Goal: Task Accomplishment & Management: Use online tool/utility

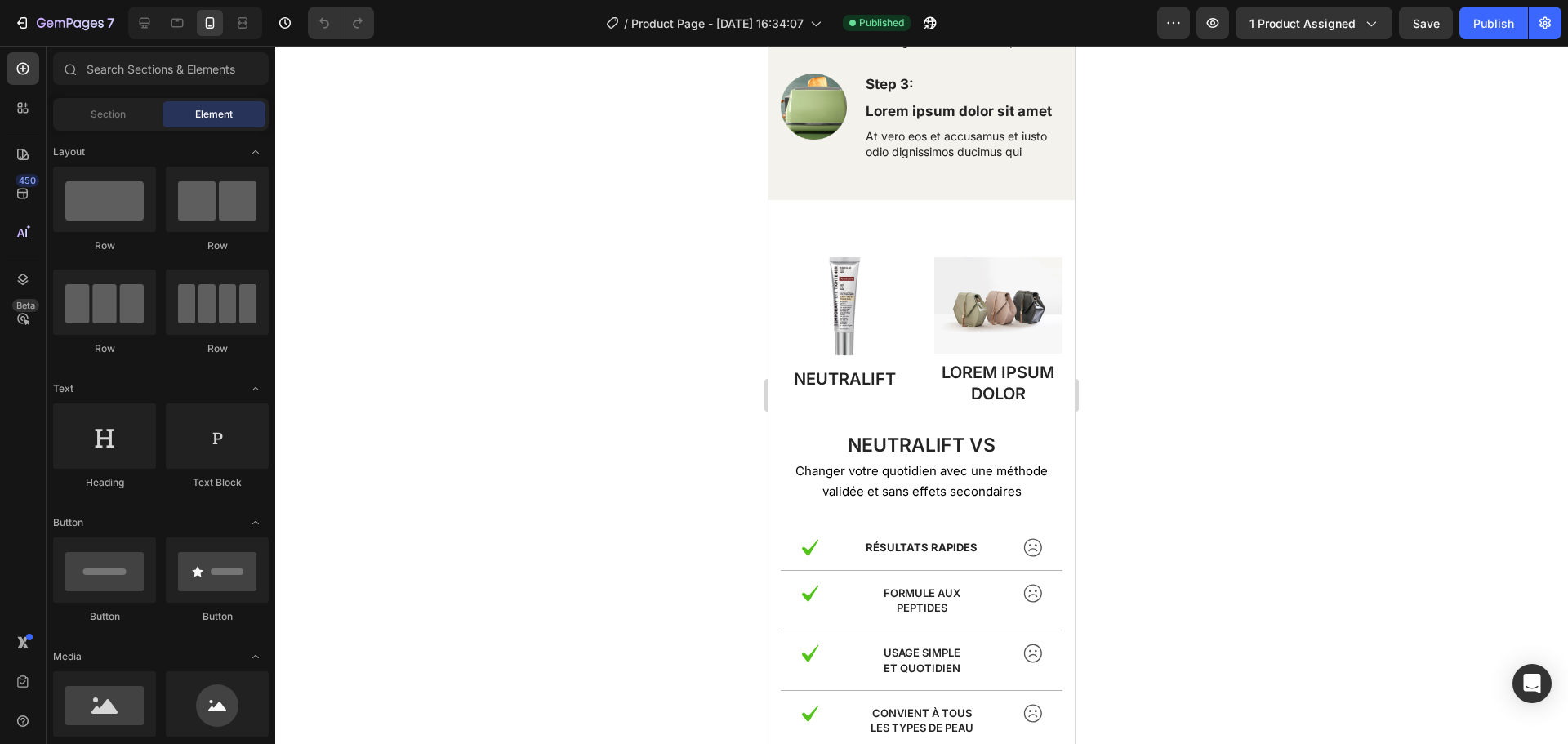
scroll to position [3731, 0]
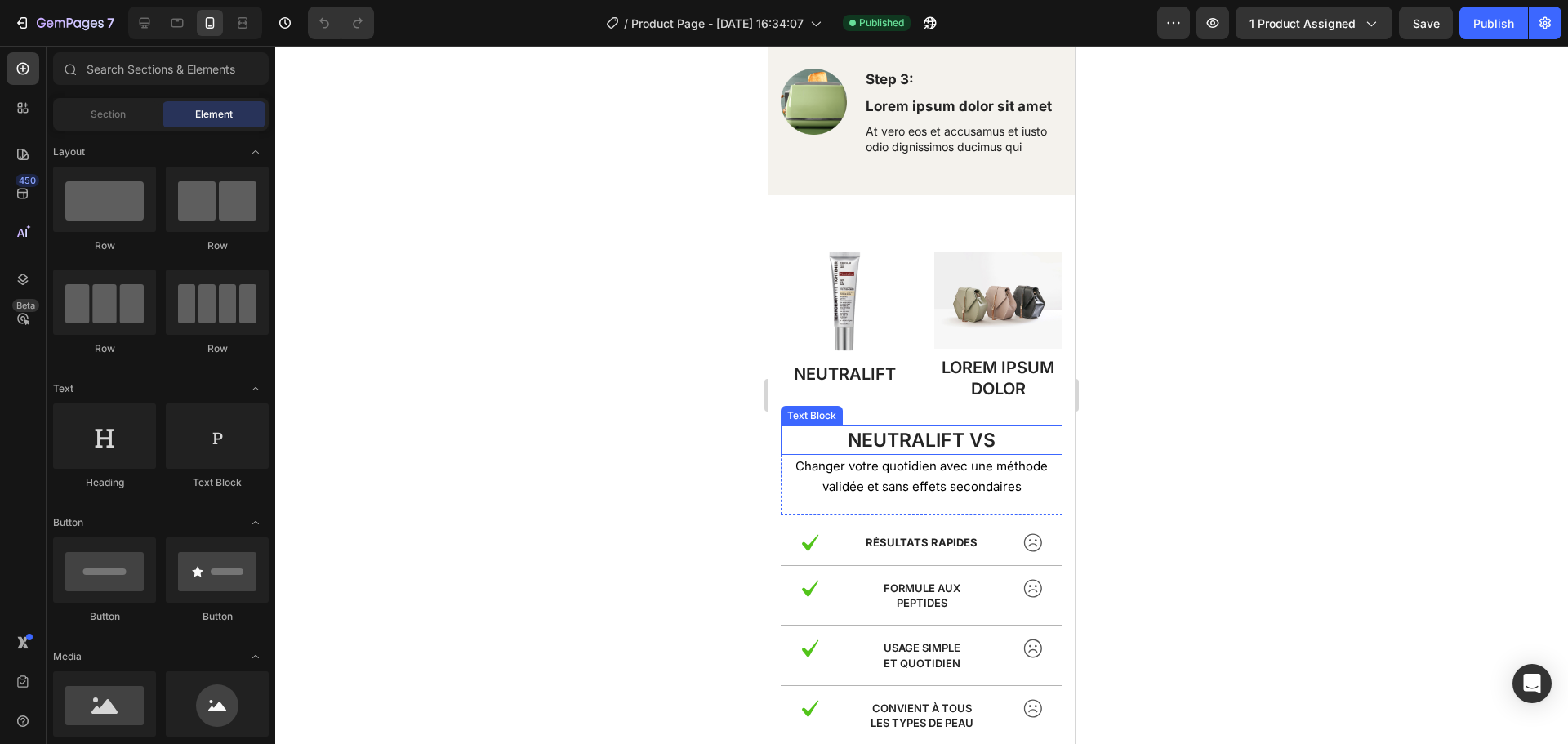
click at [927, 440] on span "Neutralift vs" at bounding box center [921, 440] width 148 height 23
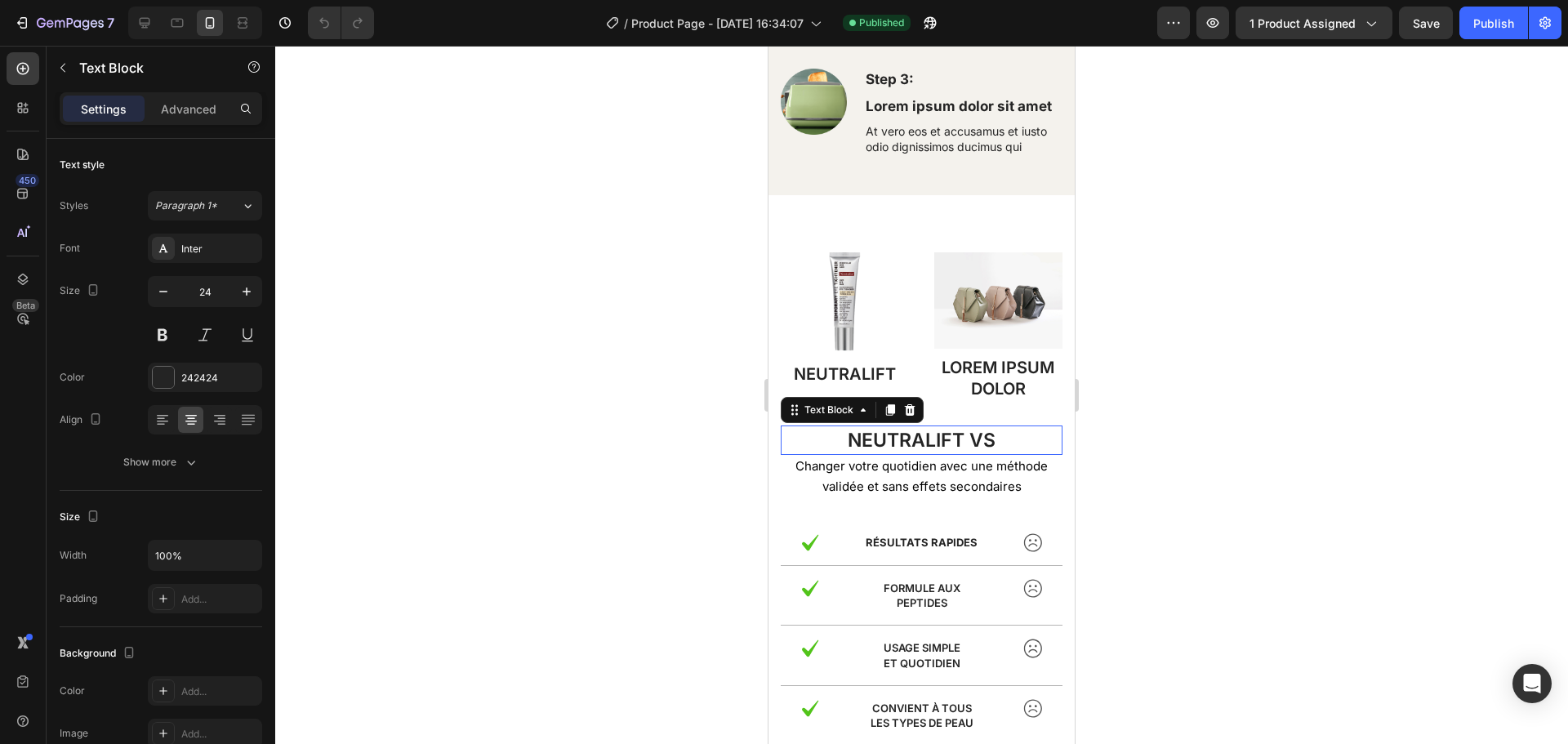
click at [927, 440] on span "Neutralift vs" at bounding box center [921, 440] width 148 height 23
click at [990, 440] on p "Neutralift vs" at bounding box center [921, 440] width 279 height 26
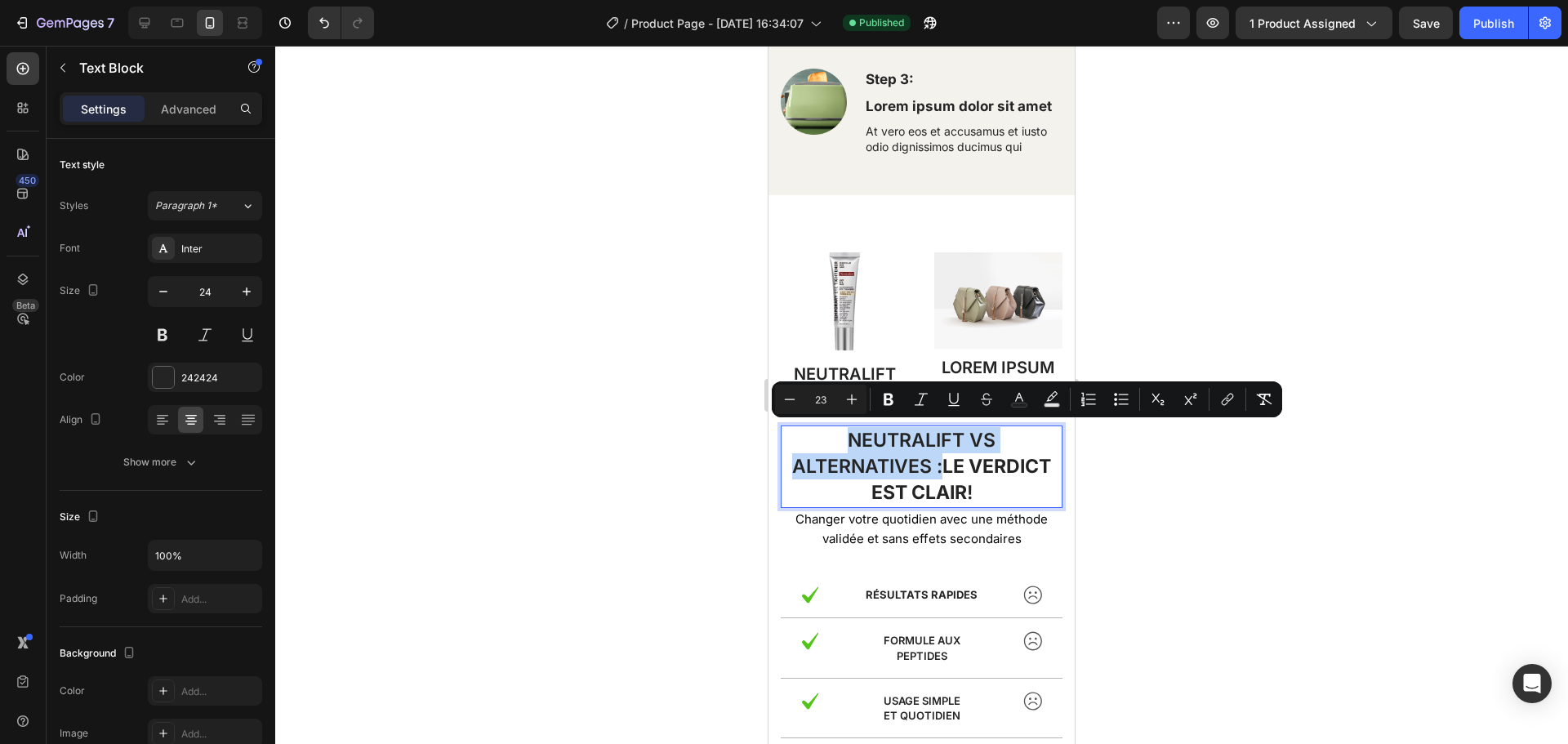
drag, startPoint x: 932, startPoint y: 463, endPoint x: 842, endPoint y: 442, distance: 92.4
click at [842, 442] on span "Neutralift vs Alternatives : le verdict est clair !" at bounding box center [921, 466] width 259 height 75
click at [882, 401] on icon "Editor contextual toolbar" at bounding box center [889, 399] width 17 height 17
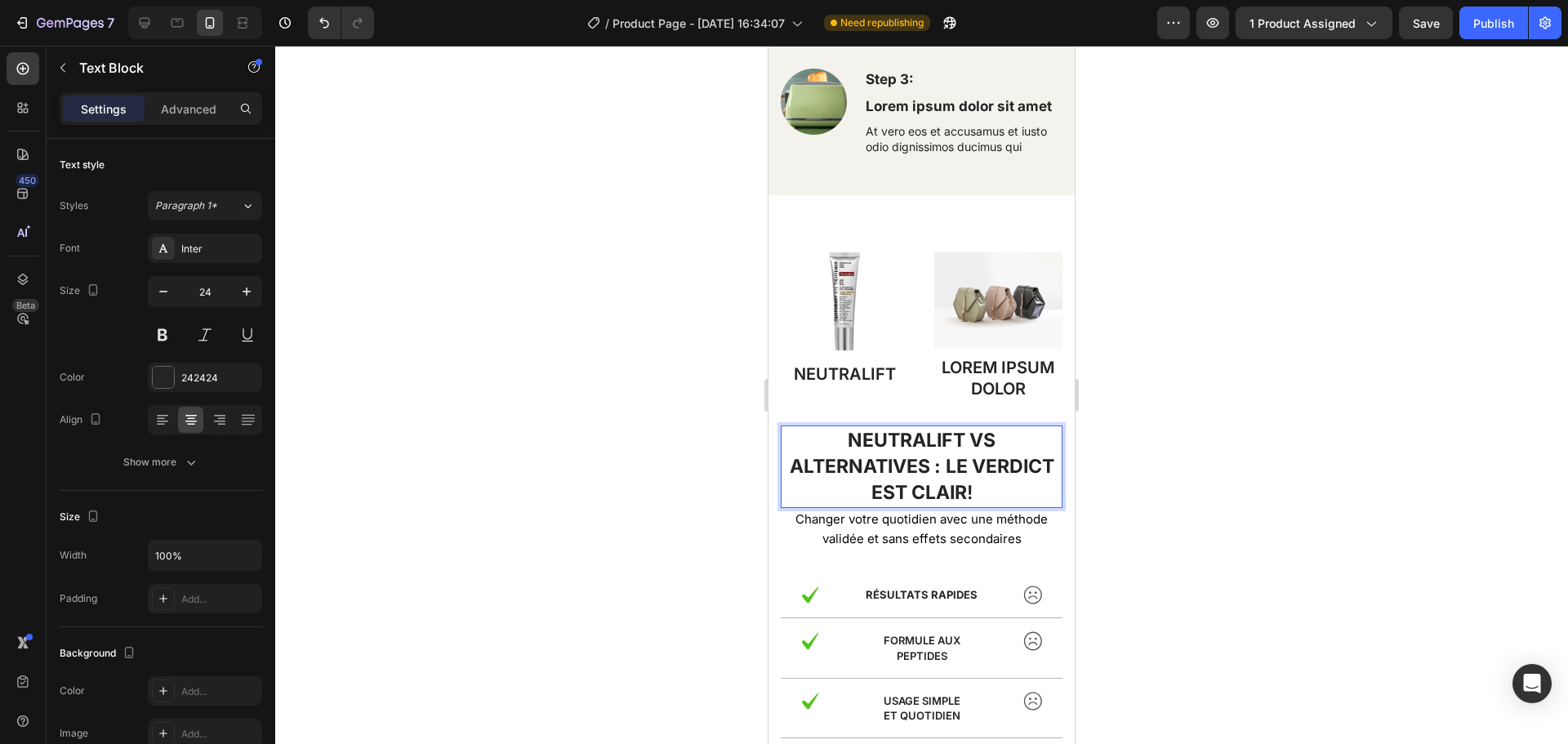
drag, startPoint x: 1018, startPoint y: 490, endPoint x: 843, endPoint y: 426, distance: 186.3
click at [843, 427] on p "Neutralift vs Alternatives : le verdict est clair !" at bounding box center [921, 466] width 279 height 79
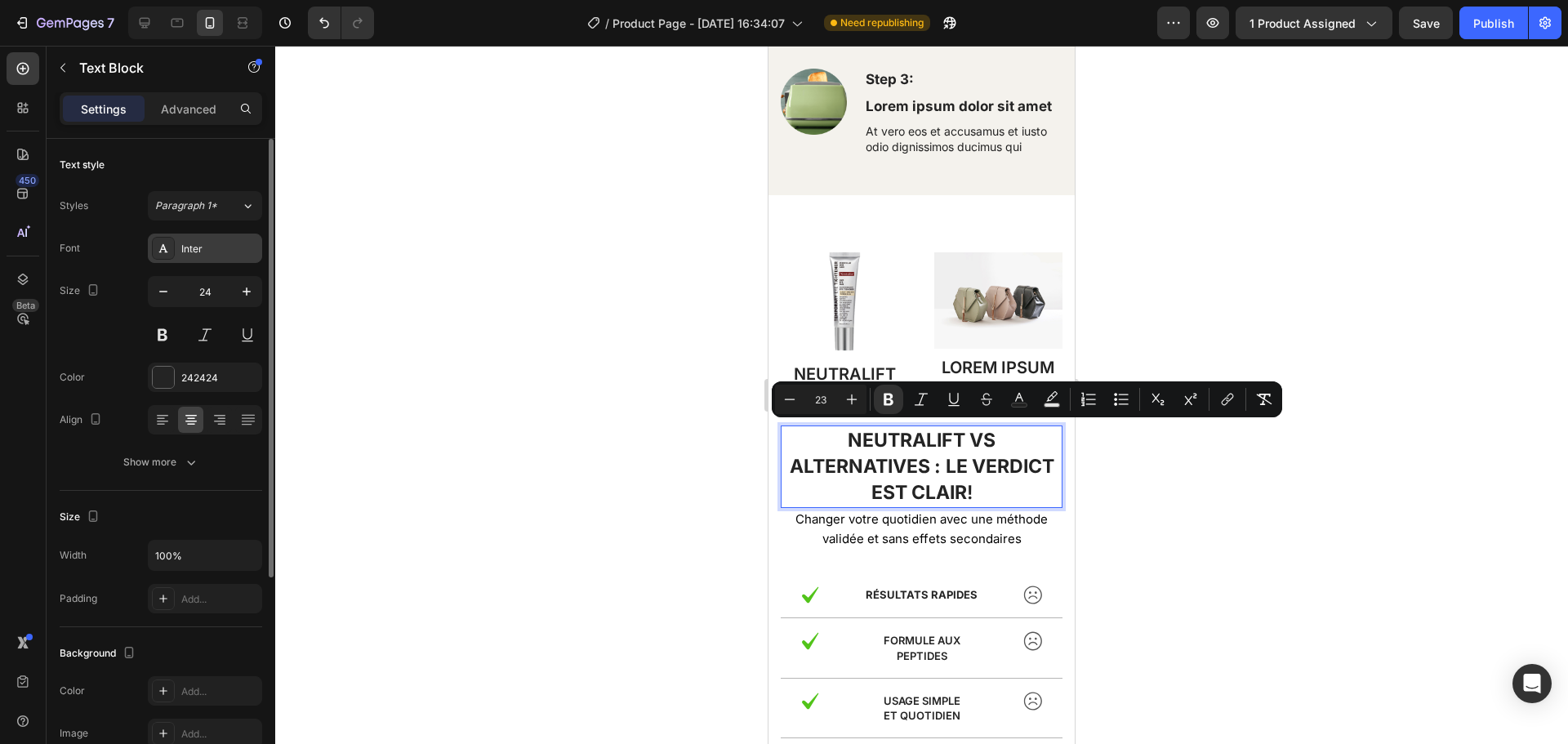
click at [219, 247] on div "Inter" at bounding box center [219, 249] width 77 height 15
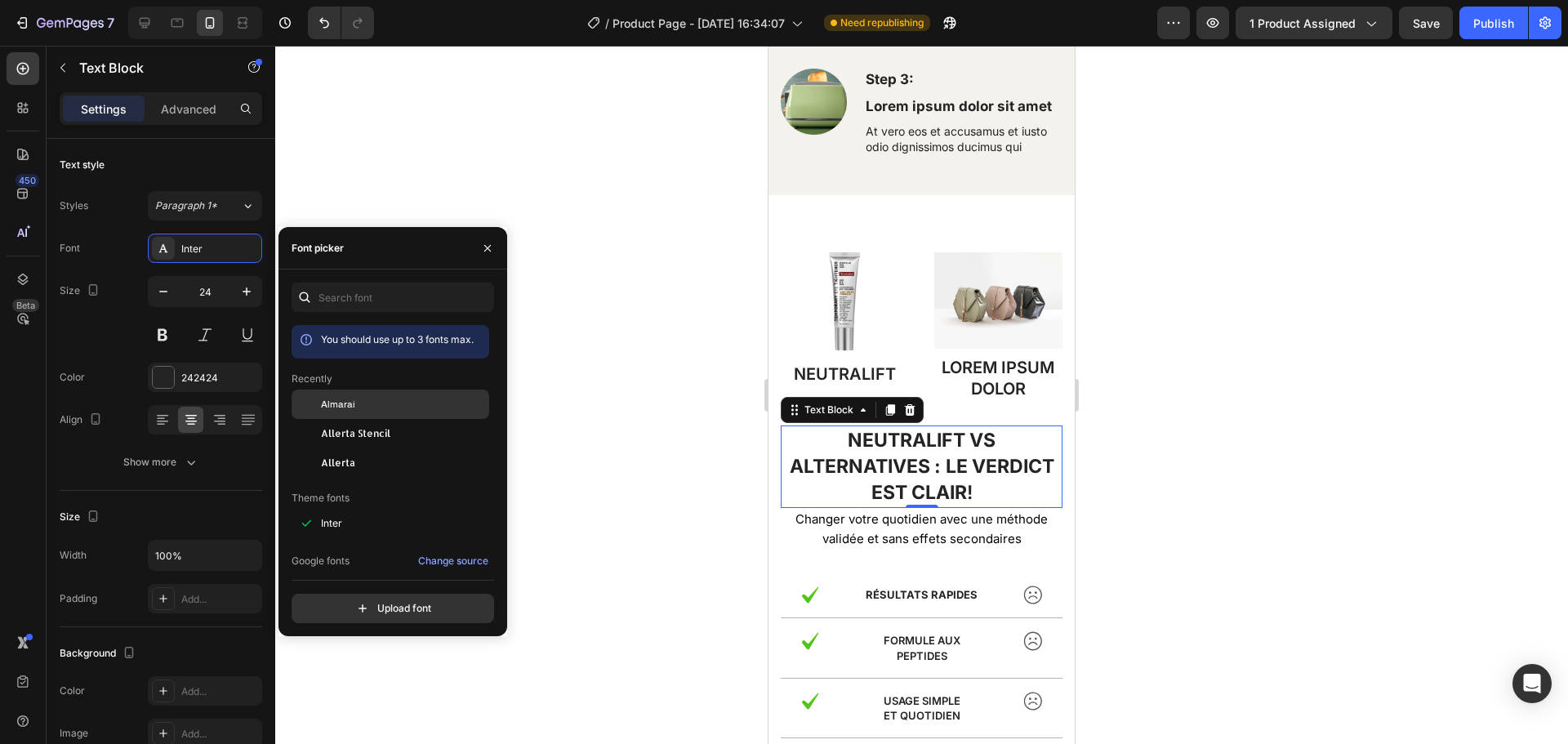
click at [355, 509] on div "Almarai" at bounding box center [390, 524] width 198 height 30
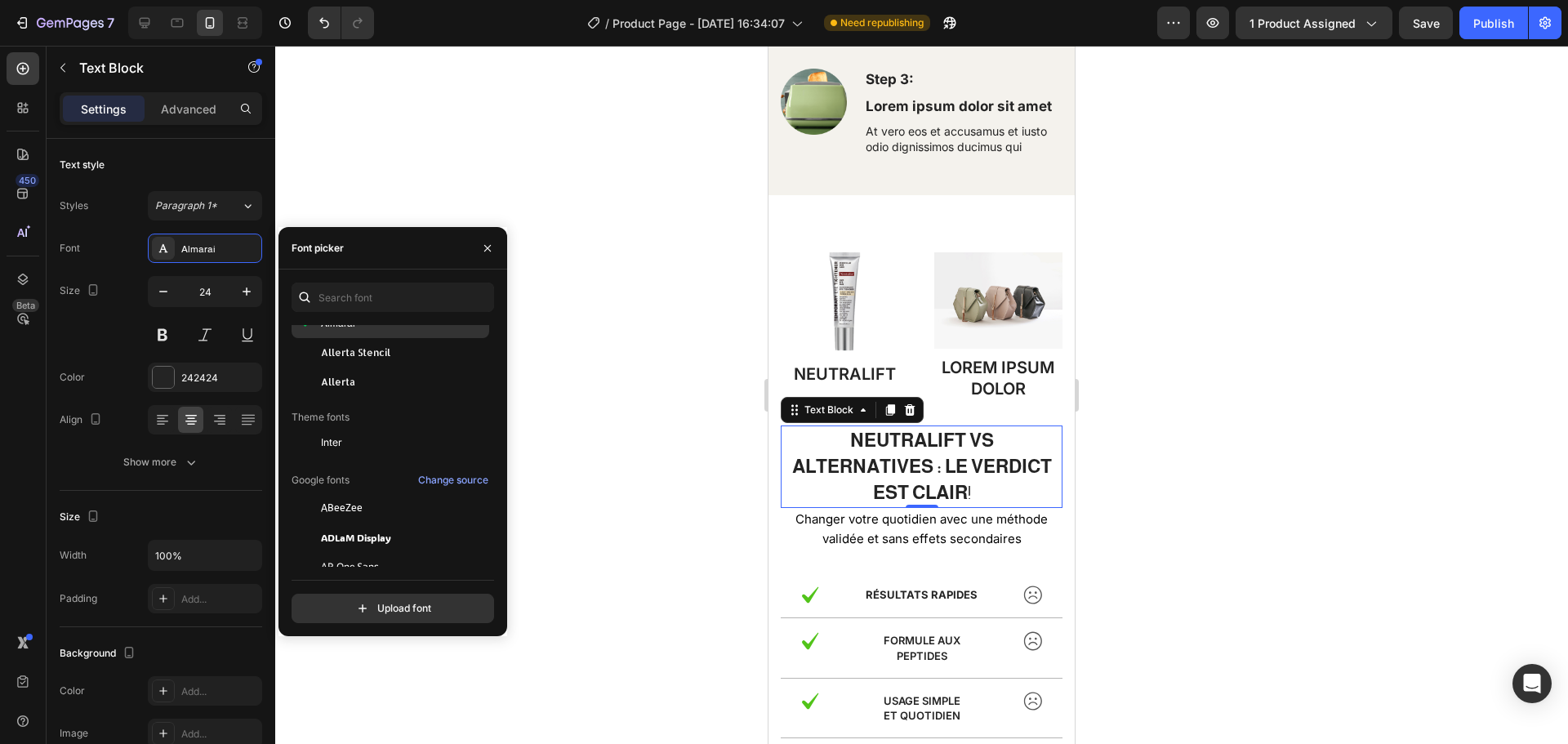
scroll to position [91, 0]
click at [359, 341] on span "Allerta Stencil" at bounding box center [356, 342] width 70 height 15
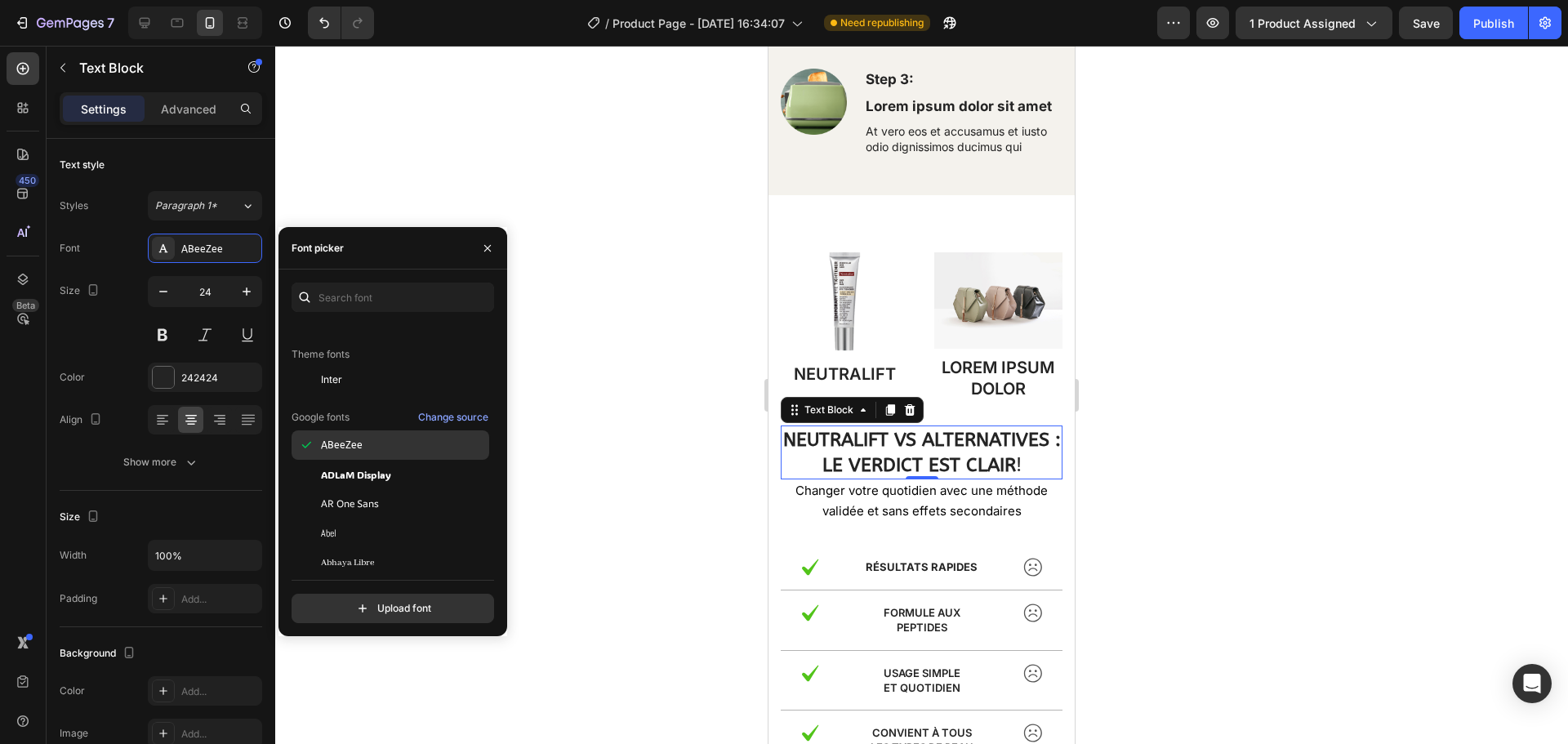
scroll to position [145, 0]
click at [346, 507] on span "AR One Sans" at bounding box center [350, 503] width 58 height 15
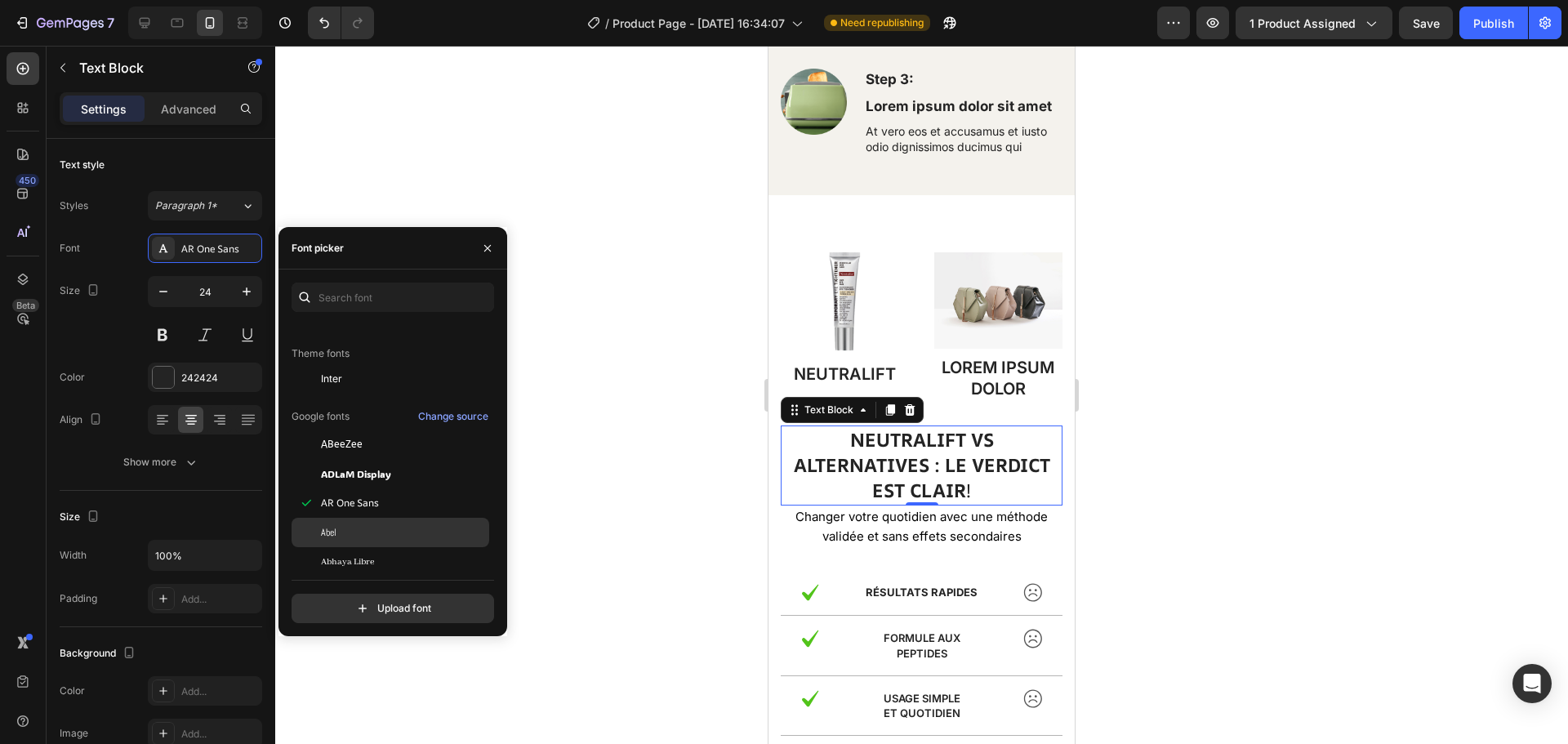
click at [341, 532] on div "Abel" at bounding box center [404, 532] width 165 height 15
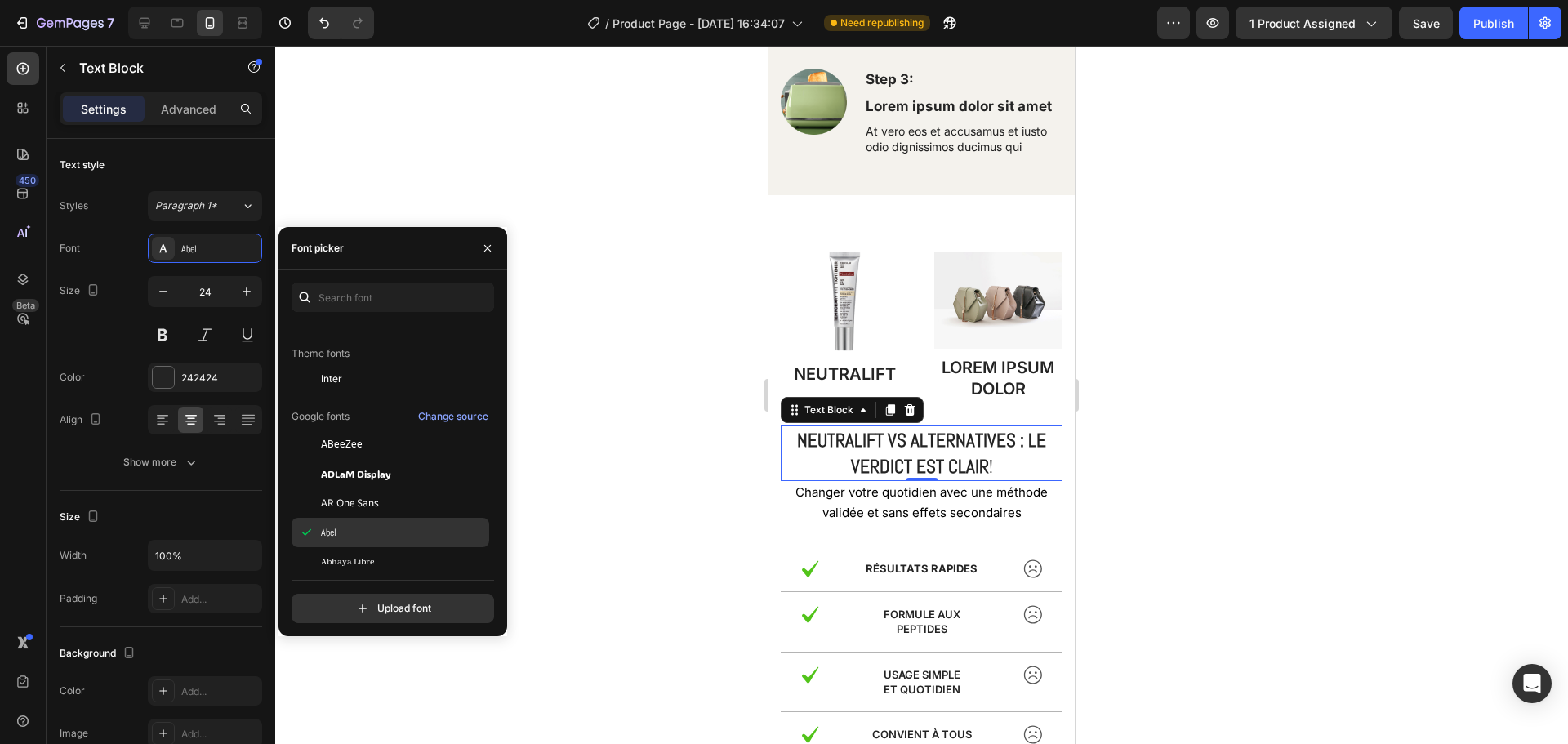
scroll to position [191, 0]
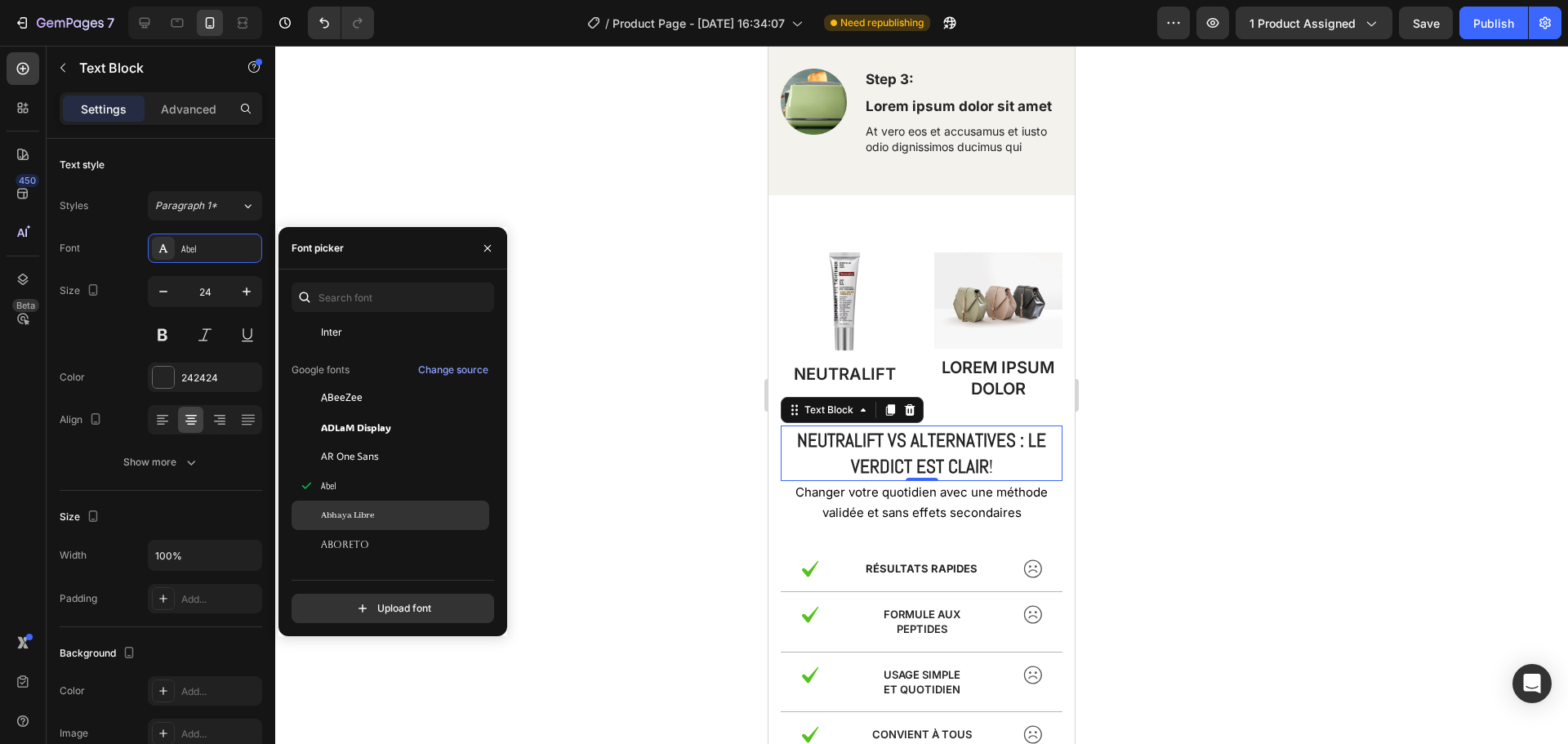
click at [341, 518] on span "Abhaya Libre" at bounding box center [347, 516] width 53 height 15
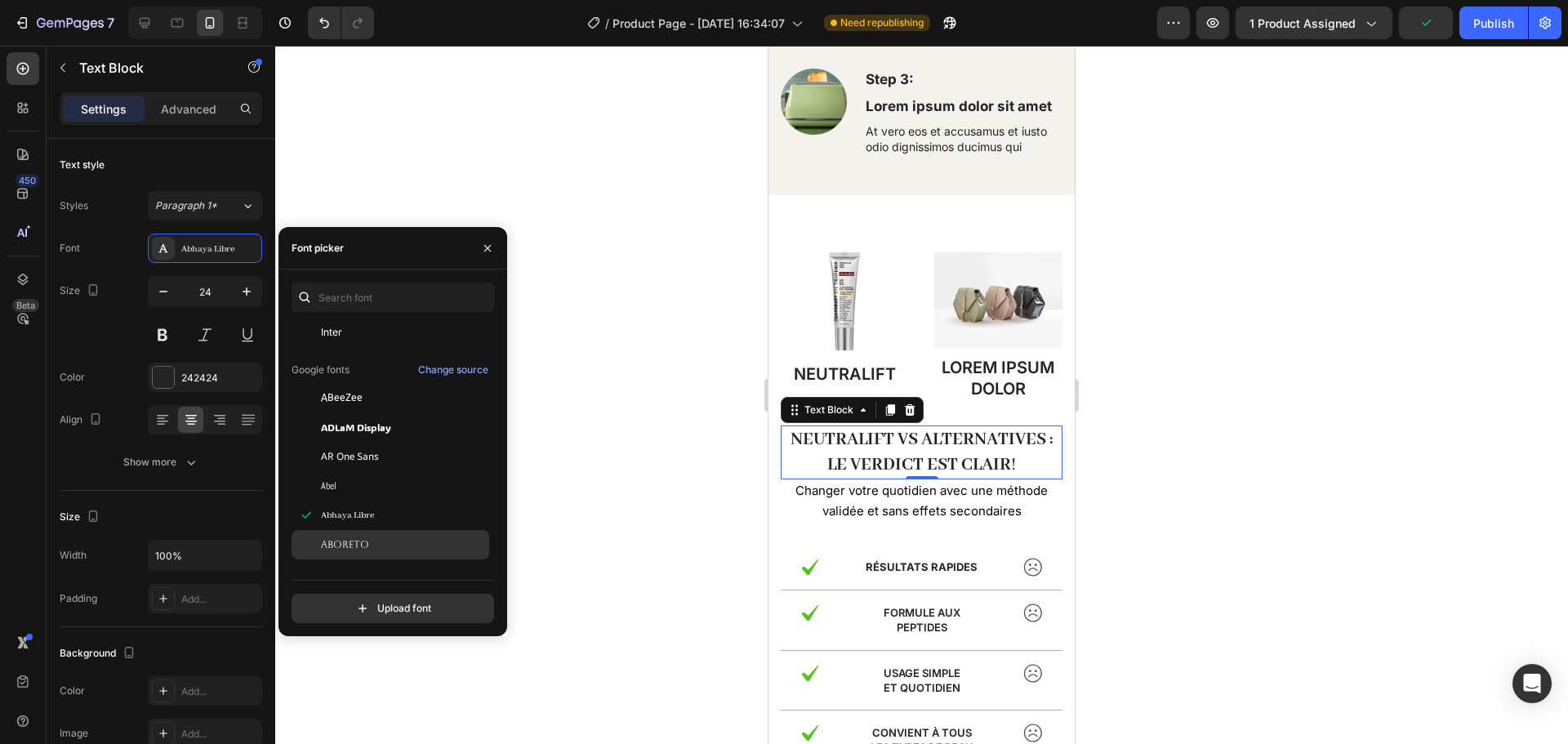
click at [348, 541] on span "Aboreto" at bounding box center [346, 544] width 48 height 15
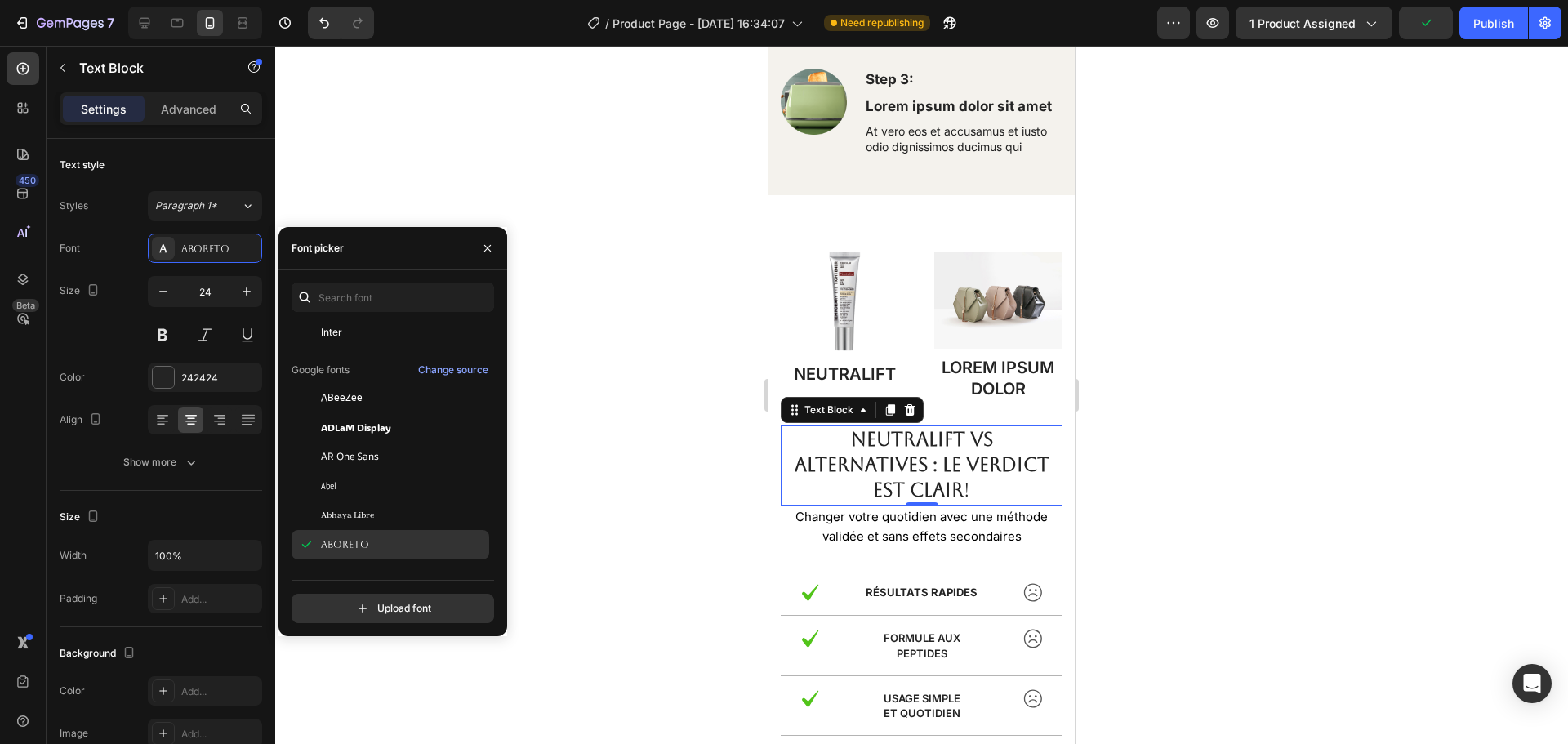
scroll to position [267, 0]
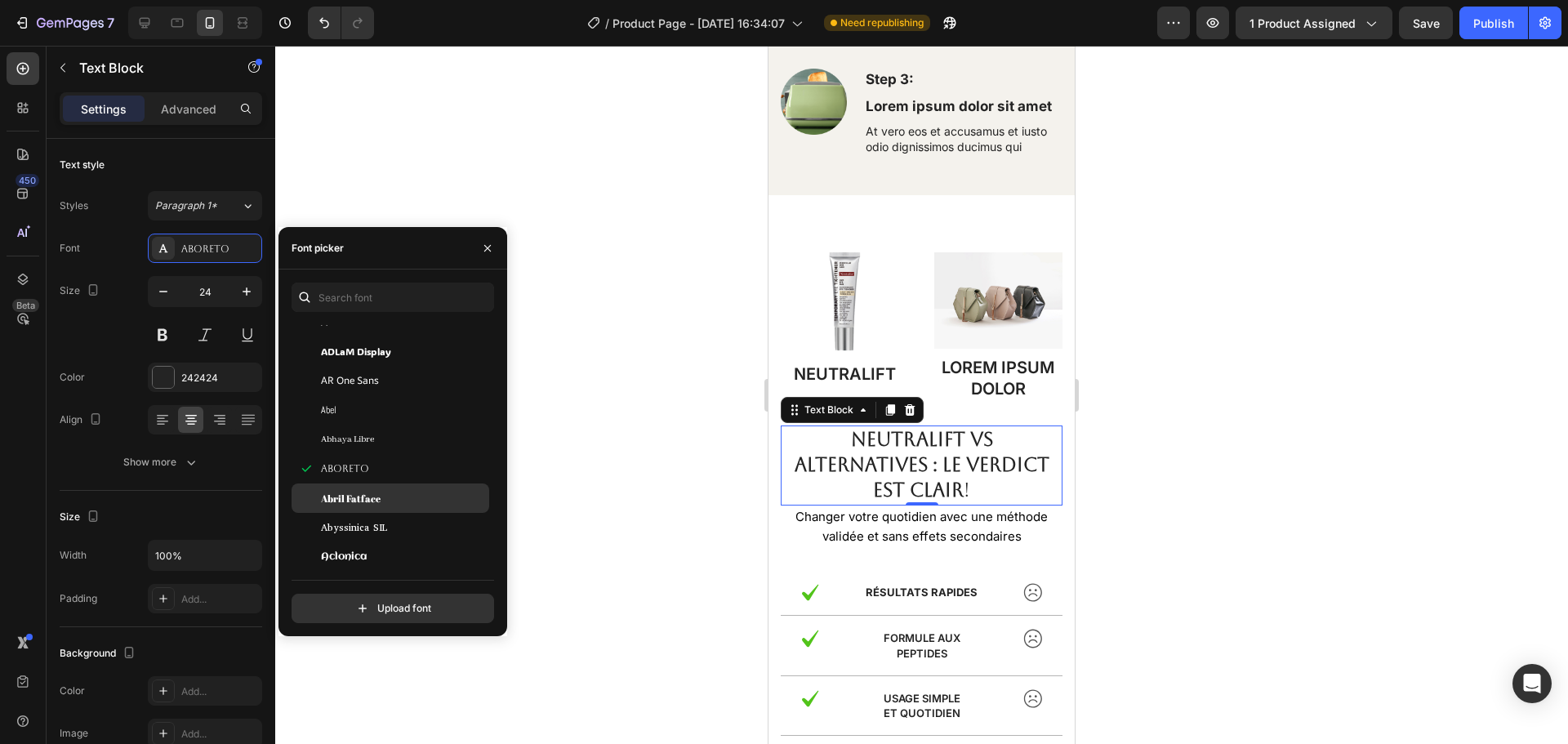
click at [348, 510] on div "Abril Fatface" at bounding box center [390, 498] width 198 height 30
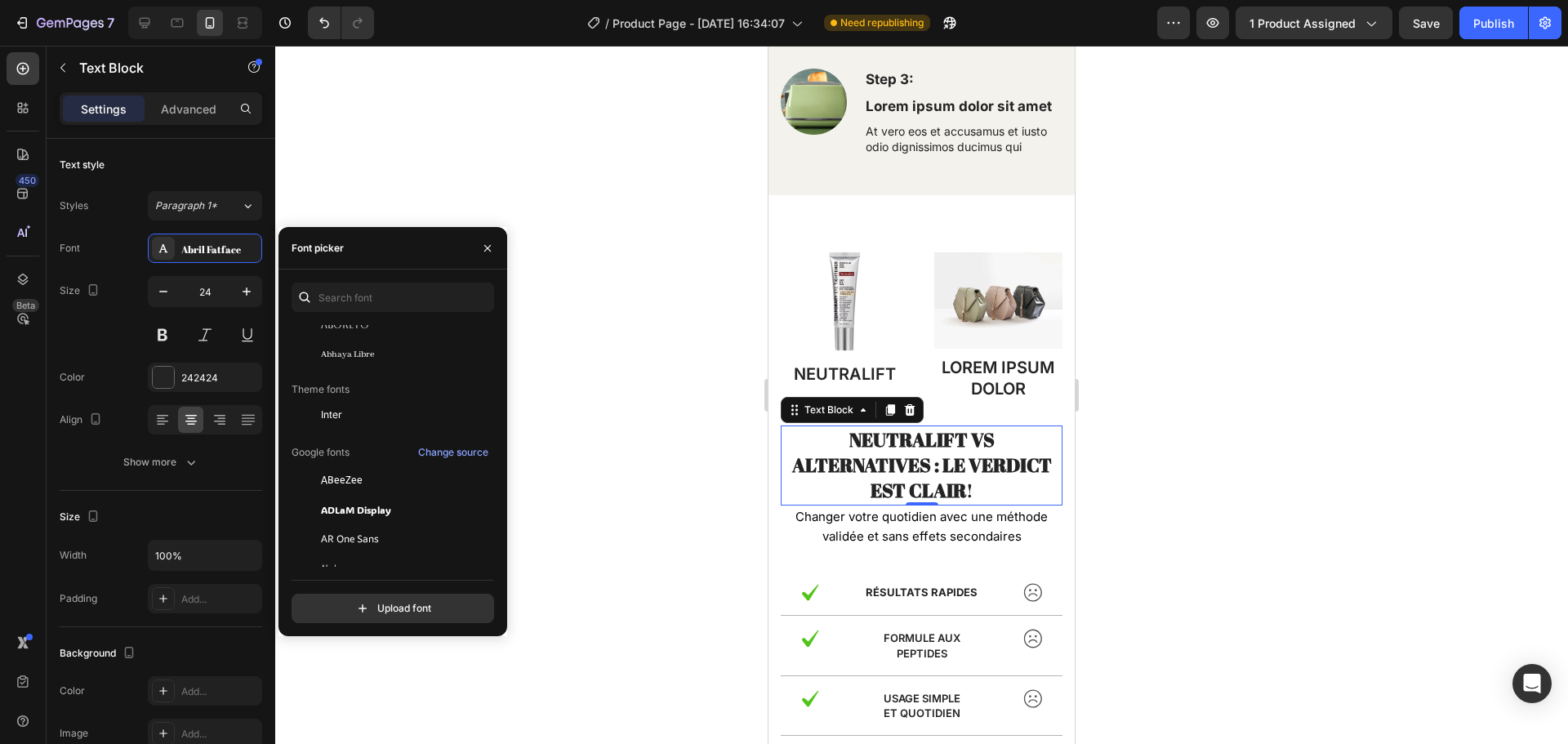
scroll to position [78, 0]
click at [343, 442] on div "Inter" at bounding box center [404, 446] width 165 height 15
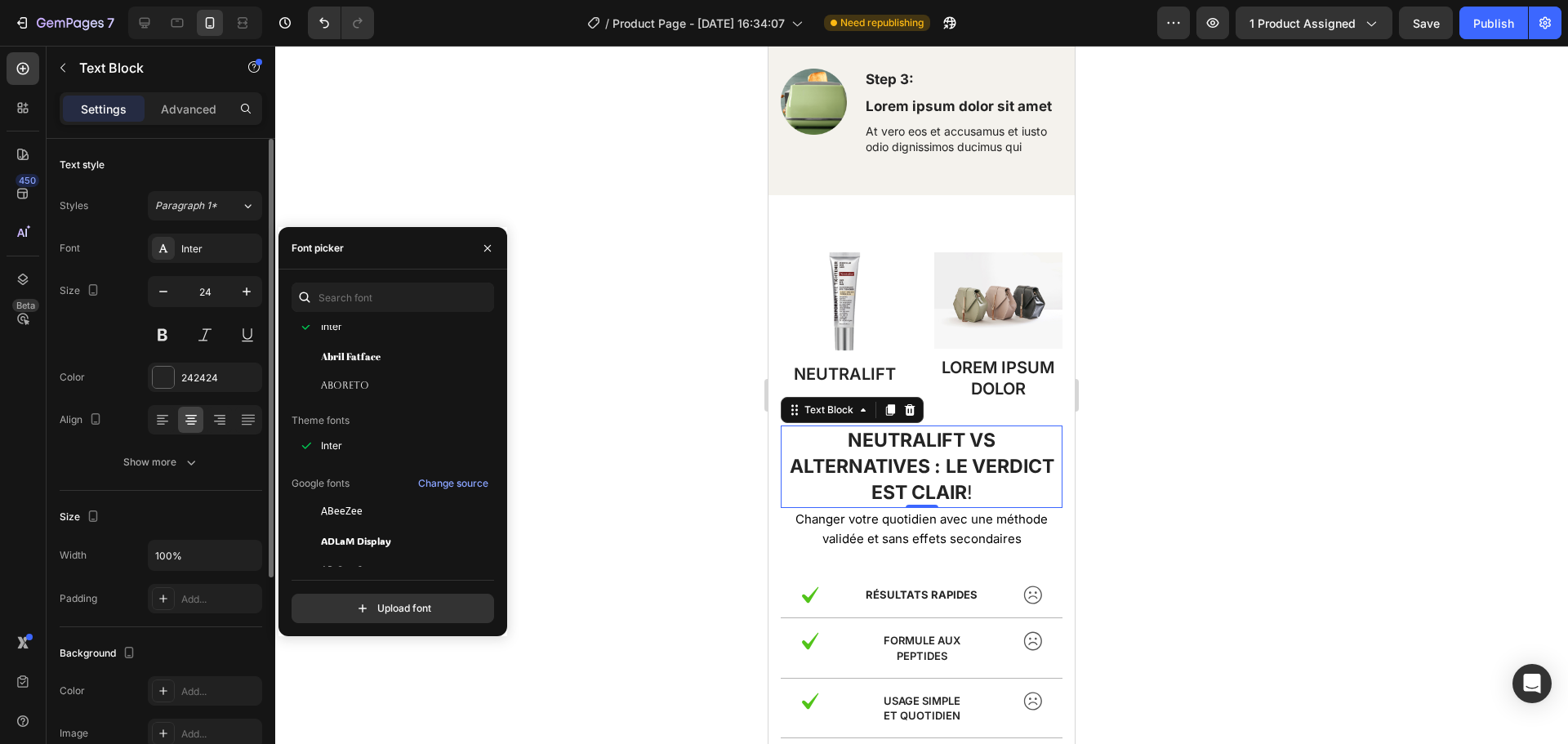
click at [98, 340] on div "Size 24" at bounding box center [161, 312] width 203 height 73
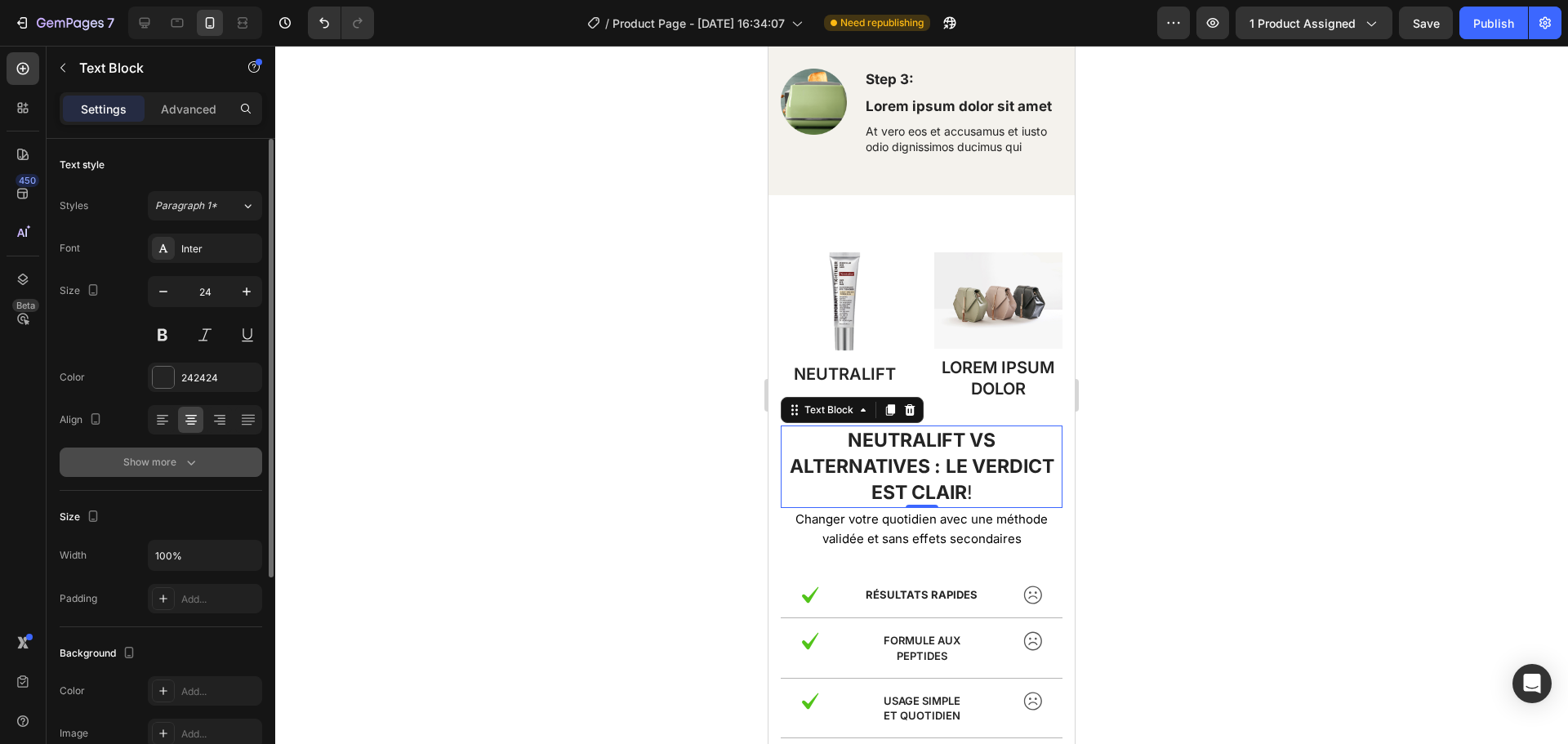
click at [171, 475] on button "Show more" at bounding box center [161, 463] width 203 height 30
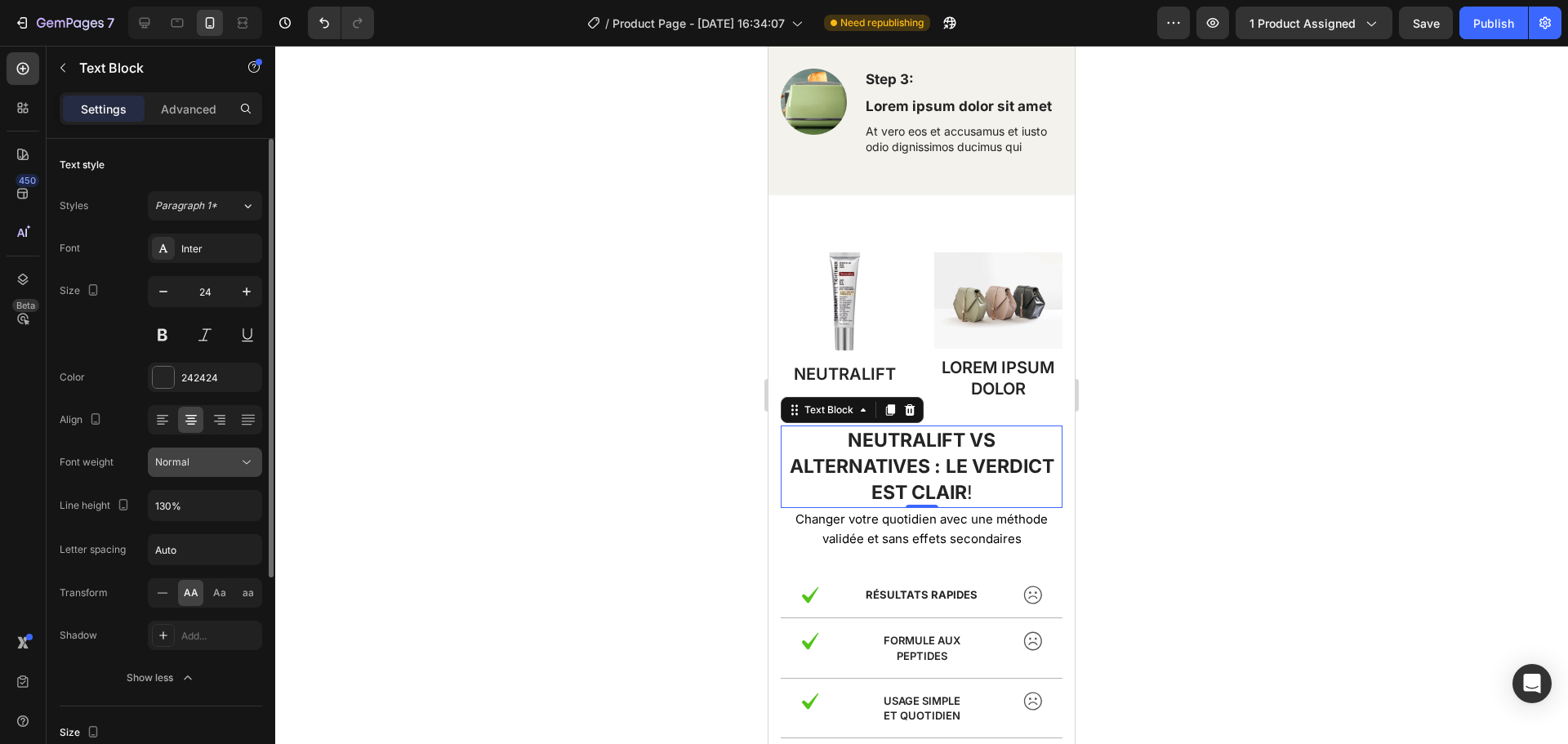
click at [216, 452] on button "Normal" at bounding box center [204, 463] width 114 height 30
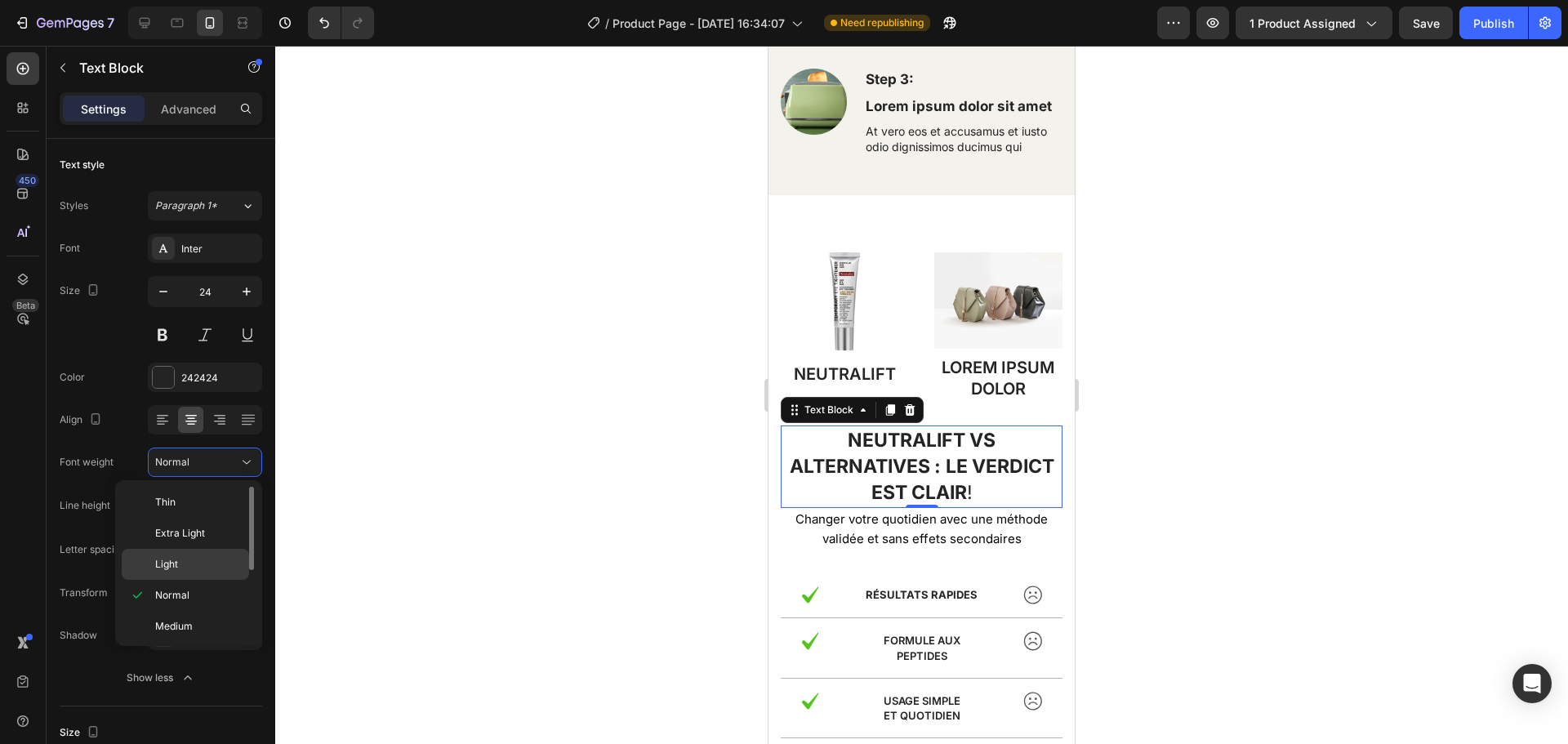
click at [180, 560] on p "Light" at bounding box center [198, 565] width 86 height 15
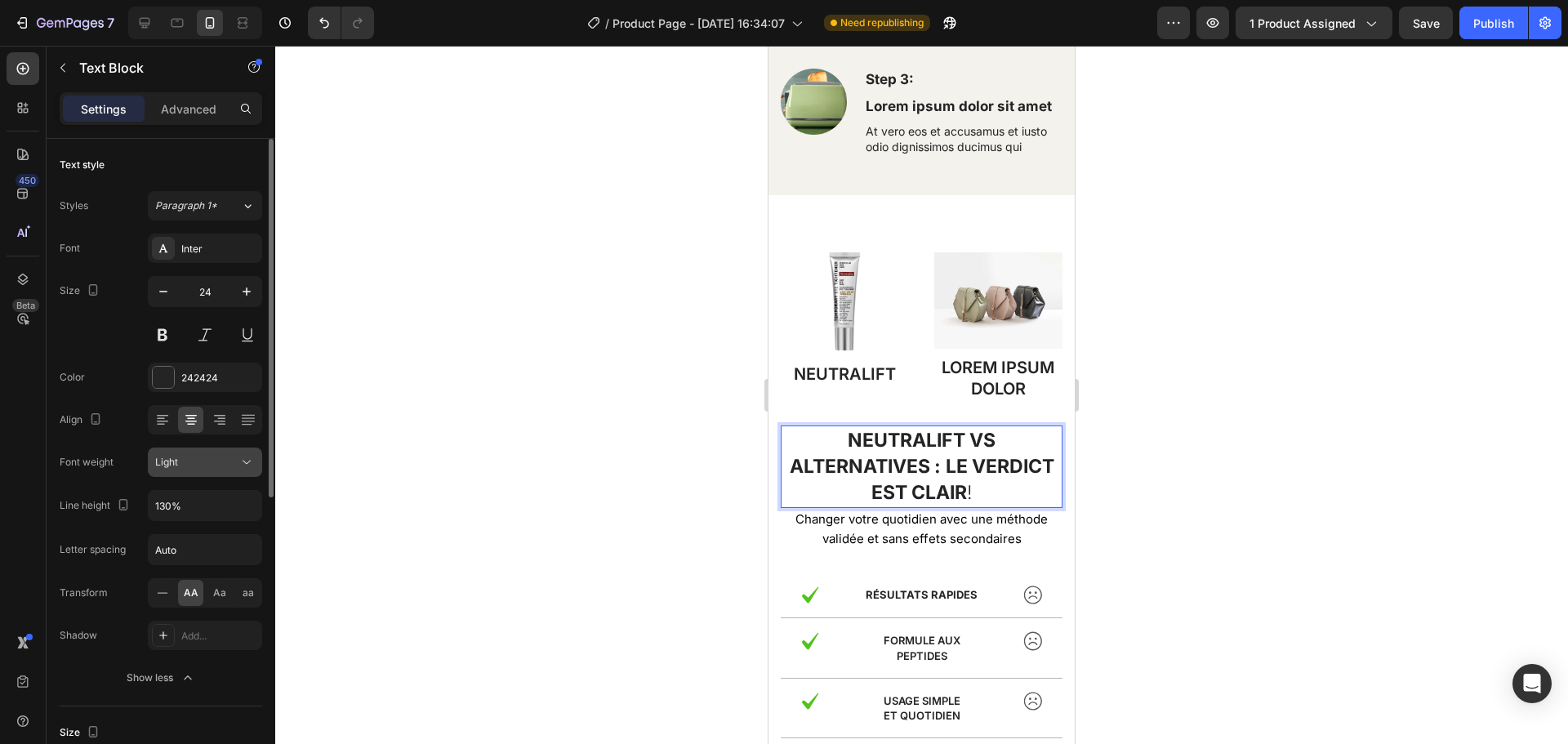
click at [230, 460] on div "Light" at bounding box center [197, 463] width 84 height 15
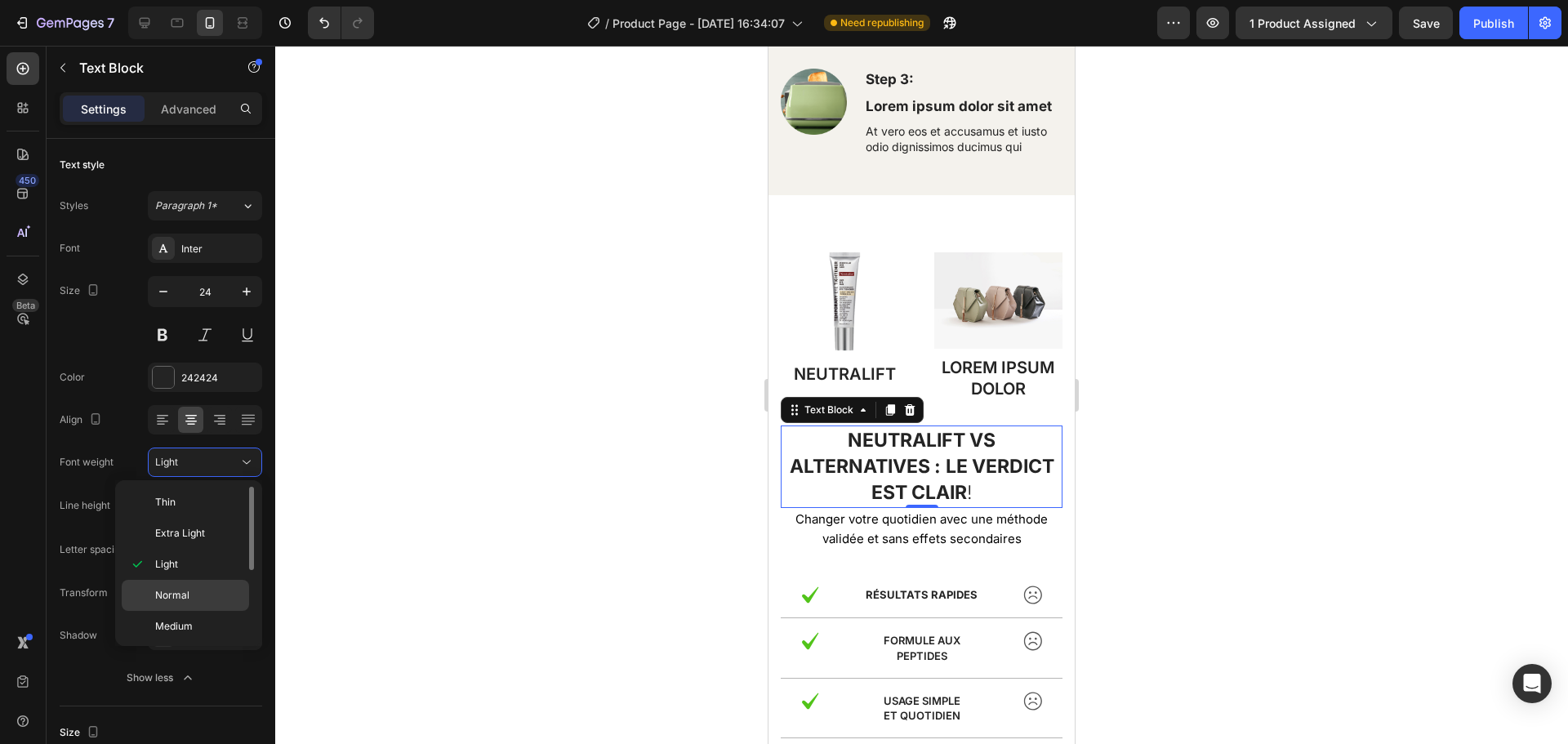
click at [172, 611] on div "Normal" at bounding box center [185, 626] width 127 height 31
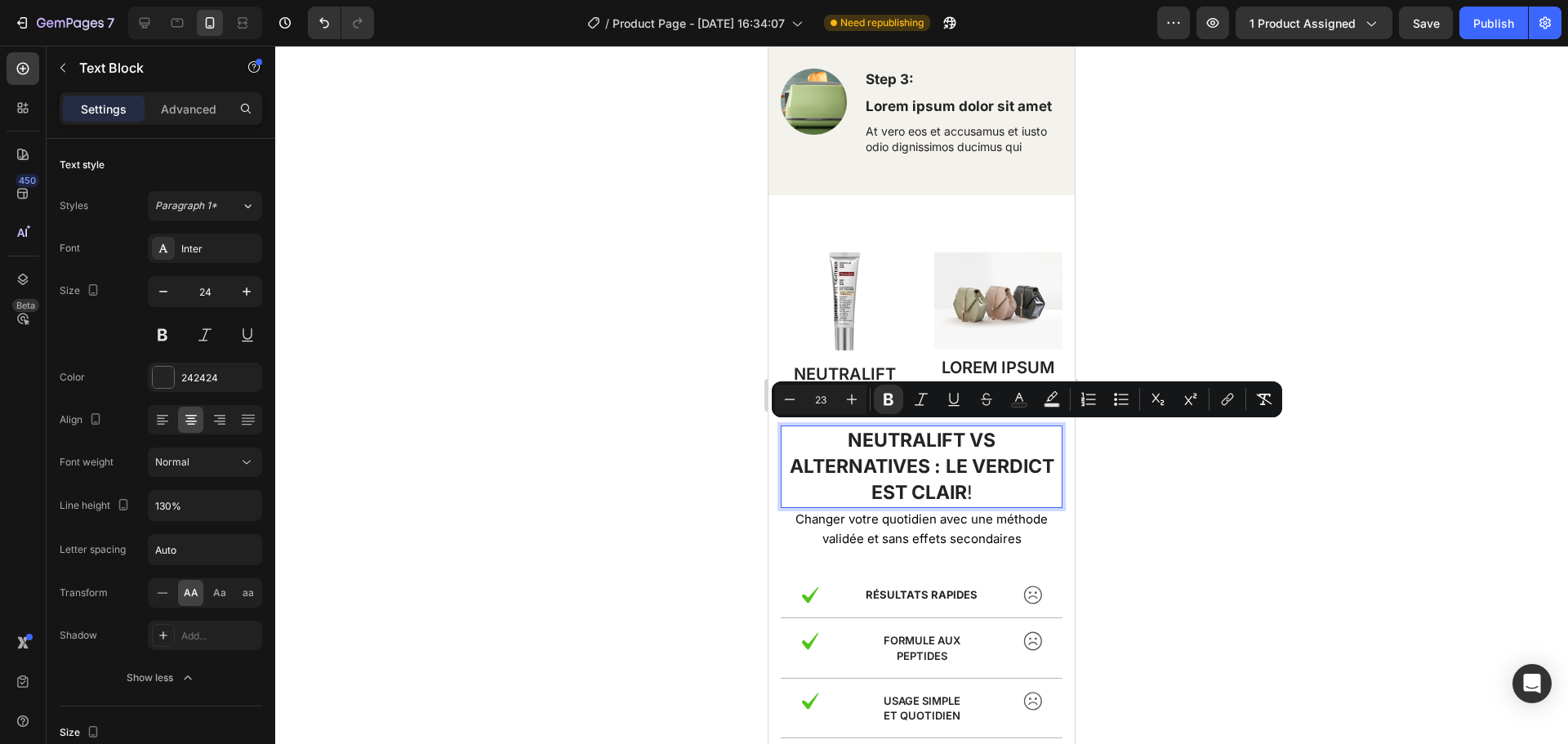
drag, startPoint x: 1017, startPoint y: 491, endPoint x: 835, endPoint y: 436, distance: 190.1
click at [233, 464] on div "Normal" at bounding box center [197, 463] width 84 height 15
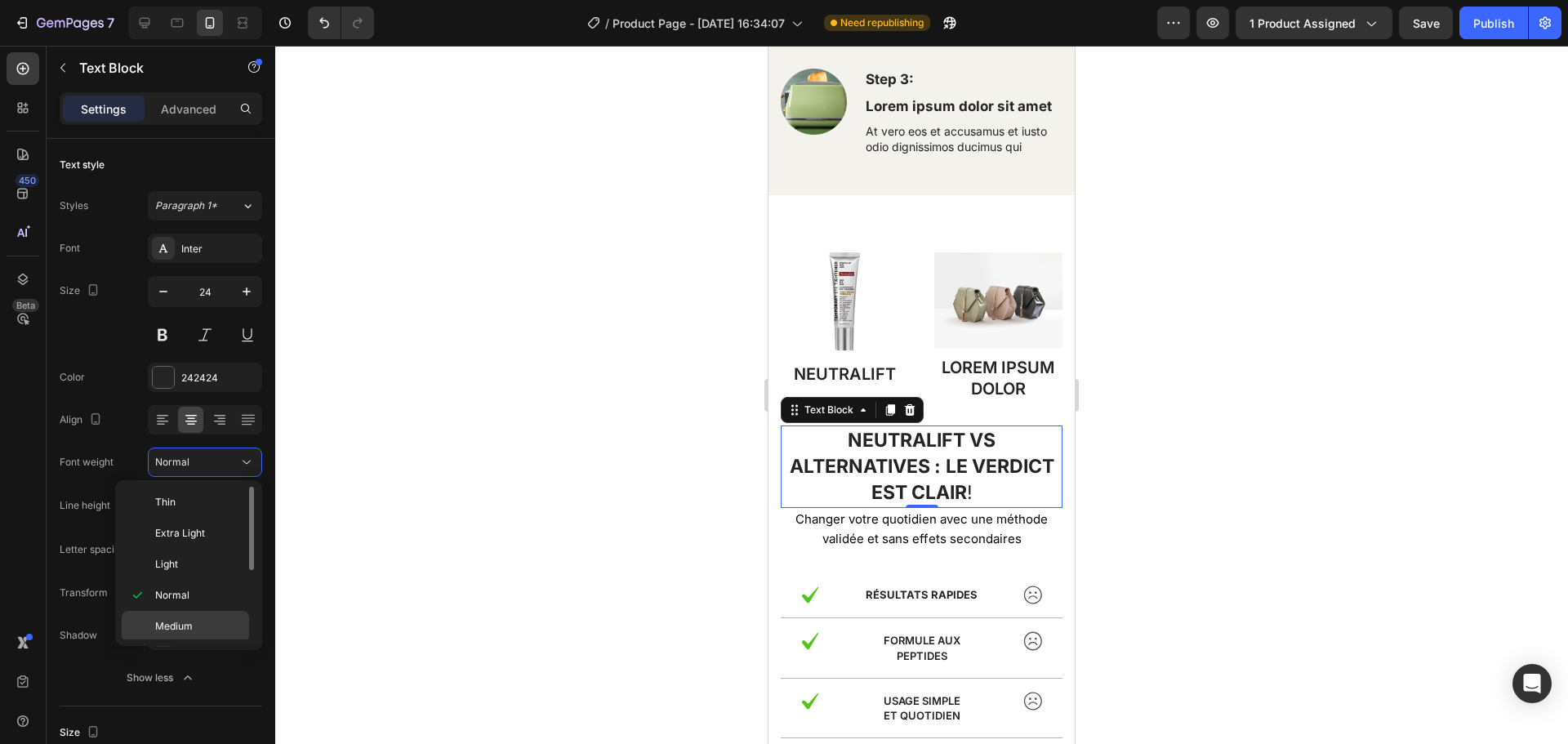
click at [181, 642] on div "Medium" at bounding box center [185, 657] width 127 height 31
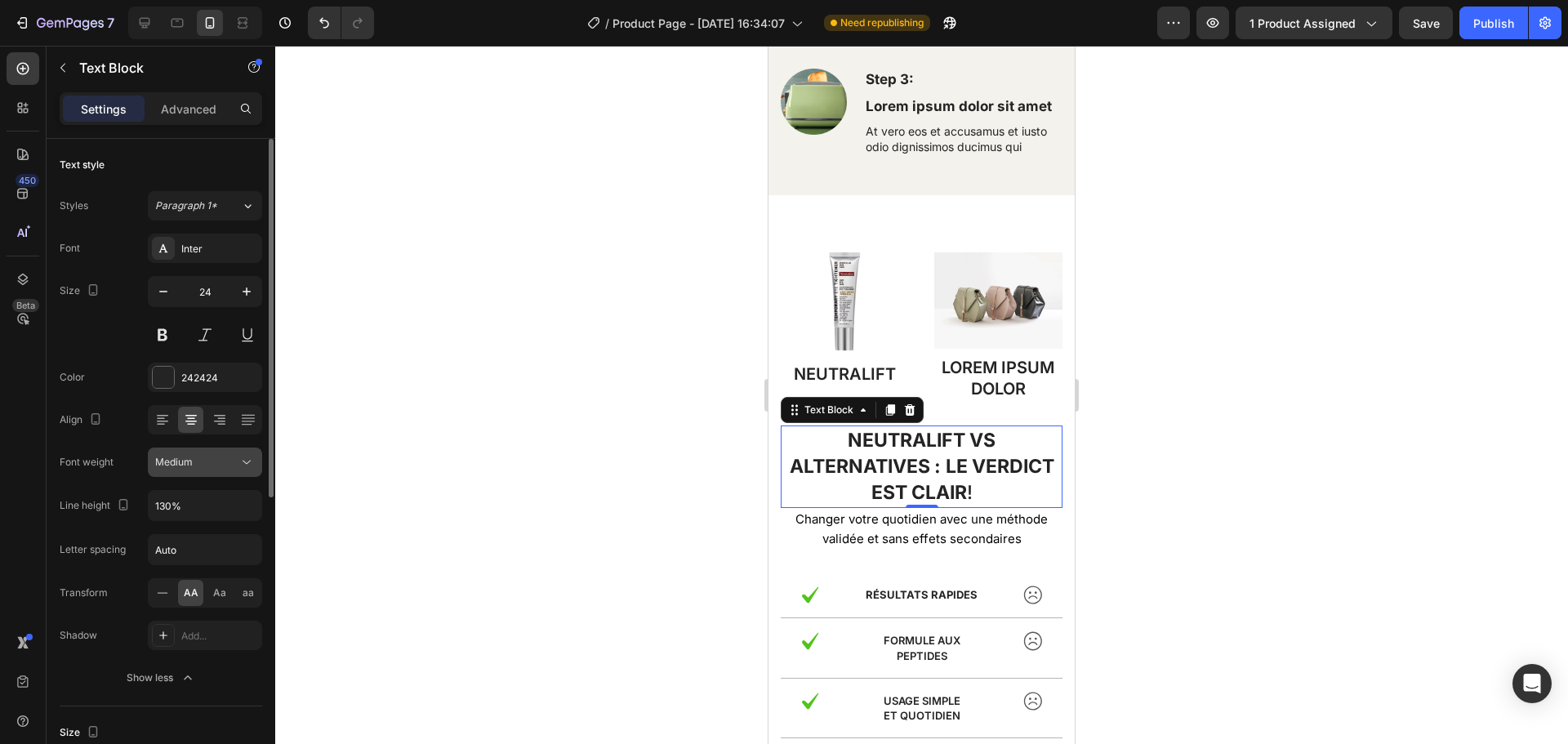
click at [191, 468] on span "Medium" at bounding box center [174, 463] width 37 height 15
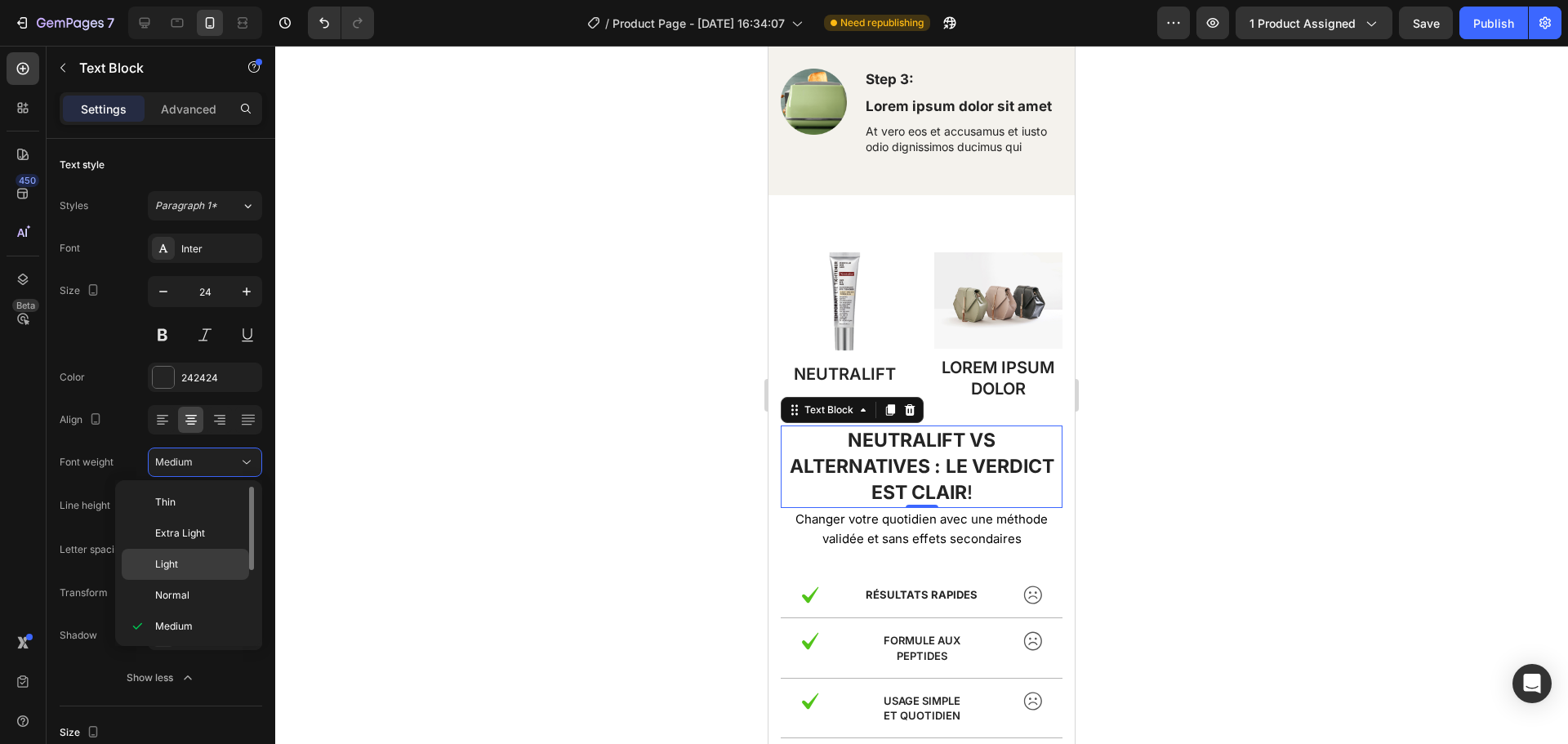
click at [180, 557] on p "Light" at bounding box center [198, 565] width 86 height 15
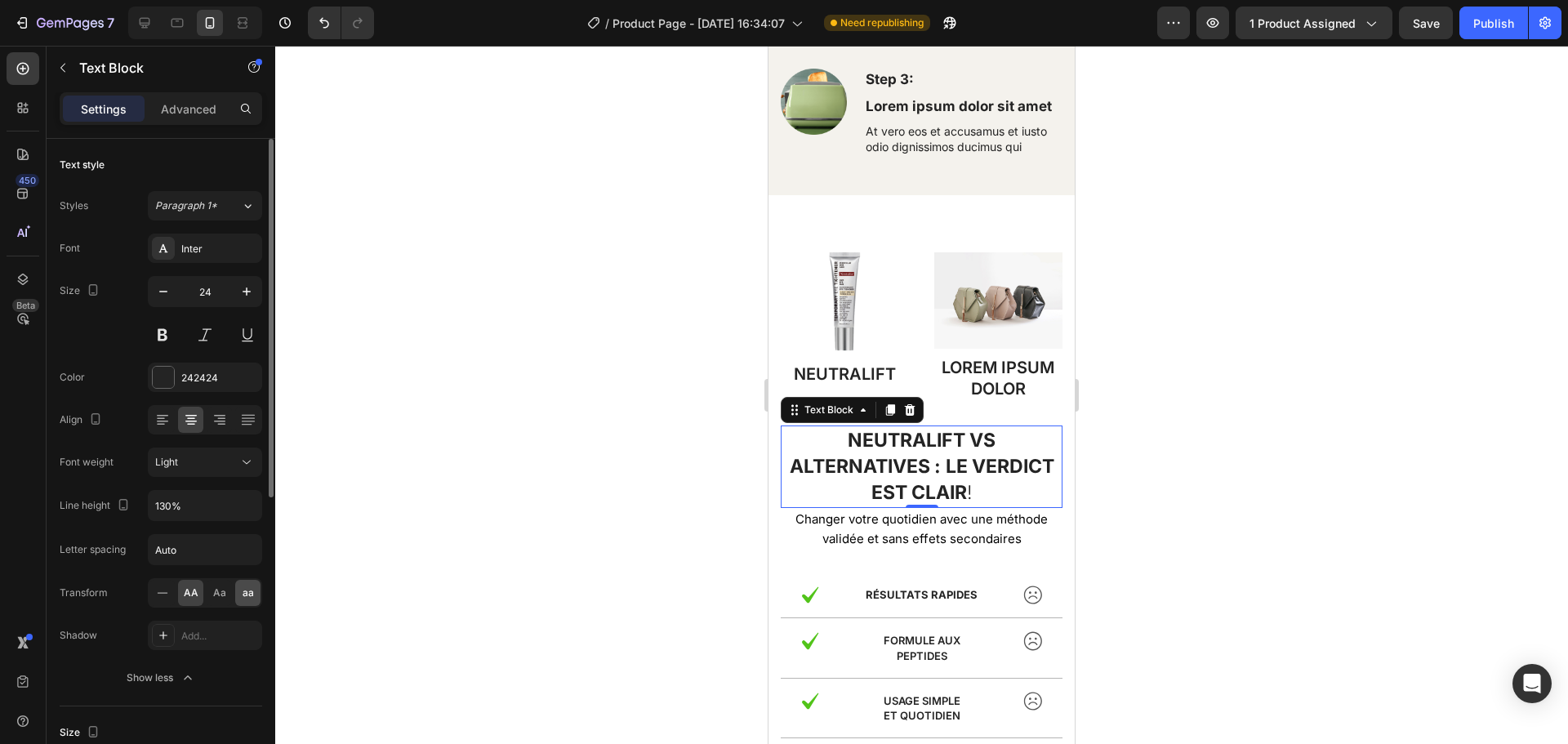
click at [247, 598] on span "aa" at bounding box center [248, 593] width 11 height 15
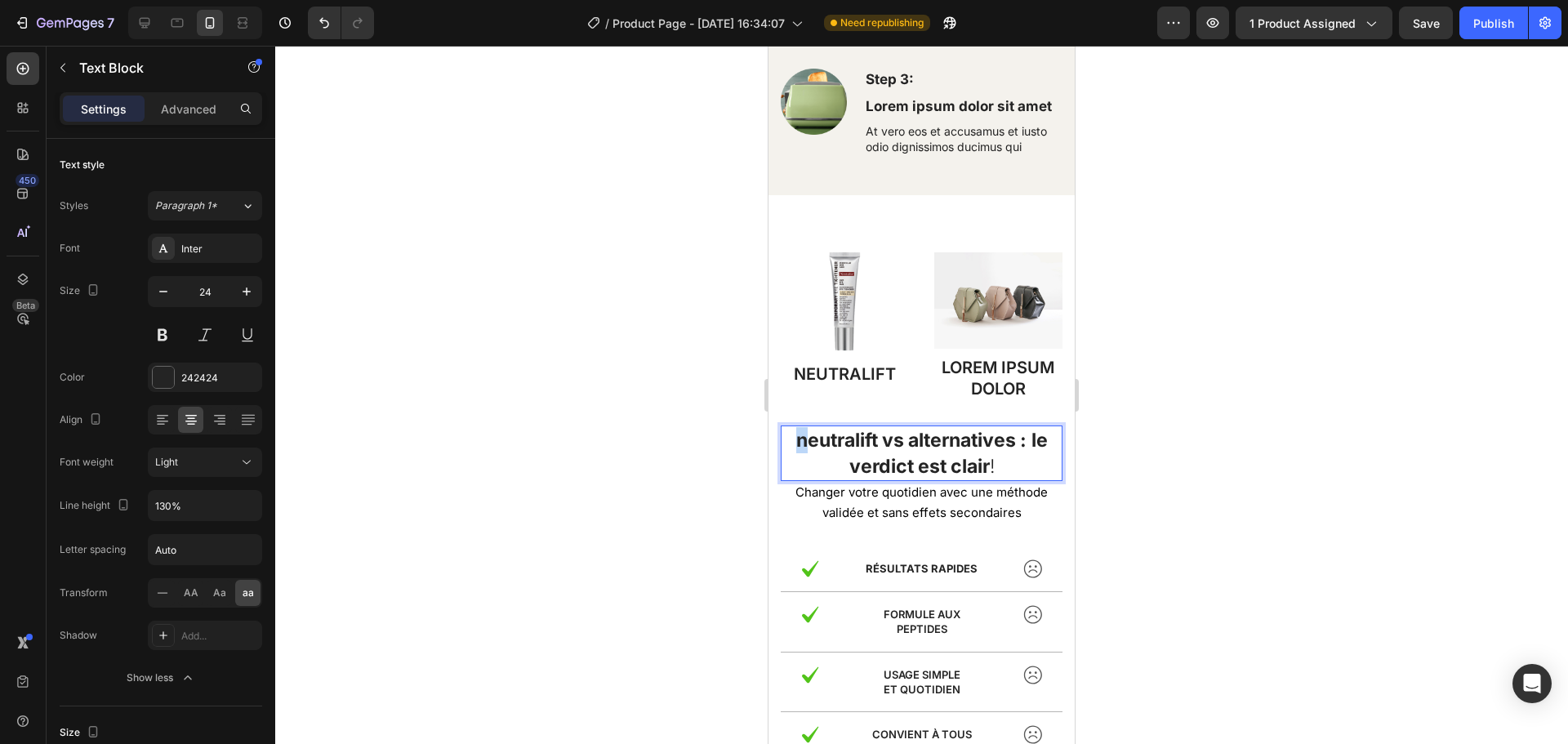
click at [796, 434] on strong "Neutralift vs Alternatives :" at bounding box center [911, 440] width 230 height 23
click at [221, 589] on span "Aa" at bounding box center [219, 593] width 13 height 15
click at [893, 435] on strong "Neutralift vs Alternatives :" at bounding box center [908, 440] width 239 height 23
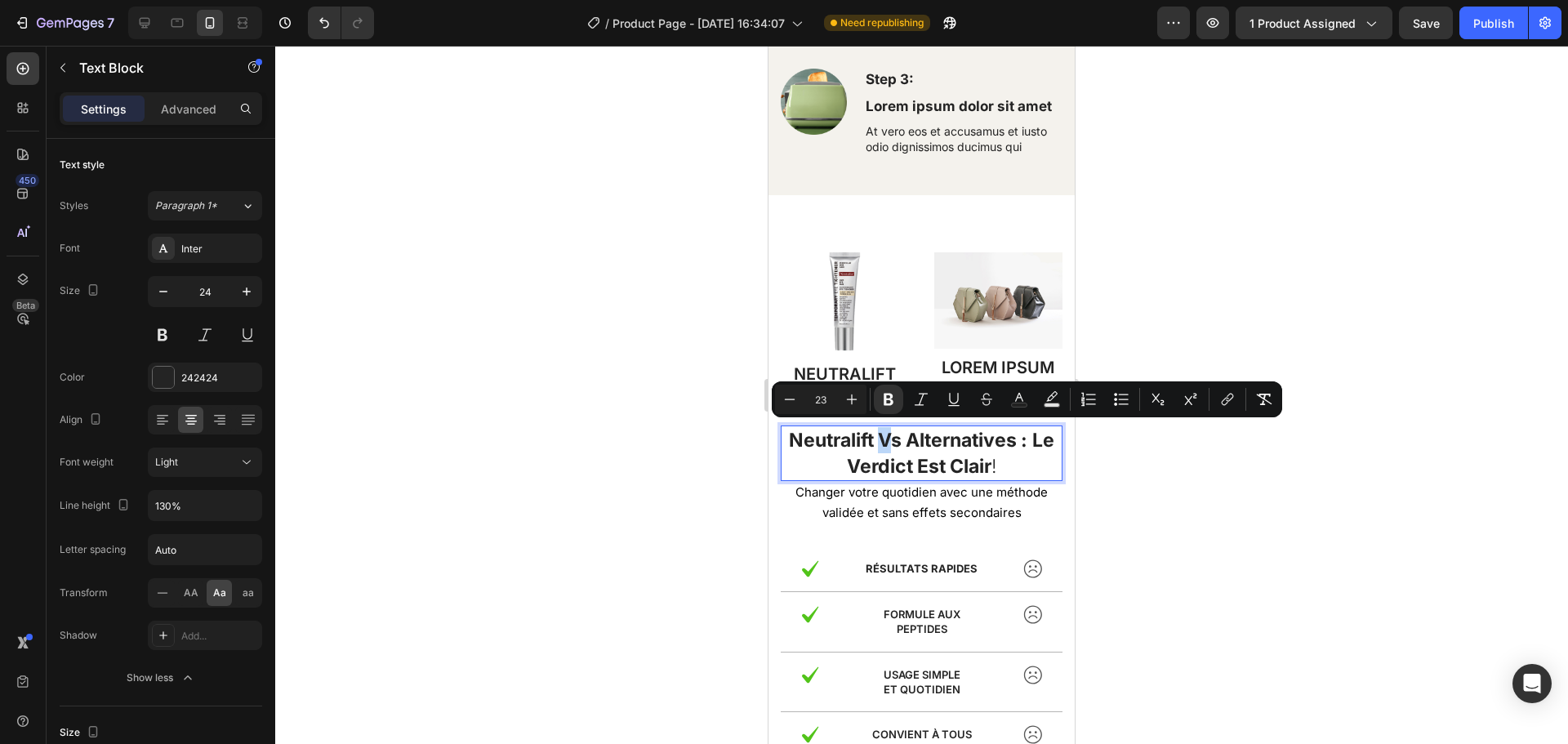
click at [891, 439] on strong "Neutralift vs Alternatives :" at bounding box center [908, 440] width 239 height 23
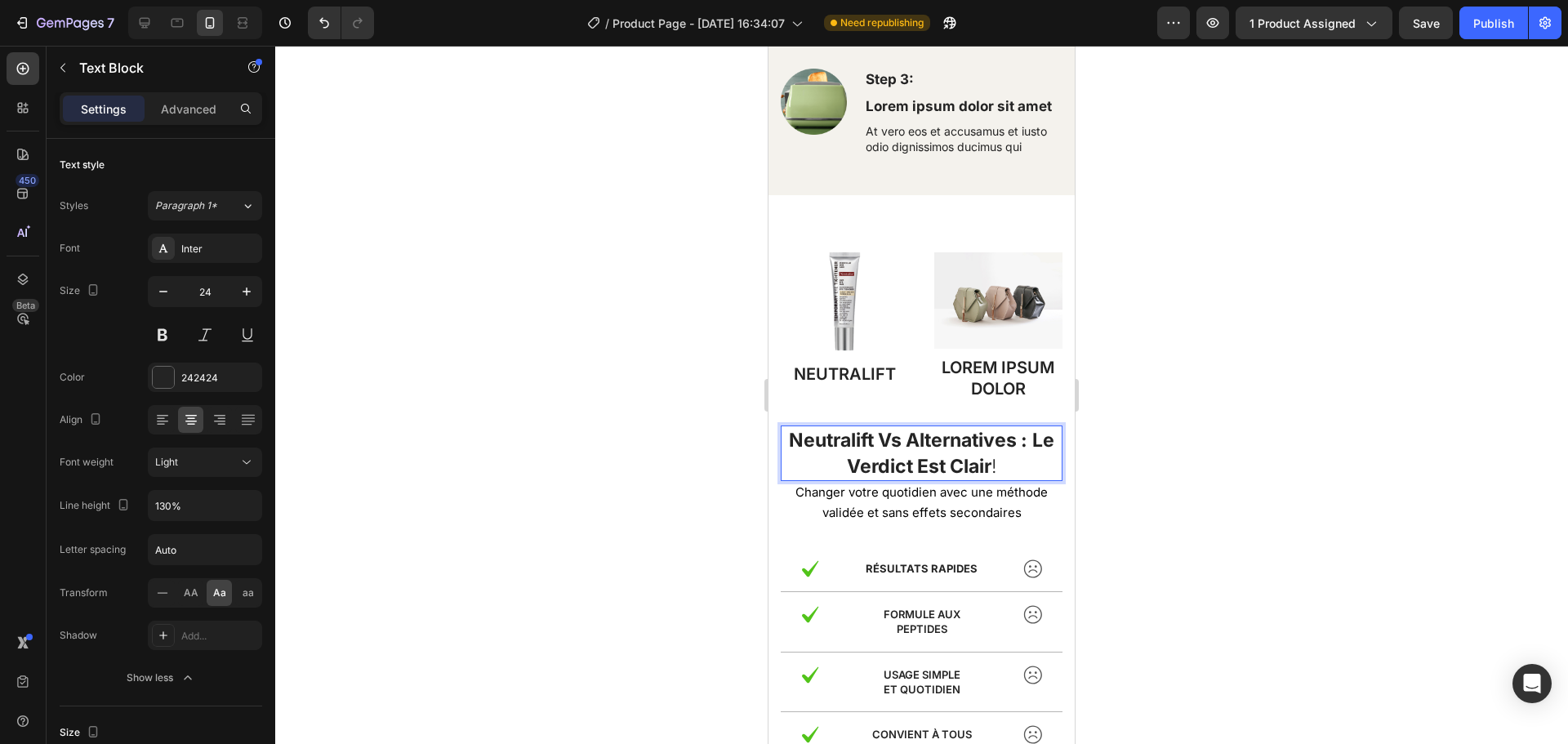
click at [895, 439] on strong "Neutralift vs Alternatives :" at bounding box center [908, 440] width 239 height 23
drag, startPoint x: 1036, startPoint y: 440, endPoint x: 800, endPoint y: 439, distance: 236.0
click at [800, 439] on strong "Neutralift vs Alternatives :" at bounding box center [908, 440] width 239 height 23
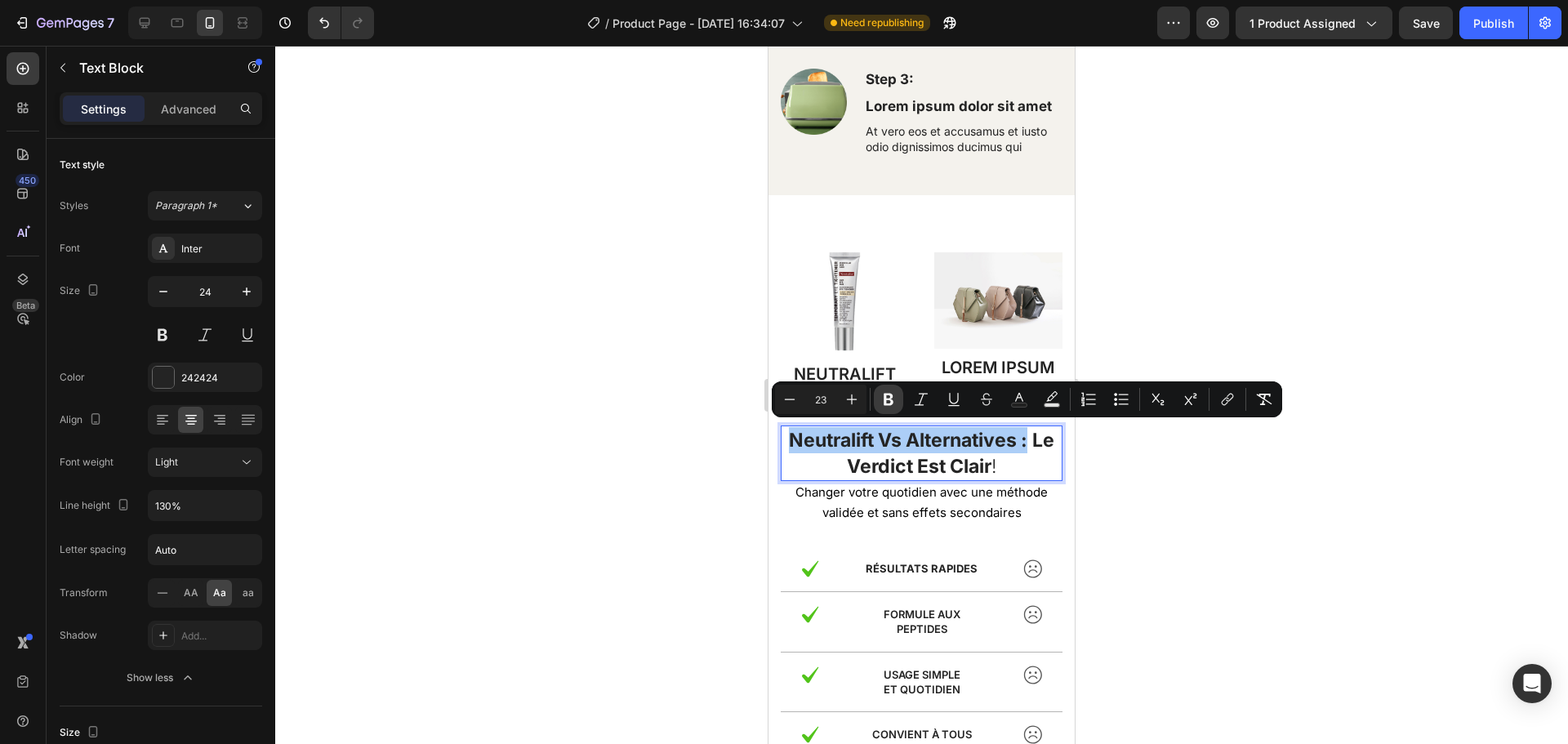
click at [888, 407] on icon "Editor contextual toolbar" at bounding box center [889, 399] width 17 height 17
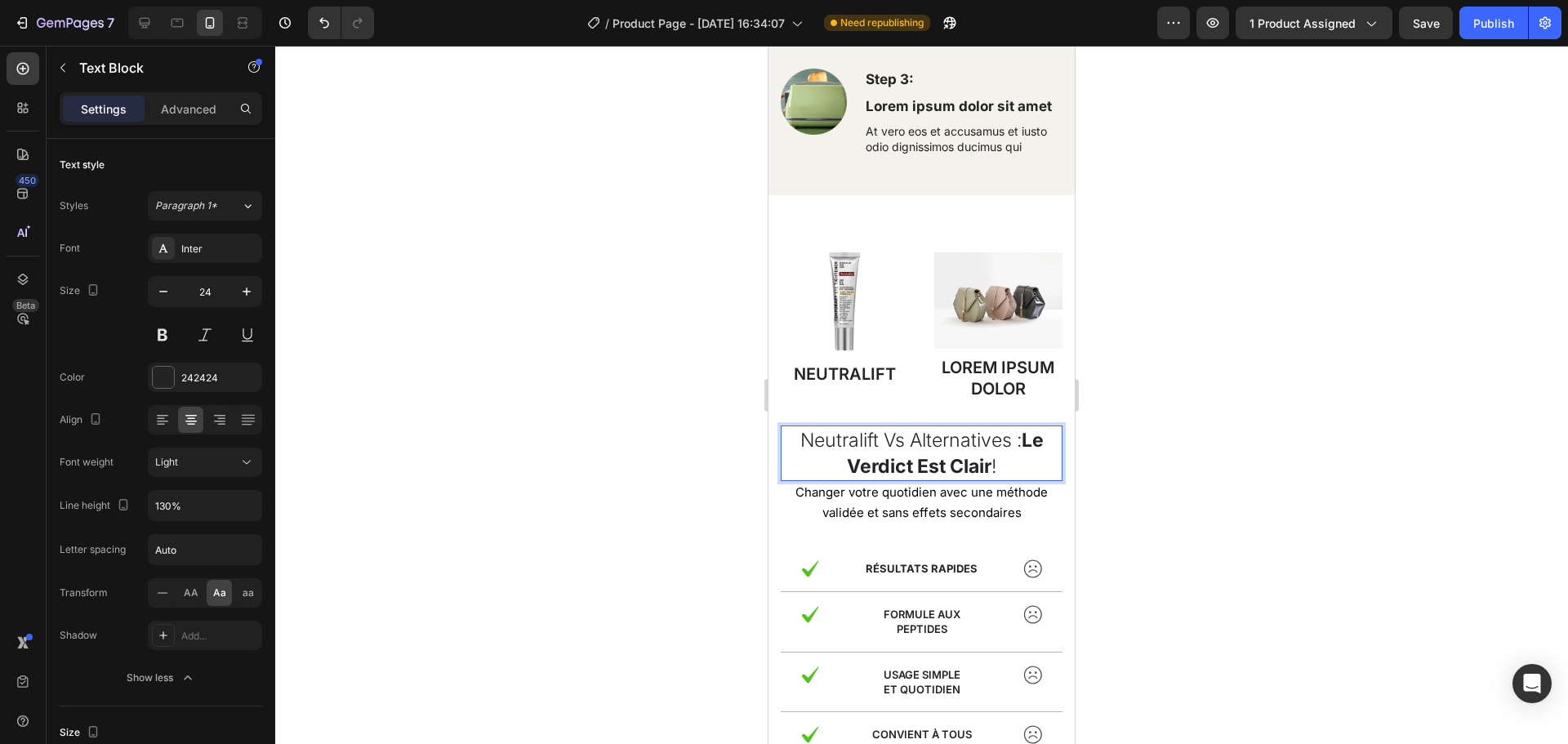
click at [1018, 434] on span "Neutralift vs Alternatives : le verdict est clair !" at bounding box center [922, 453] width 243 height 49
click at [1491, 13] on button "Publish" at bounding box center [1494, 22] width 69 height 33
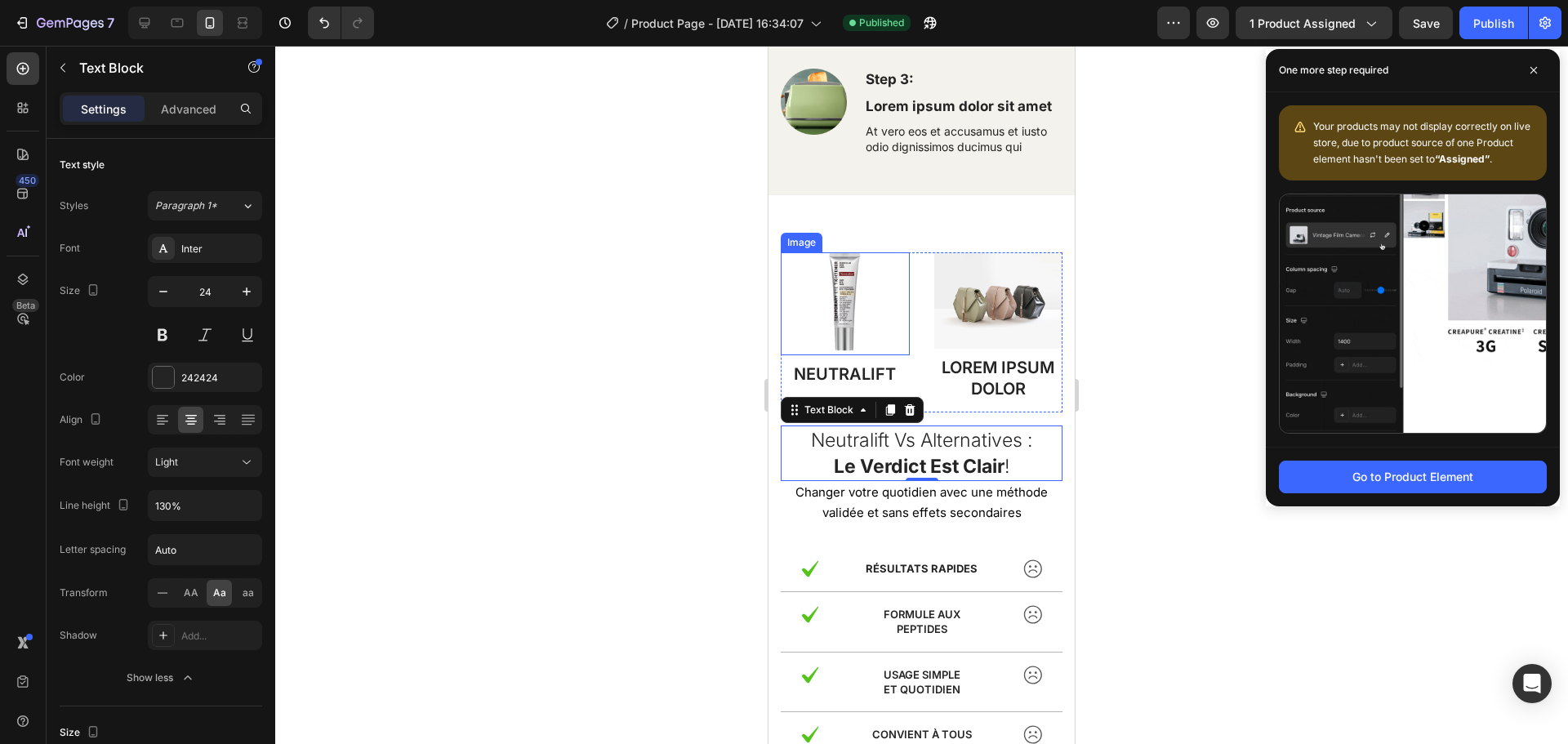
click at [847, 307] on img at bounding box center [845, 304] width 37 height 103
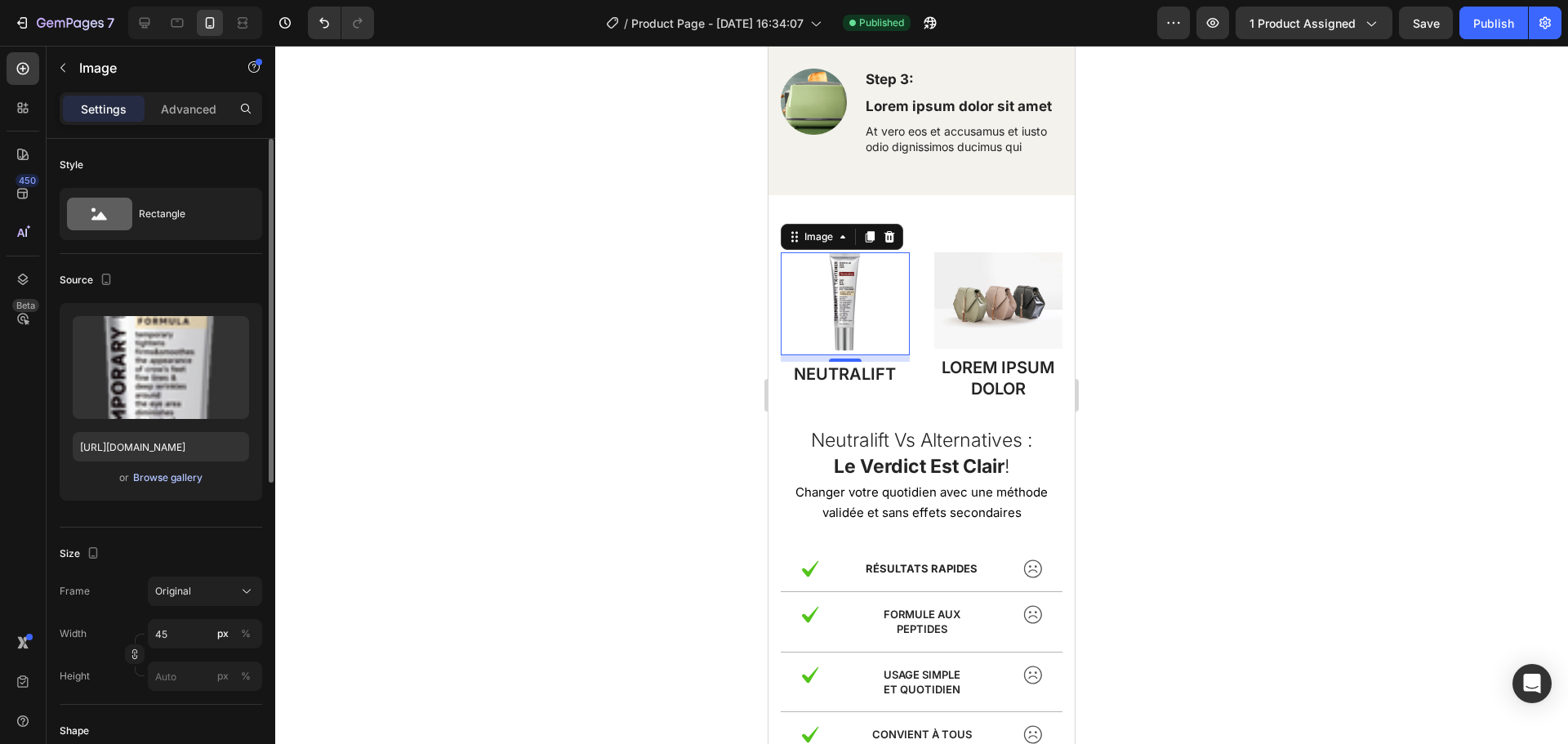
click at [177, 476] on div "Browse gallery" at bounding box center [167, 477] width 70 height 15
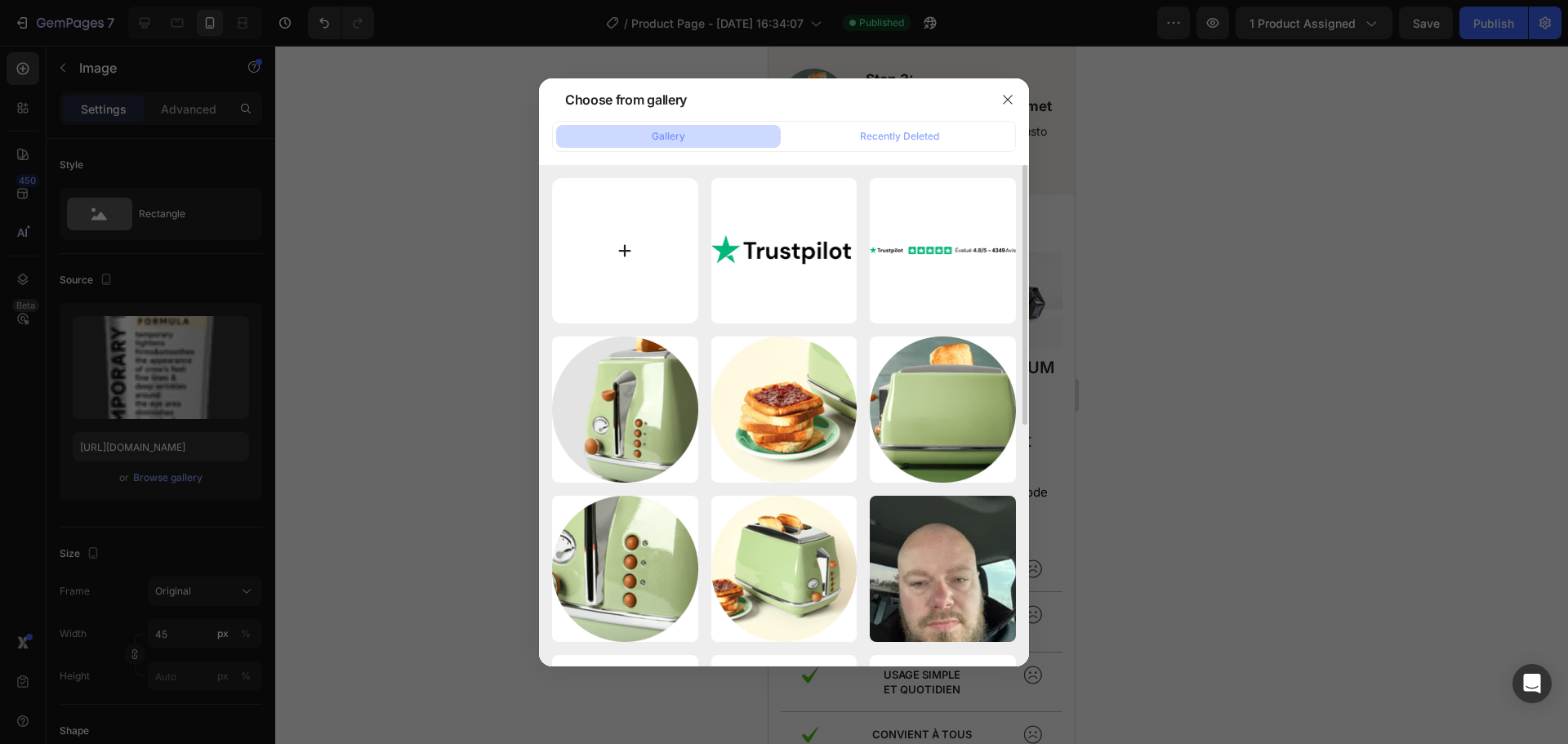
click at [622, 241] on input "file" at bounding box center [624, 251] width 146 height 146
type input "C:\fakepath\Flou.png"
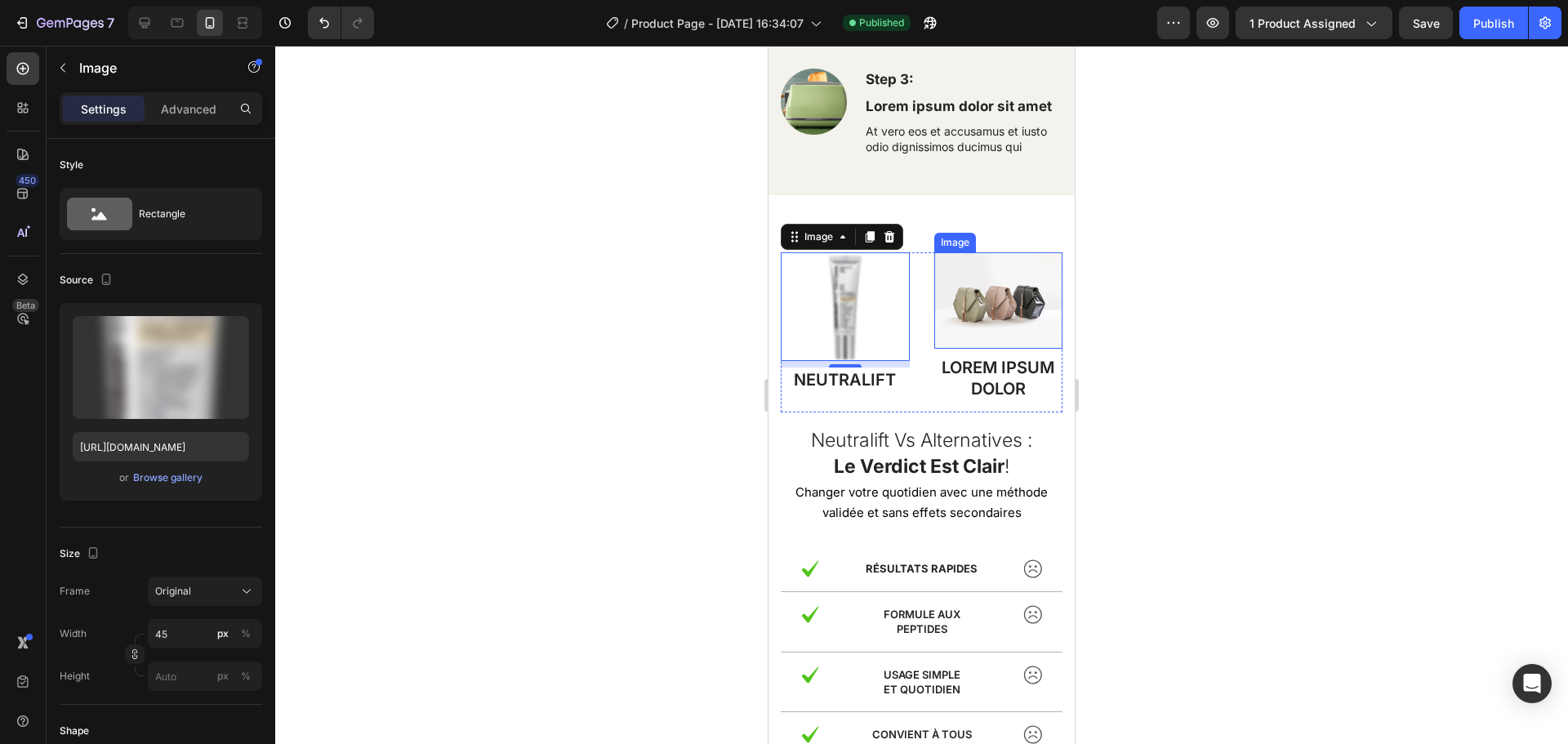
click at [984, 328] on img at bounding box center [999, 301] width 129 height 97
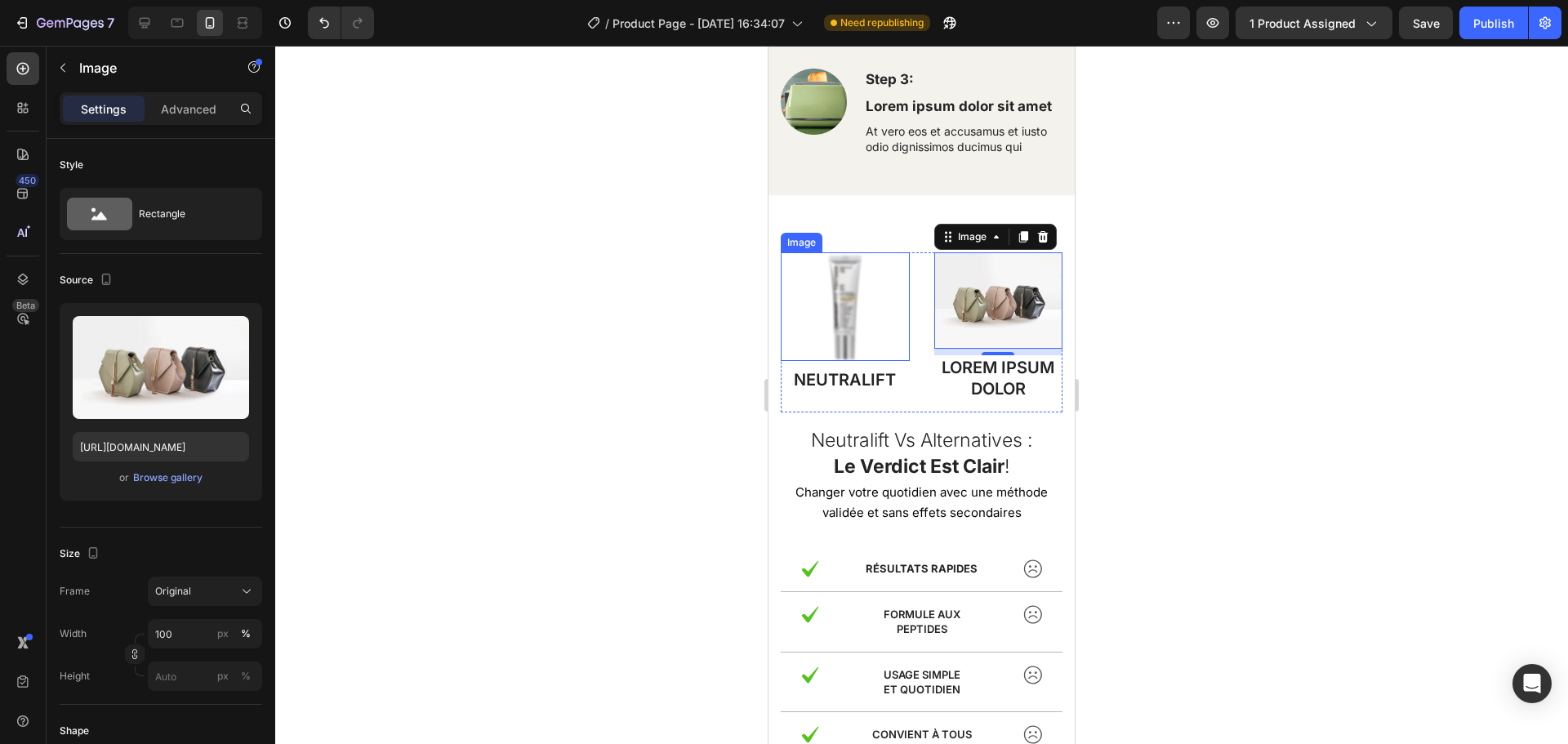
click at [828, 312] on img at bounding box center [845, 307] width 37 height 109
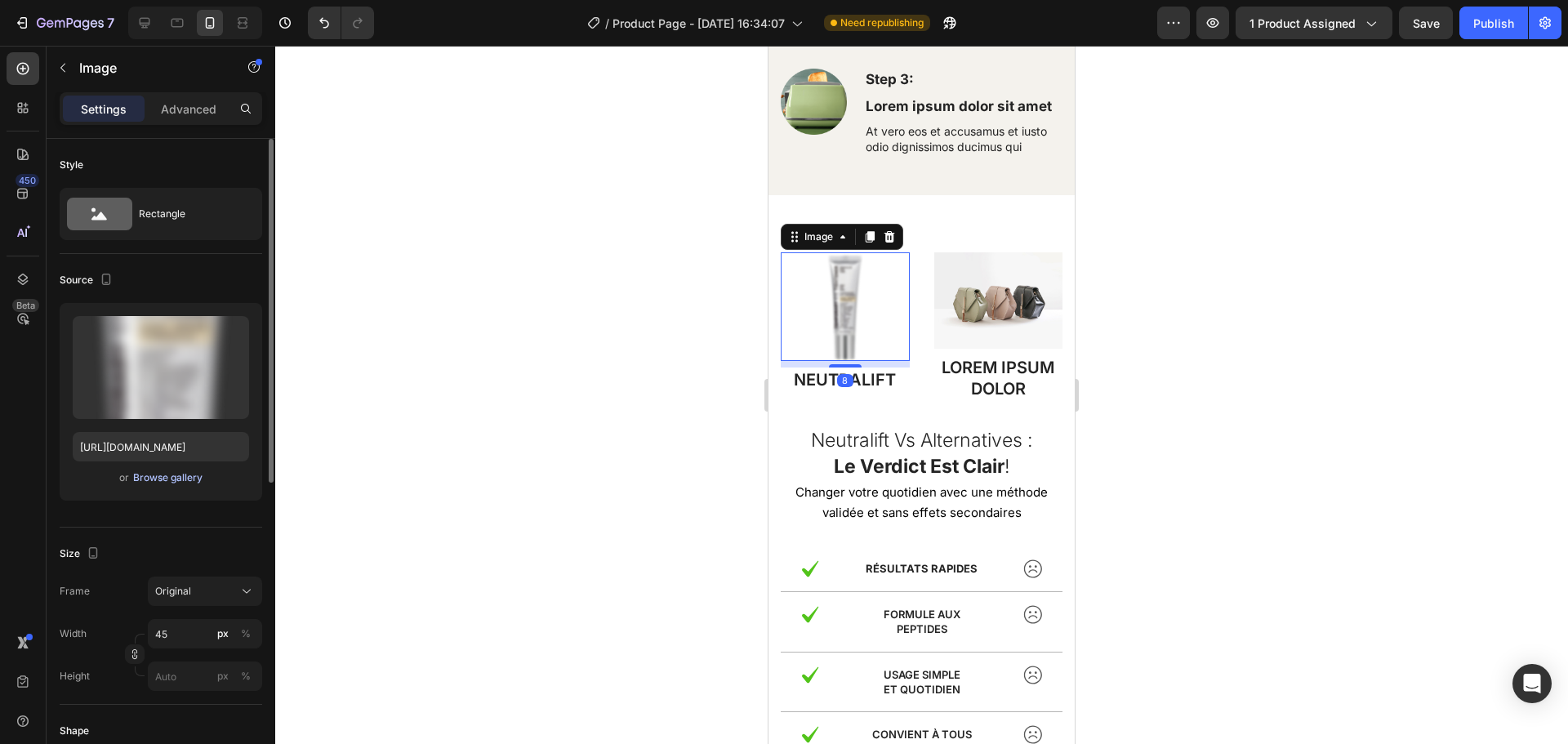
click at [151, 478] on div "Browse gallery" at bounding box center [167, 477] width 70 height 15
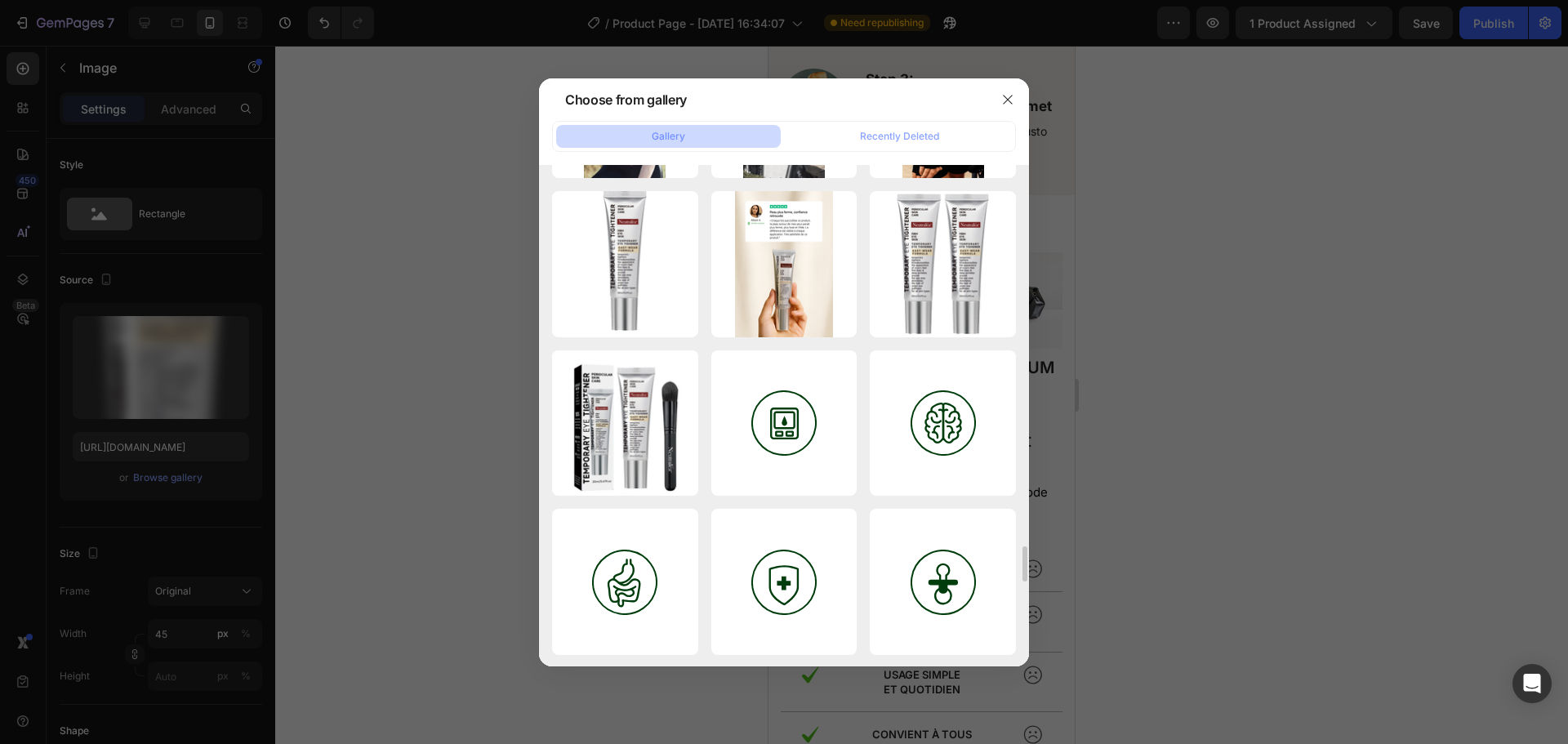
scroll to position [5533, 0]
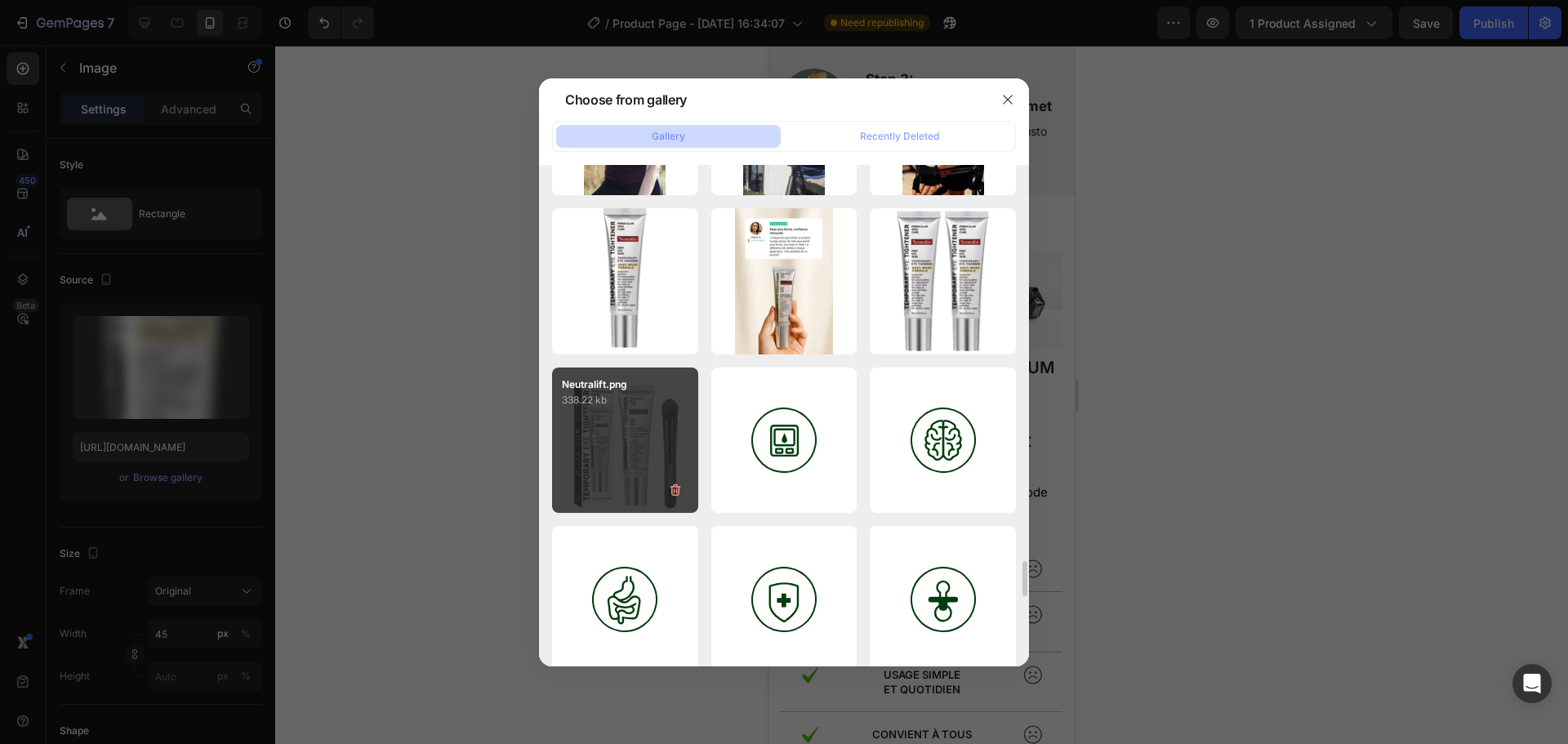
click at [598, 459] on div "Neutralift.png 338.22 kb" at bounding box center [624, 440] width 146 height 146
type input "[URL][DOMAIN_NAME]"
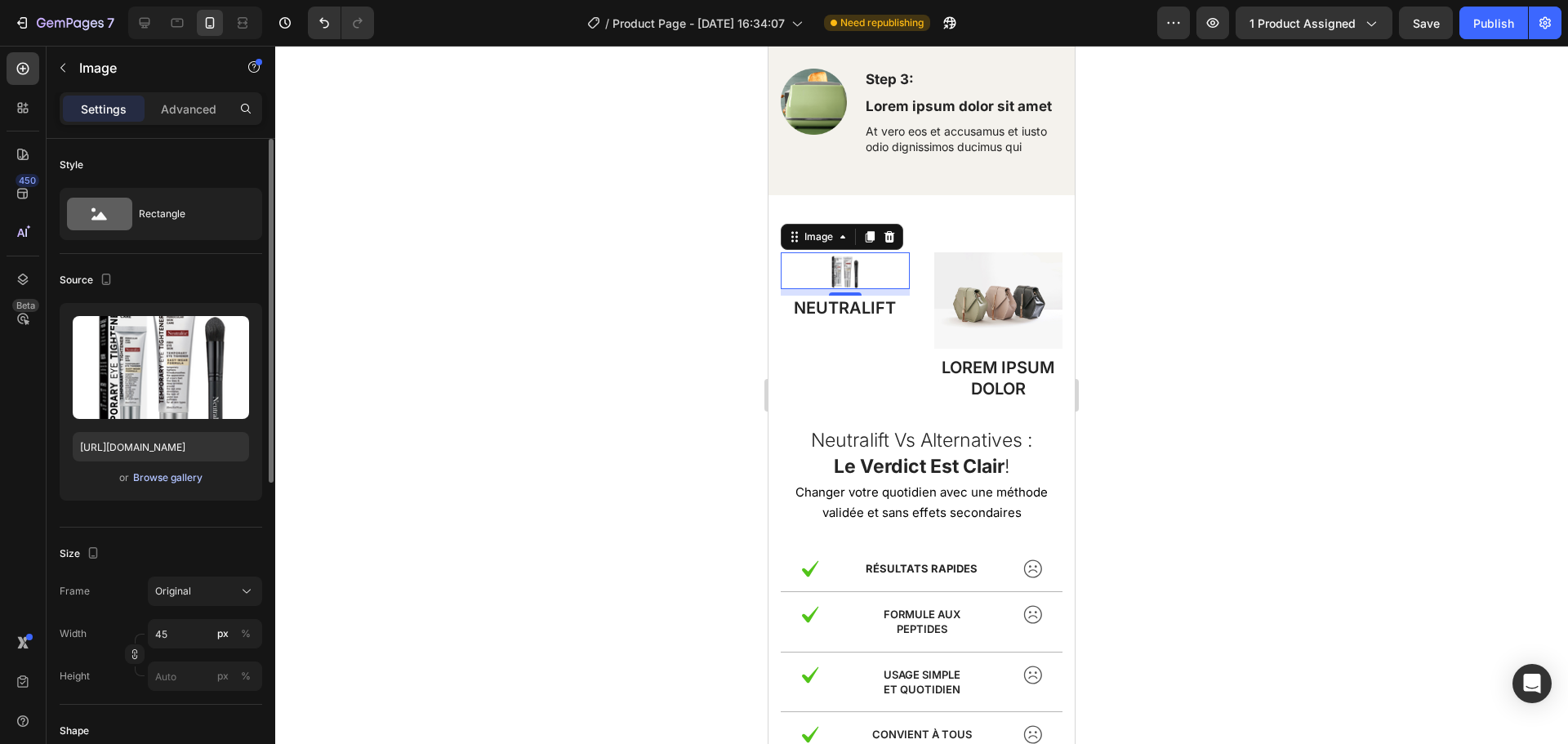
click at [163, 475] on div "Browse gallery" at bounding box center [167, 477] width 70 height 15
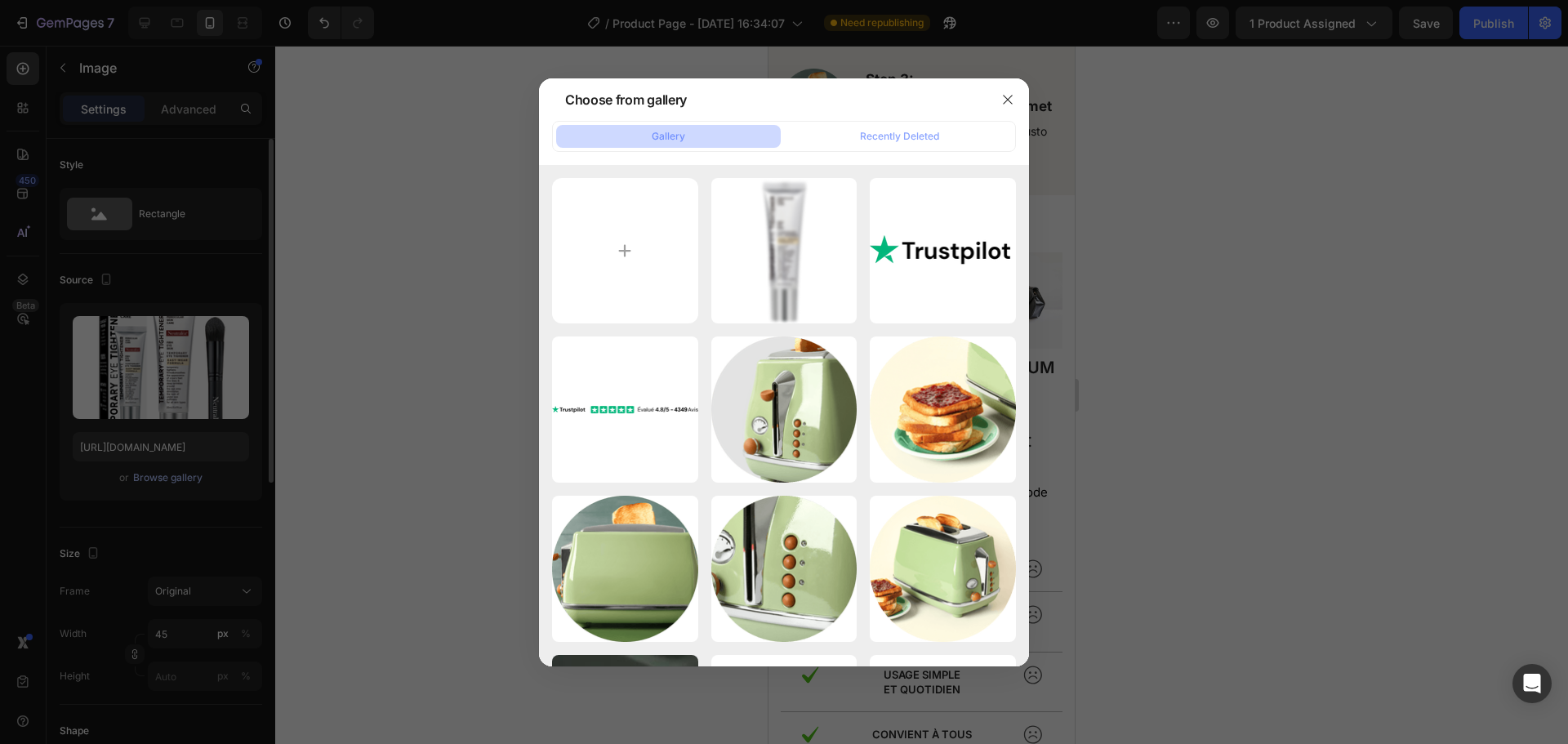
click at [163, 475] on div at bounding box center [784, 372] width 1568 height 744
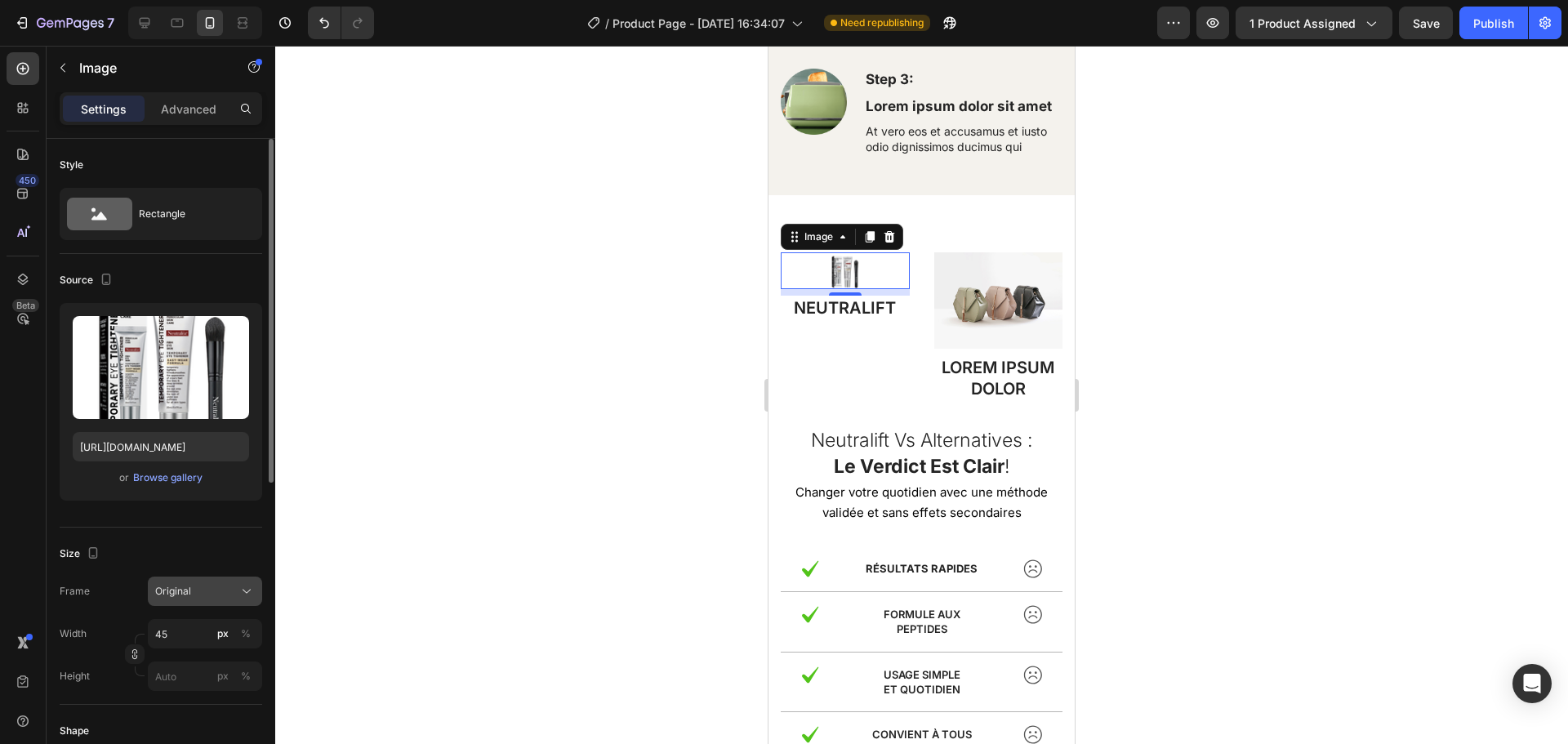
click at [173, 593] on span "Original" at bounding box center [173, 592] width 36 height 15
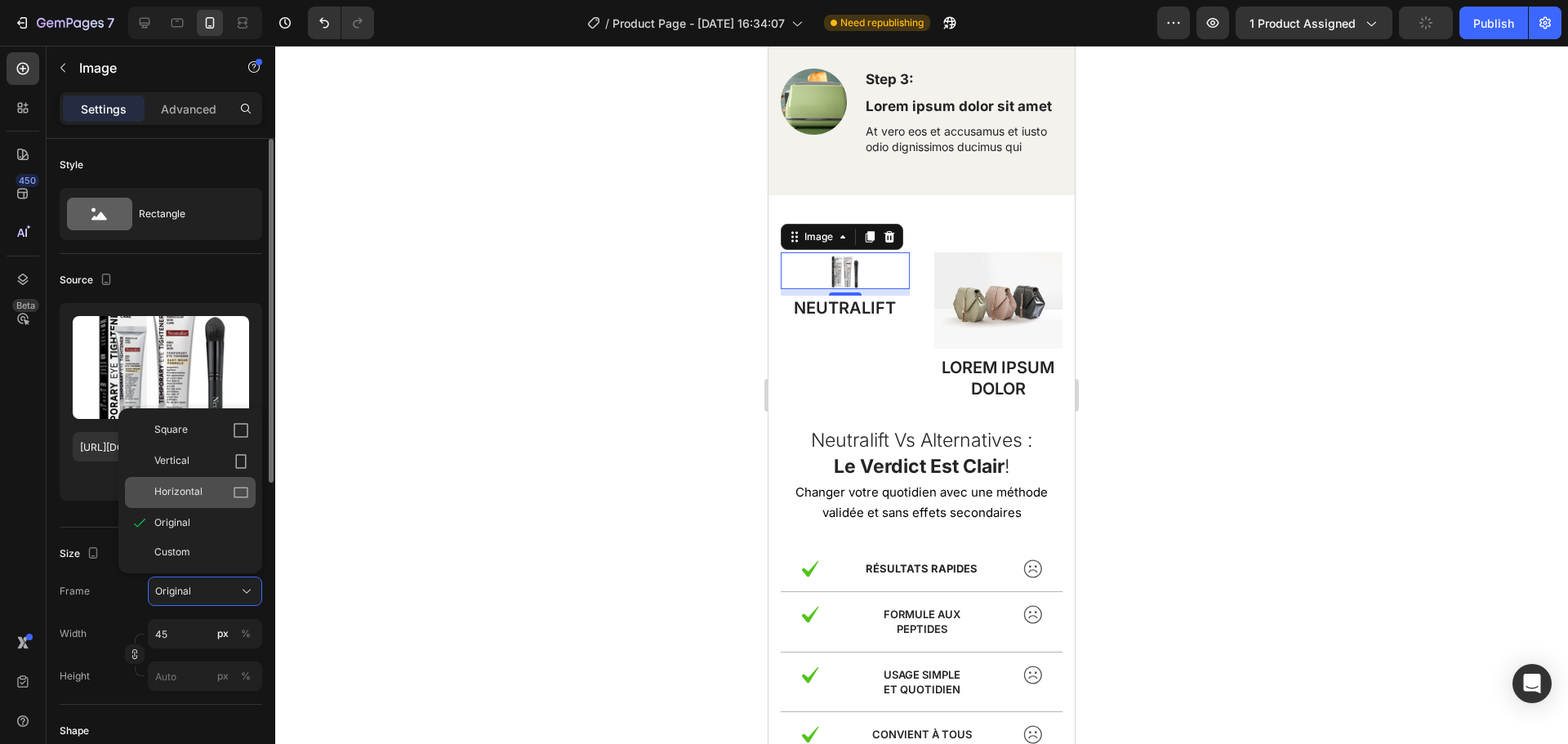
click at [177, 495] on span "Horizontal" at bounding box center [178, 492] width 48 height 17
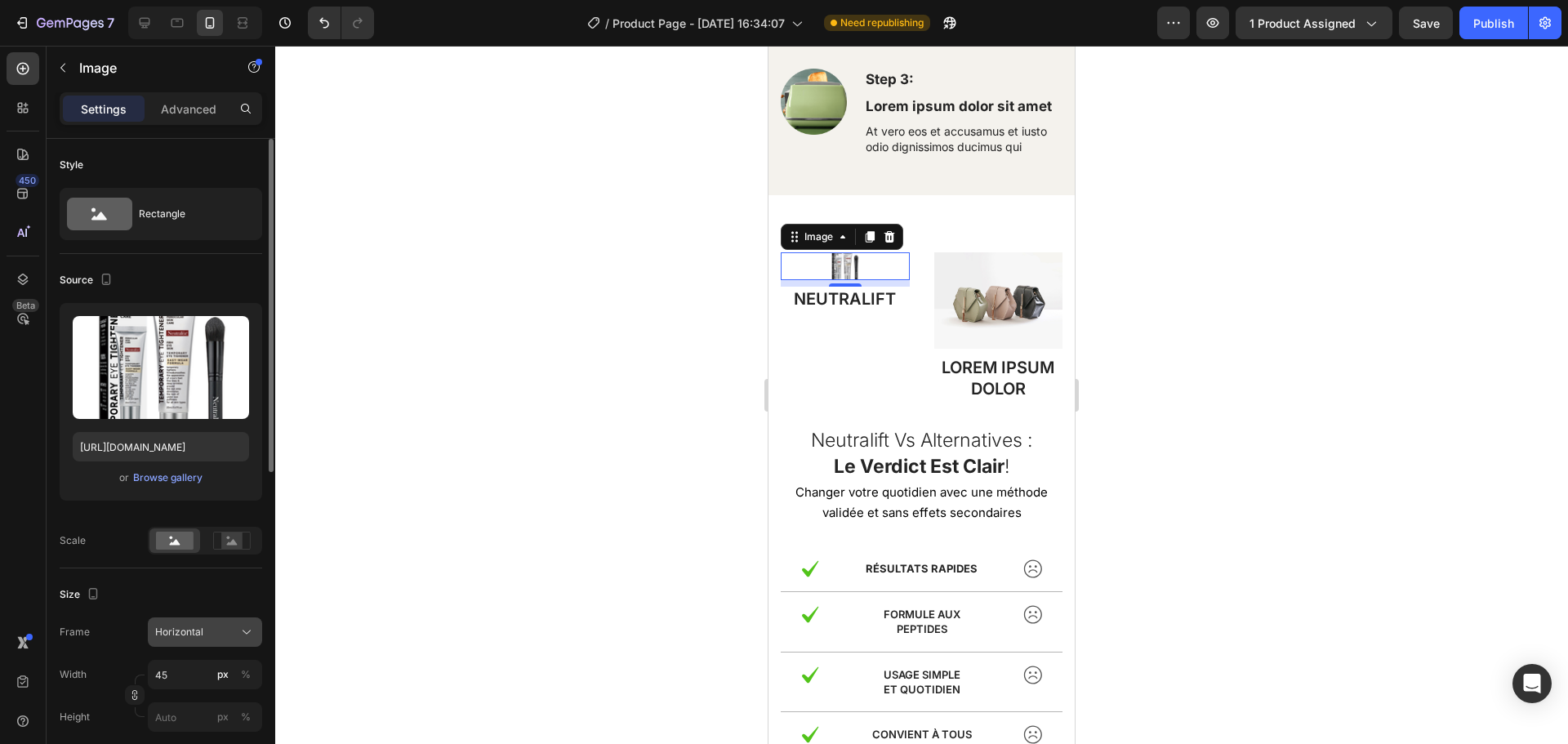
click at [186, 624] on div "Horizontal" at bounding box center [204, 633] width 99 height 17
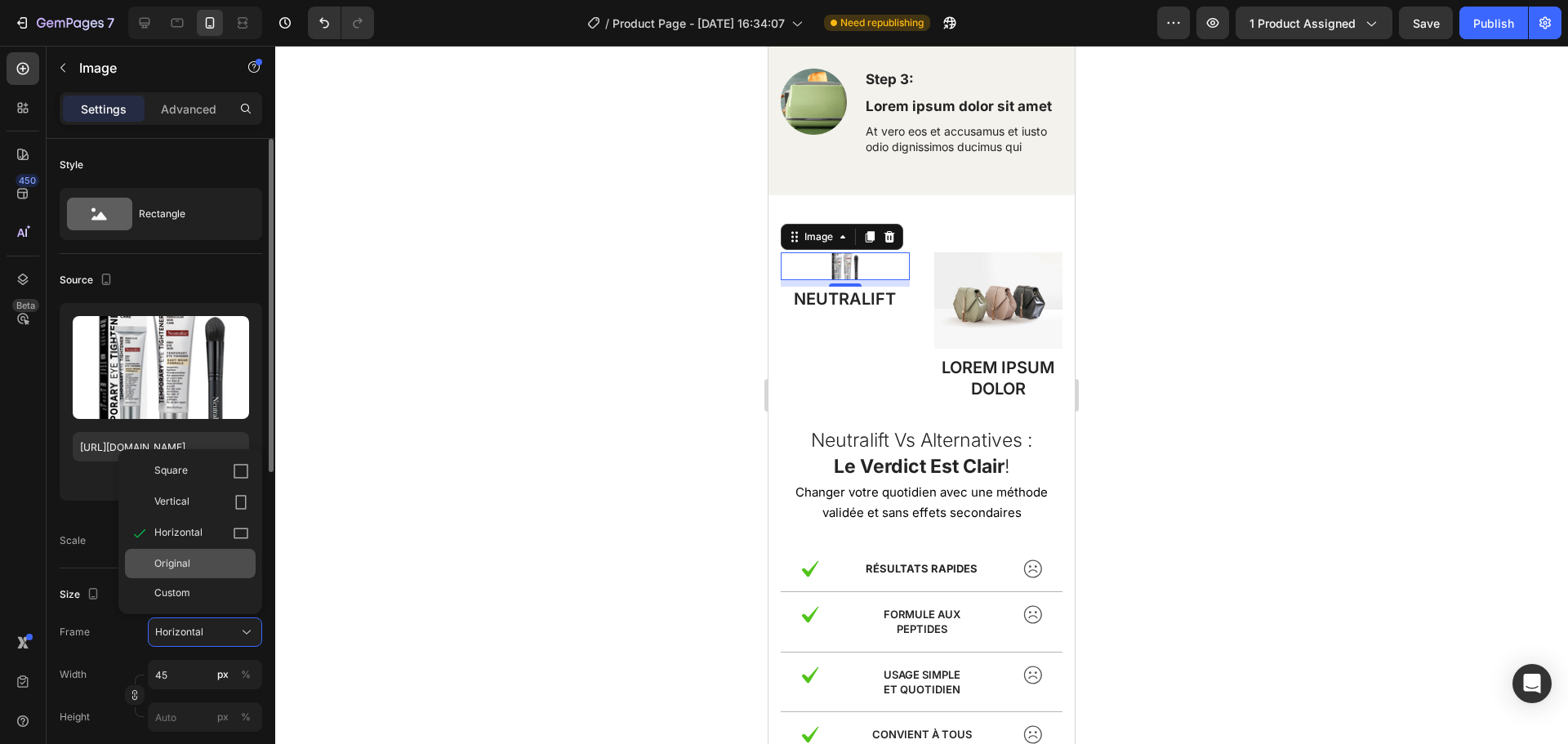
click at [189, 553] on div "Original" at bounding box center [190, 564] width 131 height 30
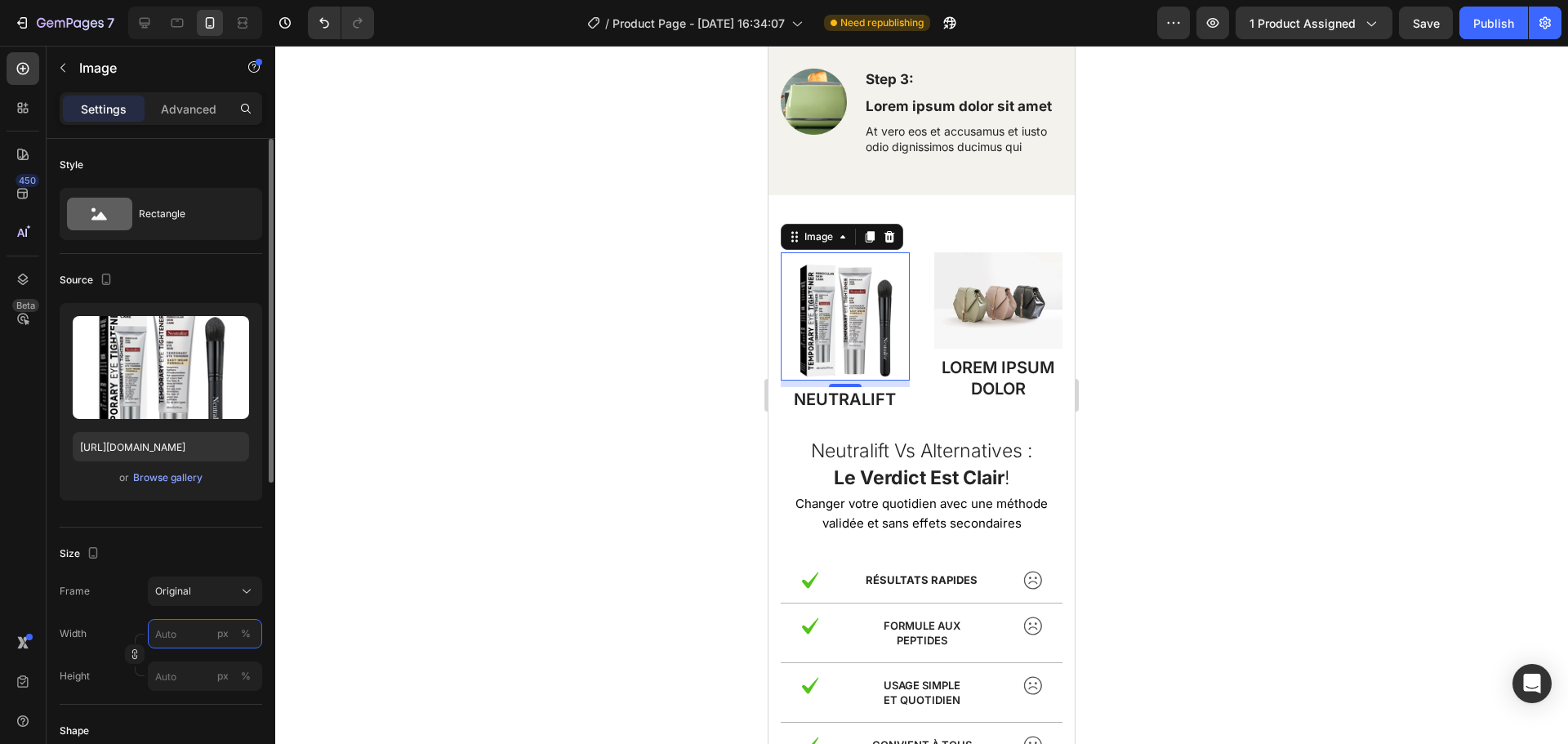
click at [184, 630] on input "px %" at bounding box center [204, 633] width 114 height 30
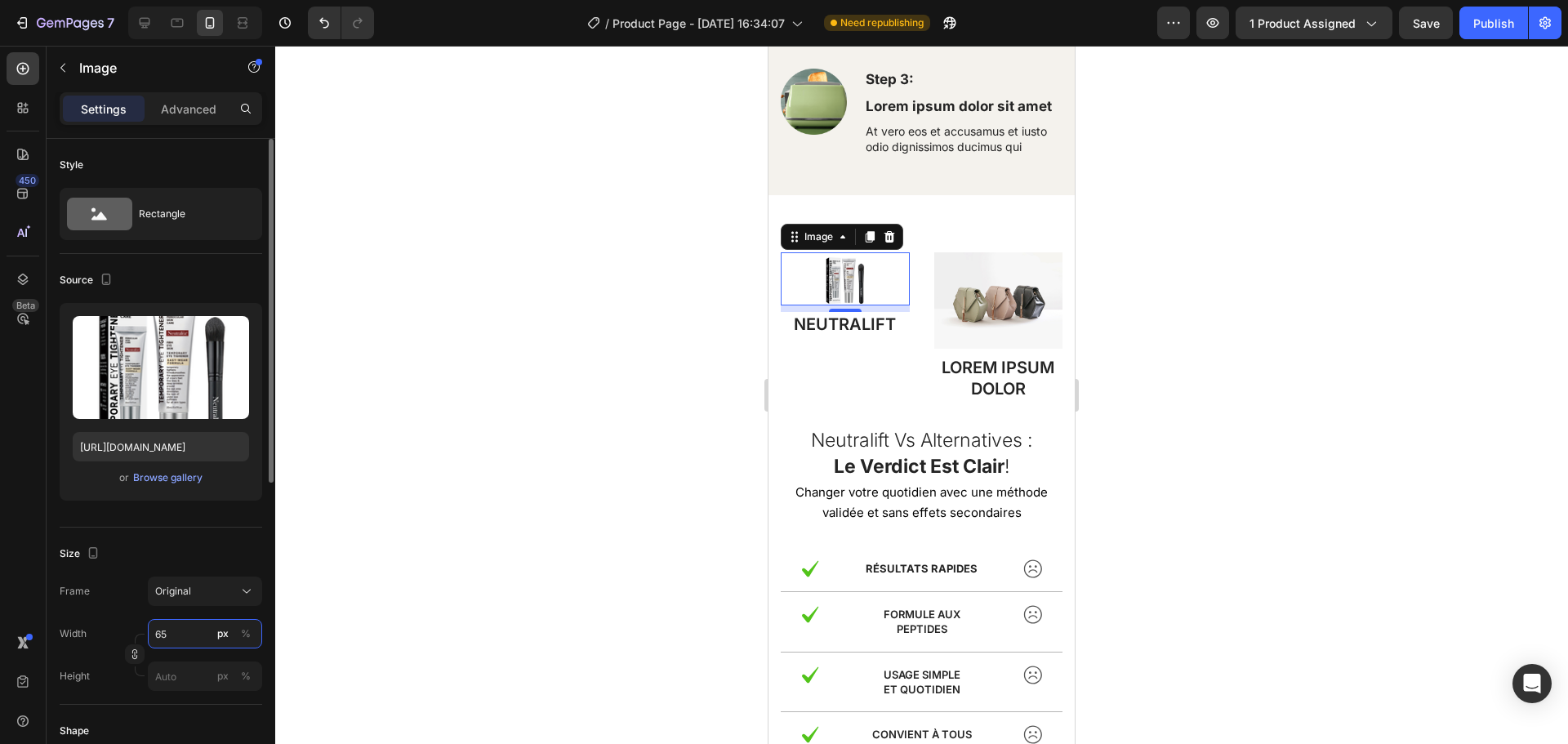
drag, startPoint x: 184, startPoint y: 630, endPoint x: 156, endPoint y: 632, distance: 28.1
click at [156, 632] on input "65" at bounding box center [204, 633] width 114 height 30
type input "85"
drag, startPoint x: 176, startPoint y: 624, endPoint x: 149, endPoint y: 634, distance: 28.8
click at [149, 634] on input "85" at bounding box center [204, 633] width 114 height 30
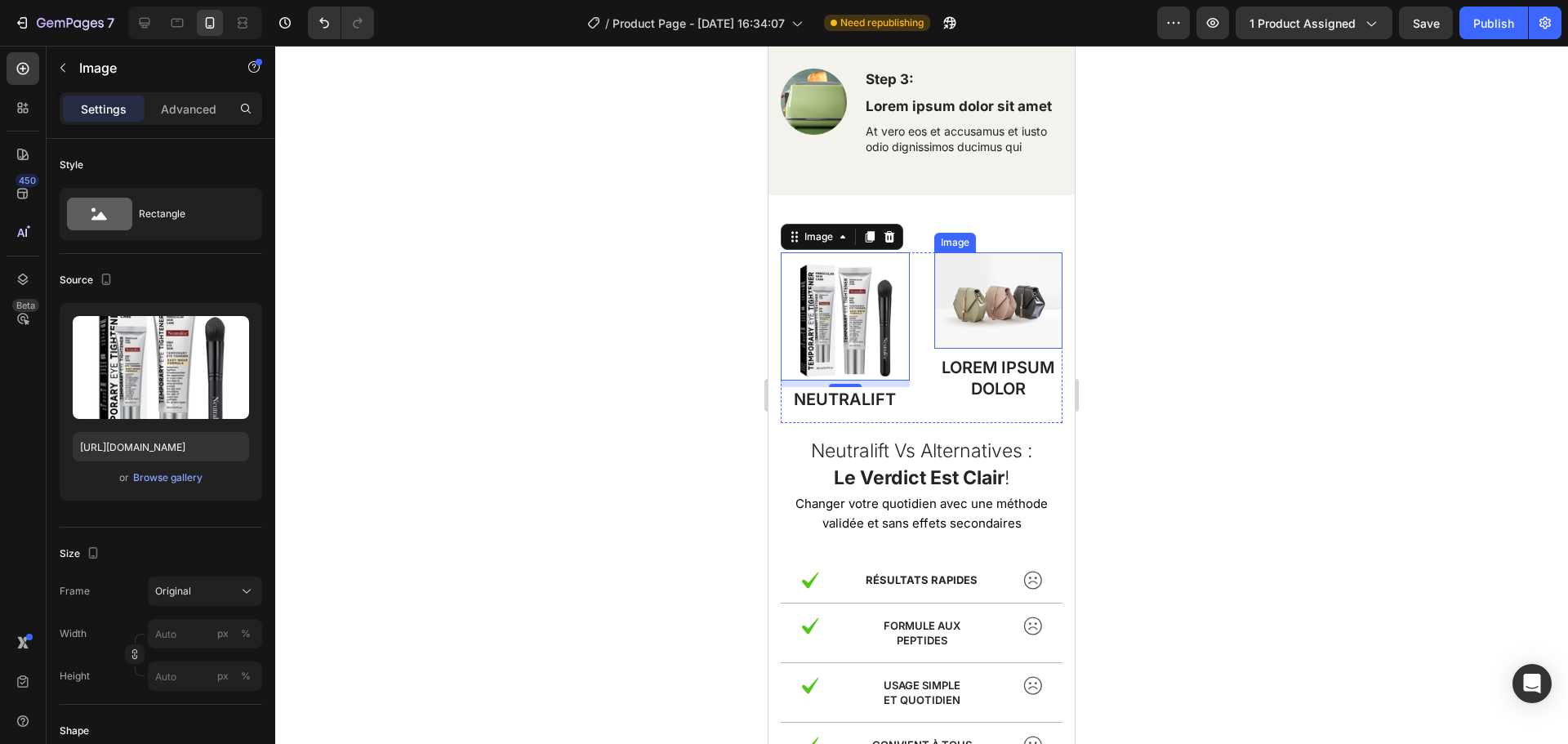
click at [976, 314] on img at bounding box center [999, 301] width 129 height 97
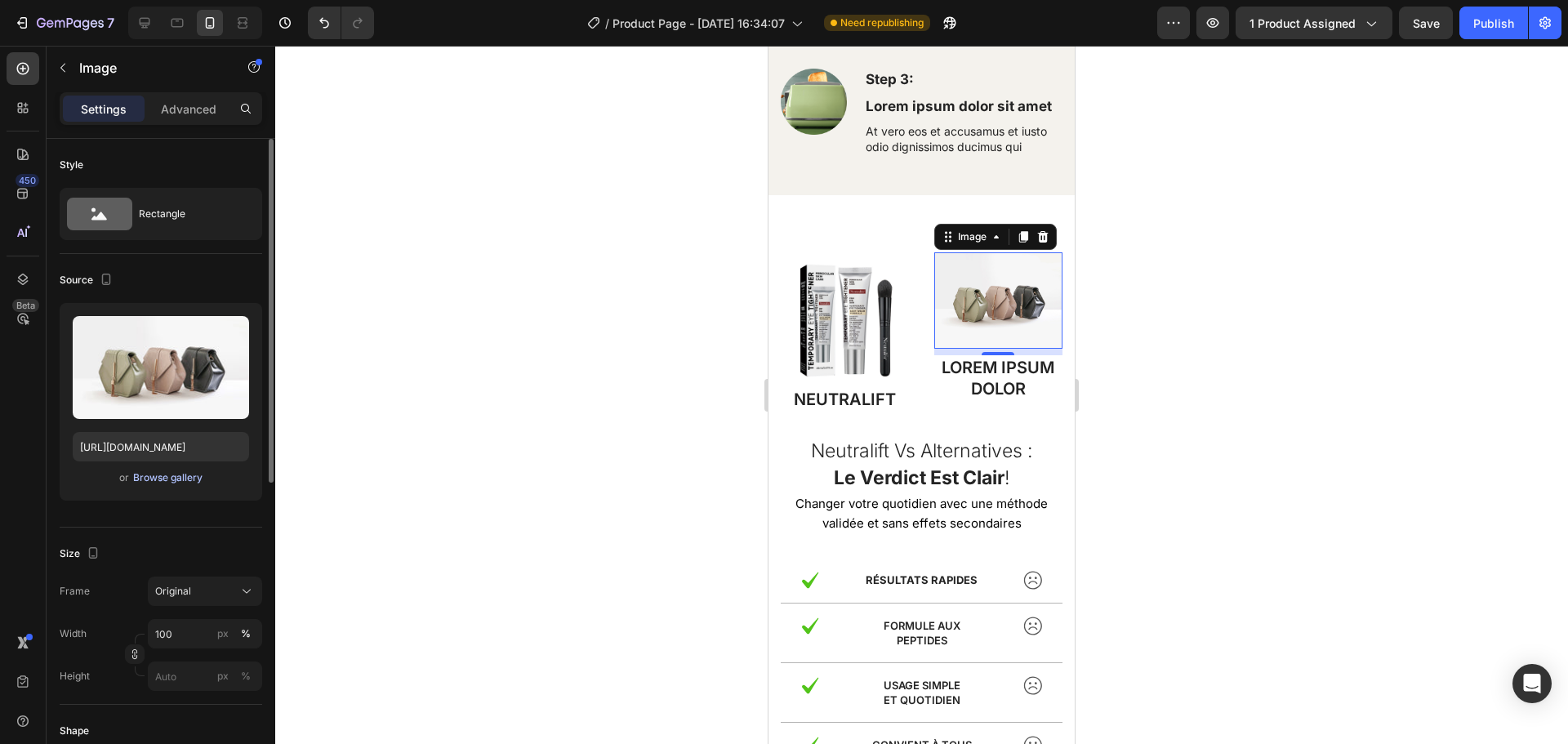
click at [165, 472] on div "Browse gallery" at bounding box center [167, 477] width 70 height 15
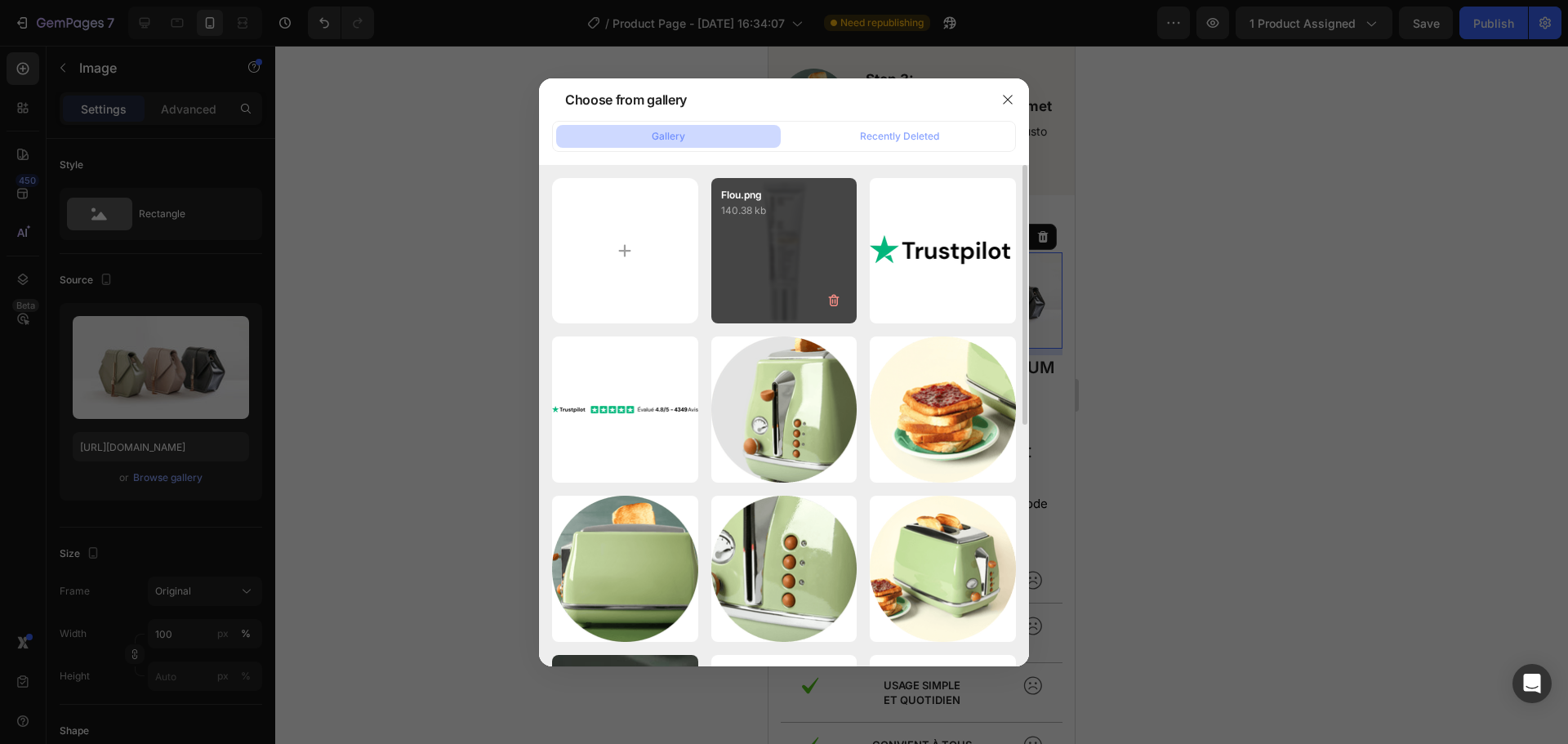
click at [767, 264] on div "Flou.png 140.38 kb" at bounding box center [784, 251] width 146 height 146
type input "[URL][DOMAIN_NAME]"
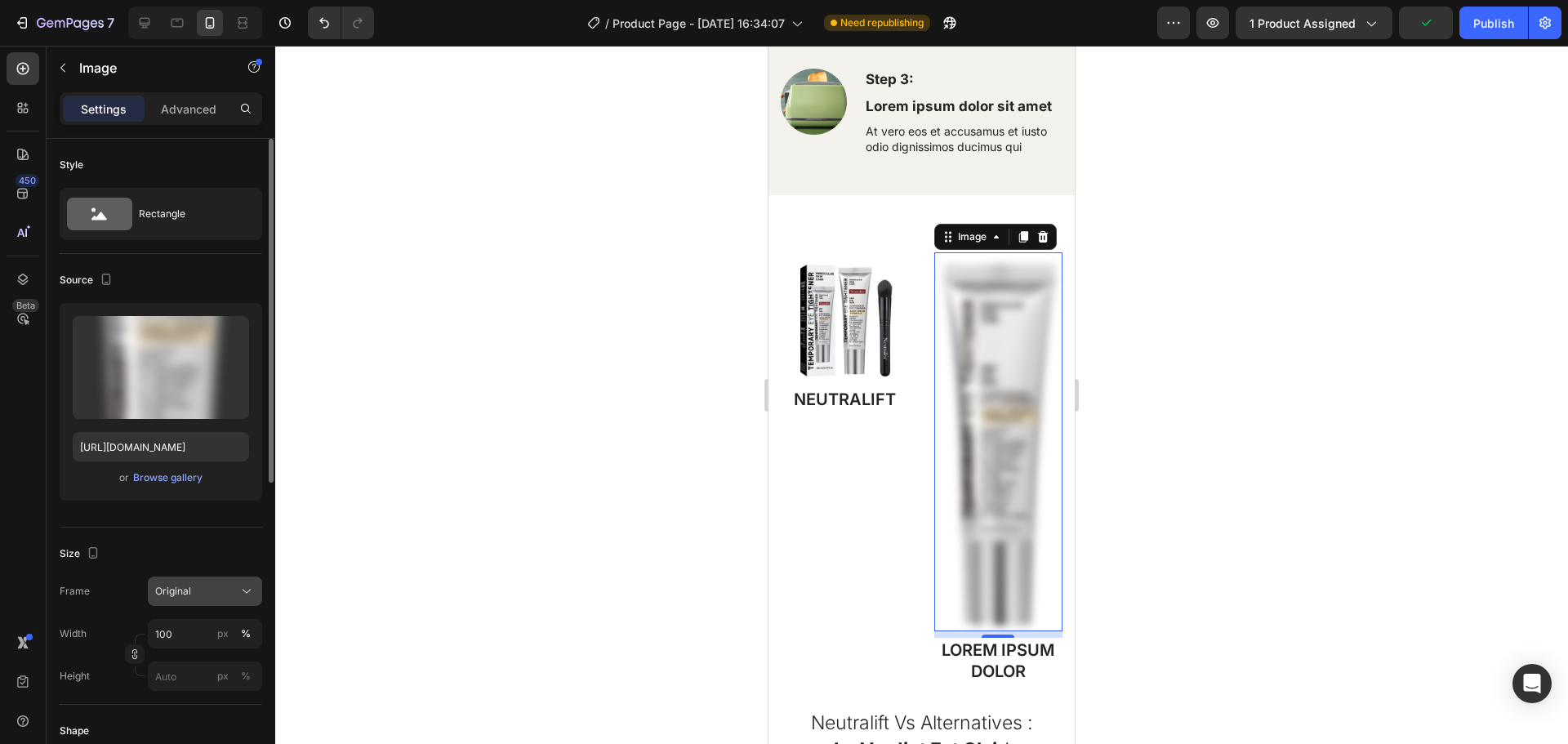
click at [194, 595] on div "Original" at bounding box center [195, 592] width 80 height 15
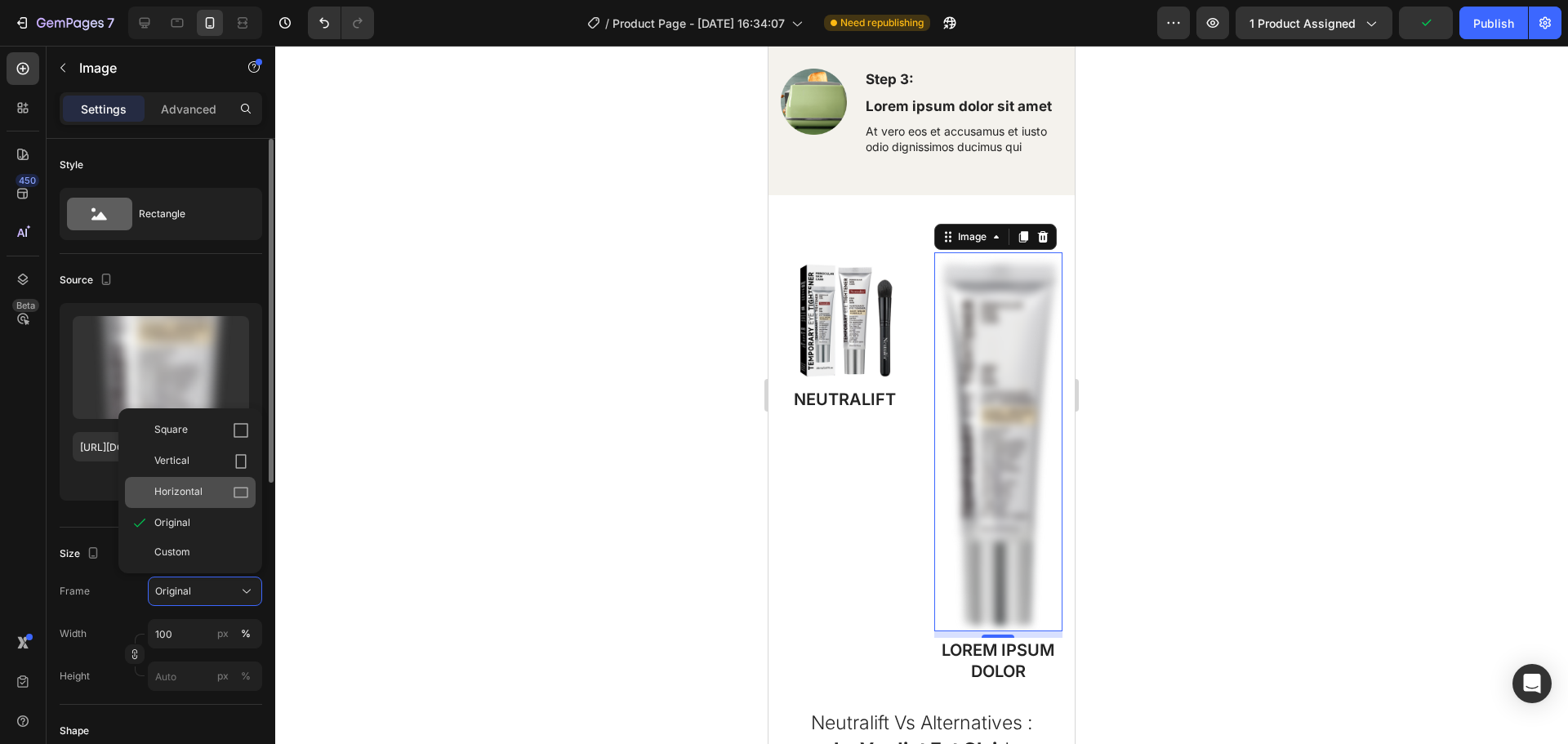
click at [186, 488] on span "Horizontal" at bounding box center [178, 492] width 48 height 17
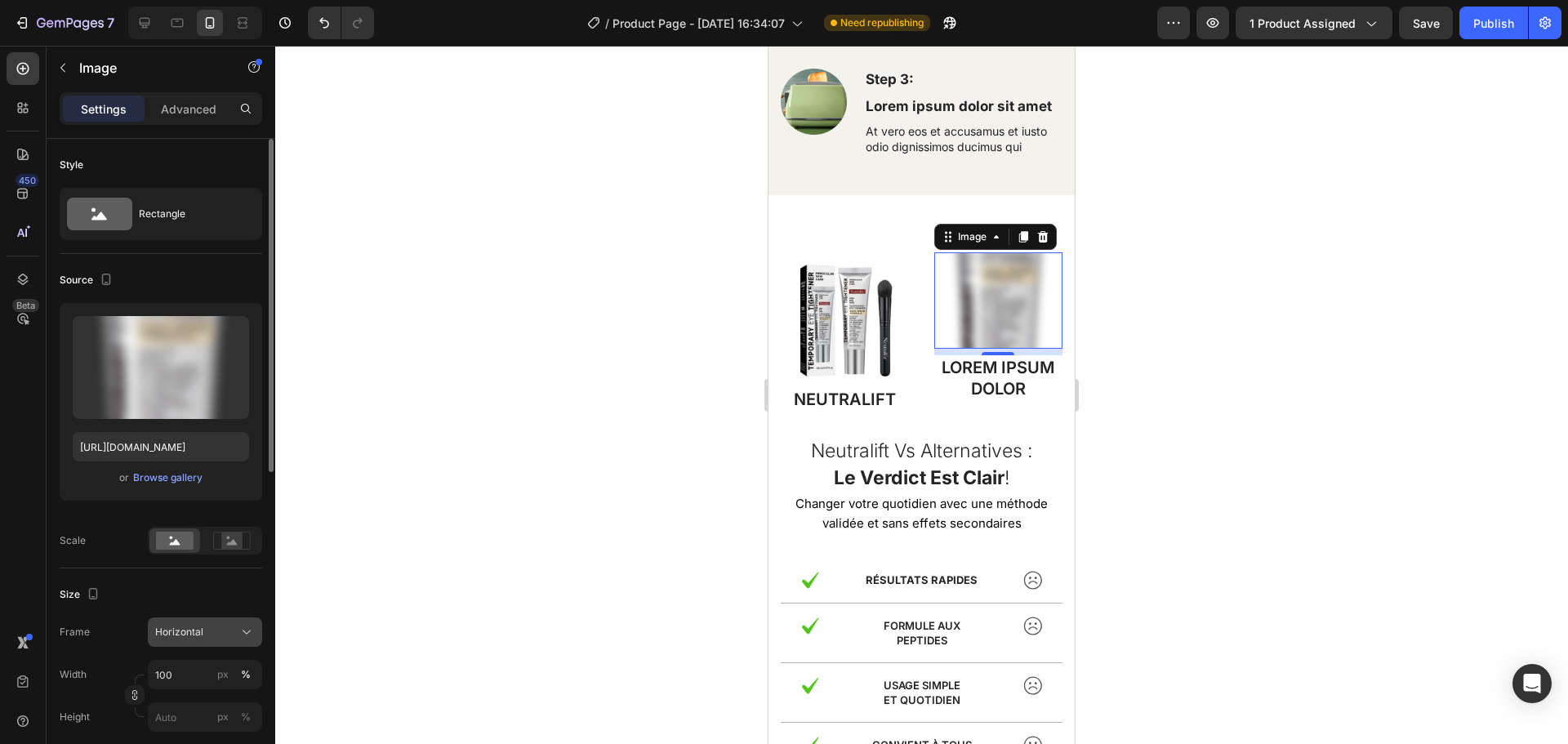
click at [195, 628] on span "Horizontal" at bounding box center [179, 633] width 48 height 15
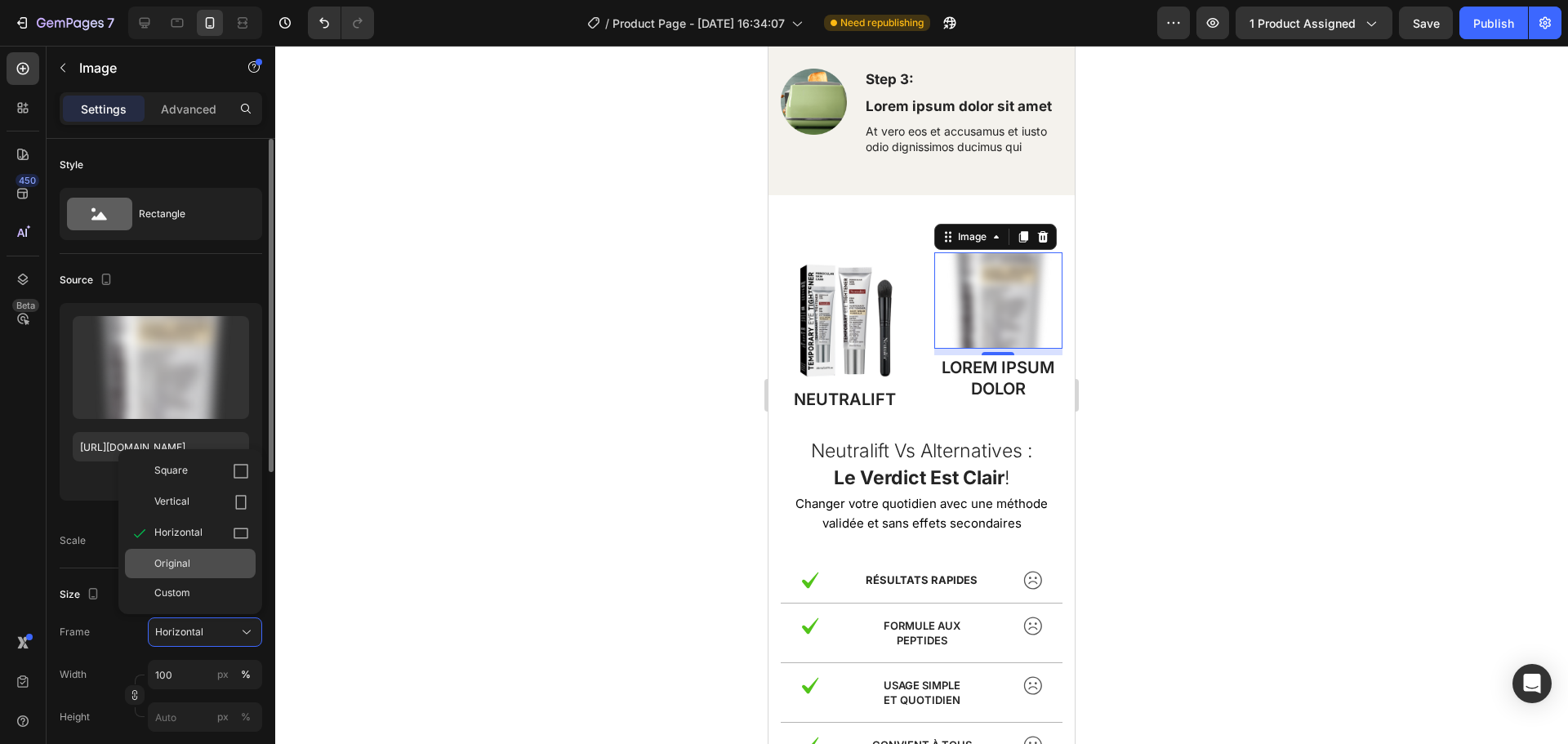
click at [192, 571] on div "Original" at bounding box center [190, 564] width 131 height 30
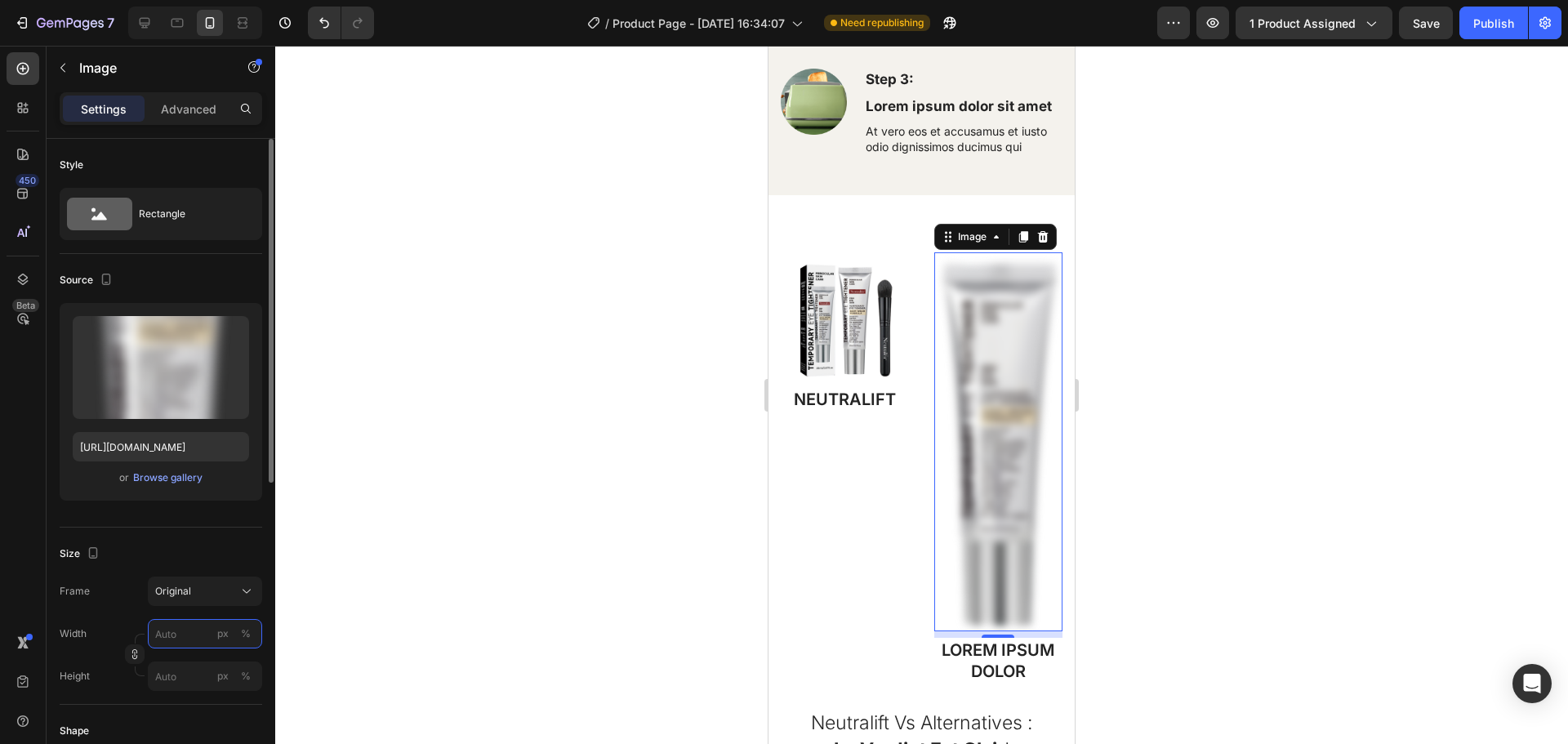
click at [180, 643] on input "px %" at bounding box center [204, 633] width 114 height 30
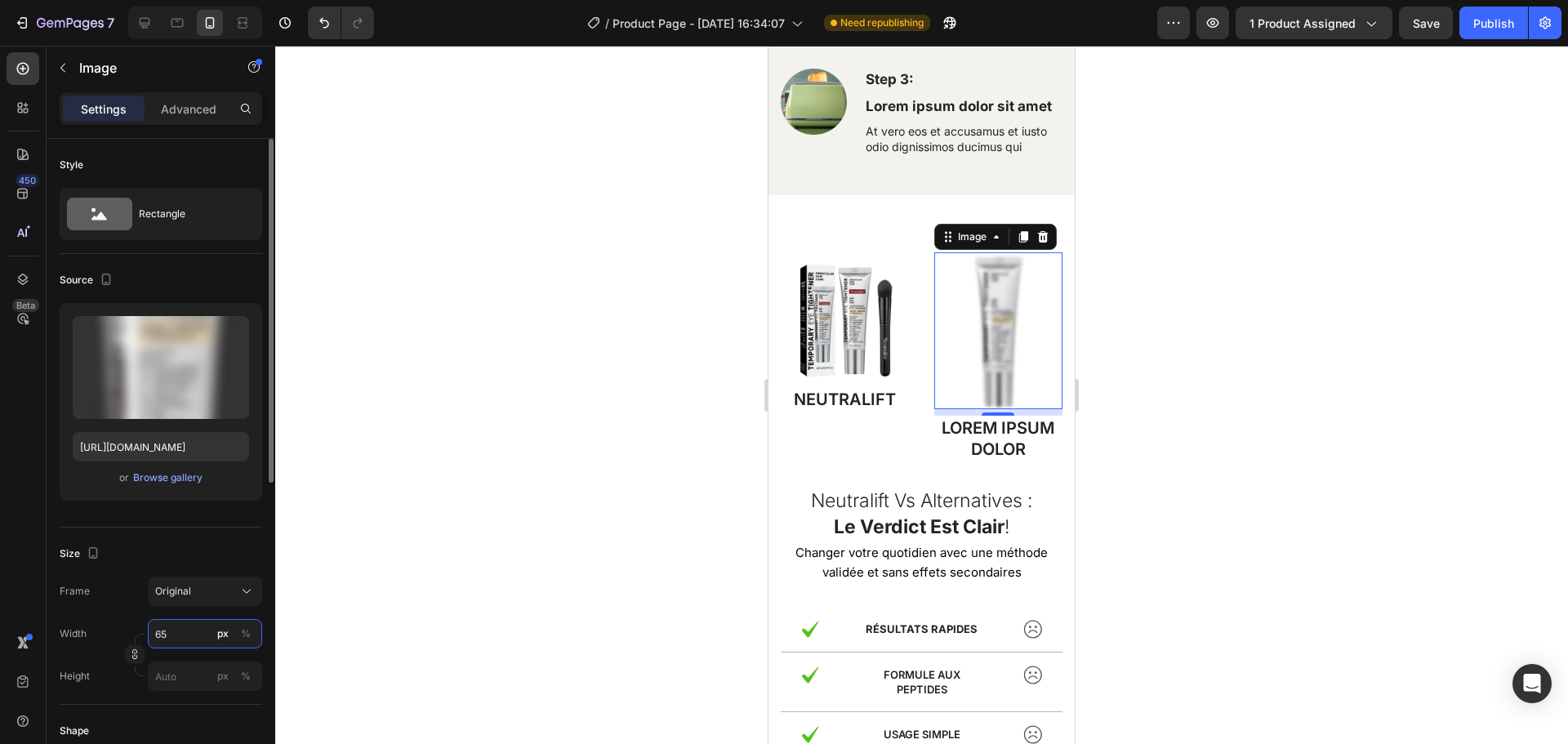
click at [184, 635] on input "65" at bounding box center [204, 633] width 114 height 30
drag, startPoint x: 184, startPoint y: 635, endPoint x: 156, endPoint y: 635, distance: 28.0
click at [156, 635] on input "65" at bounding box center [204, 633] width 114 height 30
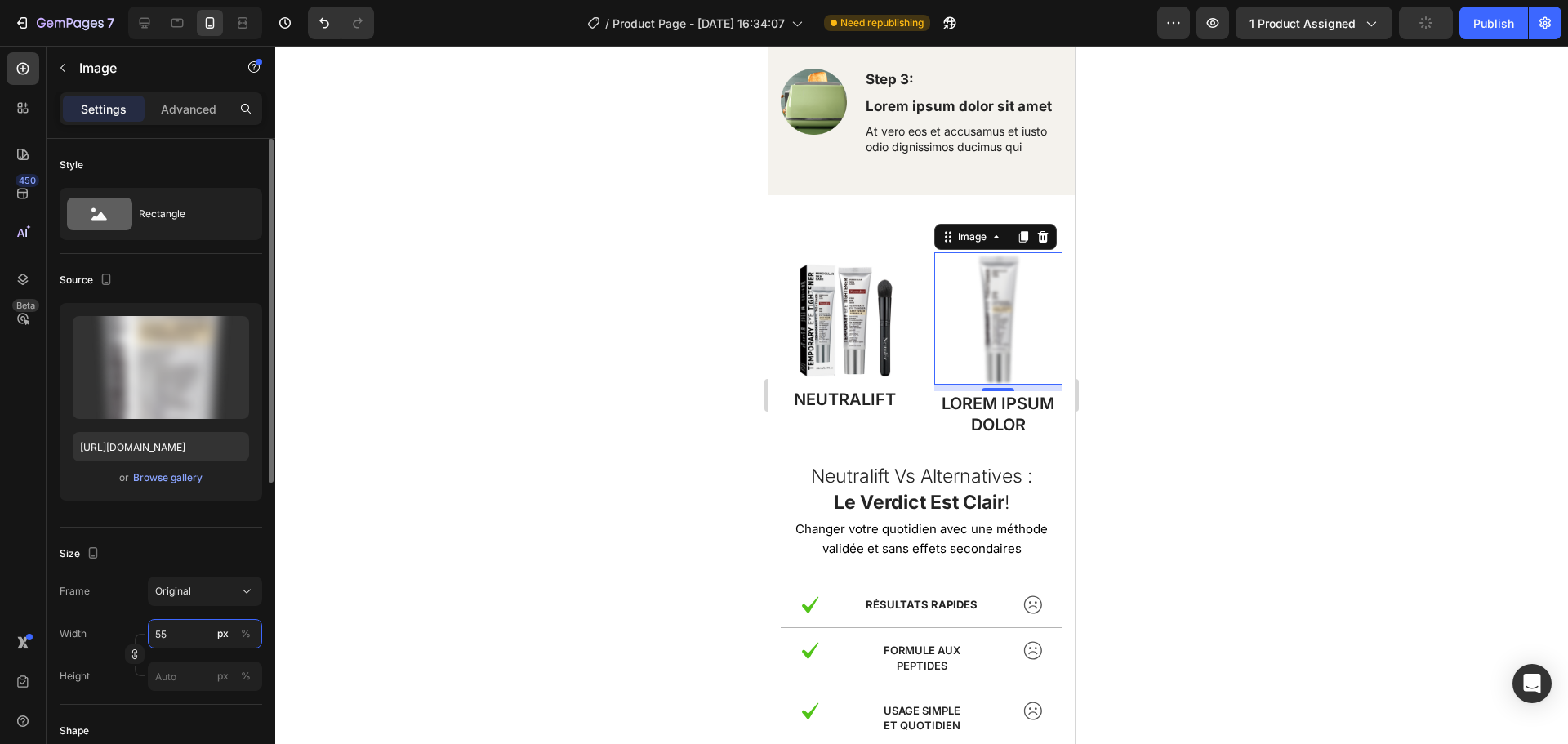
drag, startPoint x: 172, startPoint y: 635, endPoint x: 157, endPoint y: 633, distance: 15.1
click at [157, 633] on input "55" at bounding box center [204, 633] width 114 height 30
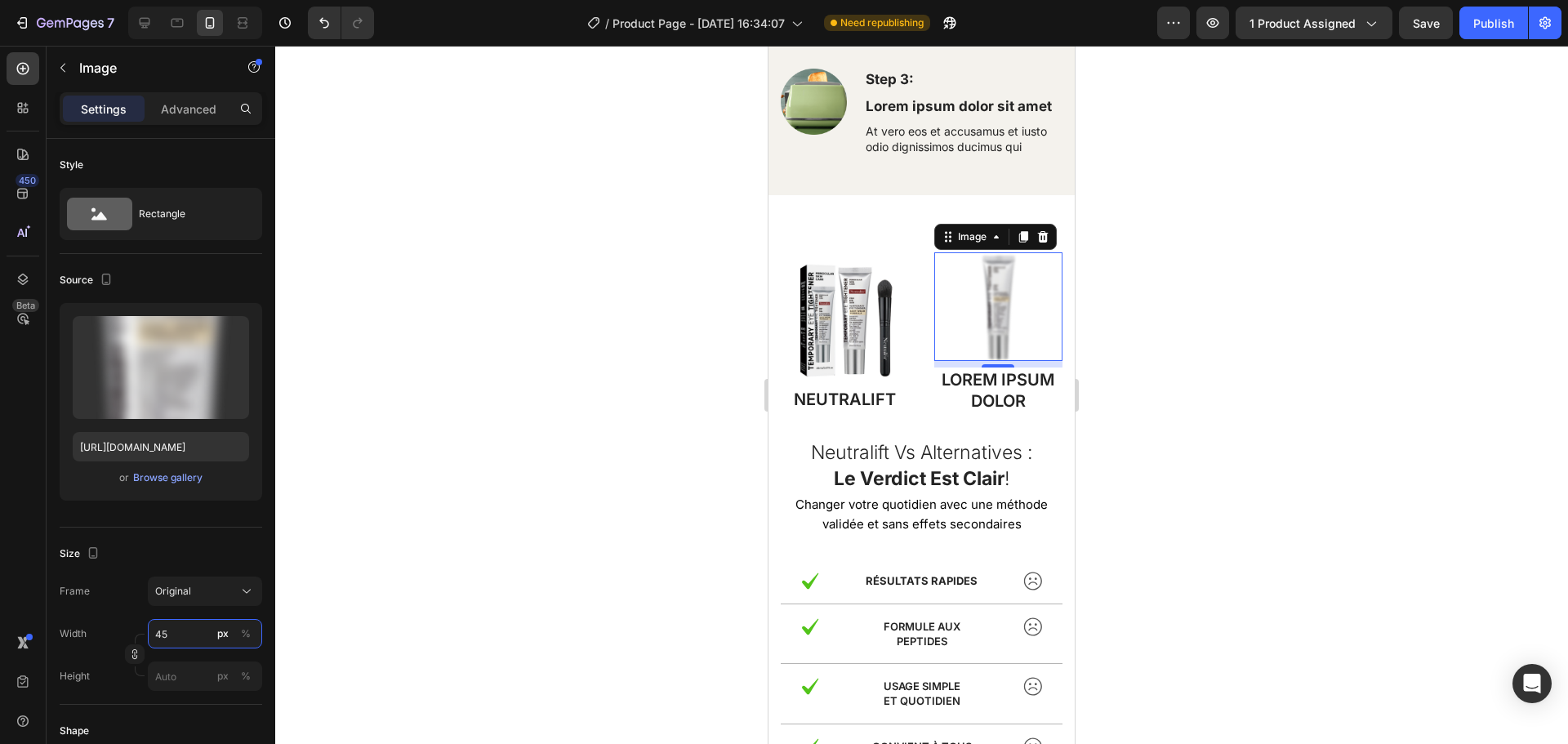
type input "45"
click at [179, 476] on div "Browse gallery" at bounding box center [167, 477] width 70 height 15
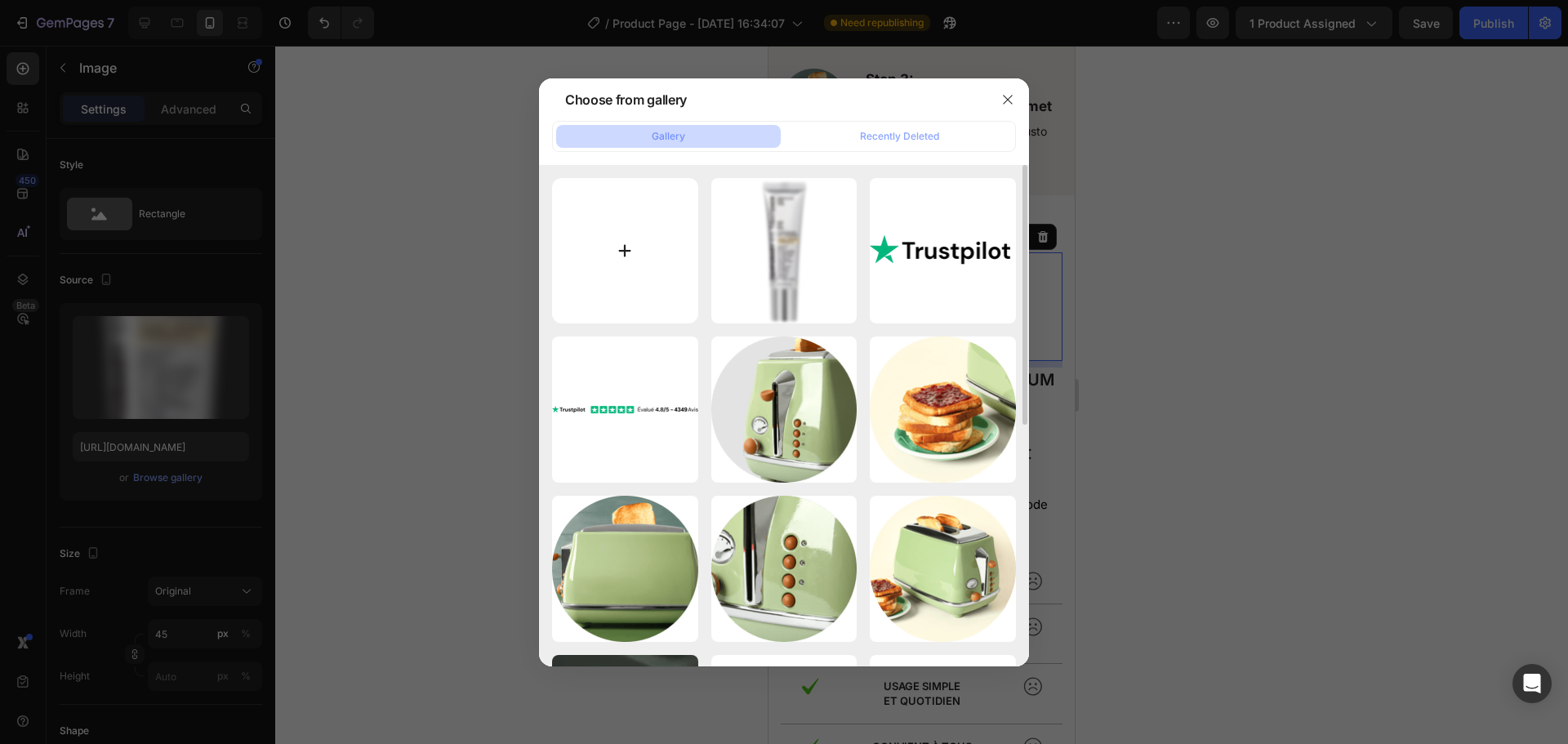
click at [631, 241] on input "file" at bounding box center [624, 251] width 146 height 146
type input "C:\fakepath\Flou.png"
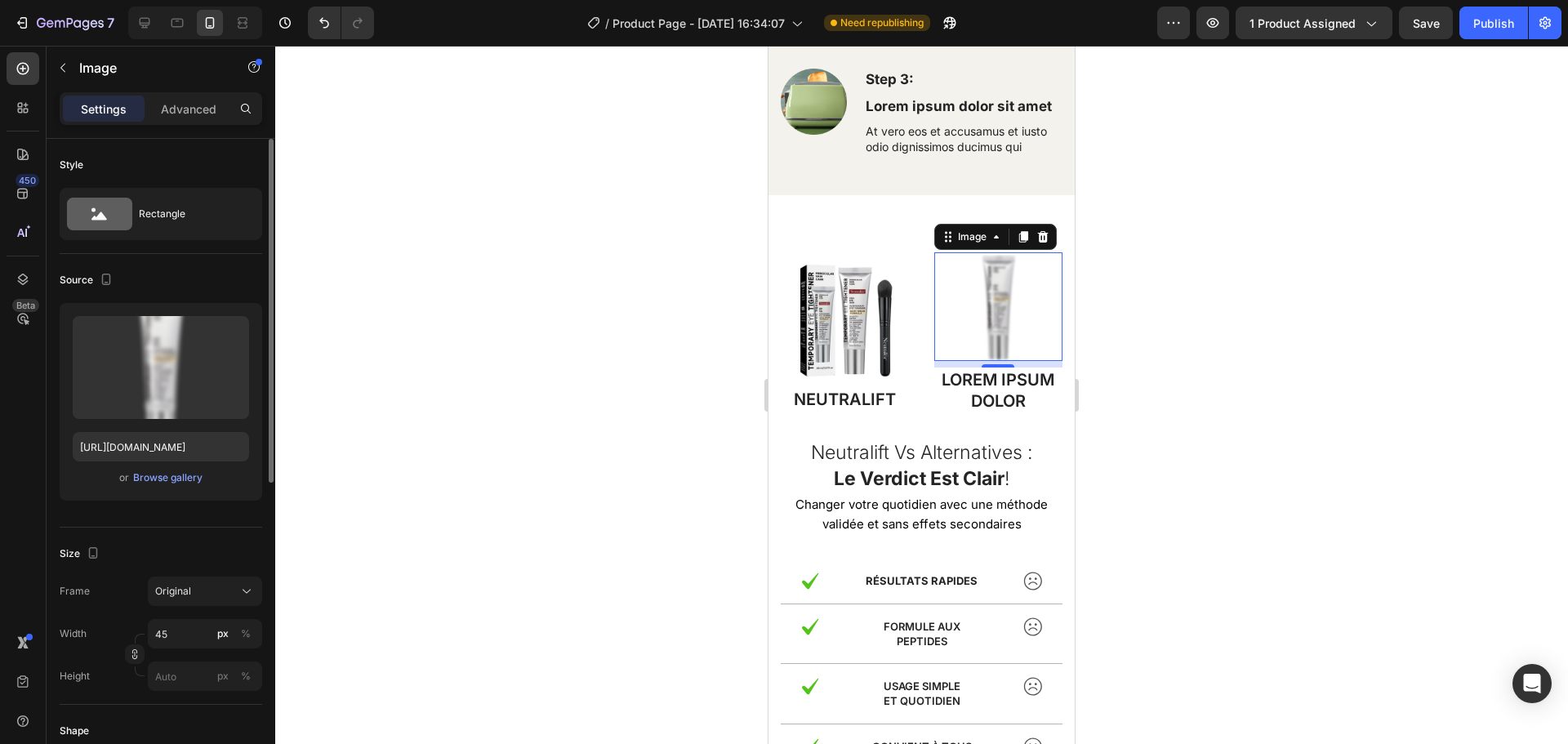
type input "[URL][DOMAIN_NAME]"
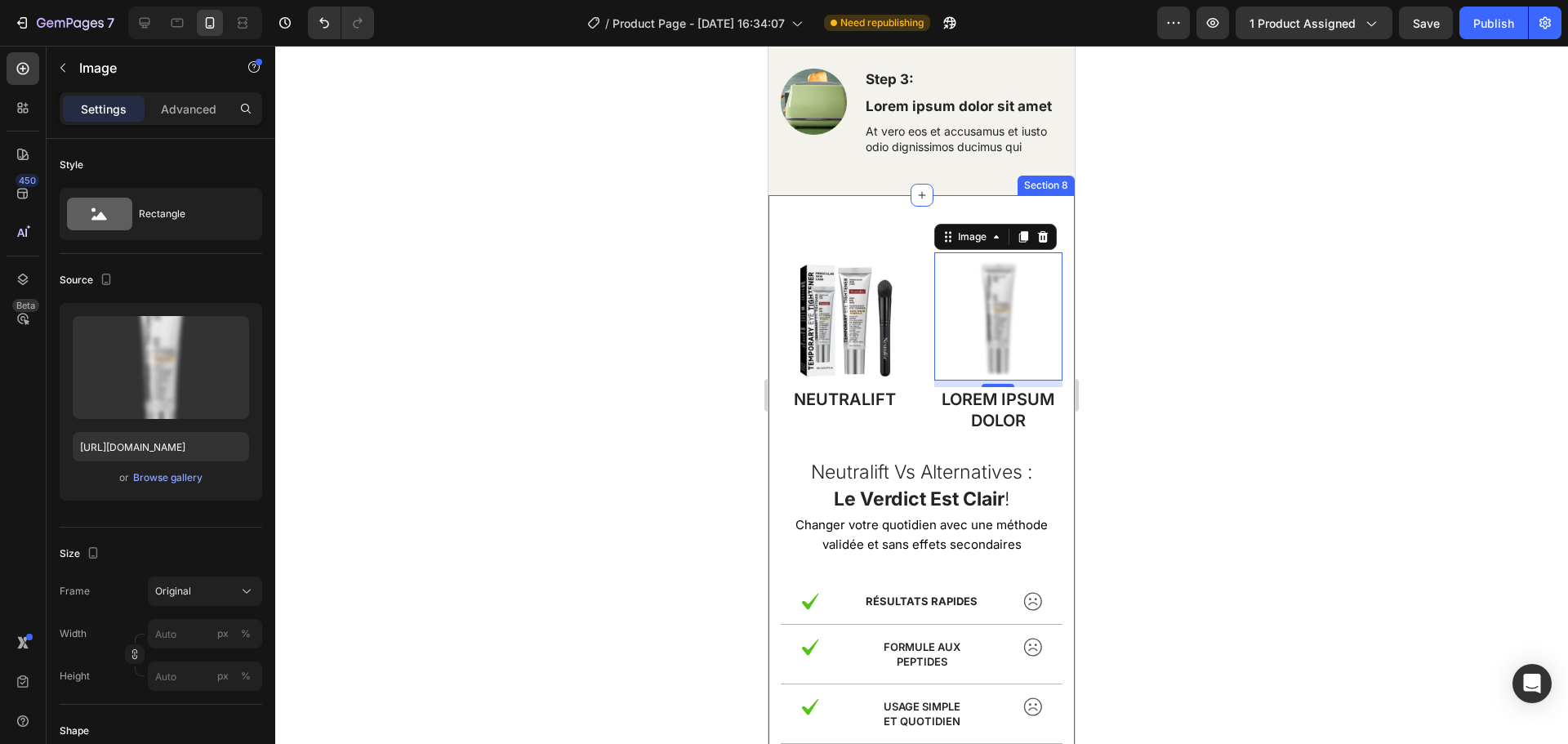
click at [791, 442] on div "Image NeutralIFT Text Block Image 8 Lorem ipsum dolor Text Block Row Neutralift…" at bounding box center [921, 587] width 281 height 669
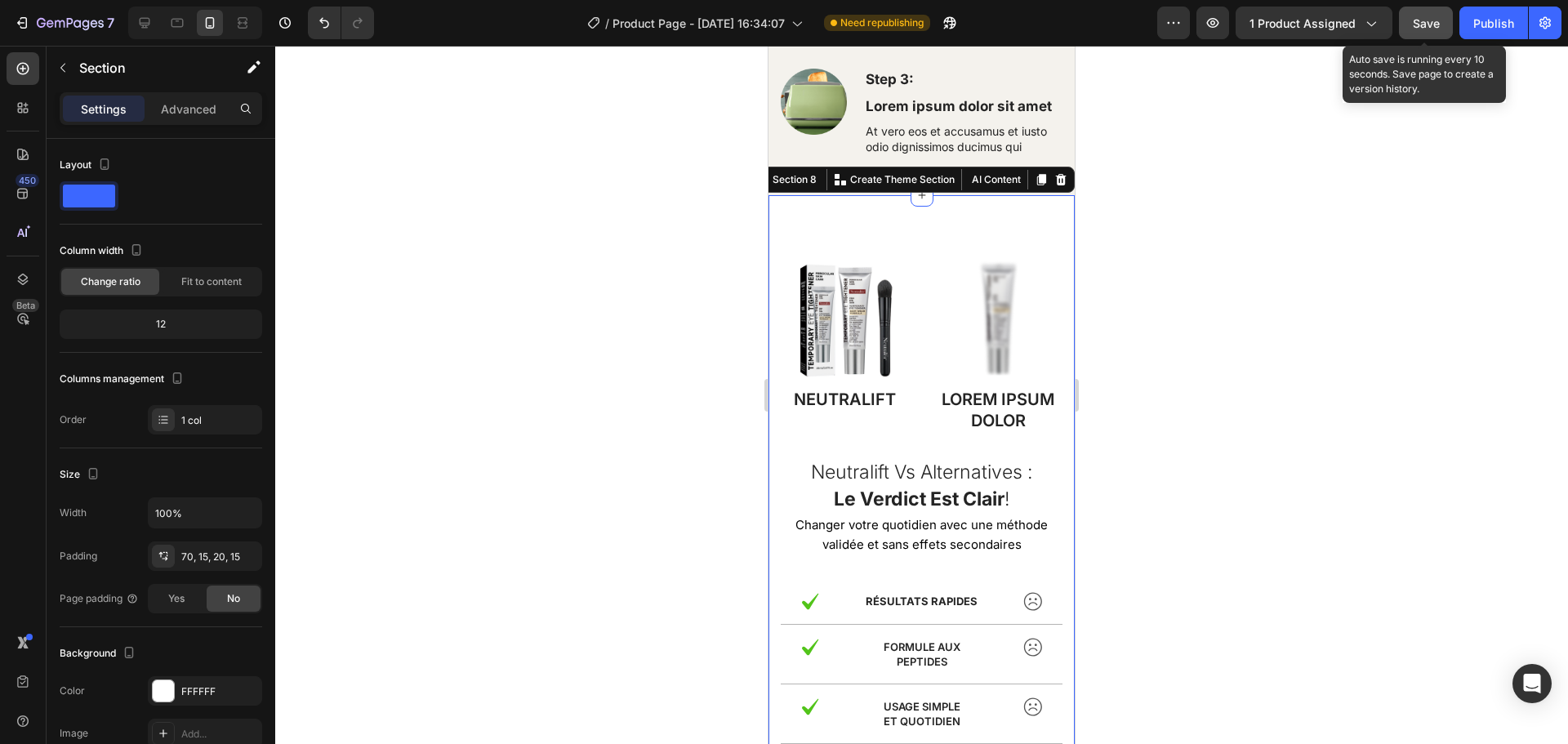
click at [1423, 27] on span "Save" at bounding box center [1426, 23] width 27 height 14
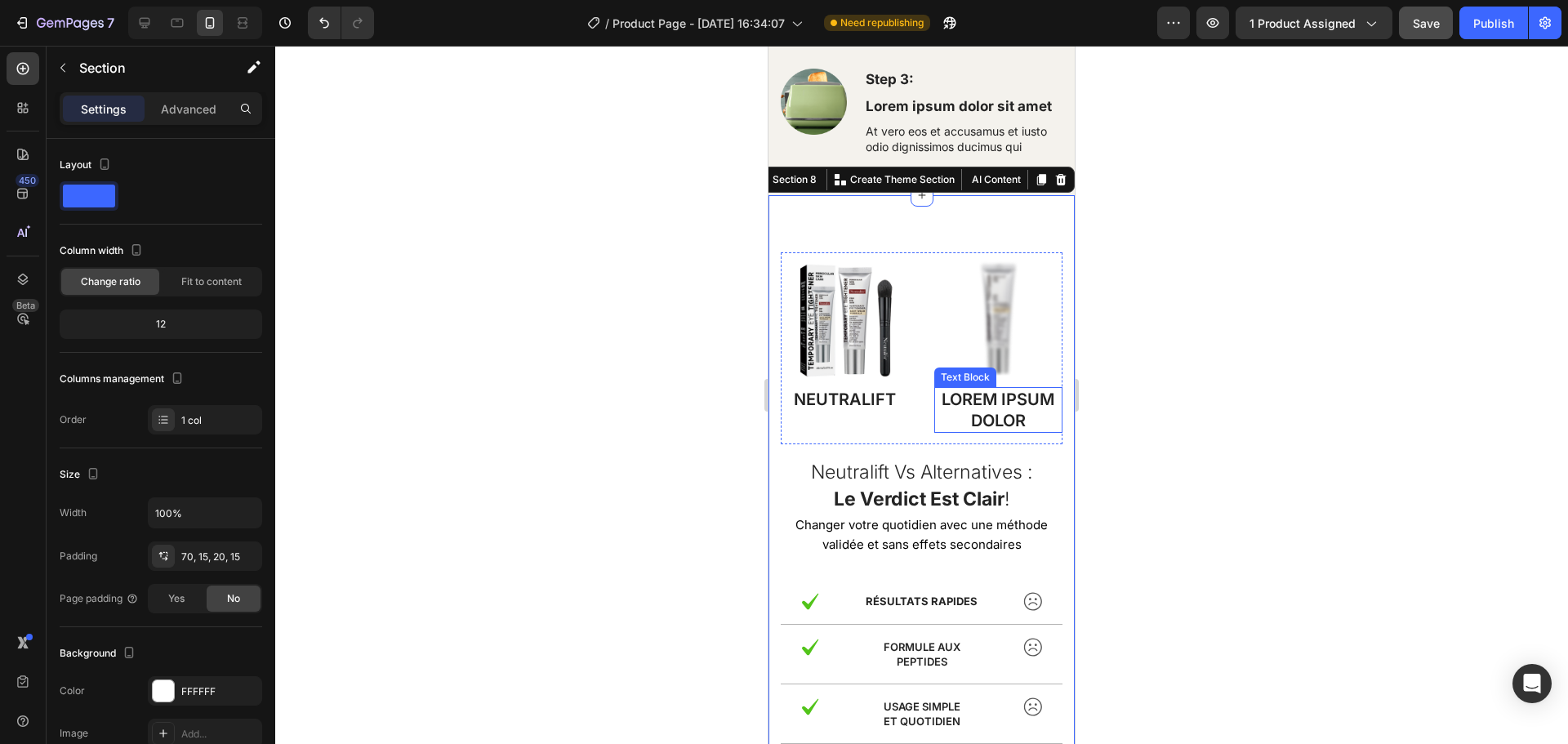
click at [959, 398] on p "Lorem ipsum dolor" at bounding box center [999, 410] width 125 height 43
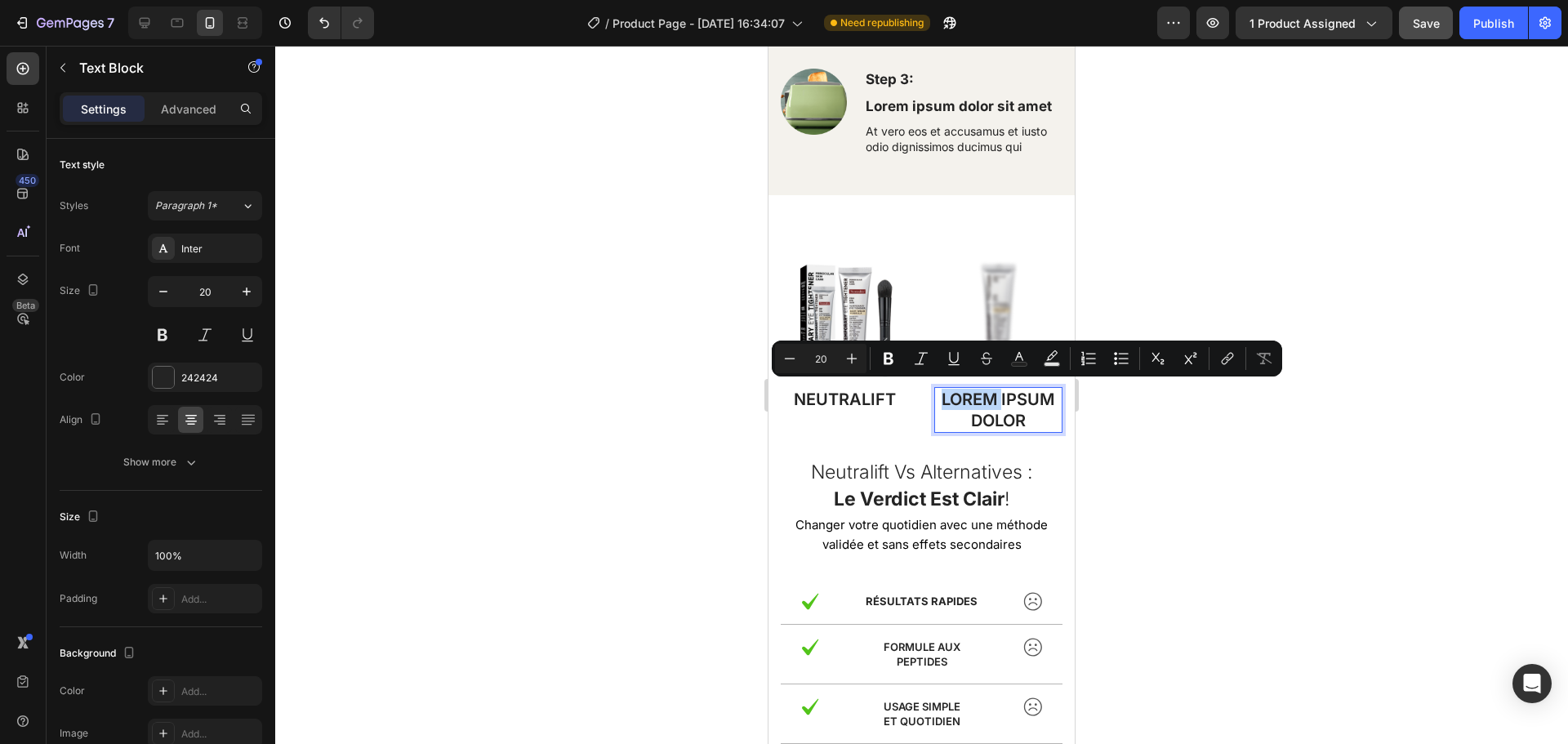
drag, startPoint x: 1020, startPoint y: 413, endPoint x: 934, endPoint y: 392, distance: 88.5
click at [936, 392] on p "Lorem ipsum dolor" at bounding box center [999, 410] width 125 height 43
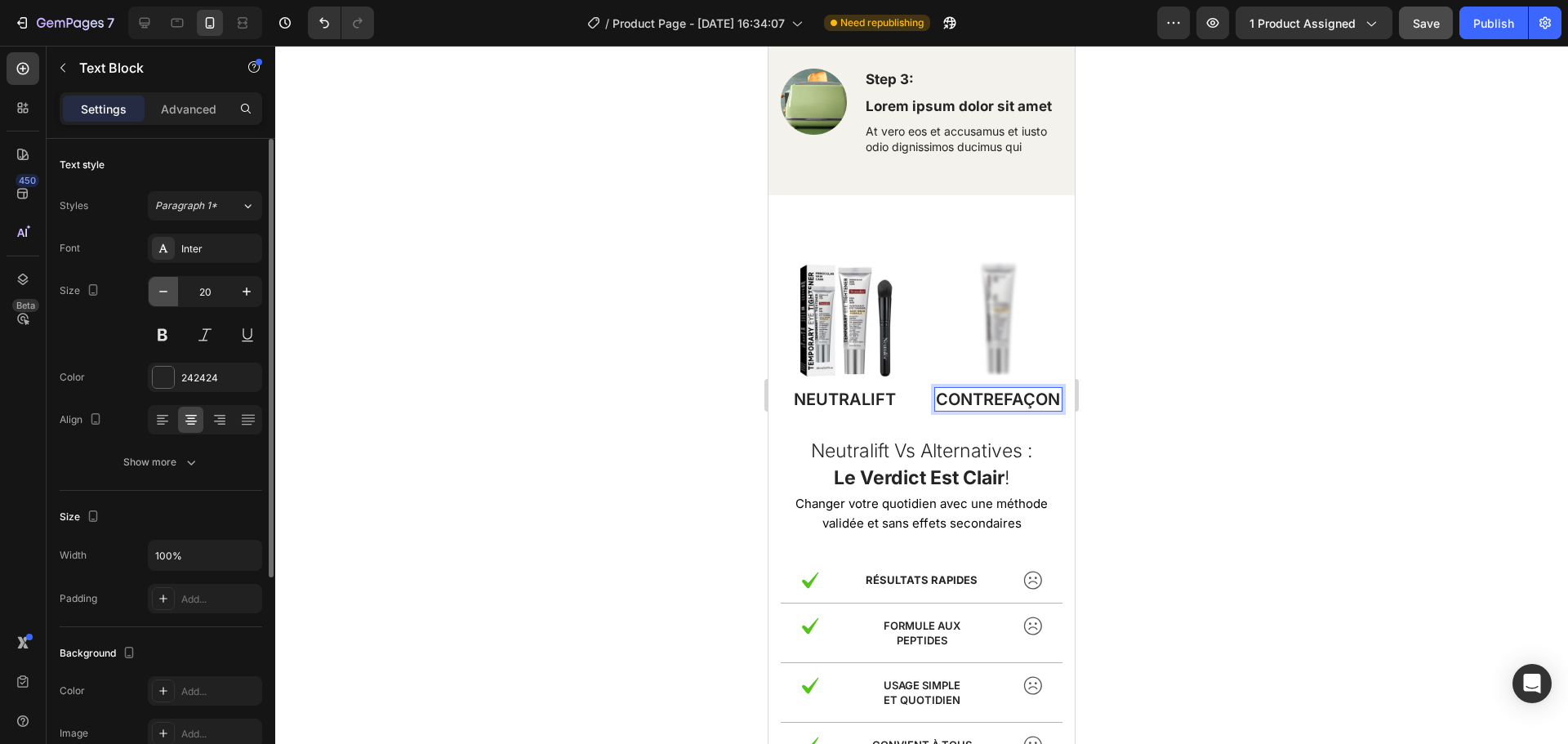
click at [174, 294] on button "button" at bounding box center [163, 292] width 30 height 30
type input "19"
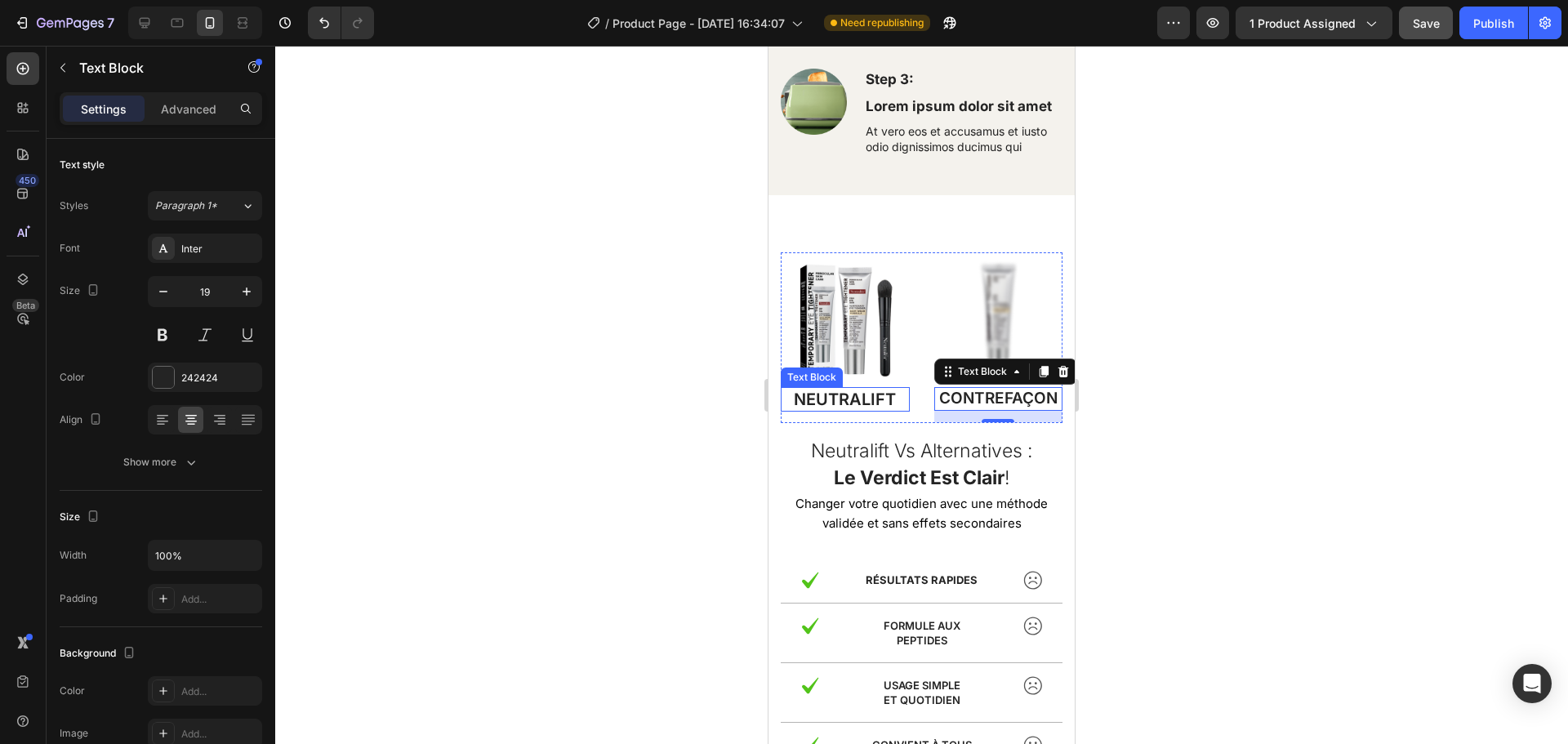
click at [854, 389] on p "NeutralIFT" at bounding box center [844, 398] width 125 height 21
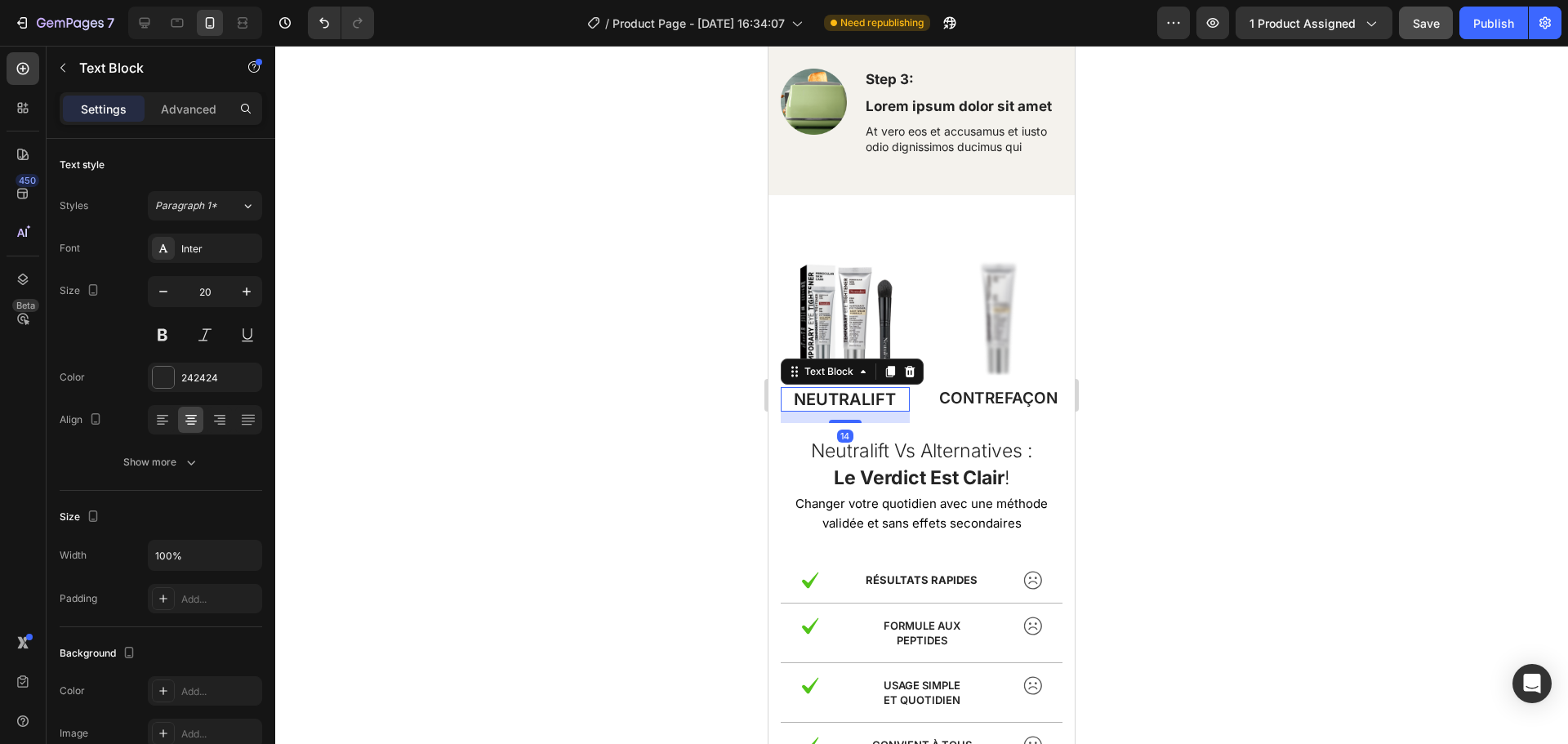
click at [888, 390] on p "NeutralIFT" at bounding box center [844, 398] width 125 height 21
click at [1415, 24] on span "Save" at bounding box center [1426, 23] width 27 height 14
click at [1480, 23] on div "Publish" at bounding box center [1494, 23] width 41 height 17
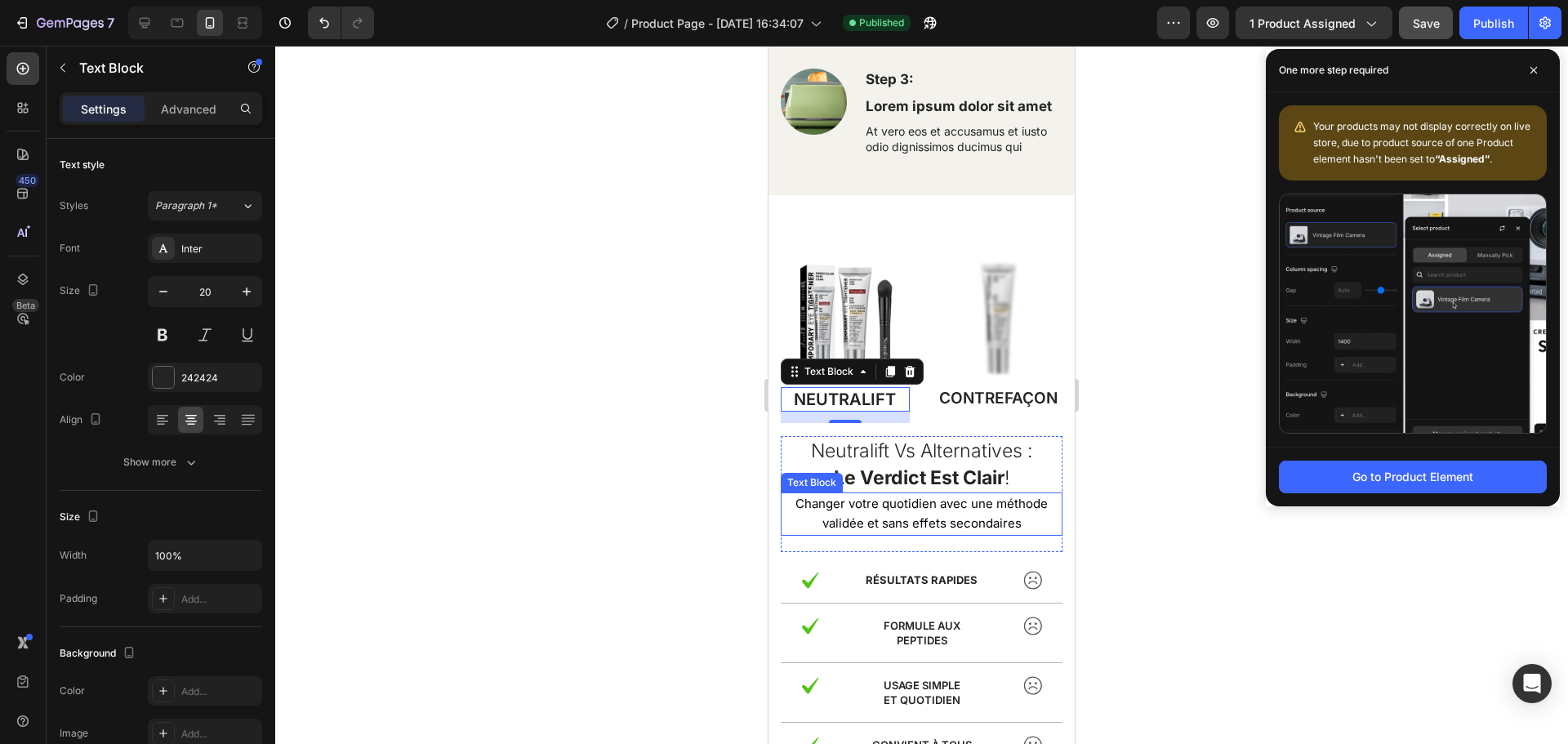
click at [922, 496] on span "Changer votre quotidien avec une méthode validée et sans effets secondaires" at bounding box center [921, 514] width 253 height 35
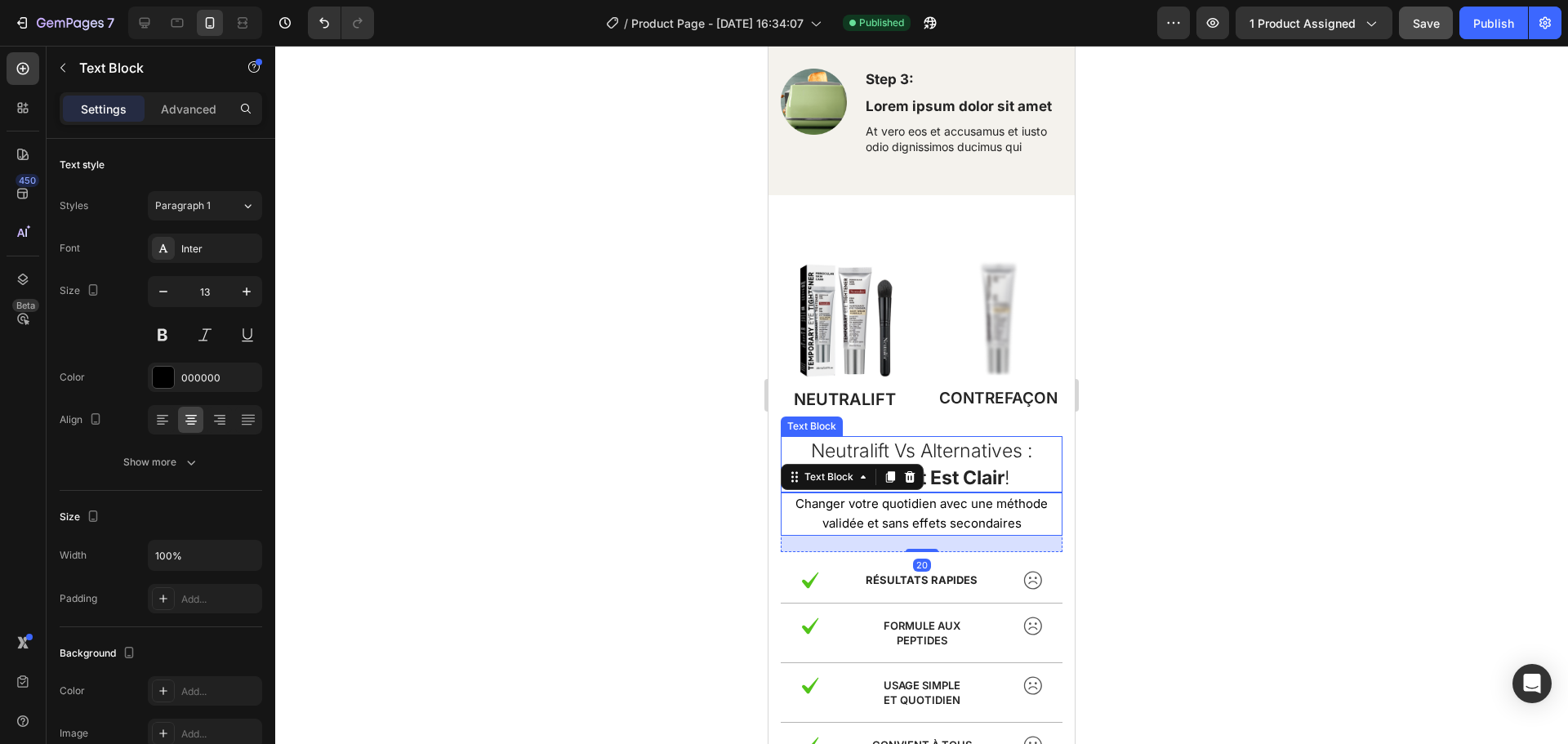
click at [946, 470] on strong "le verdict est clair" at bounding box center [920, 477] width 171 height 23
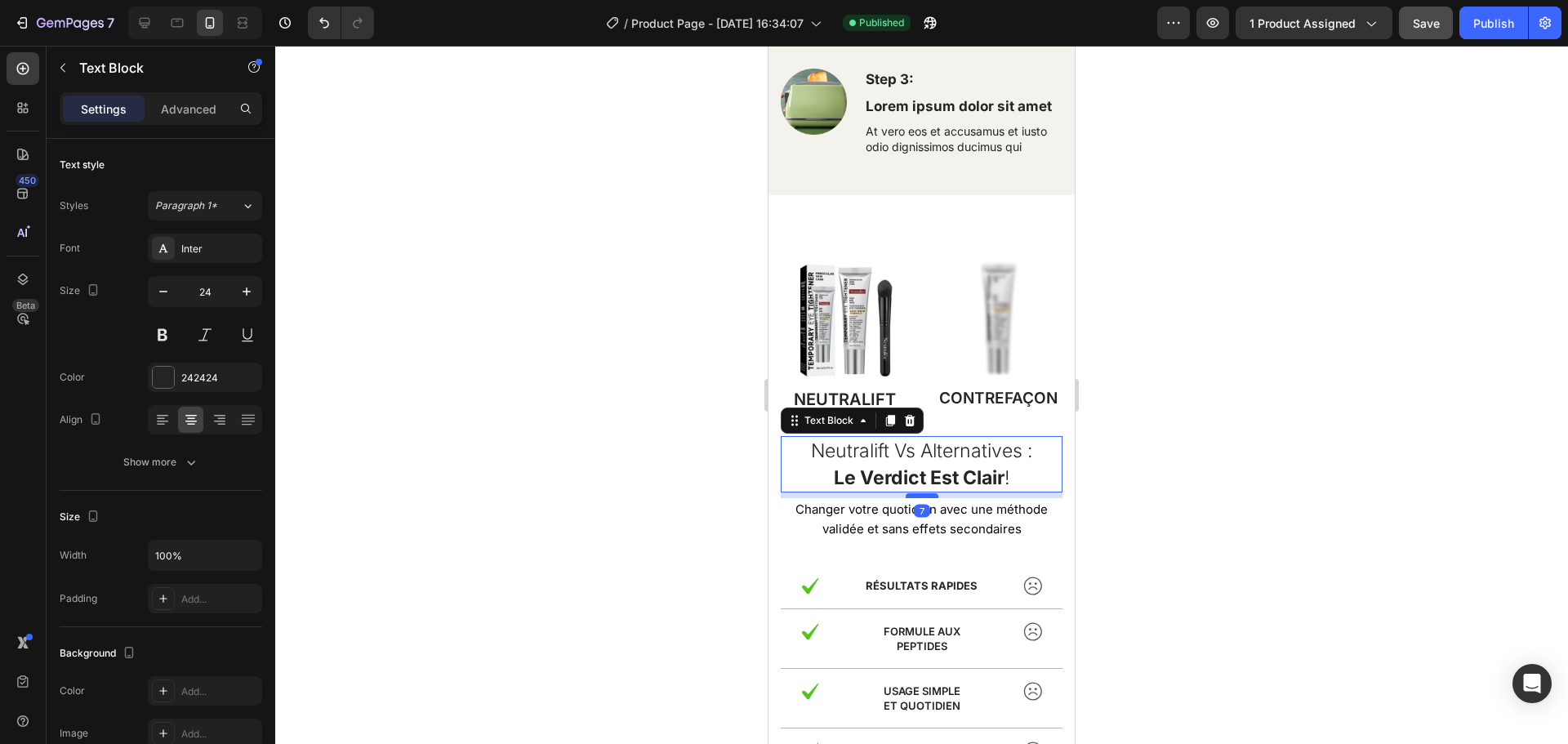
drag, startPoint x: 925, startPoint y: 484, endPoint x: 1948, endPoint y: 500, distance: 1023.1
click at [925, 493] on div at bounding box center [921, 495] width 33 height 5
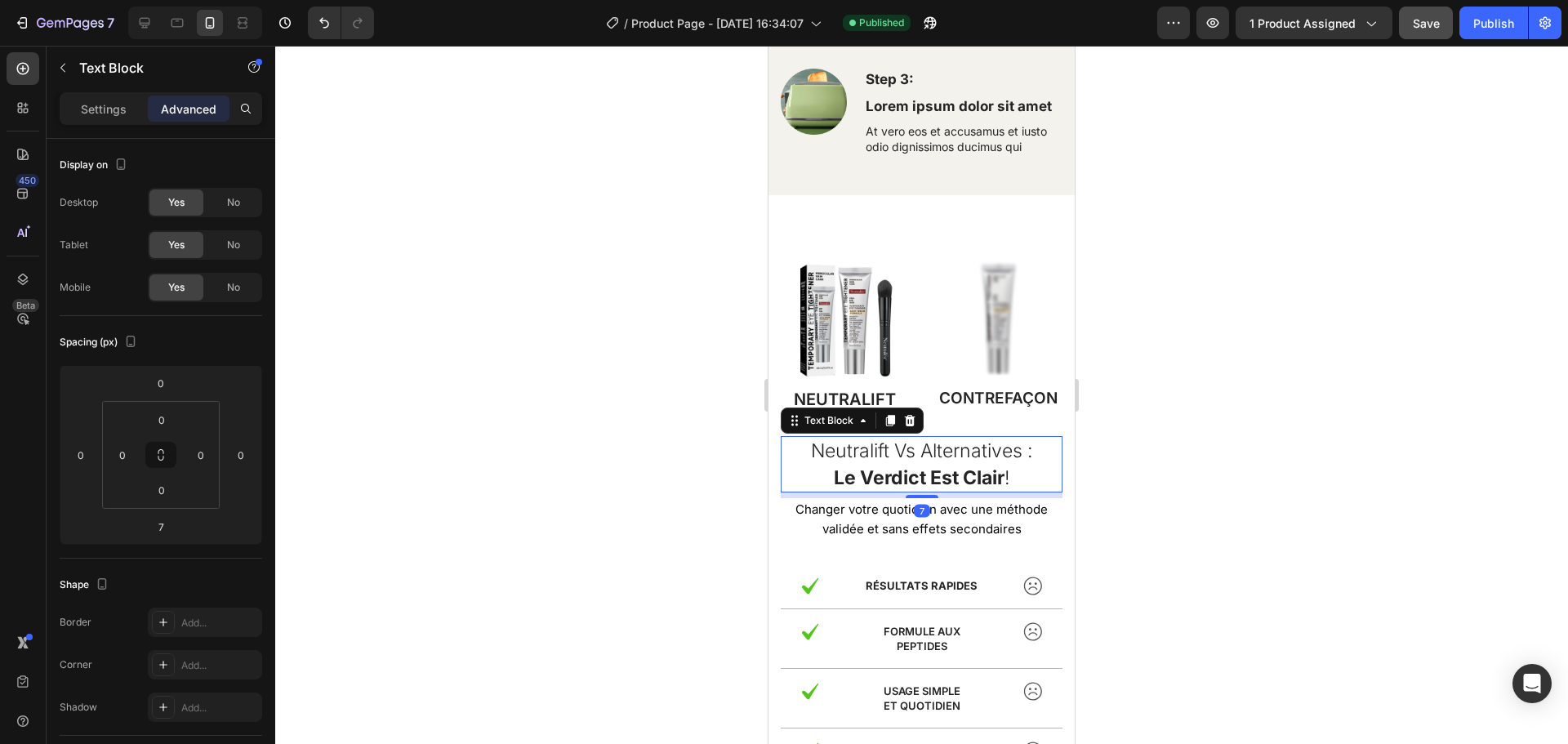
click at [1180, 454] on div at bounding box center [921, 395] width 1293 height 698
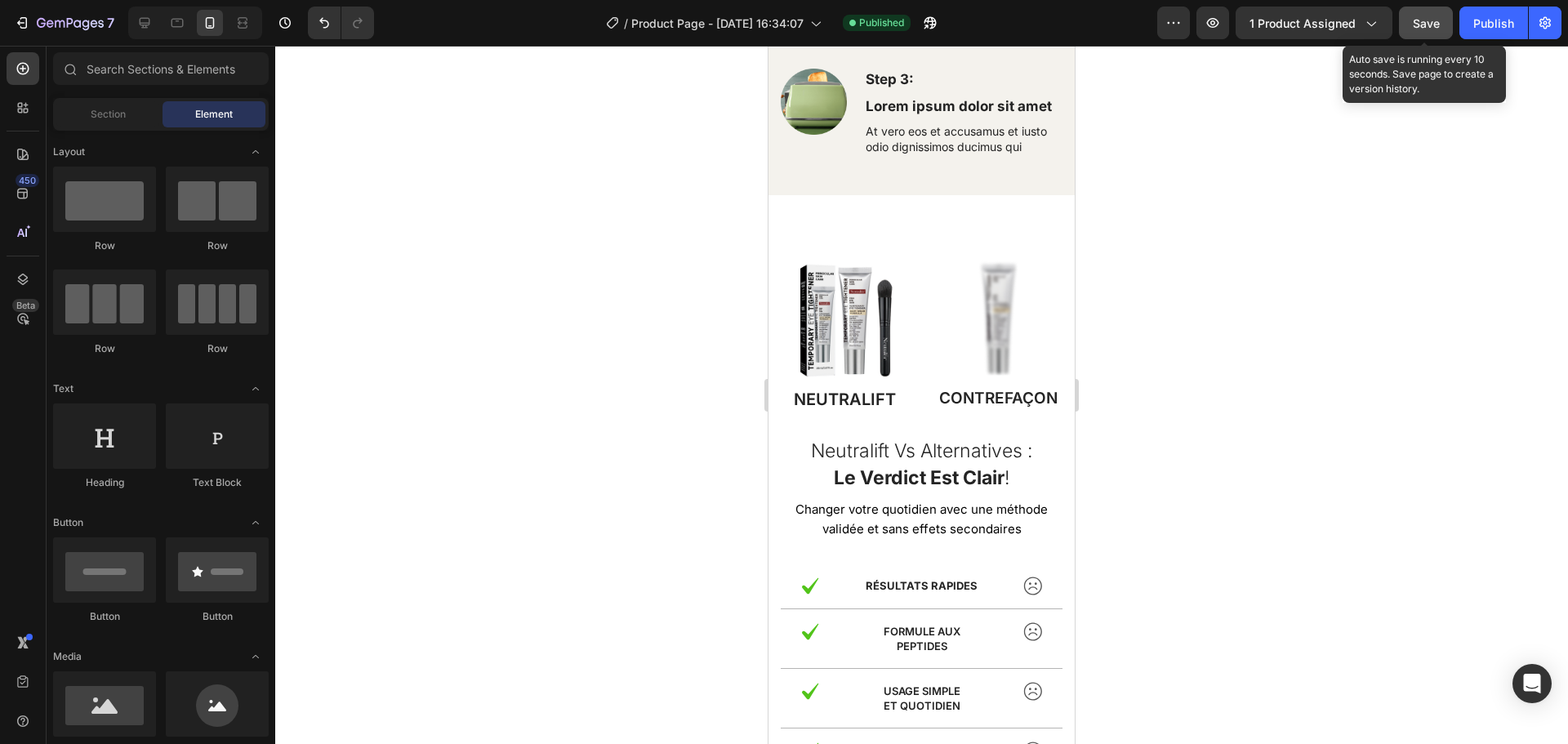
click at [1439, 31] on div "Save" at bounding box center [1426, 23] width 27 height 17
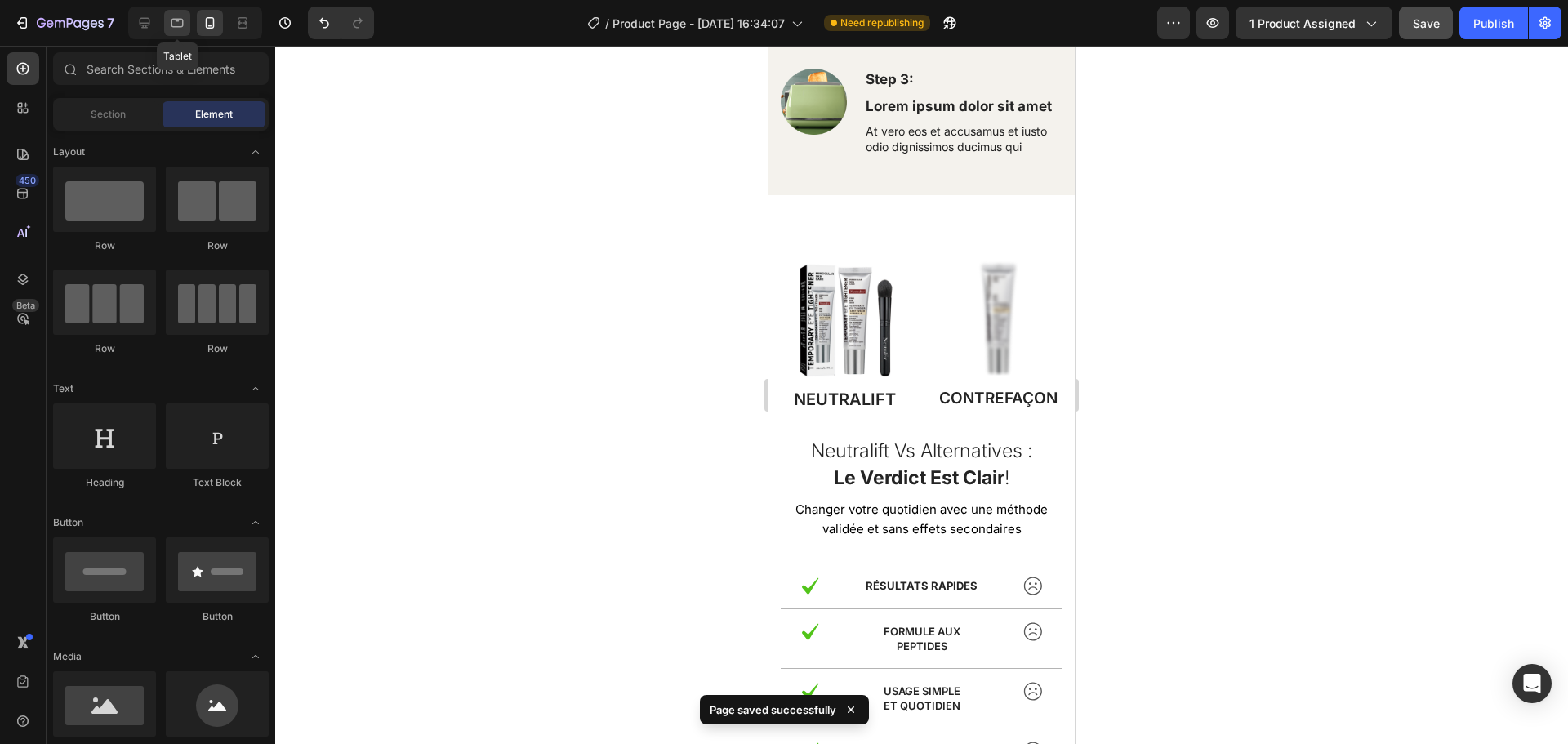
click at [173, 25] on icon at bounding box center [177, 23] width 17 height 17
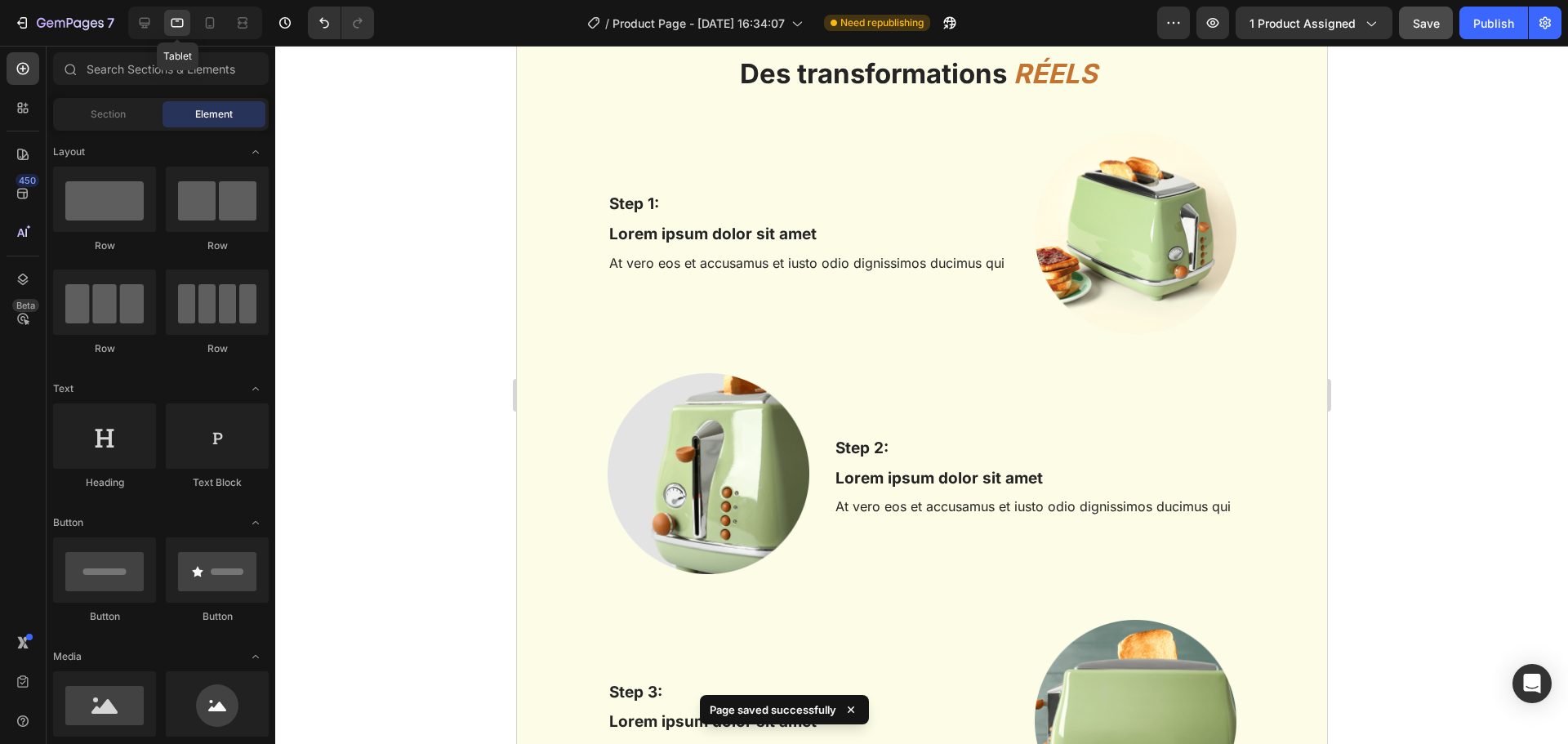
scroll to position [3734, 0]
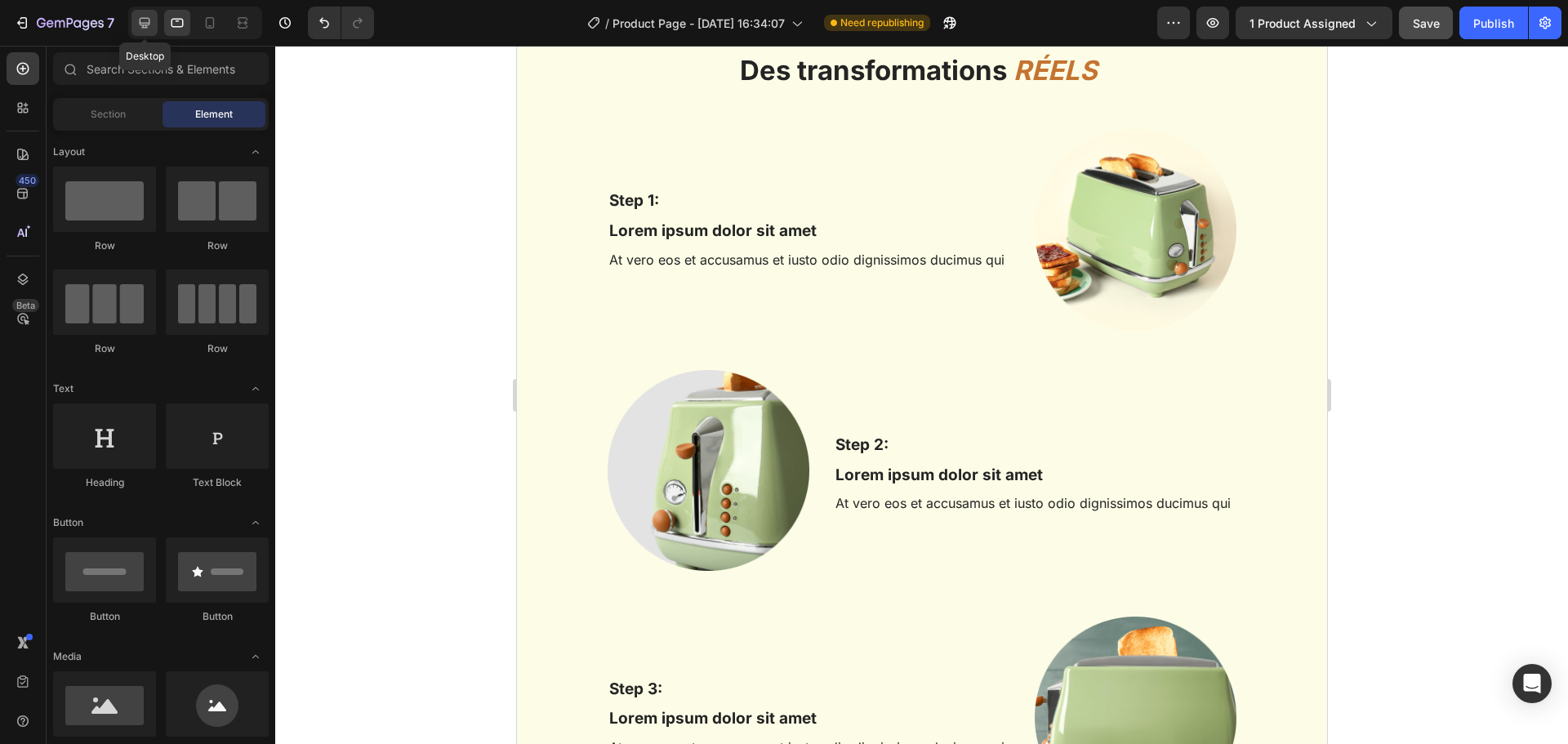
click at [152, 22] on icon at bounding box center [145, 23] width 17 height 17
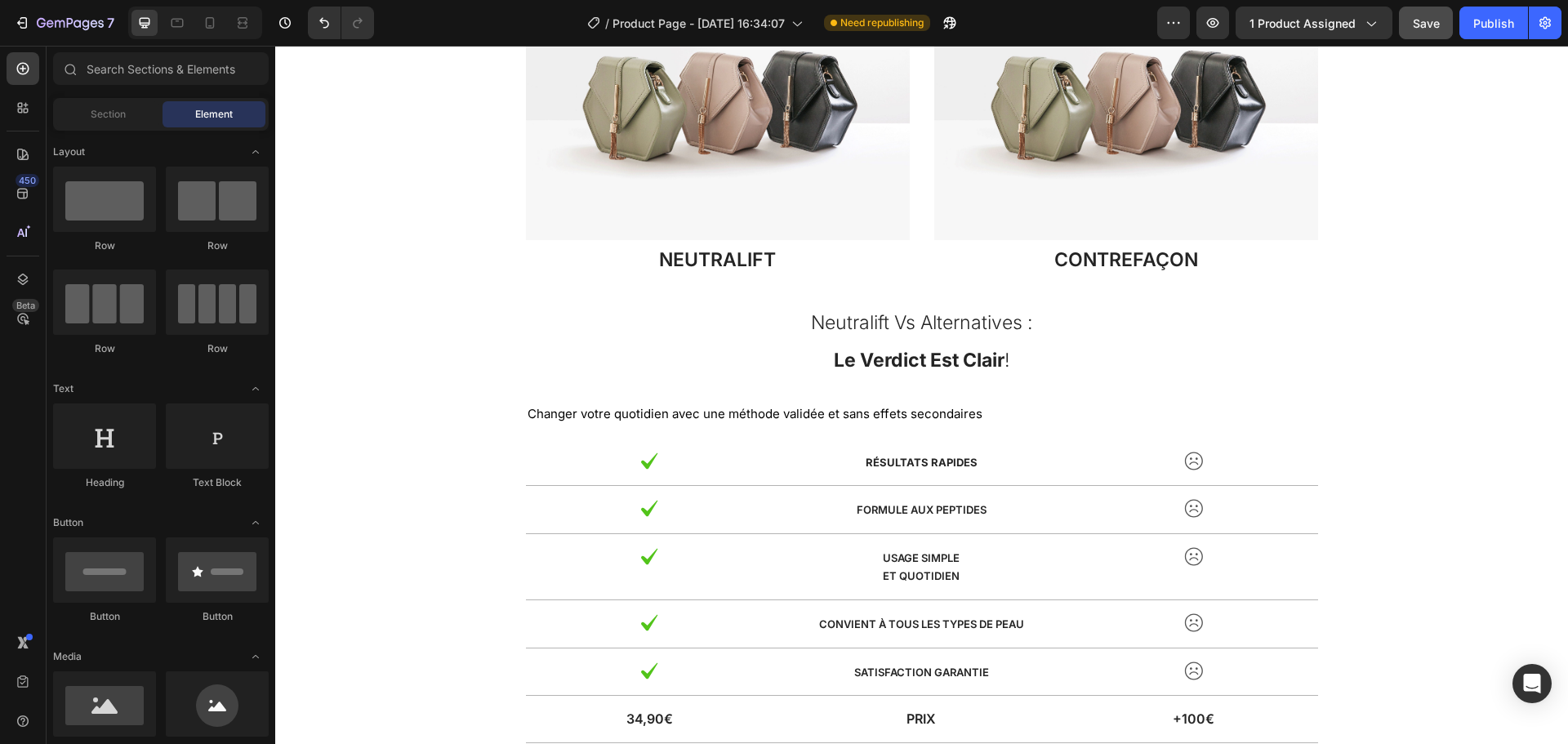
scroll to position [4497, 0]
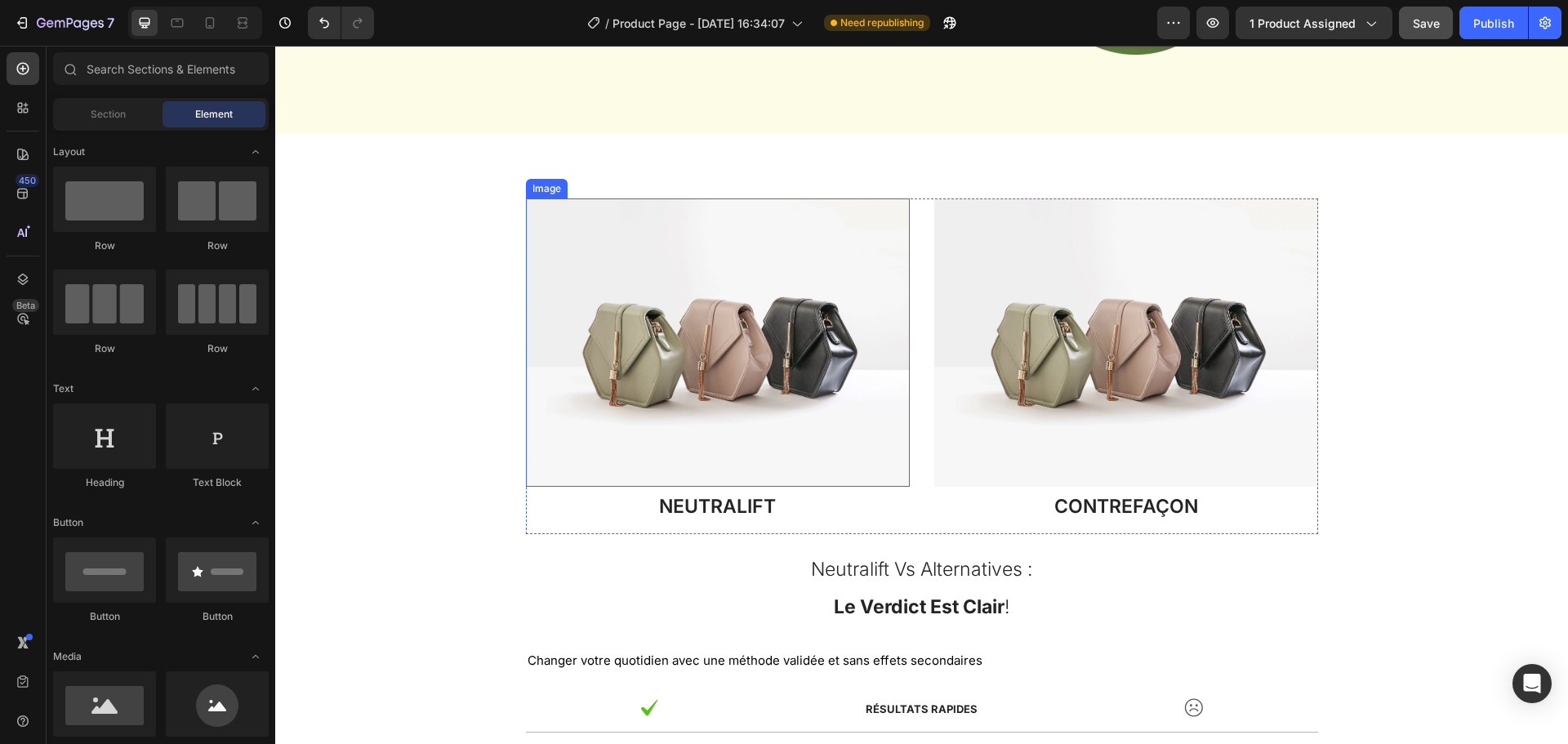
click at [669, 410] on img at bounding box center [717, 343] width 384 height 288
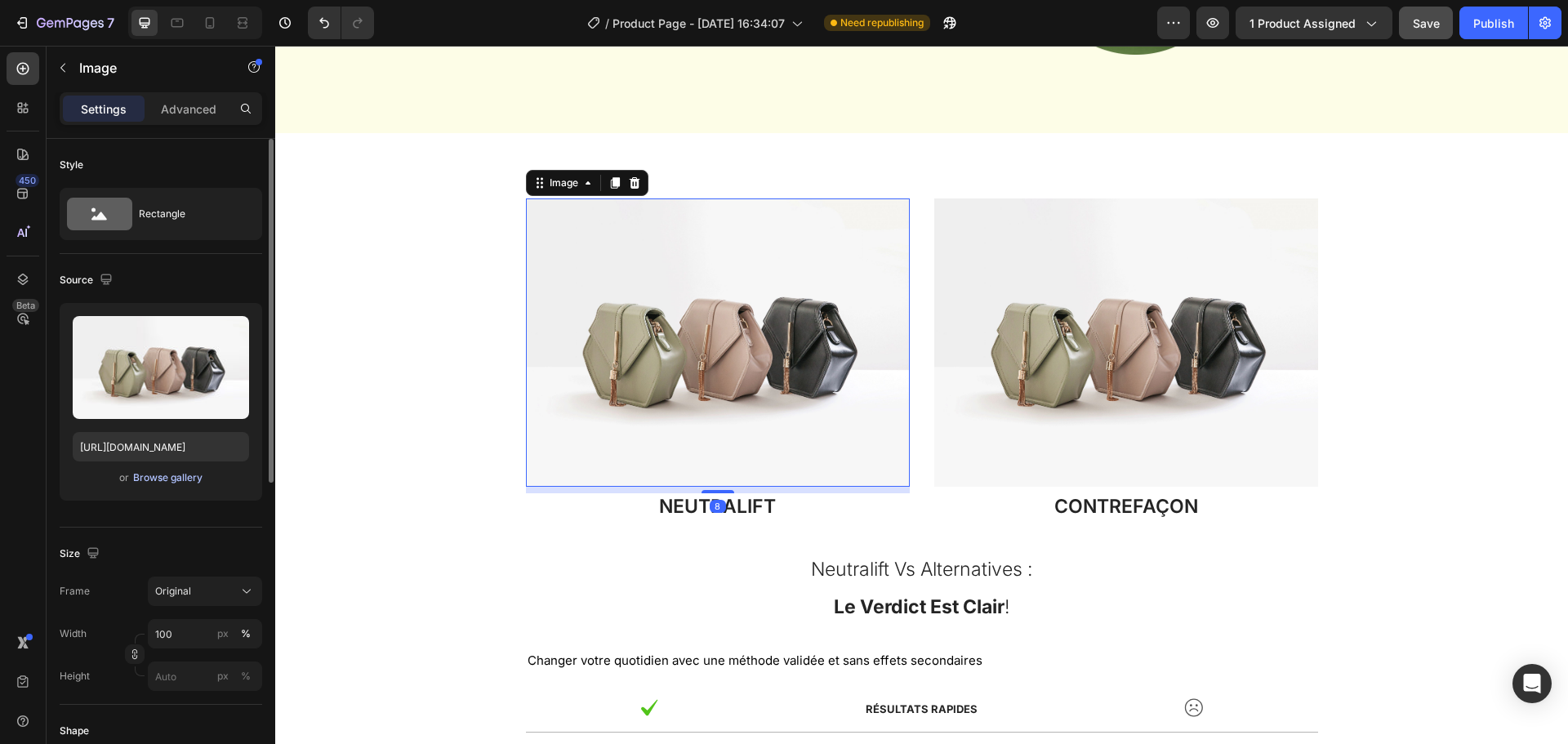
click at [192, 475] on div "Browse gallery" at bounding box center [167, 477] width 70 height 15
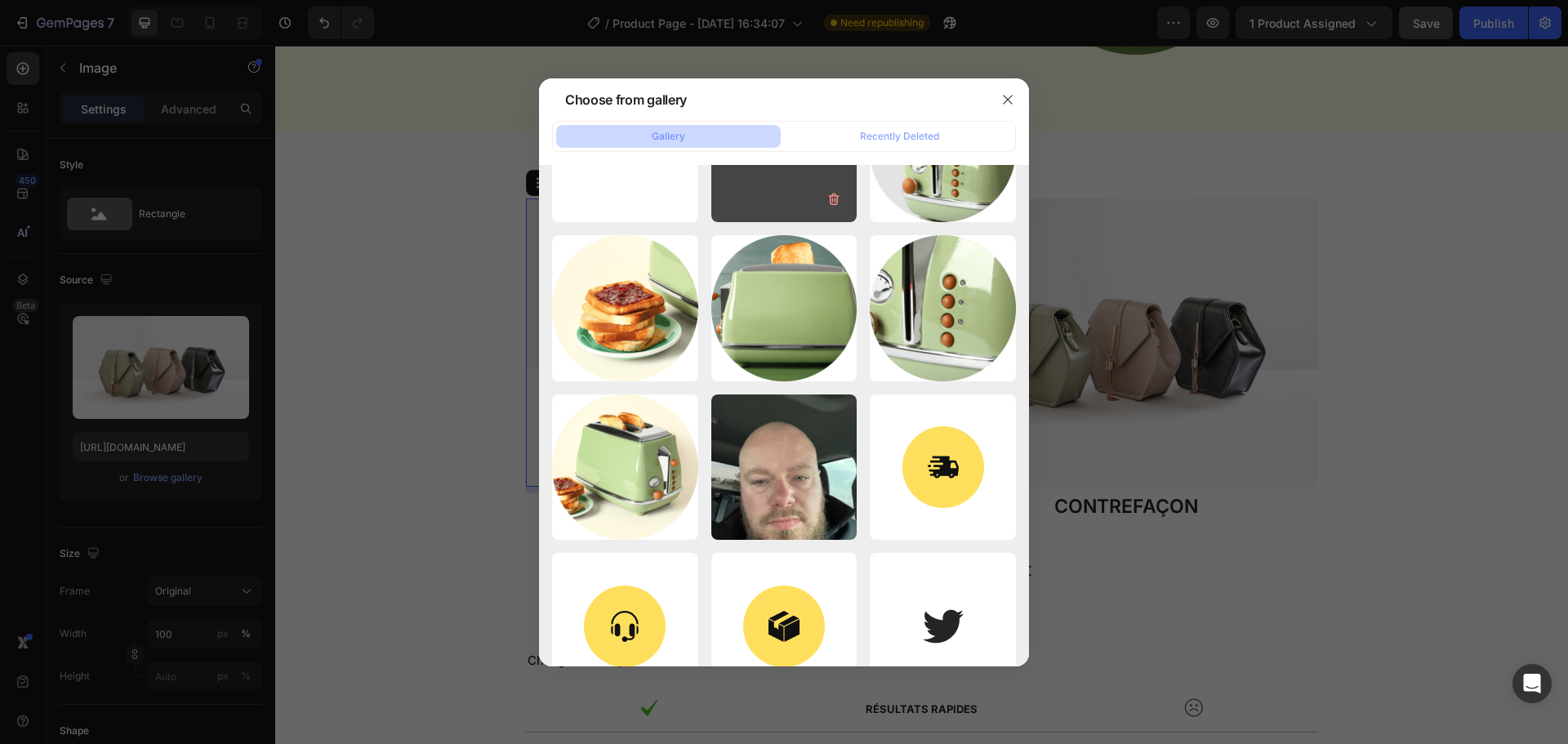
scroll to position [0, 0]
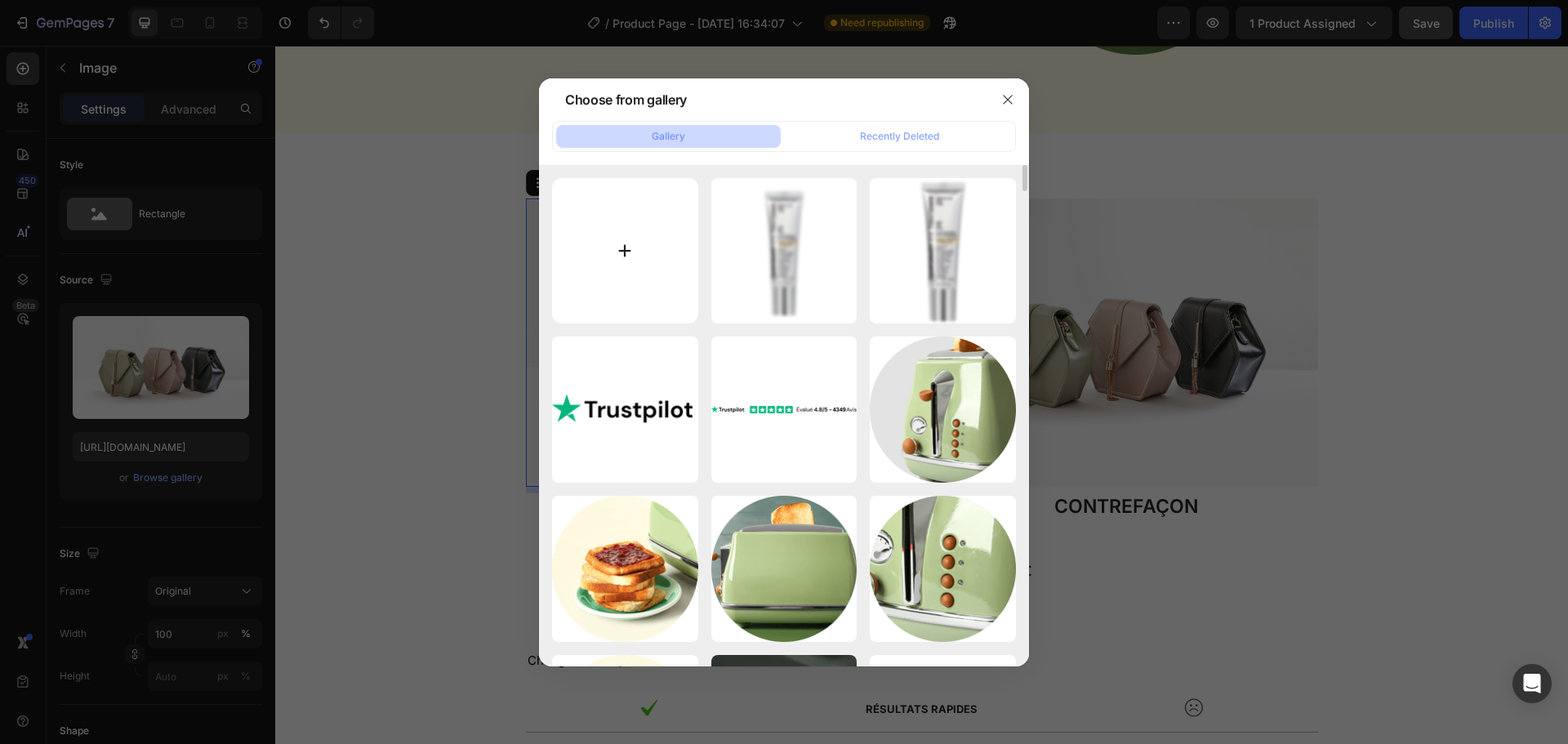
click at [622, 255] on input "file" at bounding box center [624, 251] width 146 height 146
type input "C:\fakepath\Neutralift.png"
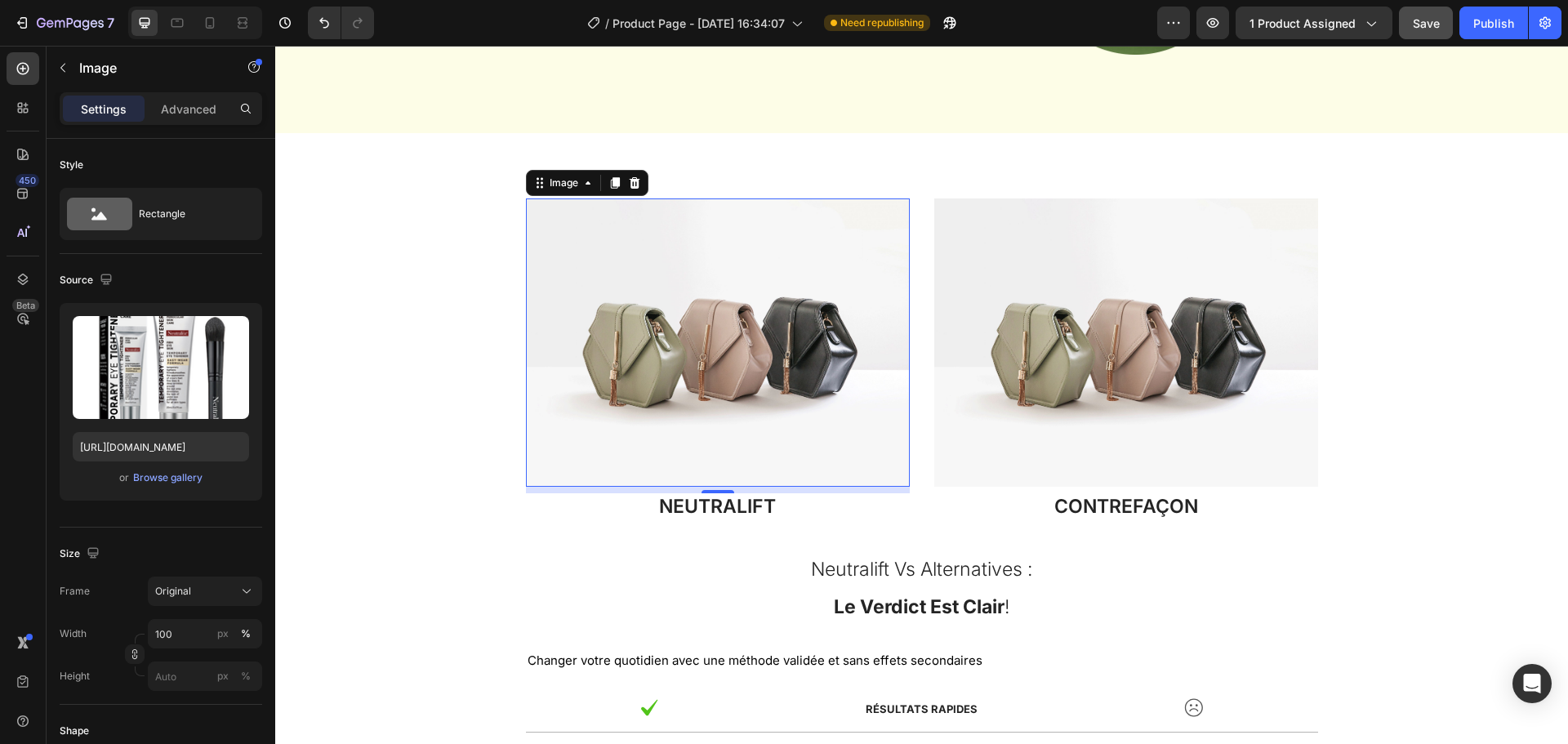
type input "[URL][DOMAIN_NAME]"
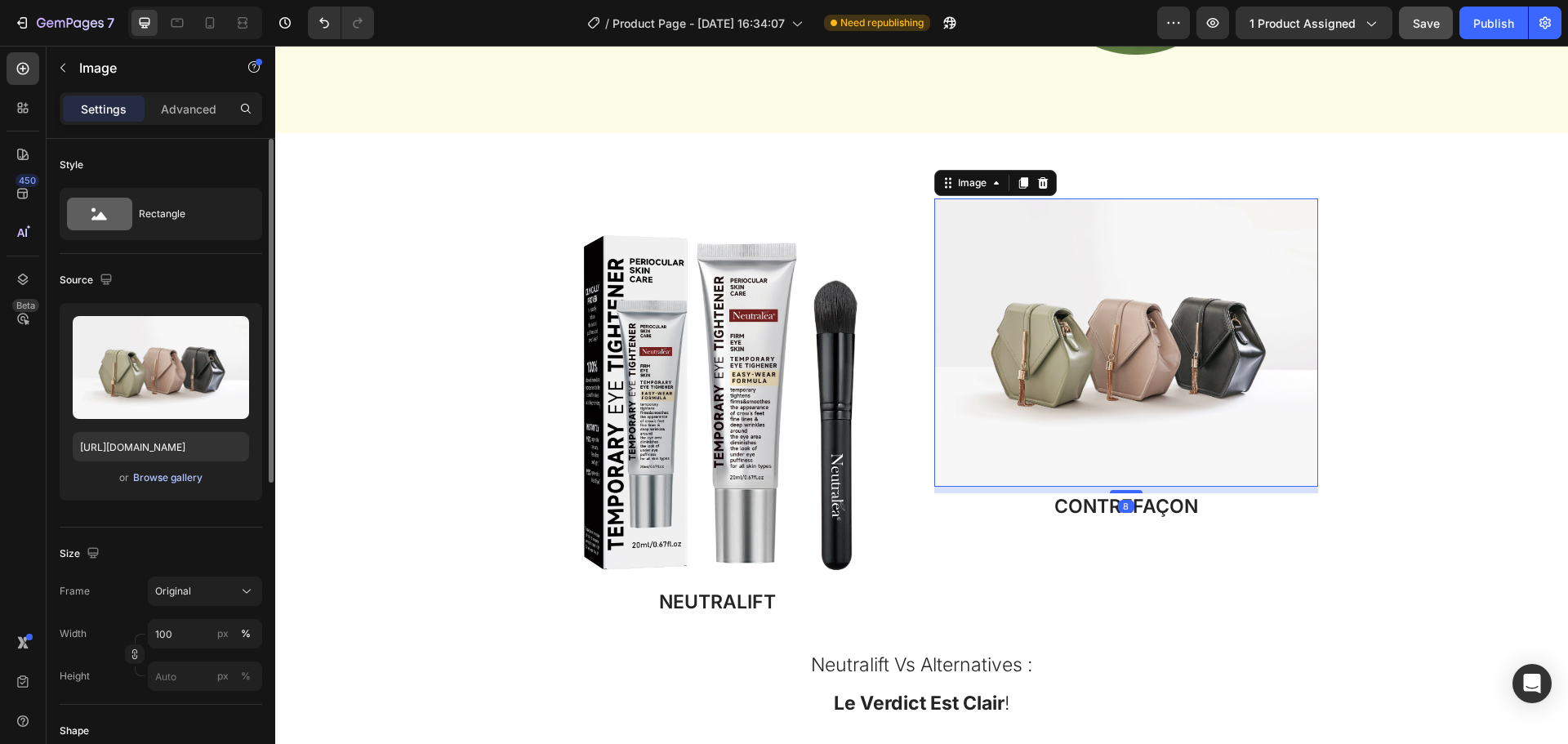
click at [170, 470] on button "Browse gallery" at bounding box center [167, 478] width 71 height 17
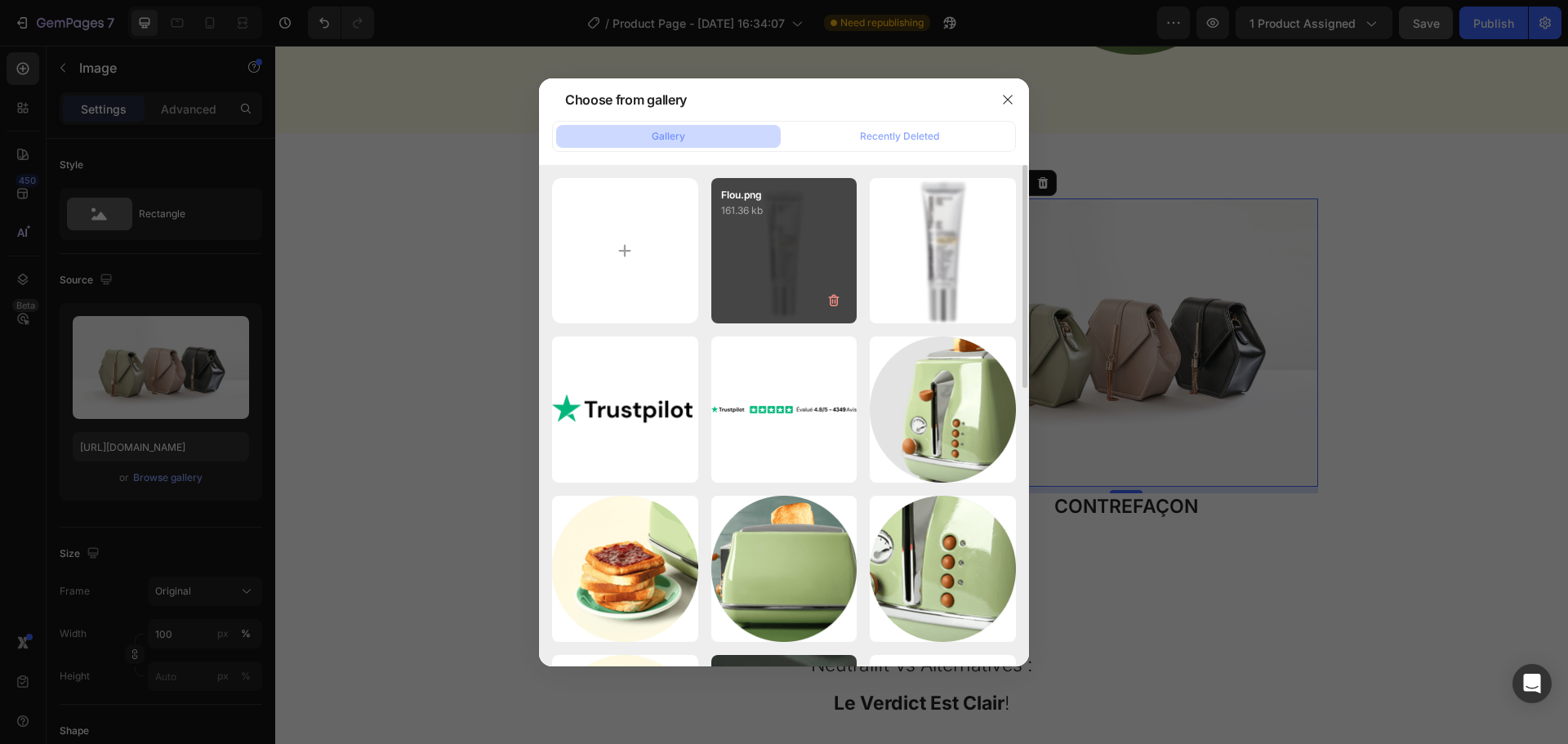
click at [738, 257] on div "Flou.png 161.36 kb" at bounding box center [784, 251] width 146 height 146
type input "[URL][DOMAIN_NAME]"
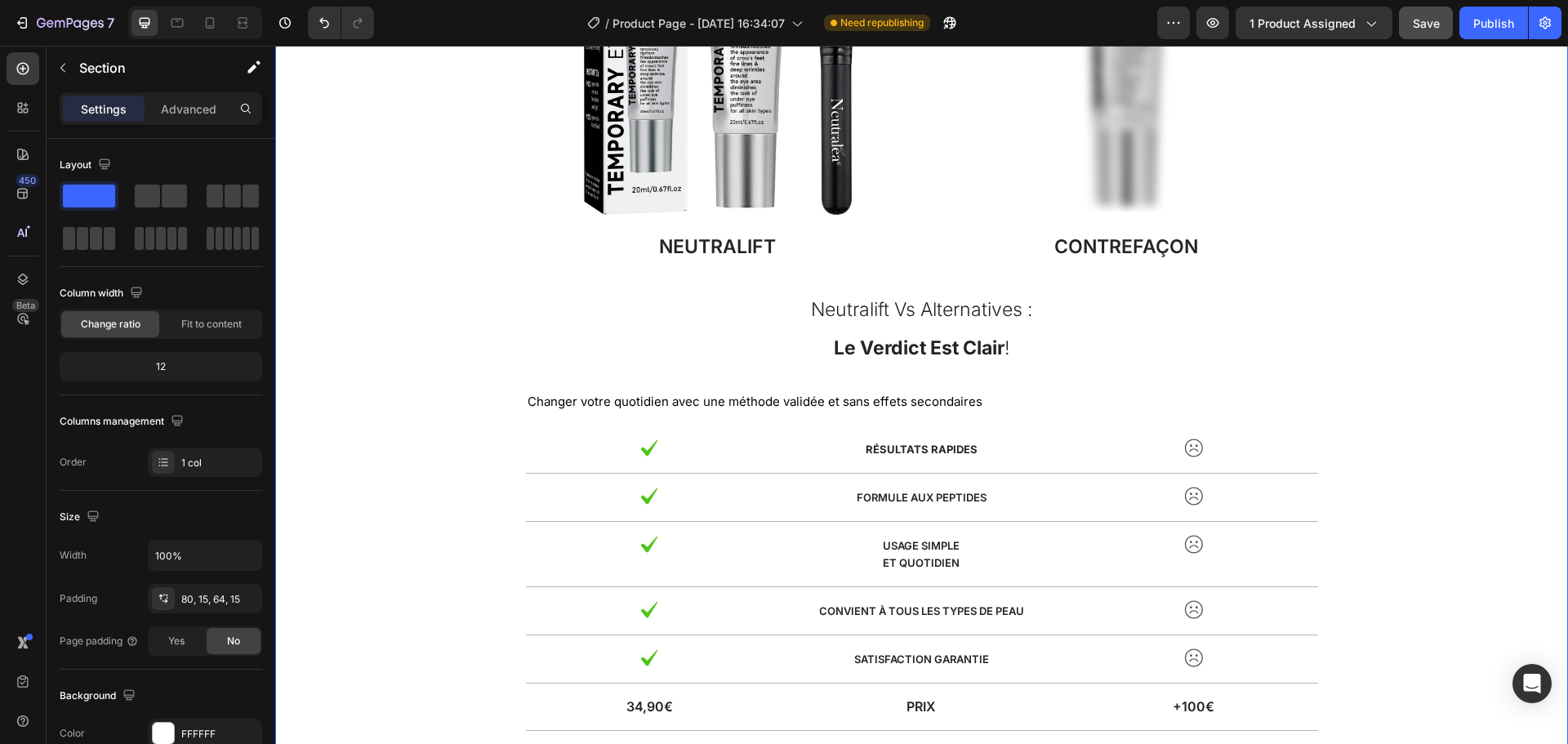
scroll to position [5230, 0]
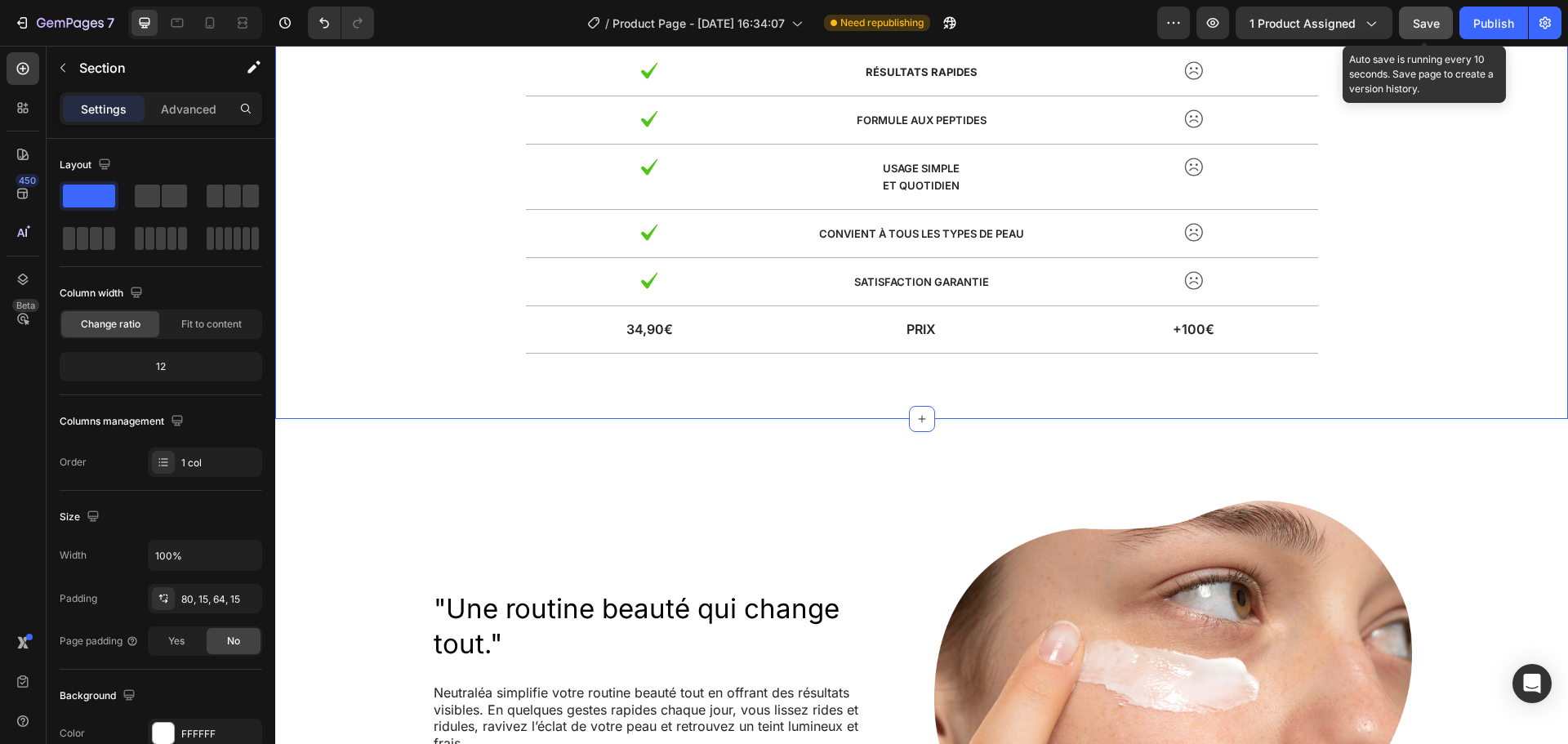
click at [1434, 23] on span "Save" at bounding box center [1426, 23] width 27 height 14
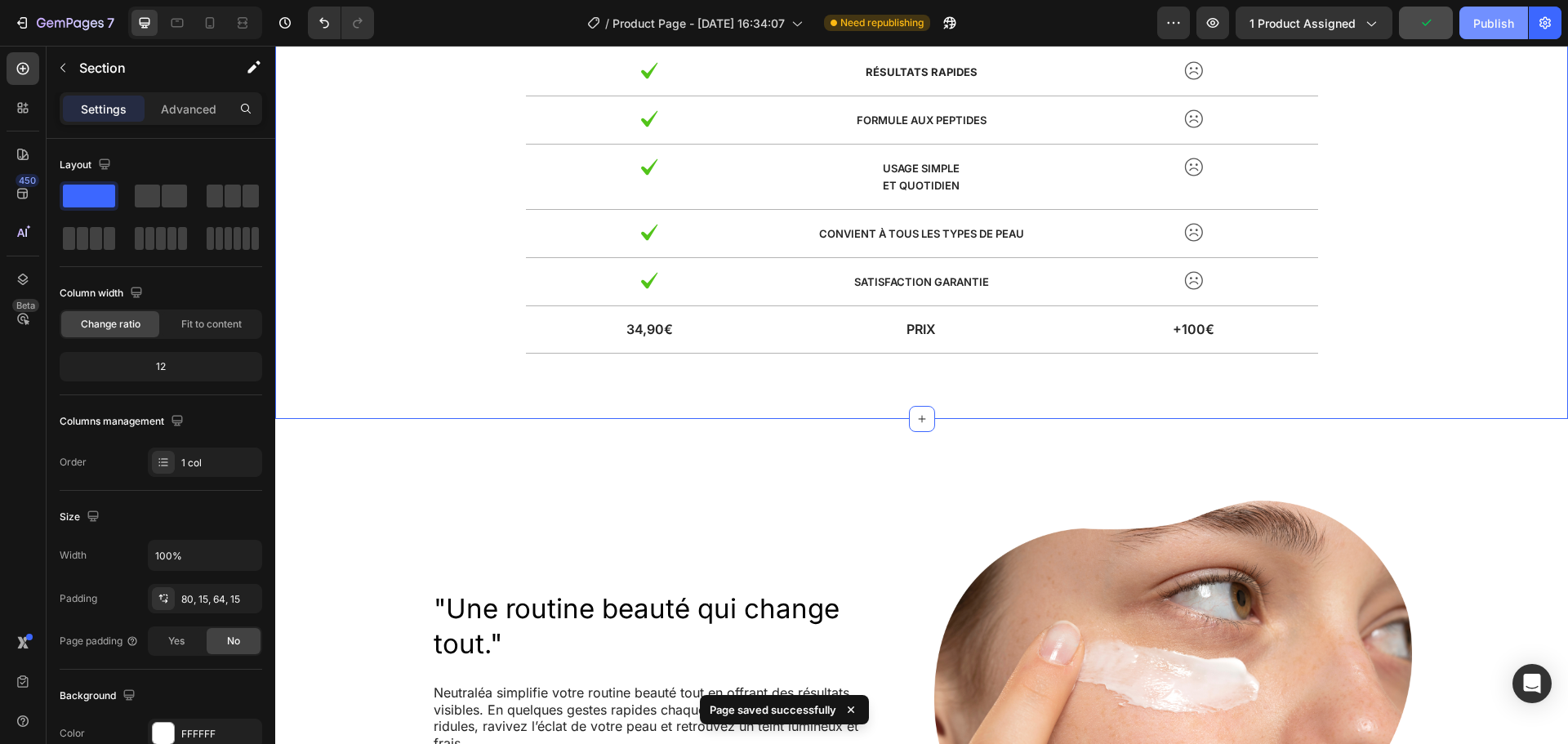
click at [1482, 26] on div "Publish" at bounding box center [1494, 23] width 41 height 17
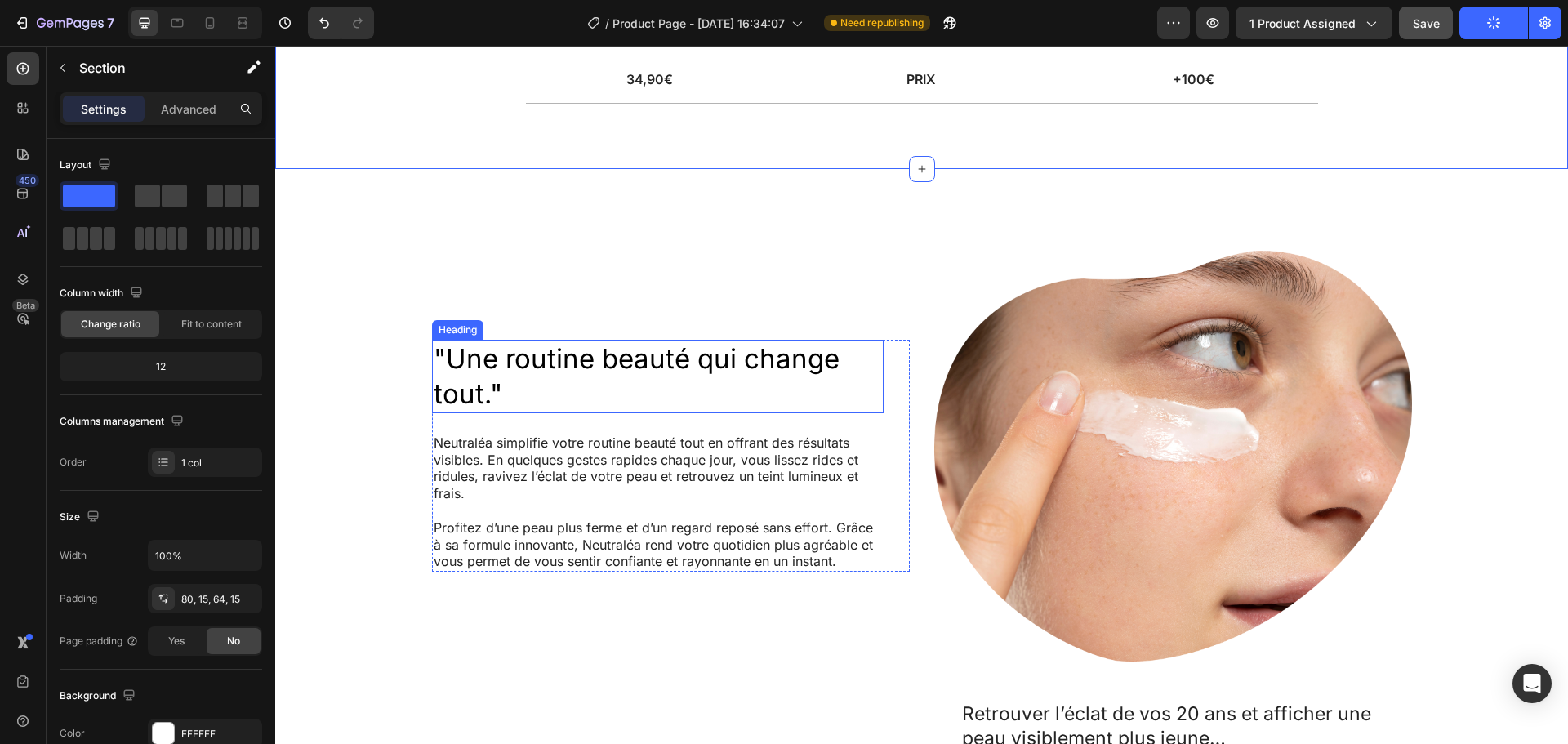
click at [492, 347] on h2 ""Une routine beauté qui change tout."" at bounding box center [658, 376] width 451 height 73
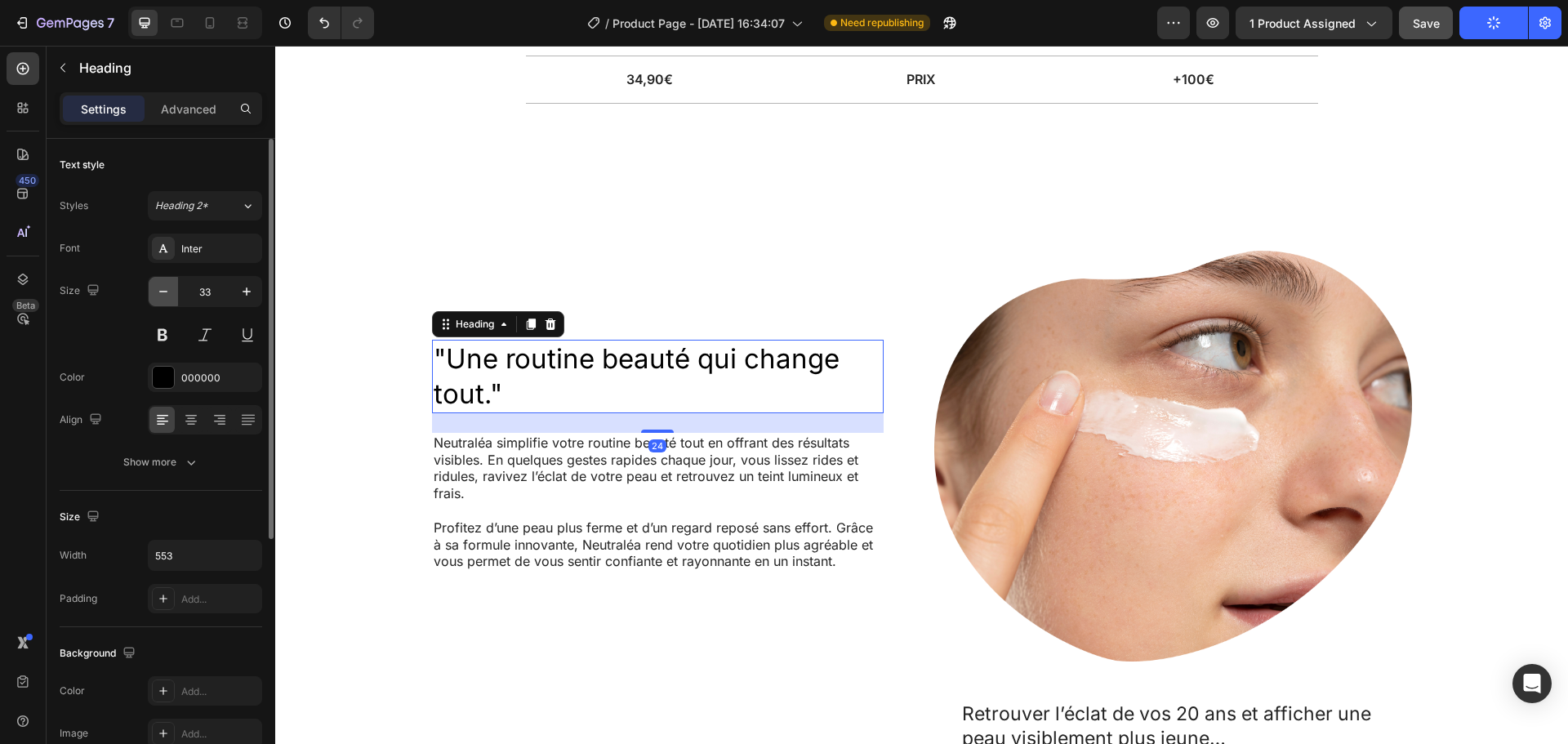
click at [165, 298] on icon "button" at bounding box center [163, 292] width 17 height 17
type input "30"
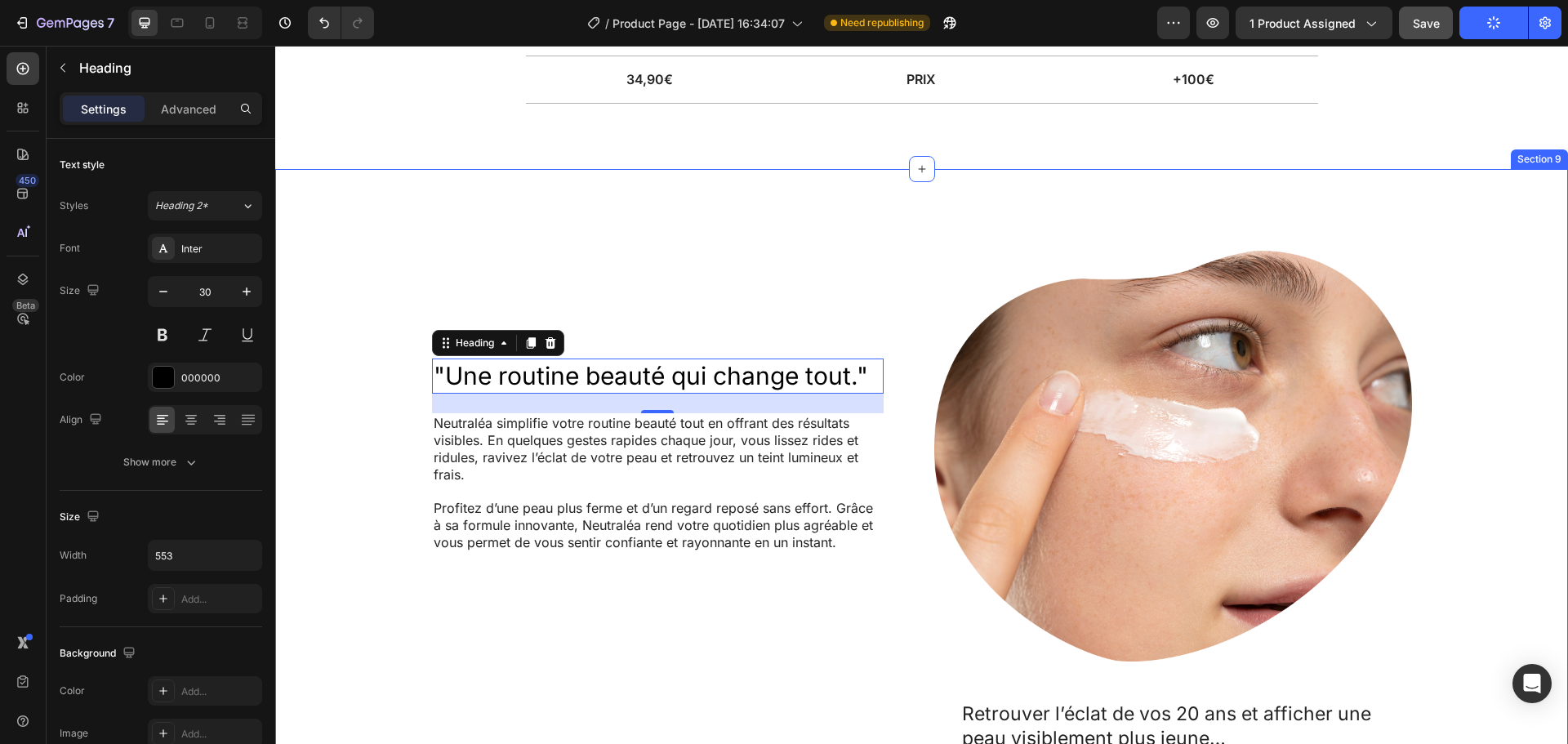
click at [341, 390] on div ""Une routine beauté qui change tout." Heading 24 Neutraléa simplifie votre rout…" at bounding box center [921, 682] width 1261 height 862
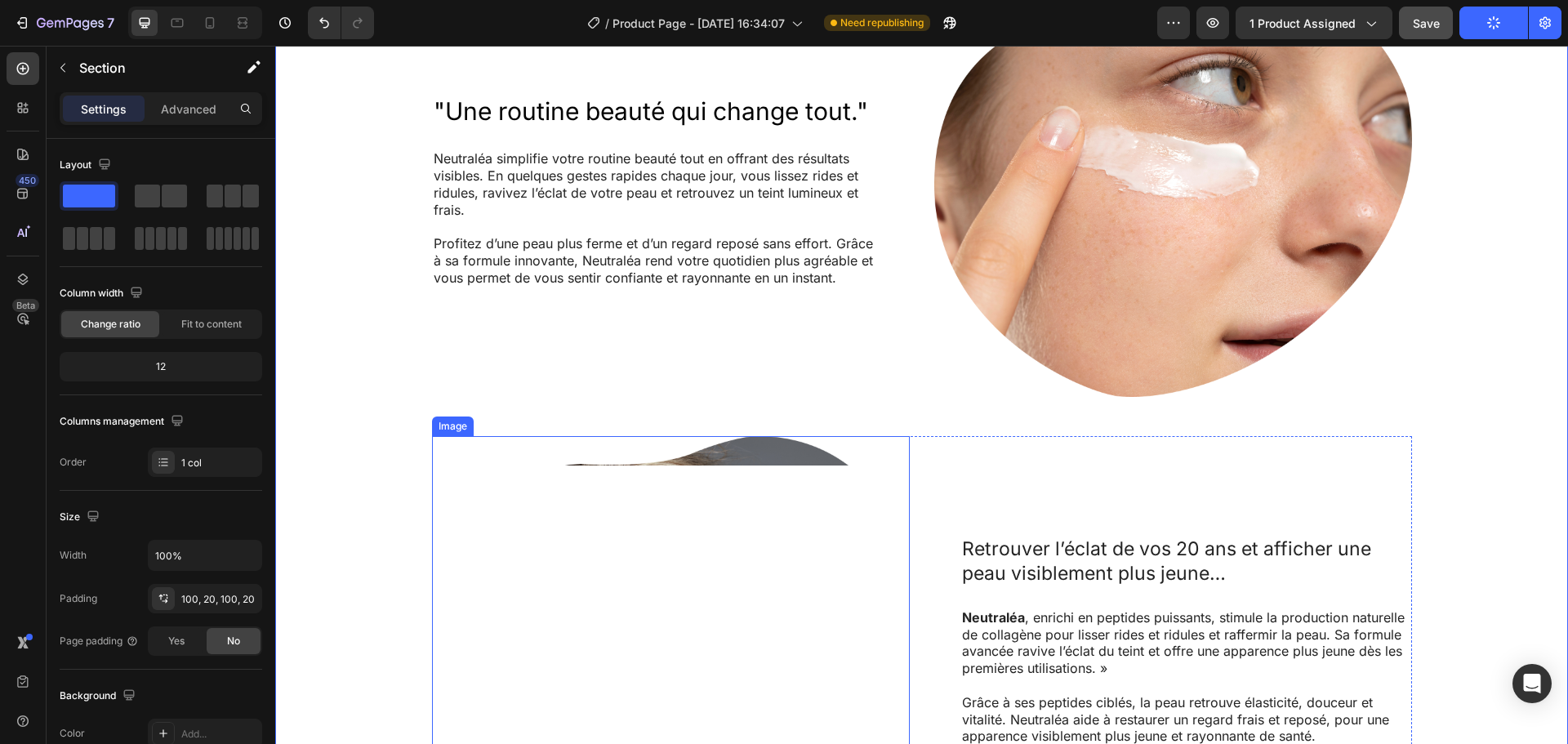
scroll to position [5744, 0]
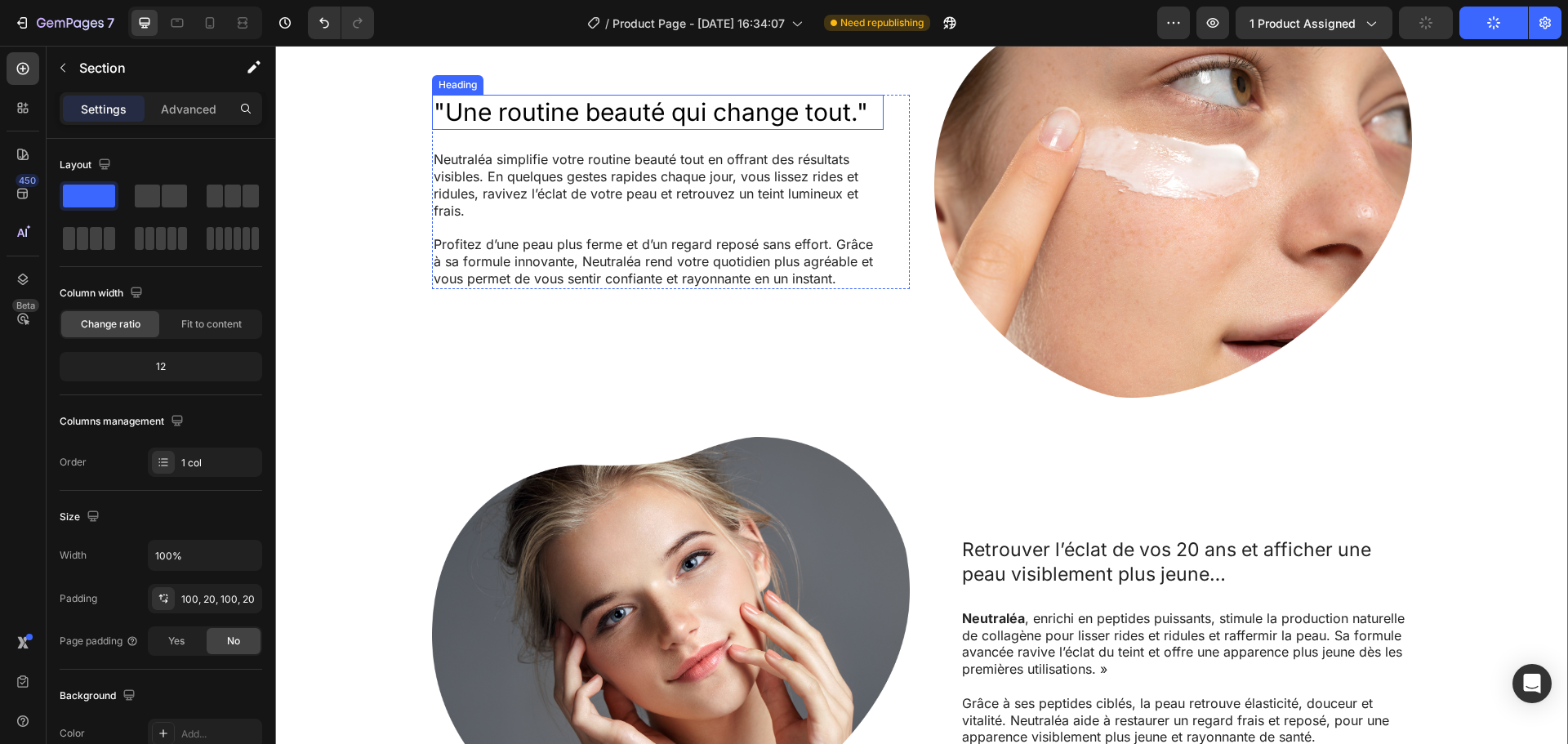
click at [647, 114] on h2 ""Une routine beauté qui change tout."" at bounding box center [658, 112] width 451 height 35
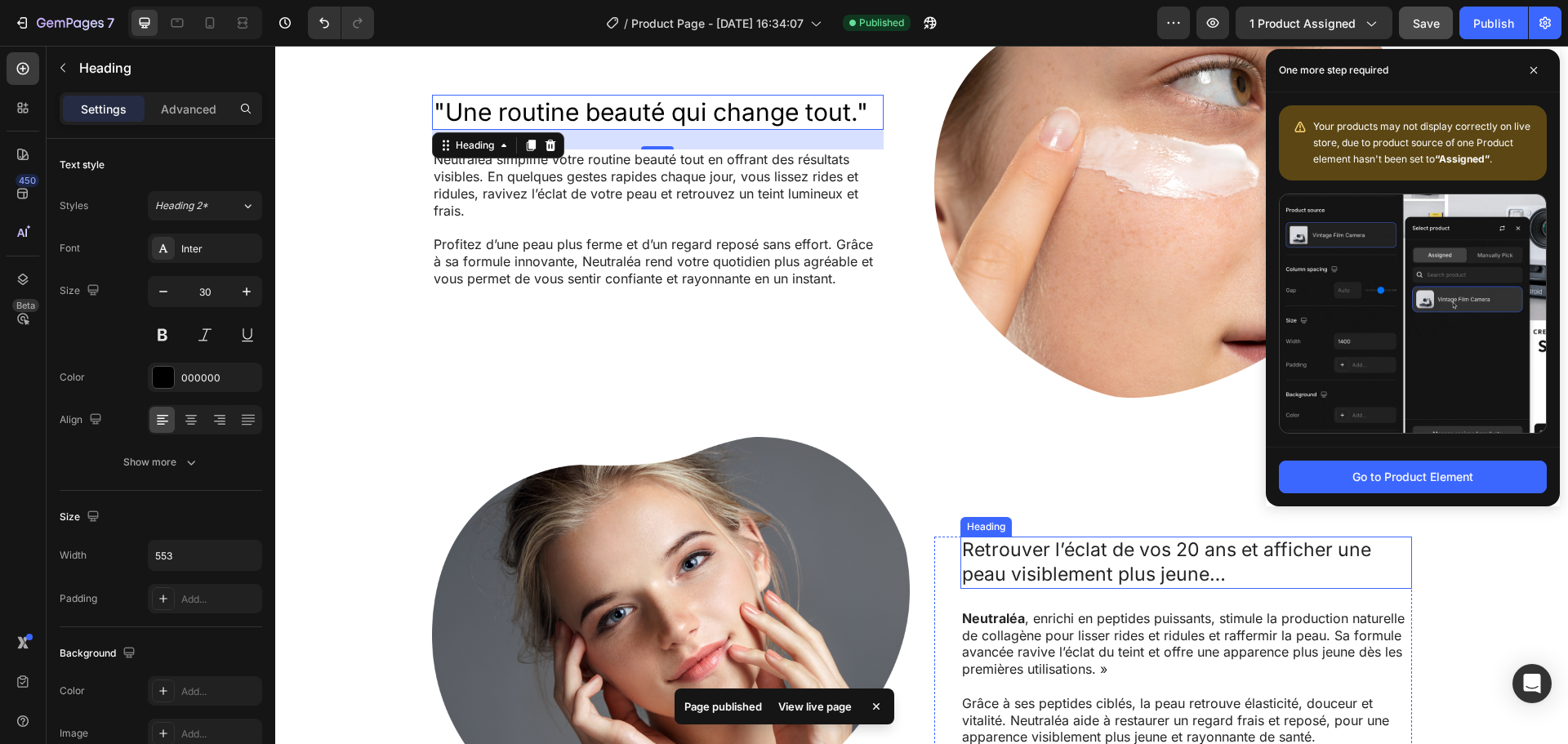
click at [1047, 557] on h2 "Retrouver l’éclat de vos 20 ans et afficher une peau visiblement plus jeune…" at bounding box center [1186, 563] width 451 height 52
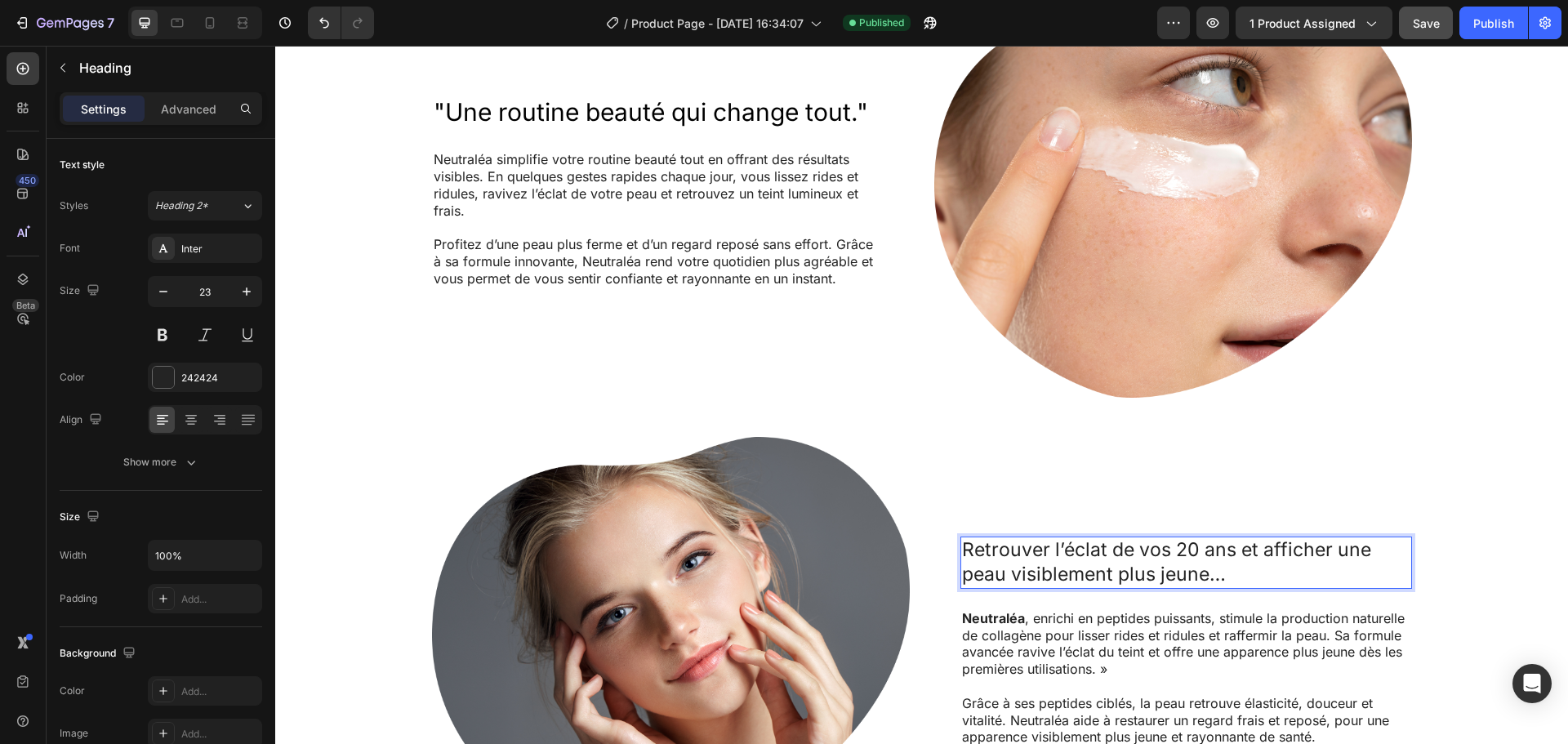
scroll to position [5708, 0]
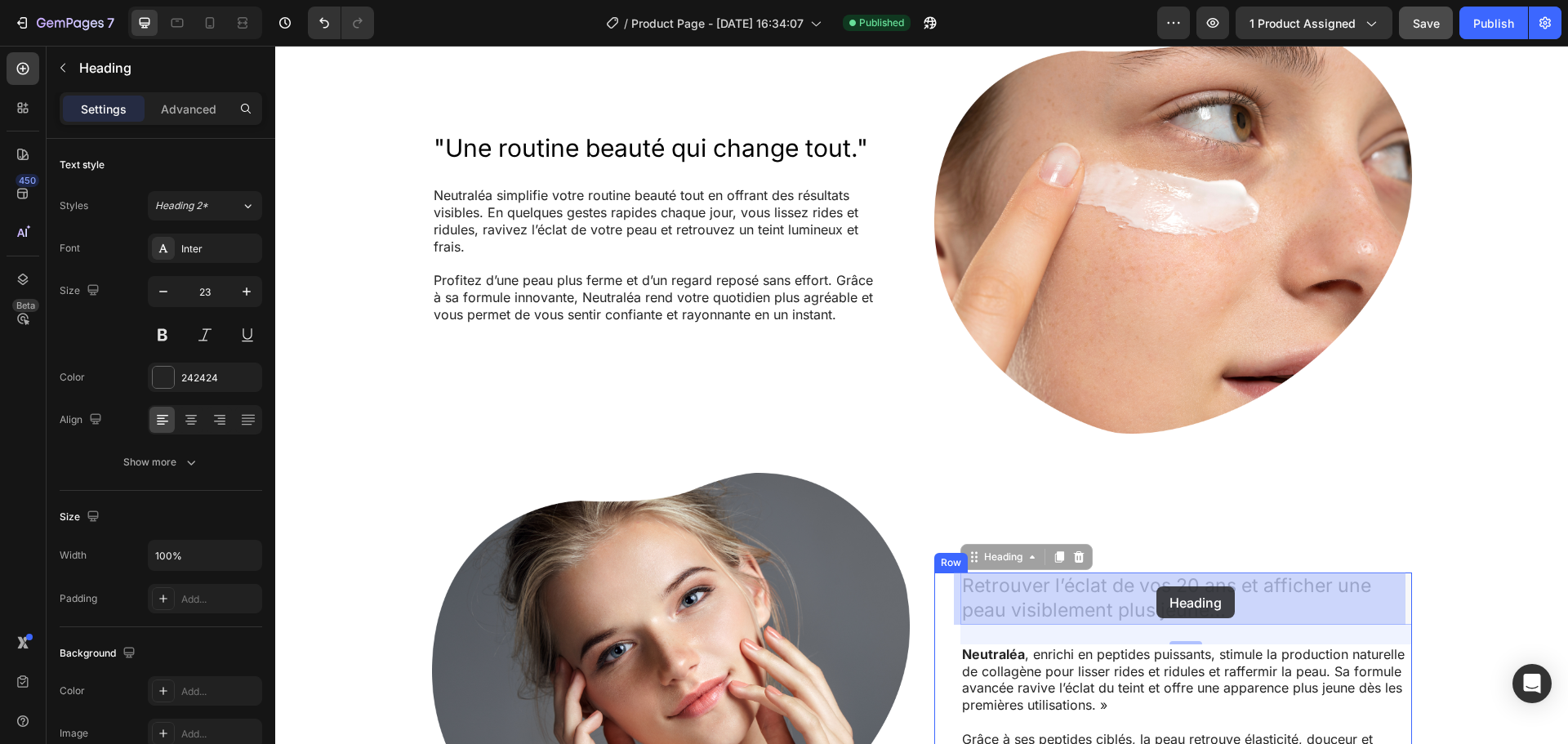
drag, startPoint x: 1226, startPoint y: 574, endPoint x: 1156, endPoint y: 586, distance: 71.0
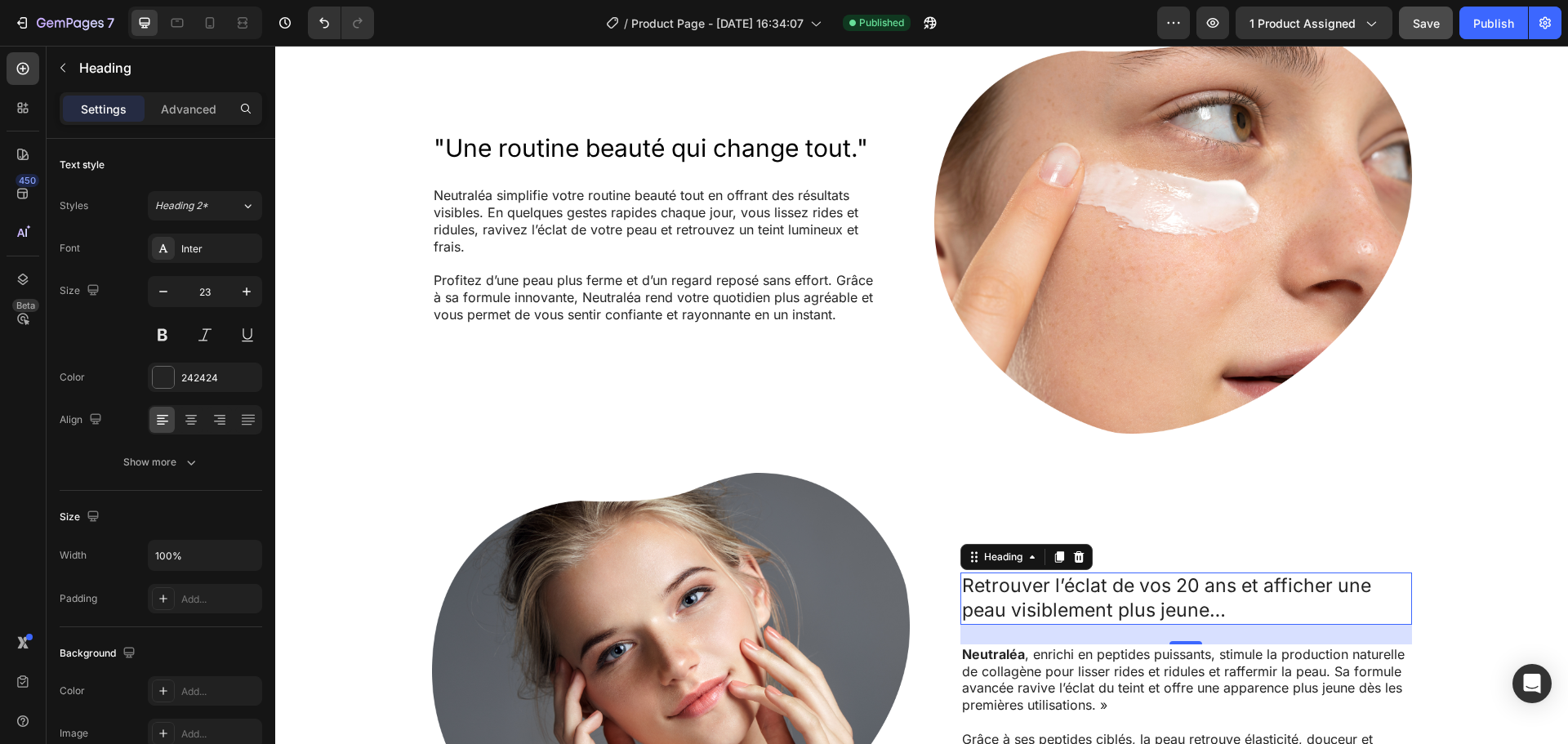
scroll to position [5805, 0]
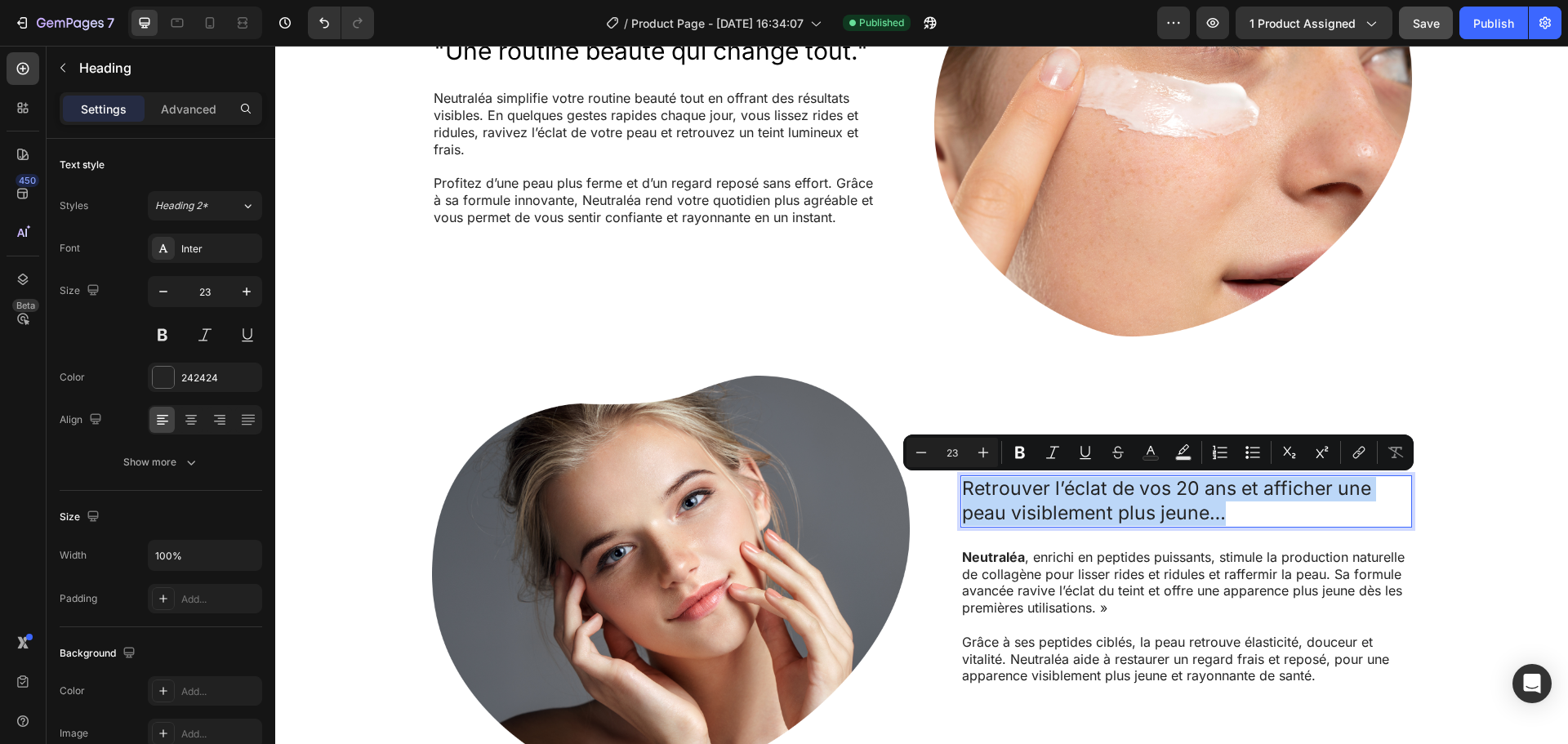
drag, startPoint x: 1220, startPoint y: 517, endPoint x: 956, endPoint y: 493, distance: 265.1
click at [962, 493] on p "Retrouver l’éclat de vos 20 ans et afficher une peau visiblement plus jeune…" at bounding box center [1186, 501] width 449 height 49
click at [979, 447] on icon "Editor contextual toolbar" at bounding box center [984, 452] width 17 height 17
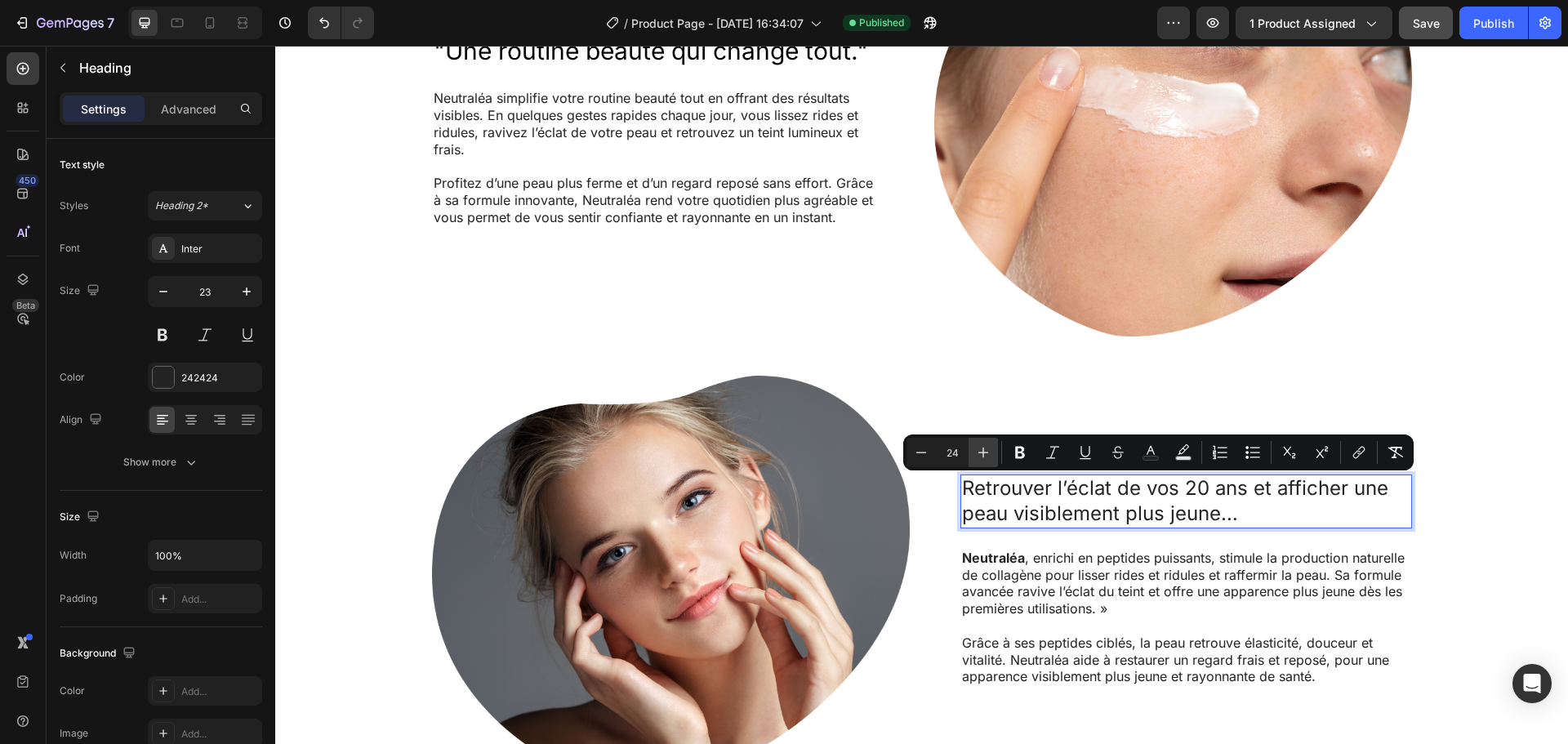
click at [979, 447] on icon "Editor contextual toolbar" at bounding box center [984, 452] width 17 height 17
type input "25"
click at [1418, 306] on div ""Une routine beauté qui change tout." Heading Neutraléa simplifie votre routine…" at bounding box center [921, 456] width 1261 height 1061
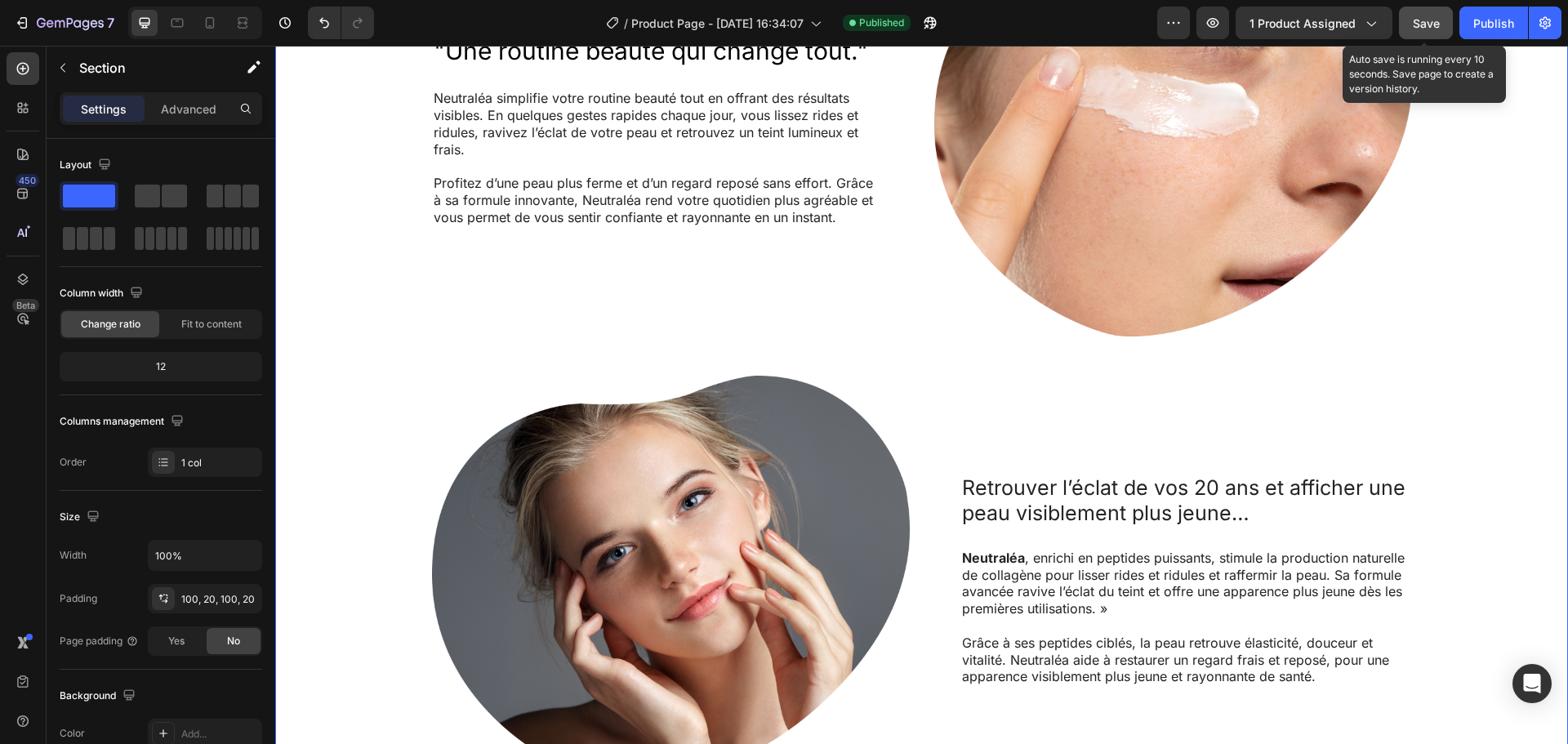
click at [1427, 27] on span "Save" at bounding box center [1426, 23] width 27 height 14
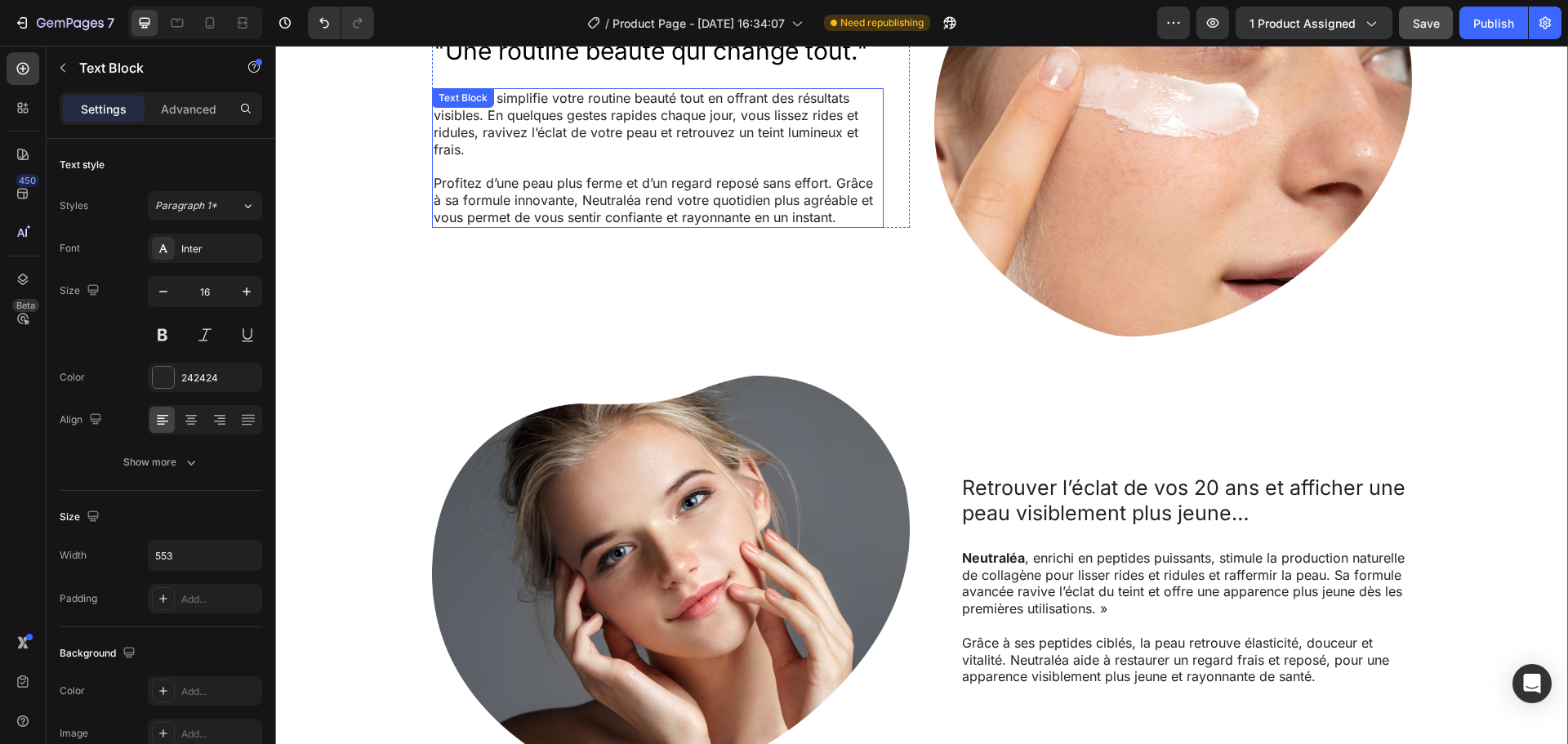
click at [544, 124] on p "Neutraléa simplifie votre routine beauté tout en offrant des résultats visibles…" at bounding box center [658, 124] width 449 height 68
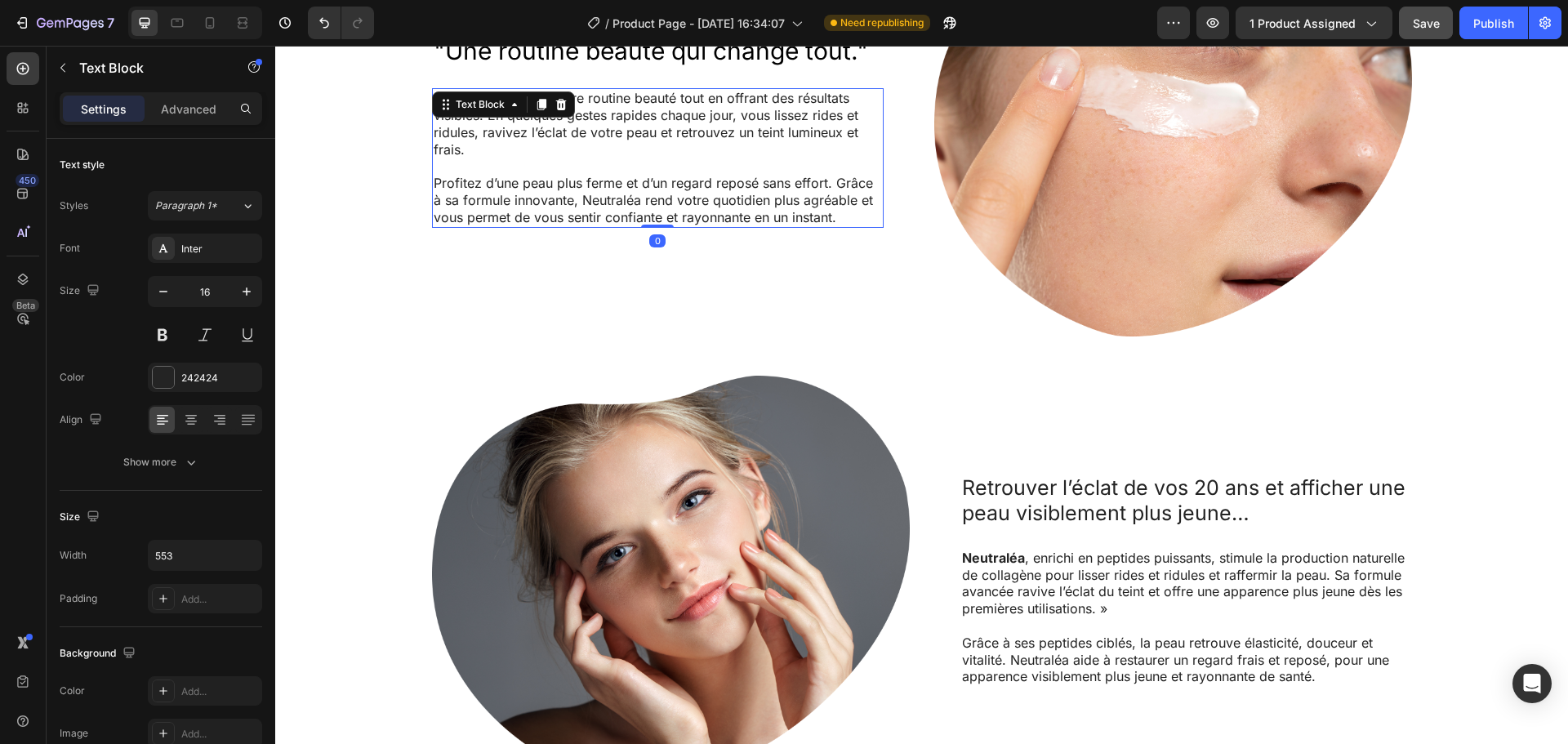
click at [467, 137] on p "Neutraléa simplifie votre routine beauté tout en offrant des résultats visibles…" at bounding box center [658, 124] width 449 height 68
click at [460, 98] on p "Neutraléa simplifie votre routine beauté tout en offrant des résultats visibles…" at bounding box center [658, 124] width 449 height 68
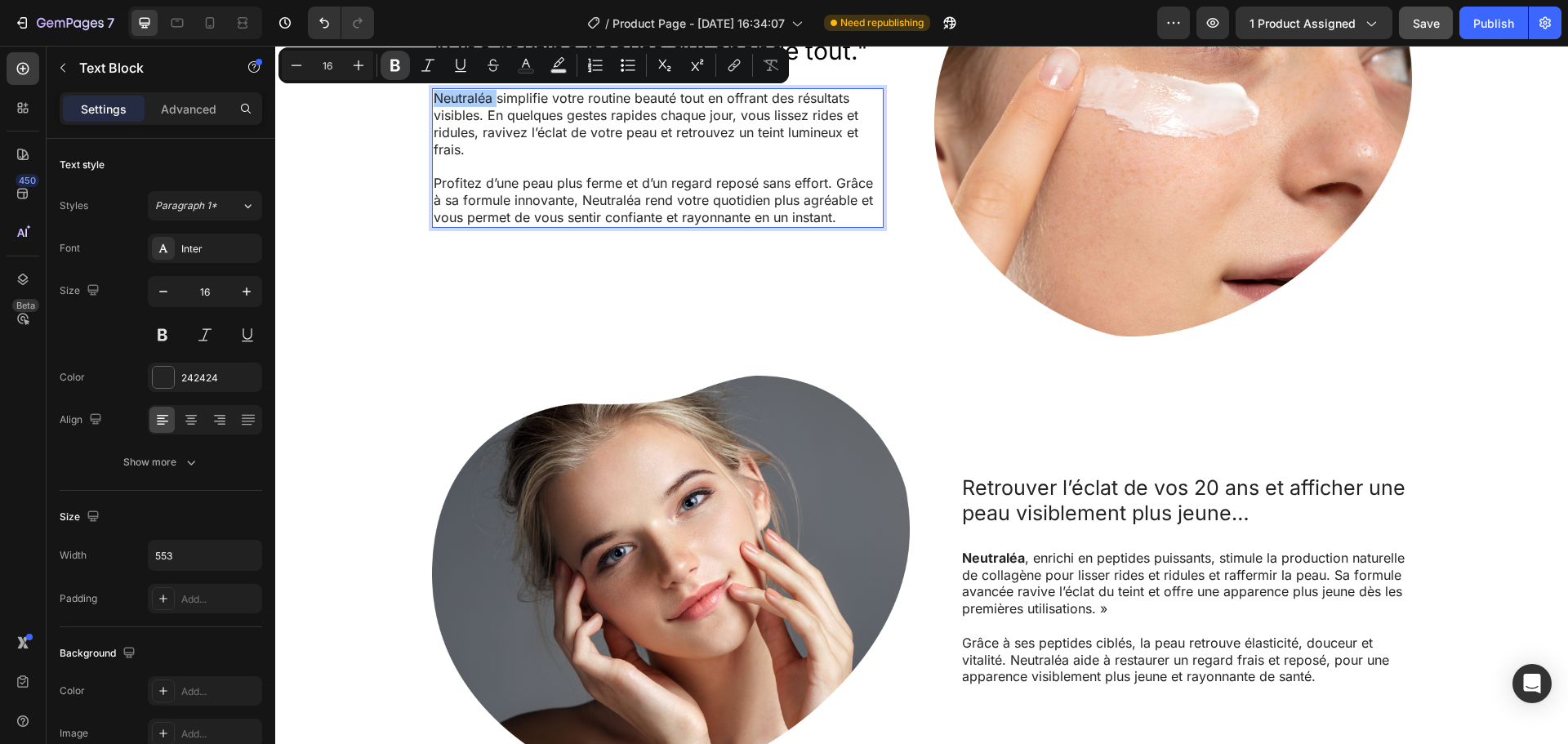
click at [388, 65] on icon "Editor contextual toolbar" at bounding box center [396, 66] width 17 height 17
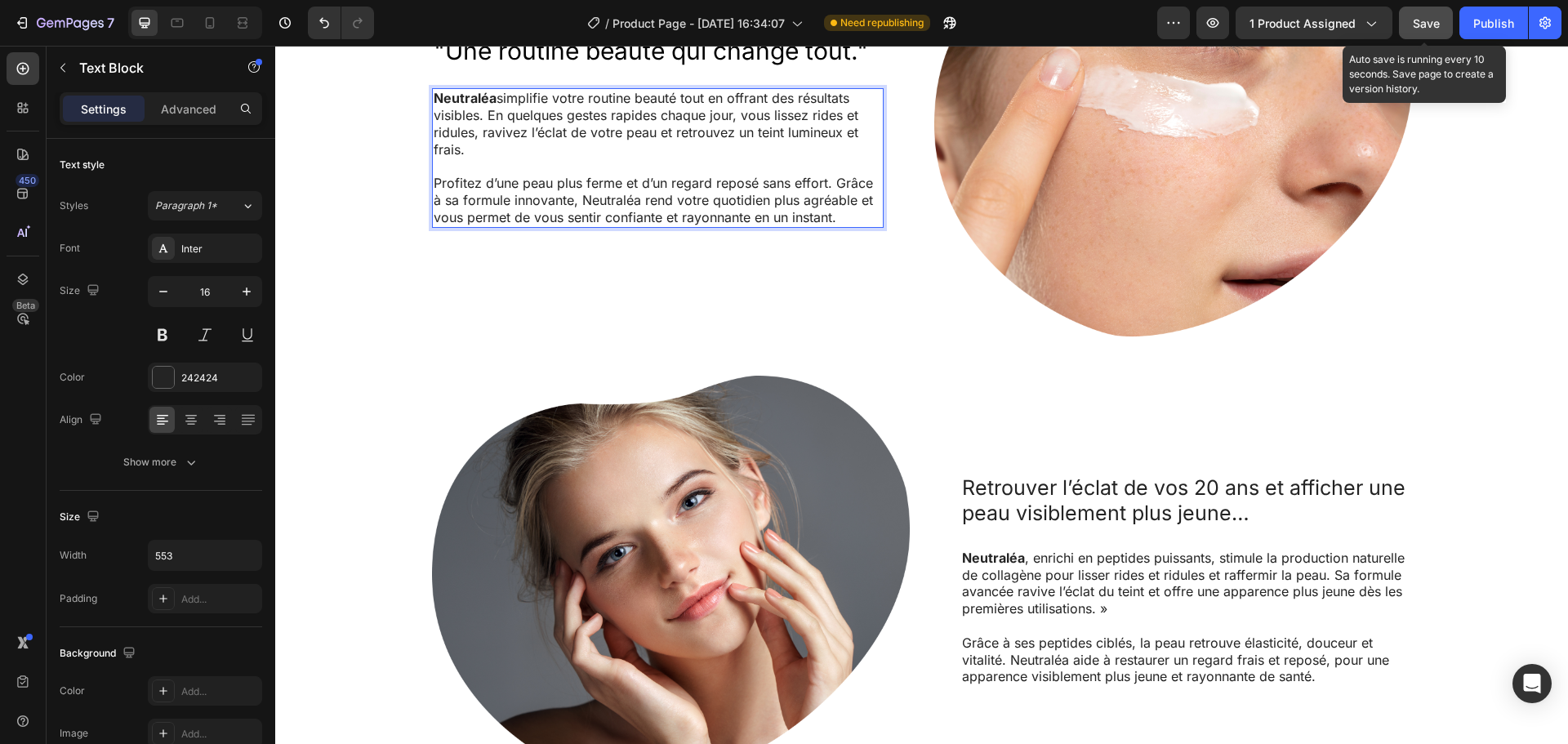
click at [1418, 18] on span "Save" at bounding box center [1426, 23] width 27 height 14
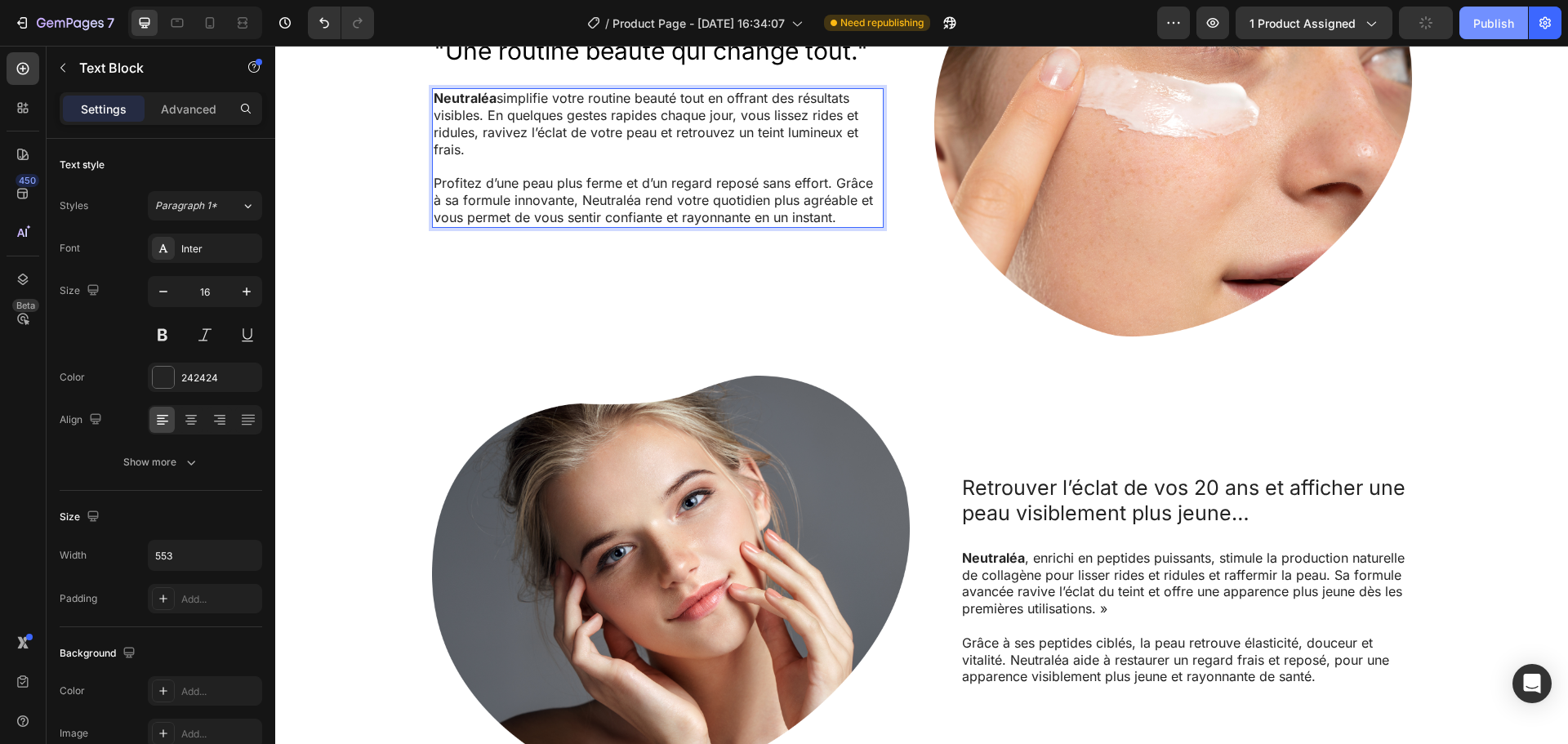
click at [1484, 20] on div "Publish" at bounding box center [1494, 23] width 41 height 17
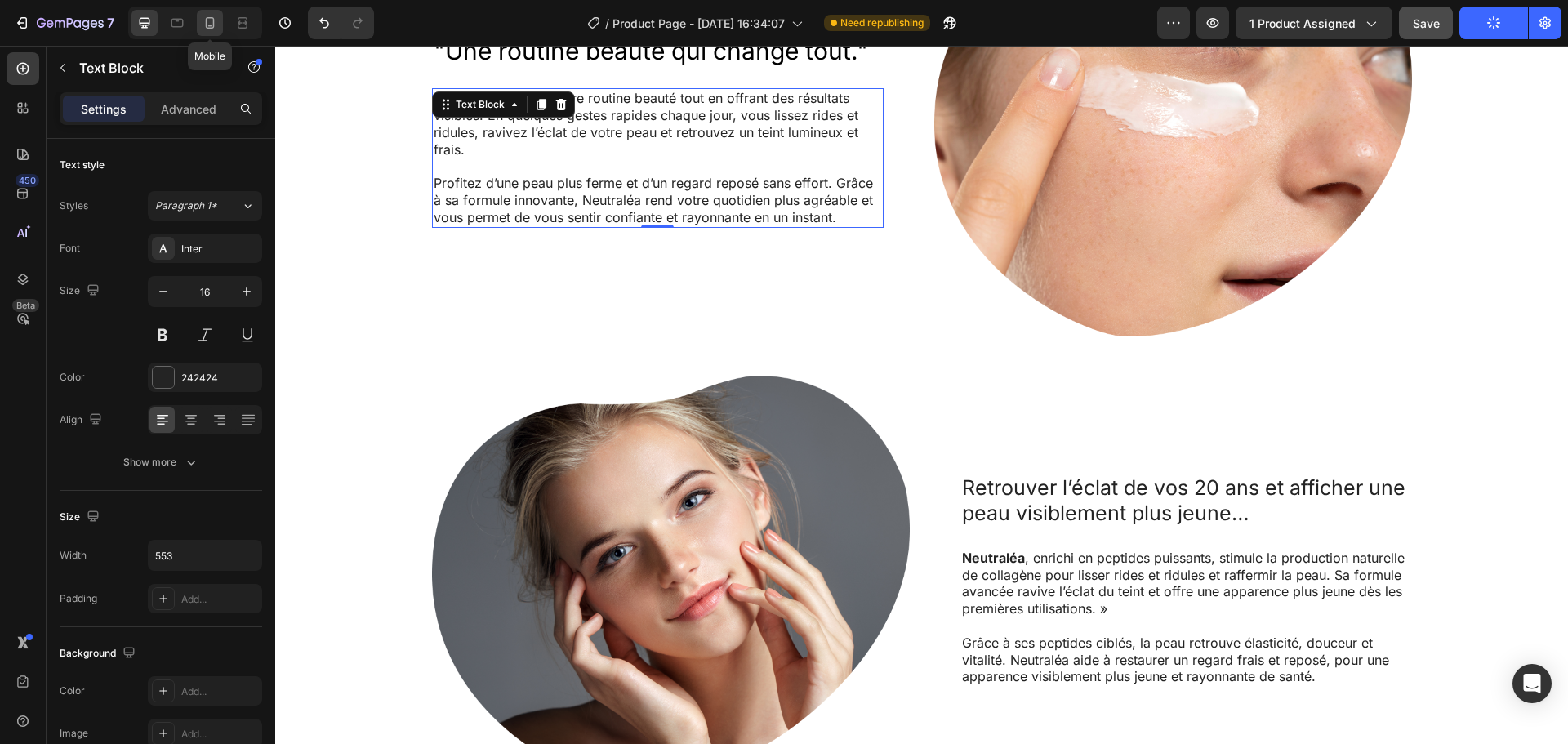
click at [202, 19] on icon at bounding box center [210, 23] width 17 height 17
type input "14"
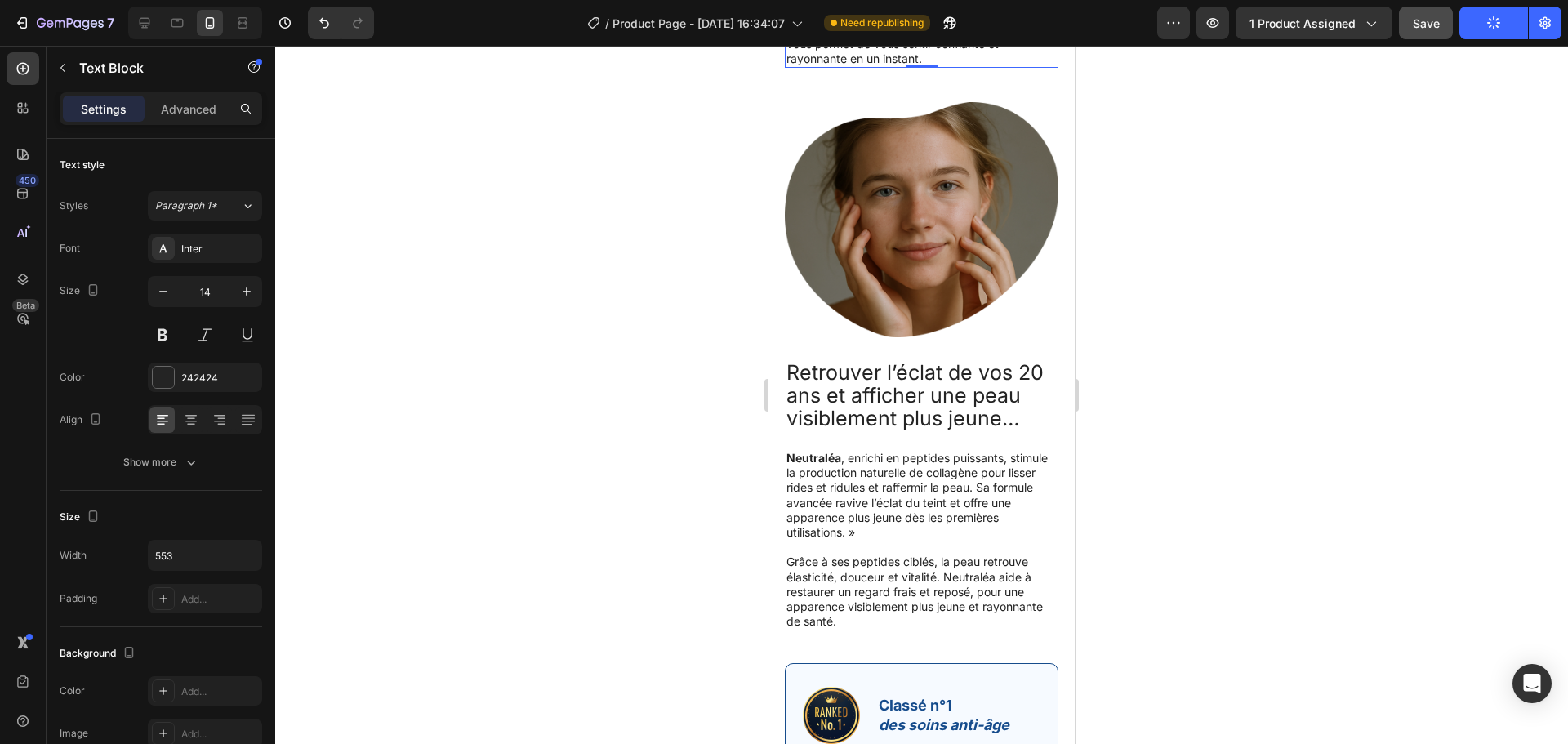
scroll to position [5593, 0]
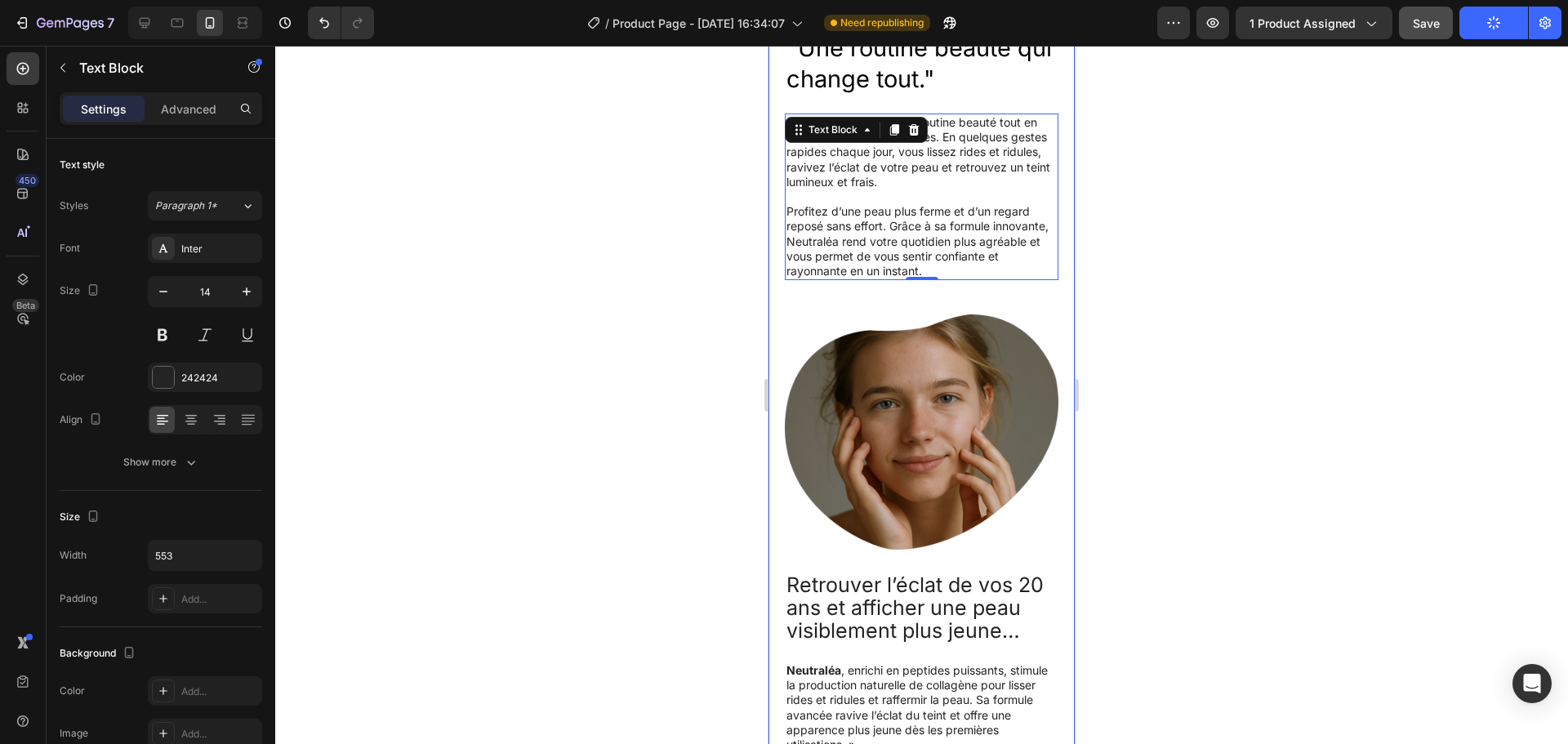
click at [821, 290] on div ""Une routine beauté qui change tout." Heading Neutraléa simplifie votre routine…" at bounding box center [921, 416] width 274 height 1286
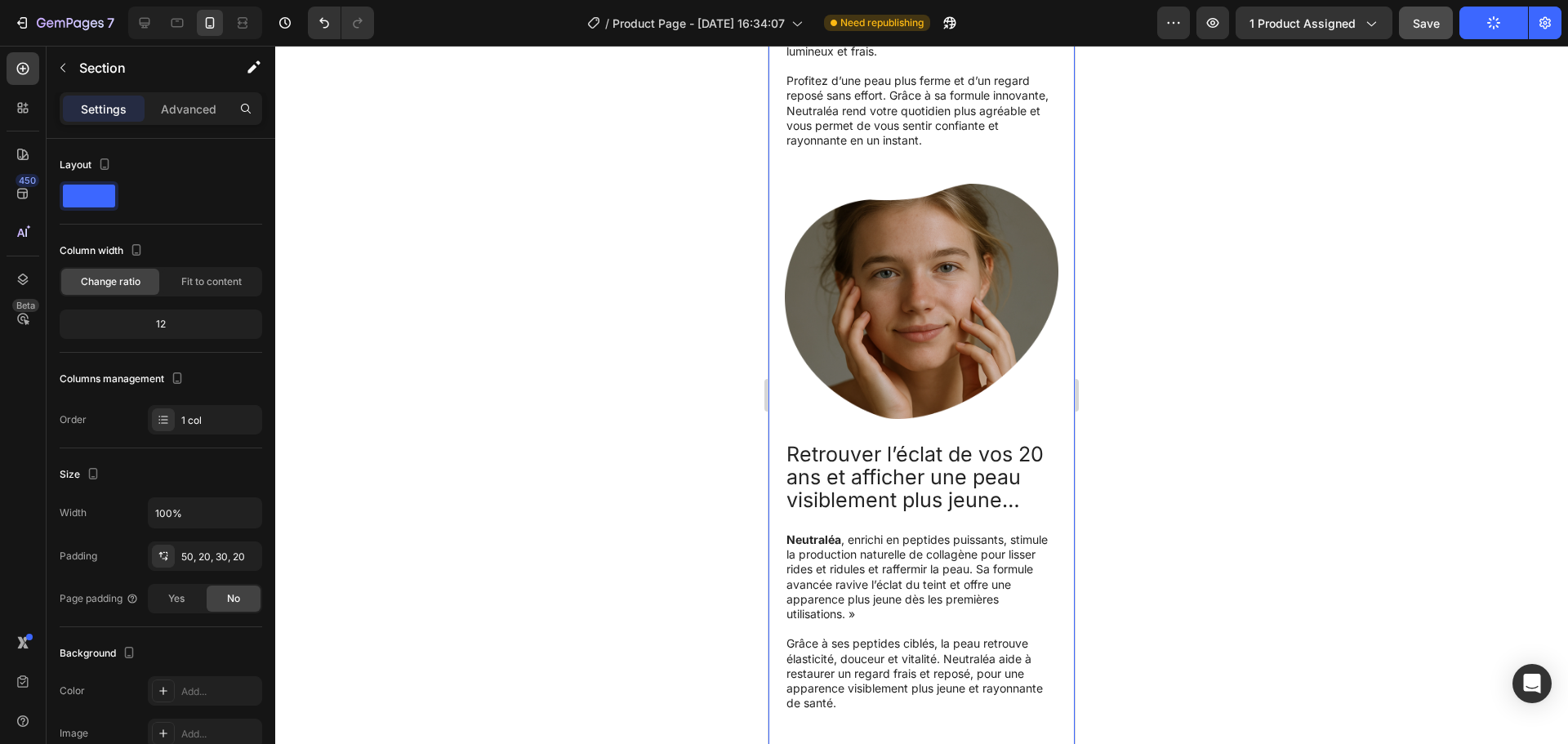
scroll to position [5725, 0]
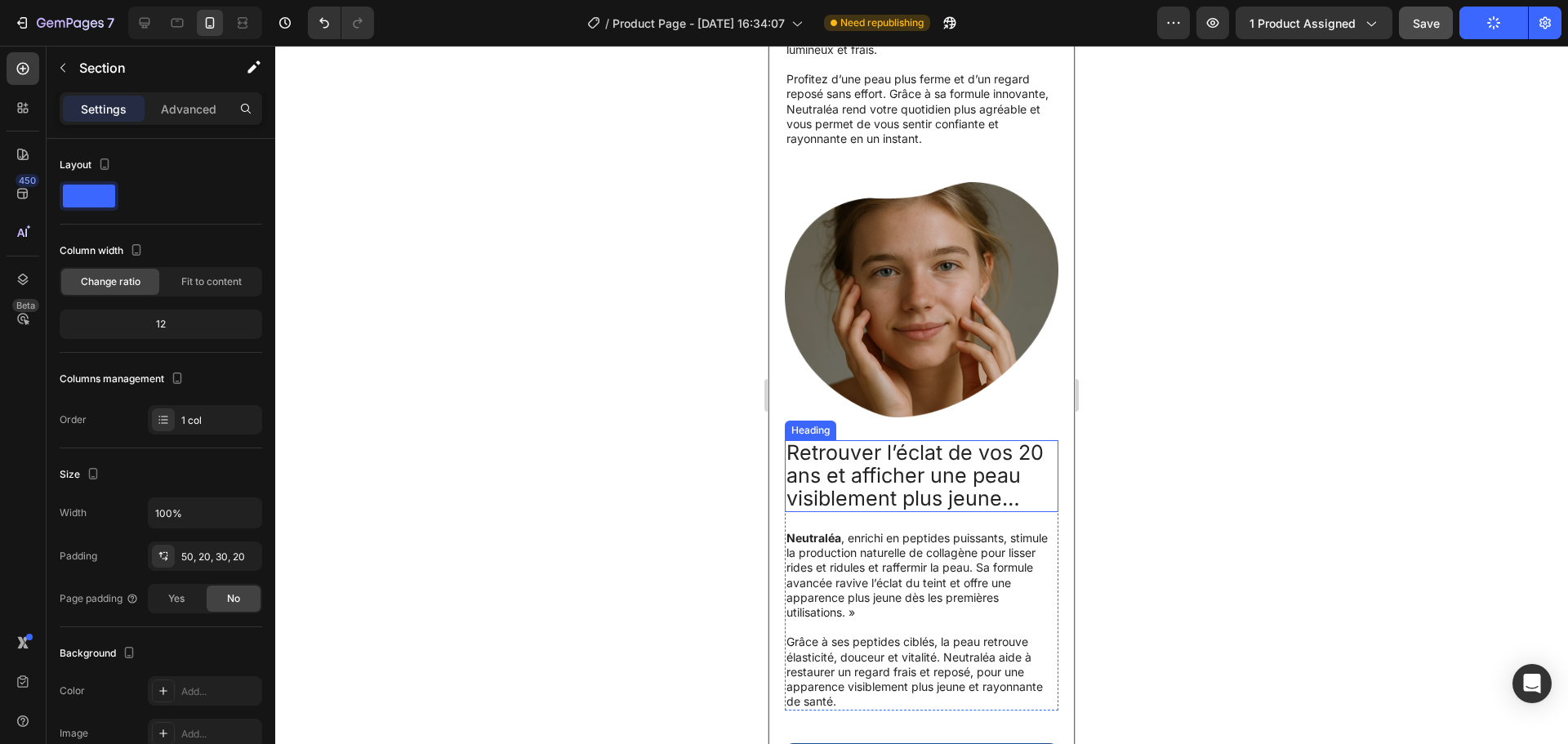
click at [1012, 440] on span "Retrouver l’éclat de vos 20 ans et afficher une peau visiblement plus jeune…" at bounding box center [915, 476] width 257 height 71
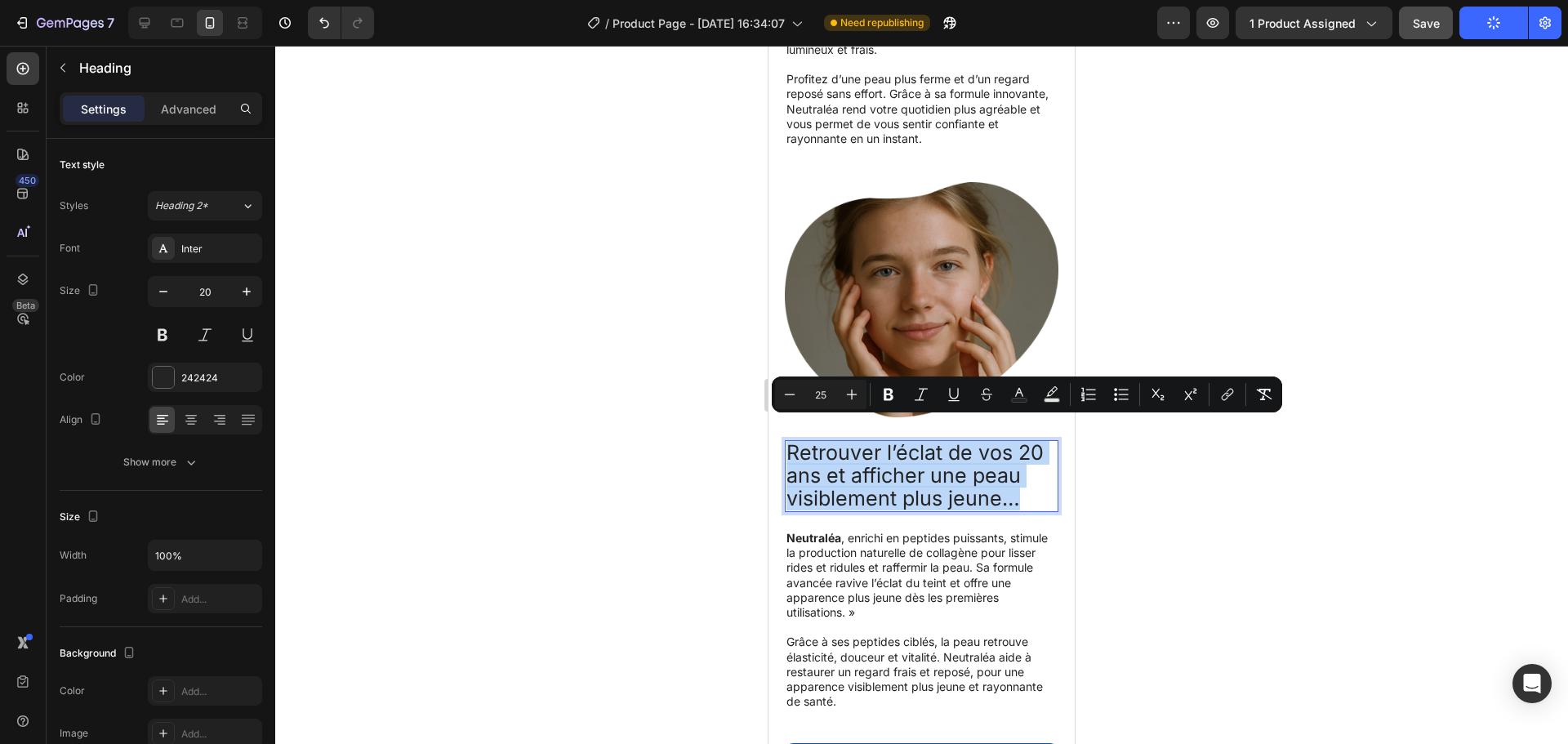
drag, startPoint x: 1026, startPoint y: 482, endPoint x: 1522, endPoint y: 463, distance: 496.4
click at [789, 393] on icon "Editor contextual toolbar" at bounding box center [790, 395] width 17 height 17
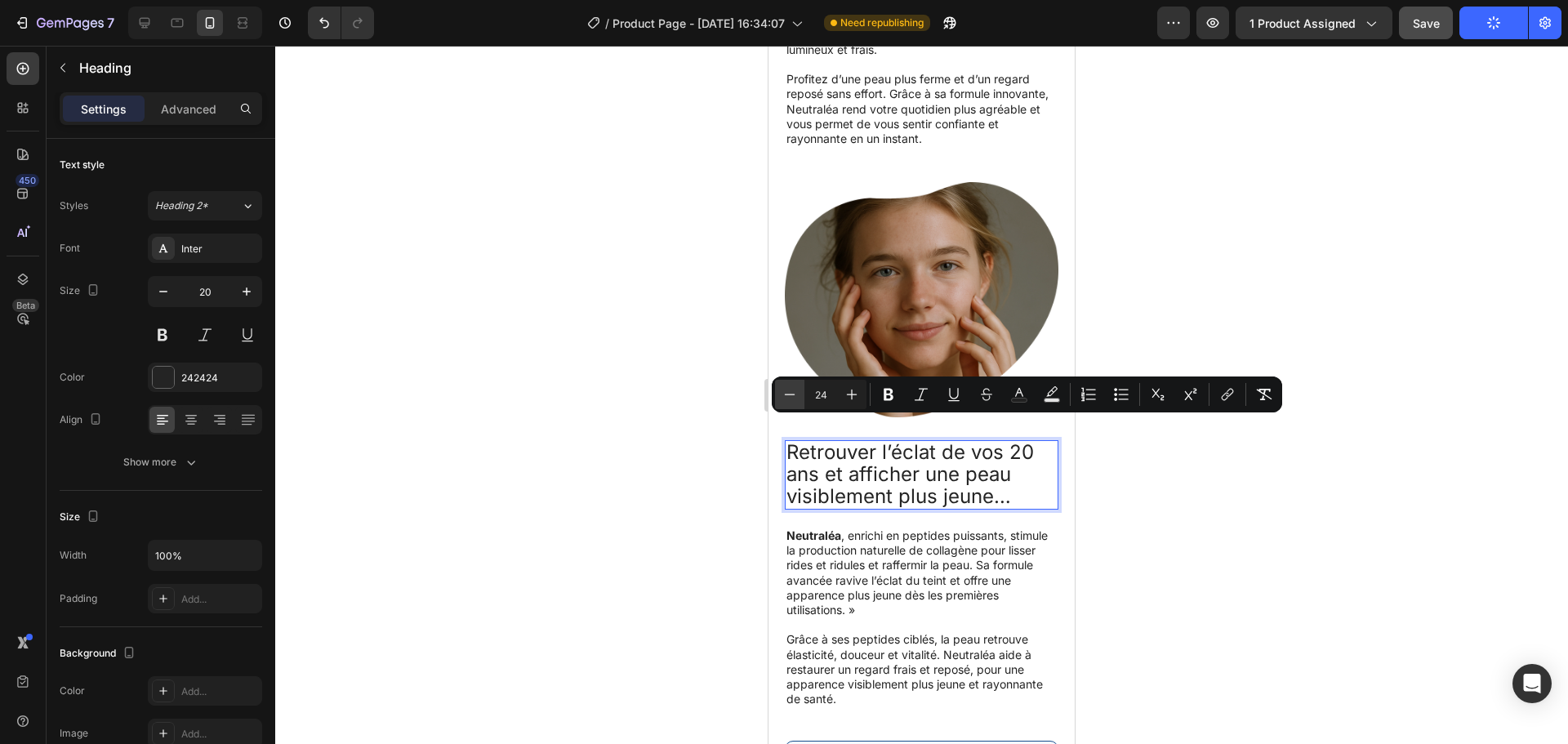
click at [789, 393] on icon "Editor contextual toolbar" at bounding box center [790, 395] width 17 height 17
click at [847, 392] on icon "Editor contextual toolbar" at bounding box center [852, 395] width 17 height 17
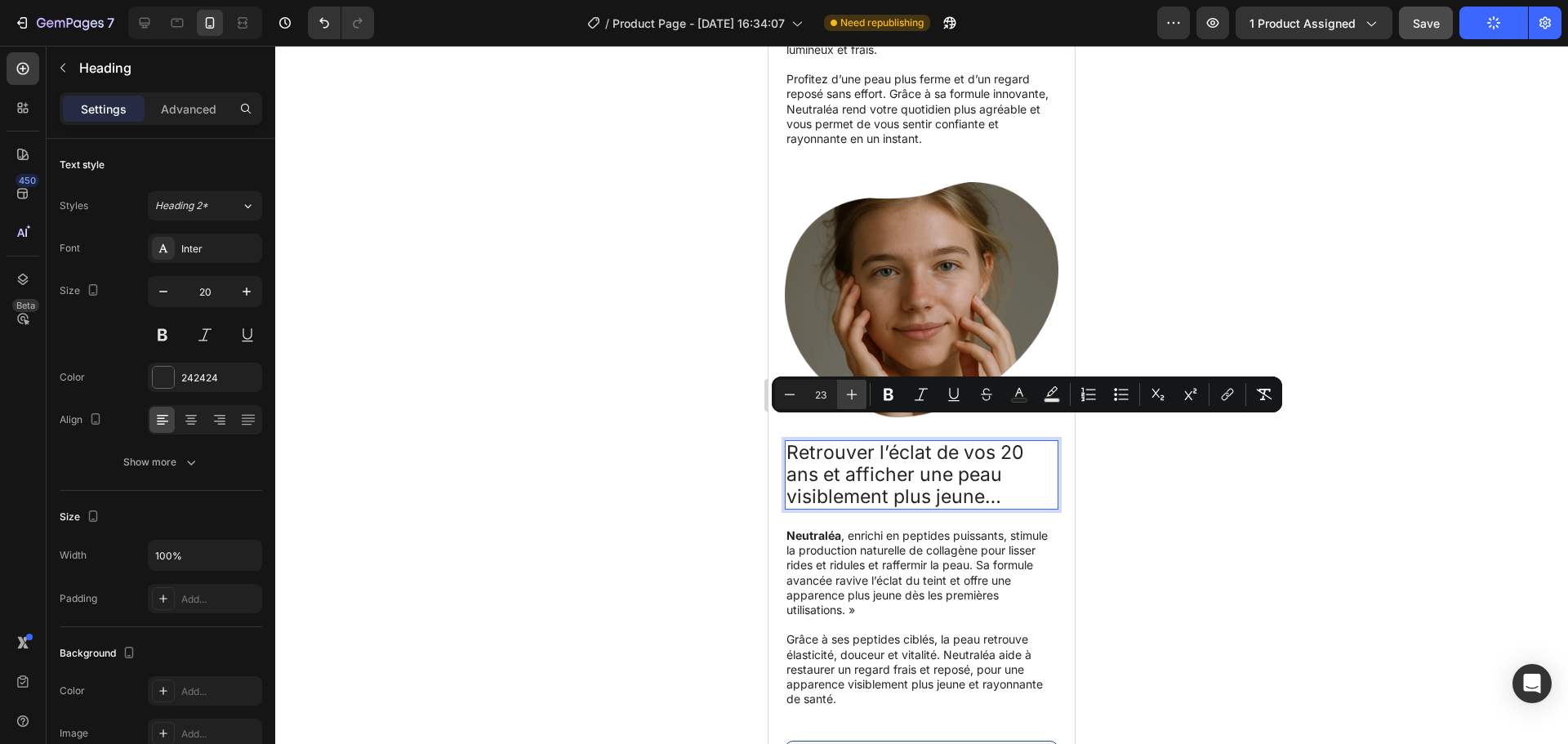
click at [854, 392] on icon "Editor contextual toolbar" at bounding box center [852, 395] width 17 height 17
click at [798, 397] on button "Minus" at bounding box center [790, 395] width 30 height 30
type input "25"
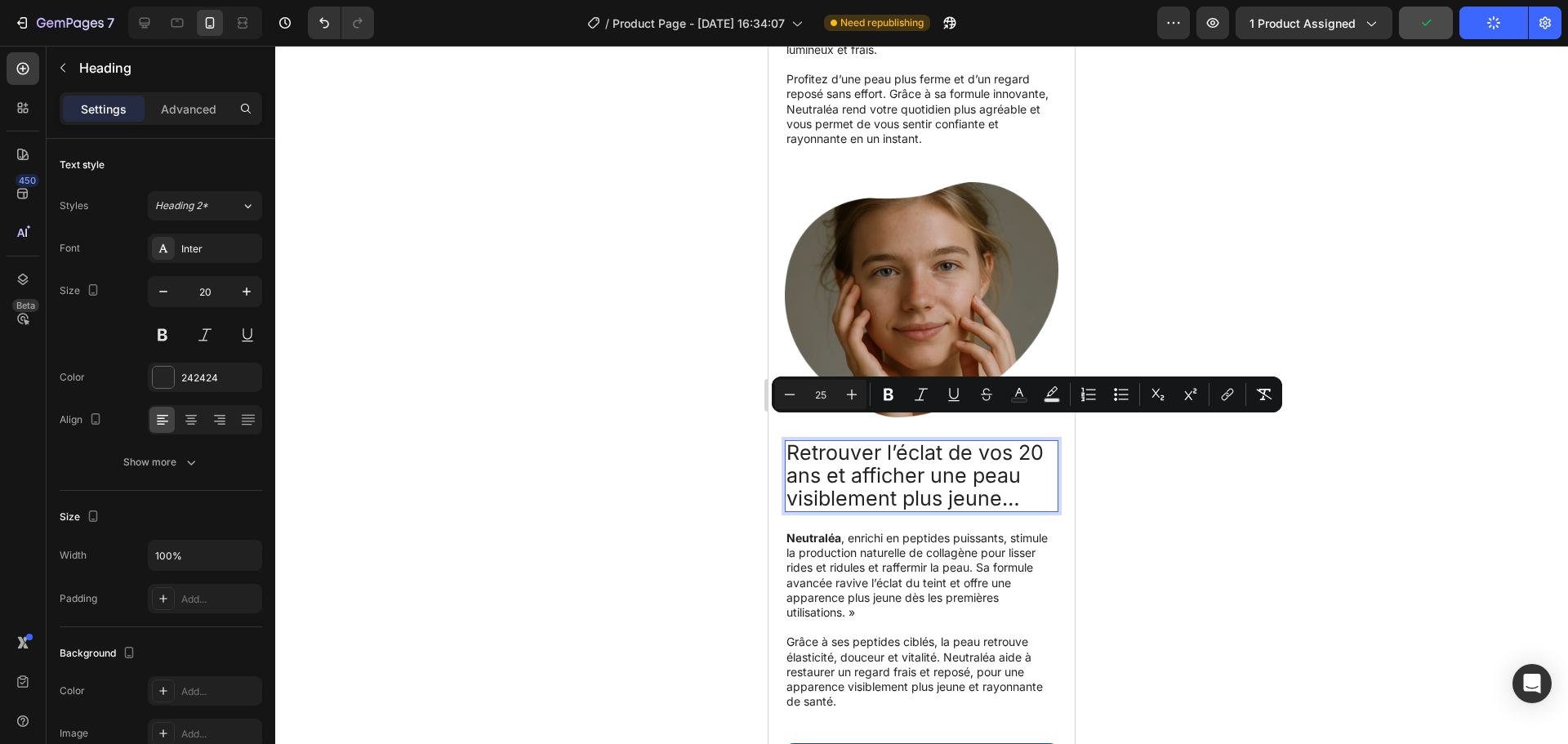
click at [902, 472] on span "Retrouver l’éclat de vos 20 ans et afficher une peau visiblement plus jeune…" at bounding box center [915, 476] width 257 height 71
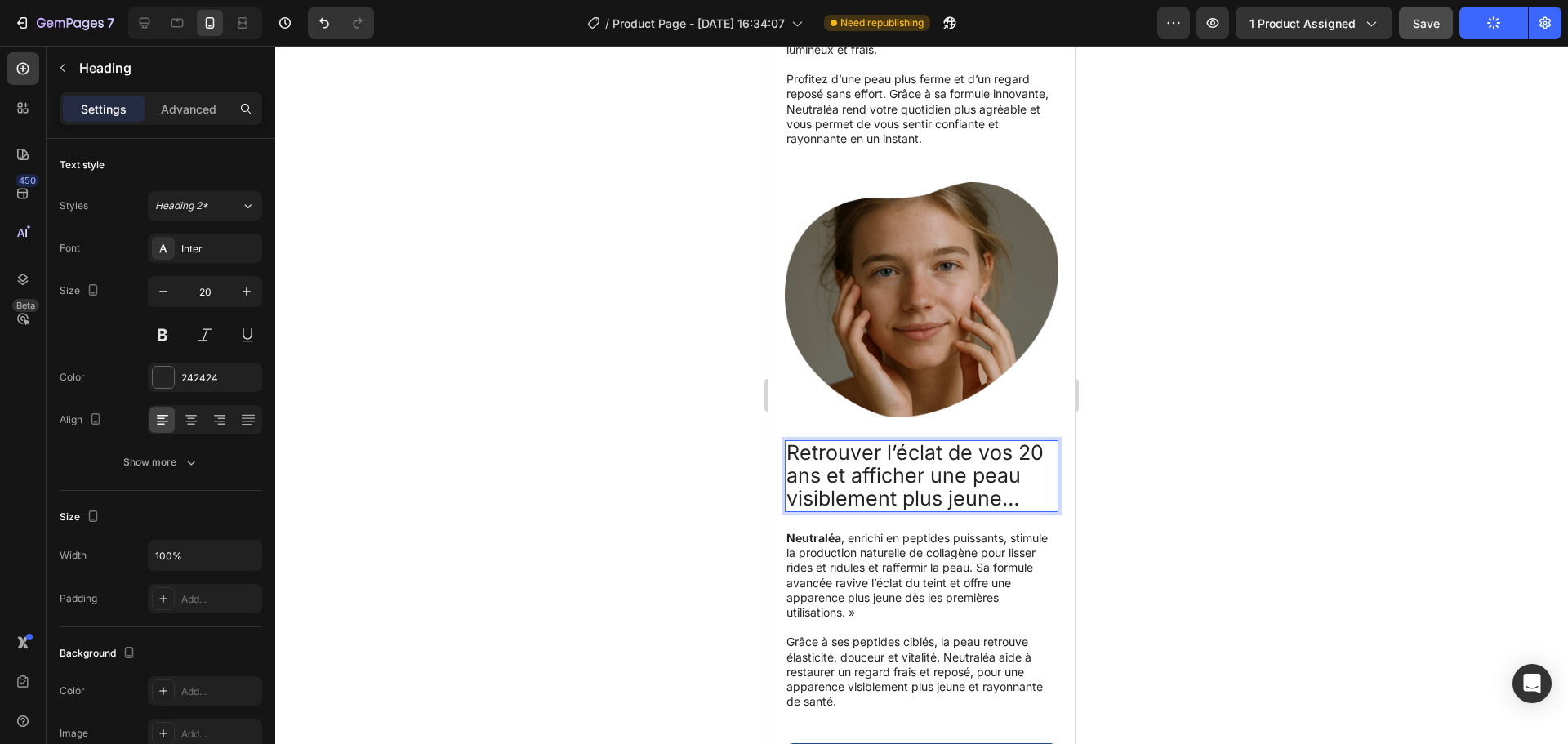
click at [1018, 440] on span "Retrouver l’éclat de vos 20 ans et afficher une peau visiblement plus jeune…" at bounding box center [915, 476] width 257 height 71
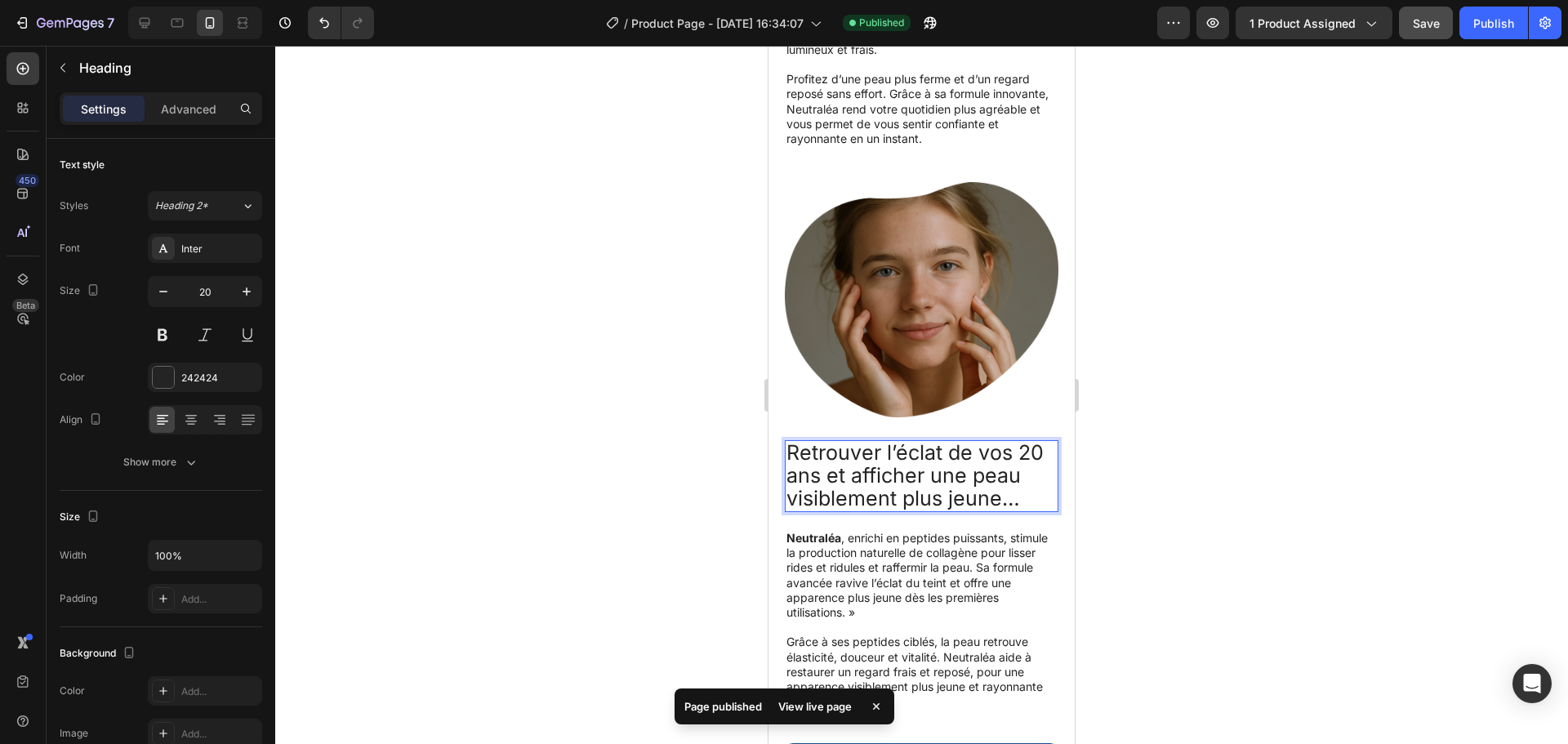
click at [1026, 484] on p "Retrouver l’éclat de vos 20 ans et afficher une peau visiblement plus jeune…" at bounding box center [921, 476] width 270 height 69
click at [1130, 460] on div at bounding box center [921, 395] width 1293 height 698
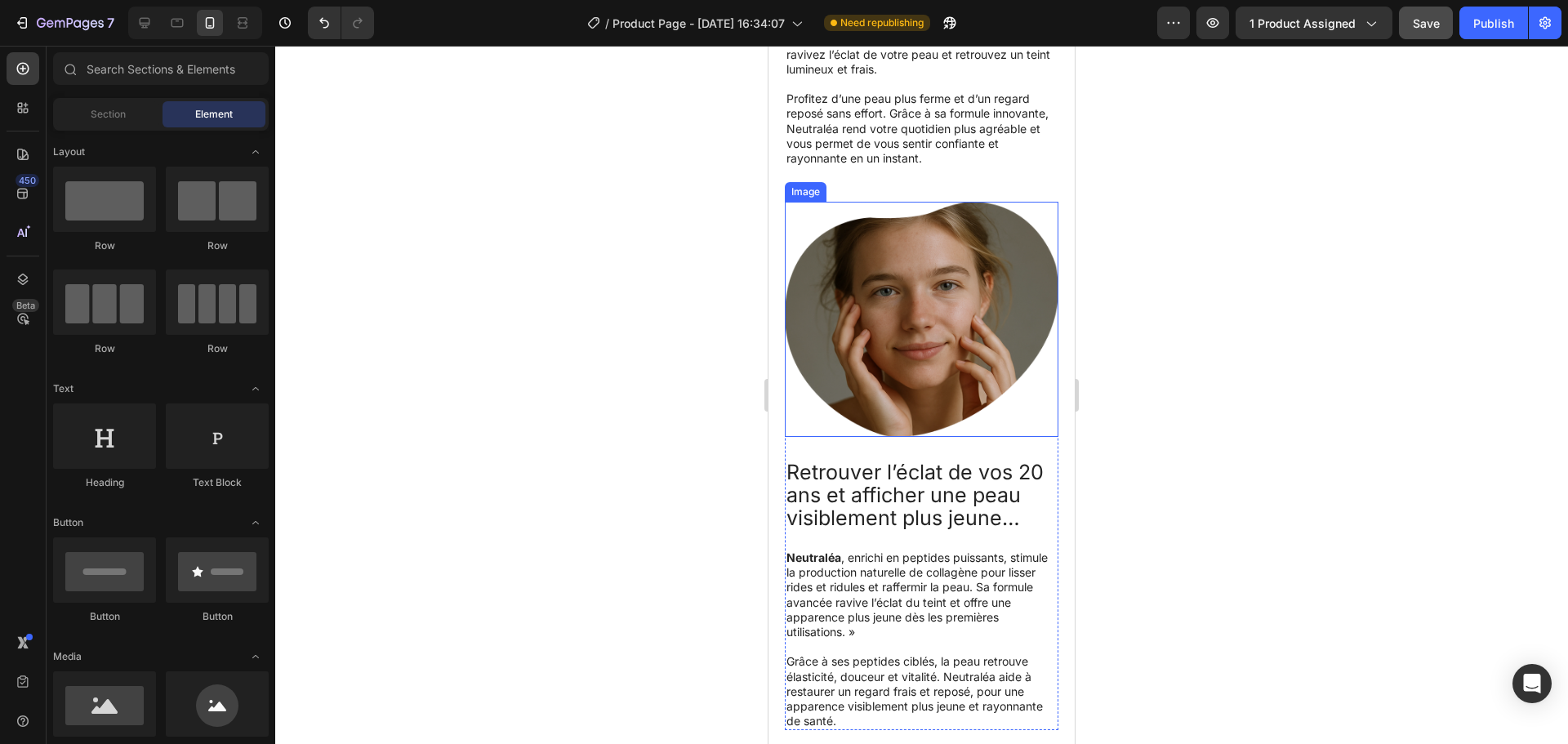
scroll to position [5707, 0]
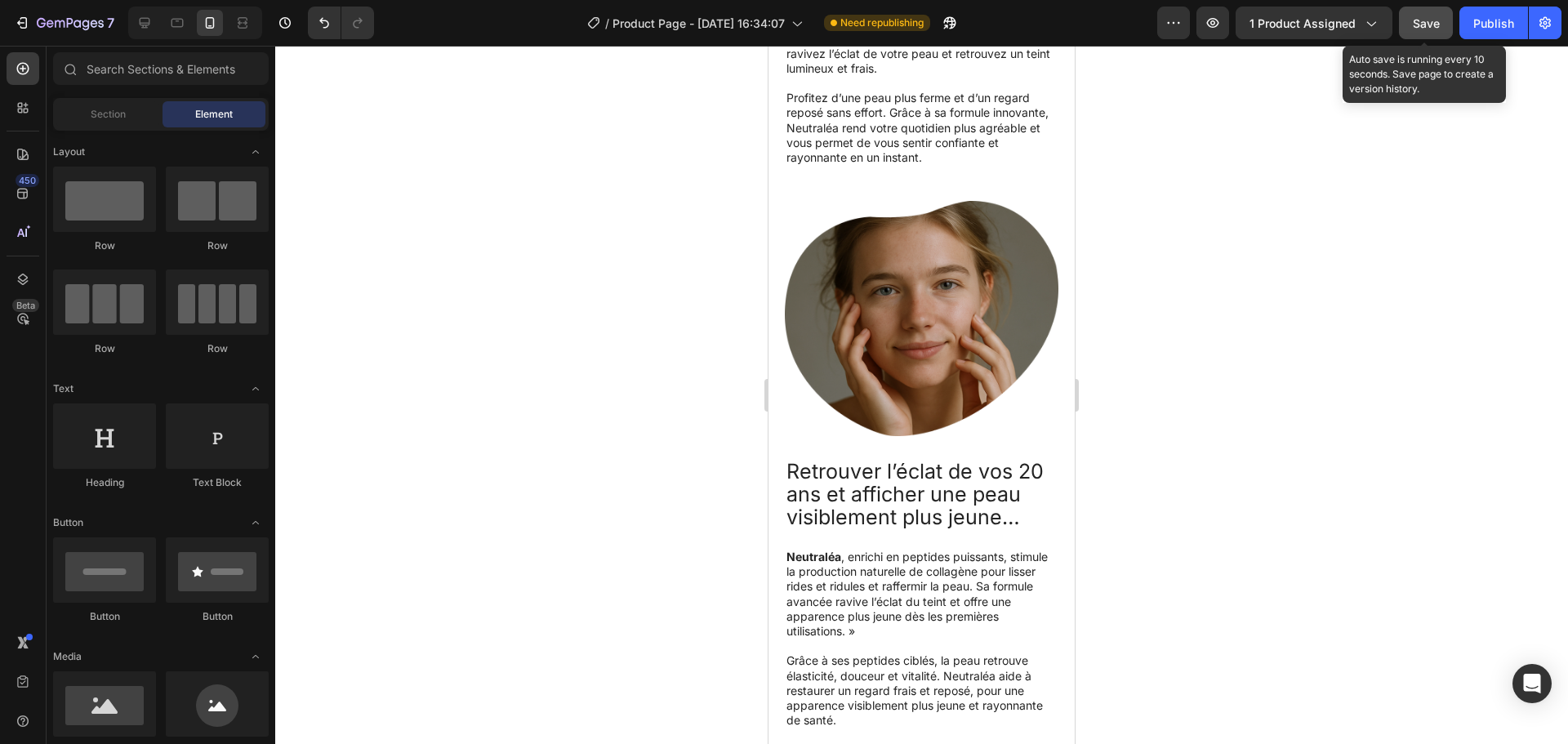
click at [1431, 25] on span "Save" at bounding box center [1426, 23] width 27 height 14
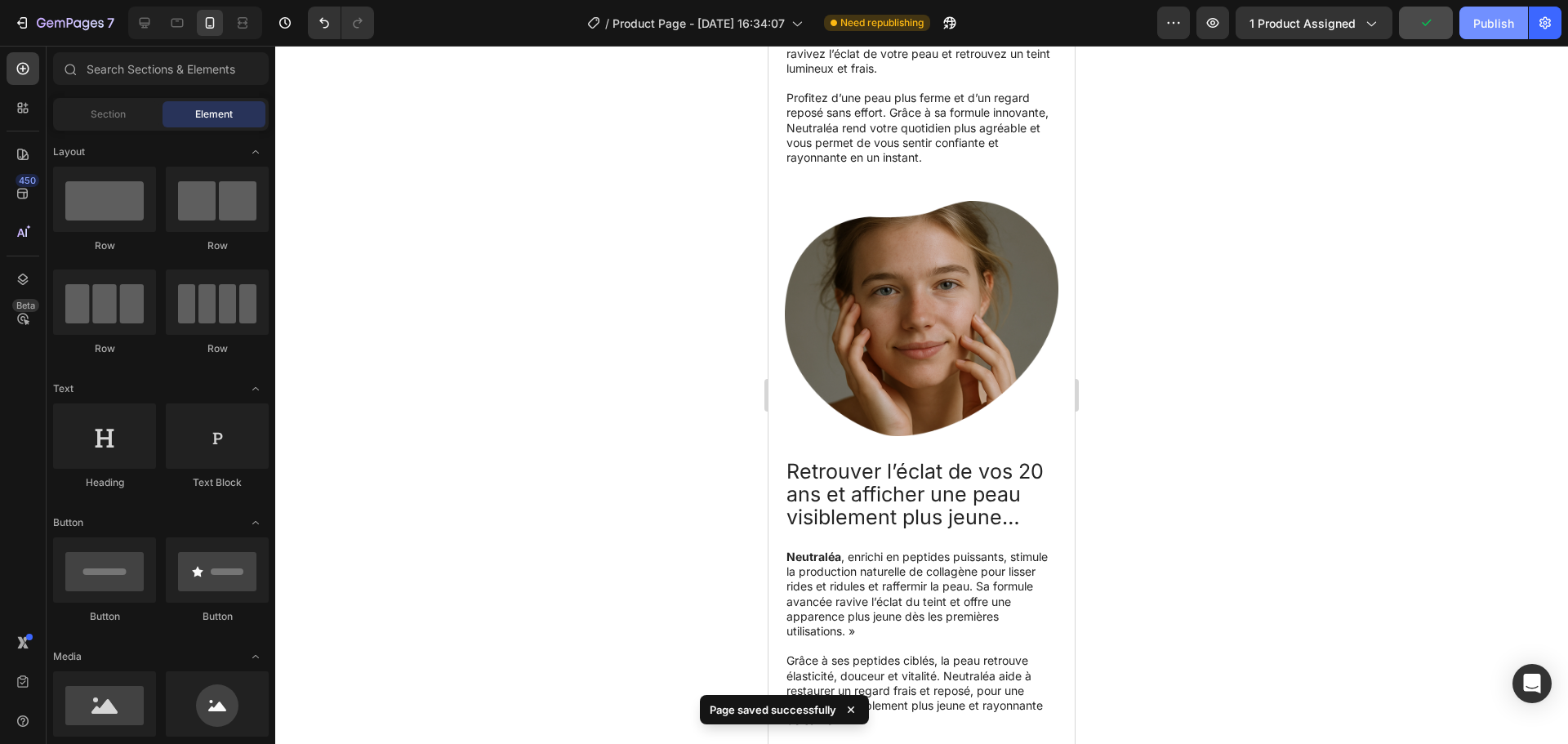
click at [1504, 19] on div "Publish" at bounding box center [1494, 23] width 41 height 17
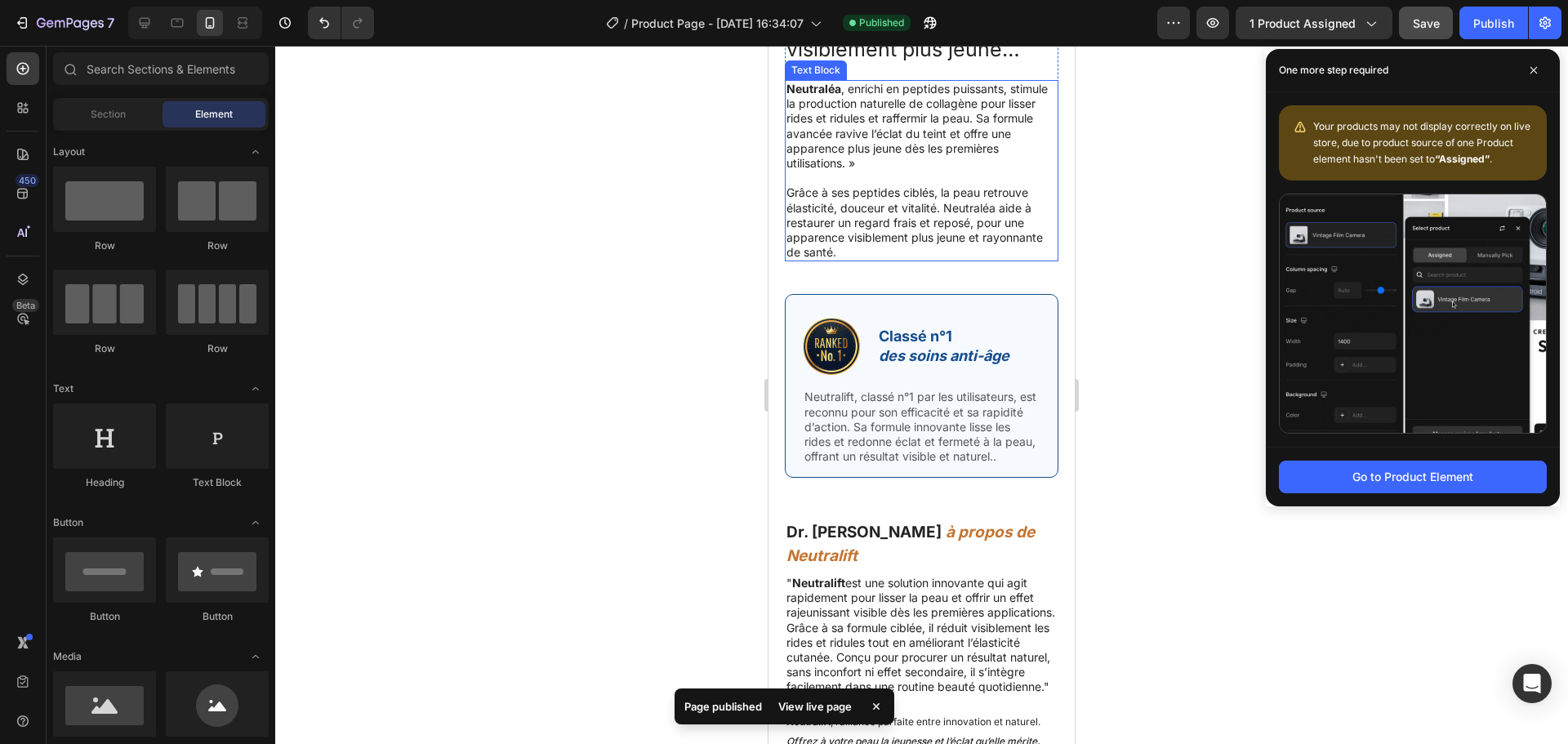
scroll to position [6175, 0]
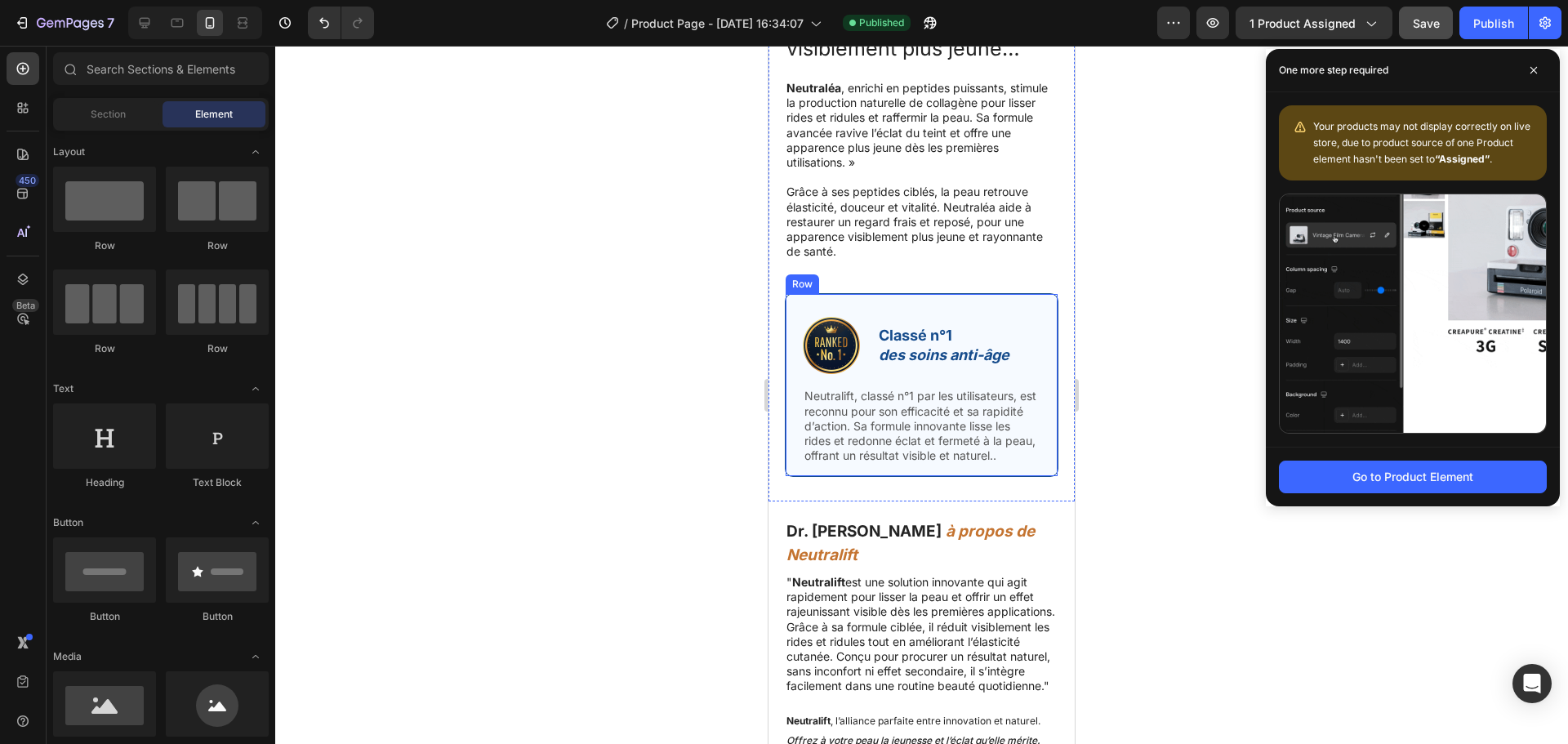
click at [971, 294] on div "Image Classé n°1 des soins anti-âge Text Block Row Neutralift, classé n°1 par l…" at bounding box center [921, 385] width 274 height 184
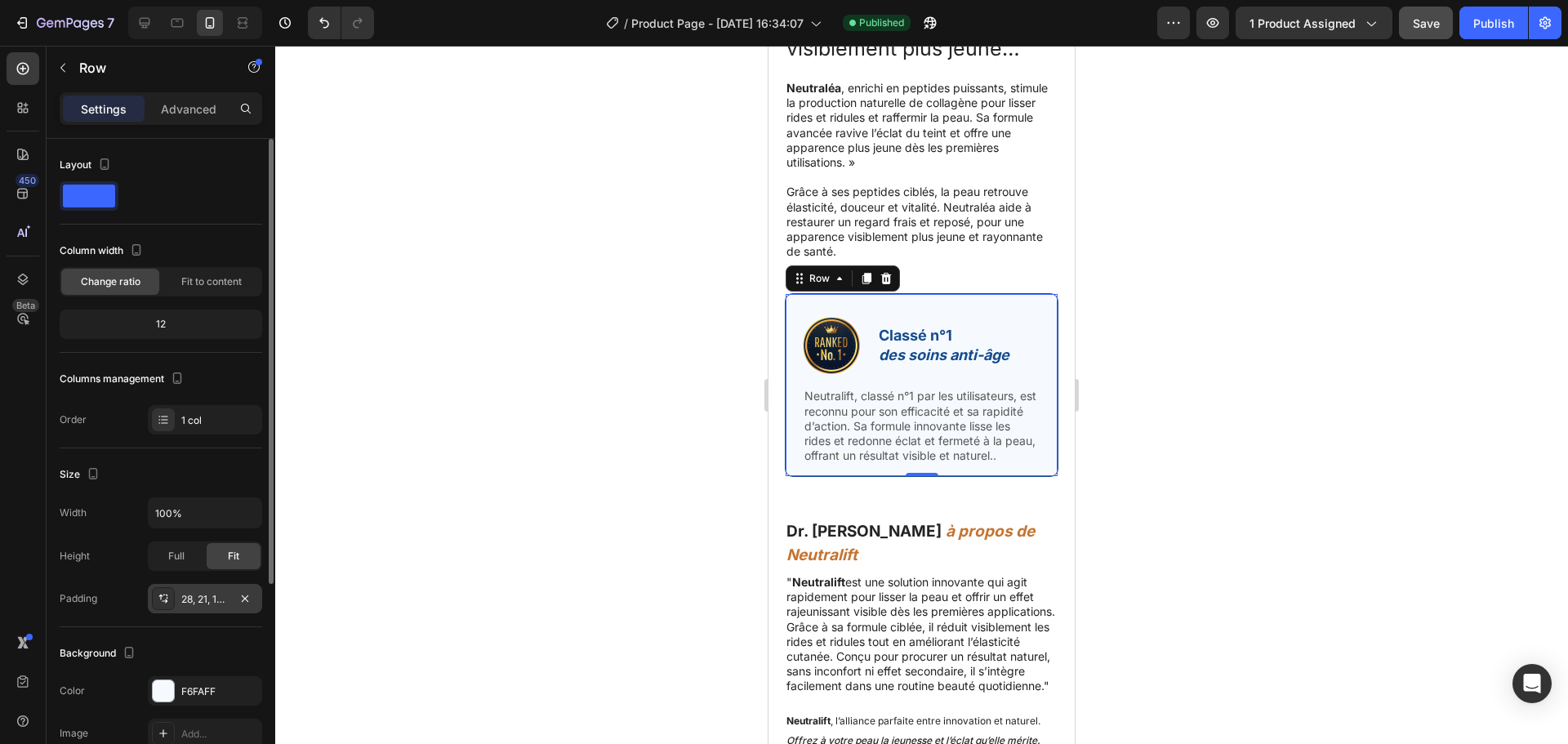
click at [183, 596] on div "28, 21, 14, 21" at bounding box center [204, 599] width 47 height 15
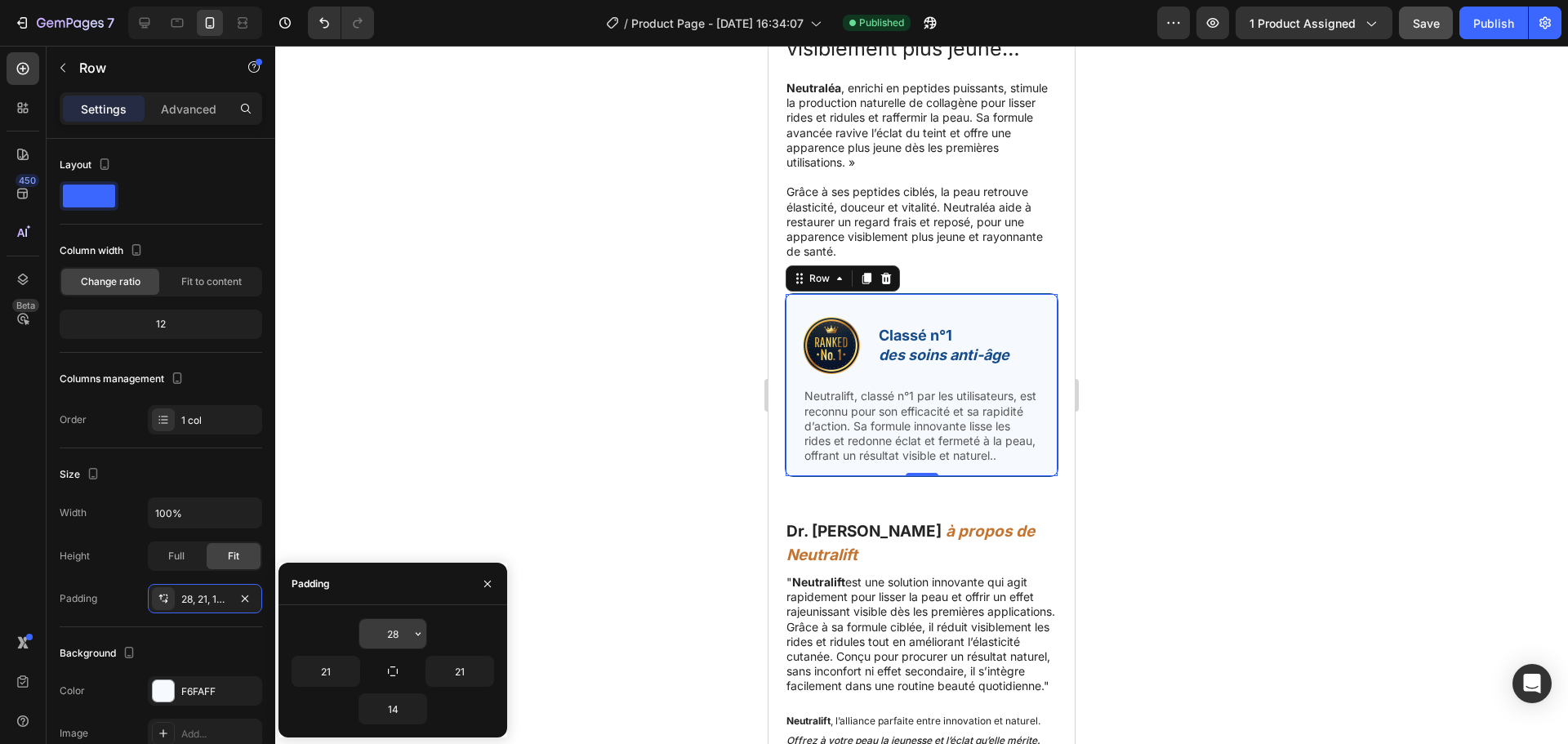
click at [392, 633] on input "28" at bounding box center [393, 633] width 67 height 30
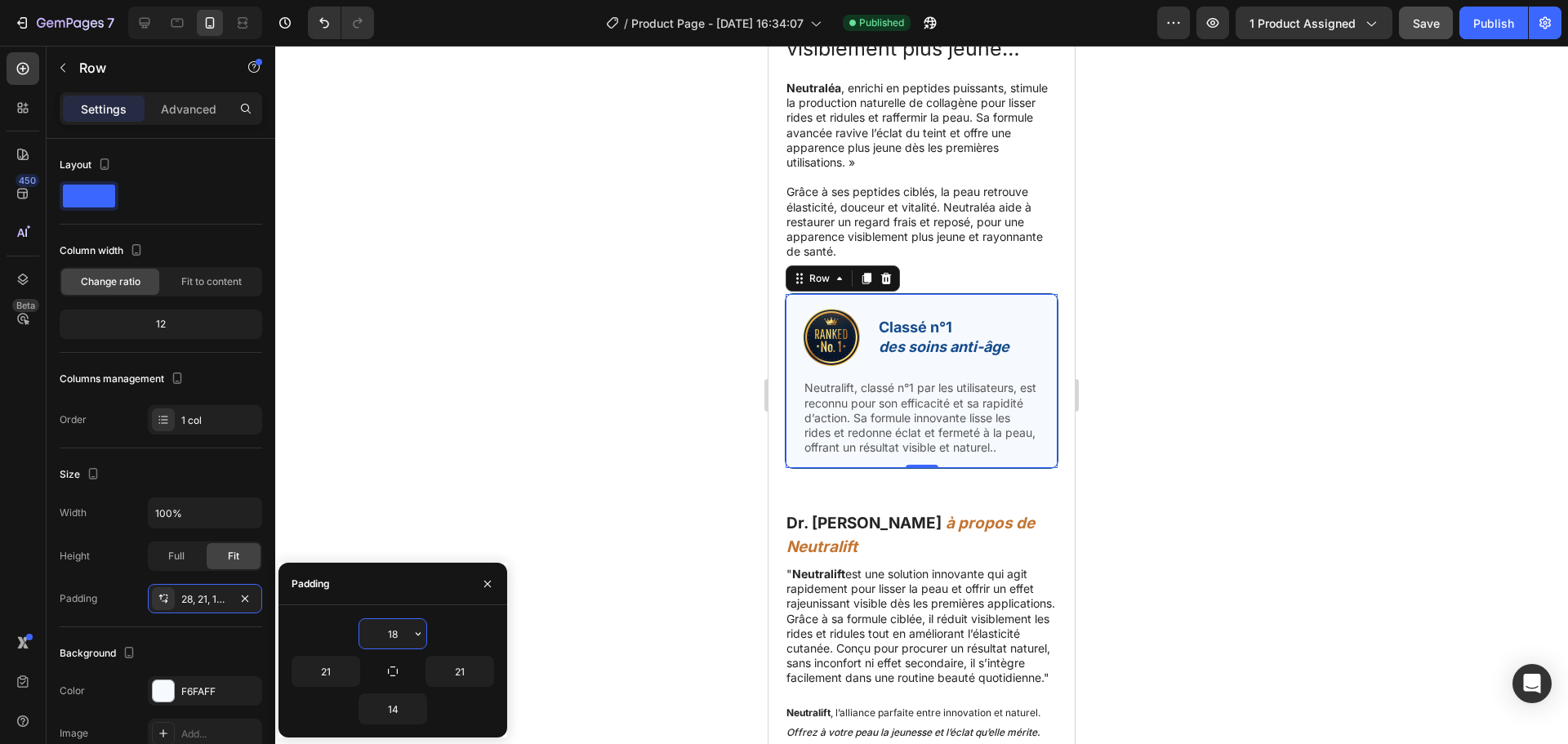
click at [392, 633] on input "18" at bounding box center [393, 633] width 67 height 30
type input "10"
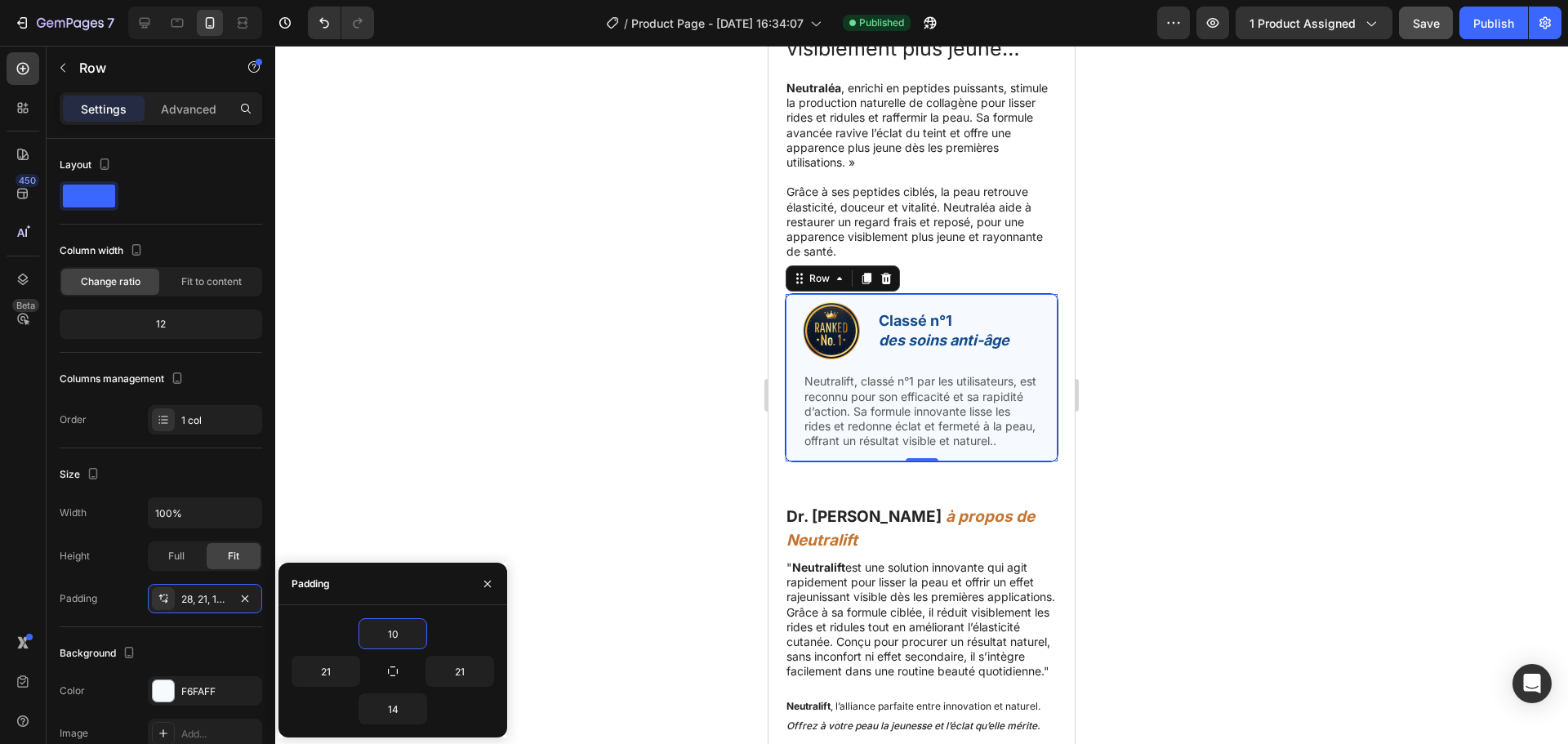
click at [605, 516] on div at bounding box center [921, 395] width 1293 height 698
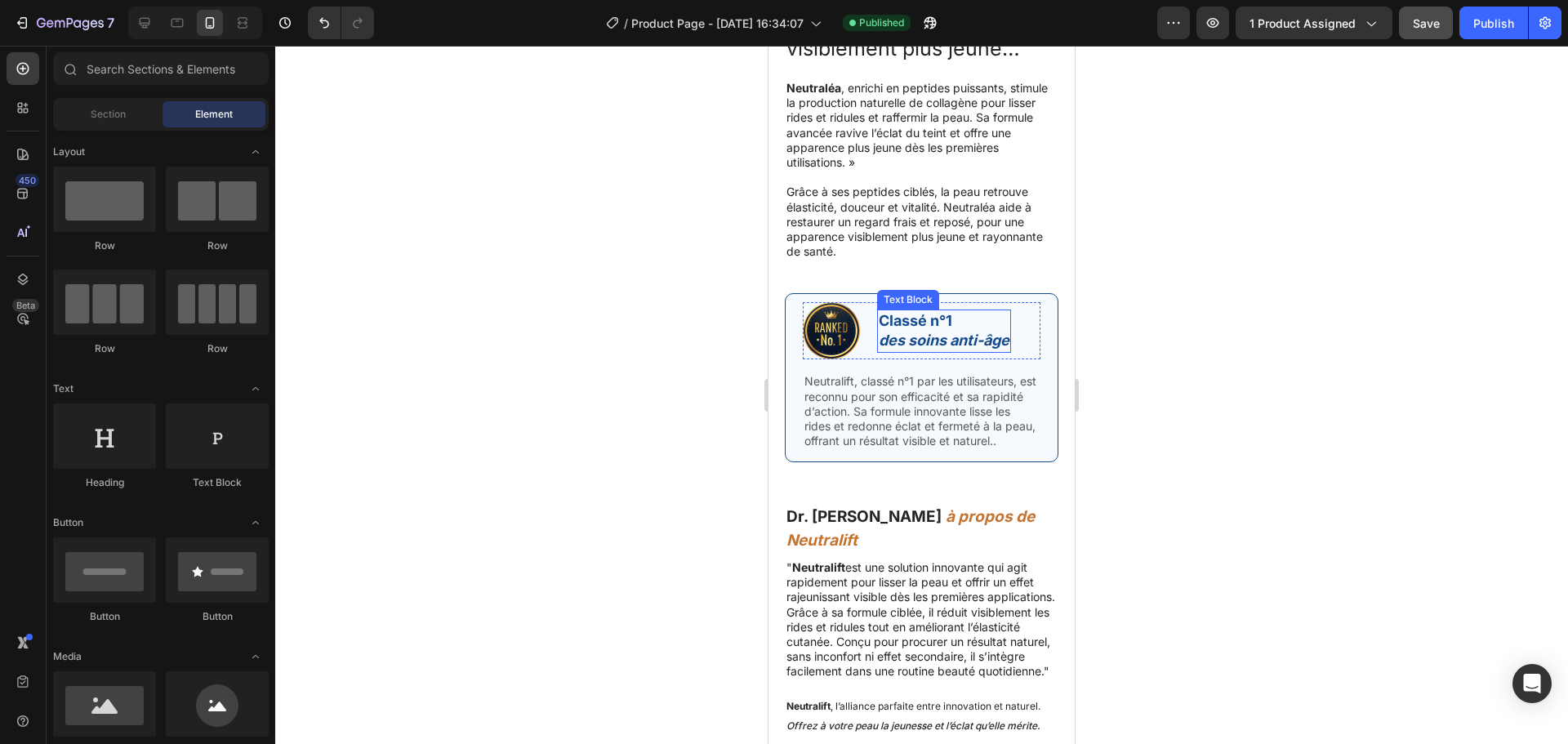
click at [916, 312] on strong "Classé n°1" at bounding box center [915, 320] width 73 height 17
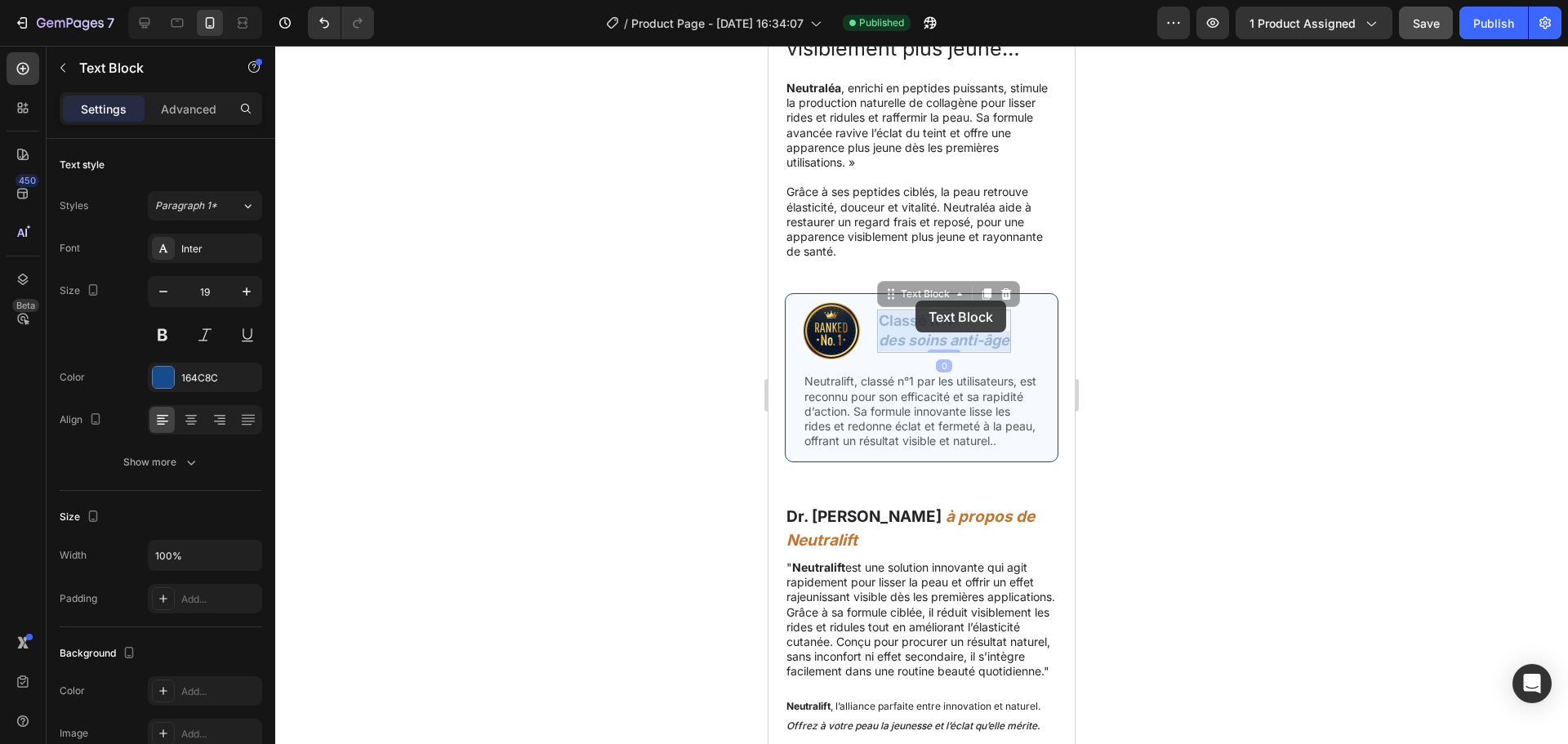
scroll to position [6168, 0]
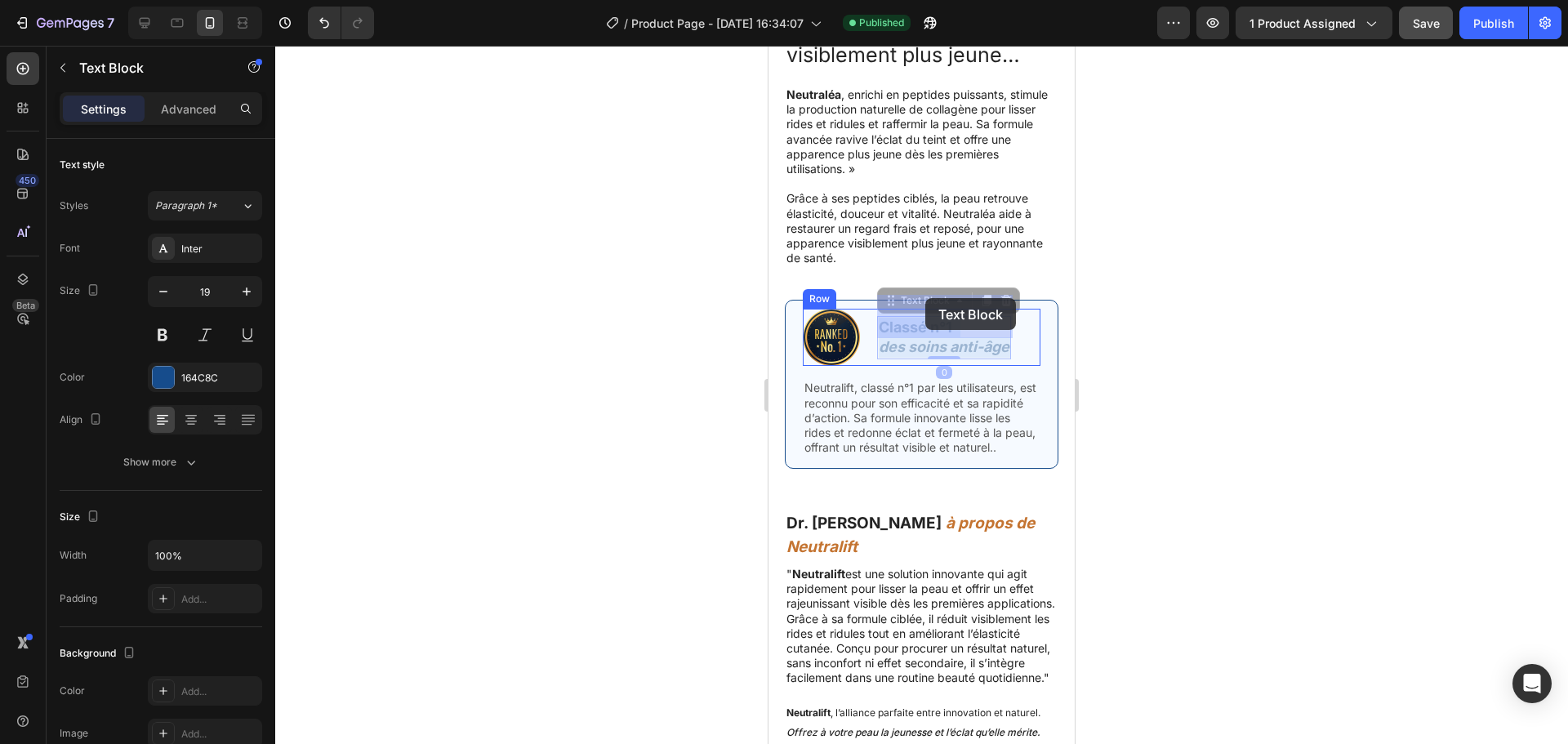
drag, startPoint x: 955, startPoint y: 298, endPoint x: 929, endPoint y: 298, distance: 26.0
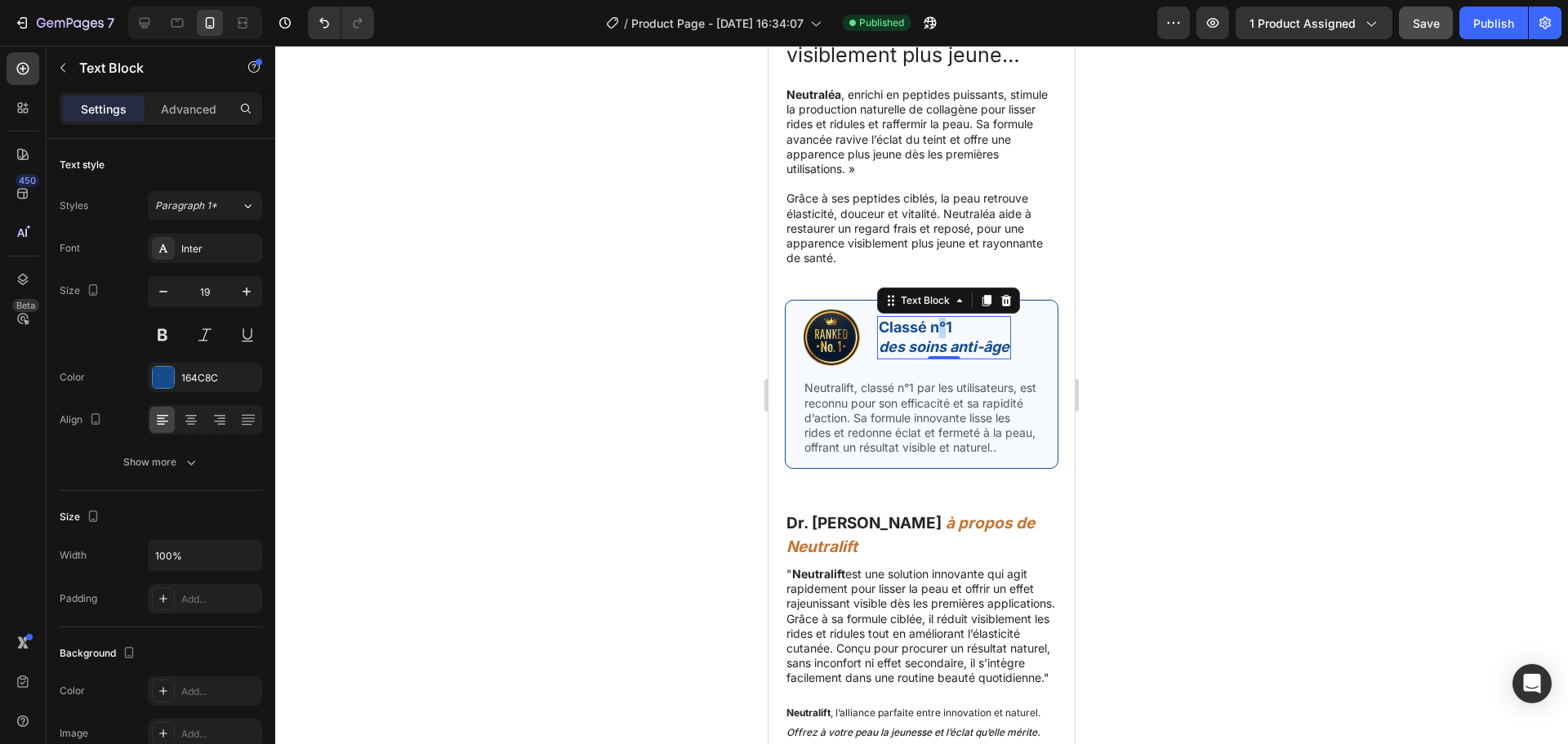
click at [938, 319] on strong "Classé n°1" at bounding box center [915, 327] width 73 height 17
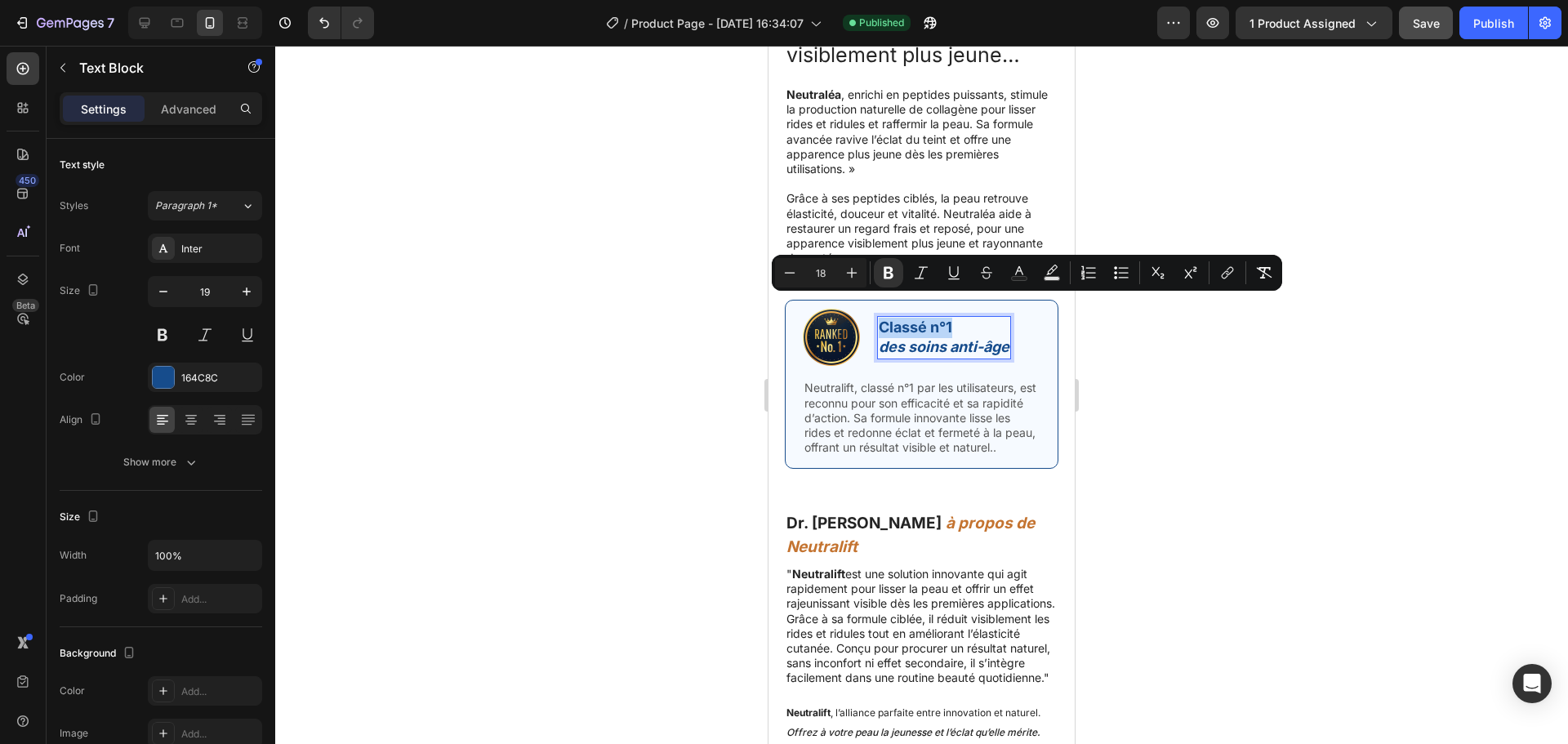
drag, startPoint x: 953, startPoint y: 304, endPoint x: 877, endPoint y: 304, distance: 76.0
click at [877, 316] on div "Classé n°1 des soins anti-âge" at bounding box center [944, 337] width 134 height 44
click at [884, 276] on icon "Editor contextual toolbar" at bounding box center [888, 272] width 10 height 12
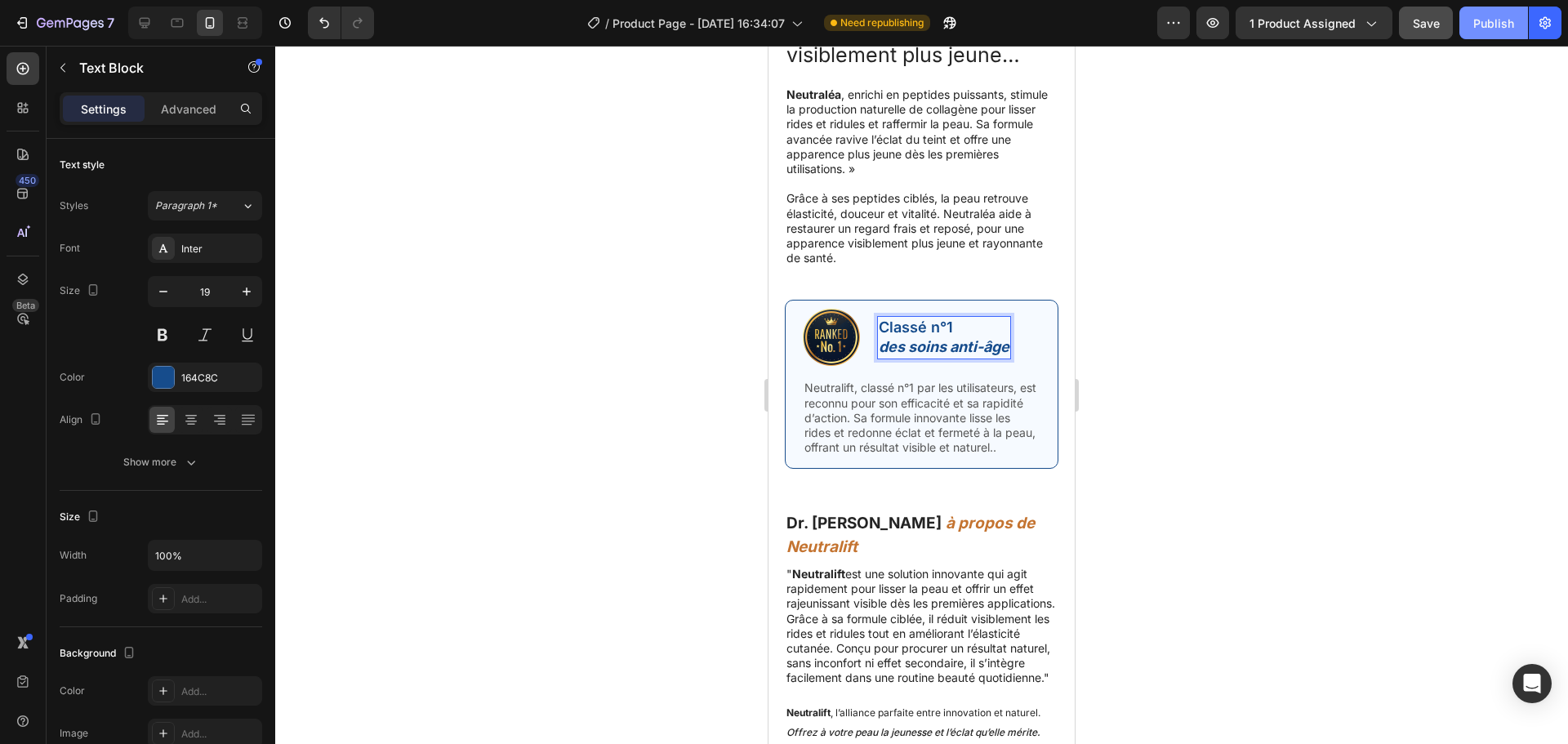
click at [1480, 29] on div "Publish" at bounding box center [1494, 23] width 41 height 17
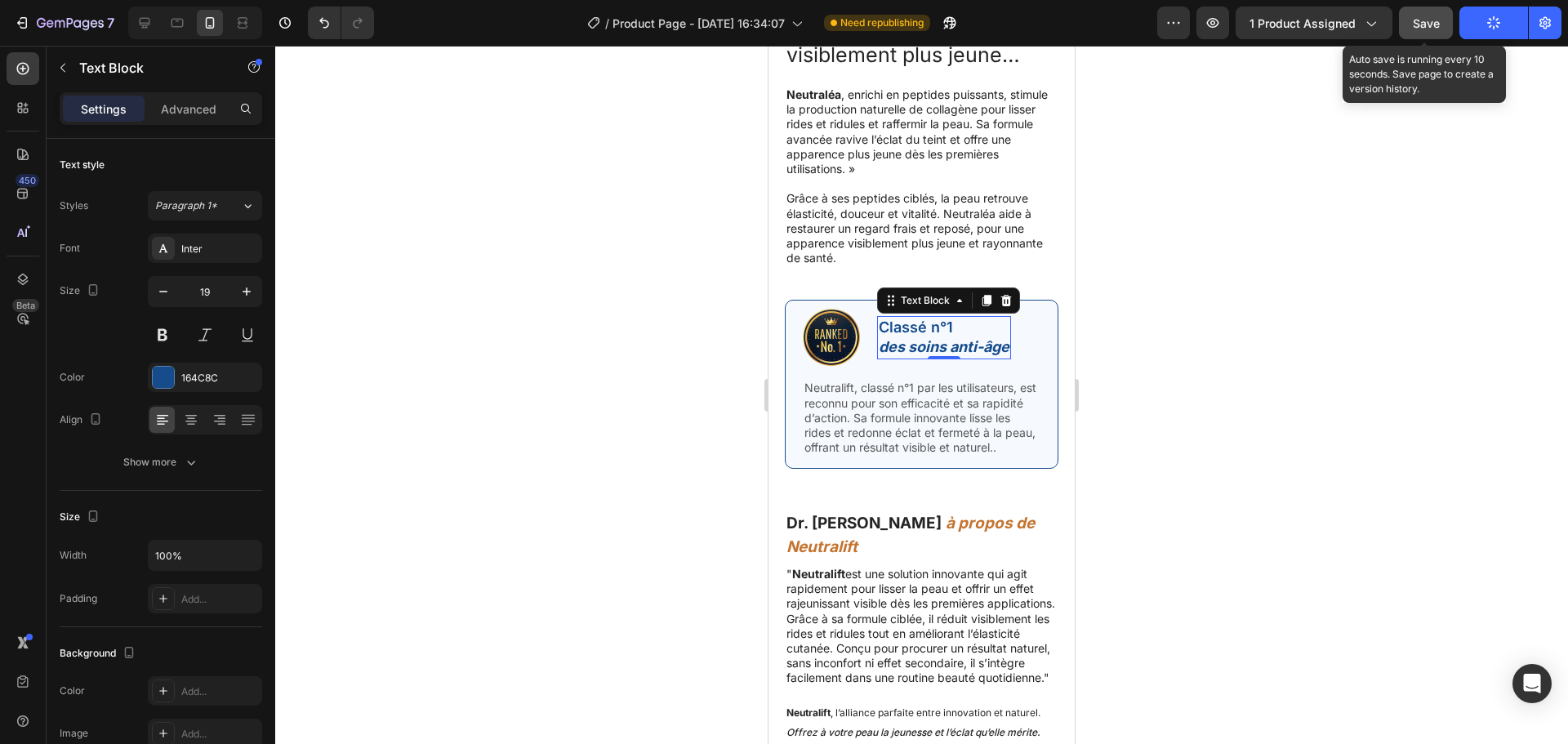
click at [1436, 29] on span "Save" at bounding box center [1426, 23] width 27 height 14
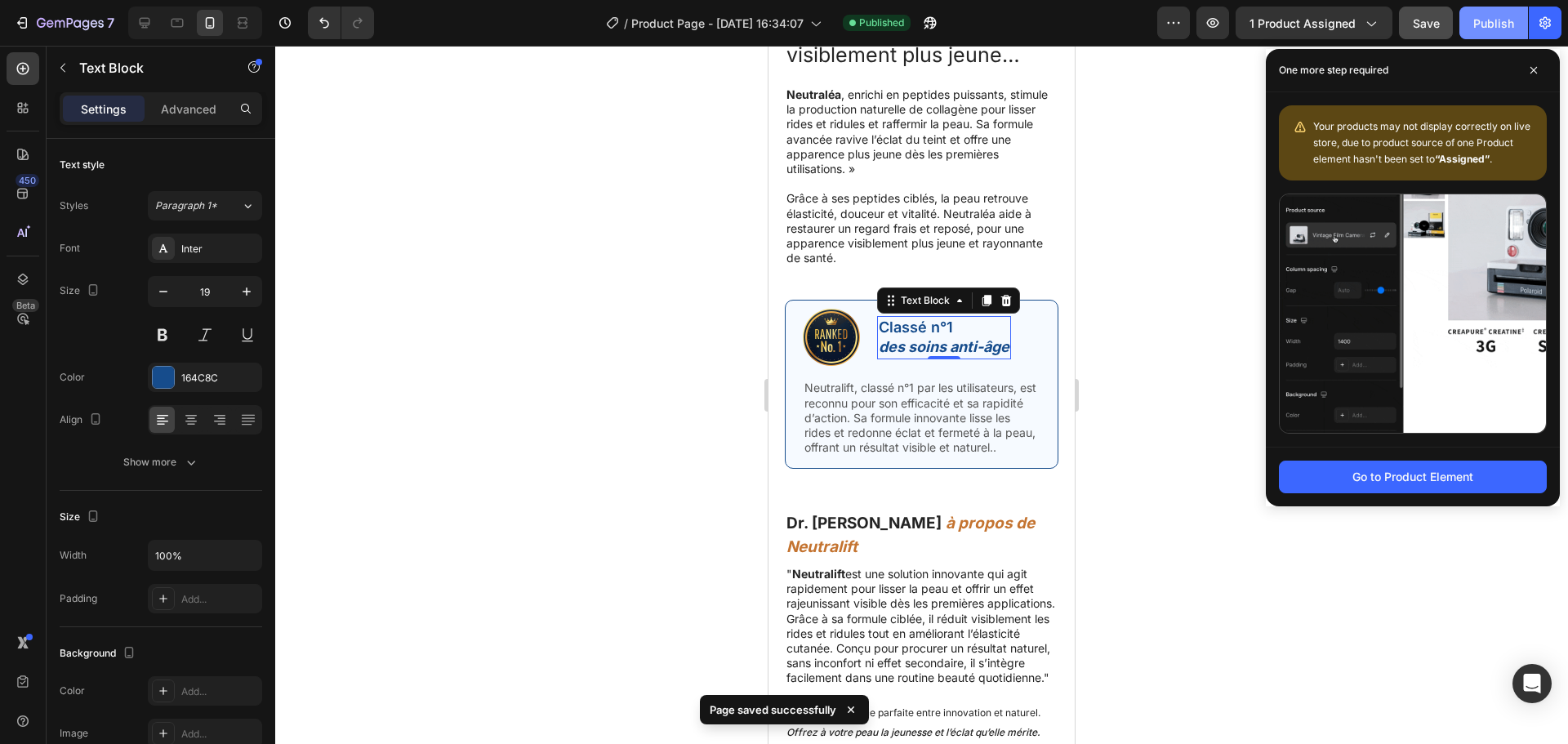
click at [1490, 23] on div "Publish" at bounding box center [1494, 23] width 41 height 17
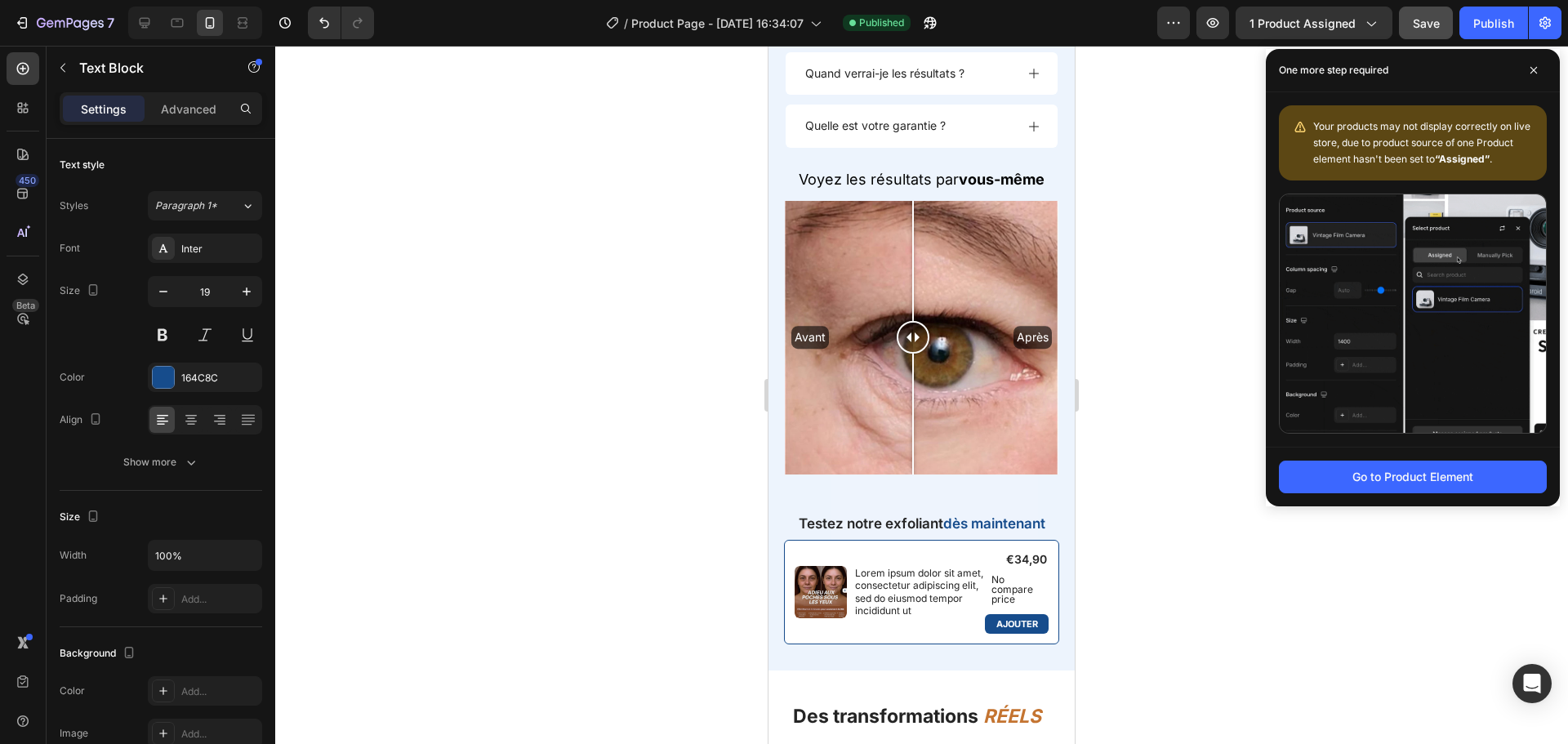
scroll to position [1862, 0]
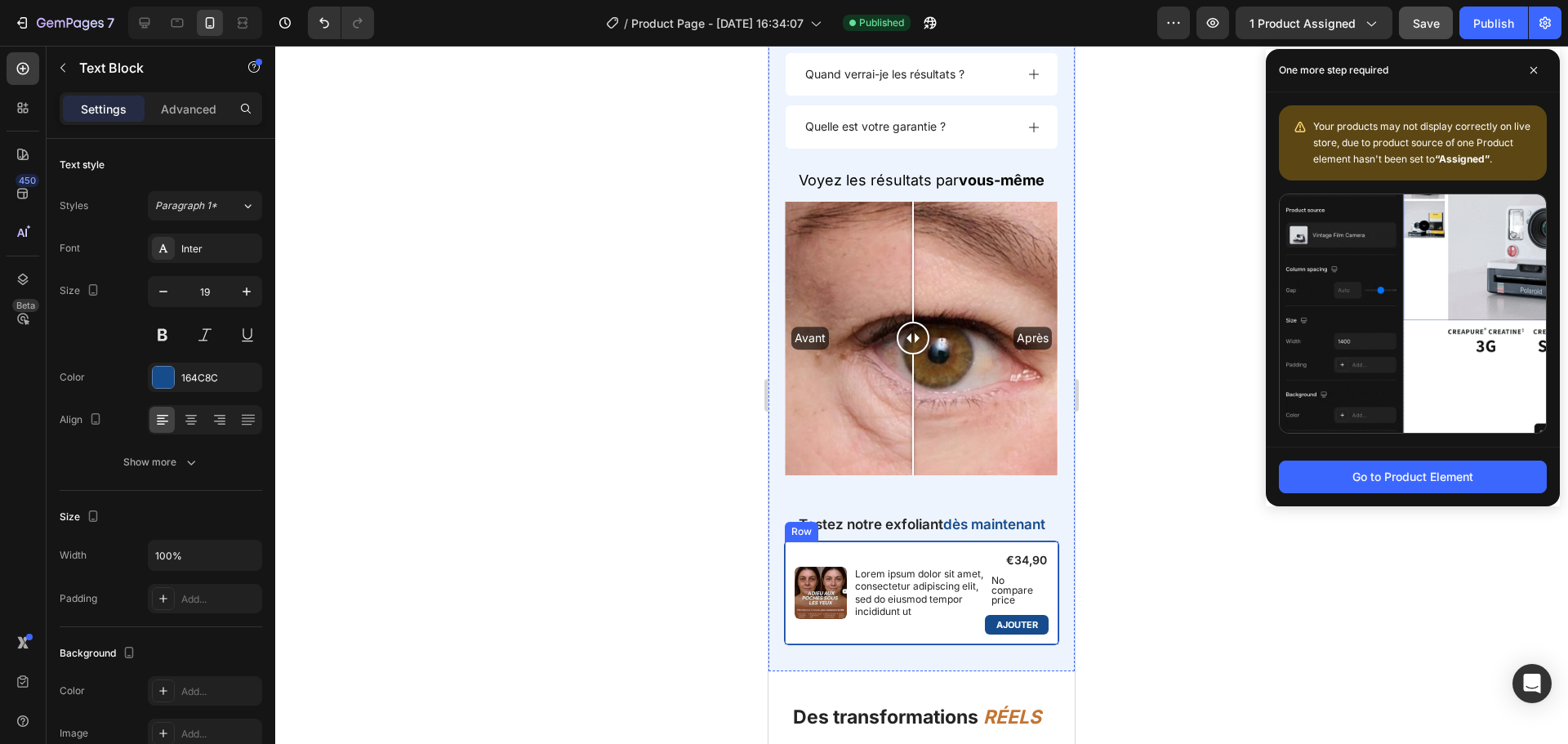
click at [865, 541] on div "Product Images Lorem ipsum dolor sit amet, consectetur adipiscing elit, sed do …" at bounding box center [921, 593] width 276 height 105
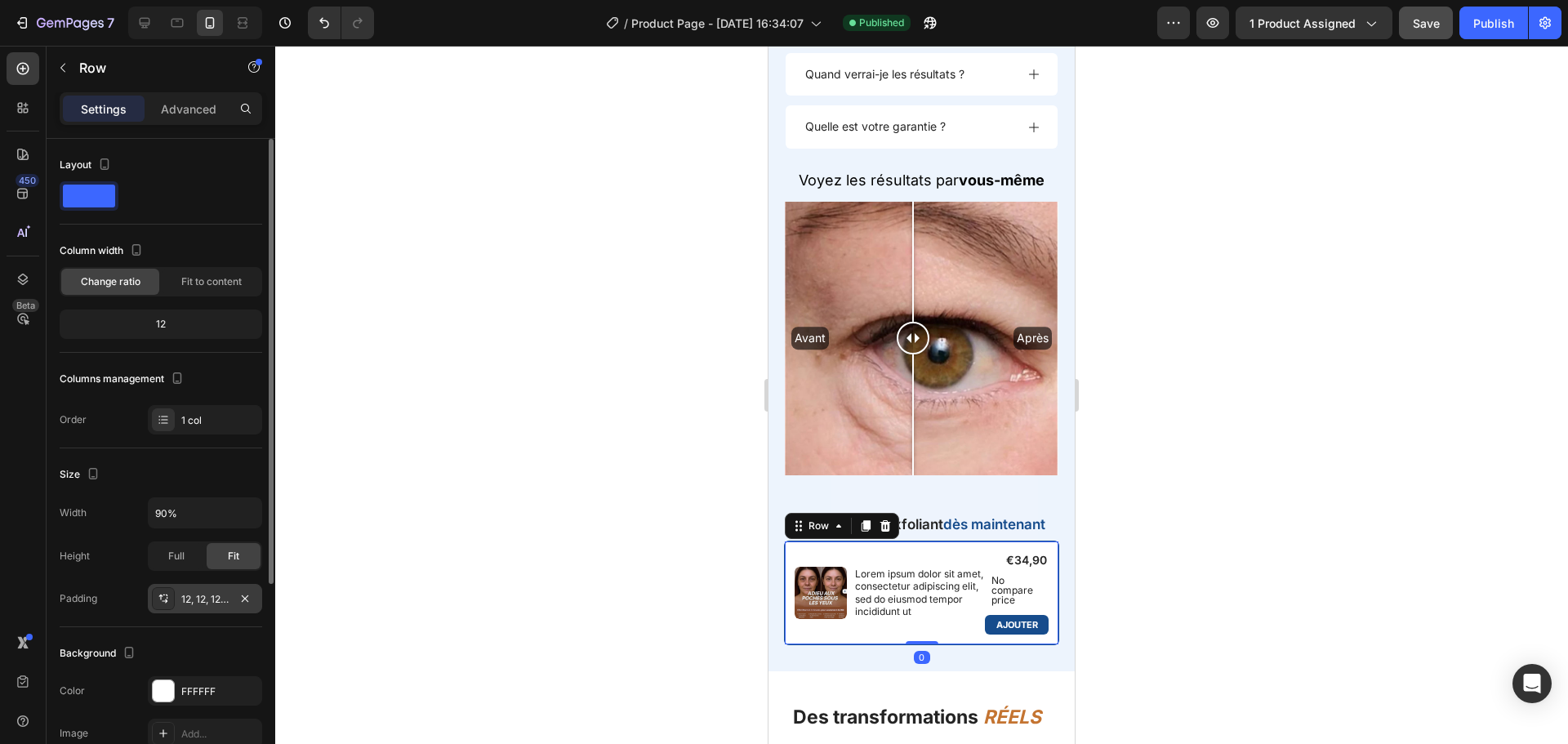
click at [189, 588] on div "12, 12, 12, 12" at bounding box center [204, 599] width 114 height 30
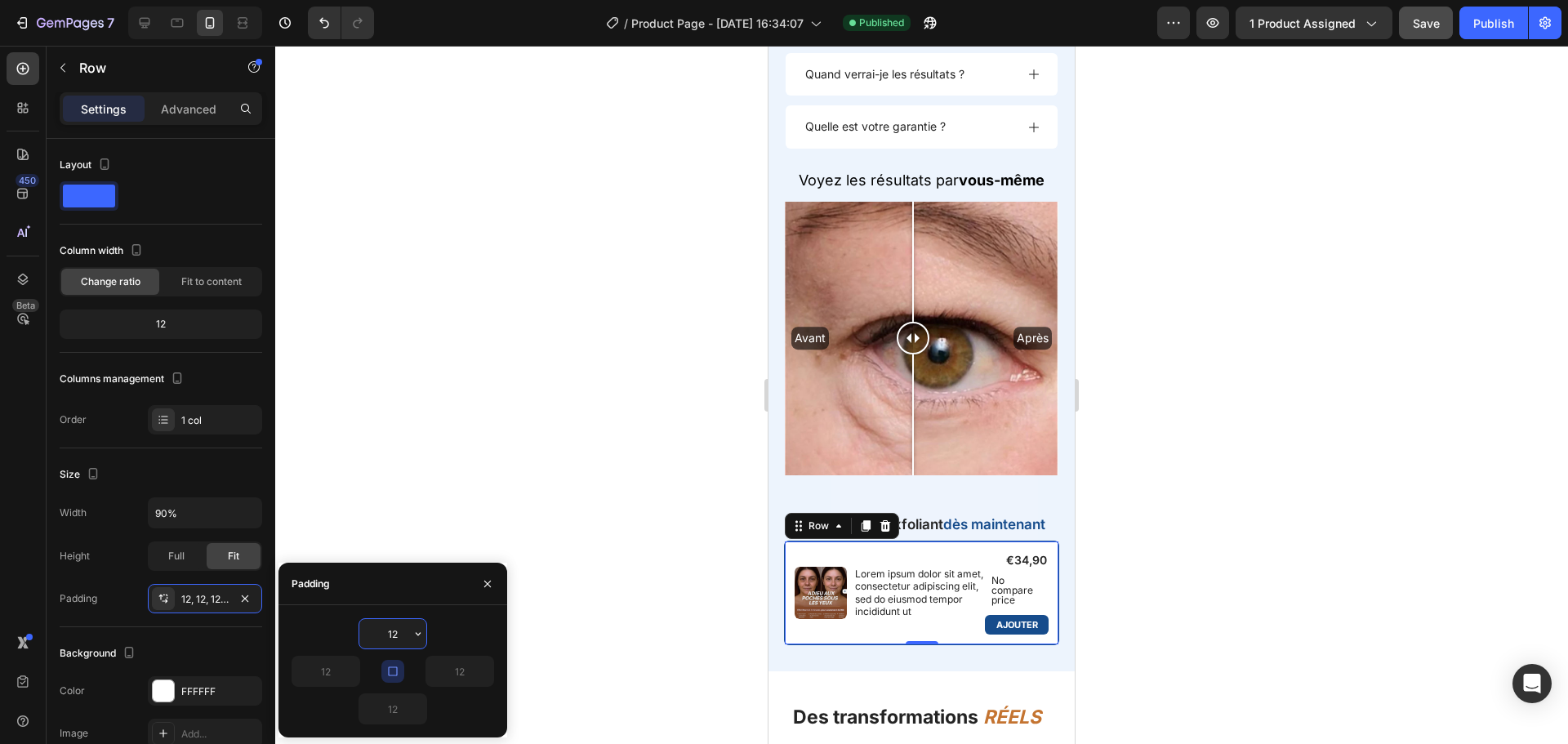
click at [402, 640] on input "12" at bounding box center [393, 633] width 67 height 30
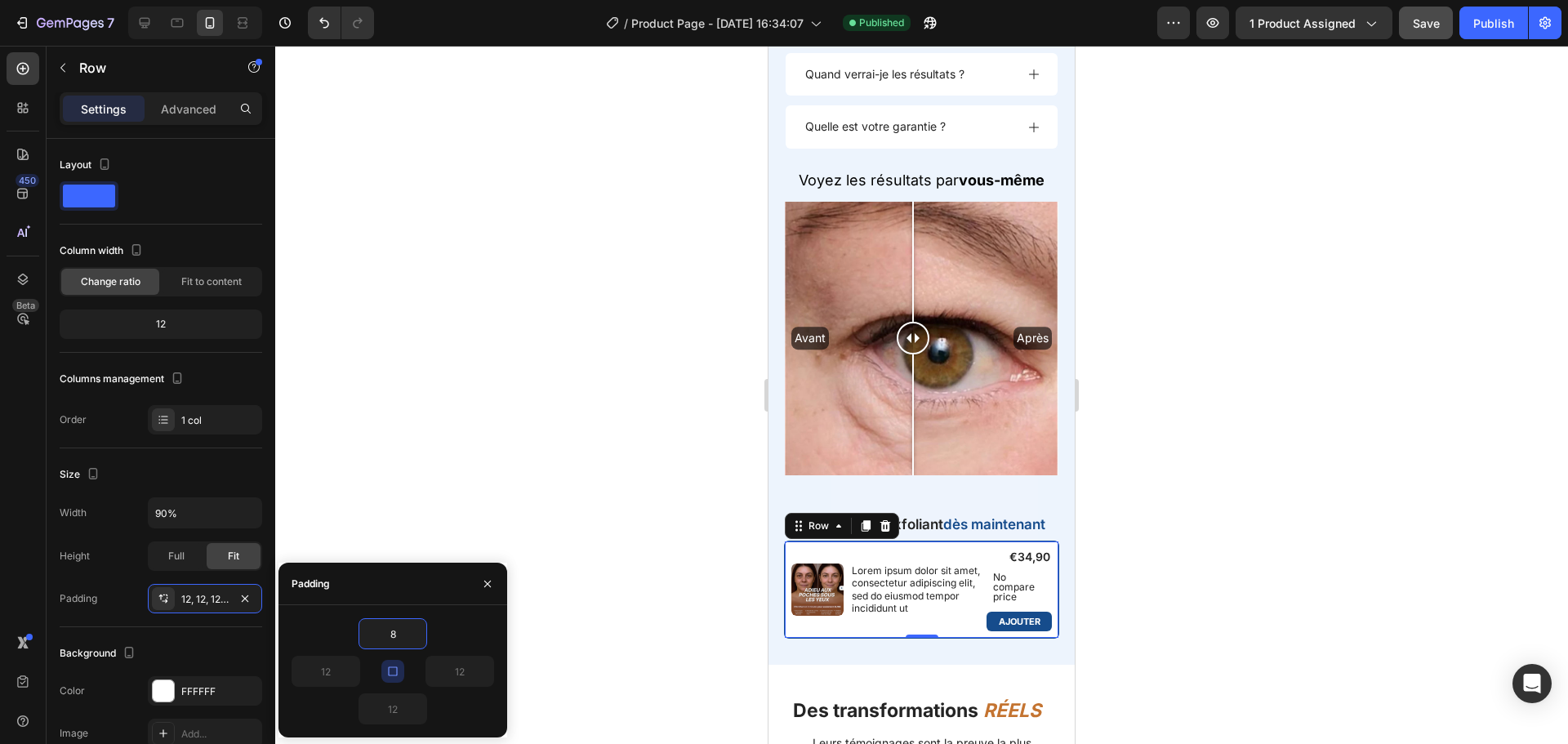
type input "8"
click at [388, 667] on icon "button" at bounding box center [393, 671] width 9 height 9
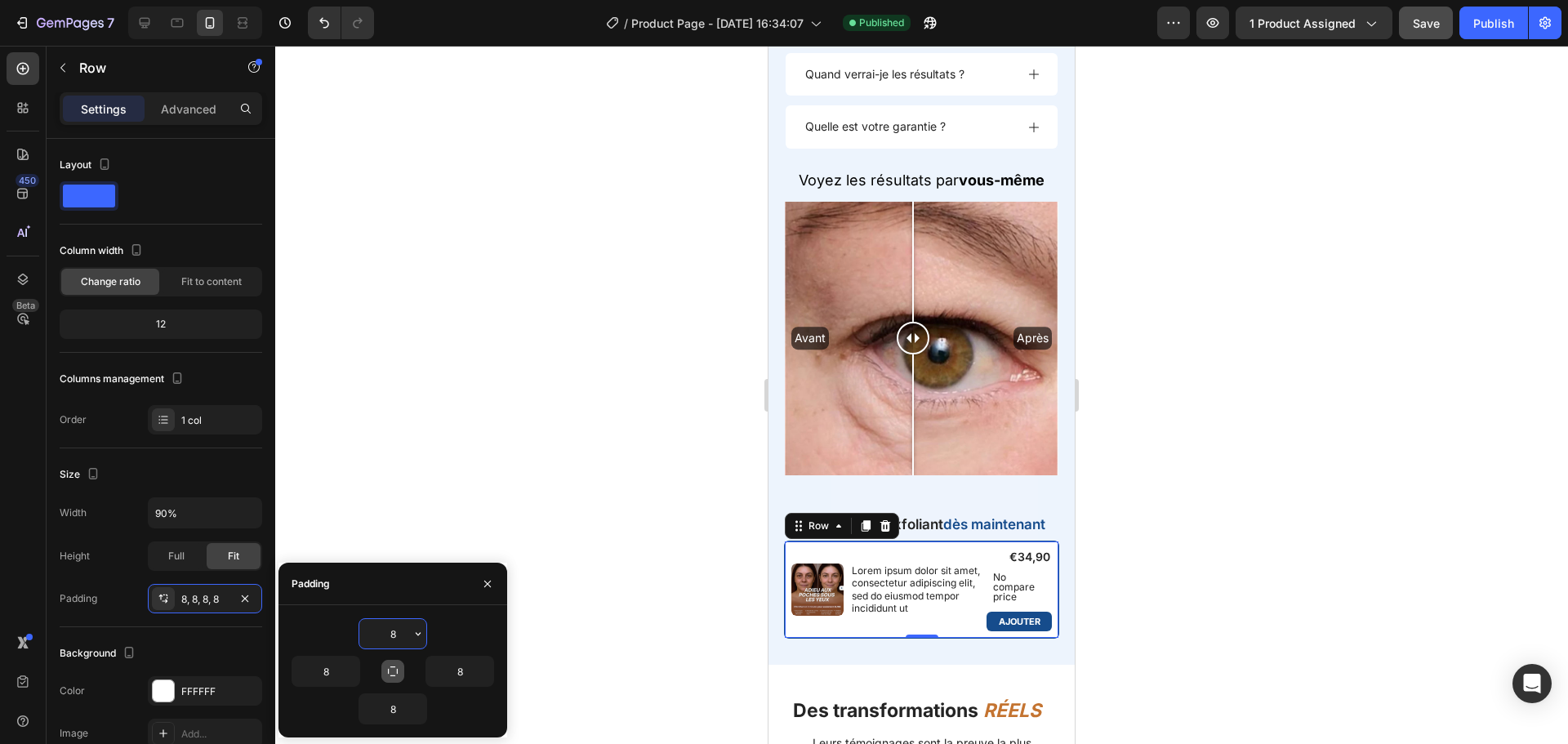
click at [394, 635] on input "8" at bounding box center [393, 633] width 67 height 30
click at [333, 669] on input "8" at bounding box center [326, 672] width 67 height 30
type input "12"
click at [464, 672] on input "8" at bounding box center [460, 672] width 67 height 30
type input "12"
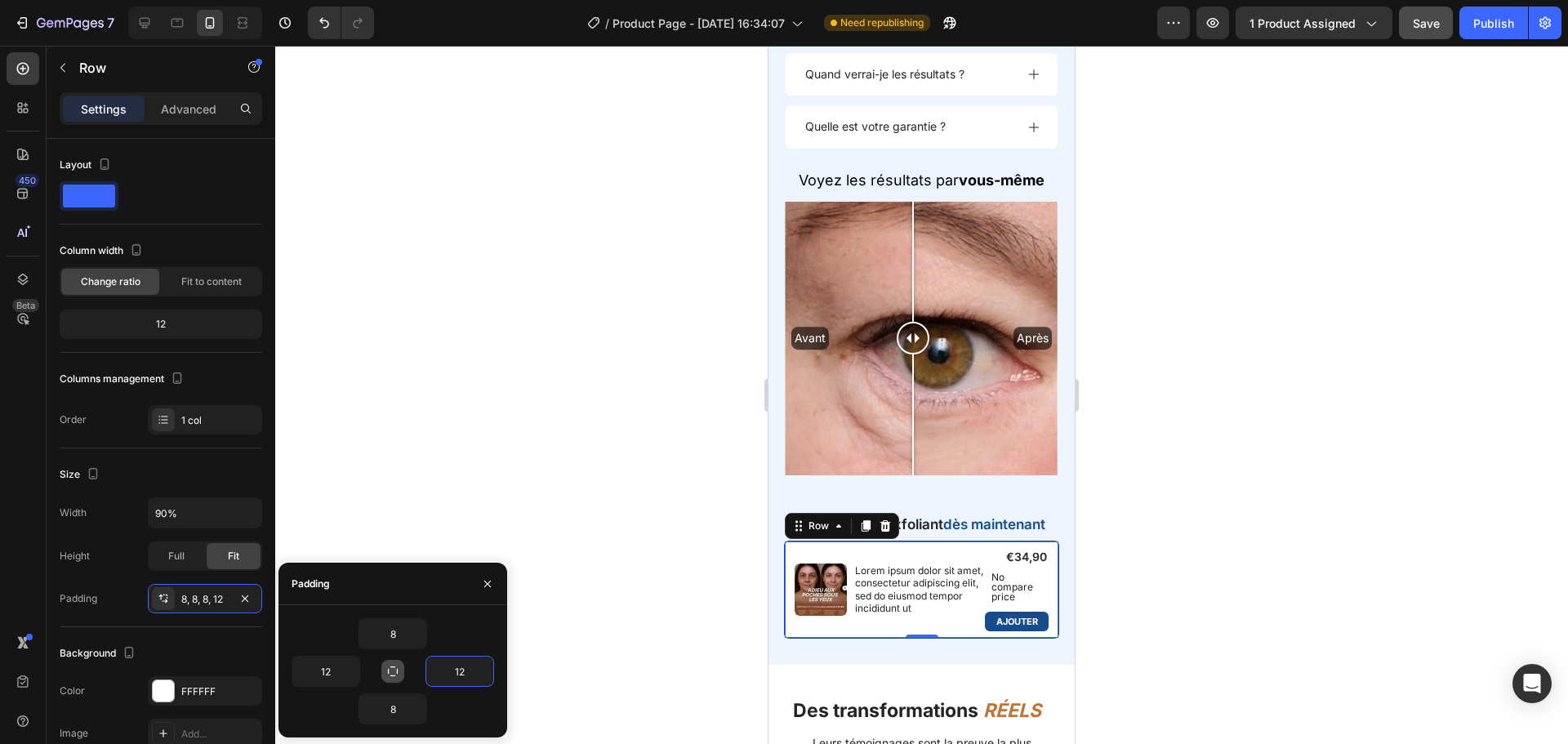
click at [1224, 518] on div at bounding box center [921, 395] width 1293 height 698
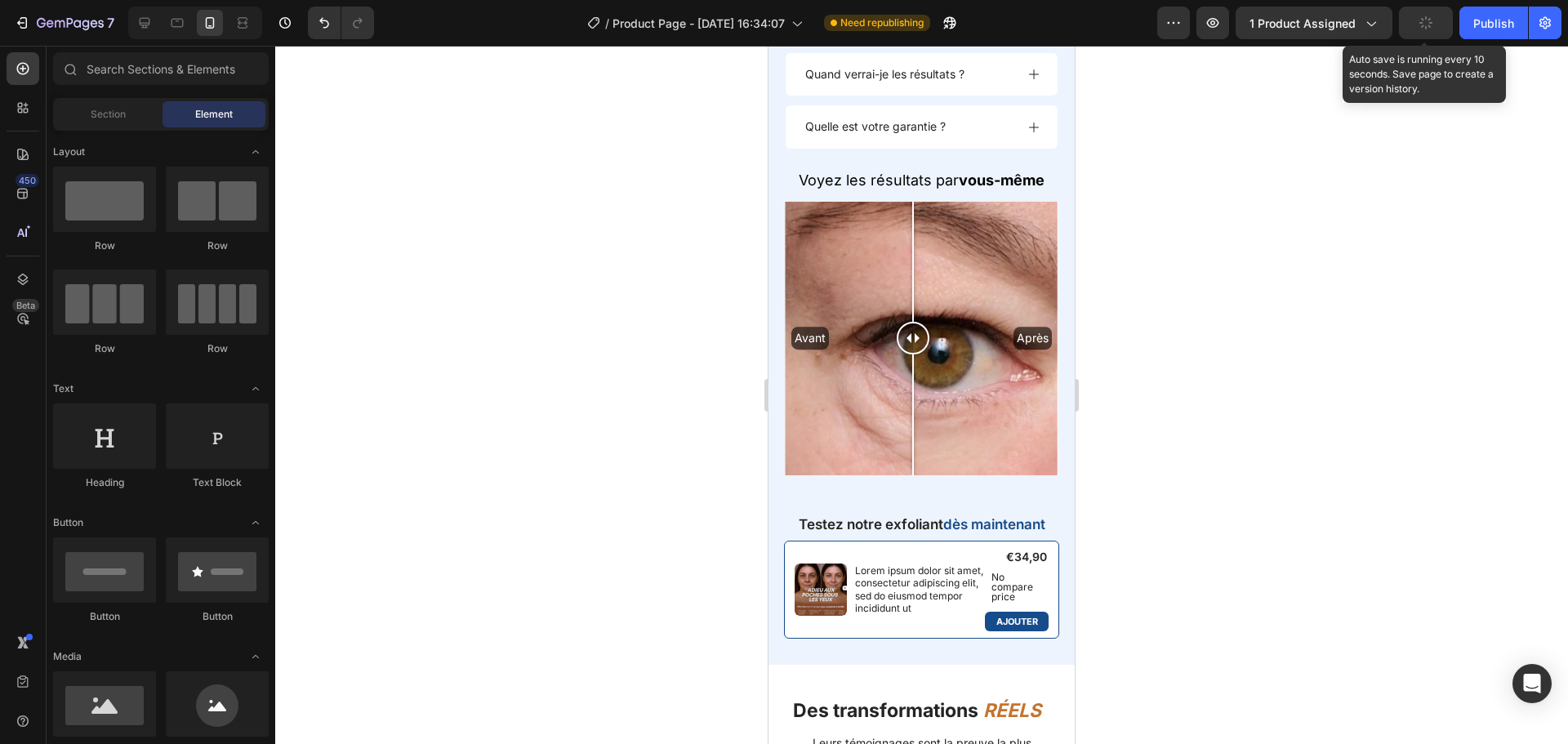
click at [1430, 12] on button "button" at bounding box center [1426, 22] width 54 height 33
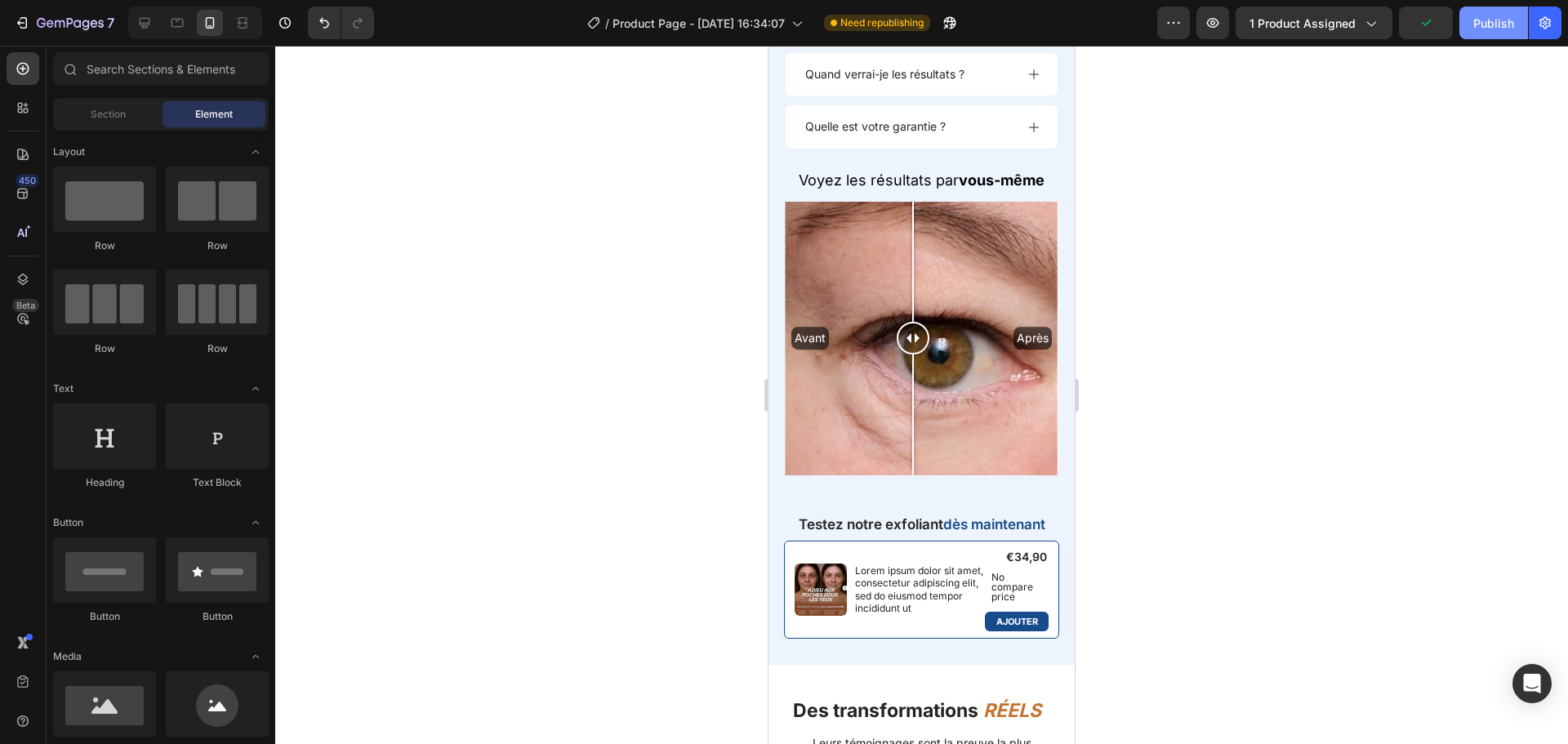
click at [1475, 36] on button "Publish" at bounding box center [1494, 22] width 69 height 33
click at [812, 516] on p "Testez notre exfoliant dès maintenant" at bounding box center [921, 524] width 303 height 18
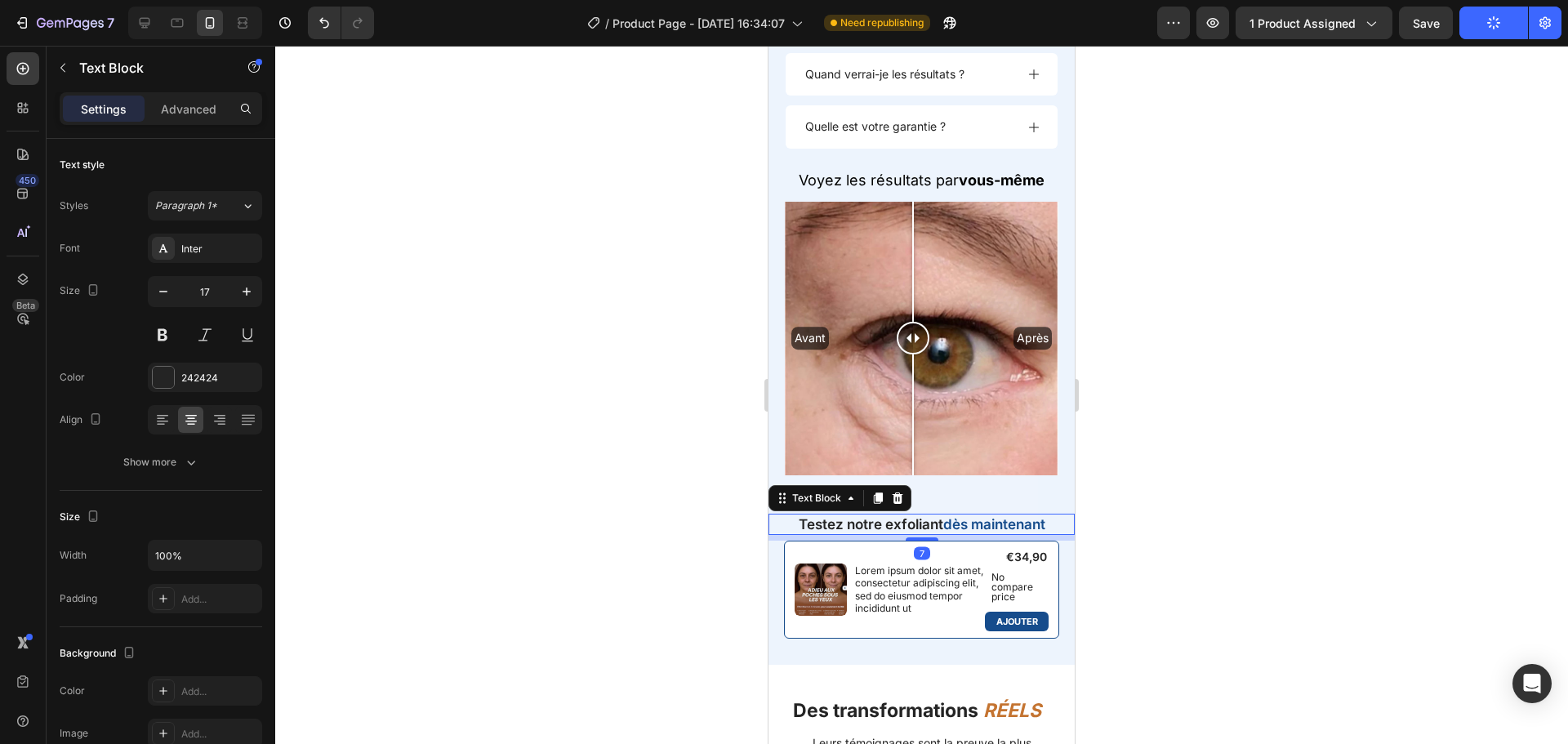
click at [812, 516] on p "Testez notre exfoliant dès maintenant" at bounding box center [921, 524] width 303 height 18
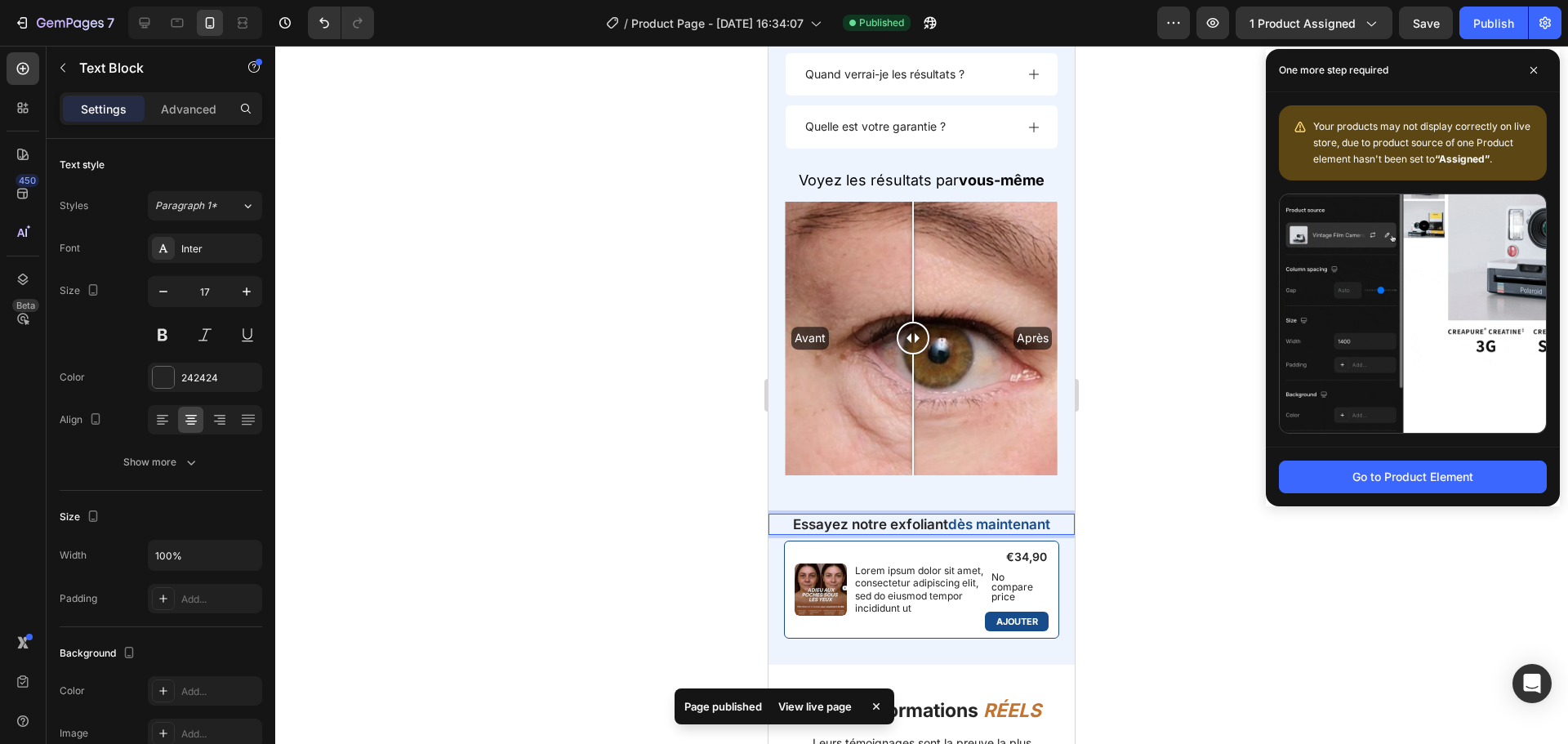
click at [1105, 555] on div at bounding box center [921, 395] width 1293 height 698
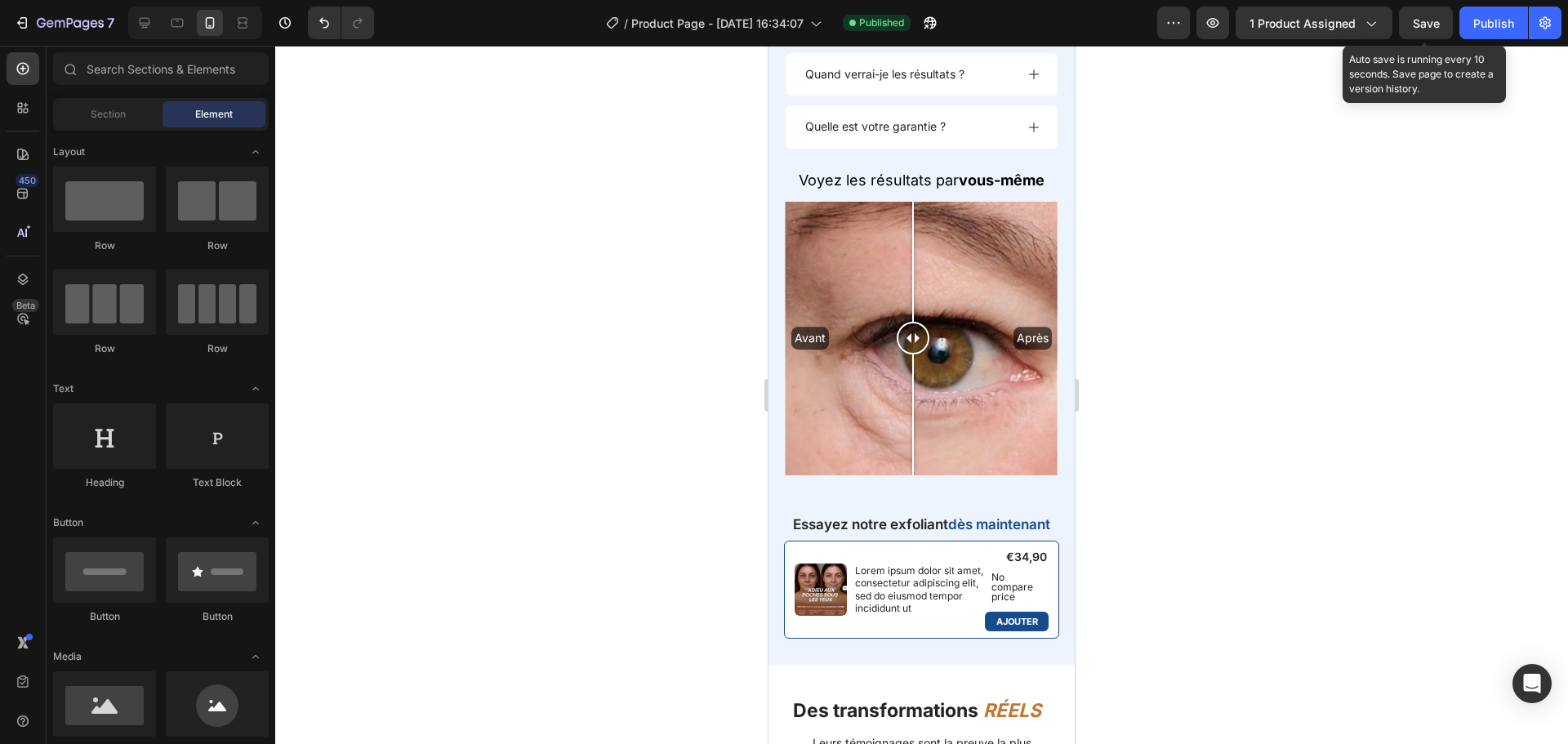
click at [1423, 25] on span "Save" at bounding box center [1426, 23] width 27 height 14
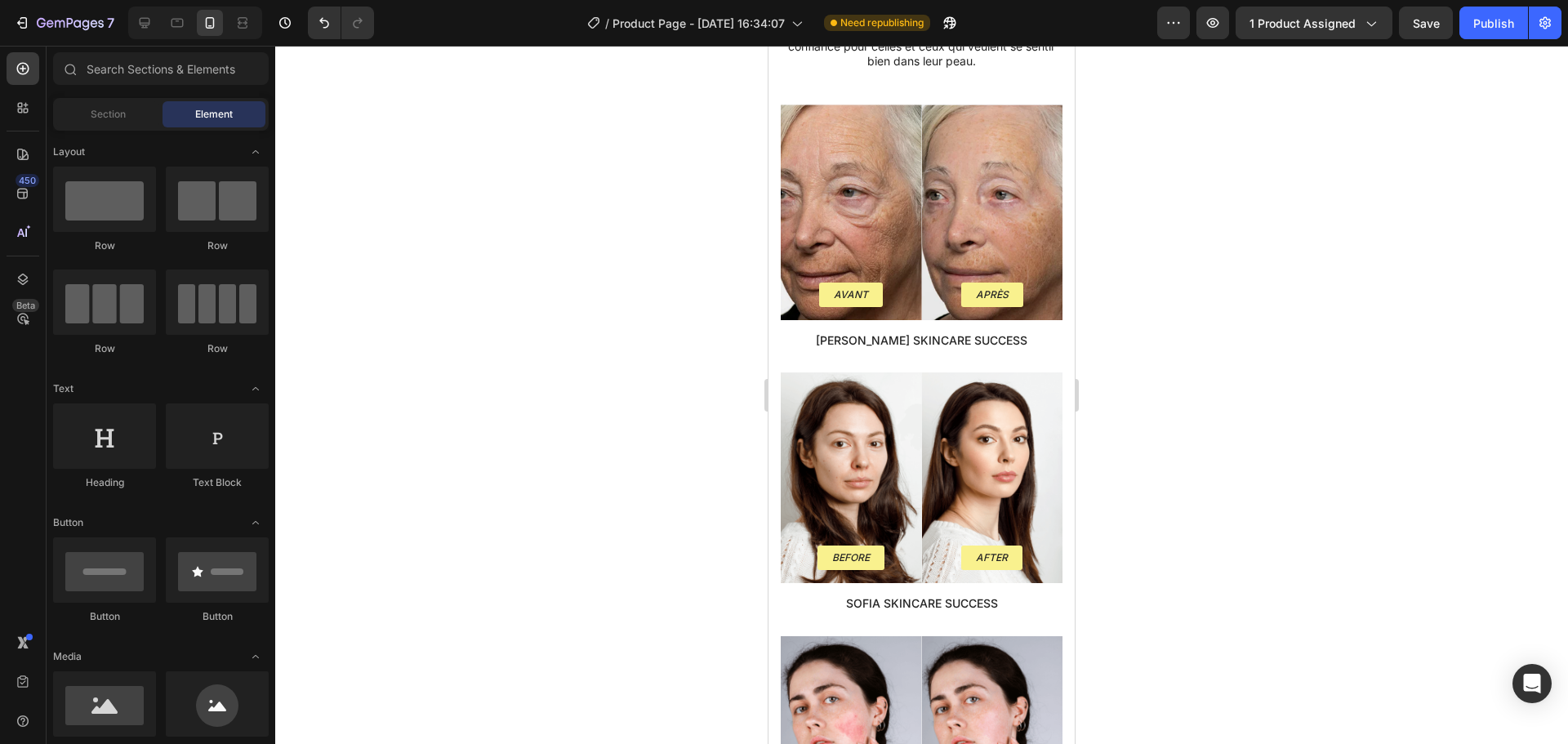
scroll to position [2595, 0]
click at [117, 118] on span "Section" at bounding box center [109, 114] width 35 height 15
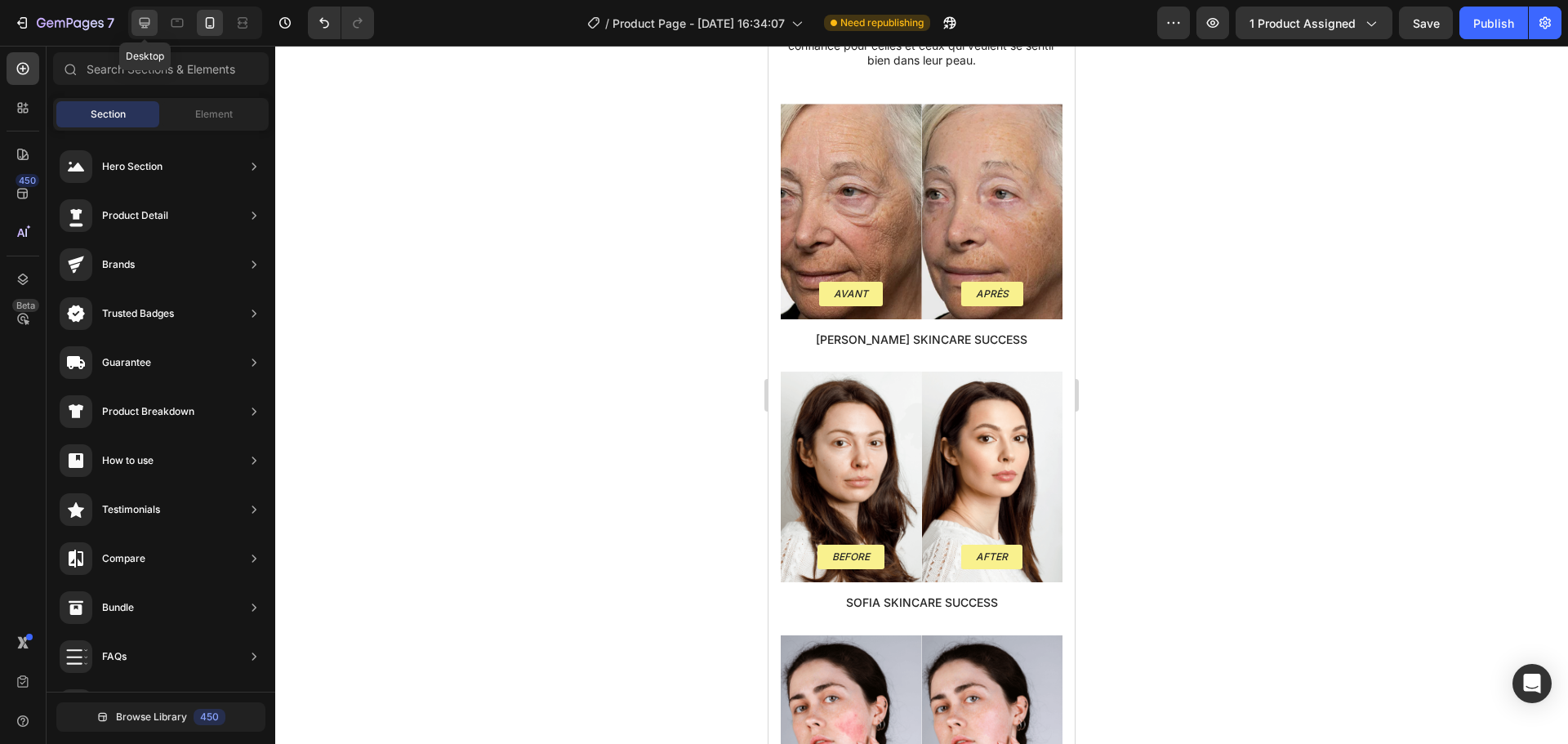
click at [144, 16] on icon at bounding box center [145, 23] width 17 height 17
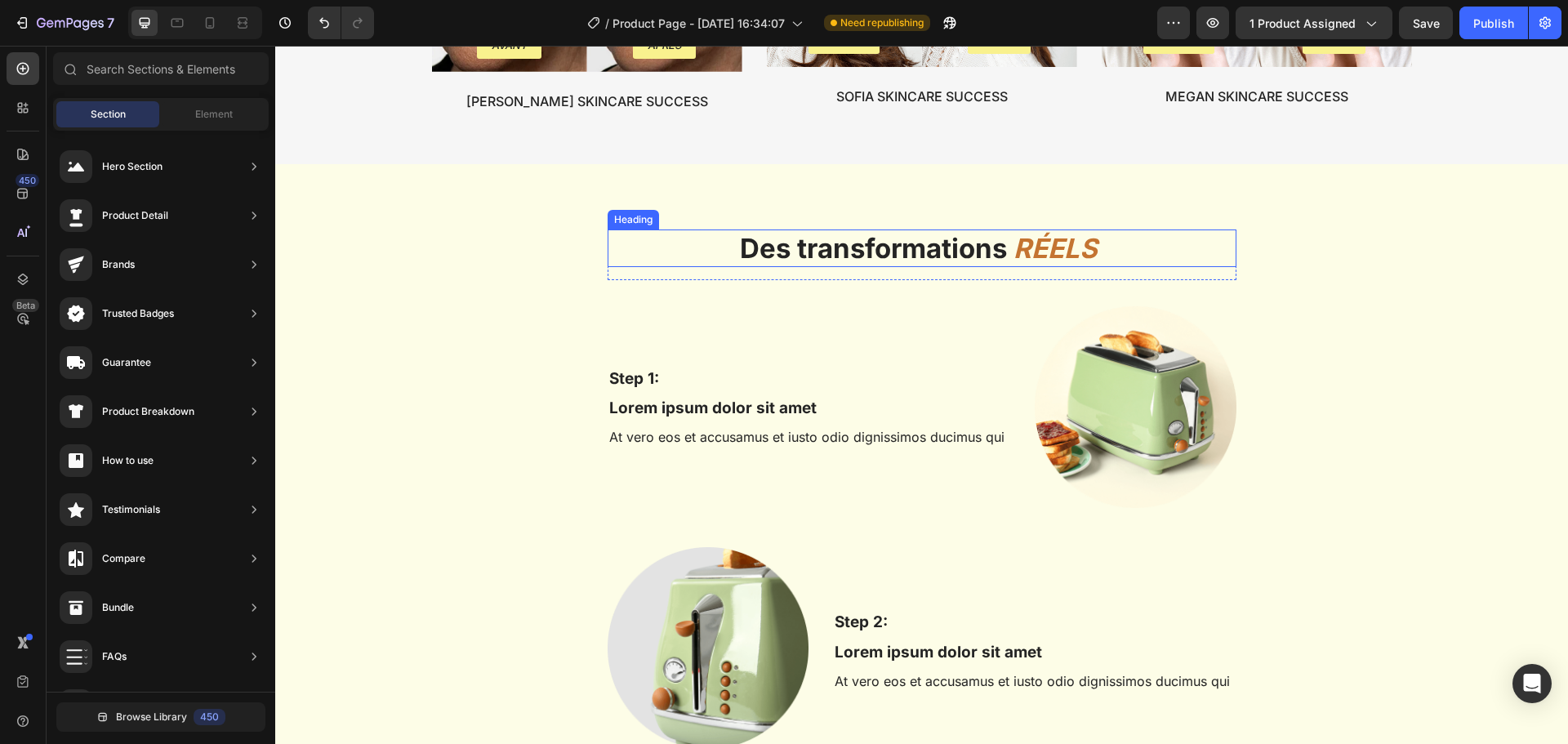
scroll to position [2600, 0]
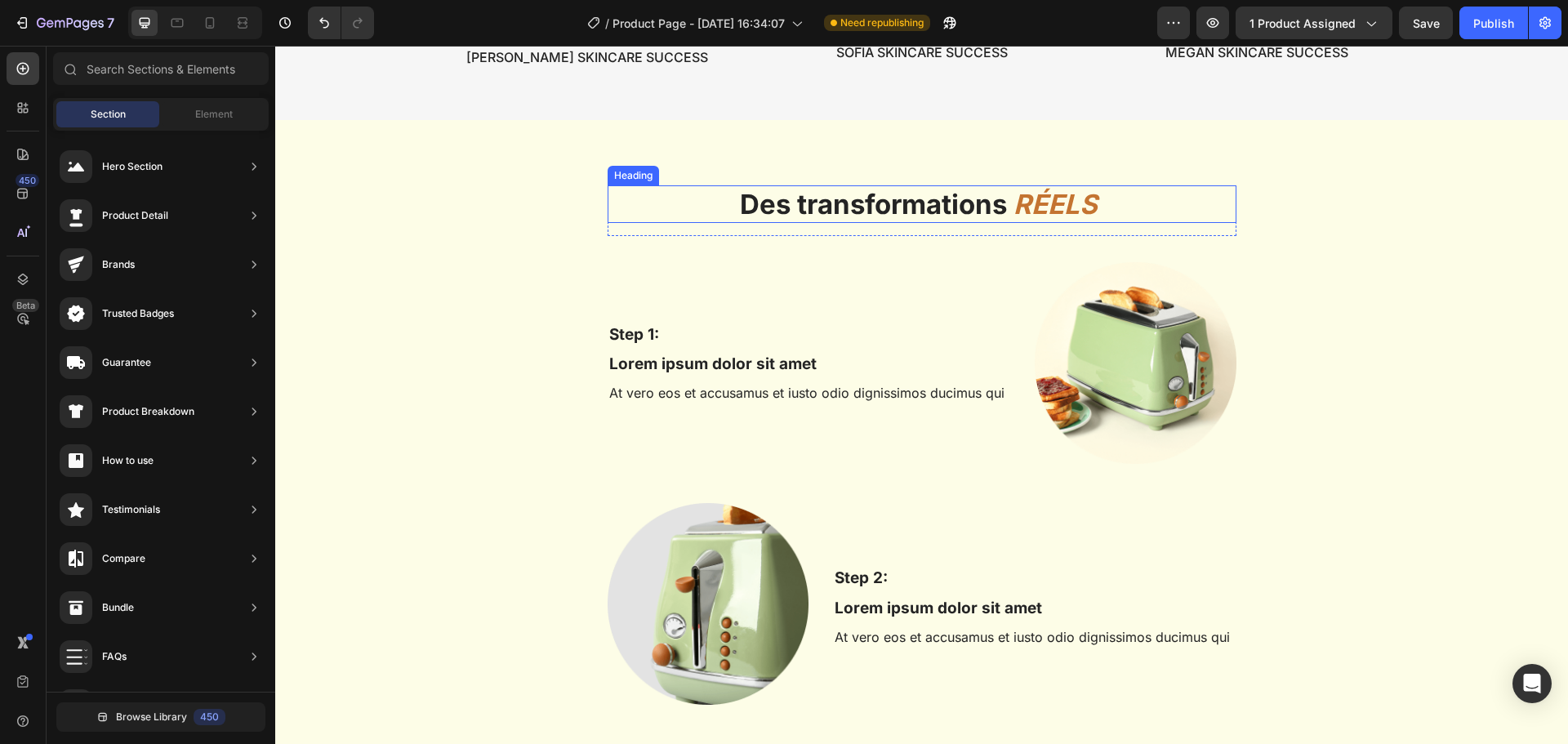
click at [755, 208] on strong "Des transformations" at bounding box center [873, 203] width 267 height 33
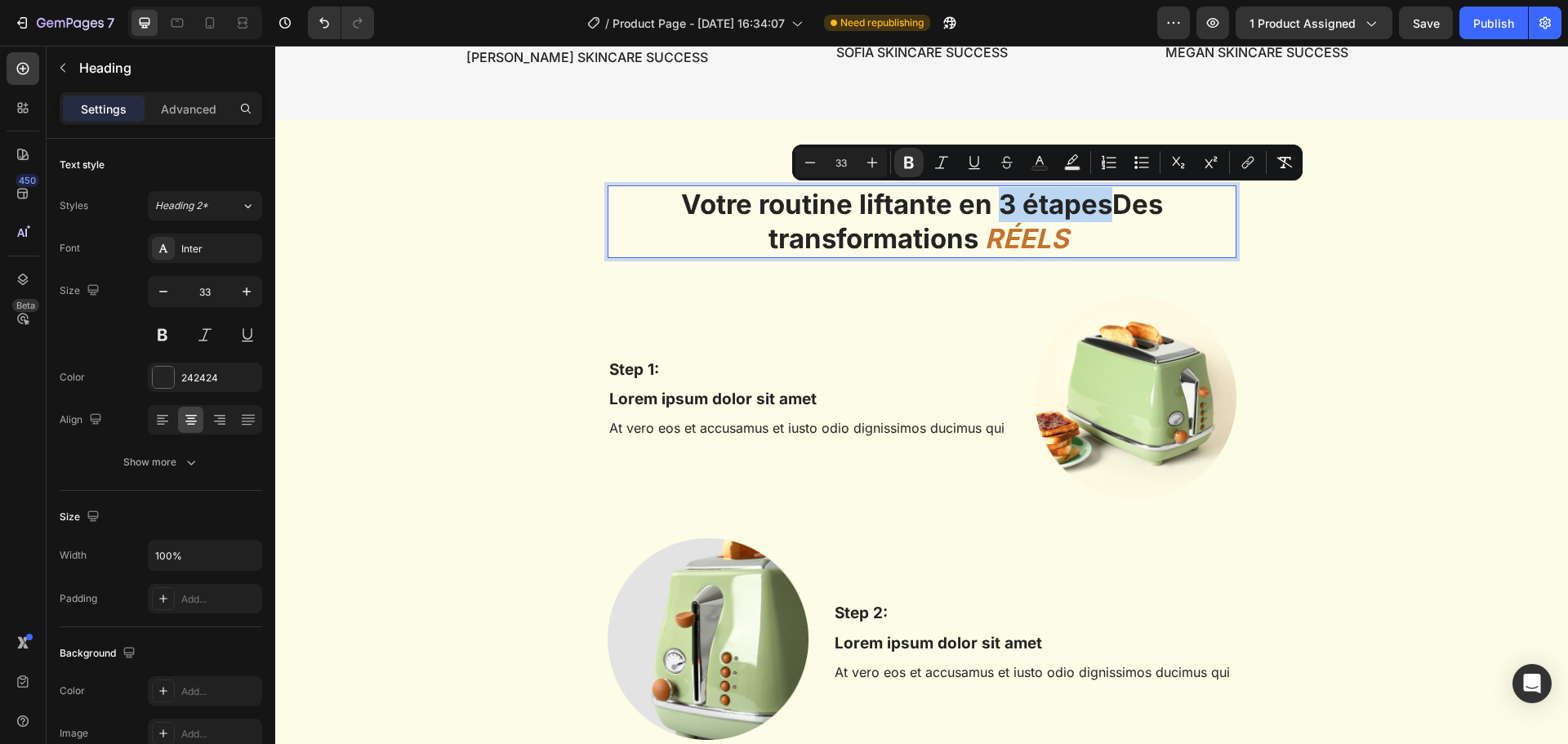
drag, startPoint x: 1103, startPoint y: 205, endPoint x: 996, endPoint y: 206, distance: 107.0
click at [996, 206] on strong "Votre routine liftante en 3 étapesDes transformations" at bounding box center [921, 221] width 482 height 68
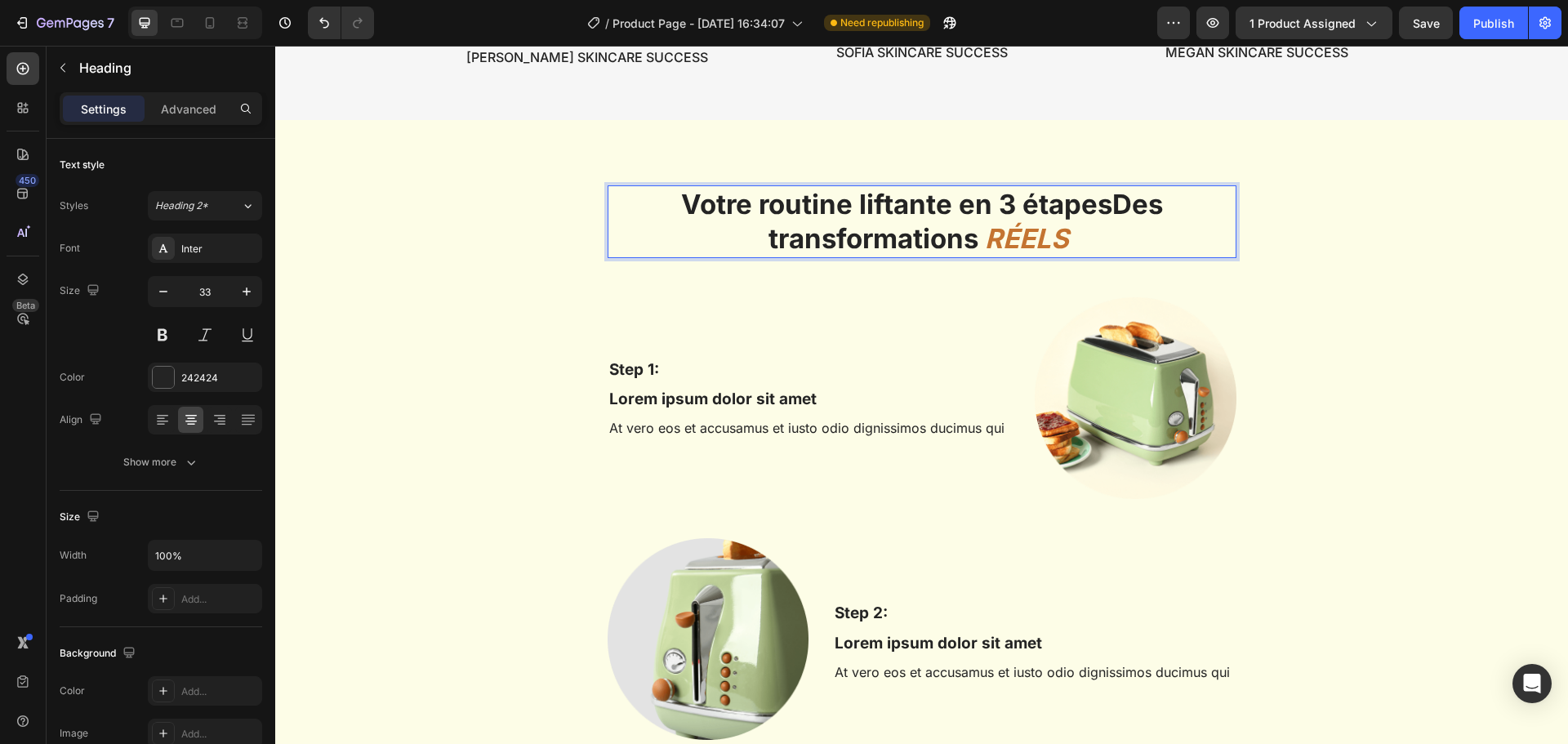
click at [1009, 241] on strong "RÉELS" at bounding box center [1026, 238] width 85 height 33
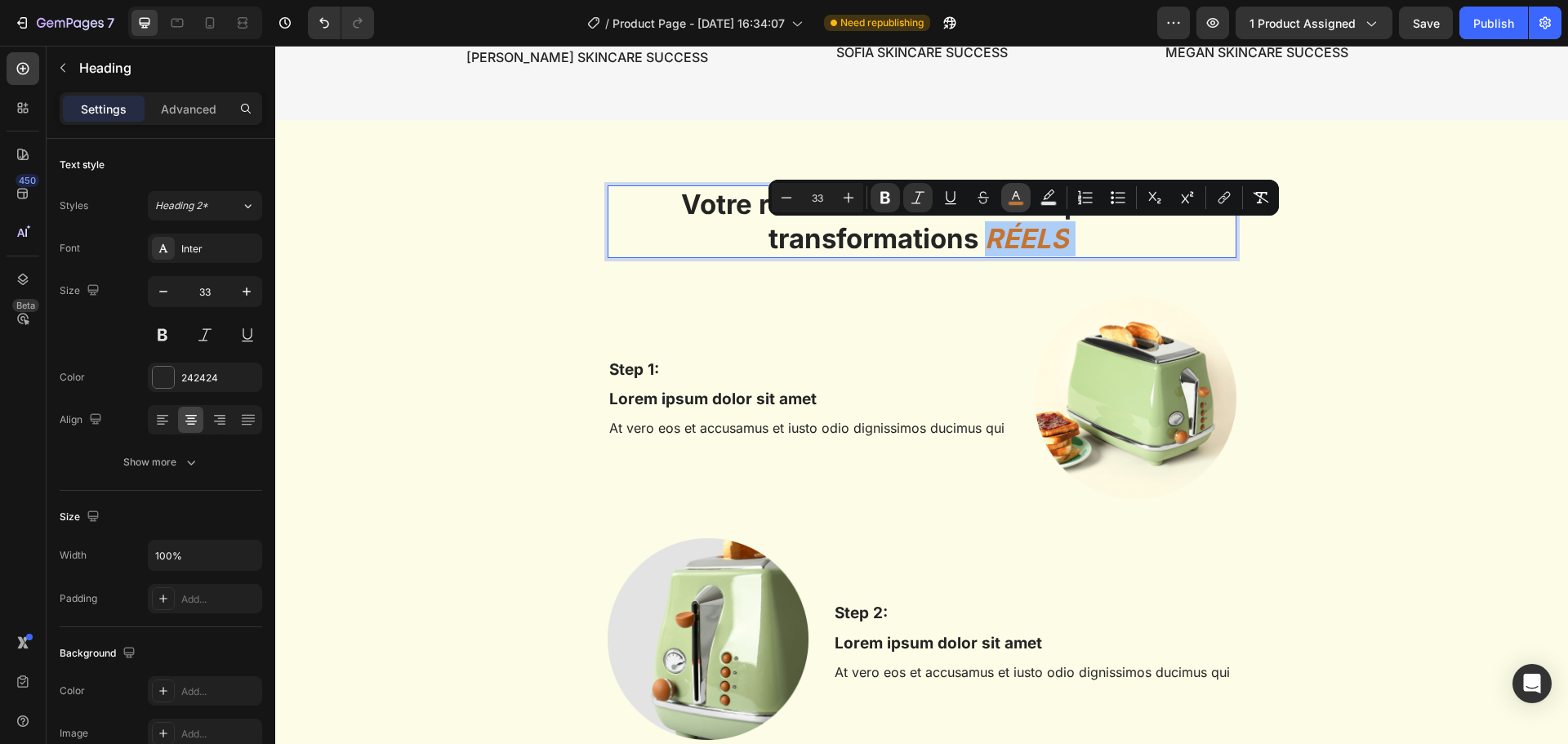
click at [1016, 200] on icon "Editor contextual toolbar" at bounding box center [1016, 198] width 17 height 17
type input "C47431"
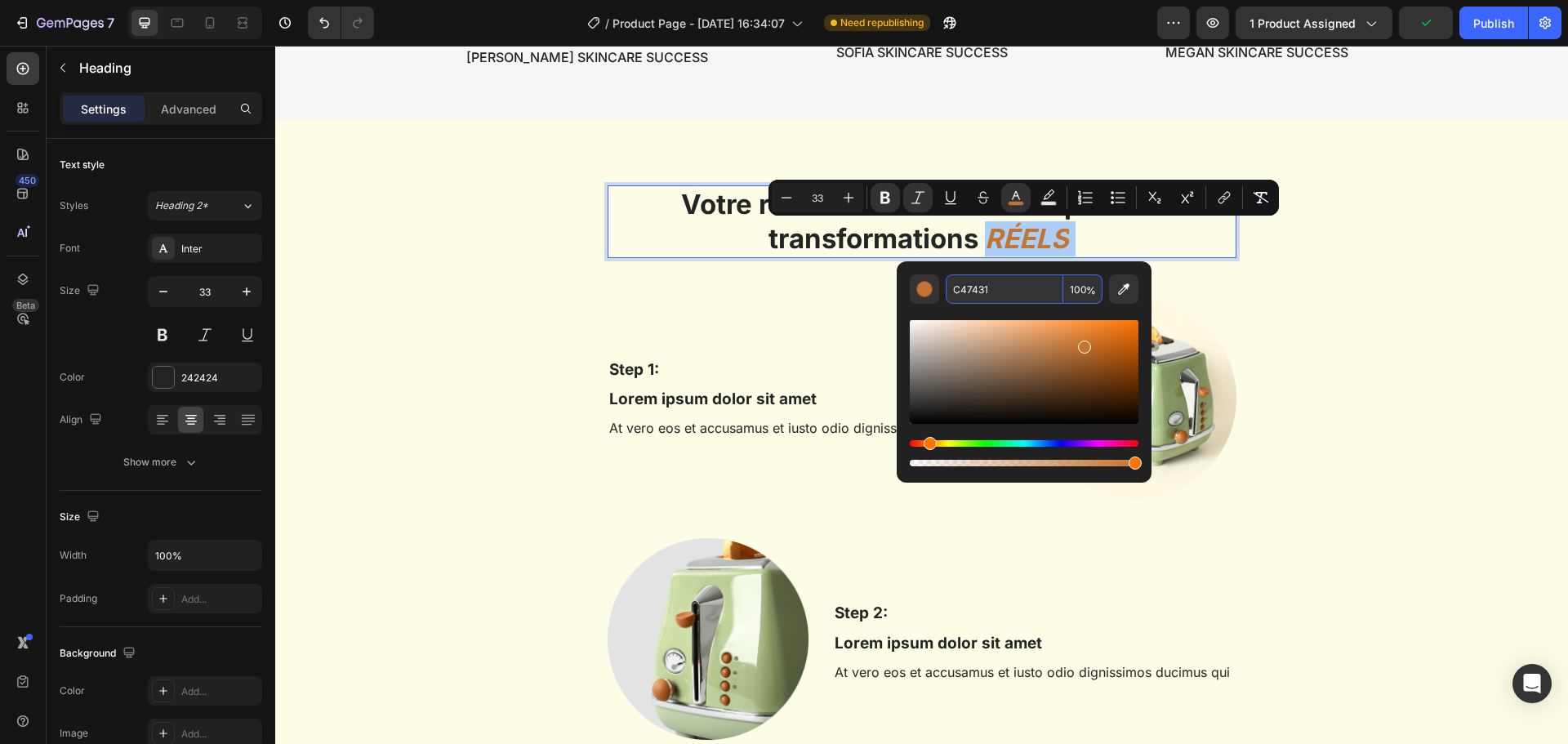
click at [978, 289] on input "C47431" at bounding box center [1004, 289] width 118 height 30
click at [942, 234] on strong "Votre routine liftante en 3 étapesDes transformations" at bounding box center [921, 221] width 482 height 68
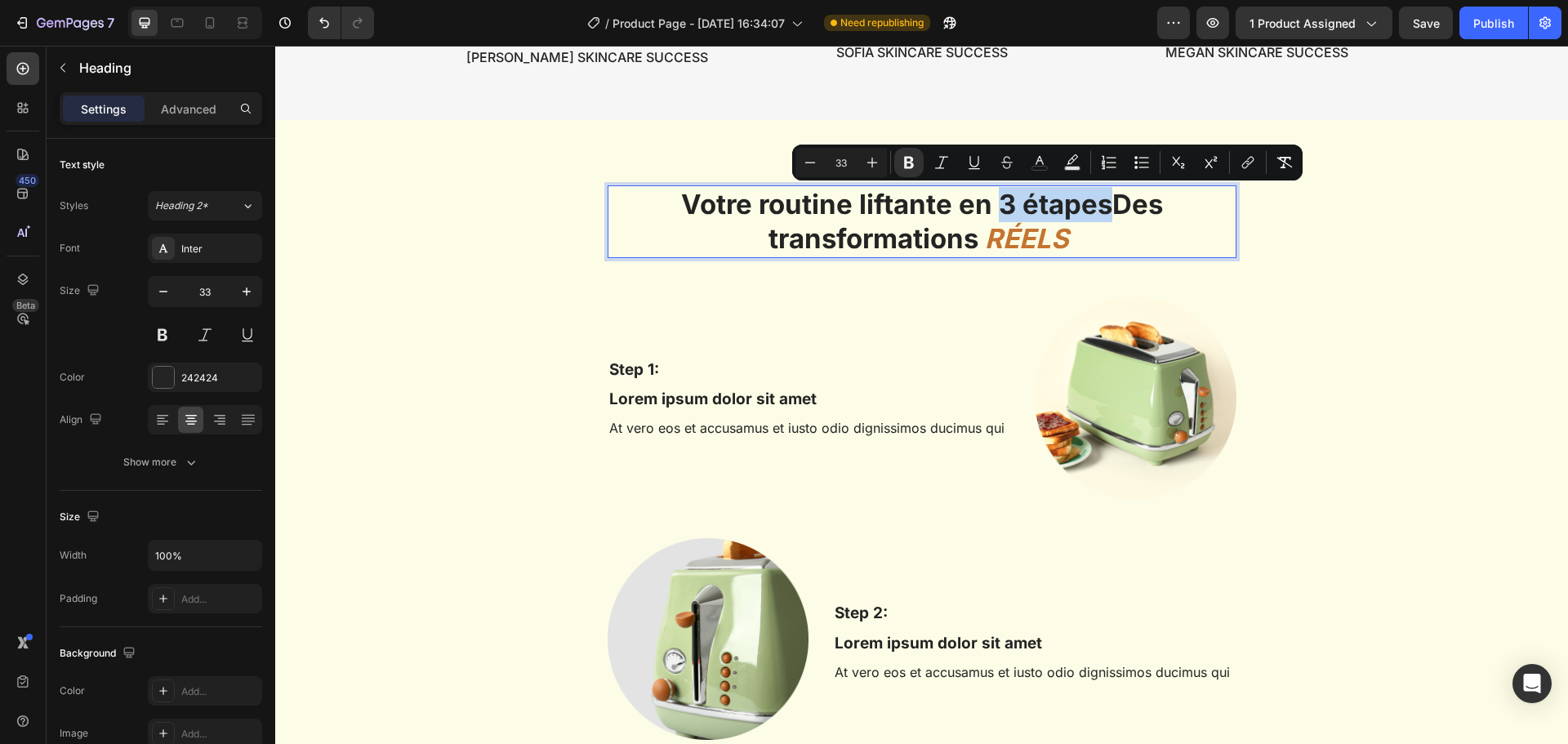
drag, startPoint x: 994, startPoint y: 206, endPoint x: 1105, endPoint y: 203, distance: 111.0
click at [1105, 203] on strong "Votre routine liftante en 3 étapesDes transformations" at bounding box center [921, 221] width 482 height 68
click at [934, 164] on icon "Editor contextual toolbar" at bounding box center [942, 163] width 17 height 17
click at [1039, 158] on icon "Editor contextual toolbar" at bounding box center [1039, 161] width 8 height 9
type input "242424"
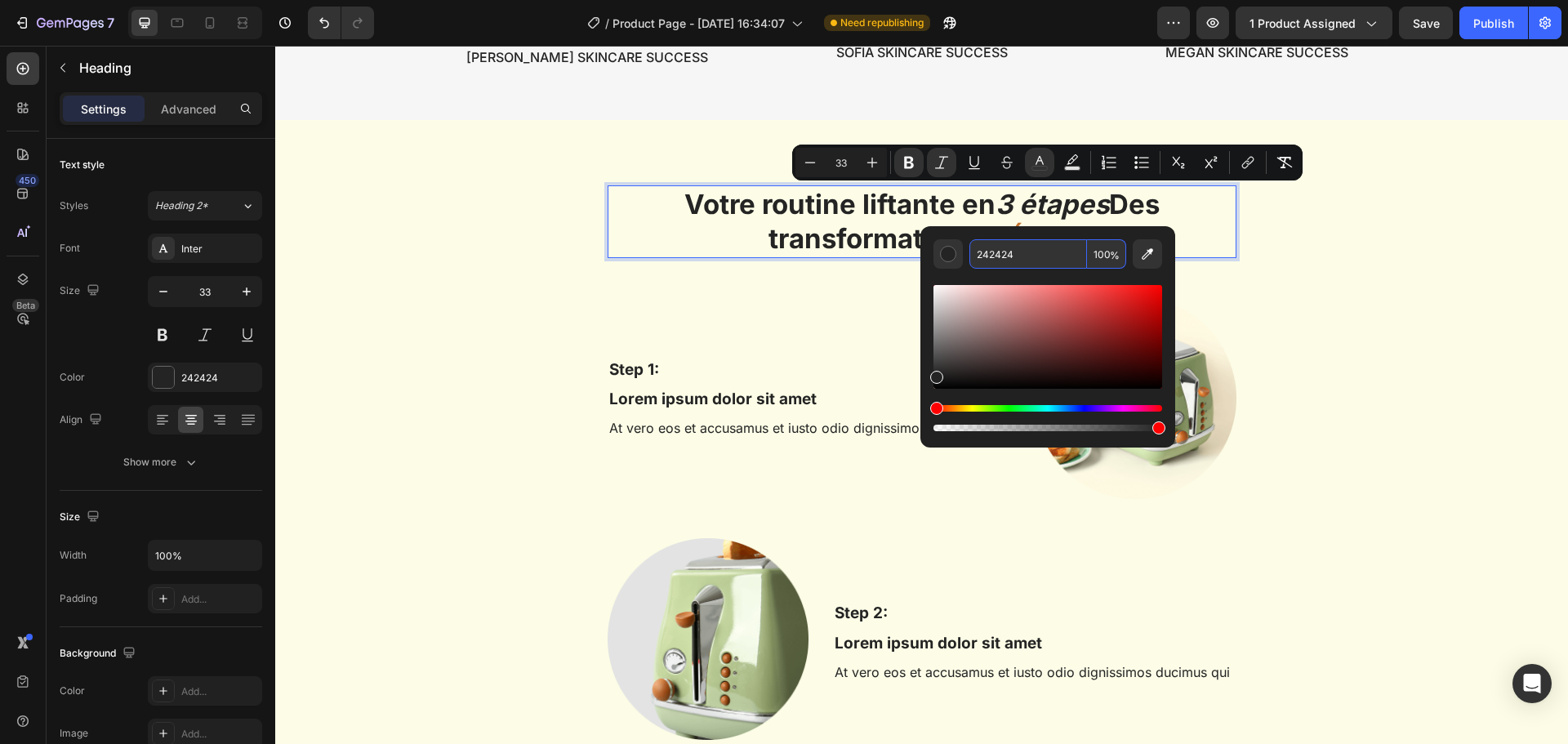
click at [998, 250] on input "242424" at bounding box center [1028, 255] width 118 height 30
paste input "C47431"
type input "C47431"
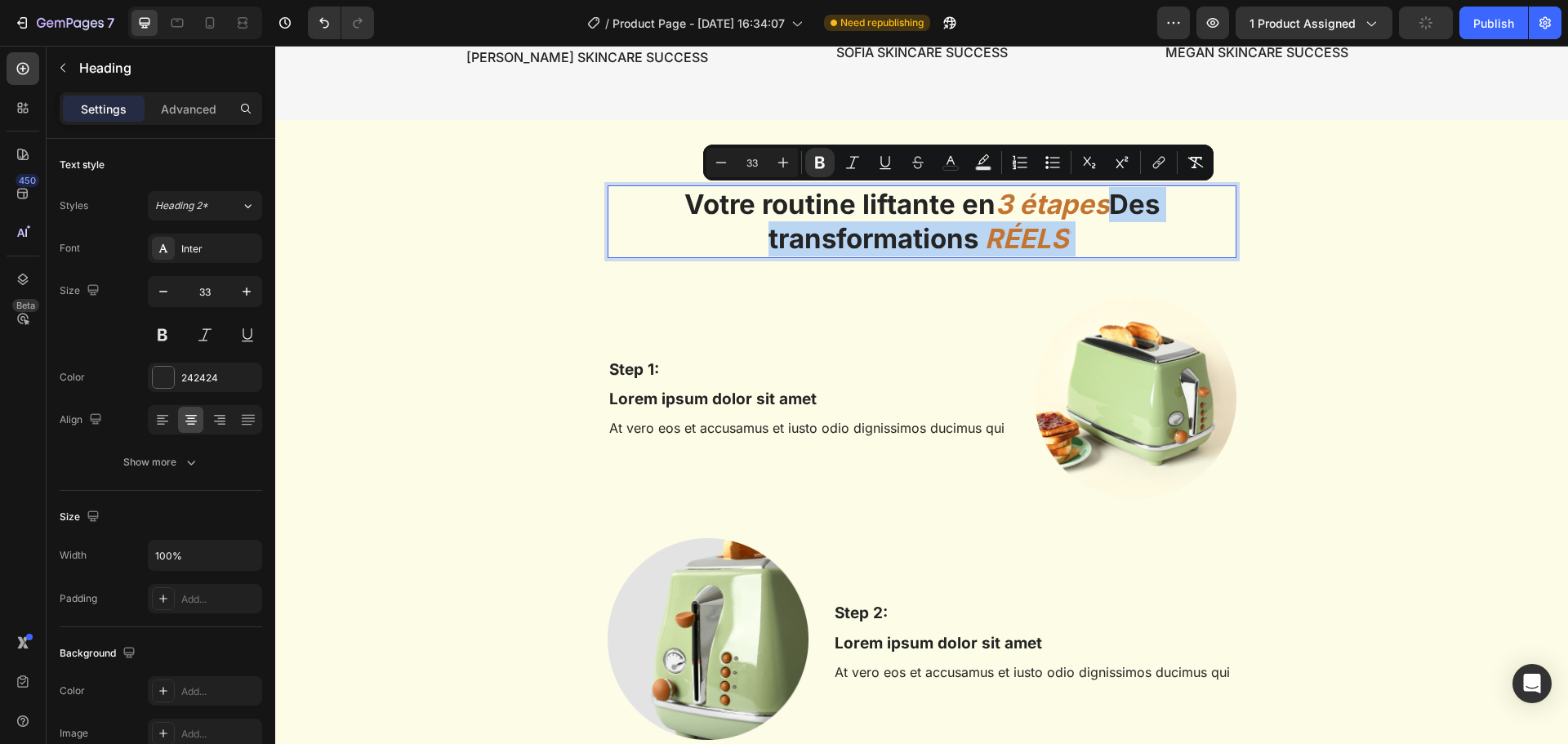
drag, startPoint x: 1072, startPoint y: 238, endPoint x: 1105, endPoint y: 212, distance: 42.0
click at [1105, 212] on p "Votre routine liftante en 3 étapes Des transformations RÉELS" at bounding box center [921, 222] width 625 height 71
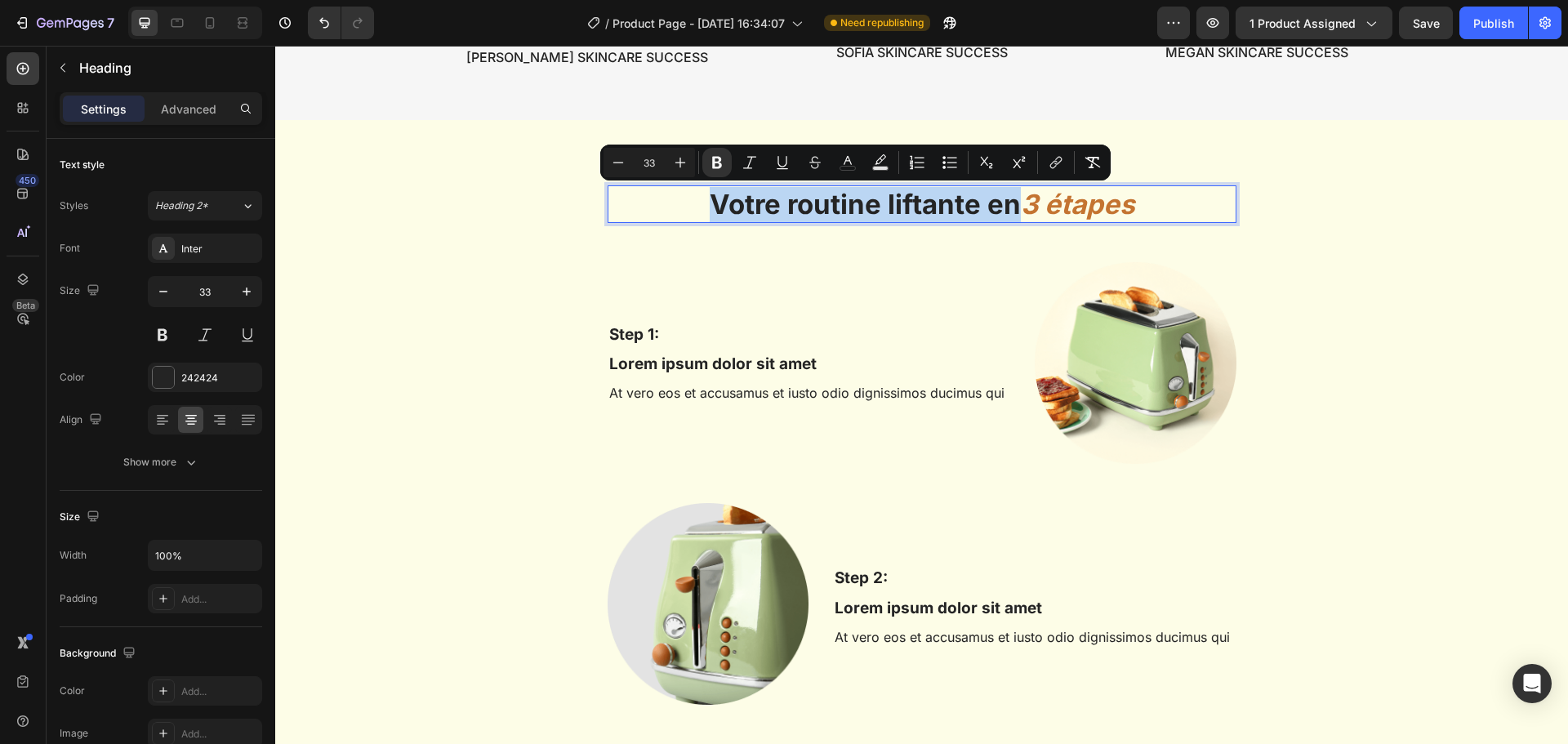
drag, startPoint x: 1007, startPoint y: 202, endPoint x: 704, endPoint y: 202, distance: 303.0
click at [710, 202] on strong "Votre routine liftante en" at bounding box center [865, 203] width 311 height 33
click at [720, 168] on icon "Editor contextual toolbar" at bounding box center [717, 163] width 10 height 12
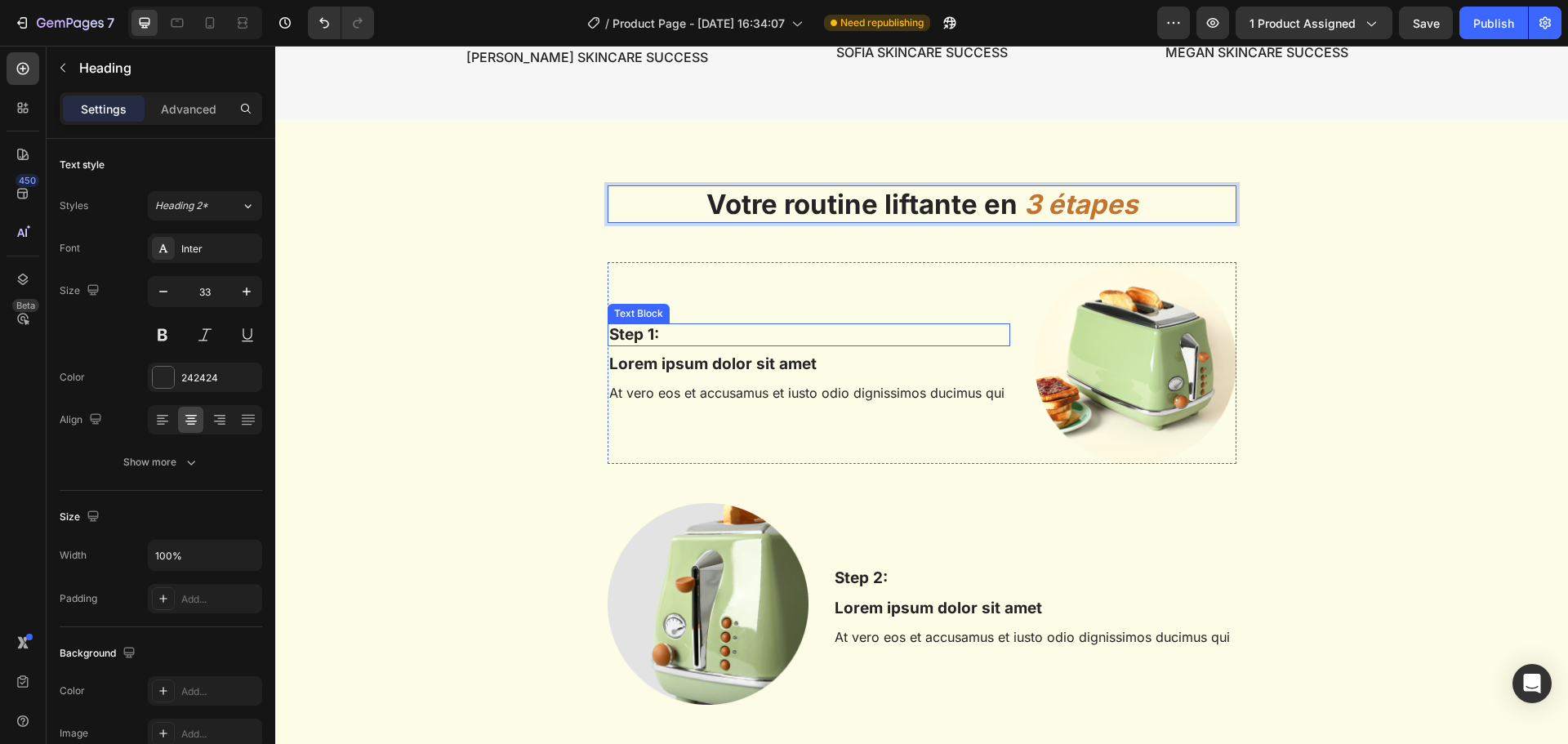
click at [635, 335] on p "Step 1:" at bounding box center [809, 335] width 399 height 20
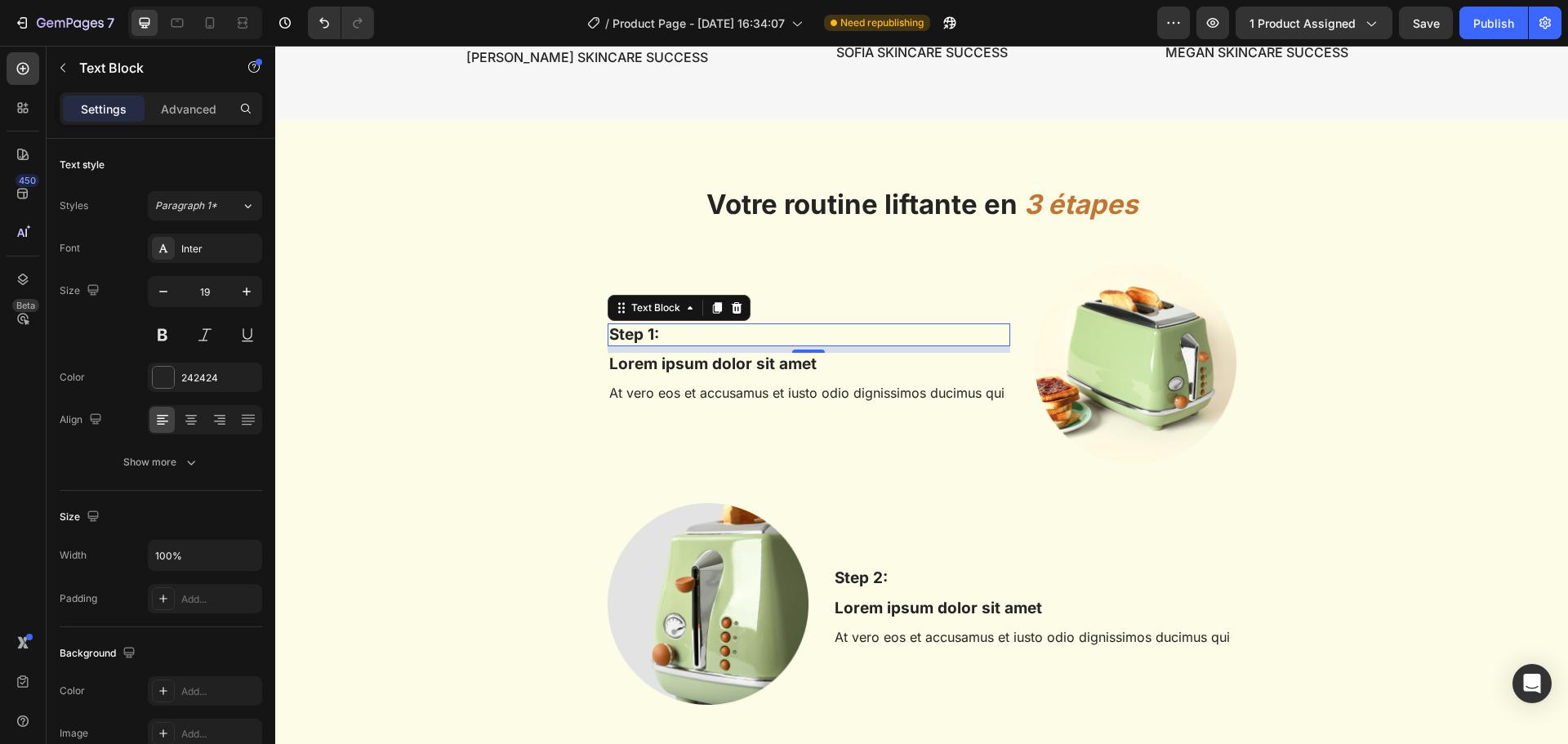
click at [651, 334] on p "Step 1:" at bounding box center [809, 335] width 399 height 20
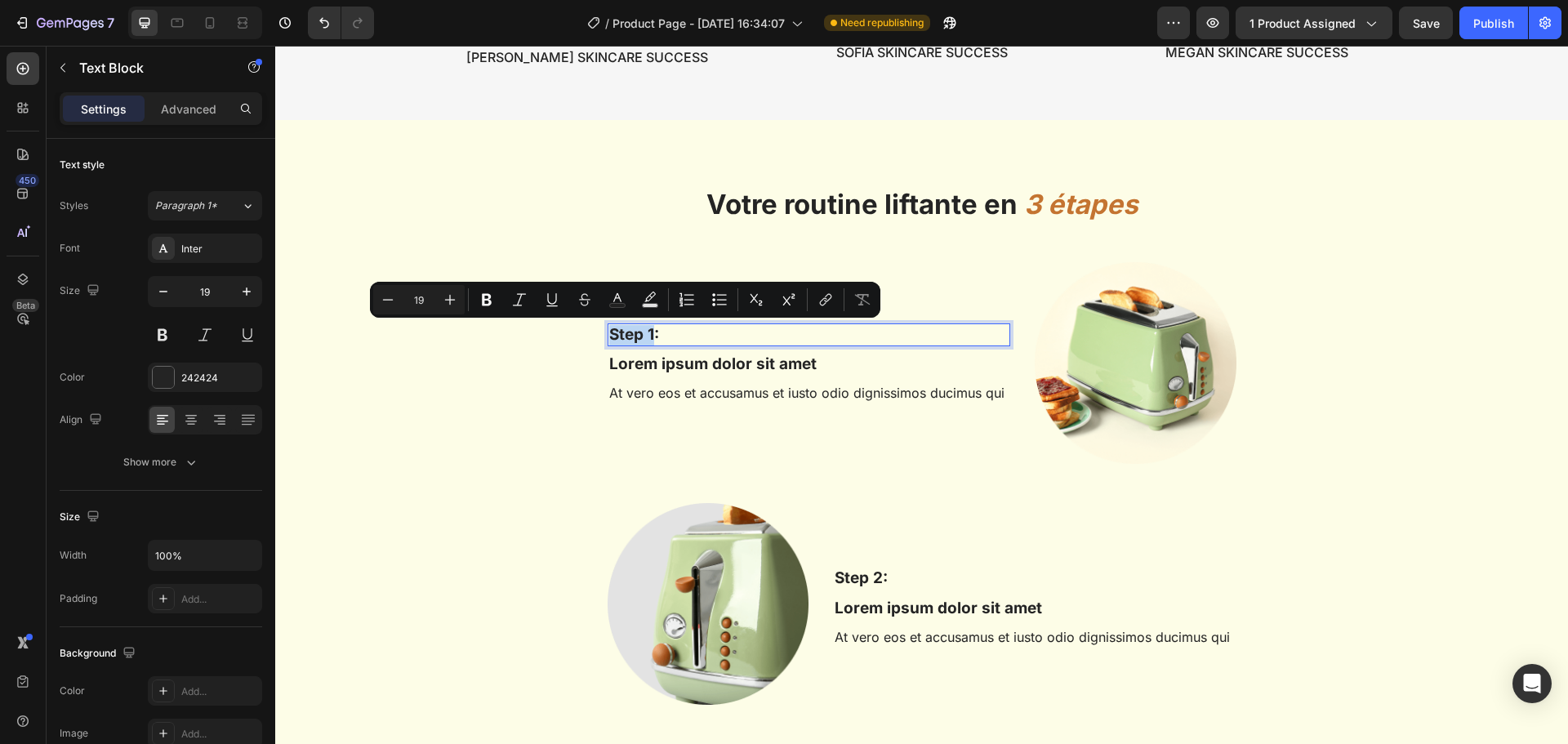
drag, startPoint x: 647, startPoint y: 333, endPoint x: 605, endPoint y: 334, distance: 42.0
click at [609, 334] on p "Step 1:" at bounding box center [809, 335] width 399 height 20
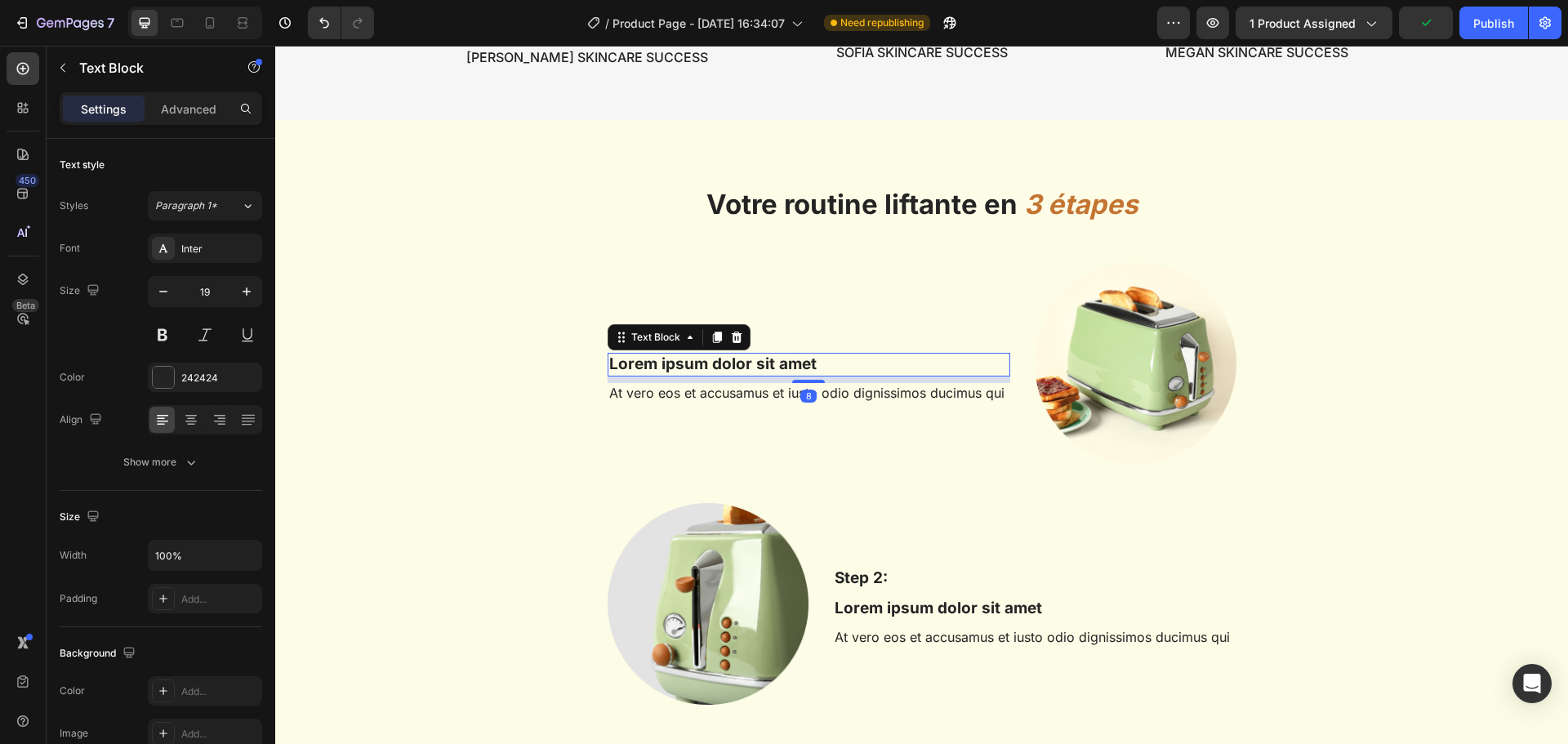
click at [797, 364] on p "Lorem ipsum dolor sit amet" at bounding box center [809, 365] width 399 height 20
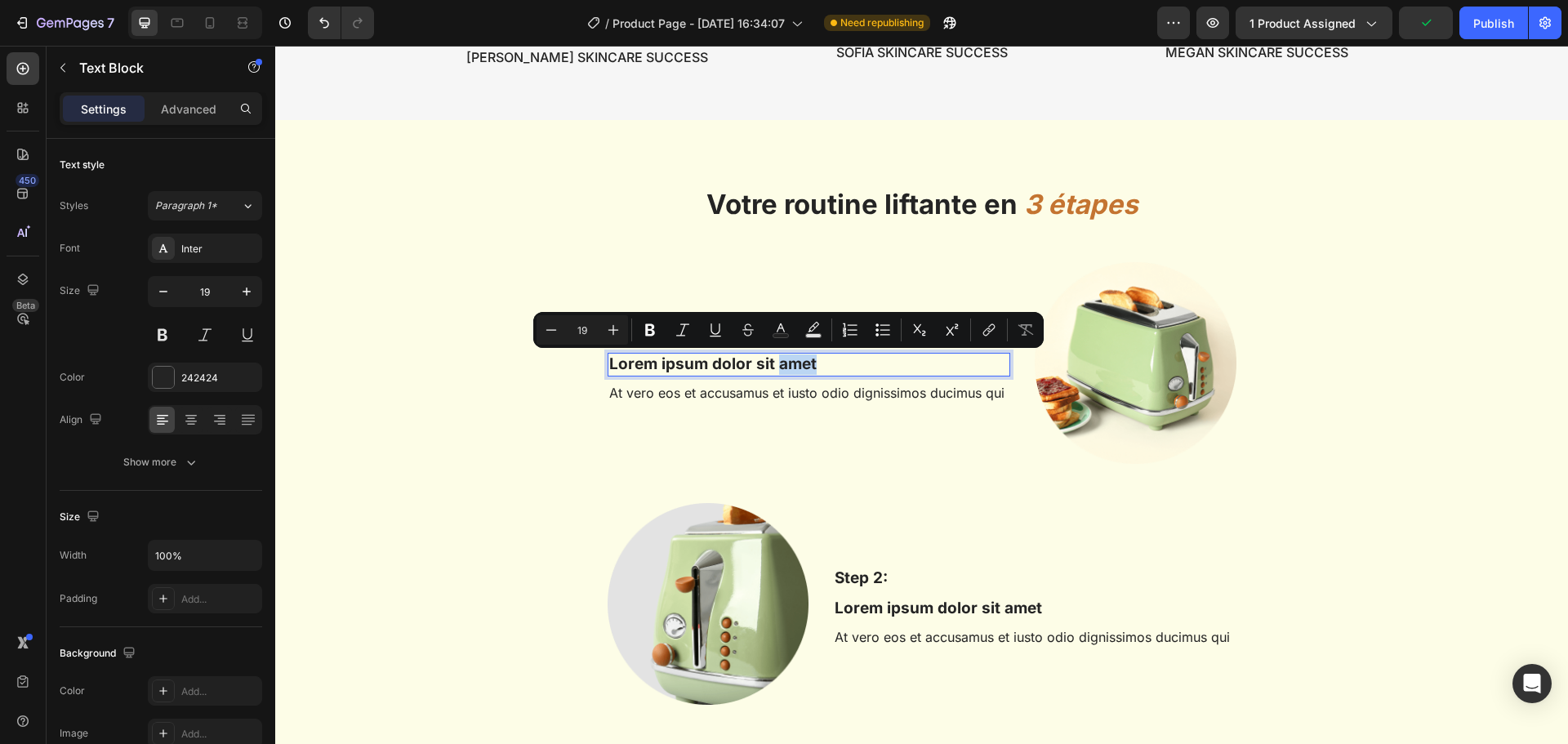
click at [811, 362] on p "Lorem ipsum dolor sit amet" at bounding box center [809, 365] width 399 height 20
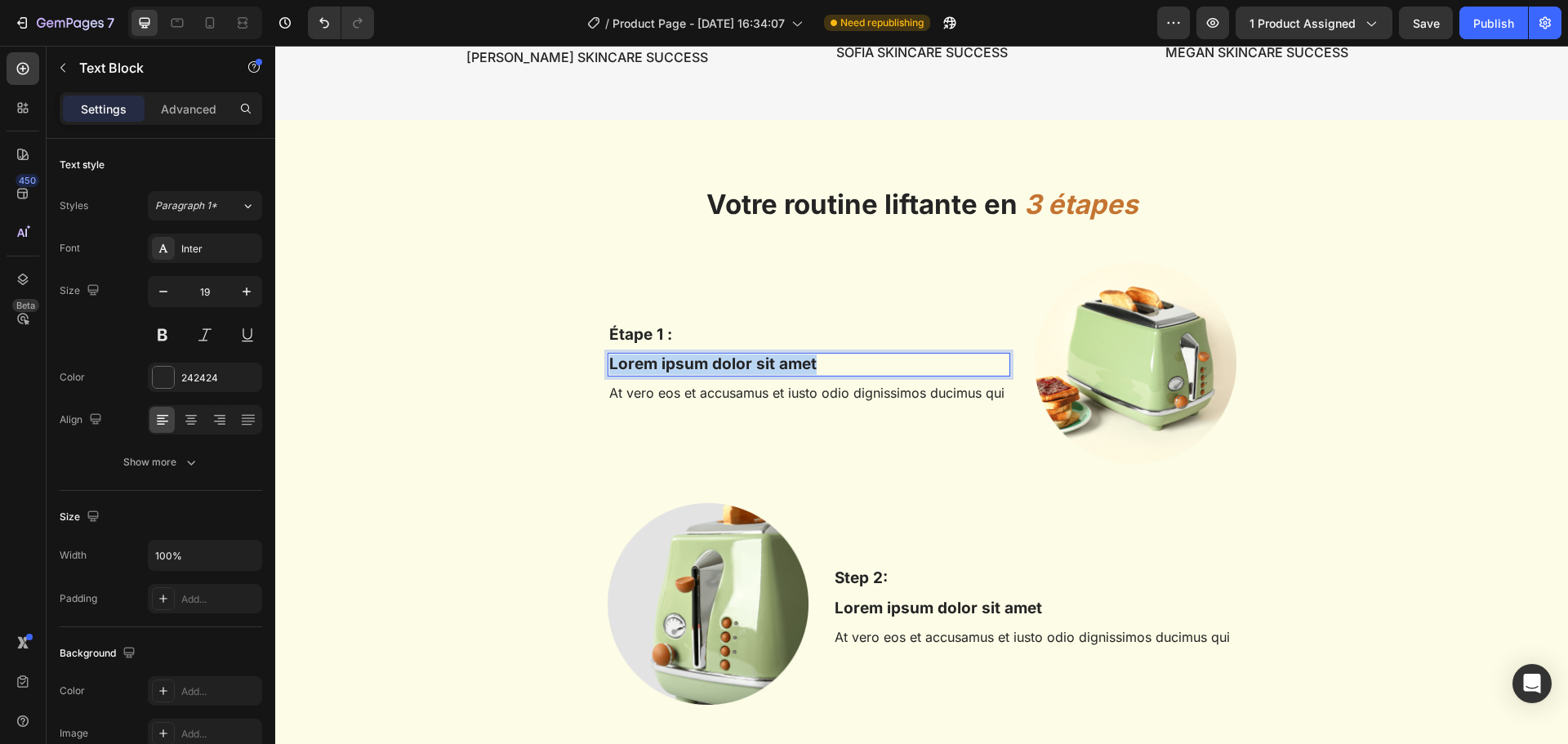
drag, startPoint x: 811, startPoint y: 362, endPoint x: 604, endPoint y: 362, distance: 207.0
click at [609, 362] on p "Lorem ipsum dolor sit amet" at bounding box center [809, 365] width 399 height 20
click at [725, 393] on p "At vero eos et accusamus et iusto odio dignissimos ducimus qui" at bounding box center [809, 393] width 399 height 17
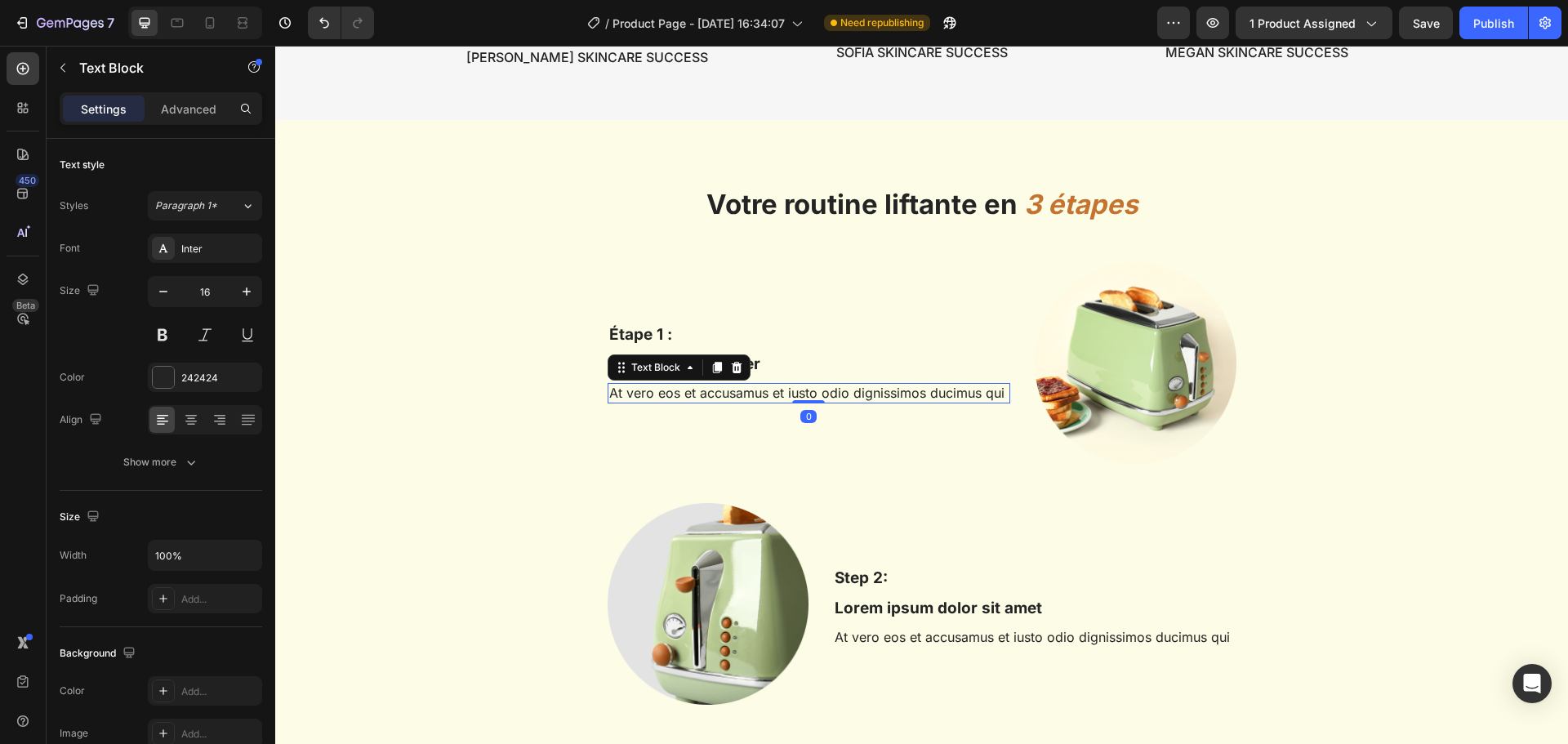
click at [984, 390] on p "At vero eos et accusamus et iusto odio dignissimos ducimus qui" at bounding box center [809, 393] width 399 height 17
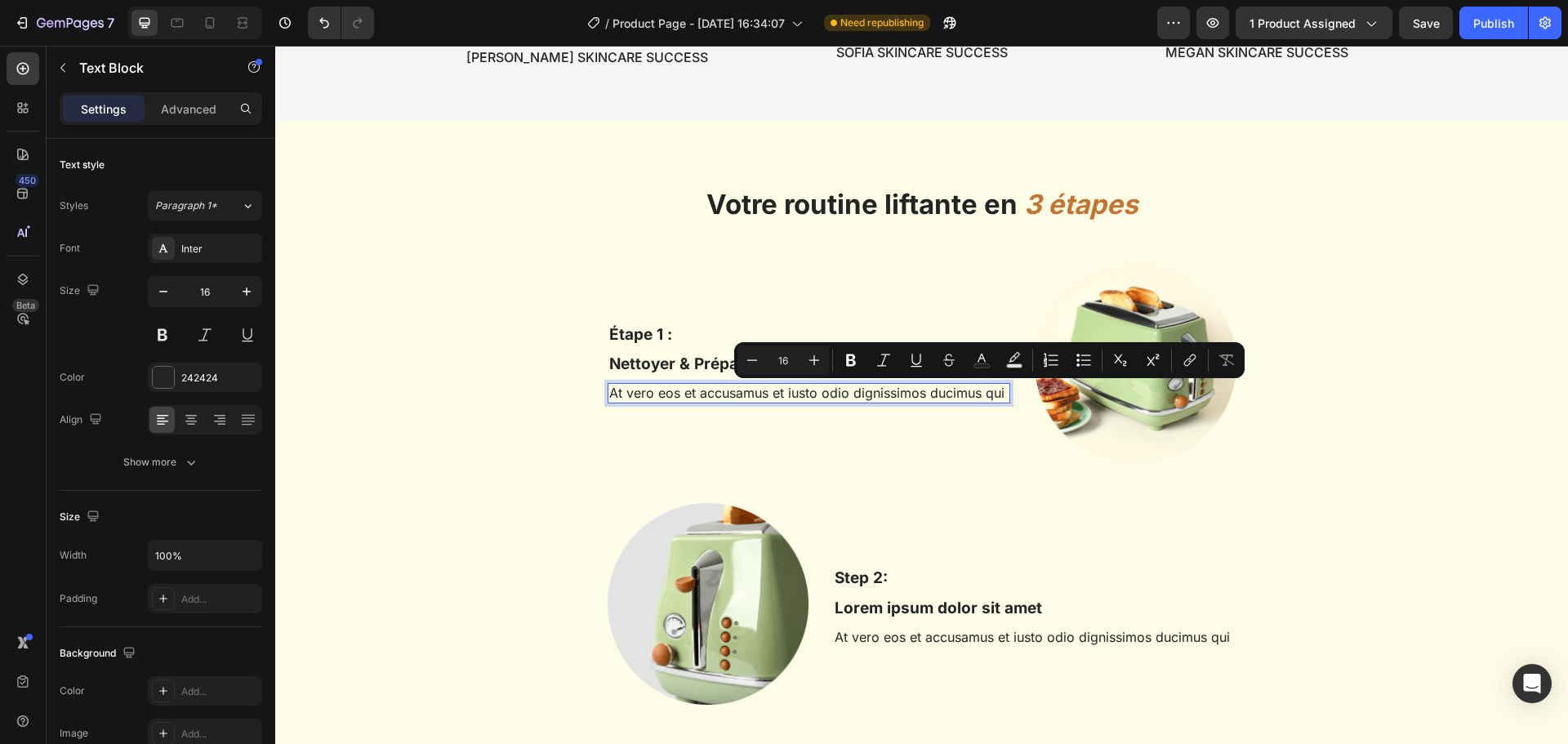
click at [995, 394] on p "At vero eos et accusamus et iusto odio dignissimos ducimus qui" at bounding box center [809, 393] width 399 height 17
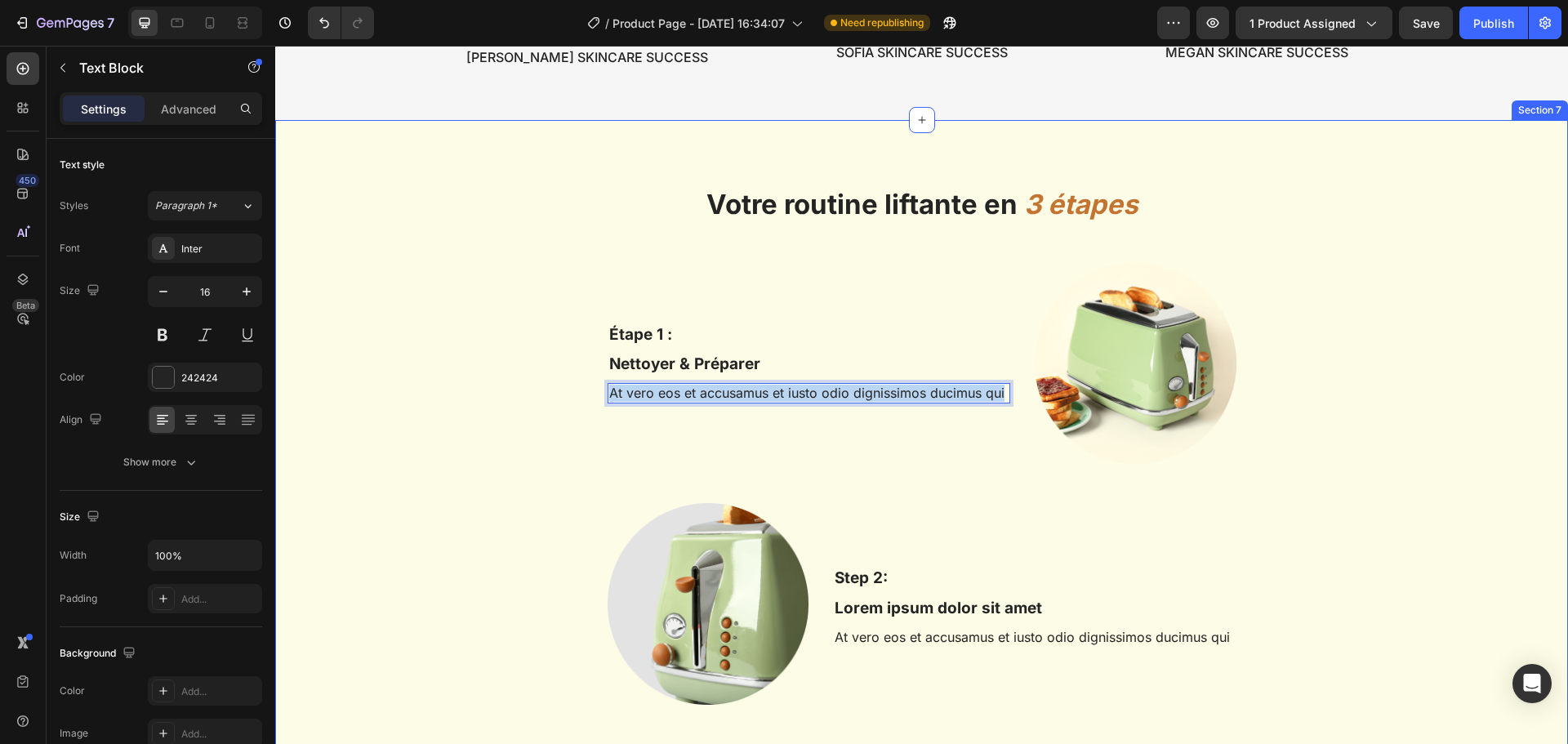
drag, startPoint x: 999, startPoint y: 396, endPoint x: 583, endPoint y: 405, distance: 416.1
click at [583, 405] on div "Votre routine liftante en 3 étapes Heading Row Étape 1 : Text Block [PERSON_NAM…" at bounding box center [921, 589] width 1268 height 806
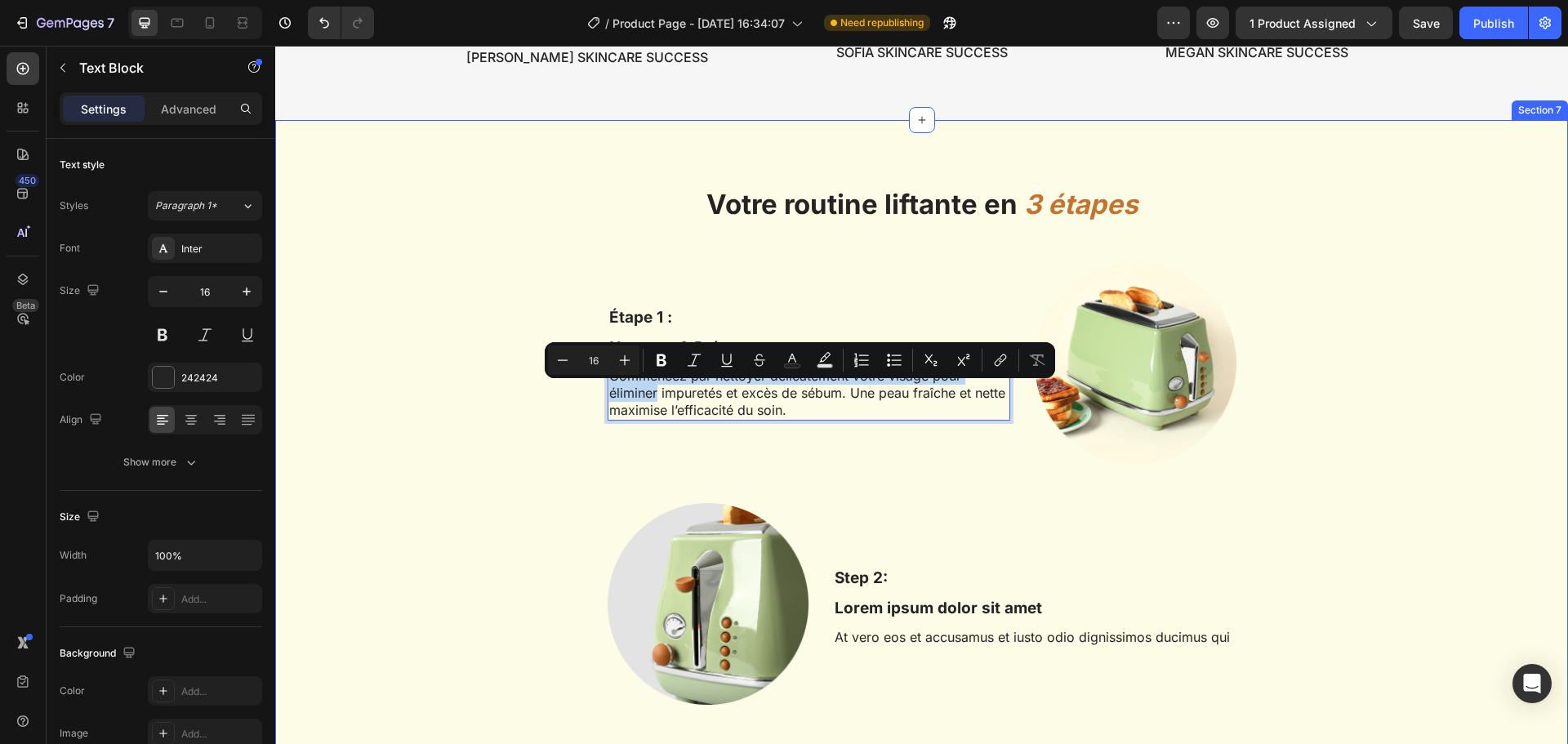
scroll to position [2583, 0]
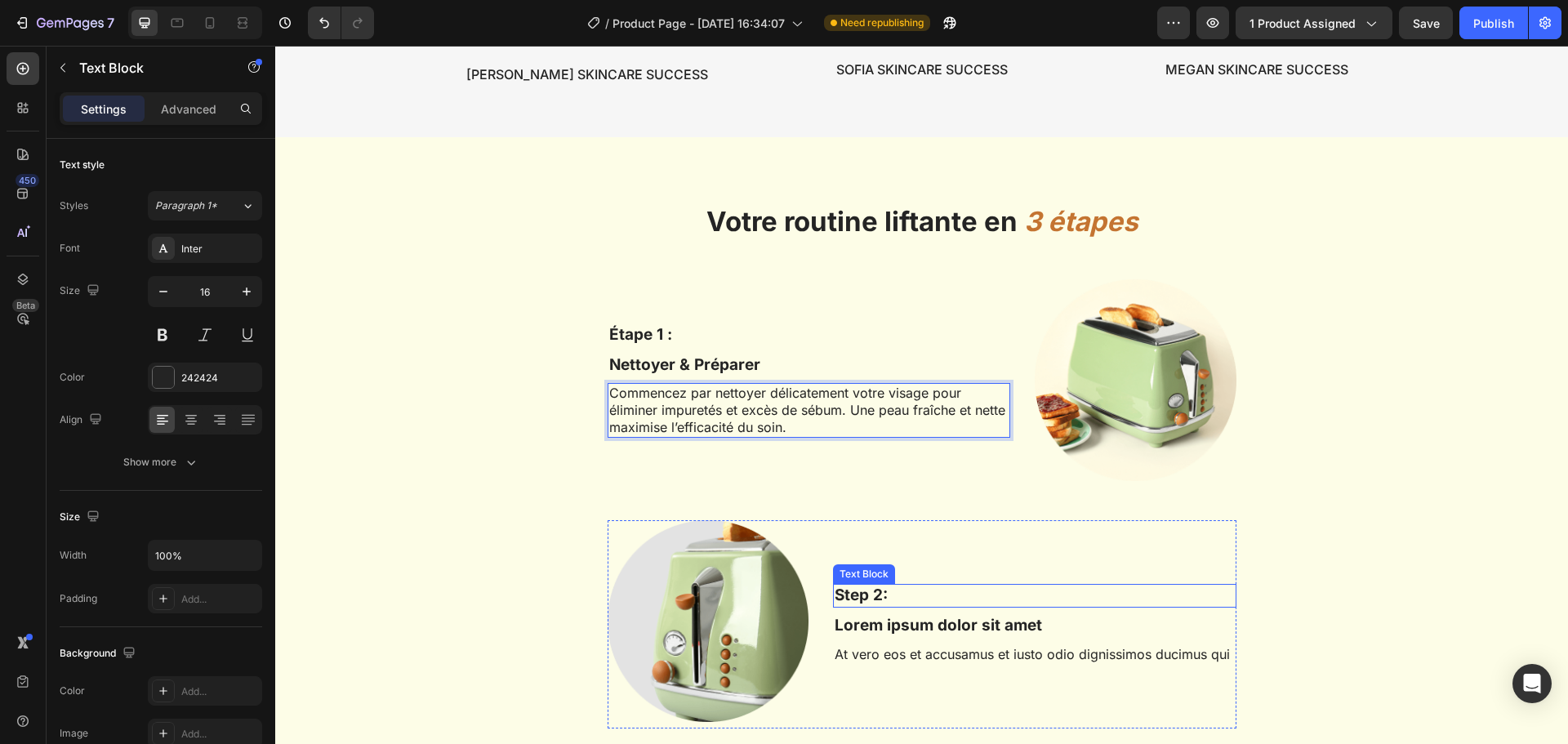
click at [868, 595] on p "Step 2:" at bounding box center [1035, 595] width 399 height 20
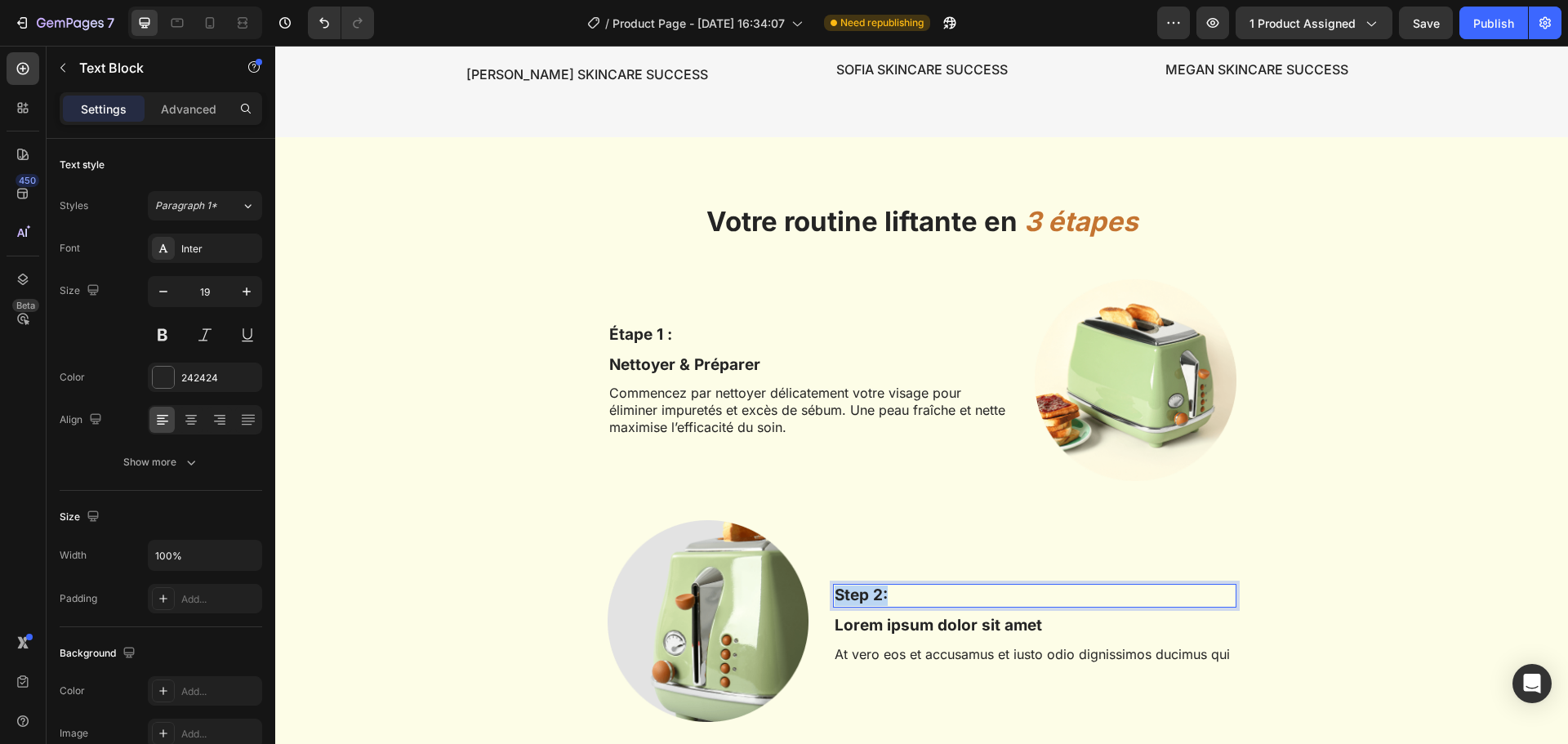
drag, startPoint x: 882, startPoint y: 595, endPoint x: 830, endPoint y: 595, distance: 52.0
click at [835, 595] on p "Step 2:" at bounding box center [1035, 595] width 399 height 20
drag, startPoint x: 895, startPoint y: 598, endPoint x: 830, endPoint y: 598, distance: 65.0
click at [835, 598] on p "Étape 2 :" at bounding box center [1035, 595] width 399 height 20
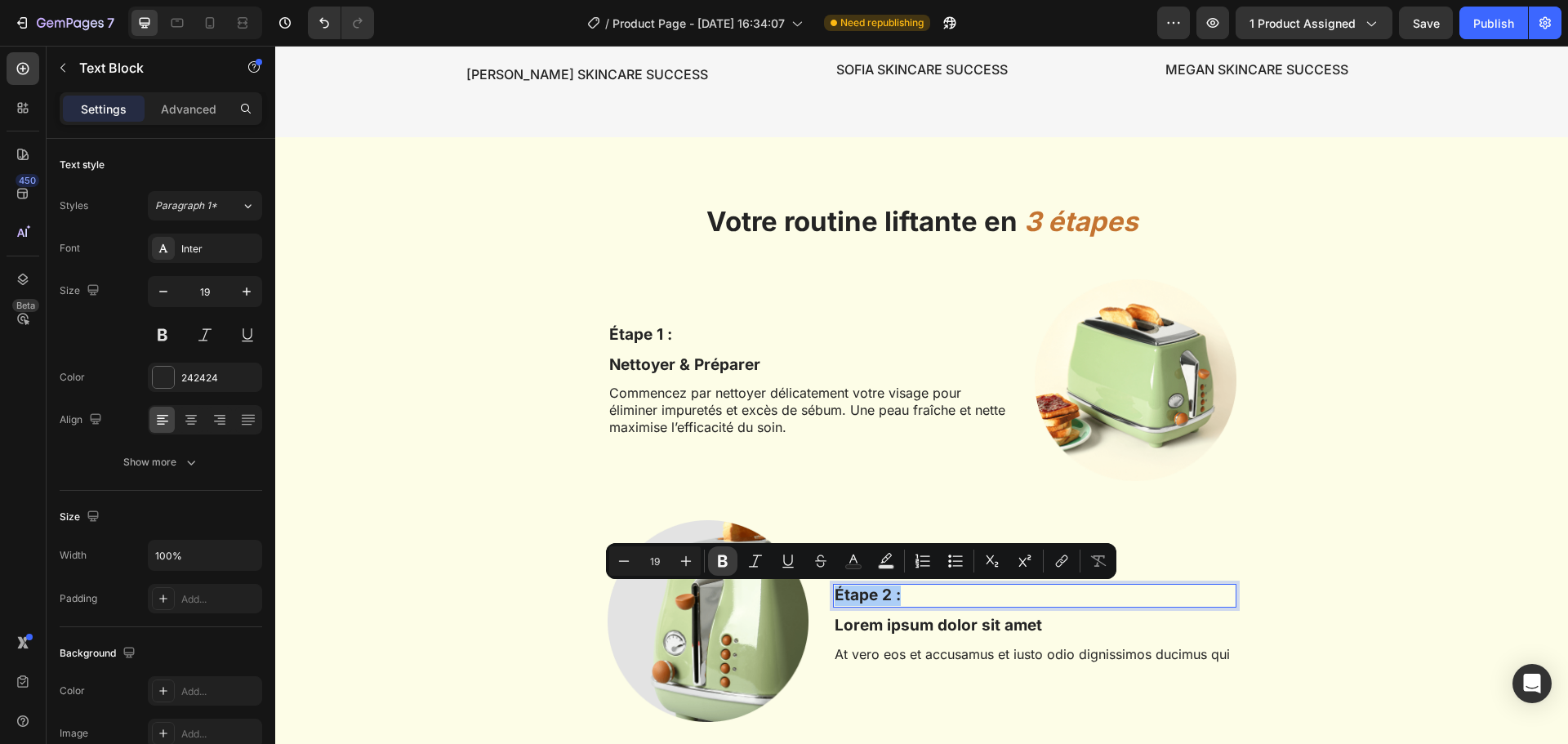
click at [725, 566] on icon "Editor contextual toolbar" at bounding box center [723, 561] width 10 height 12
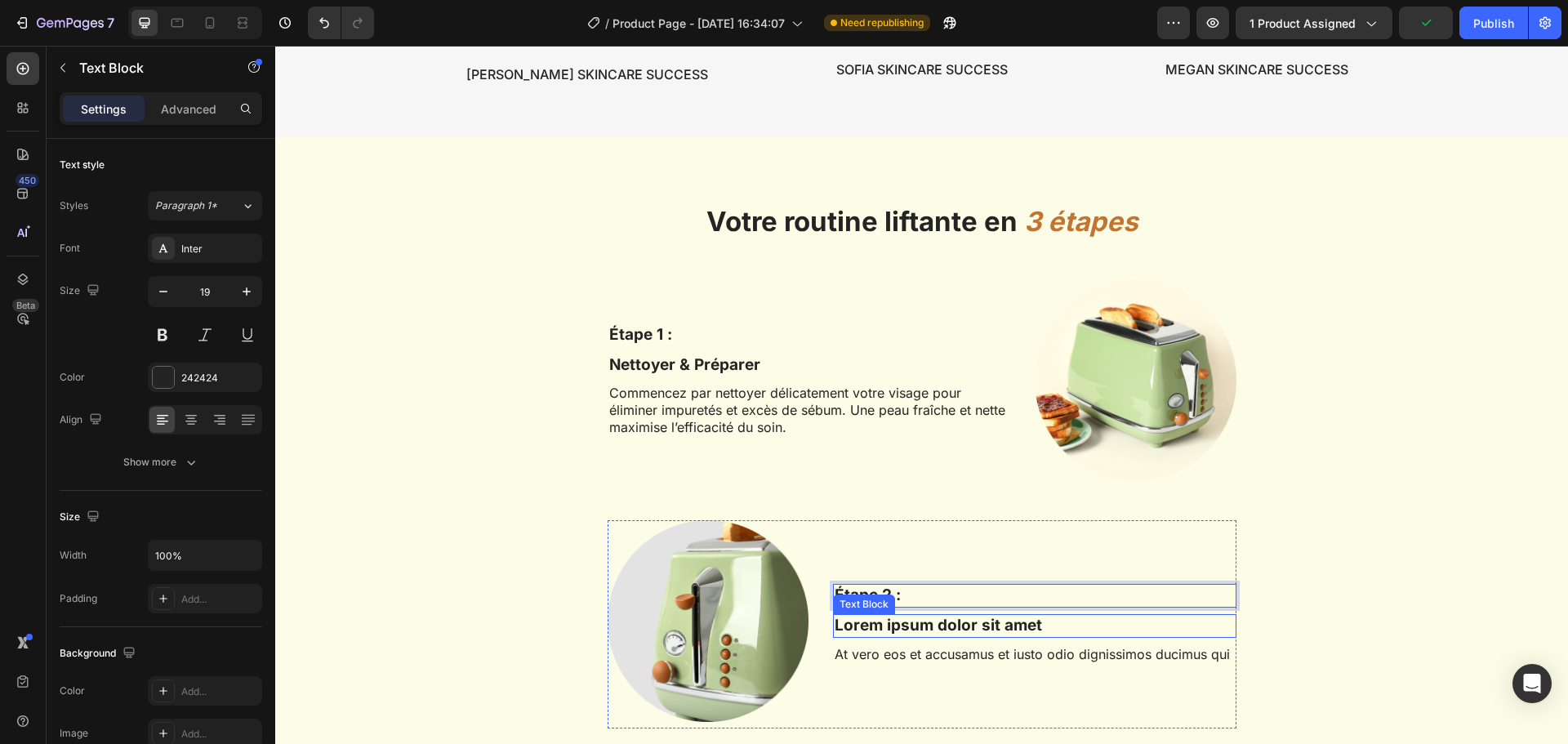
click at [902, 620] on p "Lorem ipsum dolor sit amet" at bounding box center [1035, 626] width 399 height 20
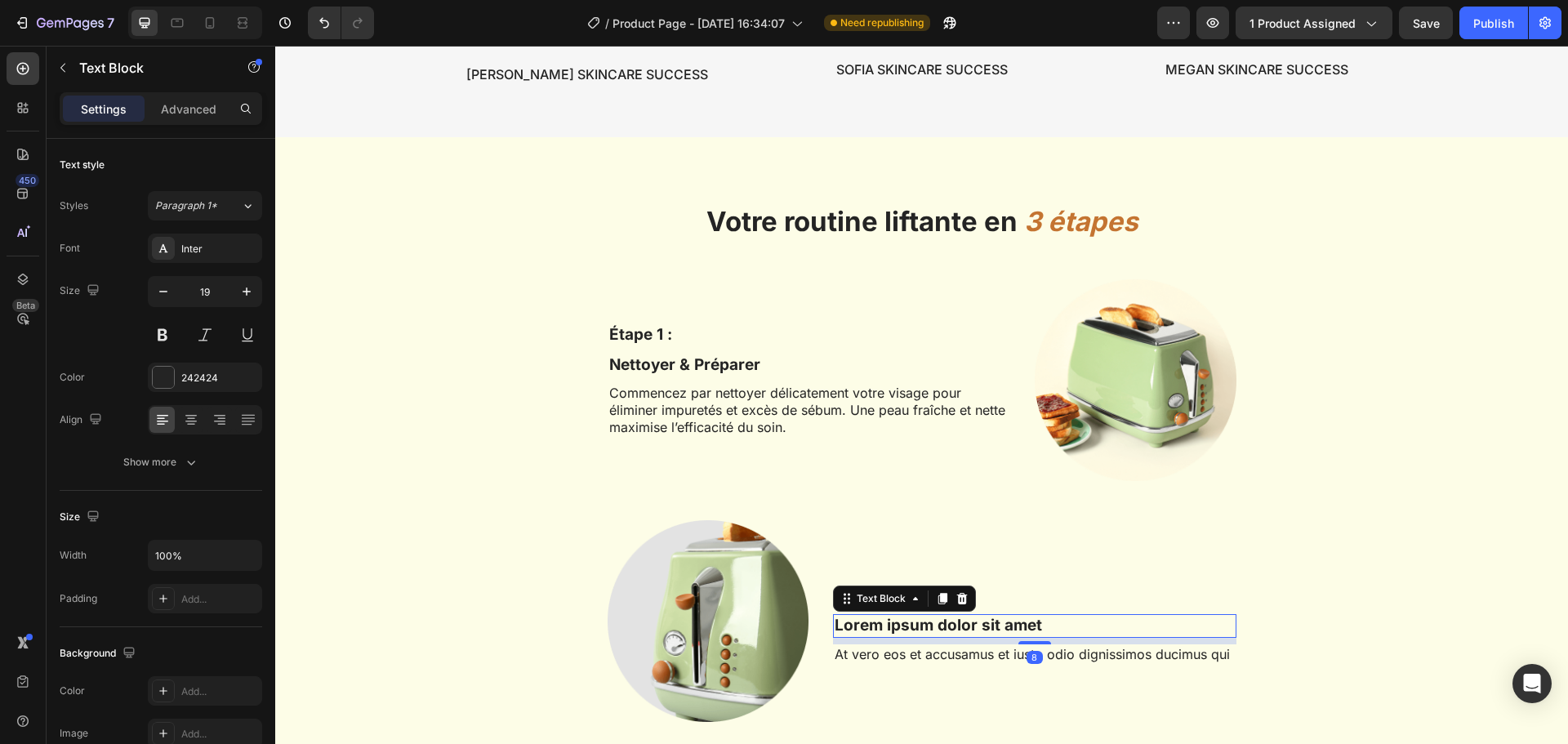
click at [1031, 621] on p "Lorem ipsum dolor sit amet" at bounding box center [1035, 626] width 399 height 20
drag, startPoint x: 1031, startPoint y: 621, endPoint x: 826, endPoint y: 632, distance: 205.3
click at [826, 632] on div "Image Étape 2 : Text Block Lorem ipsum dolor sit amet Text Block 8 At vero eos …" at bounding box center [921, 624] width 629 height 208
click at [954, 655] on p "At vero eos et accusamus et iusto odio dignissimos ducimus qui" at bounding box center [1035, 654] width 399 height 17
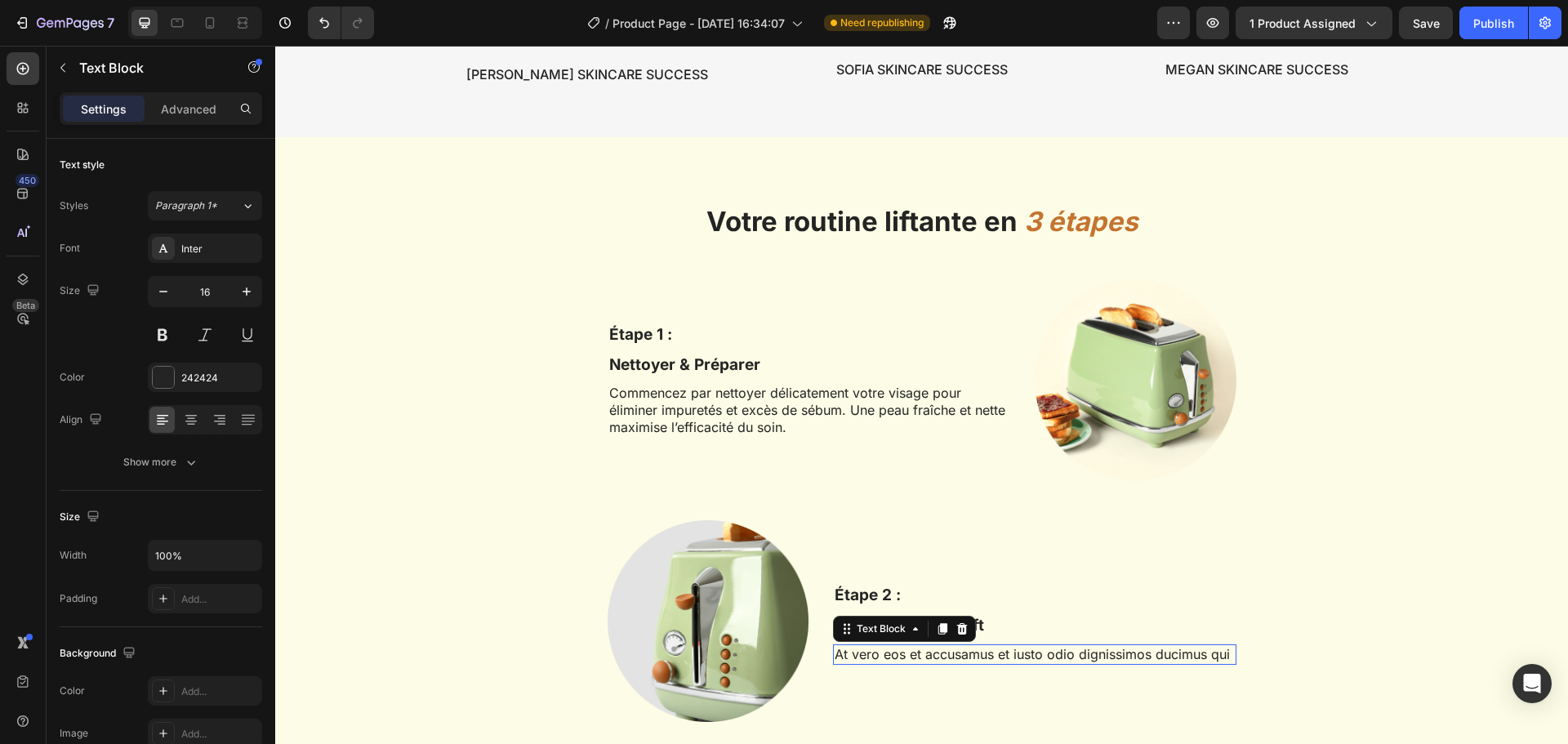
click at [954, 655] on p "At vero eos et accusamus et iusto odio dignissimos ducimus qui" at bounding box center [1035, 654] width 399 height 17
click at [1222, 652] on p "At vero eos et accusamus et iusto odio dignissimos ducimus qui" at bounding box center [1035, 654] width 399 height 17
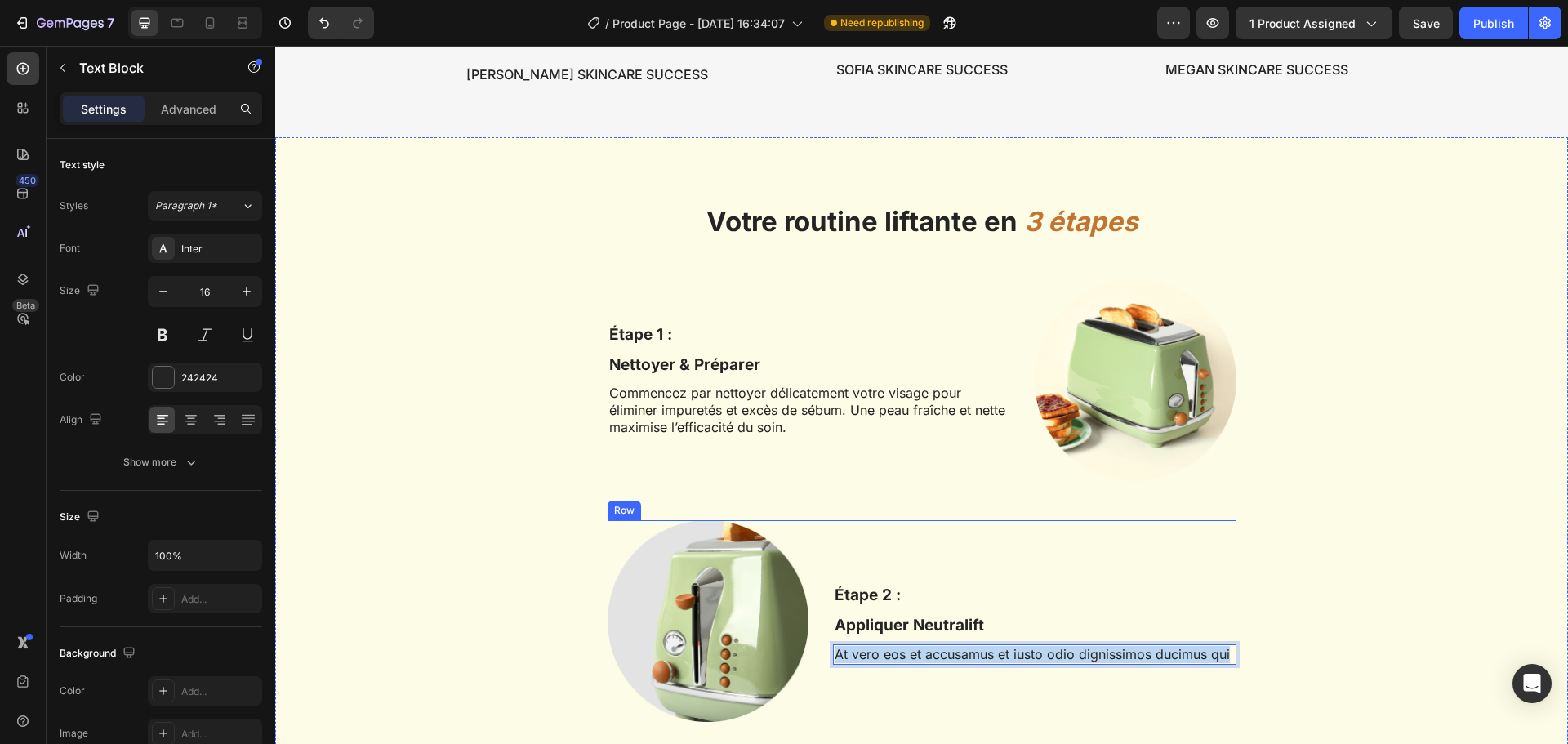
drag, startPoint x: 1224, startPoint y: 653, endPoint x: 808, endPoint y: 659, distance: 416.0
click at [808, 659] on div "Image Étape 2 : Text Block Appliquer Neutralift Text Block At vero eos et accus…" at bounding box center [921, 624] width 629 height 208
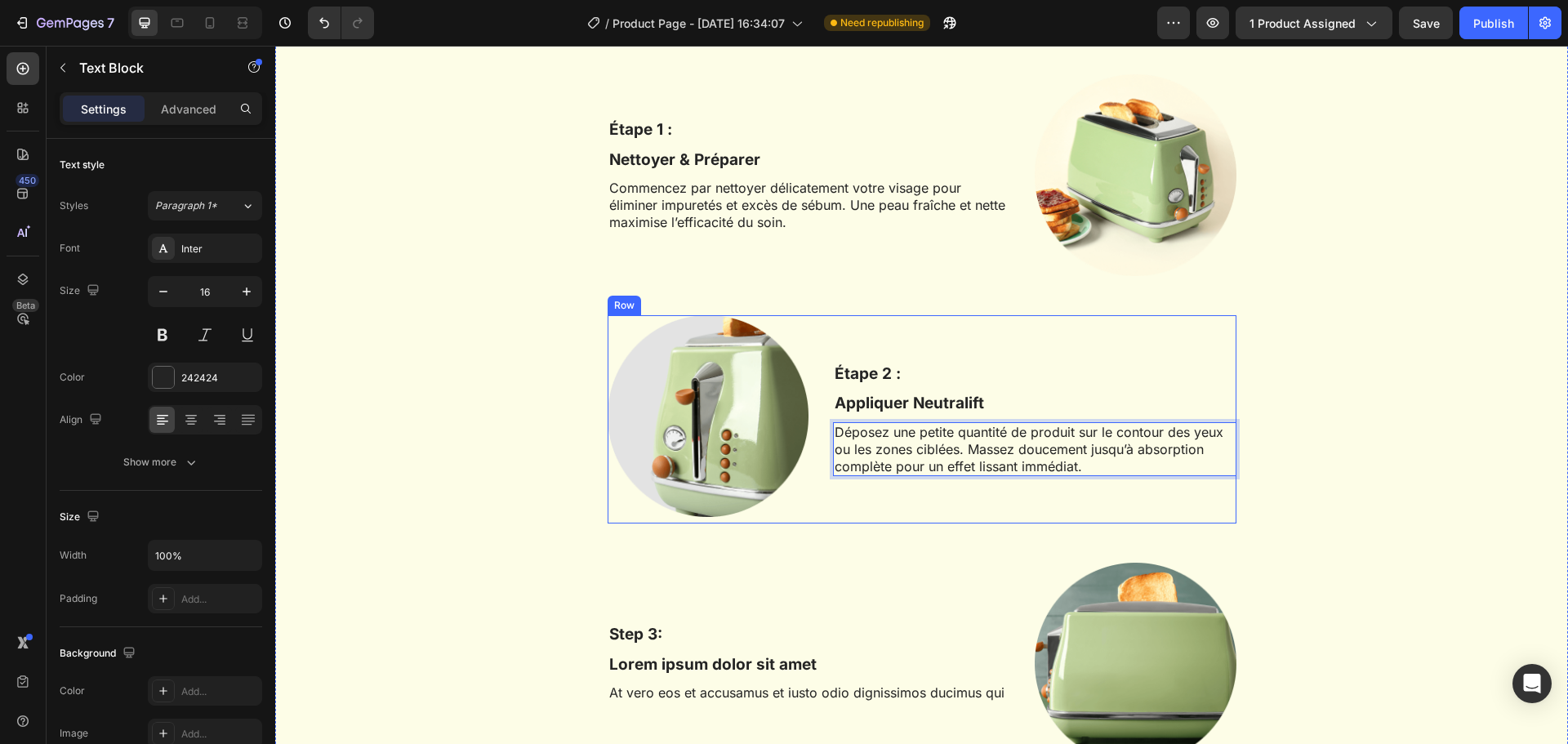
scroll to position [2817, 0]
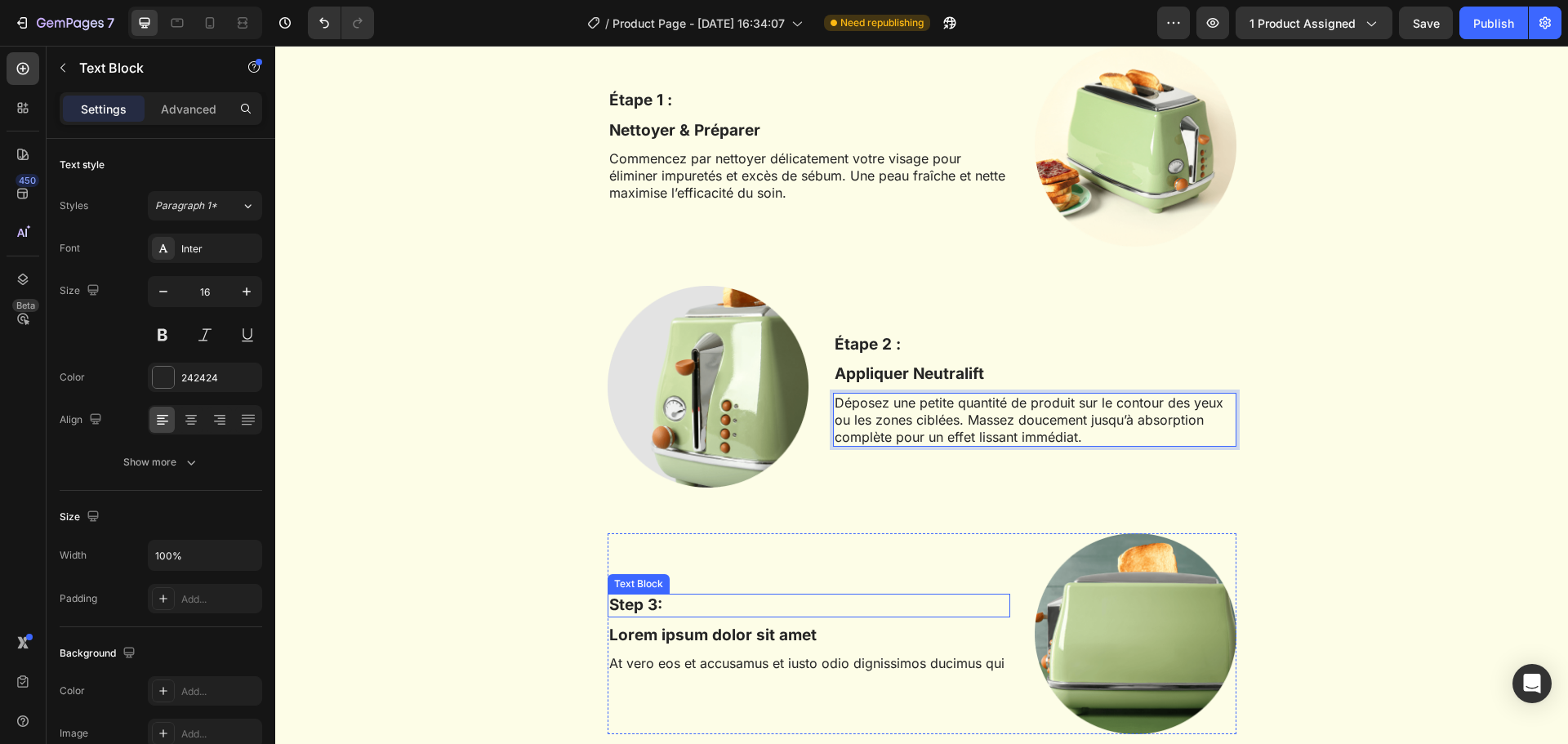
click at [628, 602] on p "Step 3:" at bounding box center [809, 606] width 399 height 20
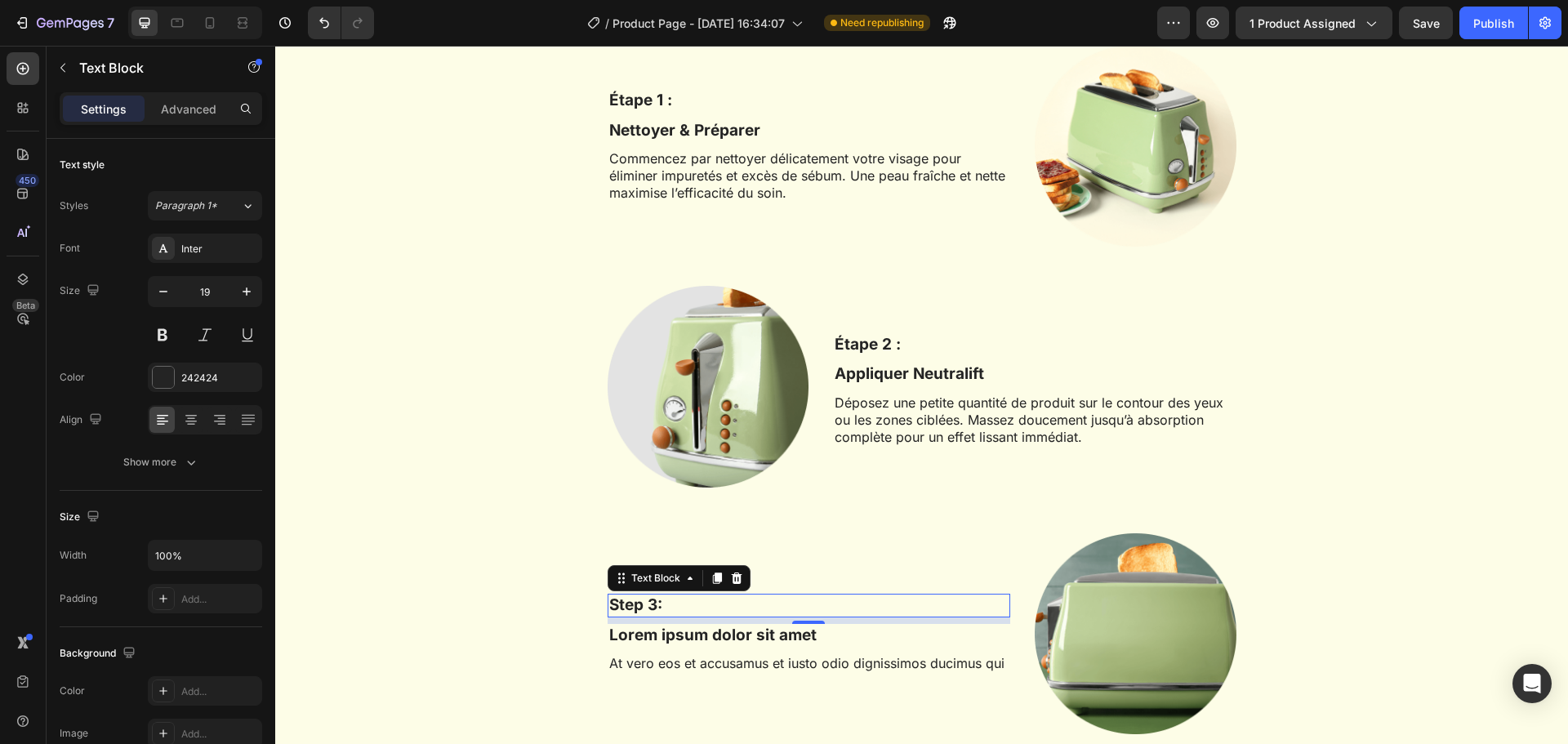
click at [639, 607] on p "Step 3:" at bounding box center [809, 606] width 399 height 20
drag, startPoint x: 656, startPoint y: 607, endPoint x: 594, endPoint y: 607, distance: 62.0
click at [594, 607] on div "Votre routine liftante en 3 étapes Heading Row Étape 1 : Text Block Nettoyer & …" at bounding box center [921, 372] width 1268 height 806
click at [733, 633] on p "Lorem ipsum dolor sit amet" at bounding box center [809, 635] width 399 height 20
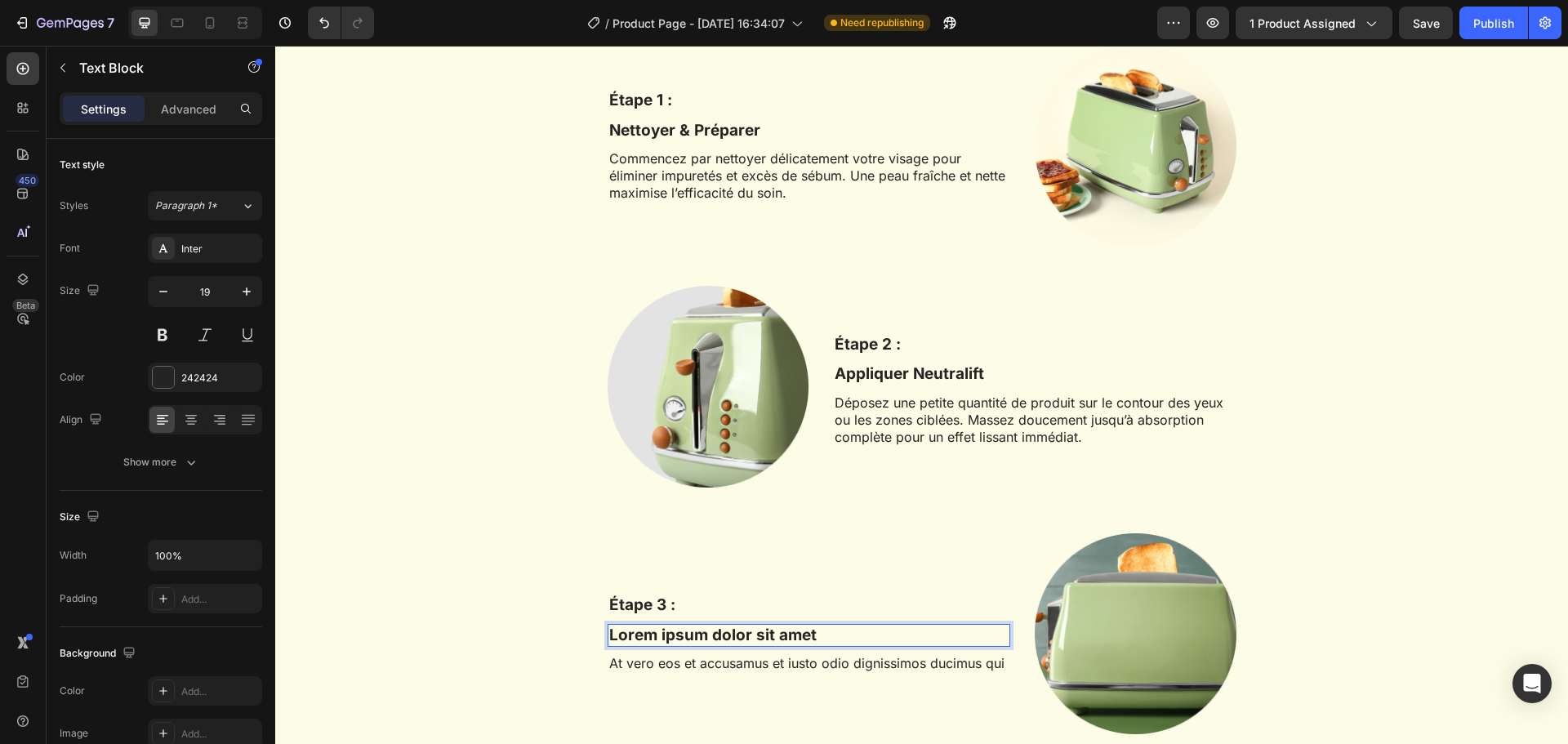
scroll to position [2801, 0]
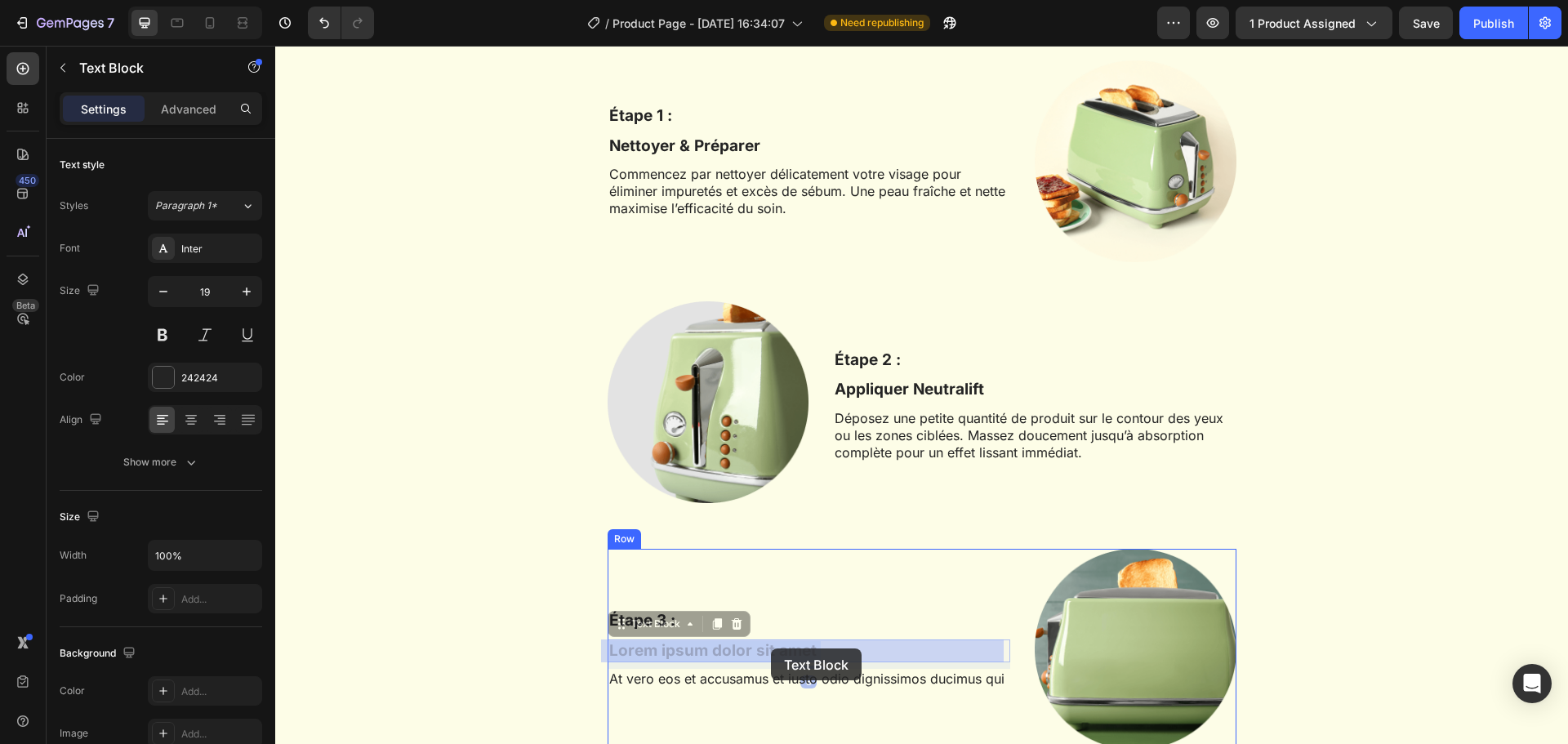
drag, startPoint x: 808, startPoint y: 635, endPoint x: 771, endPoint y: 648, distance: 39.2
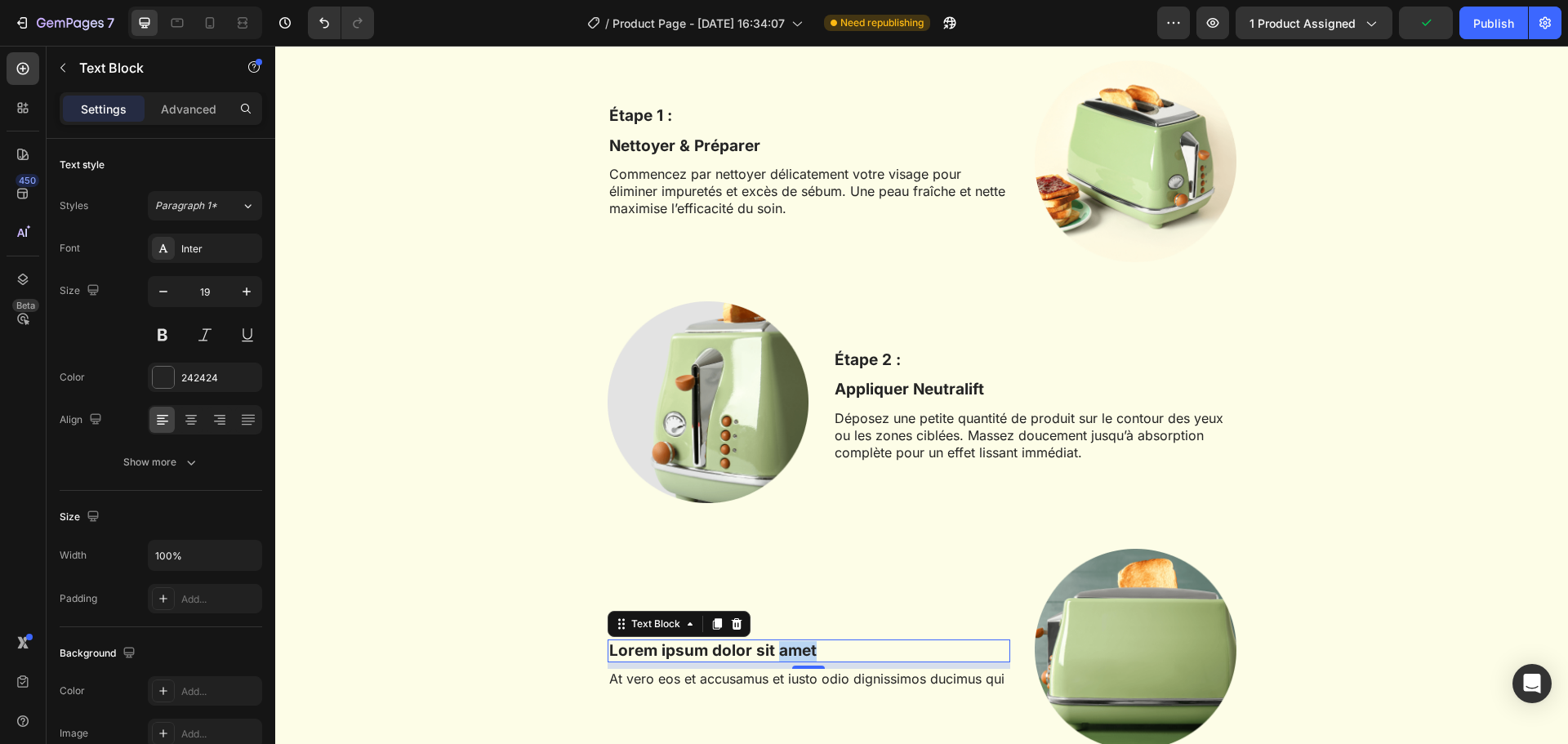
click at [804, 650] on p "Lorem ipsum dolor sit amet" at bounding box center [809, 651] width 399 height 20
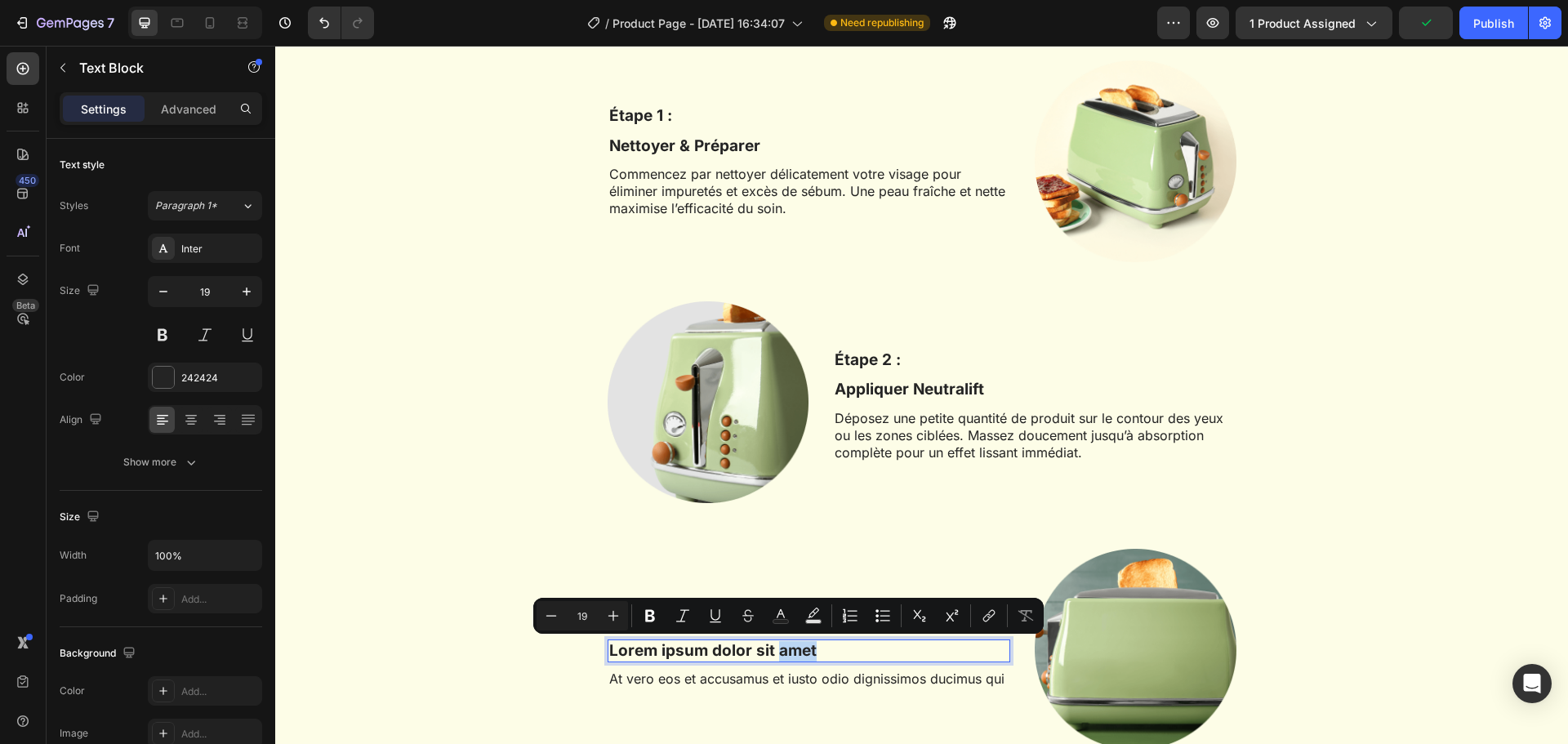
click at [809, 652] on p "Lorem ipsum dolor sit amet" at bounding box center [809, 651] width 399 height 20
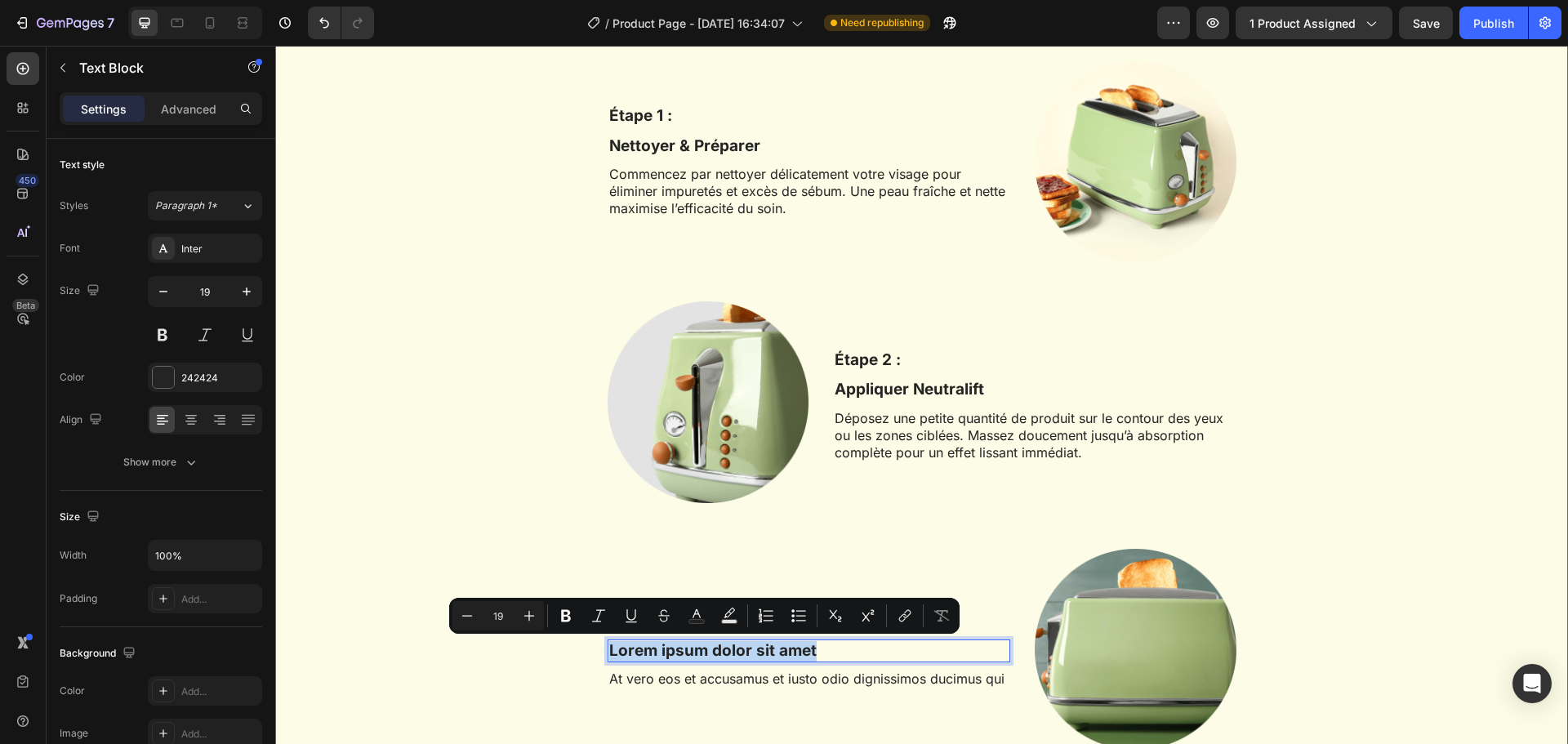
drag, startPoint x: 809, startPoint y: 652, endPoint x: 570, endPoint y: 668, distance: 239.5
click at [570, 668] on div "Votre routine liftante en 3 étapes Heading Row Étape 1 : Text Block Nettoyer & …" at bounding box center [921, 386] width 1268 height 806
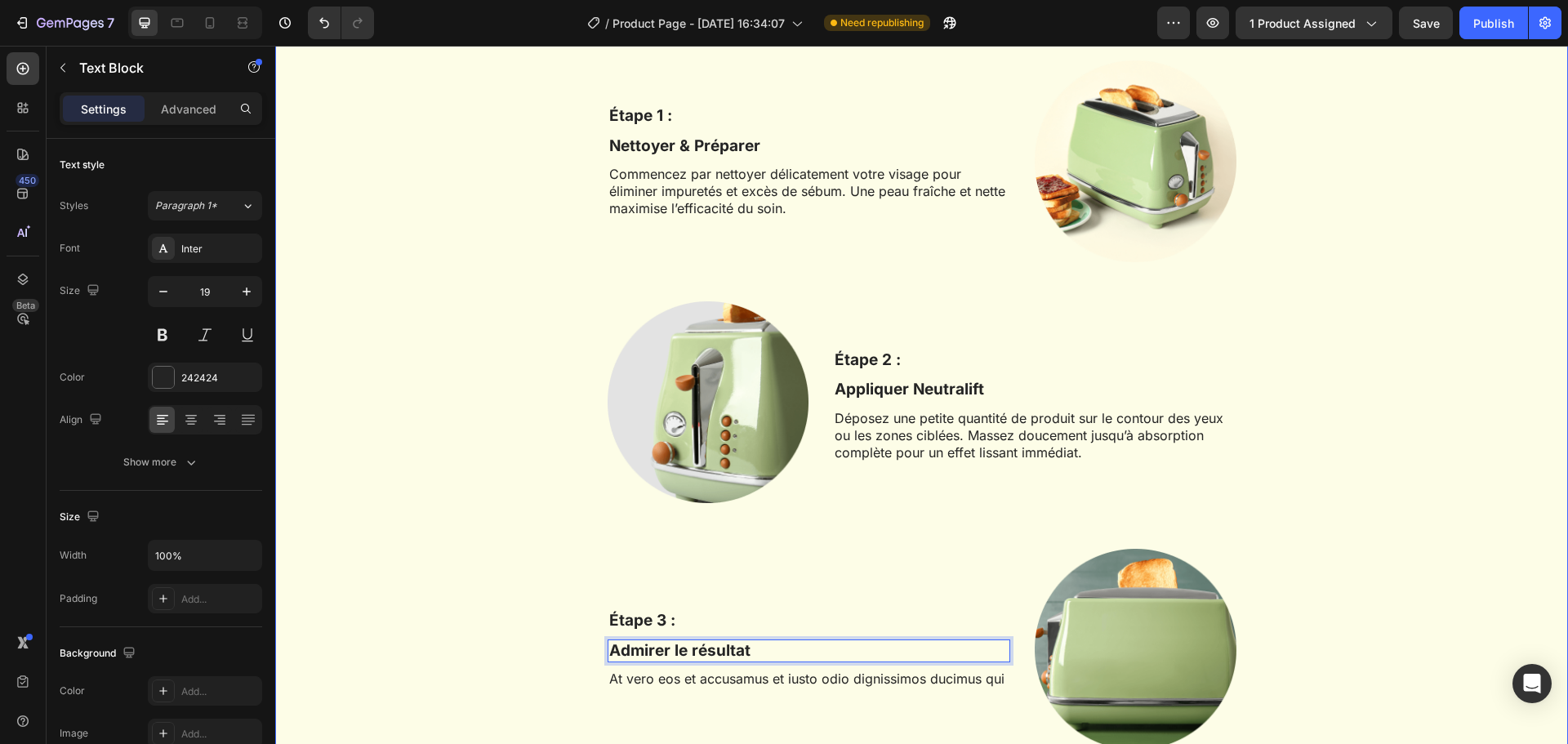
scroll to position [2892, 0]
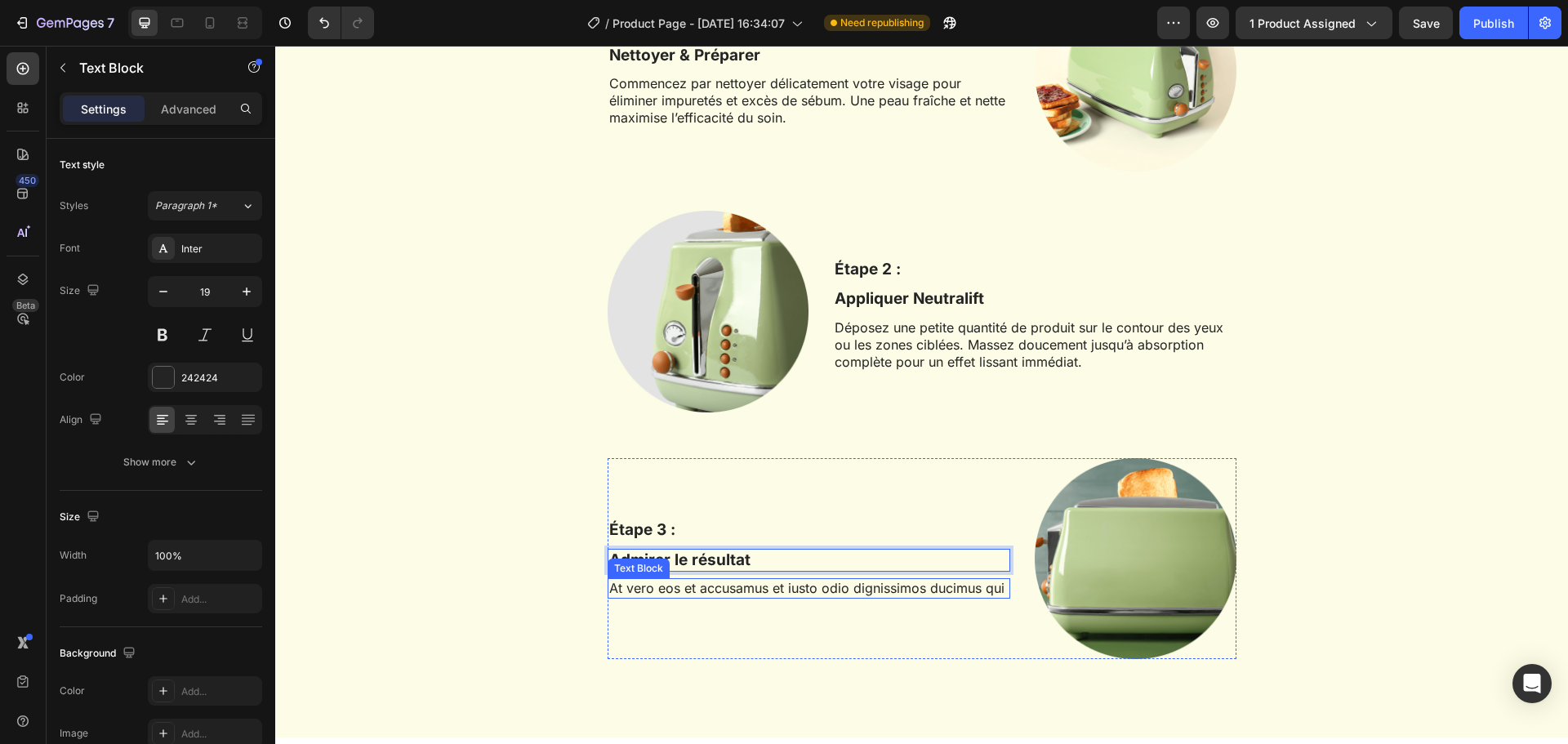
click at [808, 590] on p "At vero eos et accusamus et iusto odio dignissimos ducimus qui" at bounding box center [809, 588] width 399 height 17
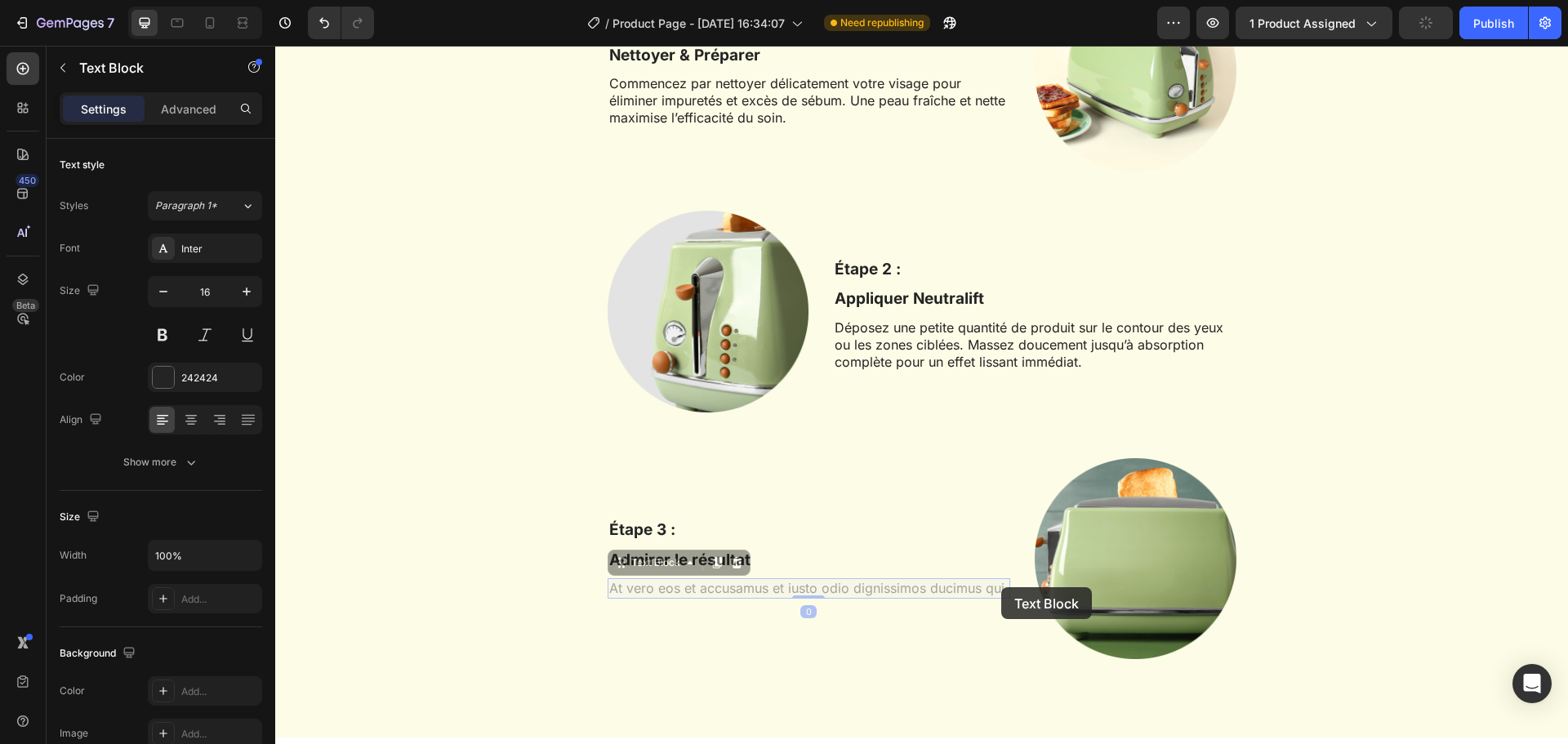
scroll to position [2882, 0]
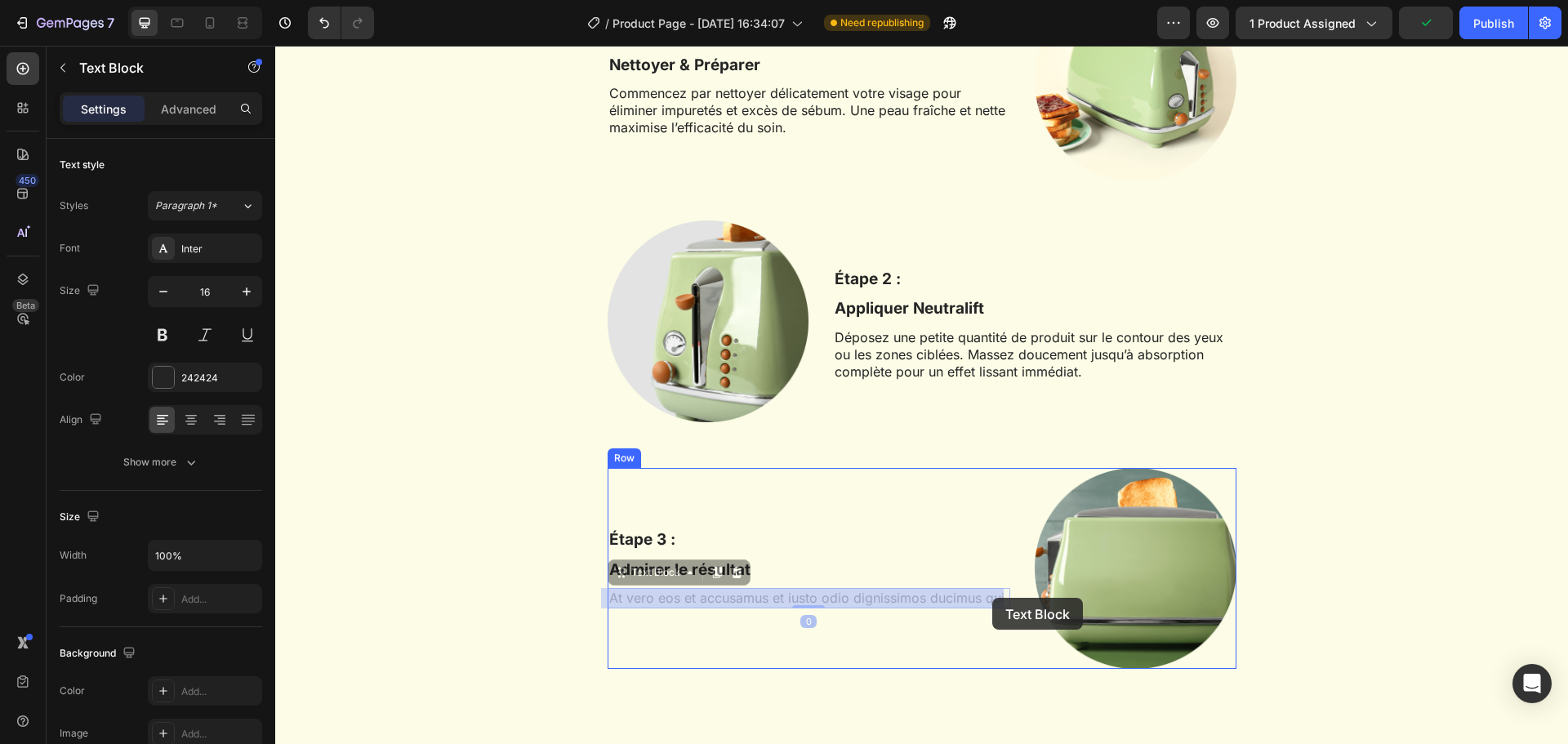
drag, startPoint x: 1001, startPoint y: 587, endPoint x: 993, endPoint y: 598, distance: 13.6
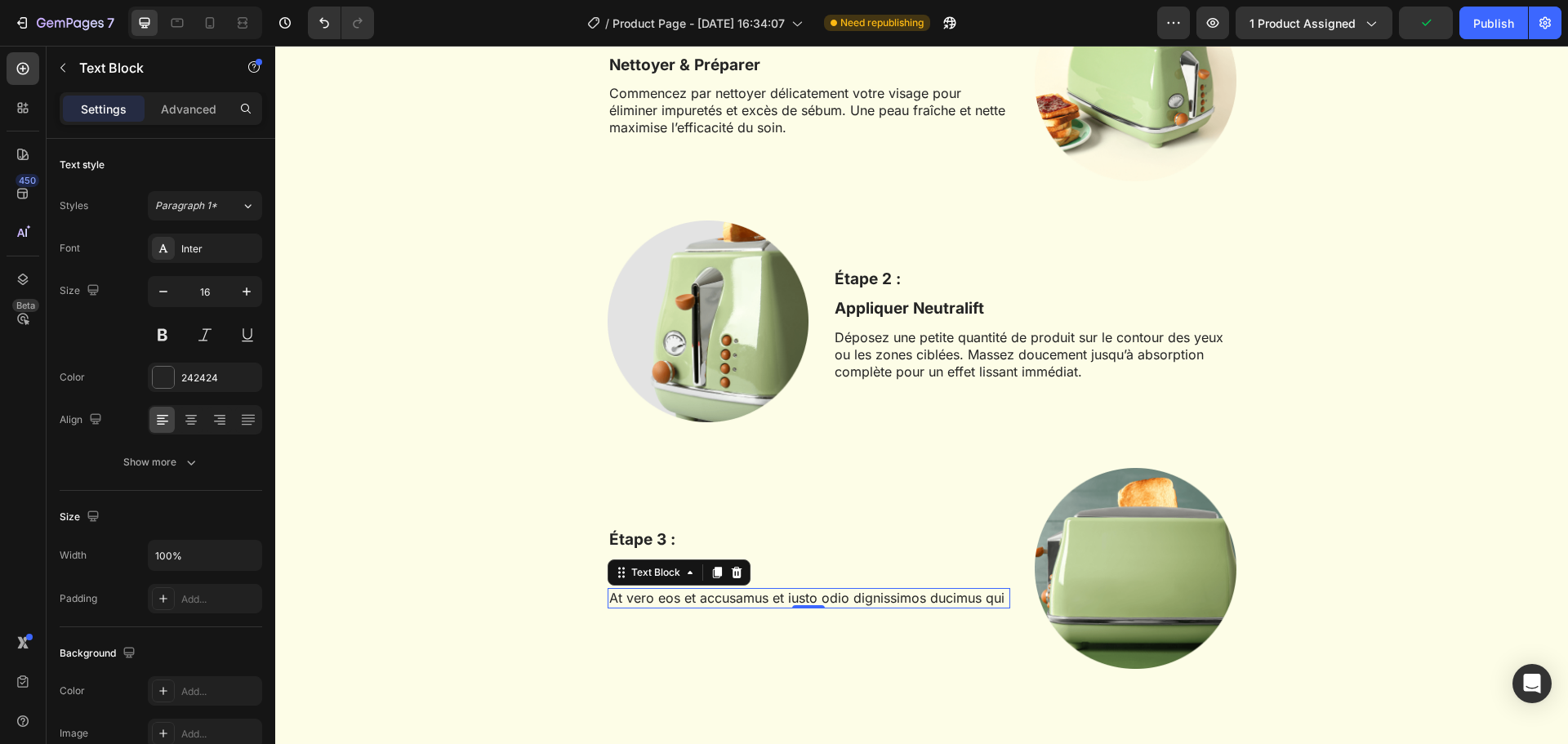
click at [993, 598] on p "At vero eos et accusamus et iusto odio dignissimos ducimus qui" at bounding box center [809, 598] width 399 height 17
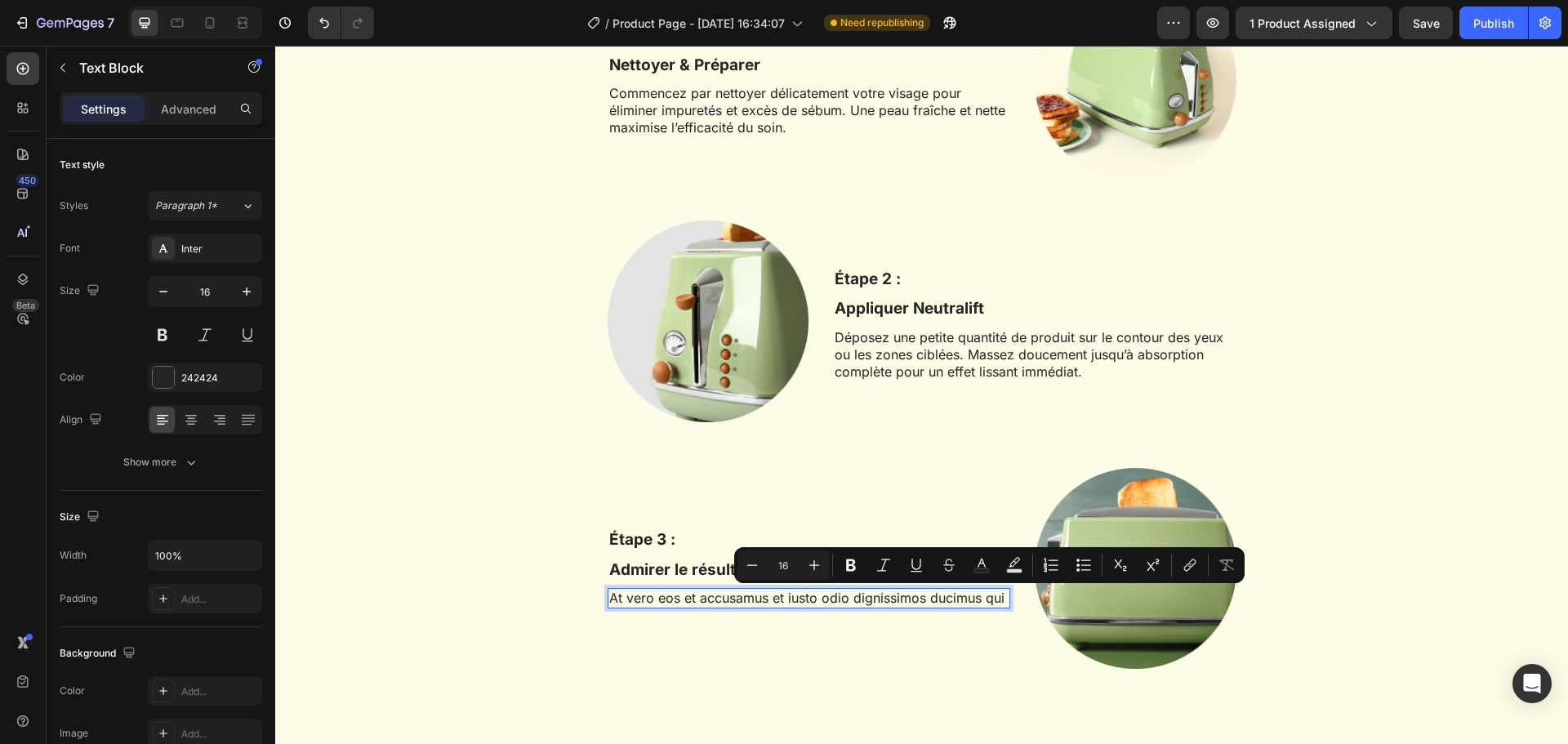
click at [997, 599] on p "At vero eos et accusamus et iusto odio dignissimos ducimus qui" at bounding box center [809, 598] width 399 height 17
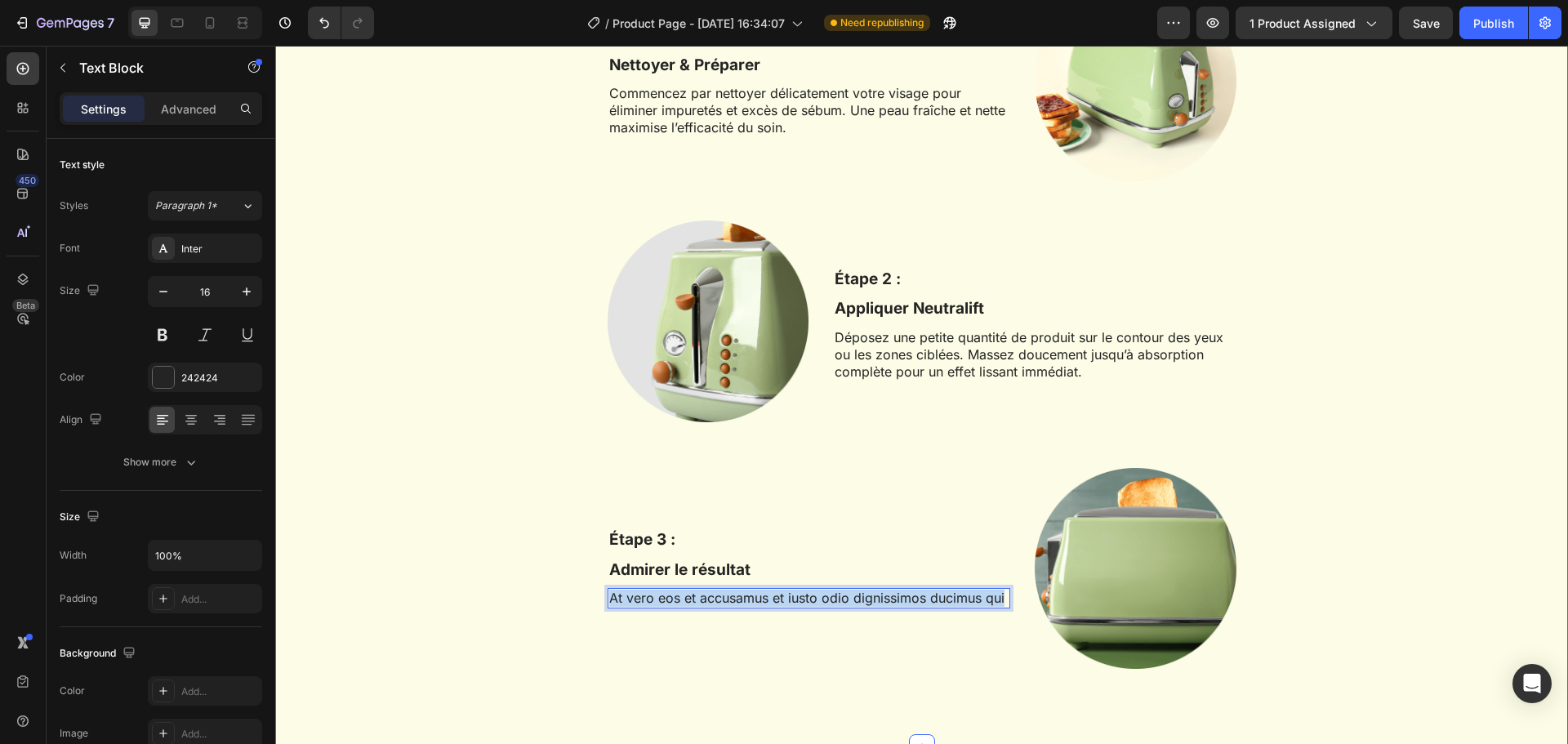
drag, startPoint x: 997, startPoint y: 599, endPoint x: 595, endPoint y: 591, distance: 402.1
click at [595, 591] on div "Votre routine liftante en 3 étapes Heading Row Étape 1 : Text Block Nettoyer & …" at bounding box center [921, 306] width 1268 height 806
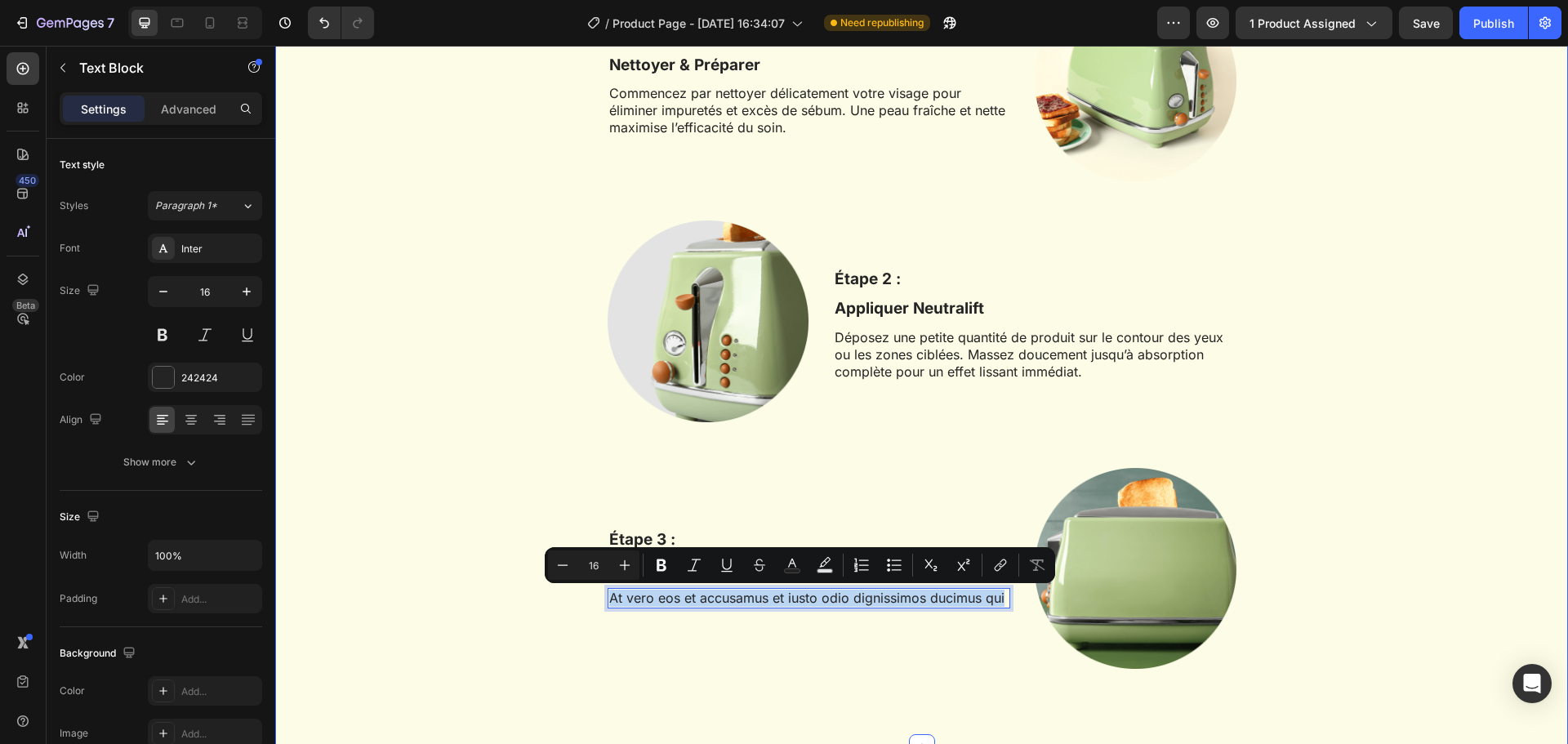
scroll to position [2866, 0]
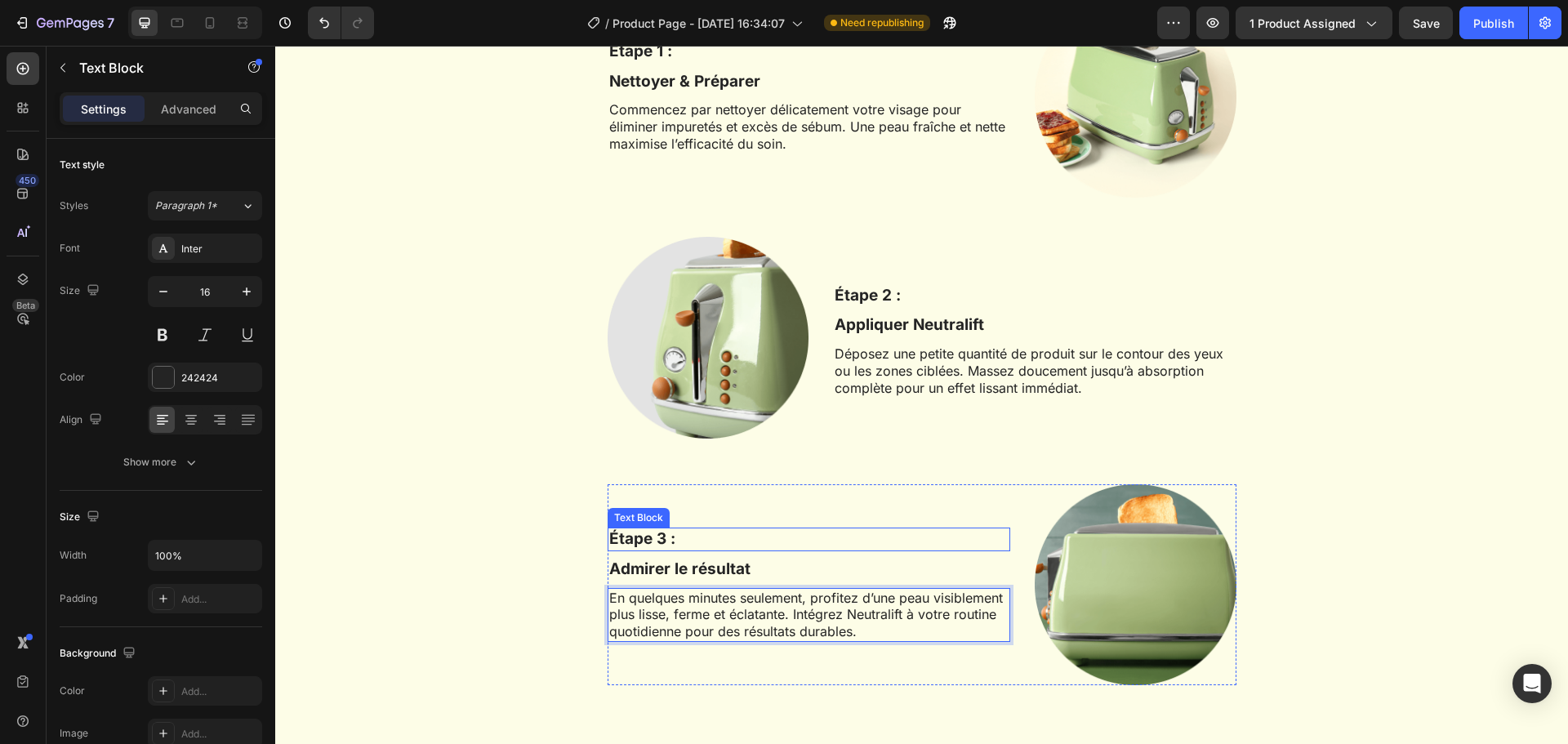
click at [872, 530] on p "Étape 3 :" at bounding box center [809, 540] width 399 height 20
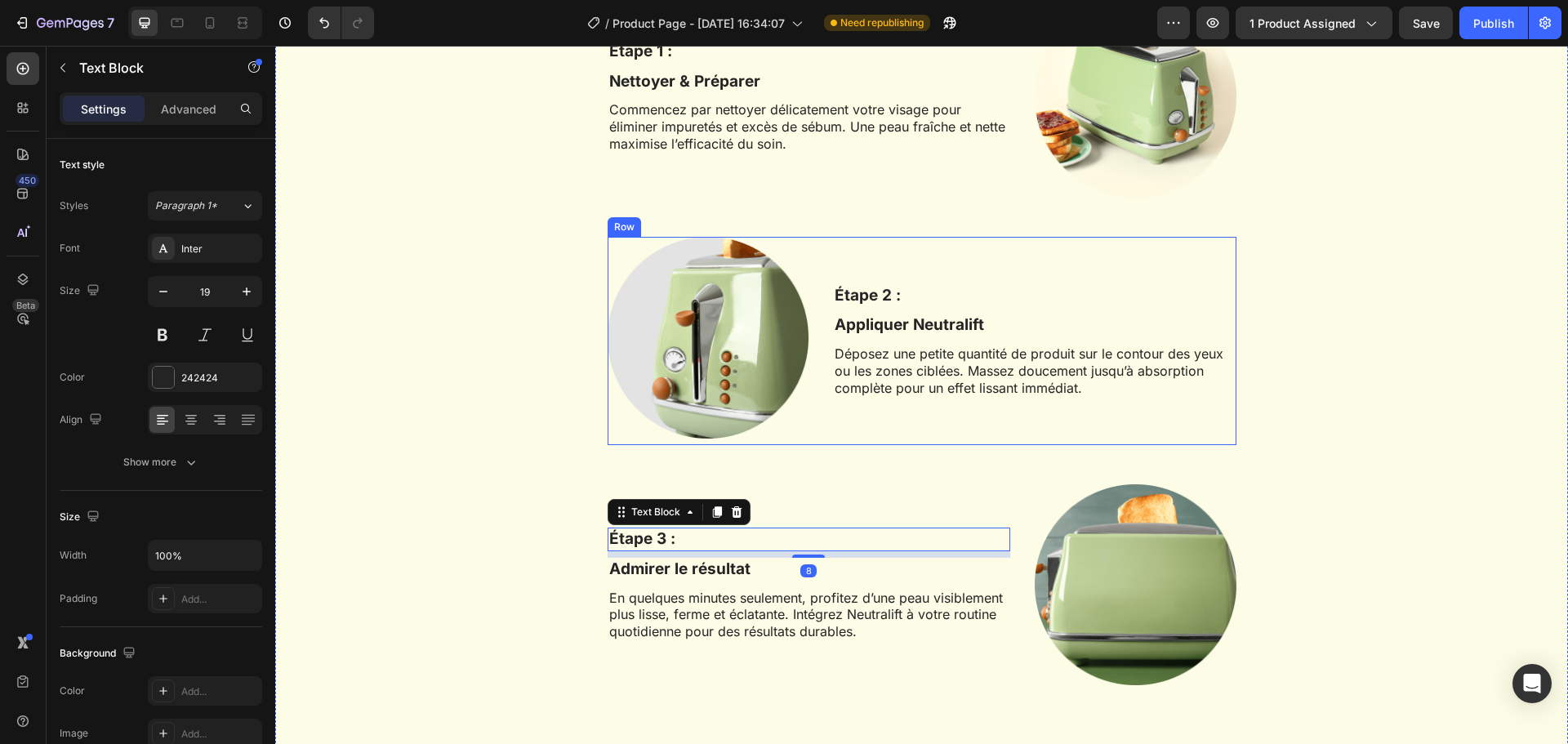
click at [985, 430] on div "Étape 2 : Text Block Appliquer Neutralift Text Block Déposez une petite quantit…" at bounding box center [1034, 341] width 402 height 208
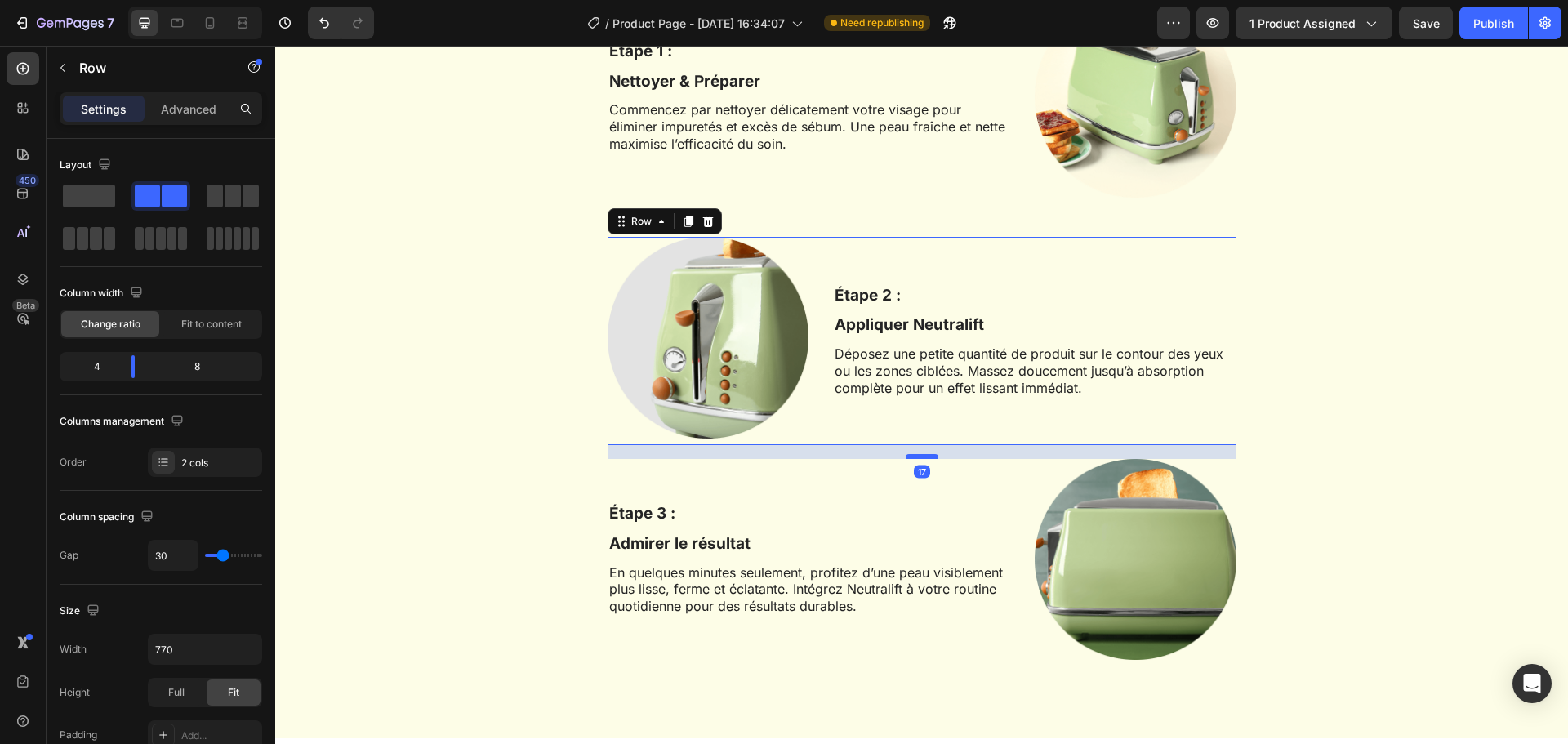
drag, startPoint x: 921, startPoint y: 482, endPoint x: 920, endPoint y: 456, distance: 26.0
click at [920, 456] on div at bounding box center [921, 456] width 33 height 5
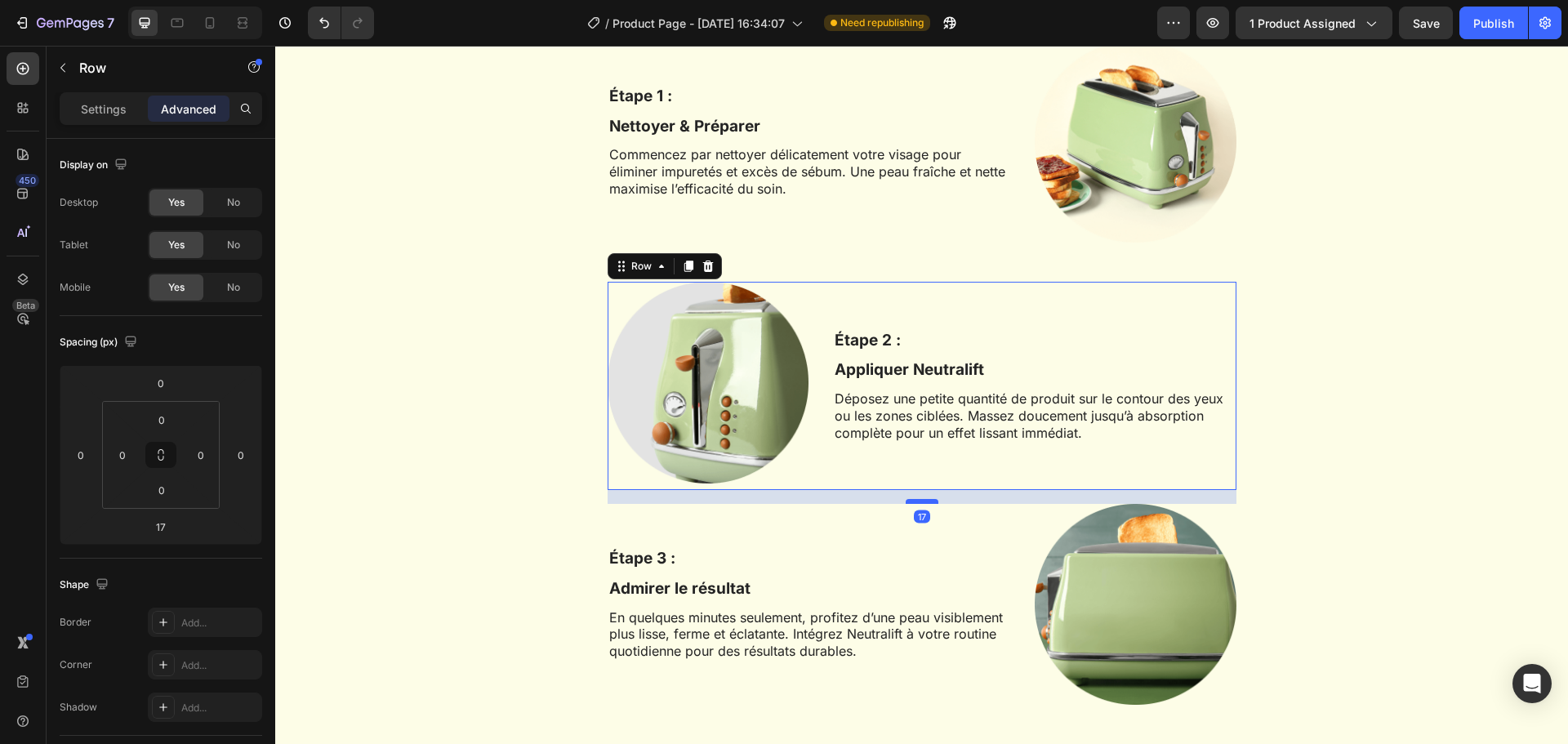
scroll to position [2821, 0]
click at [949, 233] on div "Étape 1 : Text Block Nettoyer & Préparer Text Block Commencez par nettoyer déli…" at bounding box center [808, 142] width 402 height 202
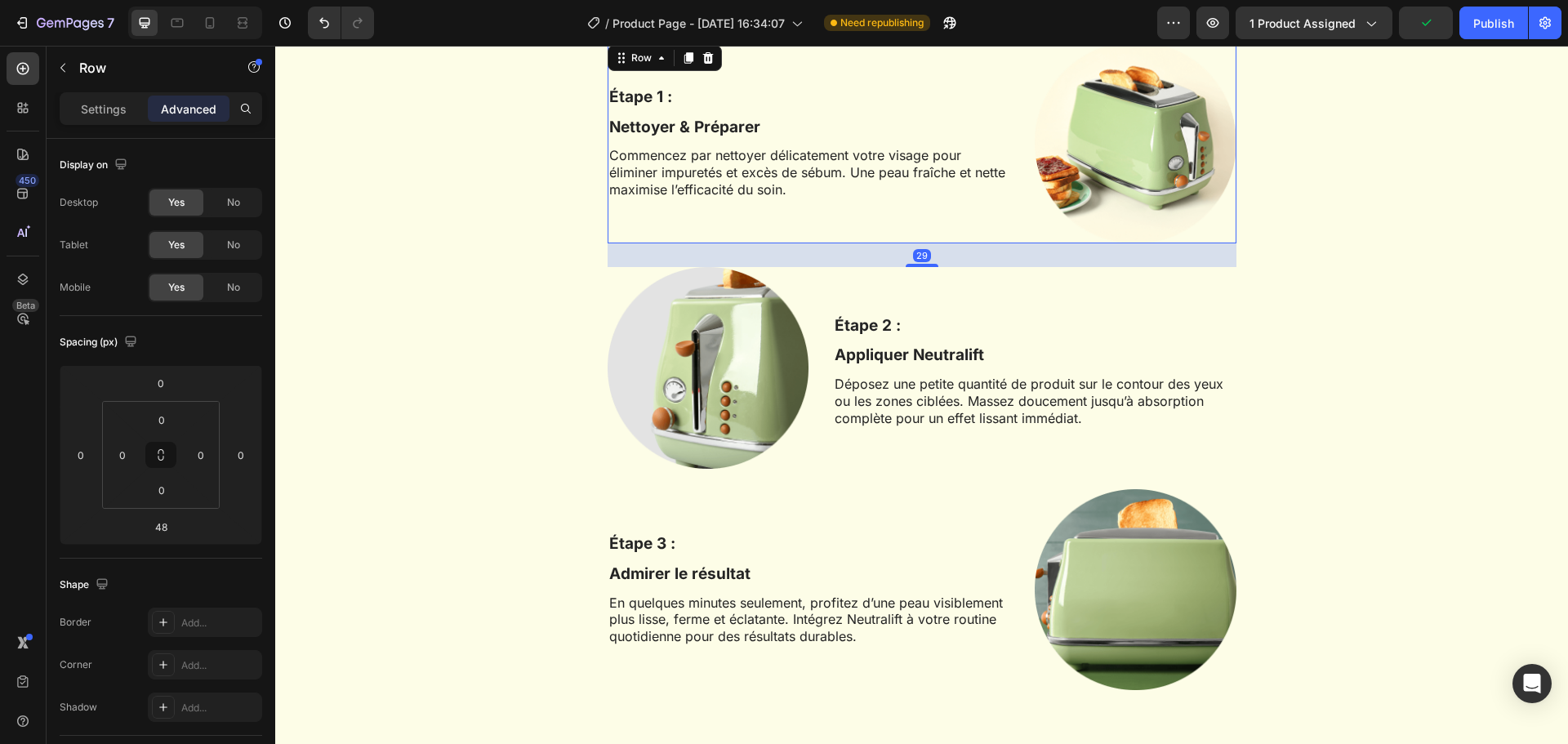
drag, startPoint x: 921, startPoint y: 281, endPoint x: 921, endPoint y: 265, distance: 16.0
click at [921, 265] on div at bounding box center [921, 266] width 33 height 4
type input "29"
click at [921, 265] on div at bounding box center [921, 264] width 33 height 5
click at [1345, 334] on div "Votre routine liftante en 3 étapes Heading Row Étape 1 : Text Block Nettoyer & …" at bounding box center [921, 347] width 1268 height 765
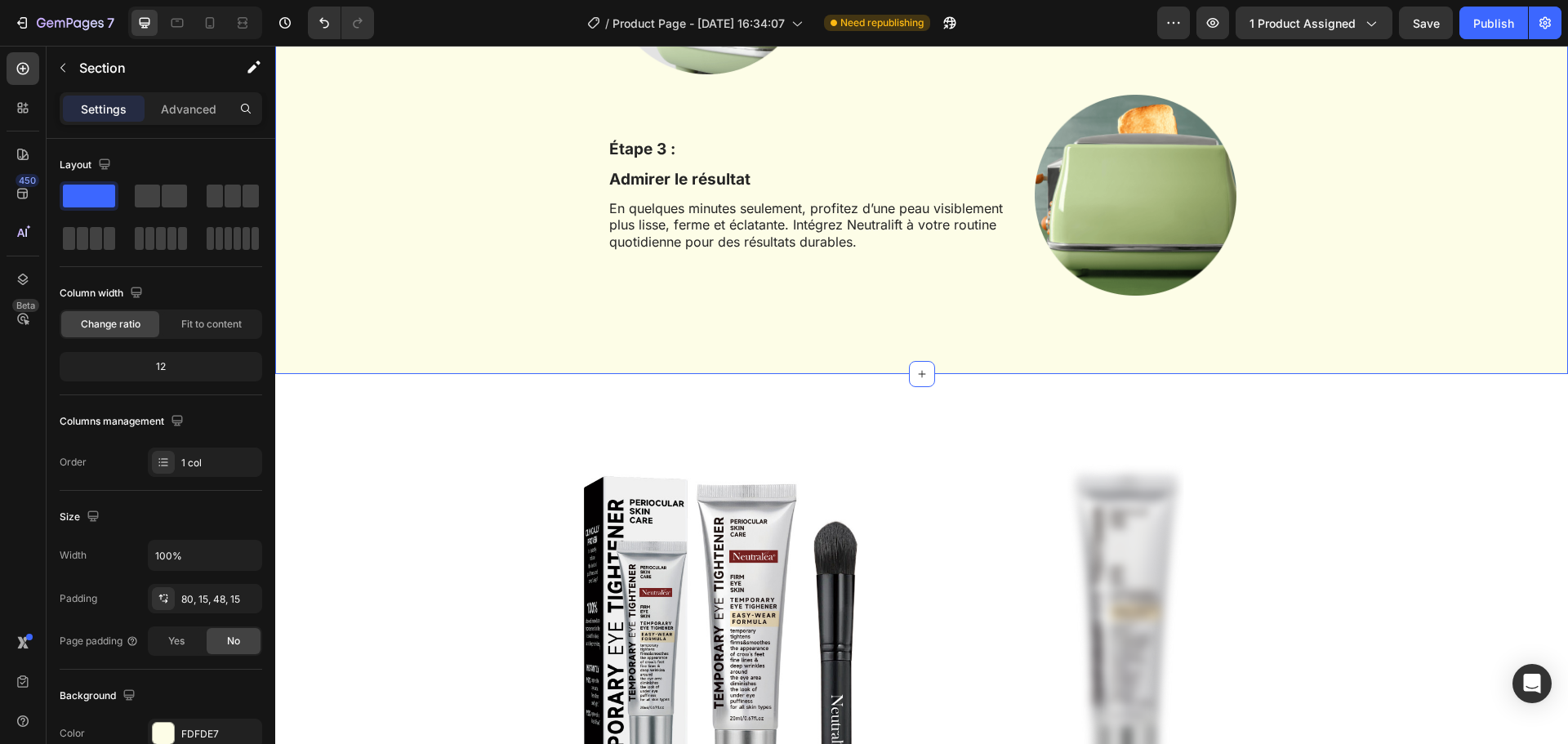
scroll to position [3217, 0]
click at [206, 595] on div "80, 15, 48, 15" at bounding box center [204, 599] width 47 height 15
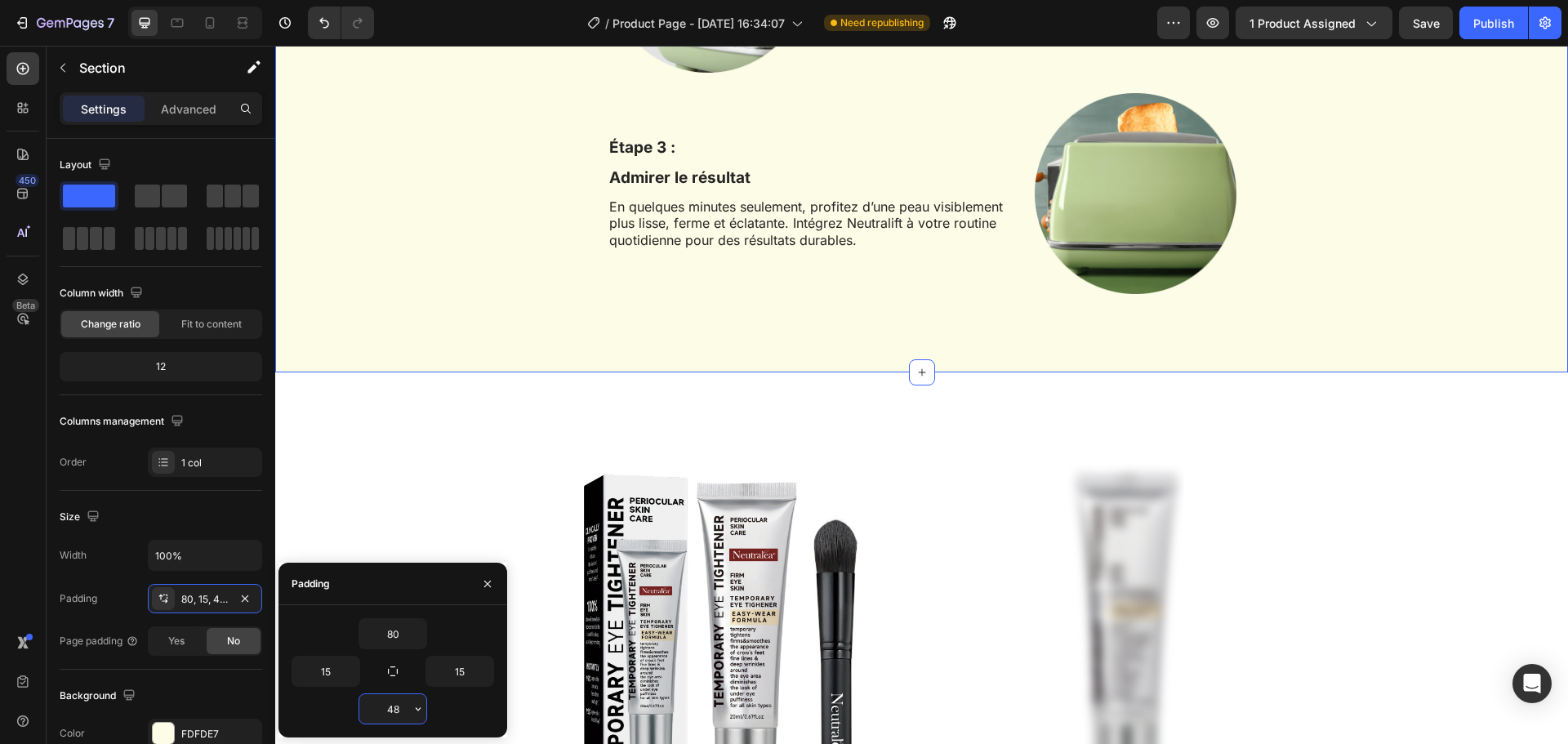
click at [405, 718] on input "48" at bounding box center [393, 709] width 67 height 30
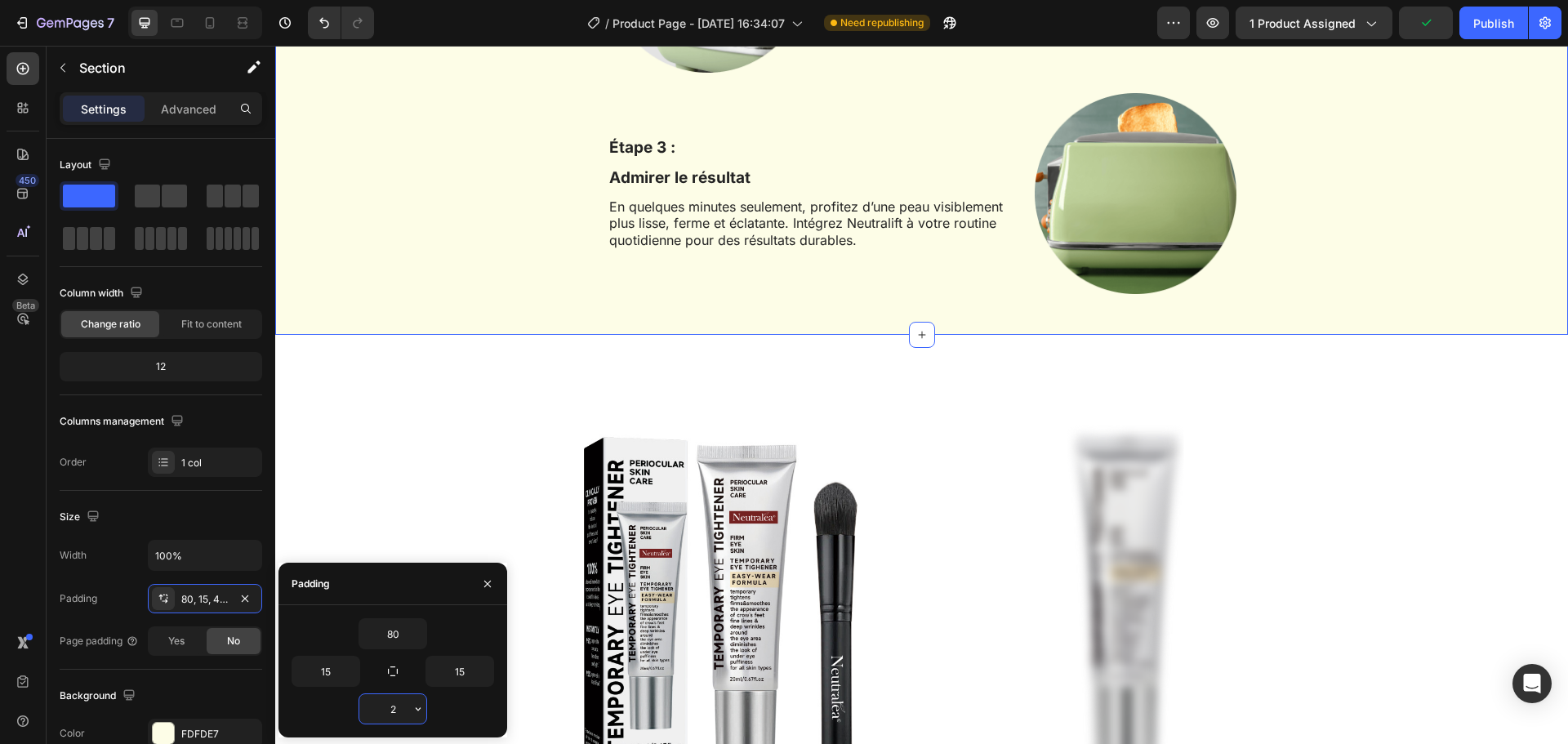
type input "20"
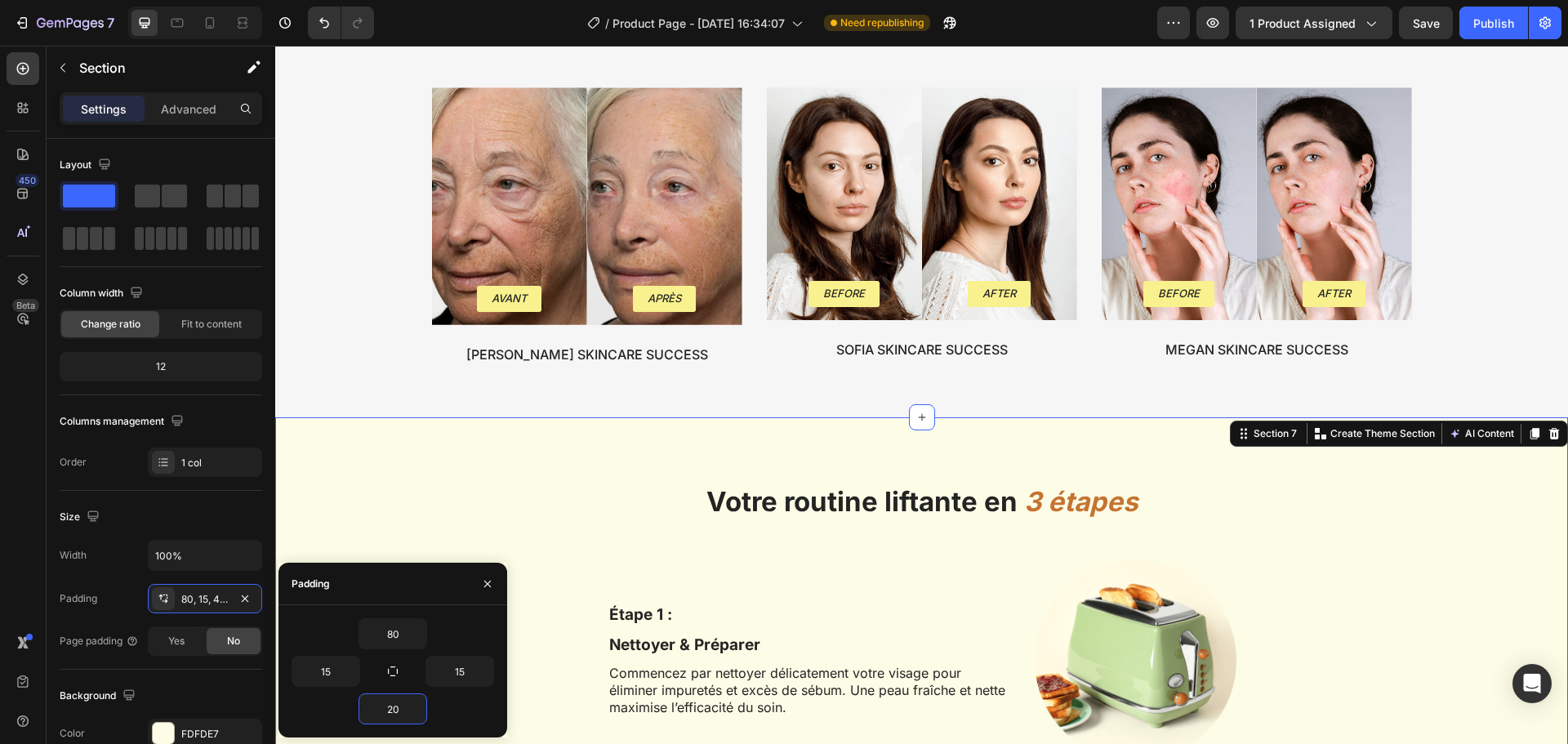
scroll to position [2302, 0]
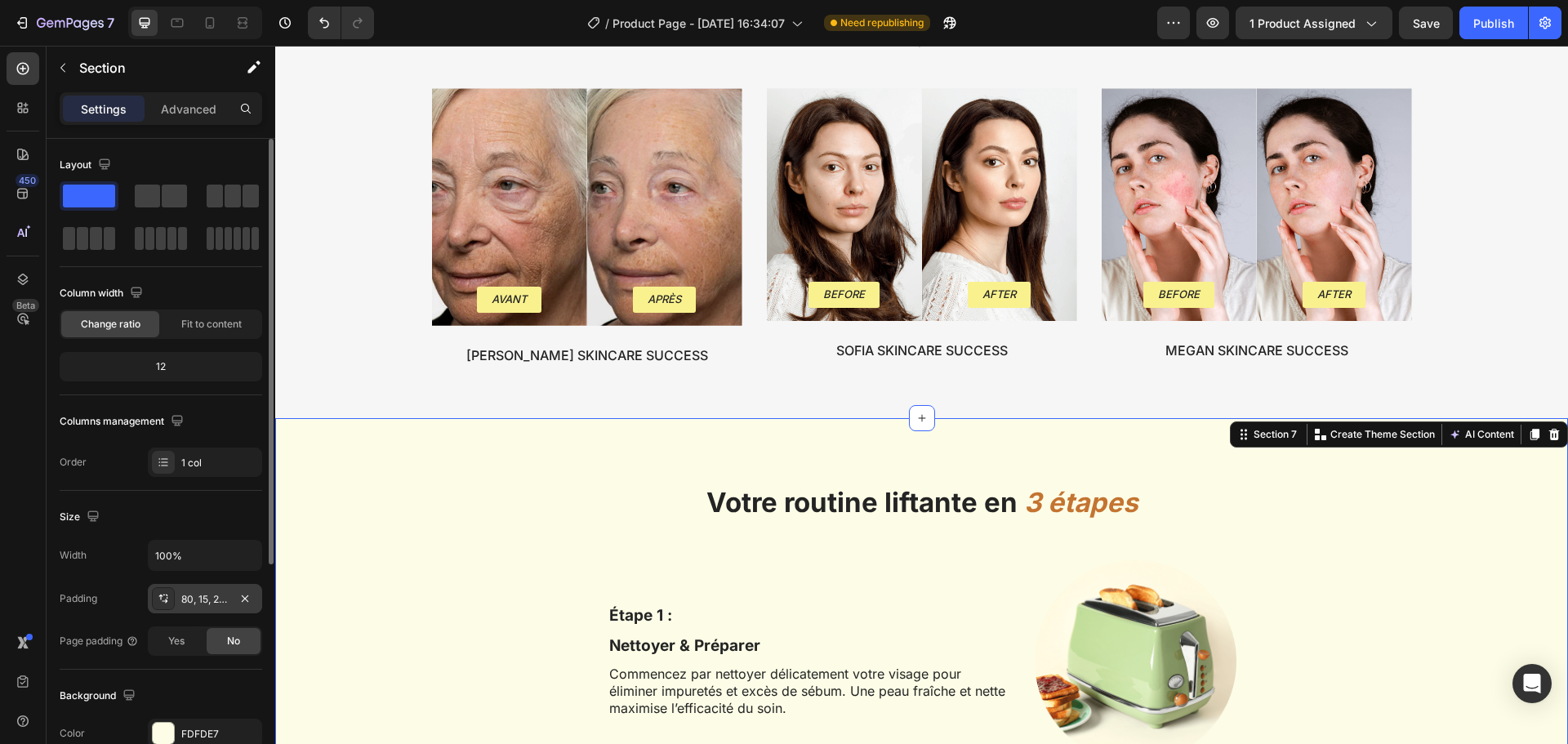
click at [191, 598] on div "80, 15, 20, 15" at bounding box center [204, 599] width 47 height 15
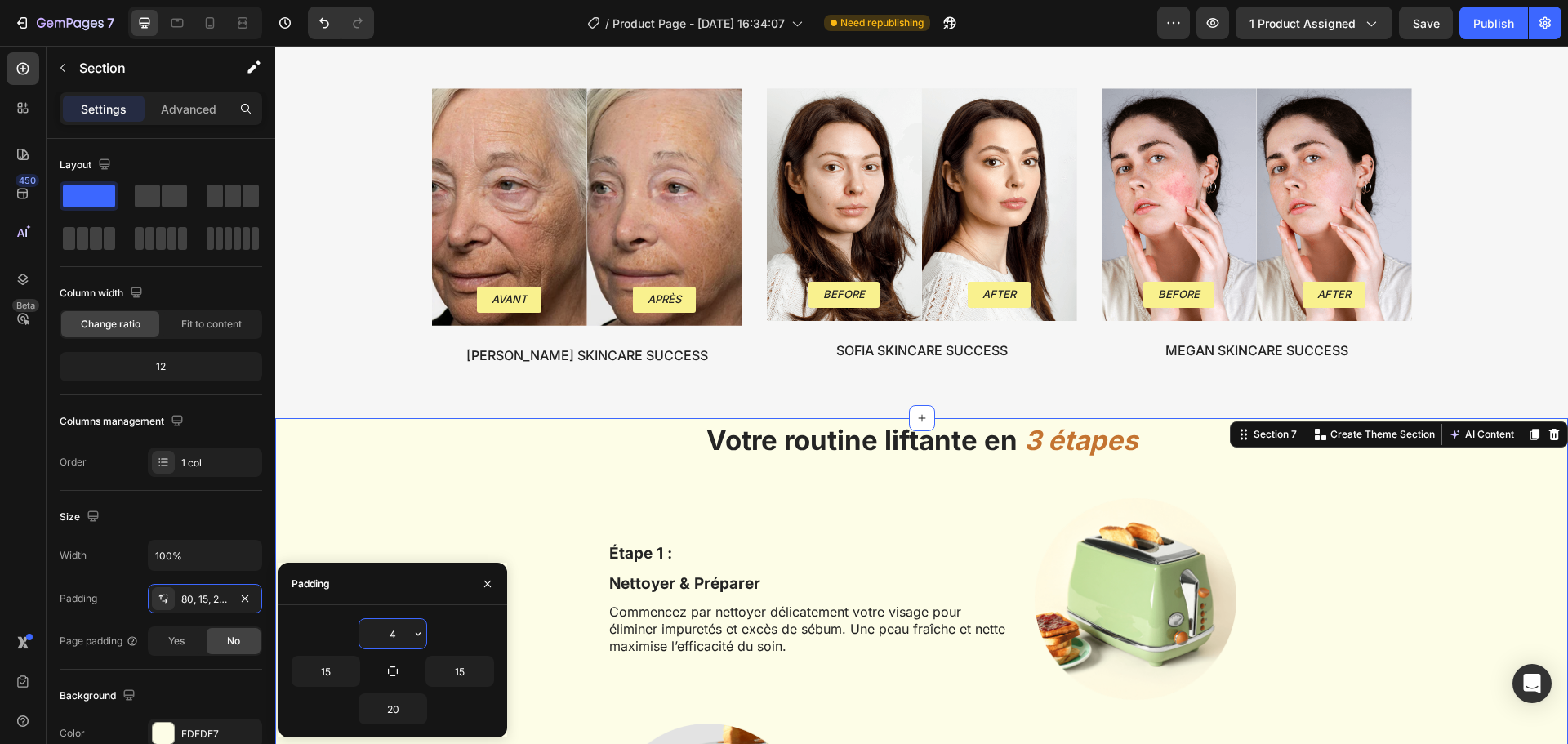
type input "40"
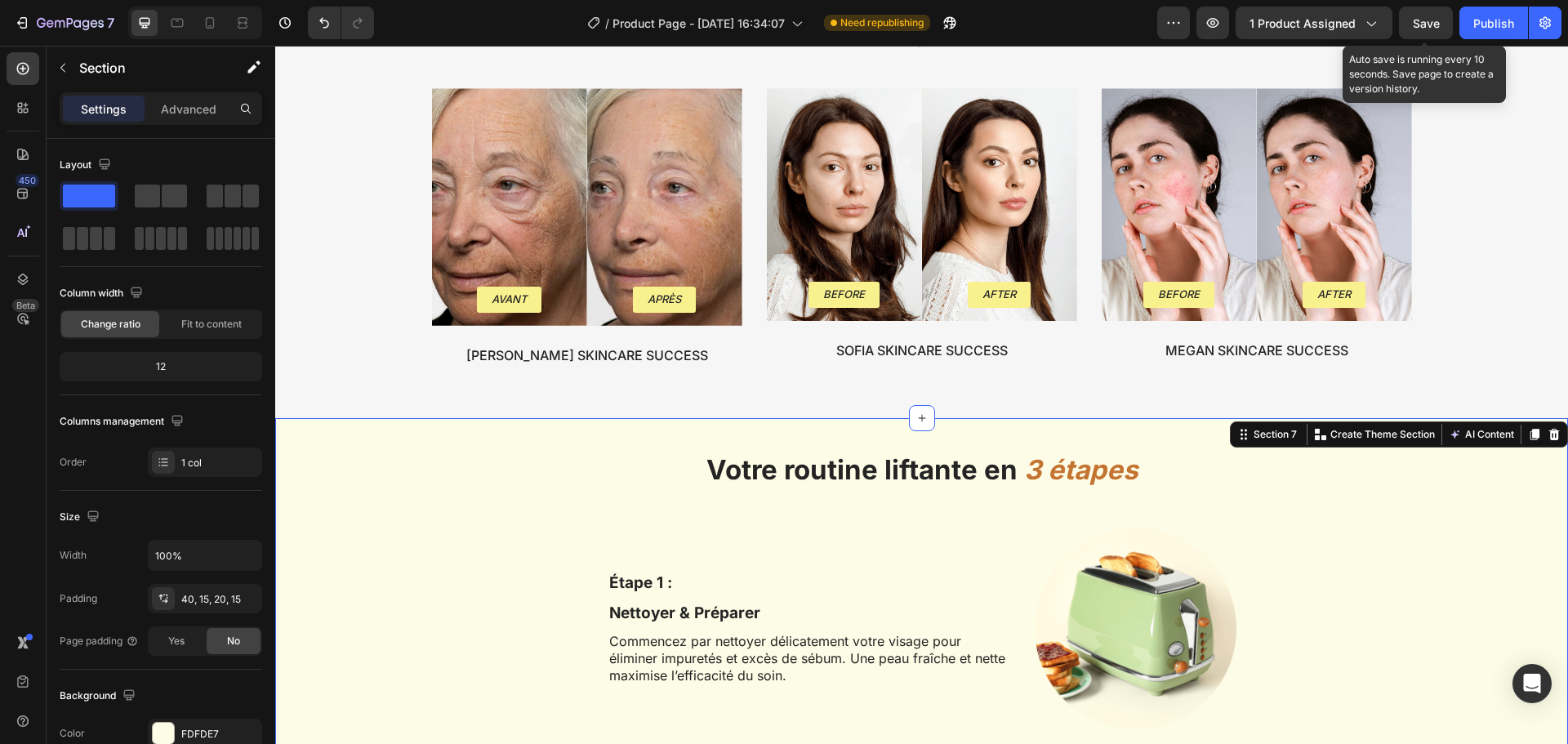
click at [1436, 27] on span "Save" at bounding box center [1426, 23] width 27 height 14
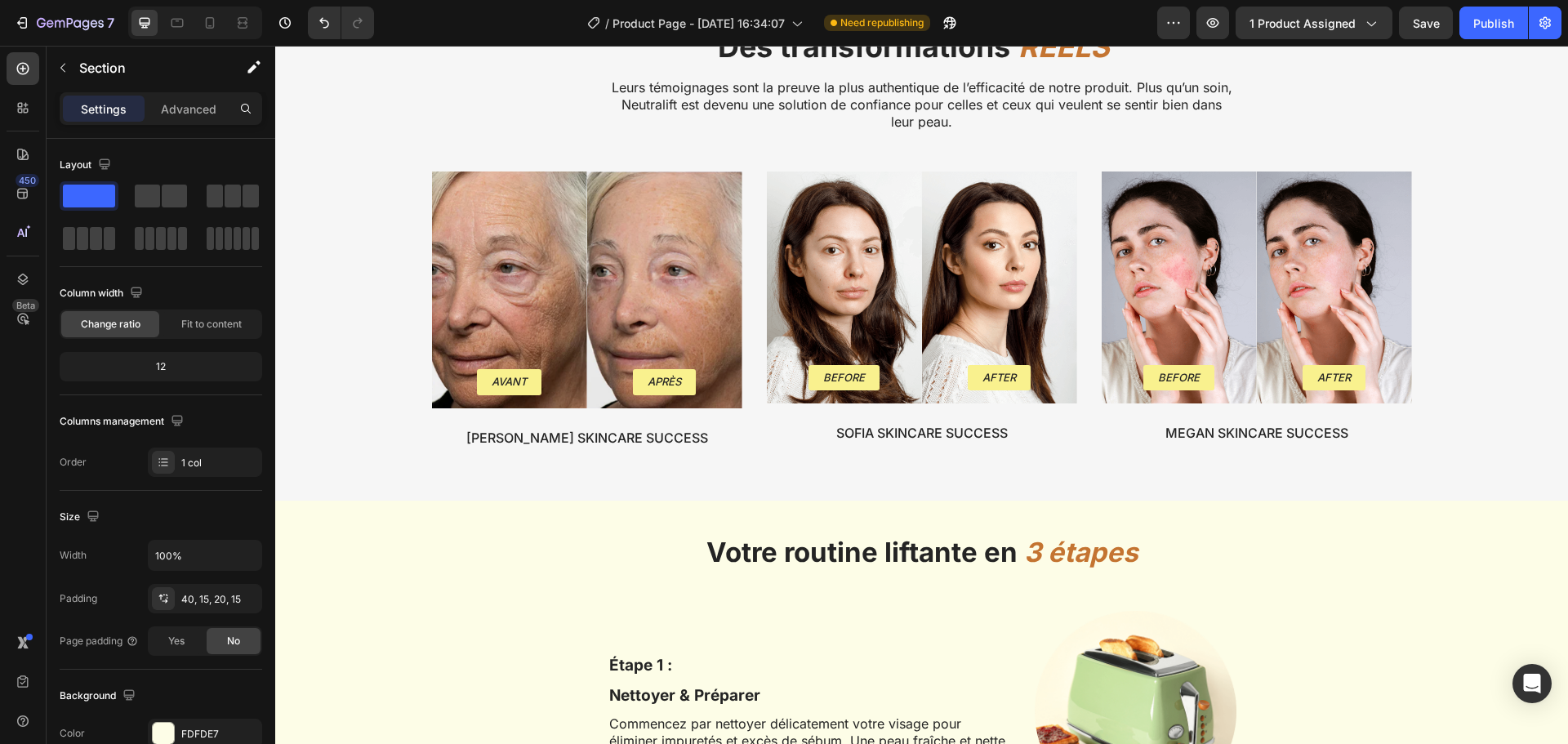
scroll to position [2592, 0]
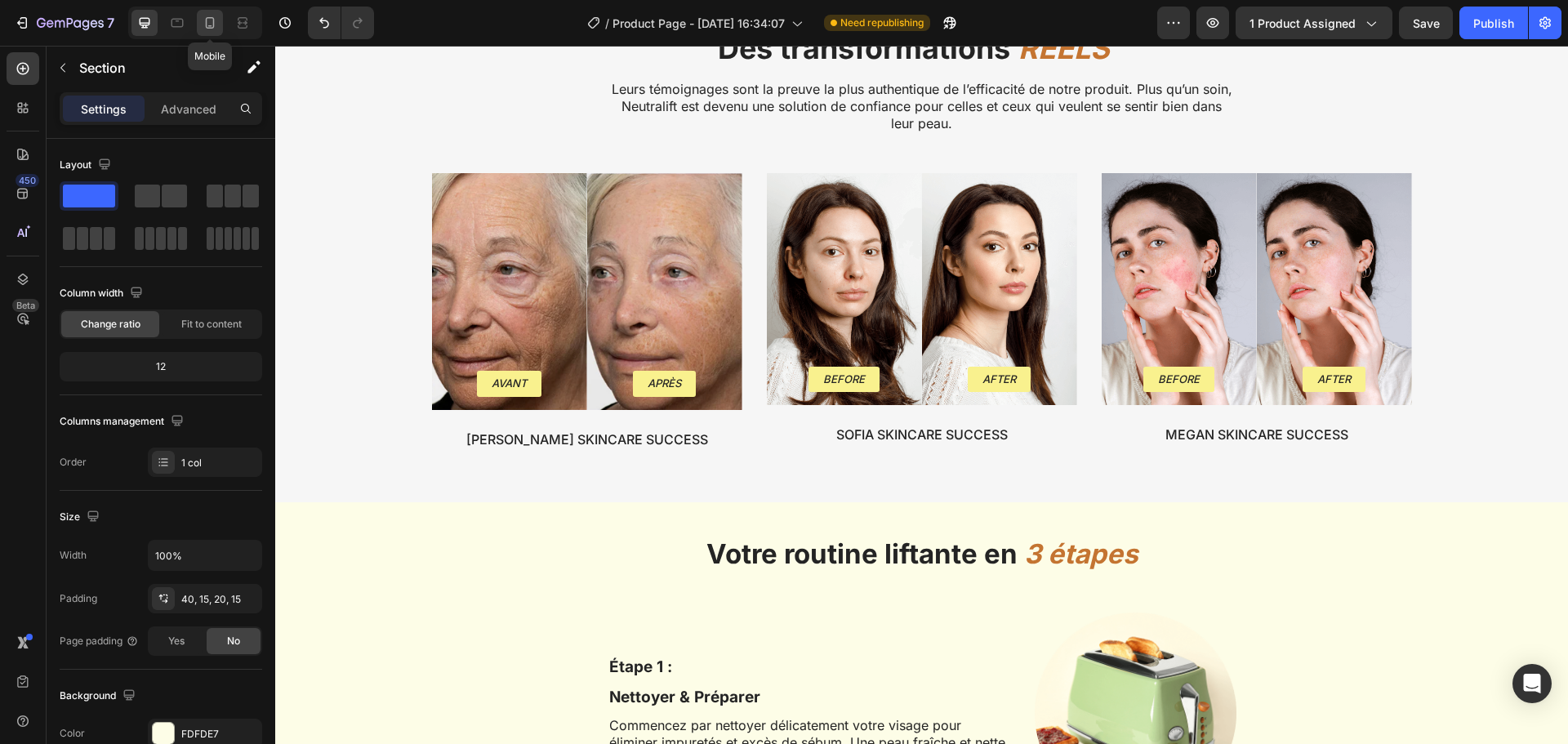
click at [206, 27] on icon at bounding box center [211, 22] width 9 height 11
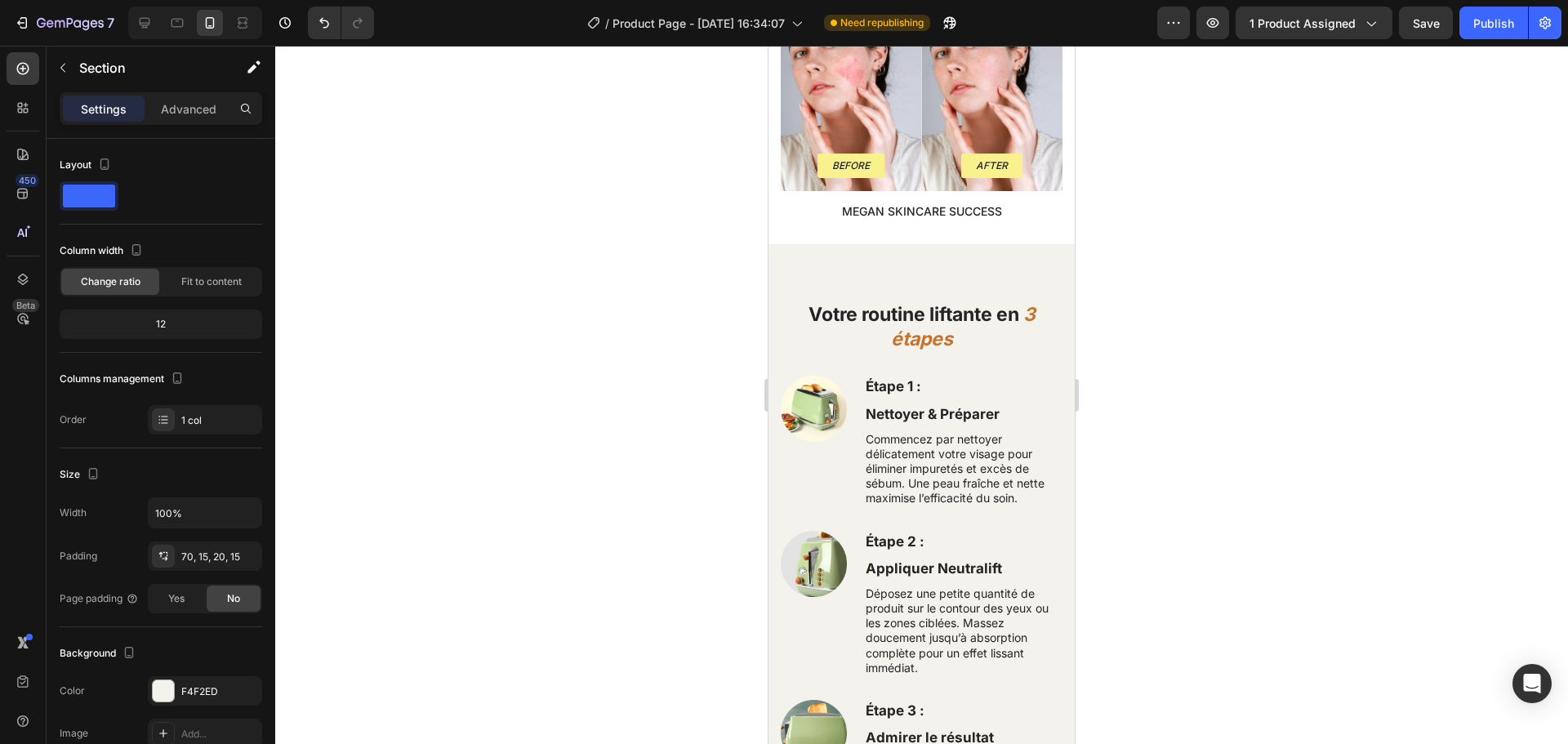
scroll to position [3226, 0]
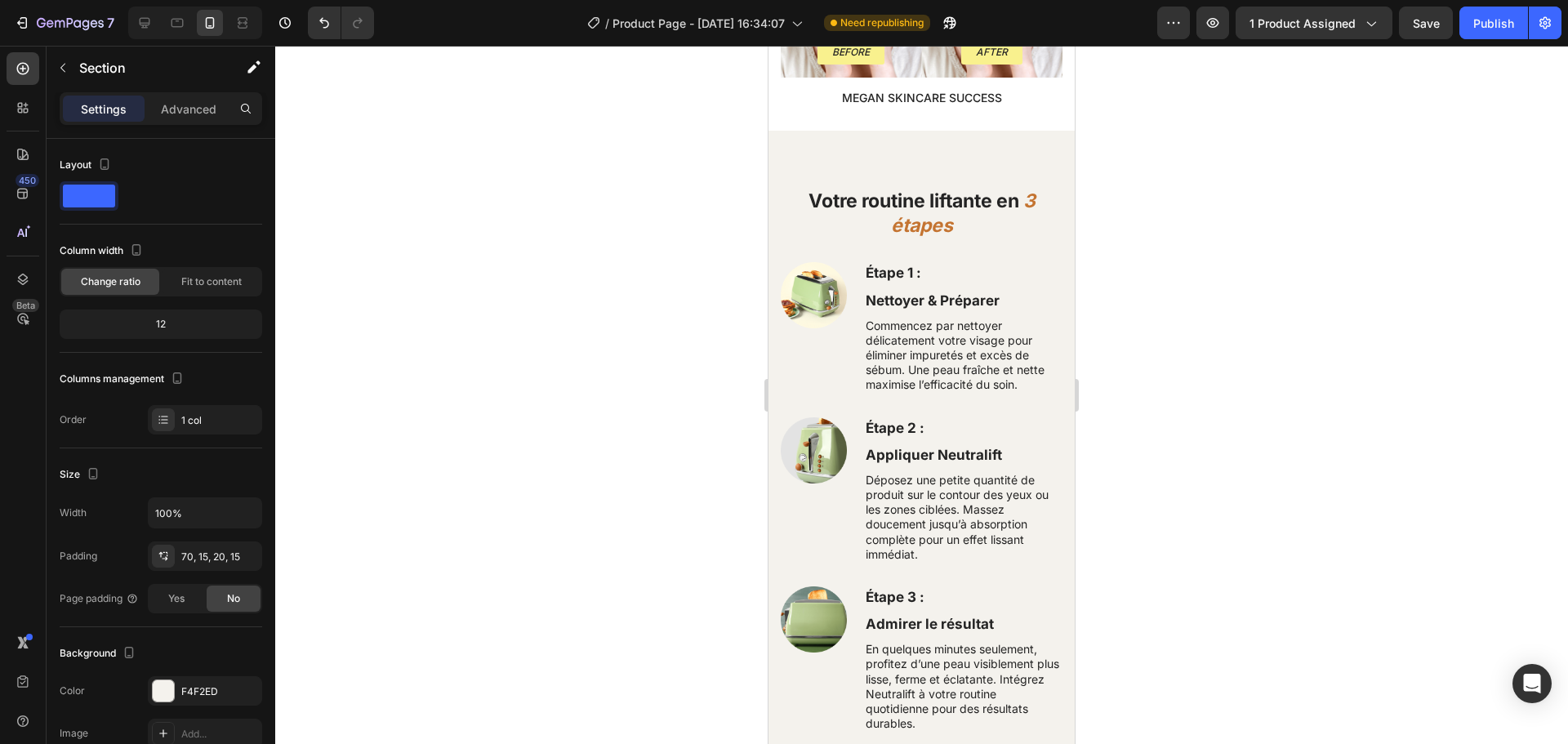
click at [860, 131] on div "Votre routine liftante en 3 étapes Heading Row Étape 1 : Text Block Nettoyer & …" at bounding box center [921, 451] width 307 height 642
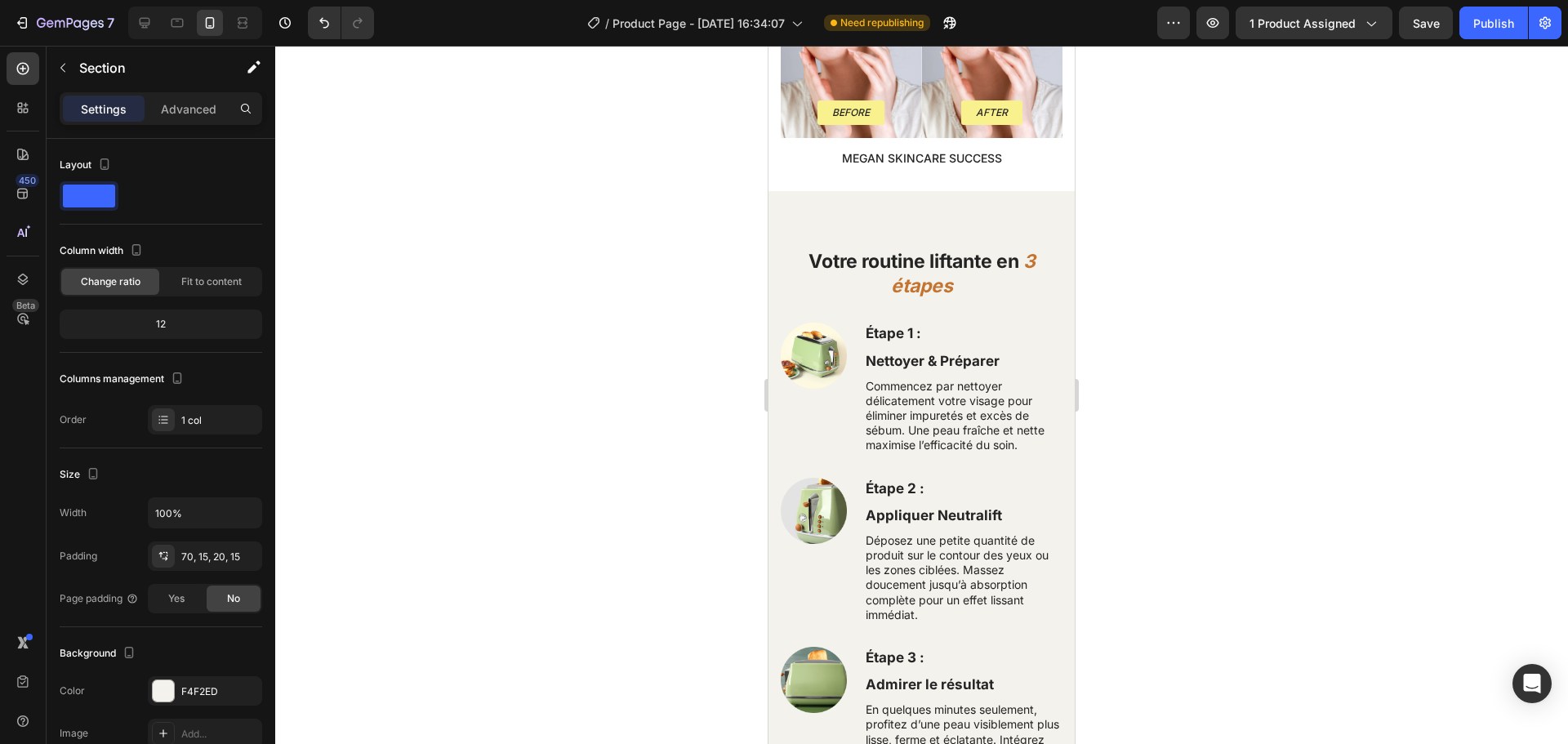
scroll to position [3166, 0]
click at [164, 695] on div at bounding box center [163, 690] width 21 height 21
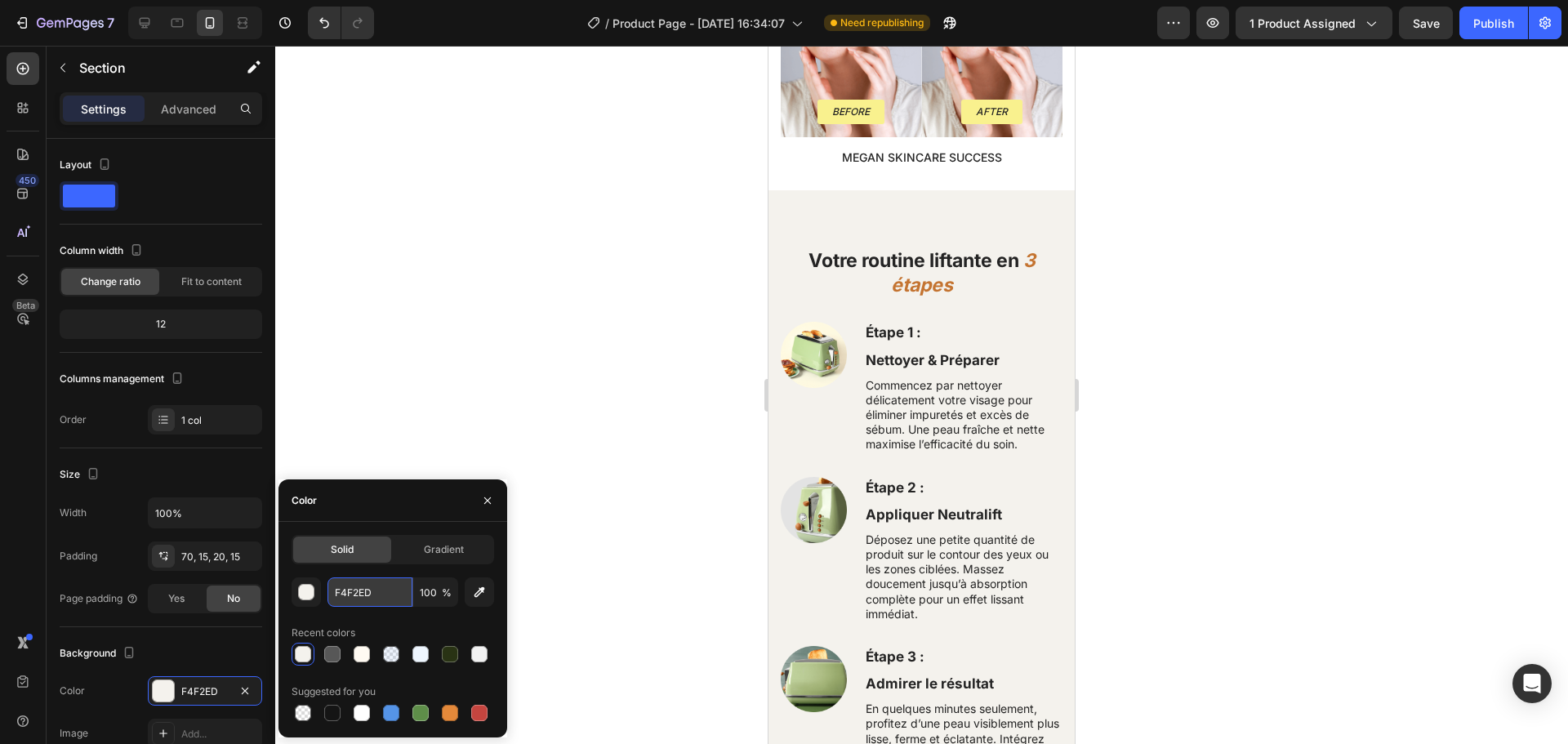
click at [357, 592] on input "F4F2ED" at bounding box center [370, 593] width 85 height 30
click at [139, 31] on div at bounding box center [145, 23] width 26 height 26
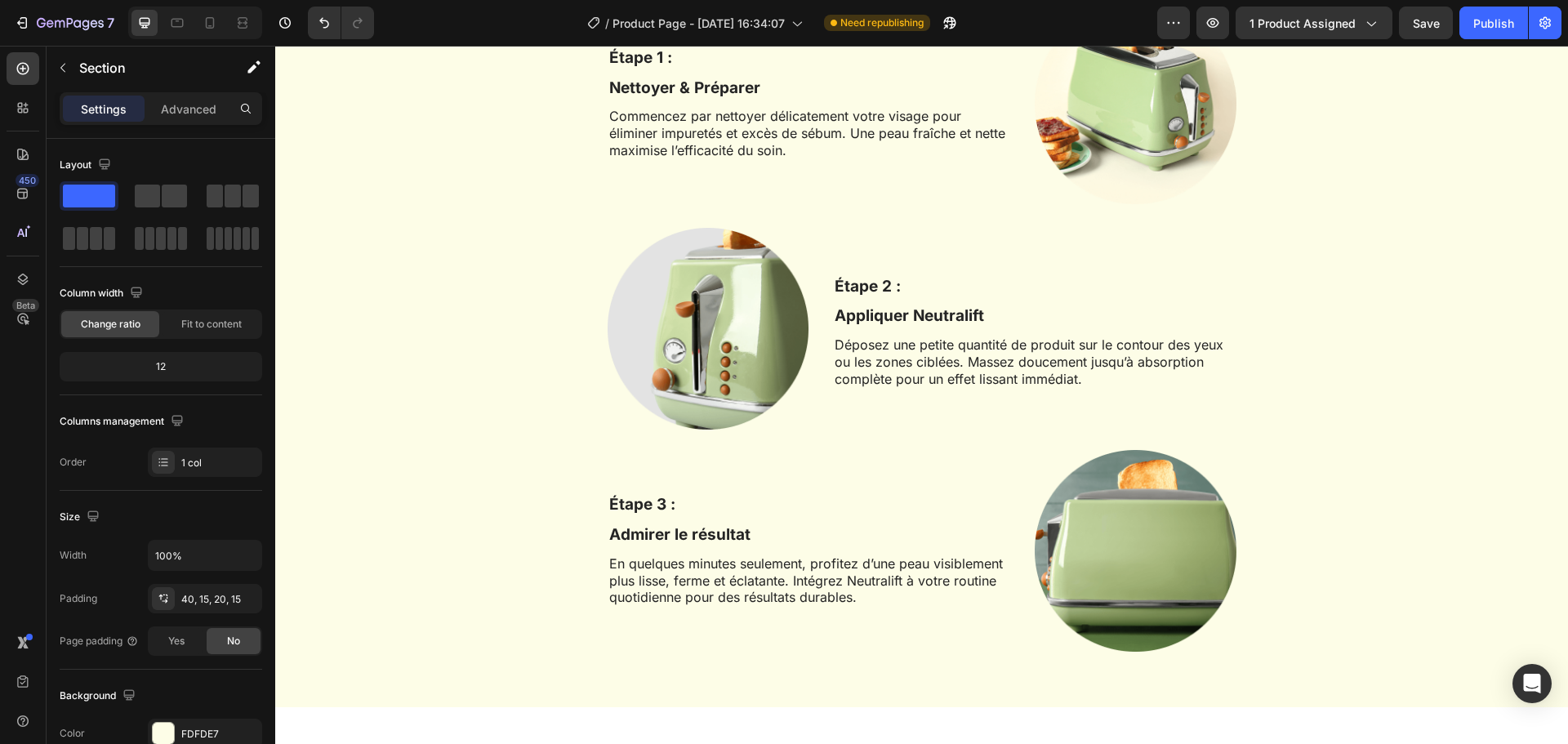
scroll to position [2992, 0]
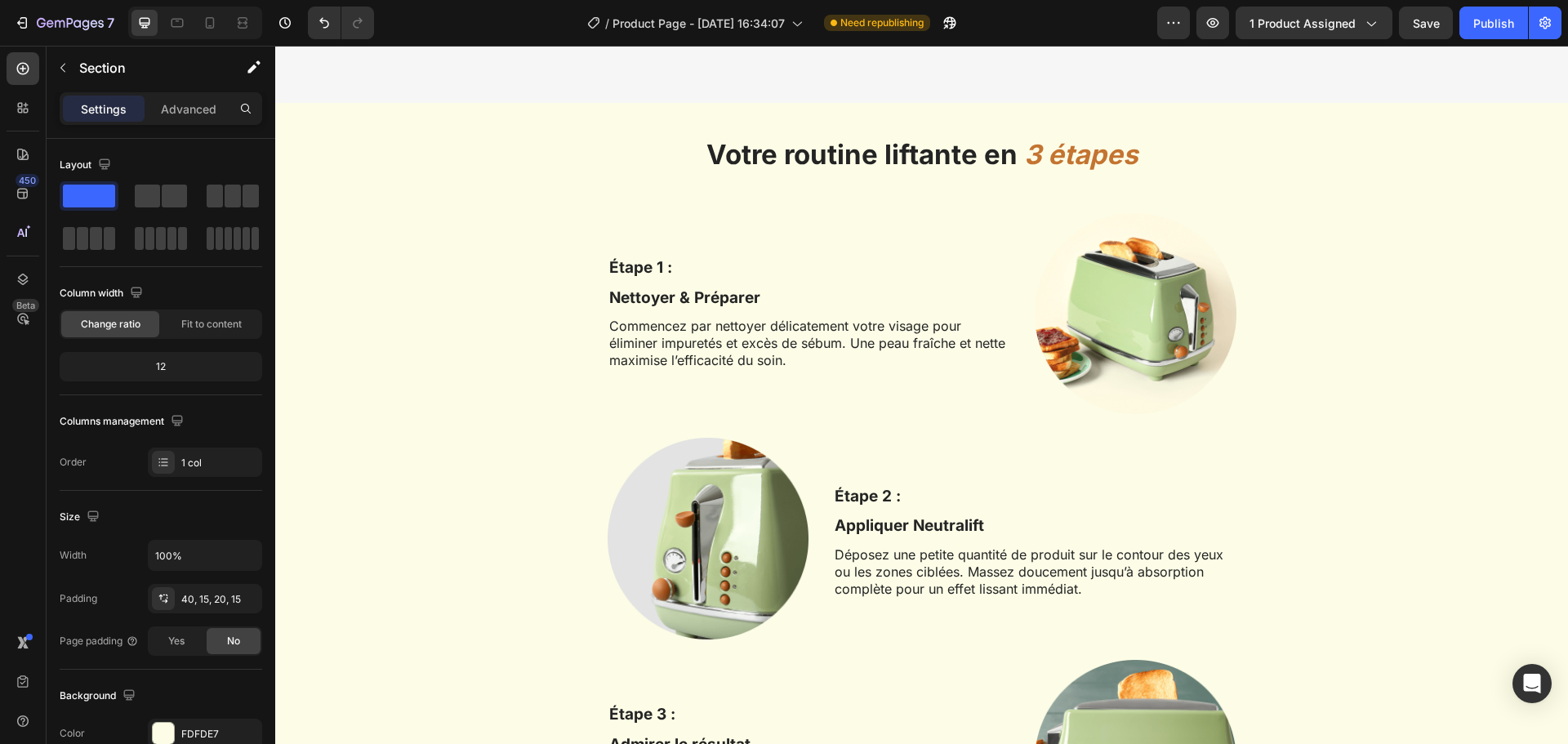
click at [427, 232] on div "Votre routine liftante en 3 étapes Heading Row Étape 1 : Text Block Nettoyer & …" at bounding box center [921, 518] width 1268 height 765
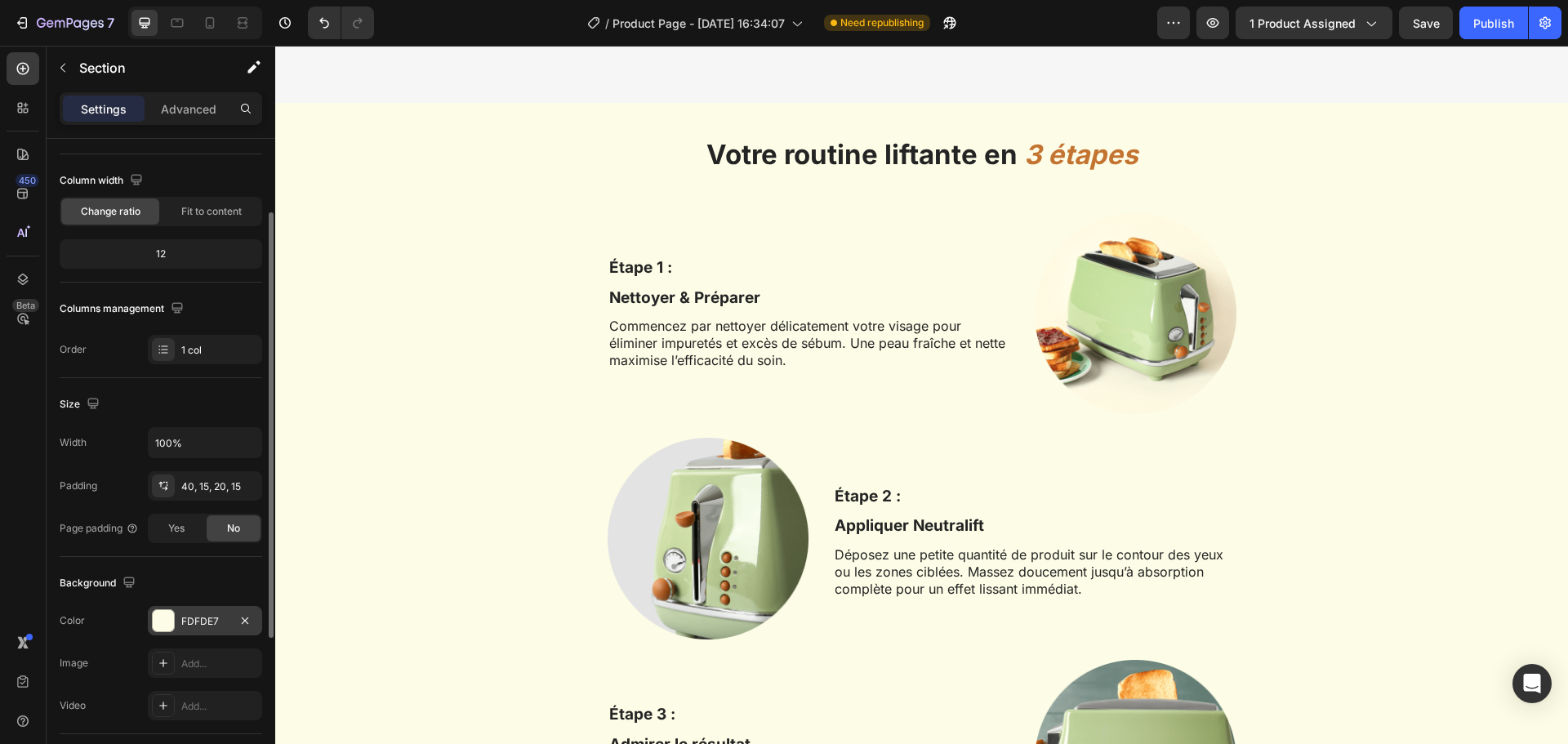
scroll to position [113, 0]
click at [192, 613] on div "FDFDE7" at bounding box center [204, 620] width 47 height 15
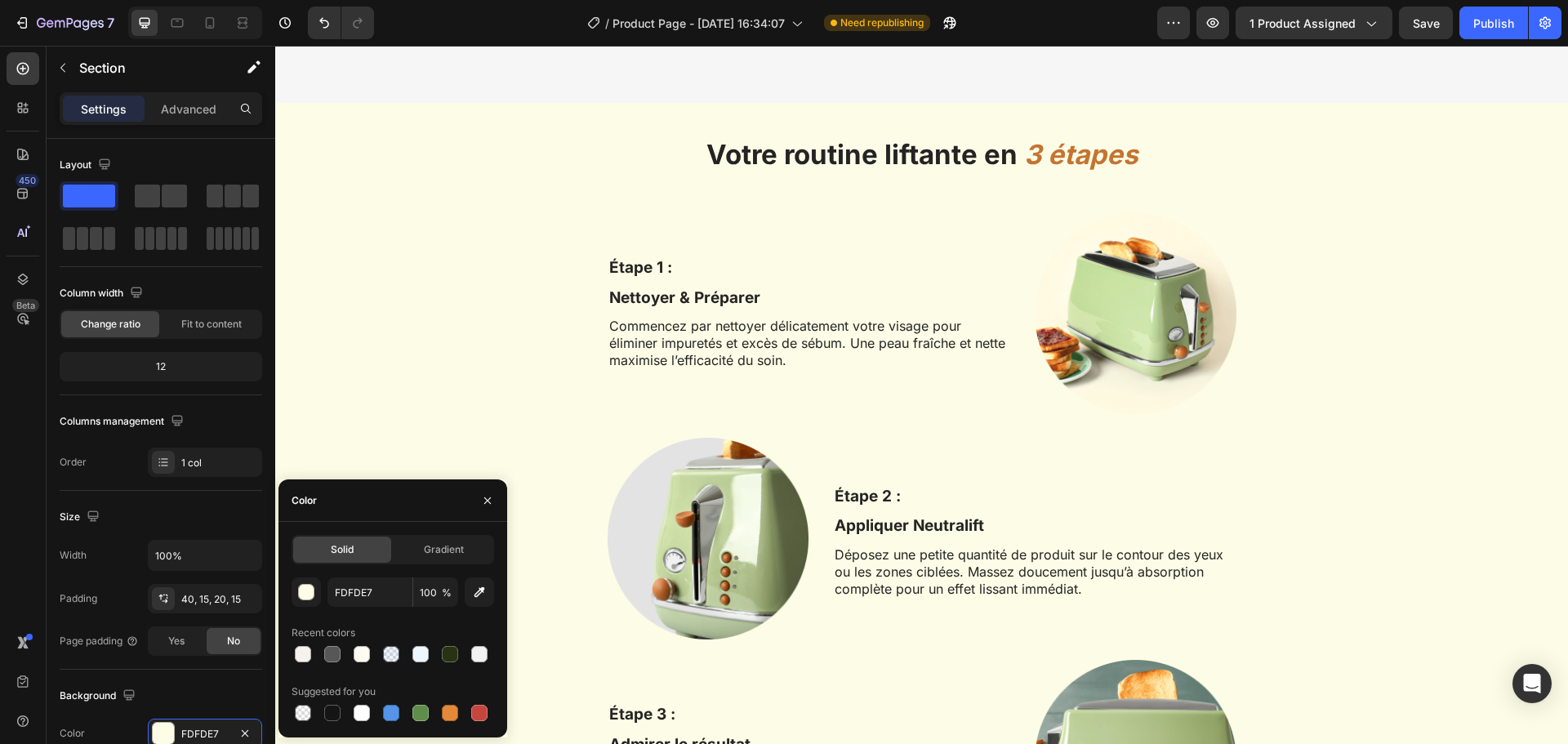
scroll to position [113, 0]
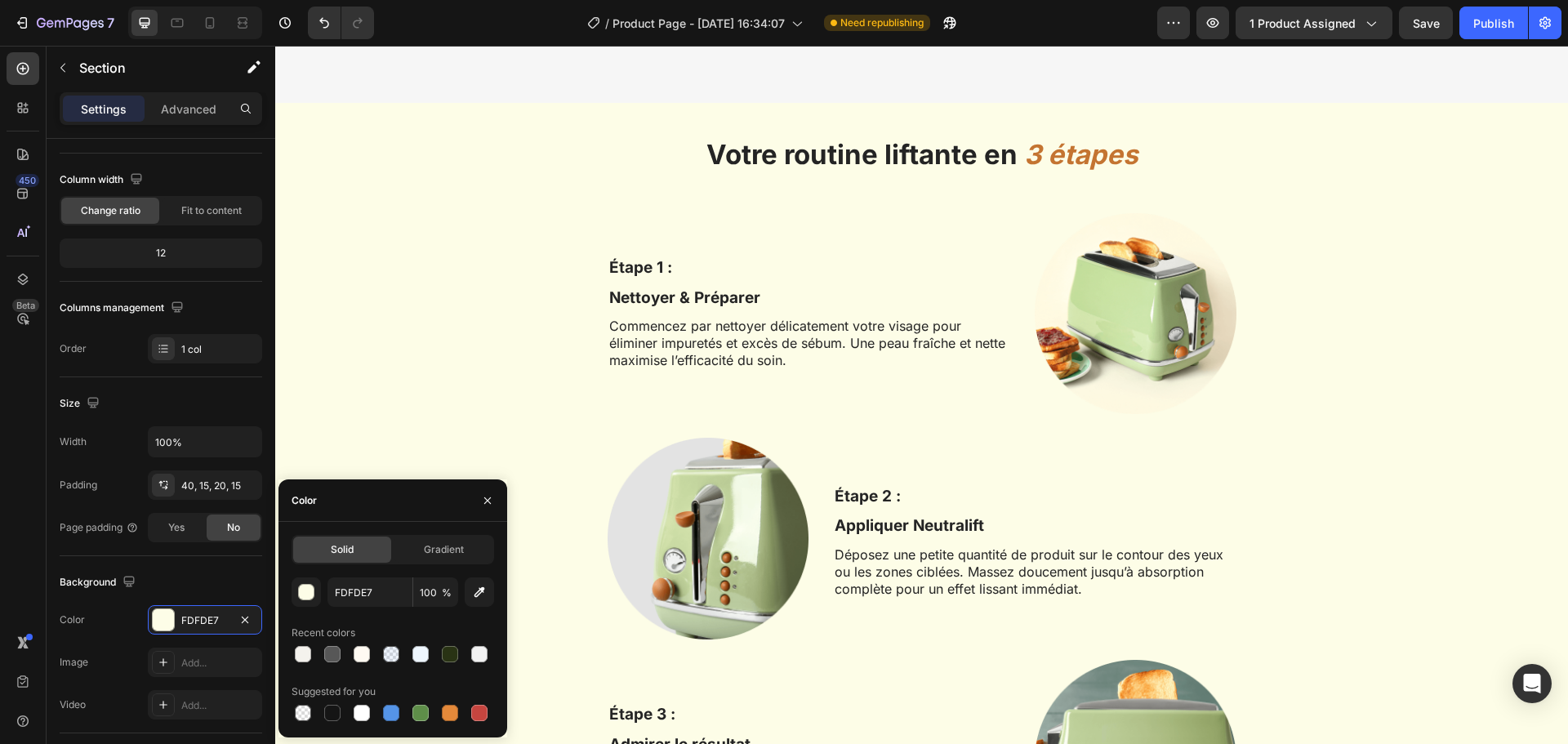
type input "F4F2ED"
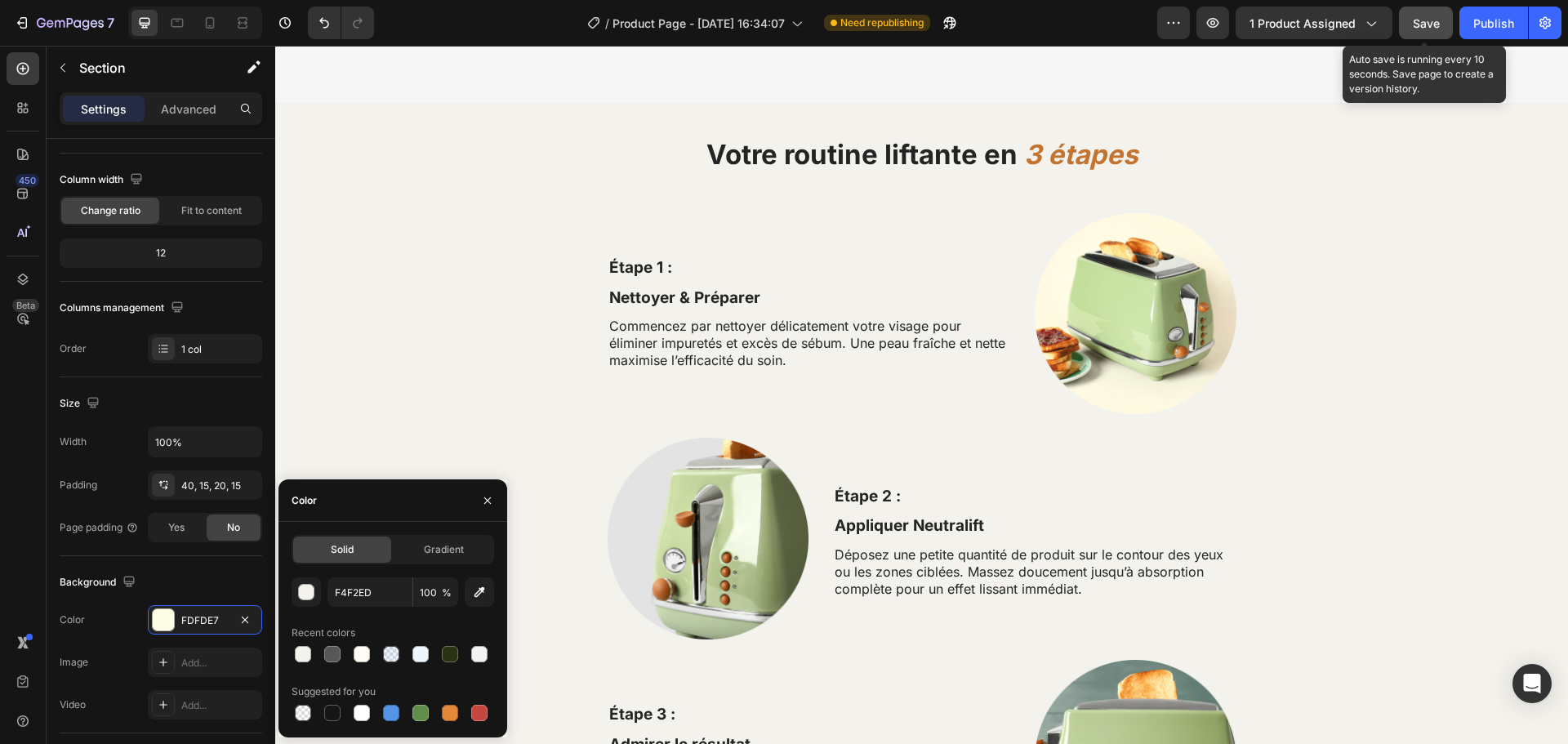
click at [1421, 31] on div "Save" at bounding box center [1426, 23] width 27 height 17
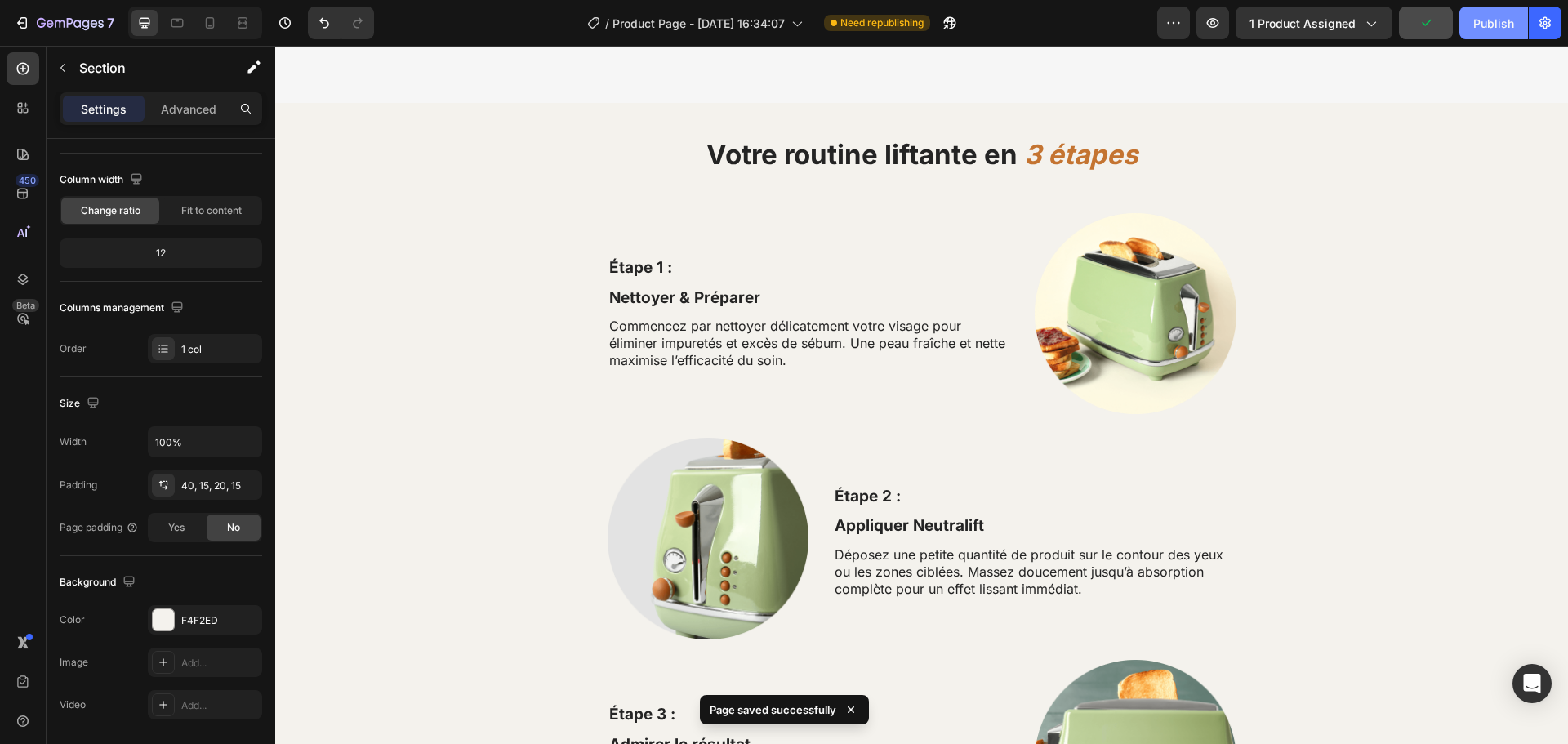
click at [1477, 30] on div "Publish" at bounding box center [1494, 23] width 41 height 17
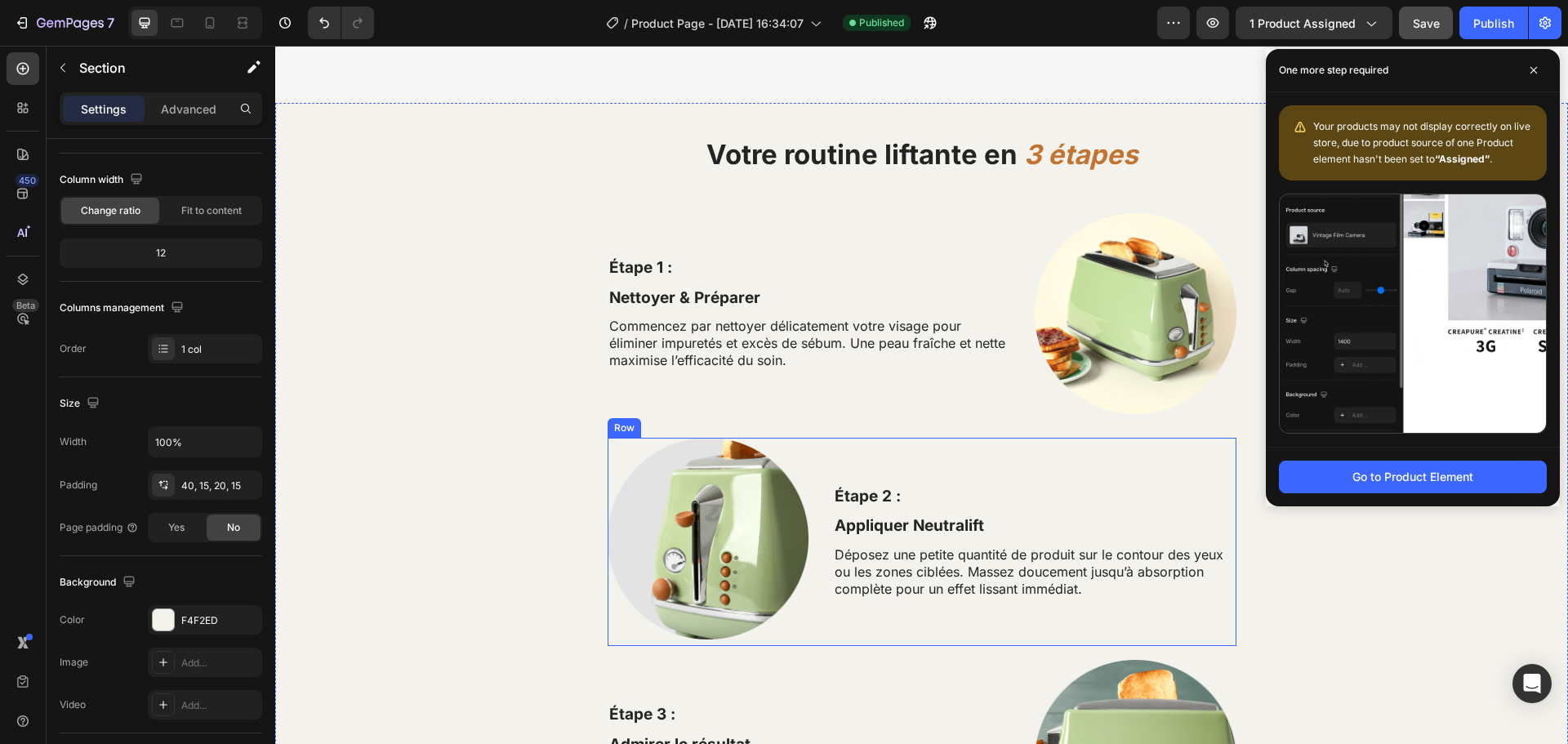
scroll to position [3188, 0]
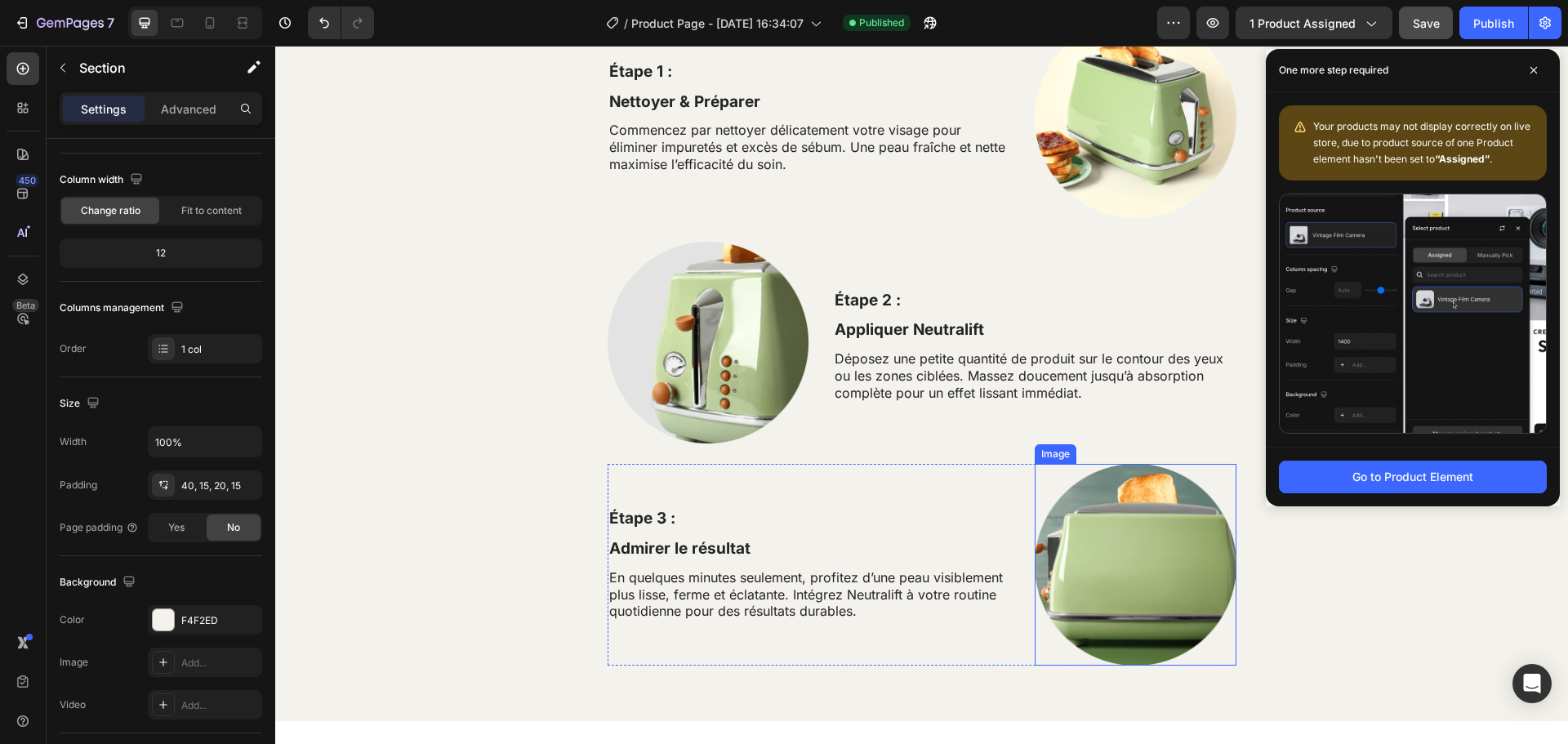
click at [1153, 575] on img at bounding box center [1135, 564] width 202 height 202
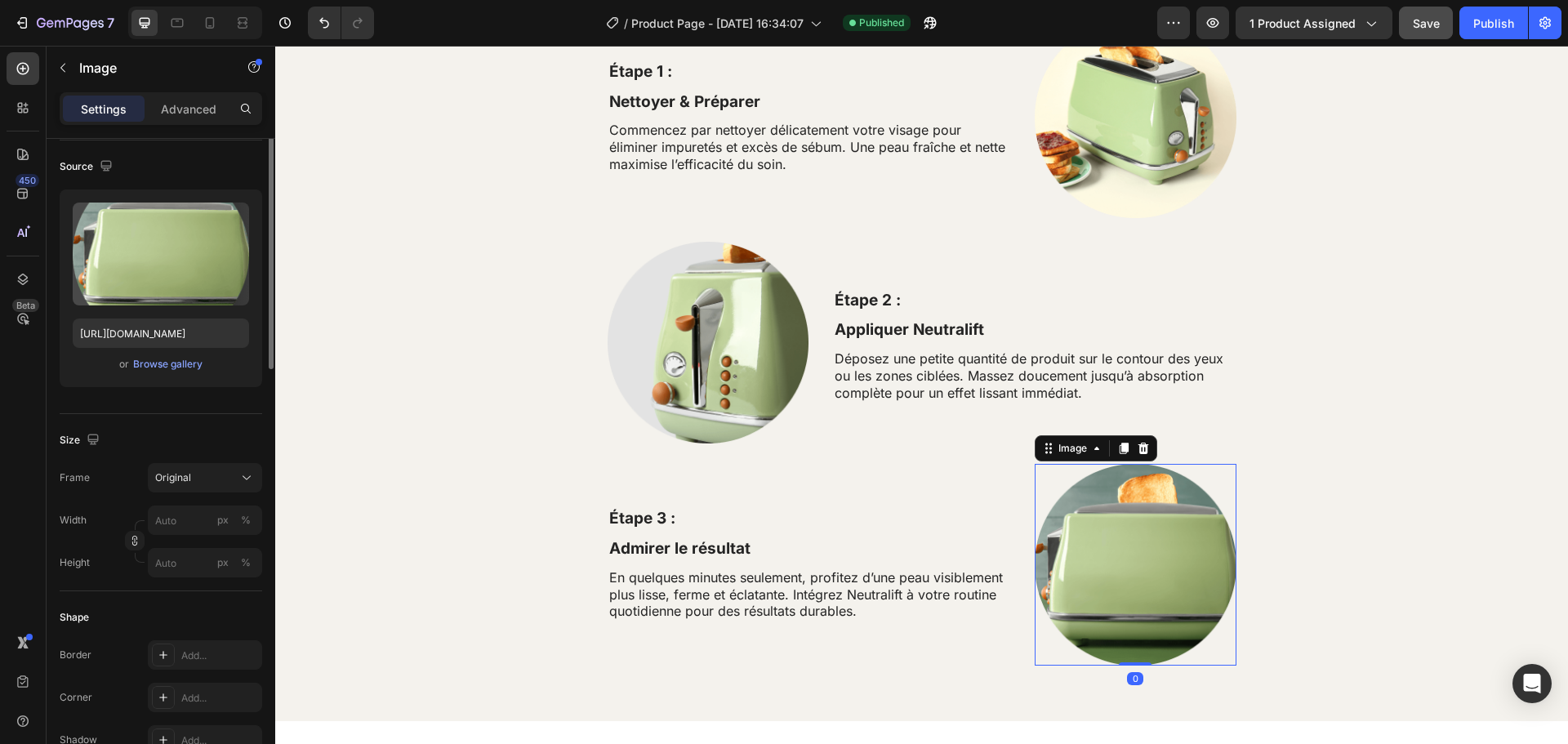
scroll to position [0, 0]
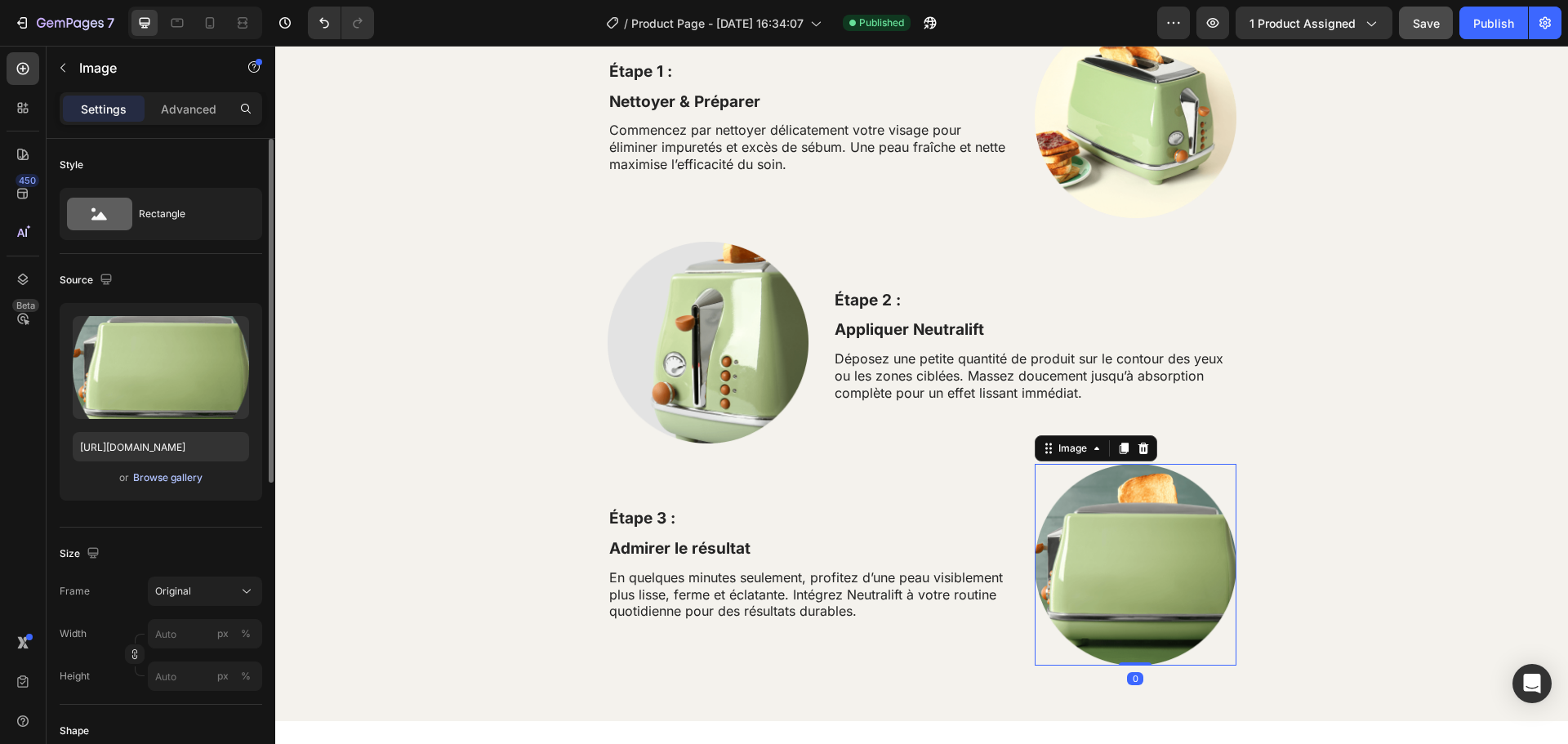
click at [167, 475] on div "Browse gallery" at bounding box center [167, 477] width 70 height 15
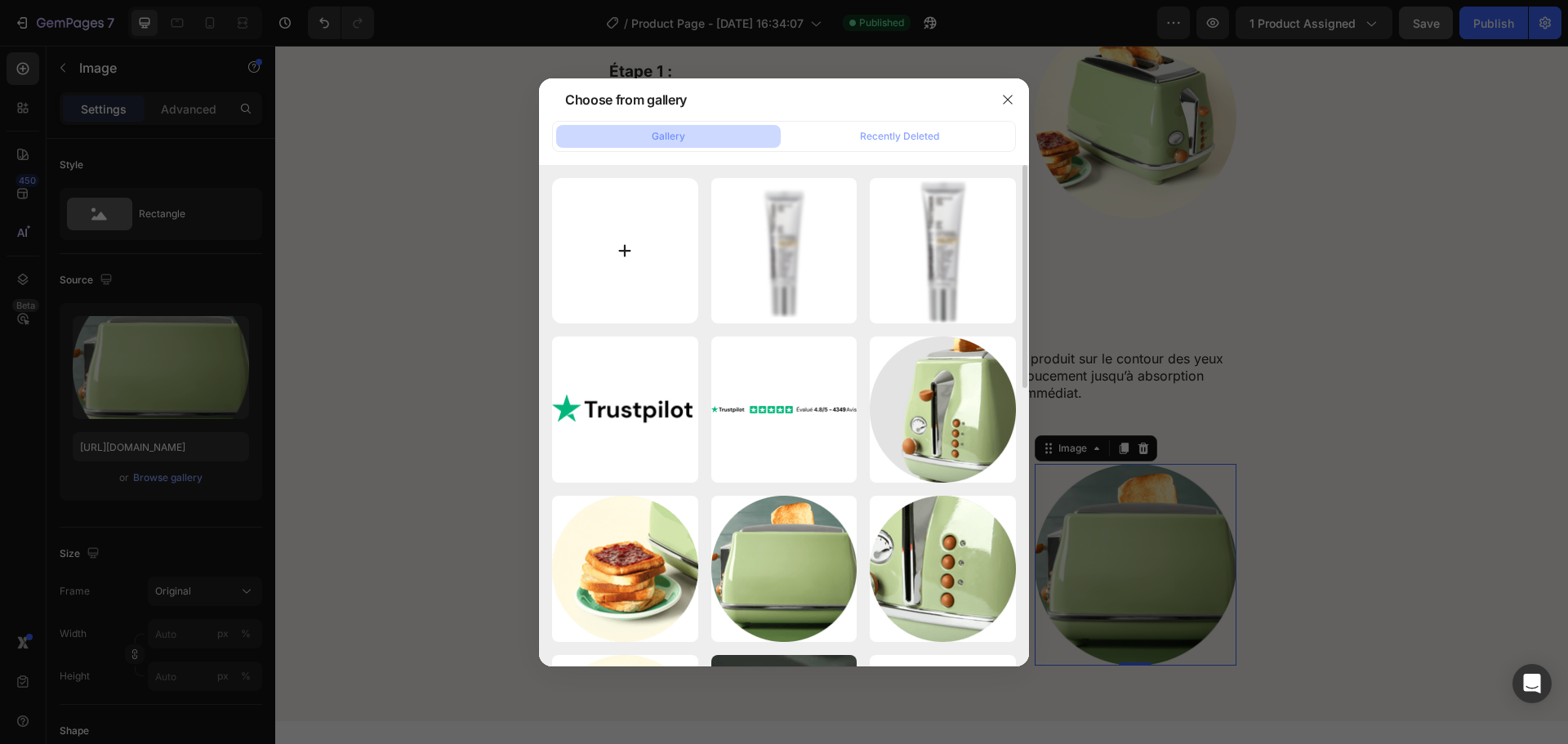
click at [622, 255] on input "file" at bounding box center [624, 251] width 146 height 146
type input "C:\fakepath\etap1.png"
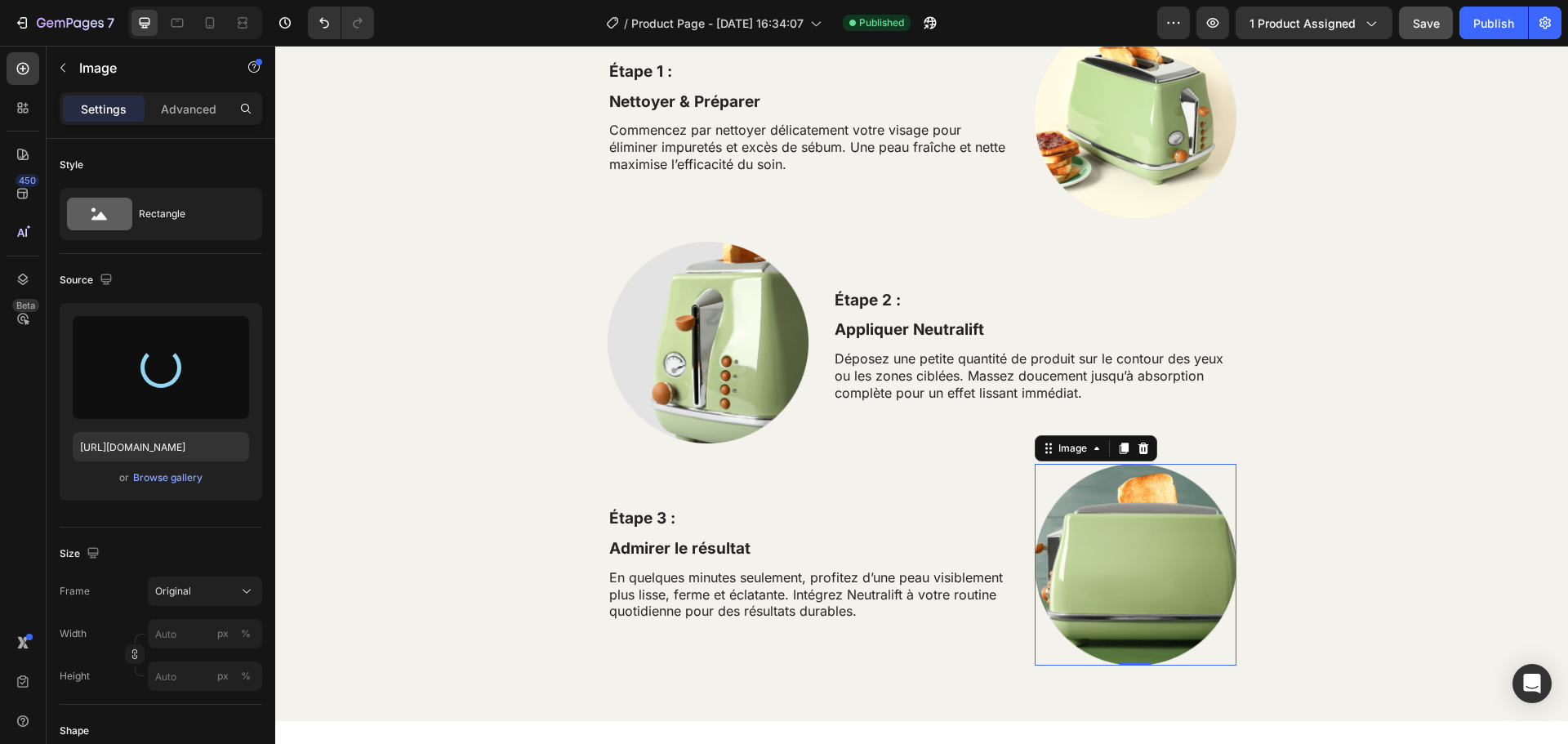
type input "https://cdn.shopify.com/s/files/1/0963/3988/6409/files/gempages_579311091461391…"
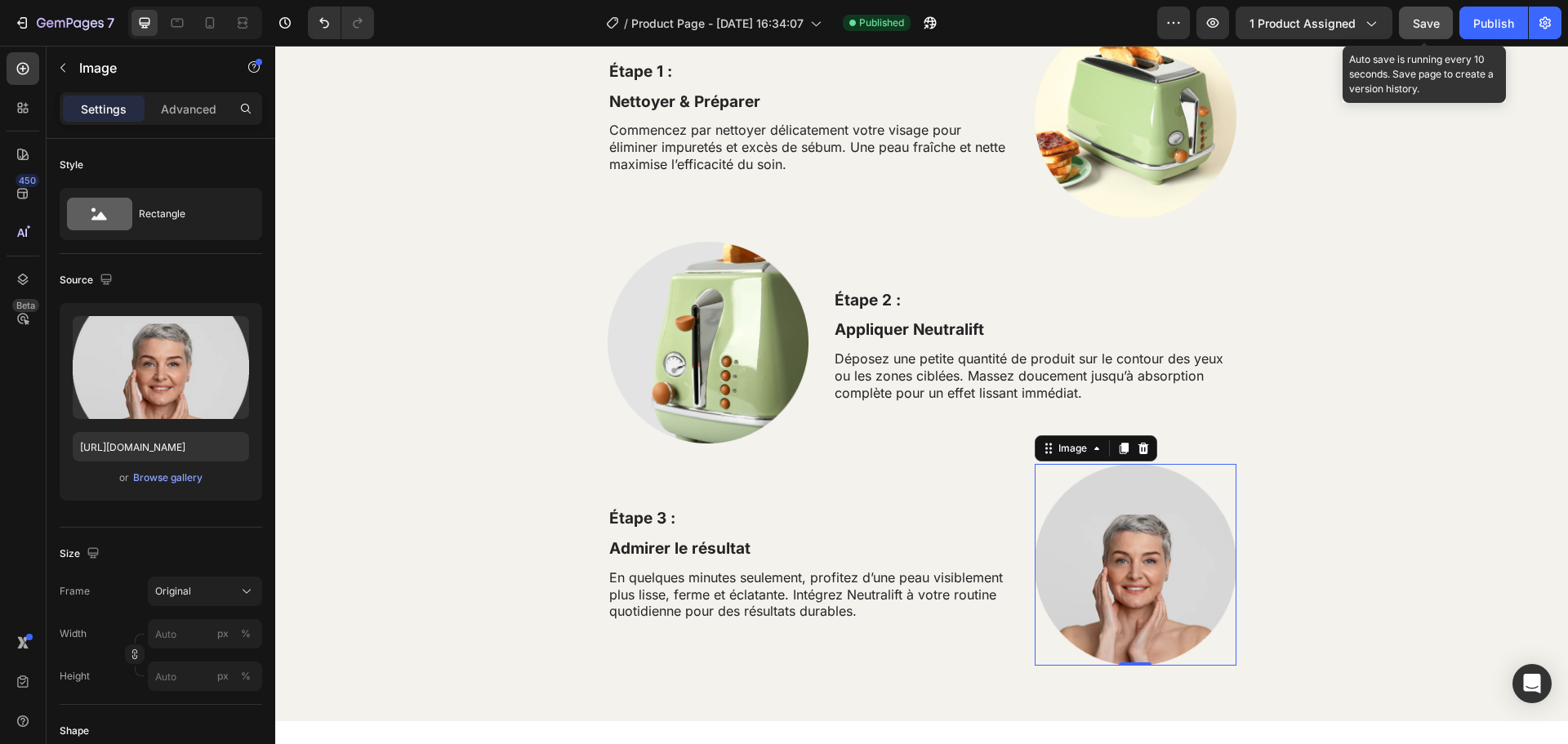
click at [1436, 34] on button "Save" at bounding box center [1426, 22] width 54 height 33
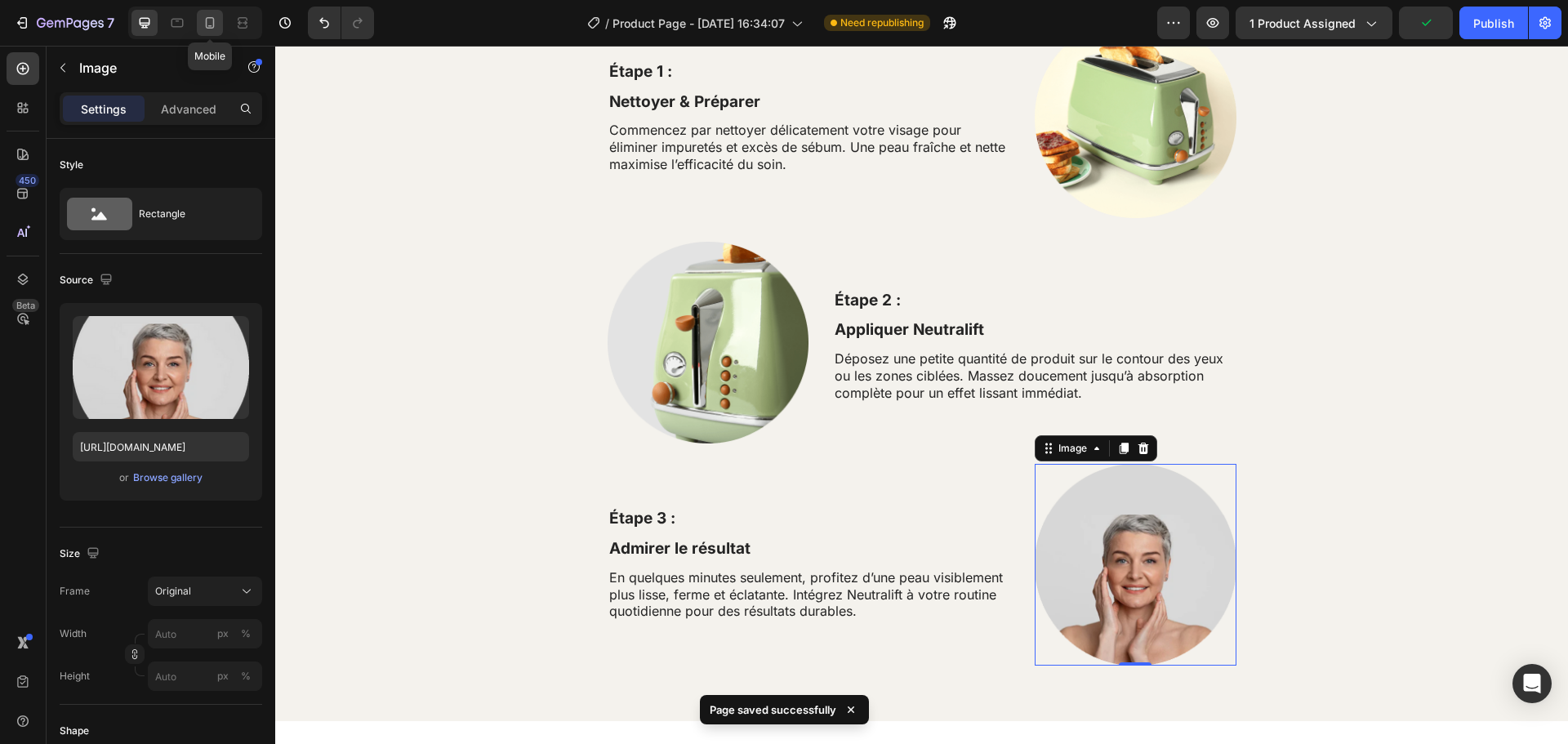
click at [203, 24] on icon at bounding box center [210, 23] width 17 height 17
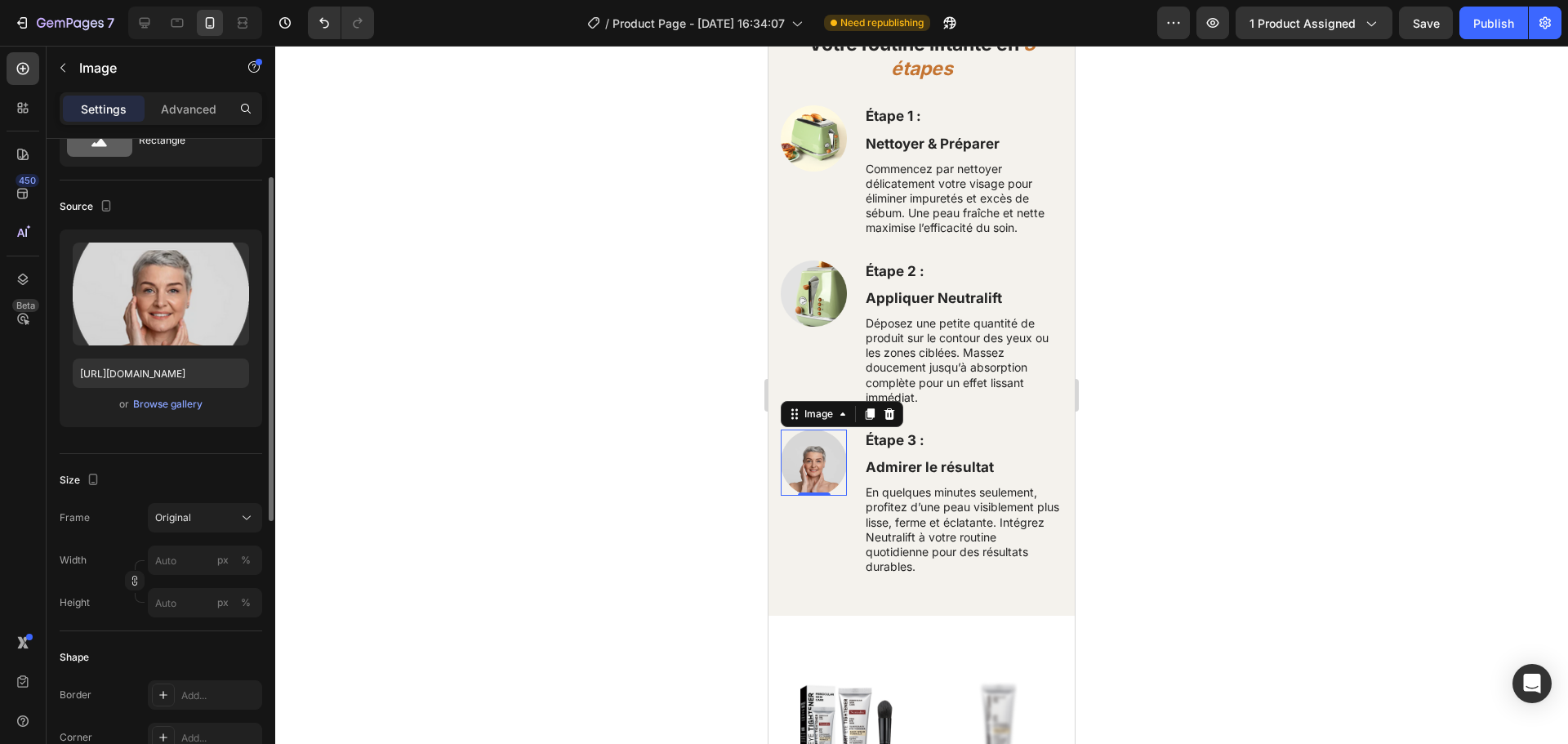
scroll to position [74, 0]
click at [187, 556] on input "px %" at bounding box center [204, 559] width 114 height 30
drag, startPoint x: 187, startPoint y: 556, endPoint x: 144, endPoint y: 559, distance: 43.1
click at [144, 559] on div "Width 20 px % Height px %" at bounding box center [161, 580] width 203 height 72
drag, startPoint x: 178, startPoint y: 560, endPoint x: 153, endPoint y: 560, distance: 25.0
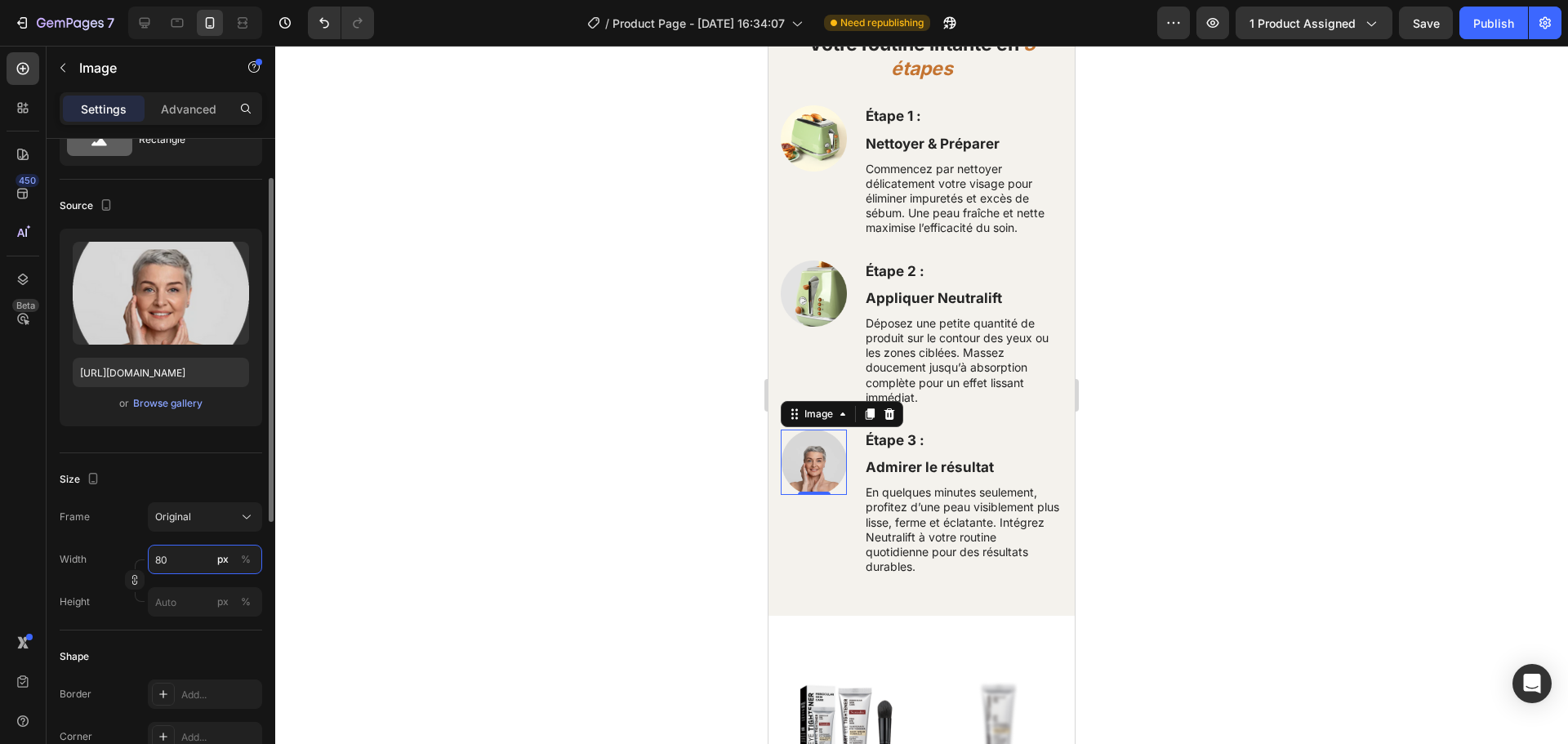
click at [153, 560] on input "80" at bounding box center [204, 559] width 114 height 30
type input "1"
click at [206, 475] on div "Size" at bounding box center [161, 479] width 203 height 26
click at [187, 550] on input "1" at bounding box center [204, 559] width 114 height 30
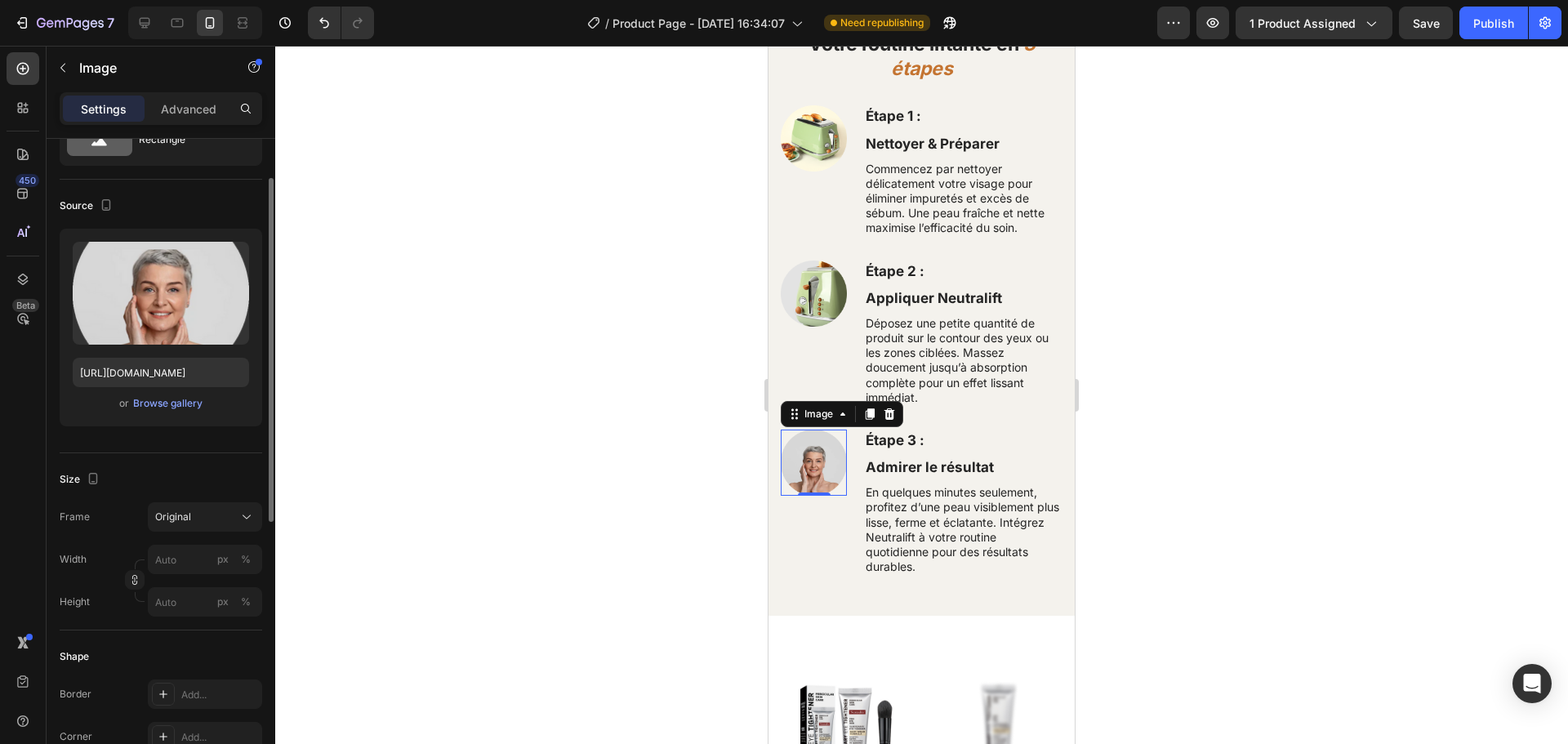
click at [207, 461] on div "Size Frame Original Width px % Height px %" at bounding box center [161, 542] width 203 height 177
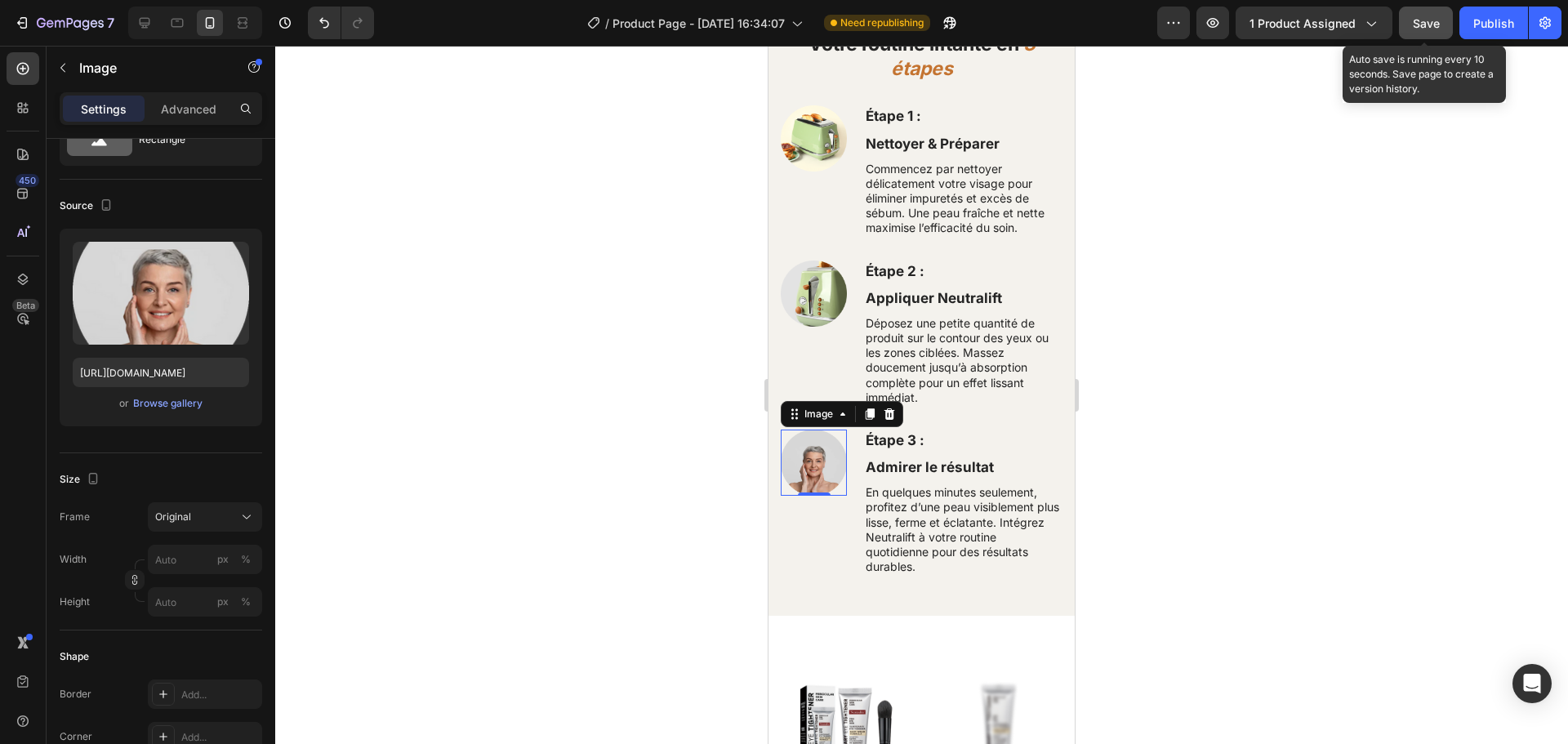
click at [1409, 31] on button "Save" at bounding box center [1426, 22] width 54 height 33
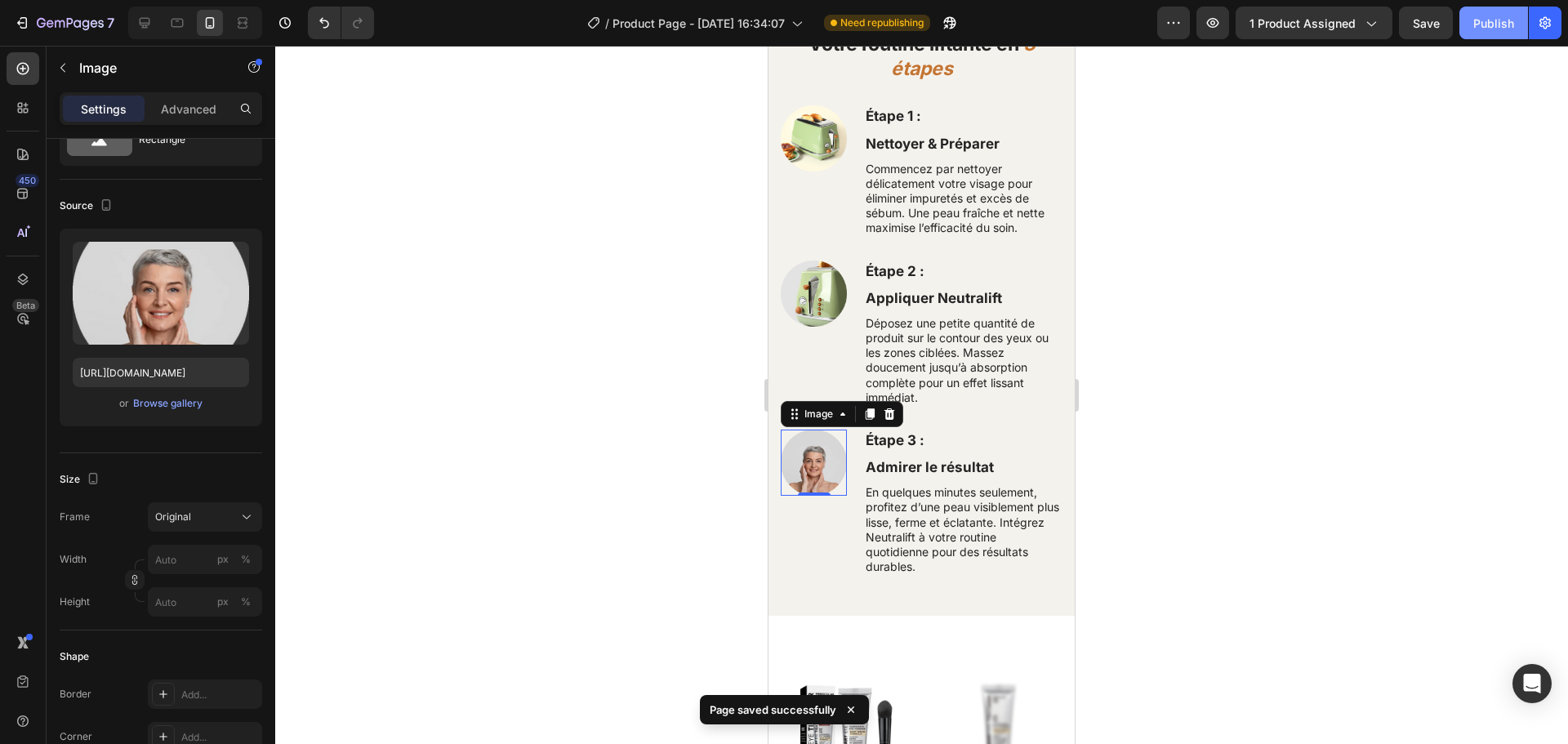
click at [1476, 28] on div "Publish" at bounding box center [1494, 23] width 41 height 17
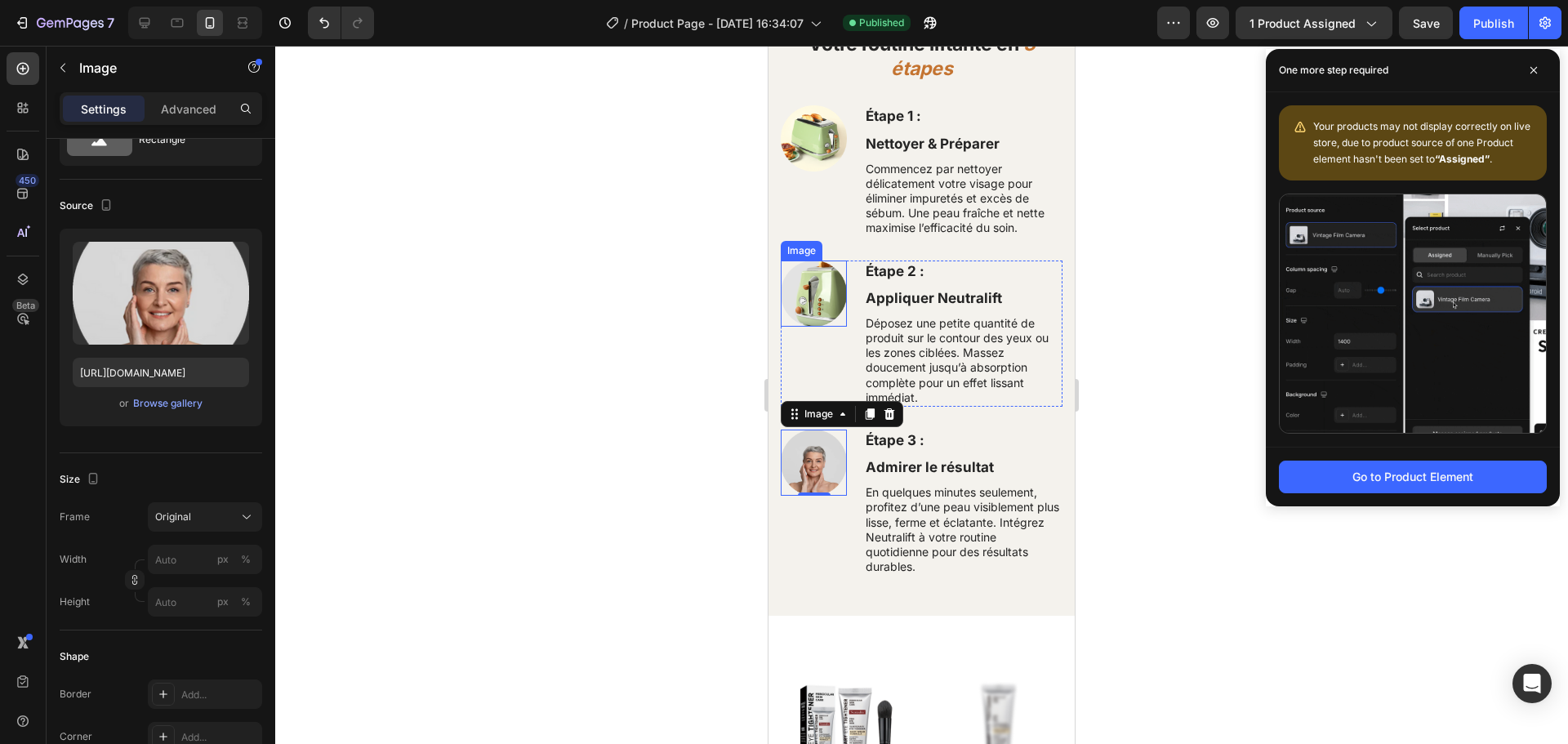
click at [813, 300] on img at bounding box center [813, 293] width 66 height 66
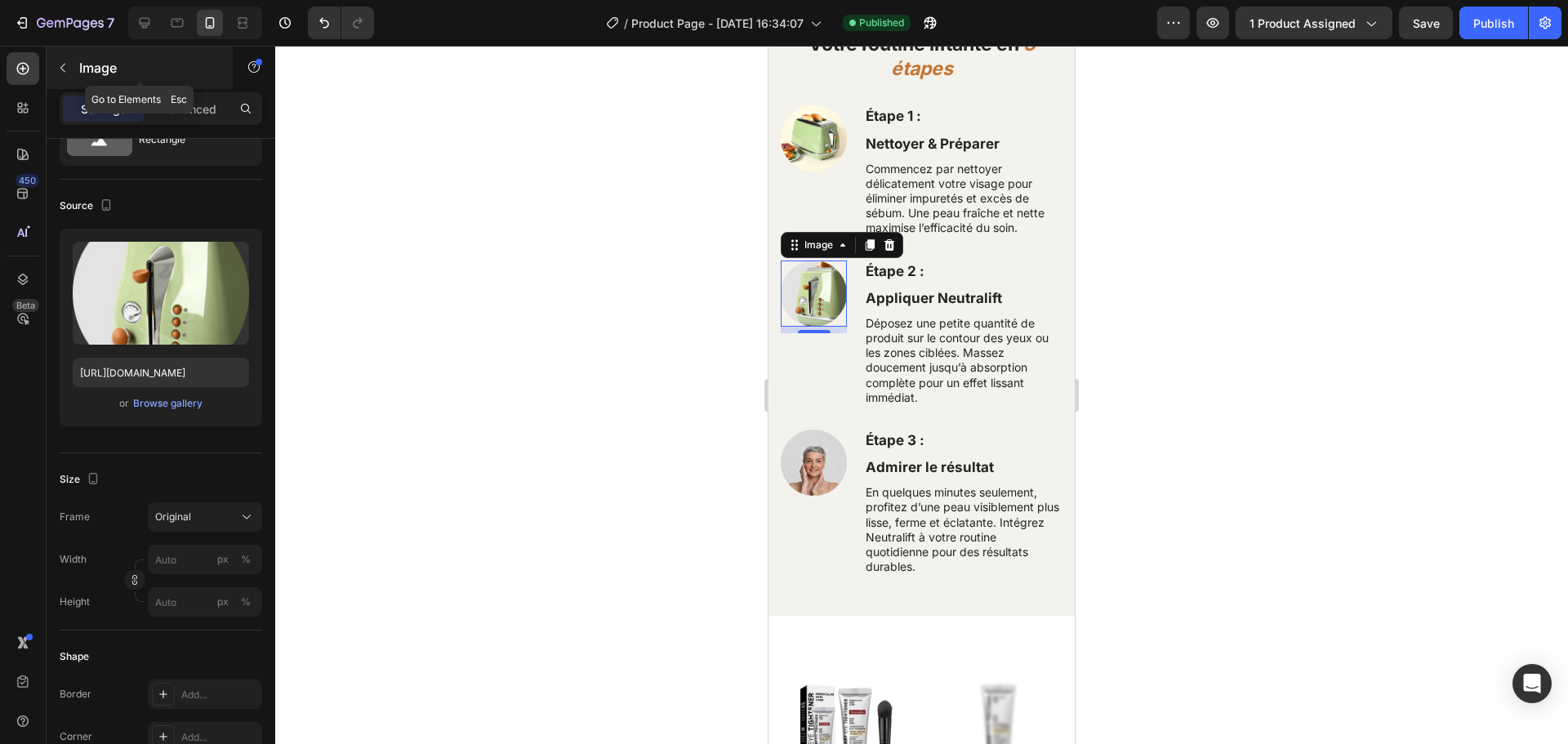
click at [84, 63] on p "Image" at bounding box center [148, 67] width 138 height 20
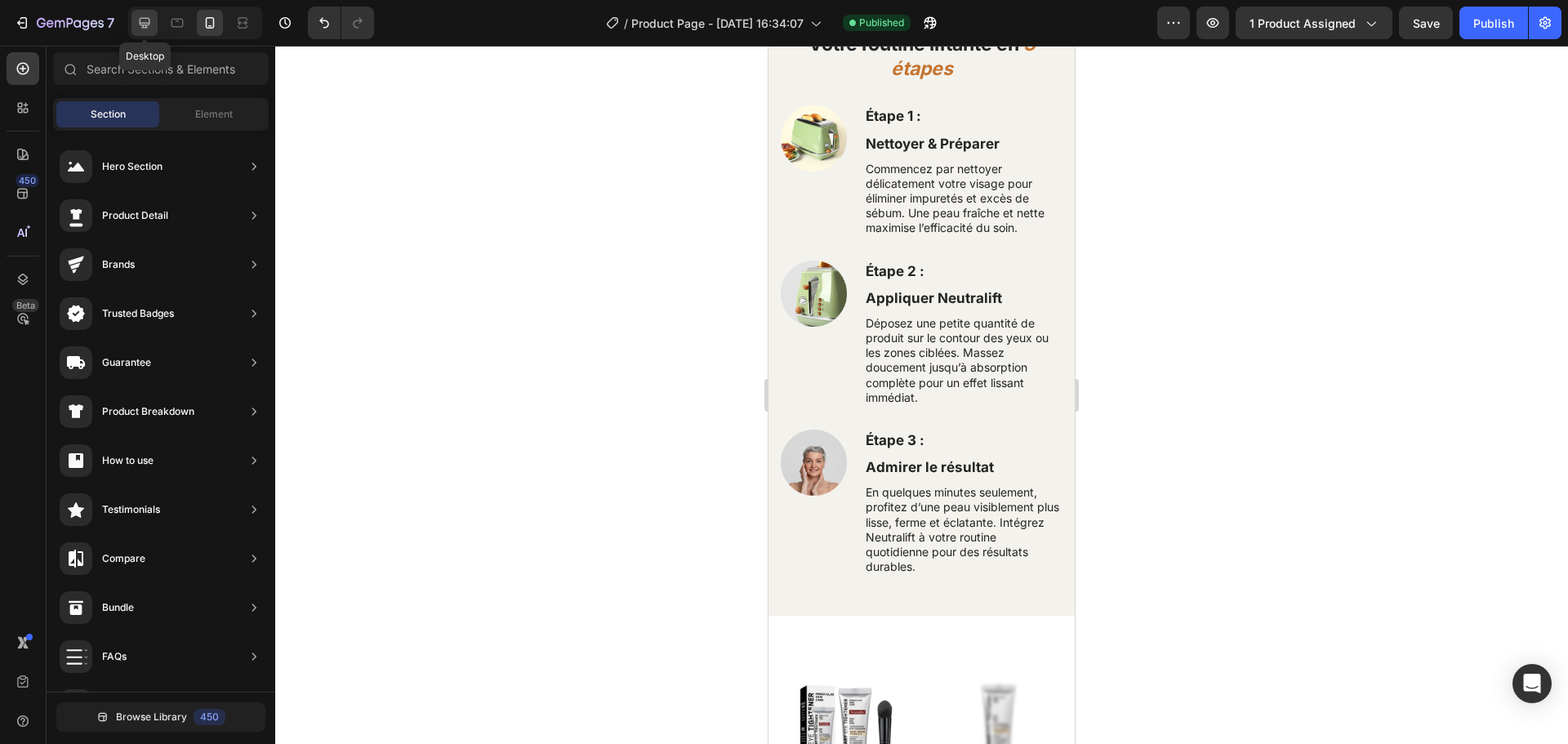
click at [139, 25] on icon at bounding box center [145, 23] width 17 height 17
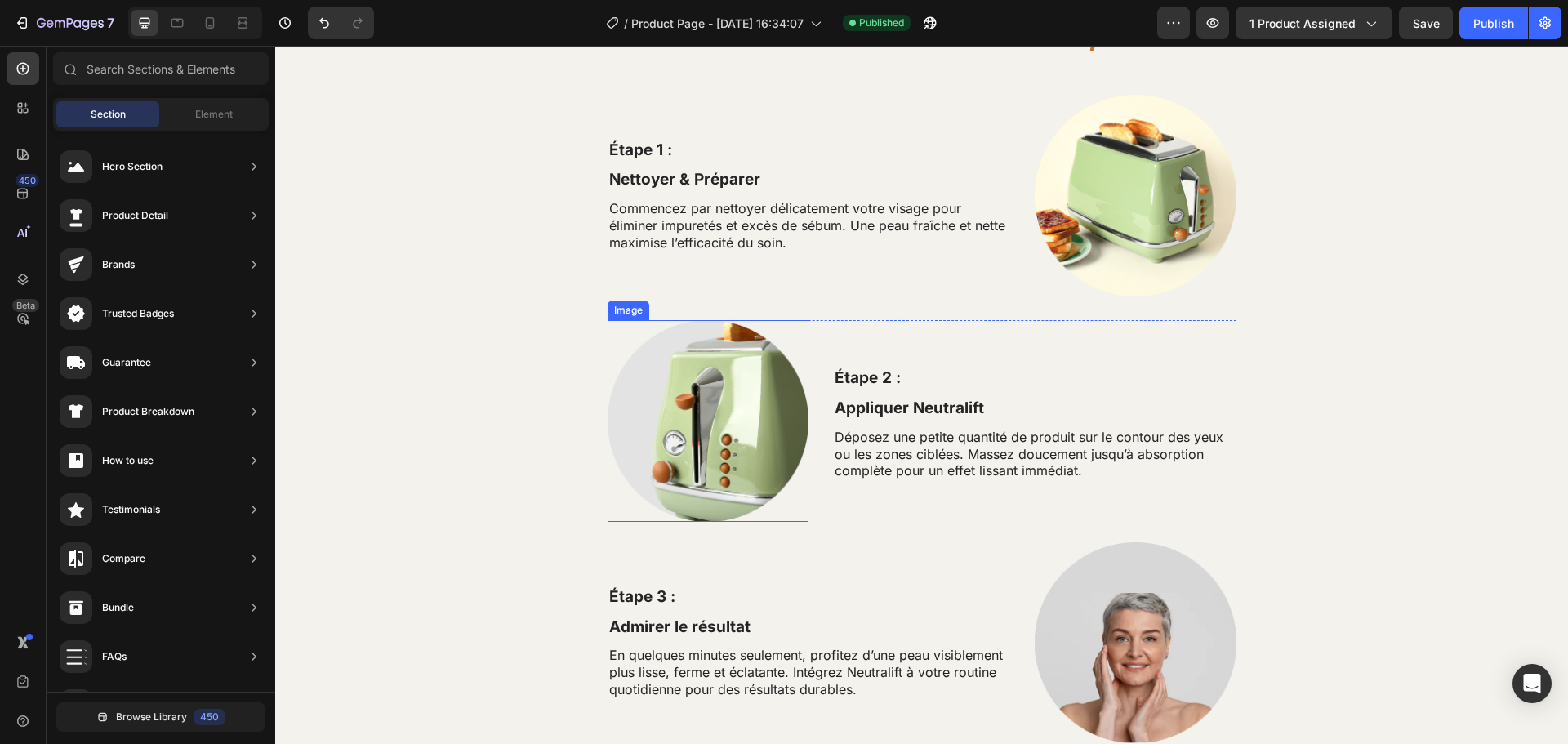
click at [694, 451] on img at bounding box center [708, 421] width 202 height 202
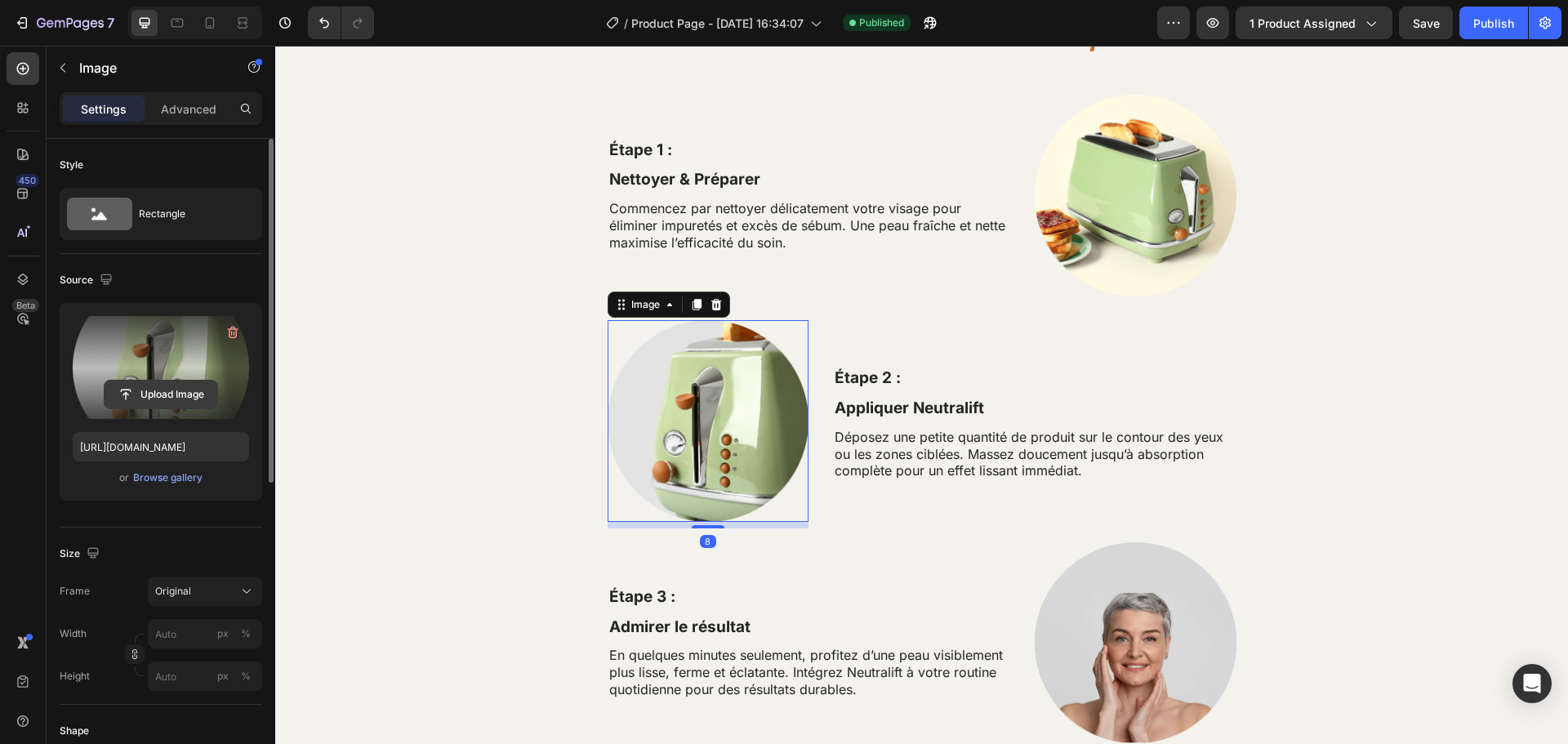
click at [157, 395] on input "file" at bounding box center [161, 395] width 112 height 28
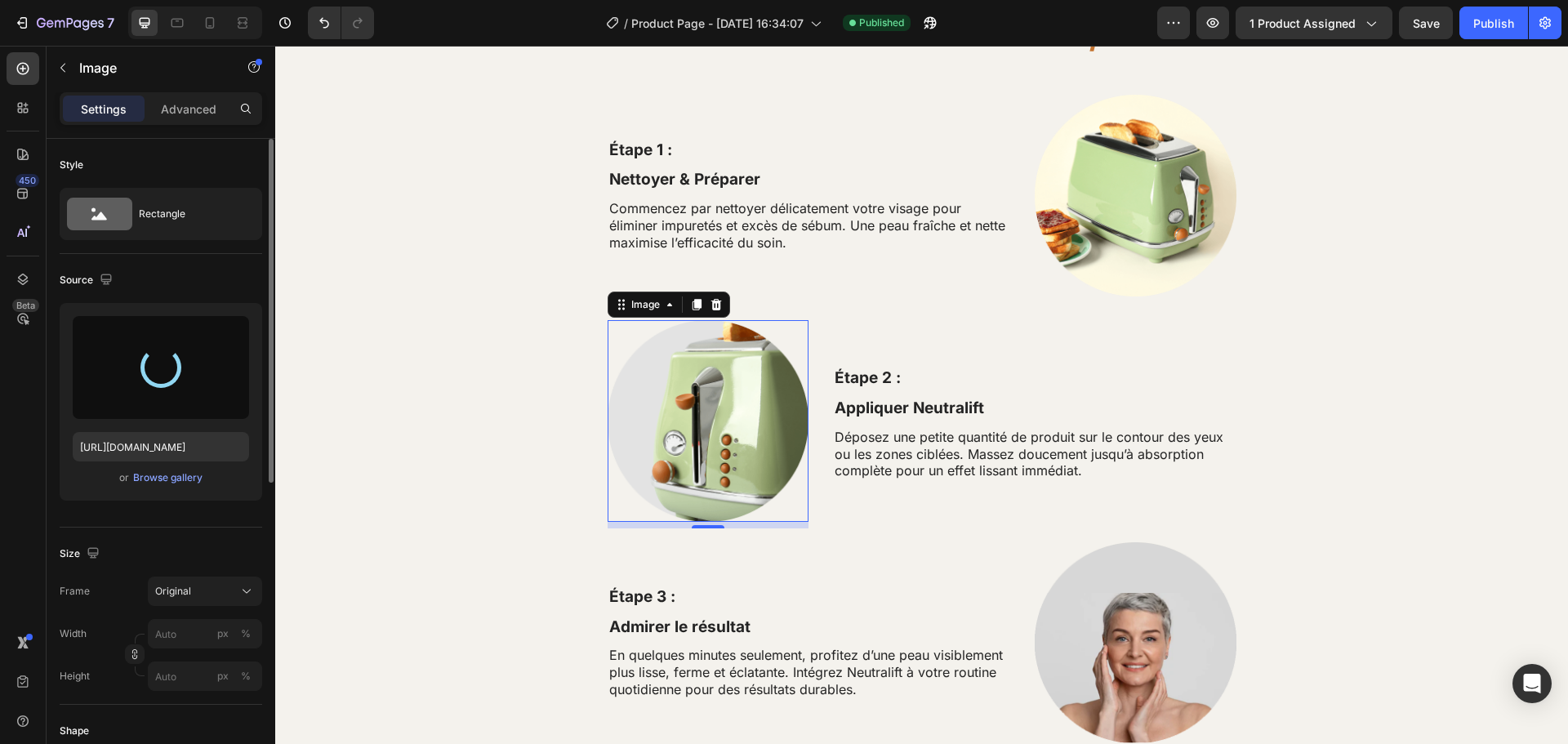
type input "https://cdn.shopify.com/s/files/1/0963/3988/6409/files/gempages_579311091461391…"
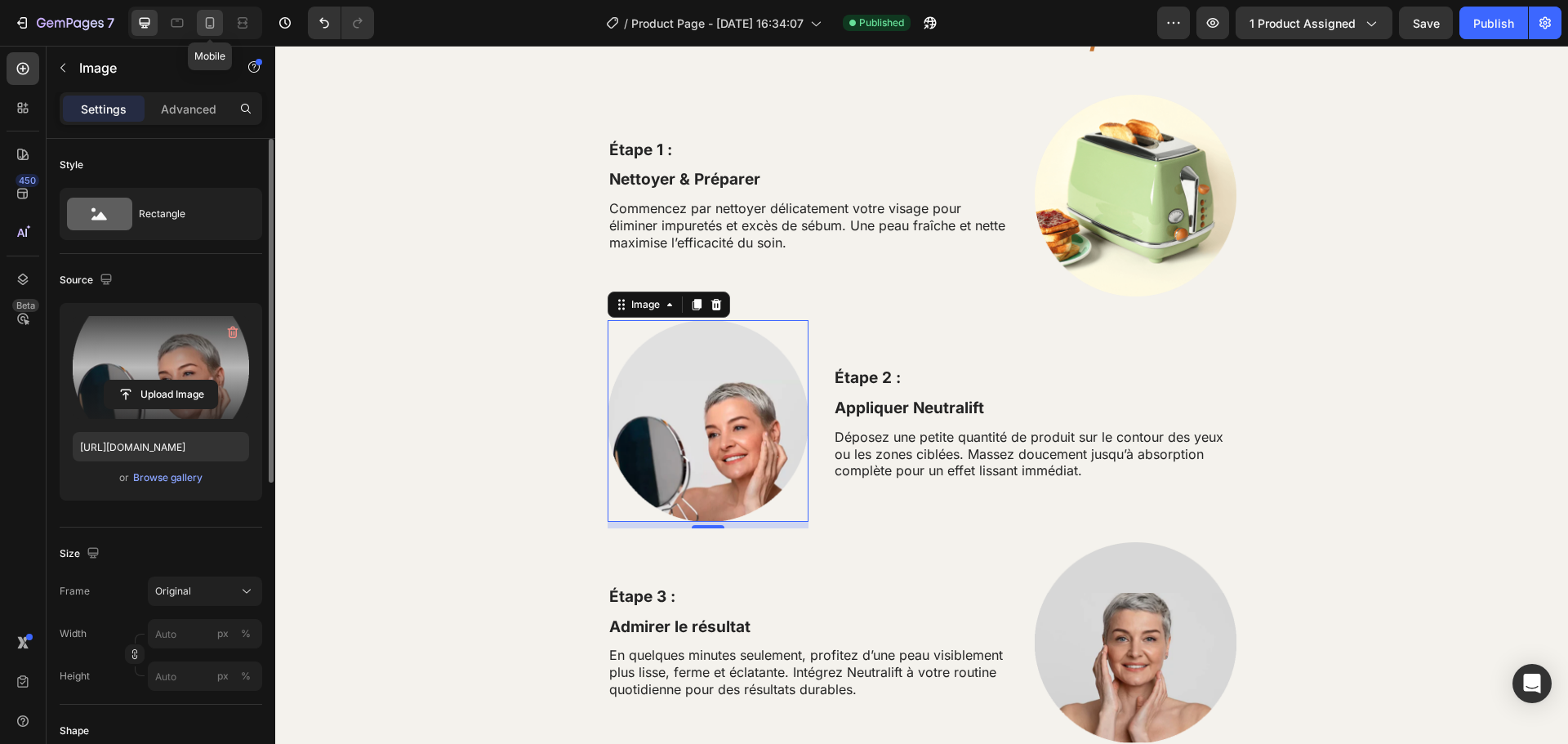
click at [209, 29] on icon at bounding box center [211, 22] width 9 height 11
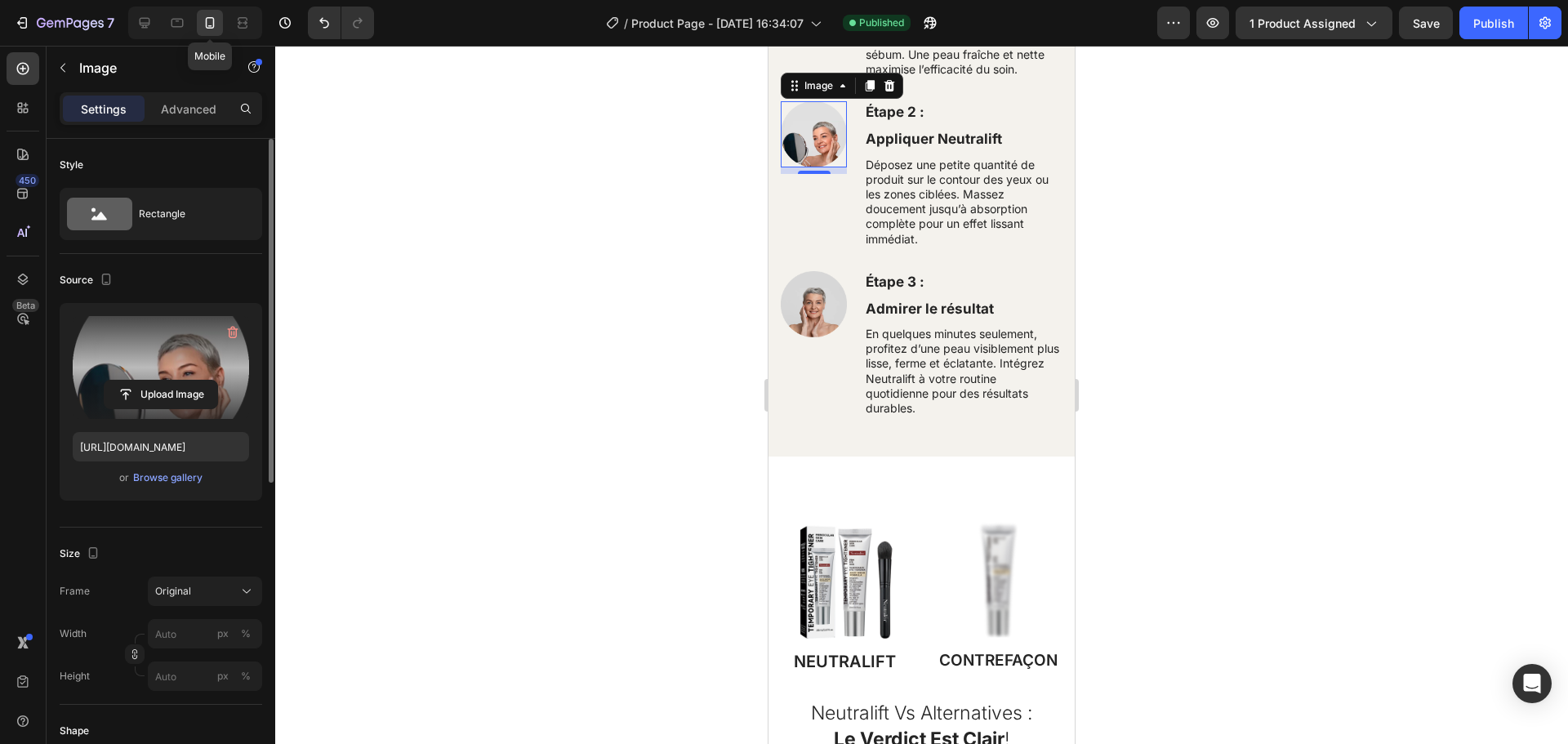
scroll to position [2793, 0]
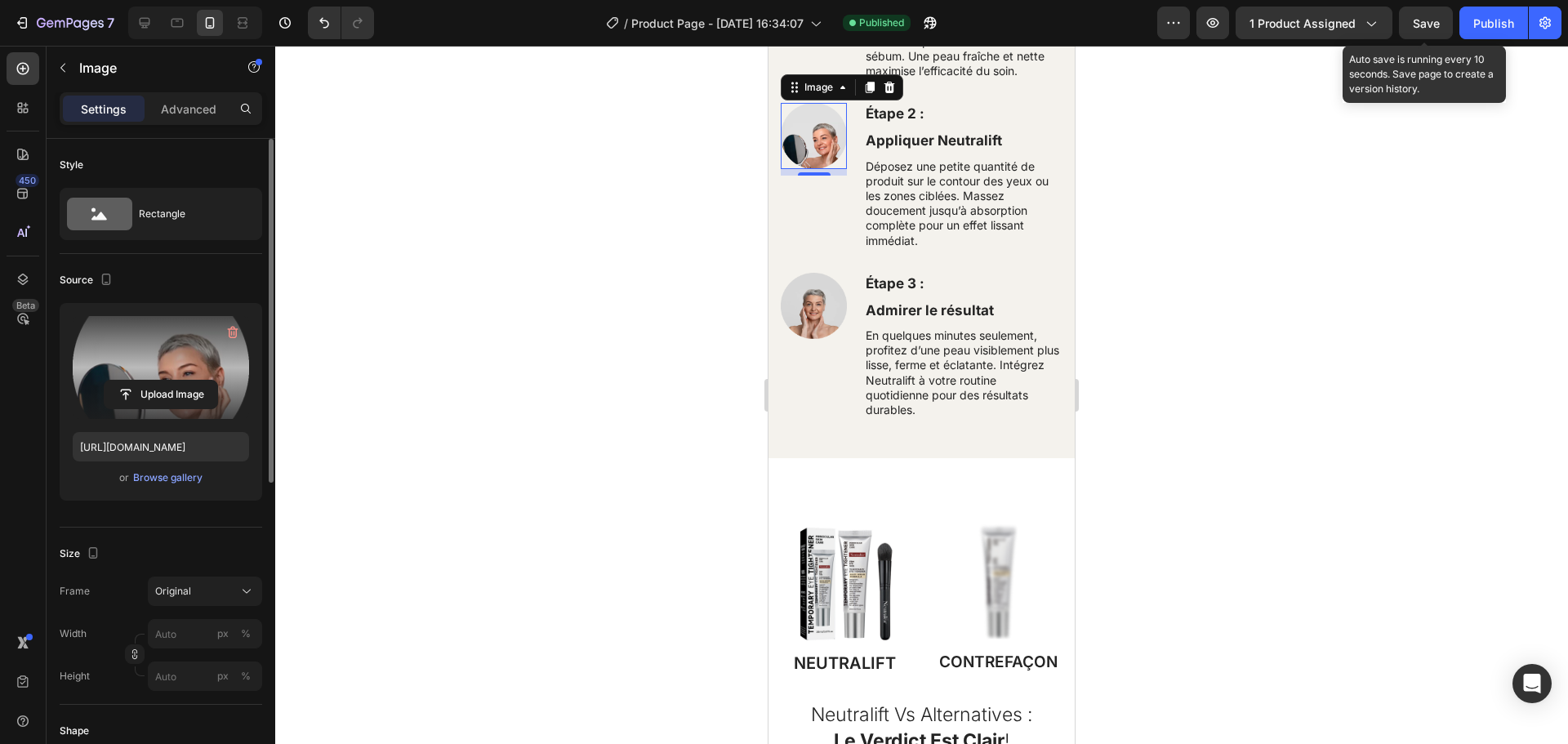
click at [1421, 24] on span "Save" at bounding box center [1426, 23] width 27 height 14
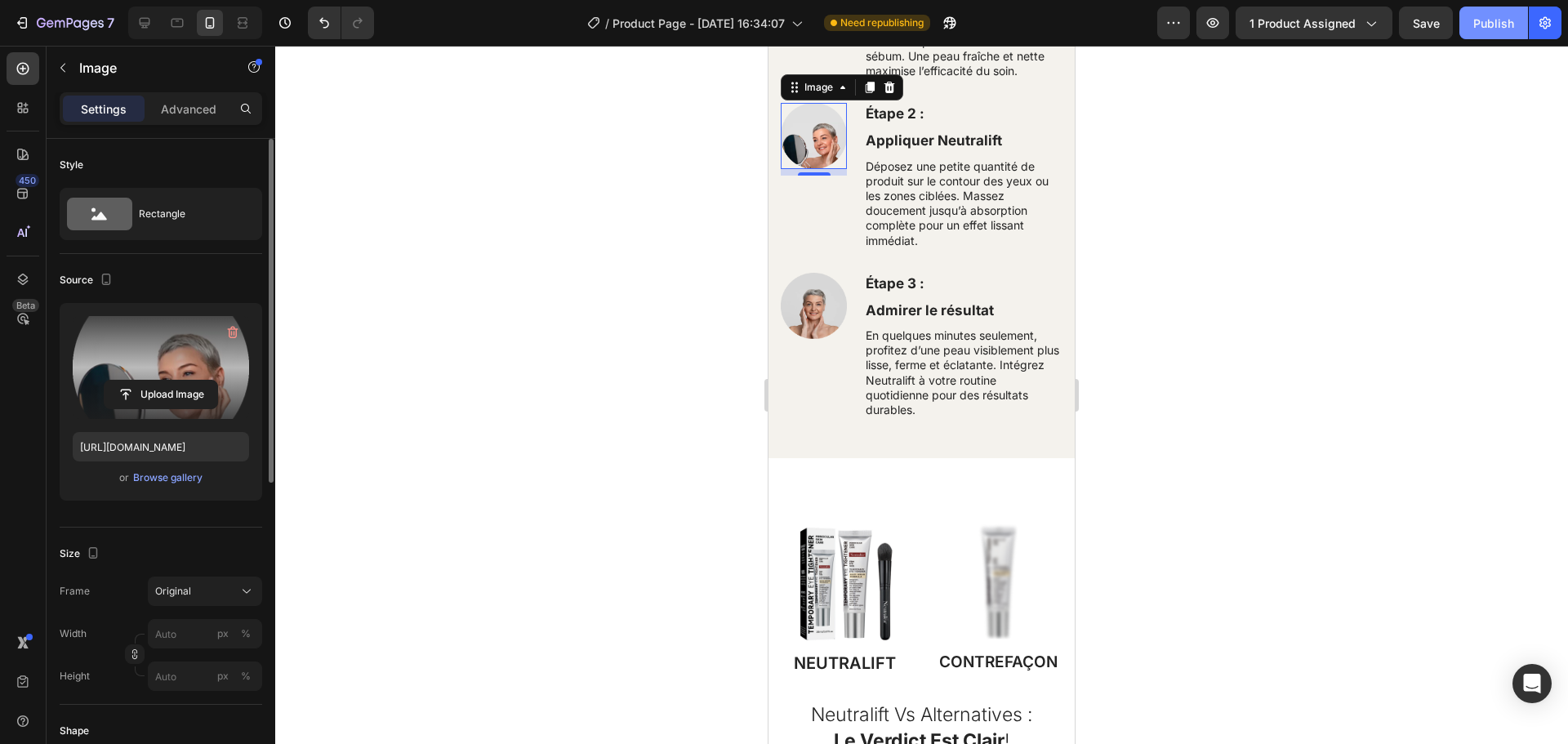
click at [1490, 26] on div "Publish" at bounding box center [1494, 23] width 41 height 17
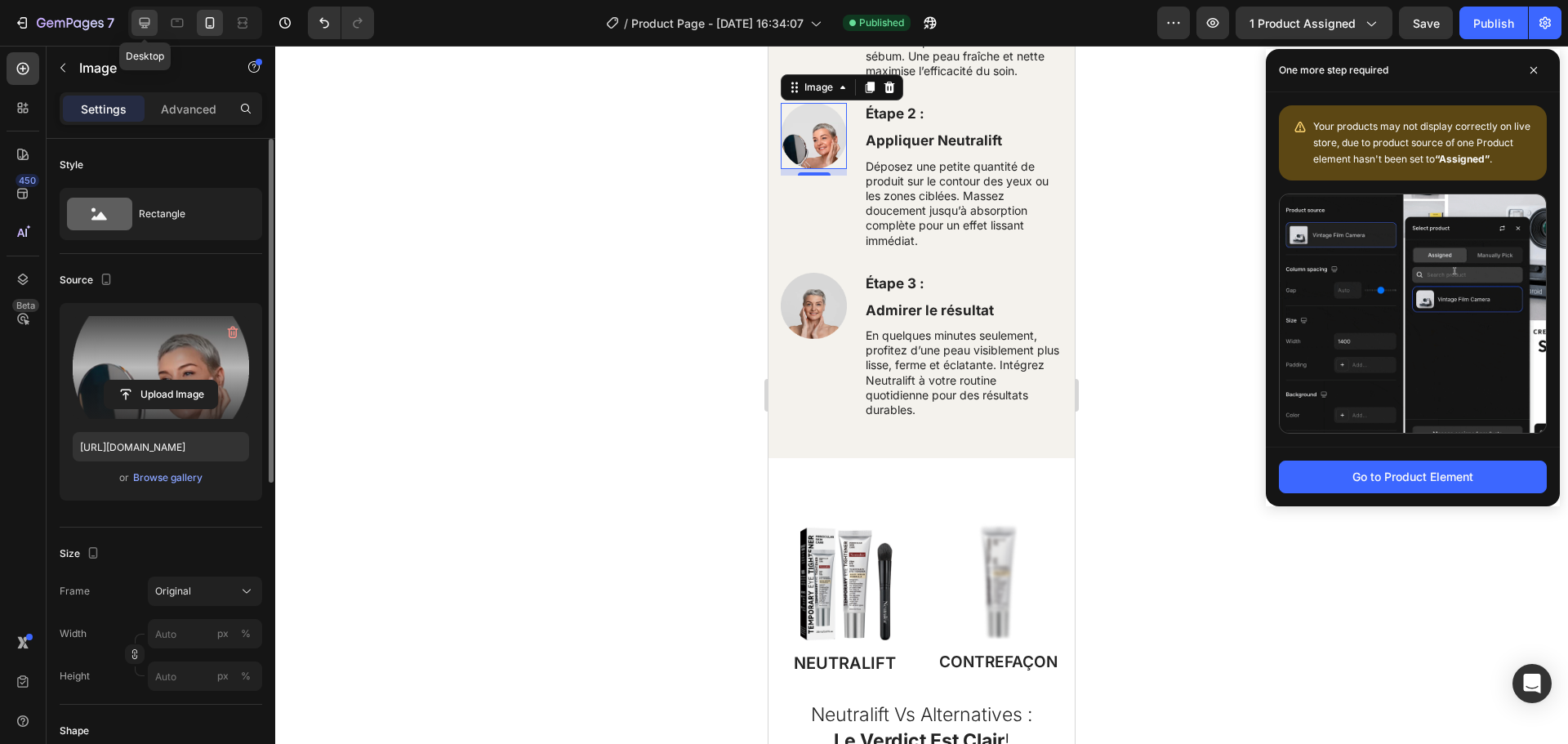
click at [145, 30] on icon at bounding box center [145, 23] width 17 height 17
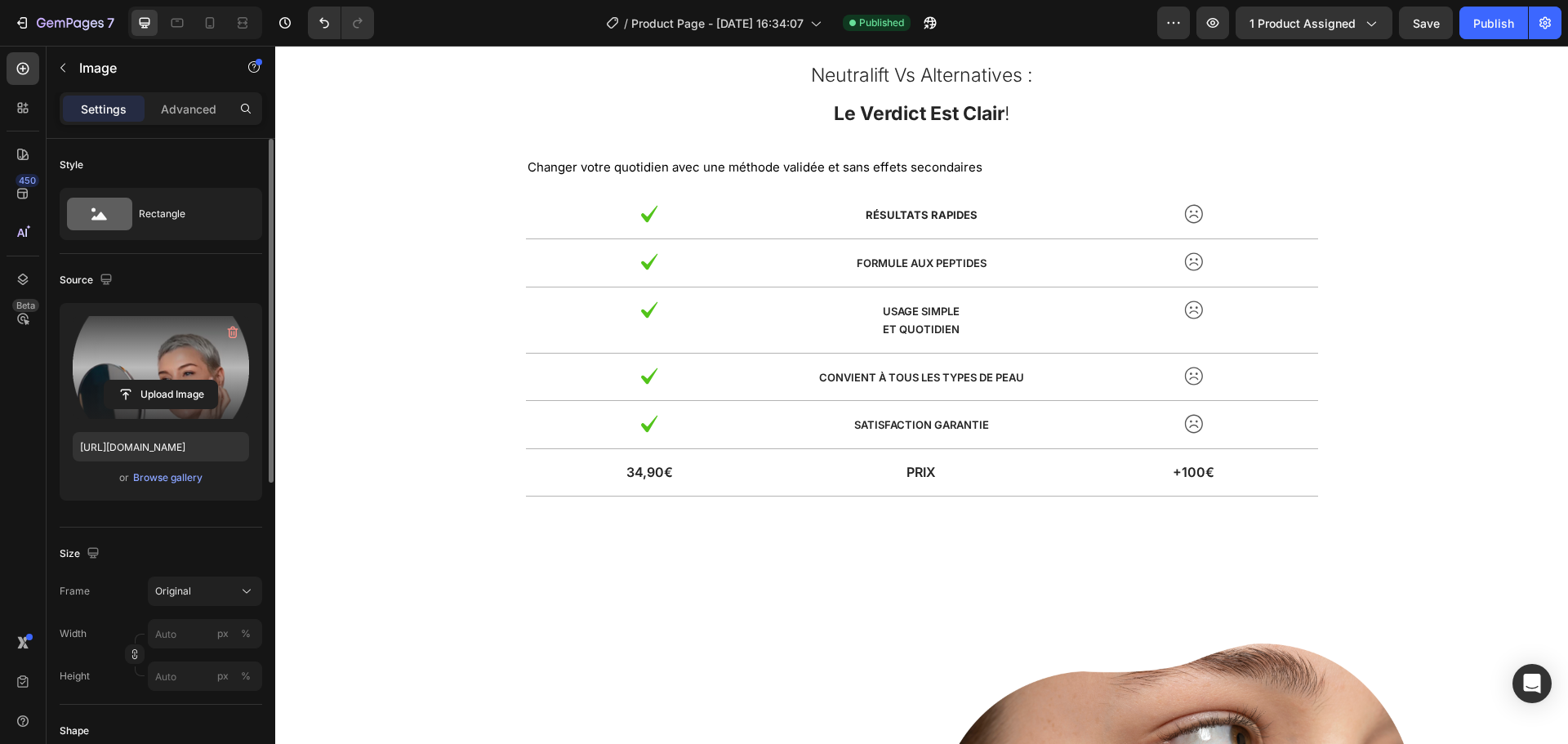
scroll to position [4267, 0]
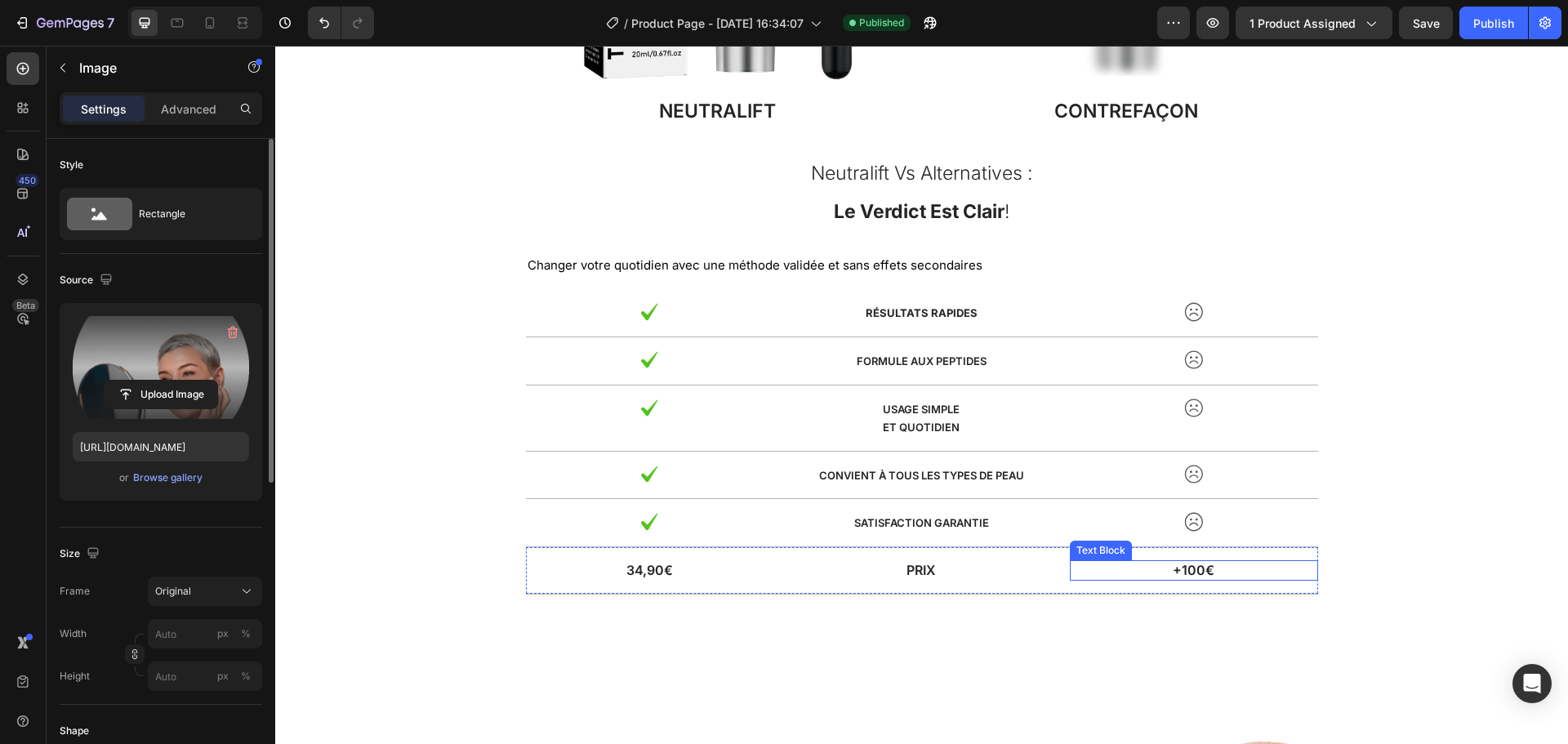
click at [1179, 573] on p "+100€" at bounding box center [1193, 570] width 244 height 17
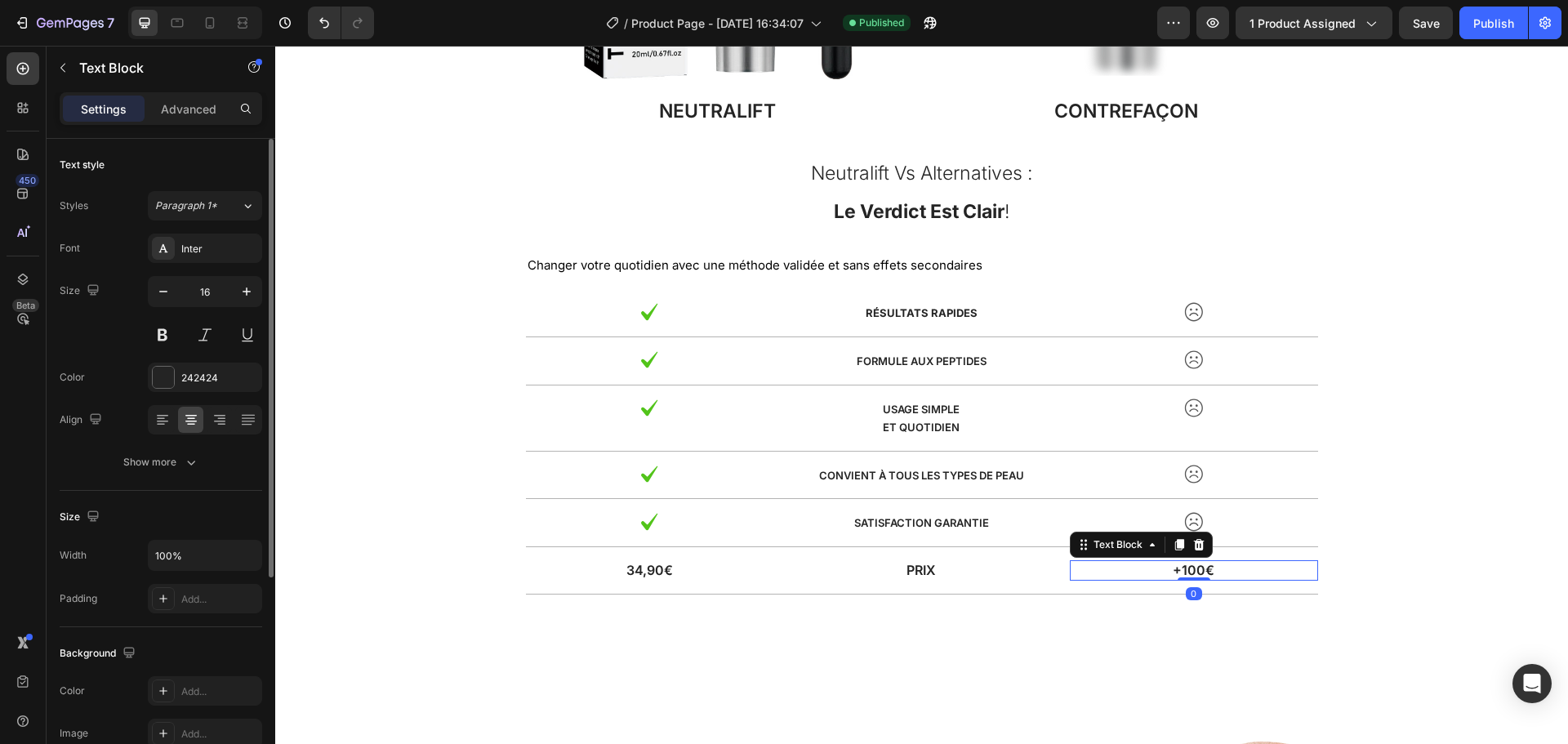
click at [1173, 570] on p "+100€" at bounding box center [1193, 570] width 244 height 17
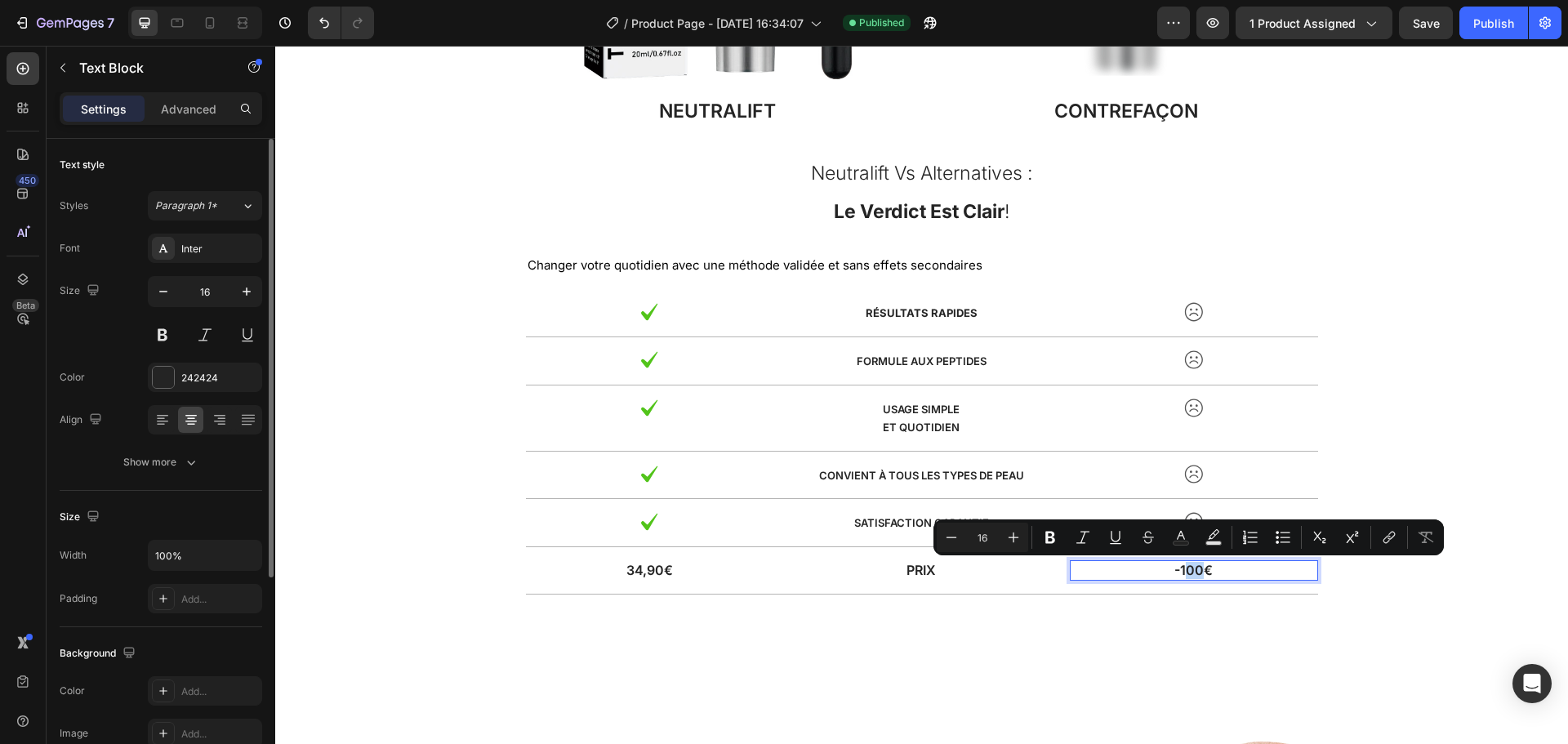
drag, startPoint x: 1195, startPoint y: 570, endPoint x: 1183, endPoint y: 572, distance: 12.2
click at [1183, 572] on p "-100€" at bounding box center [1193, 570] width 244 height 17
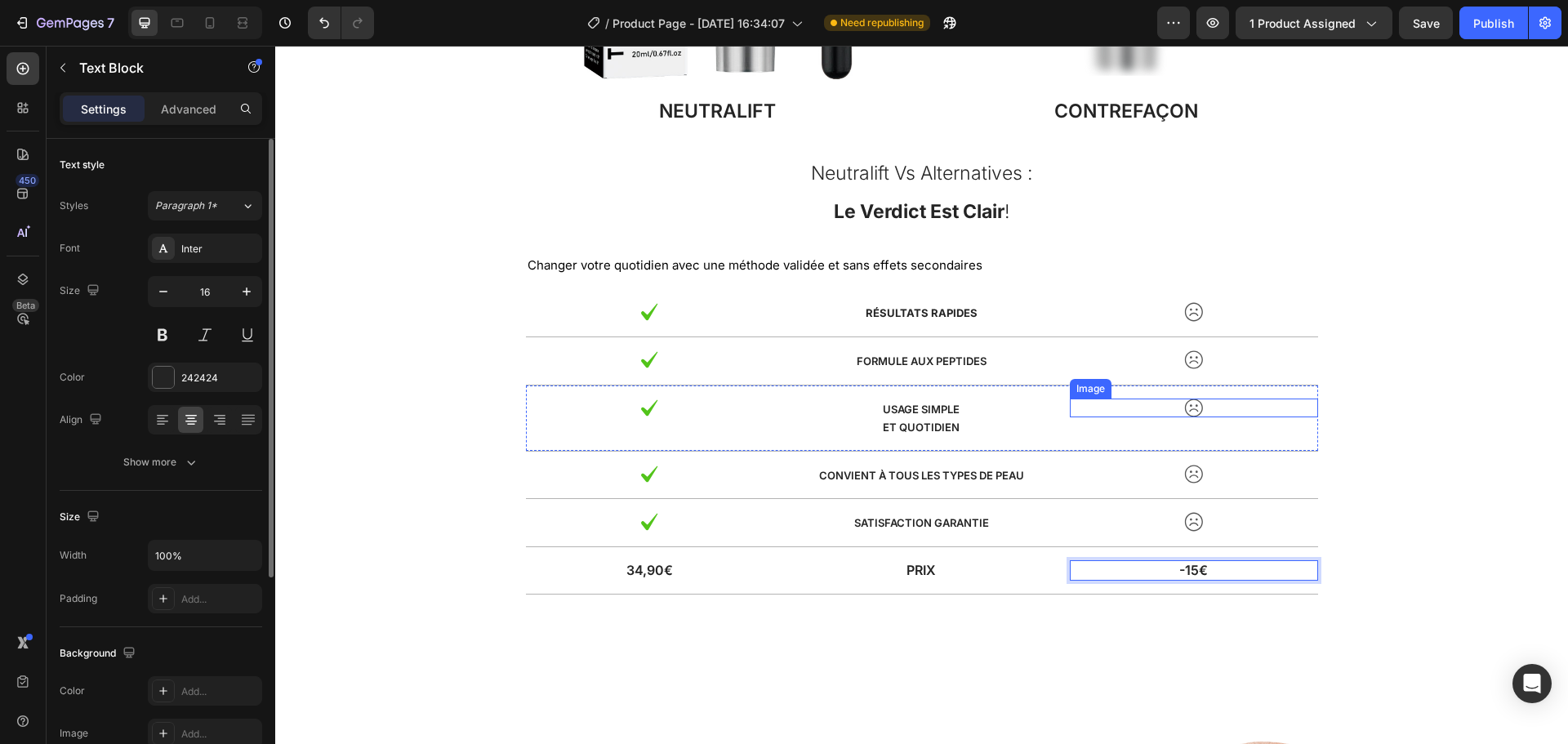
click at [1189, 410] on img at bounding box center [1194, 408] width 20 height 19
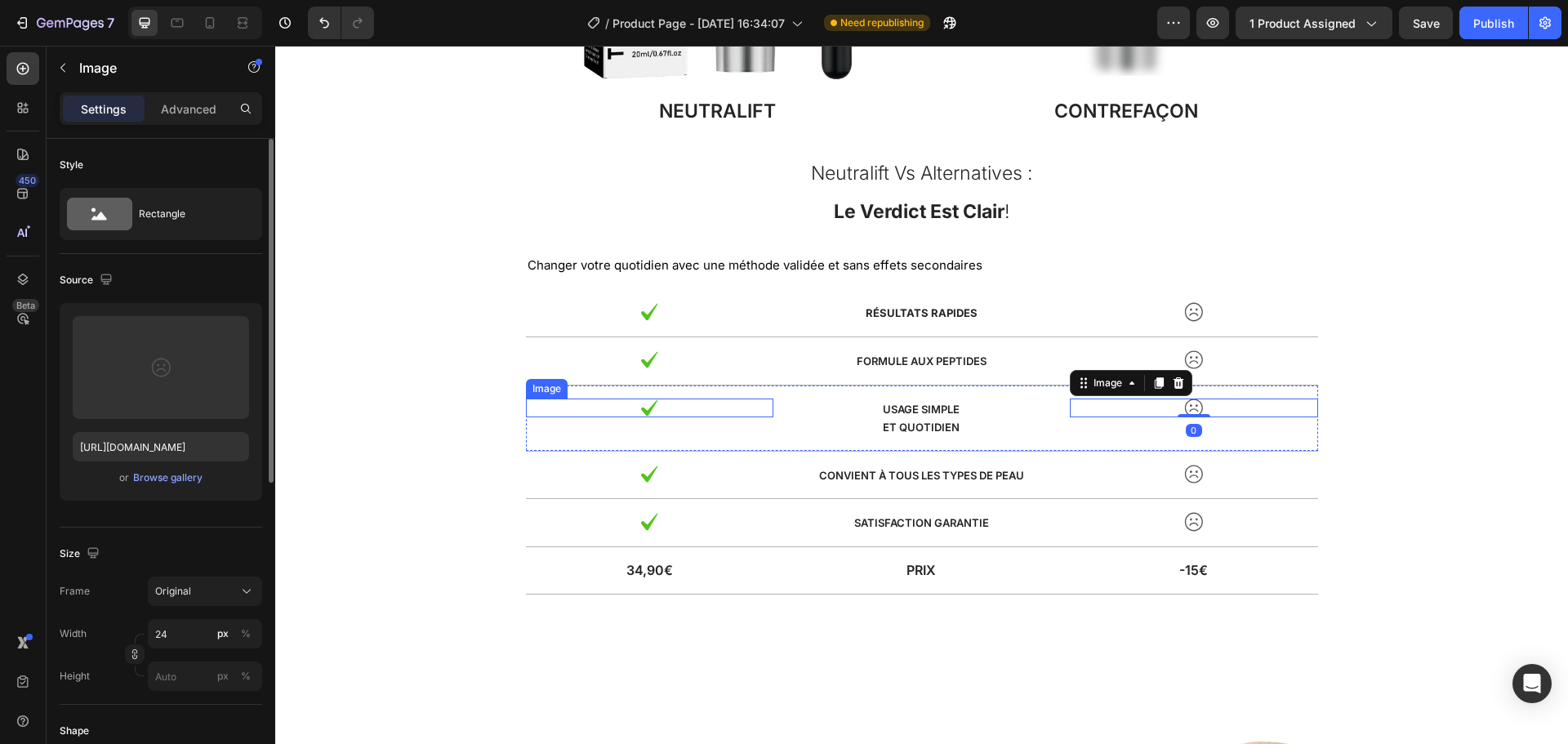
click at [639, 411] on img at bounding box center [648, 408] width 20 height 19
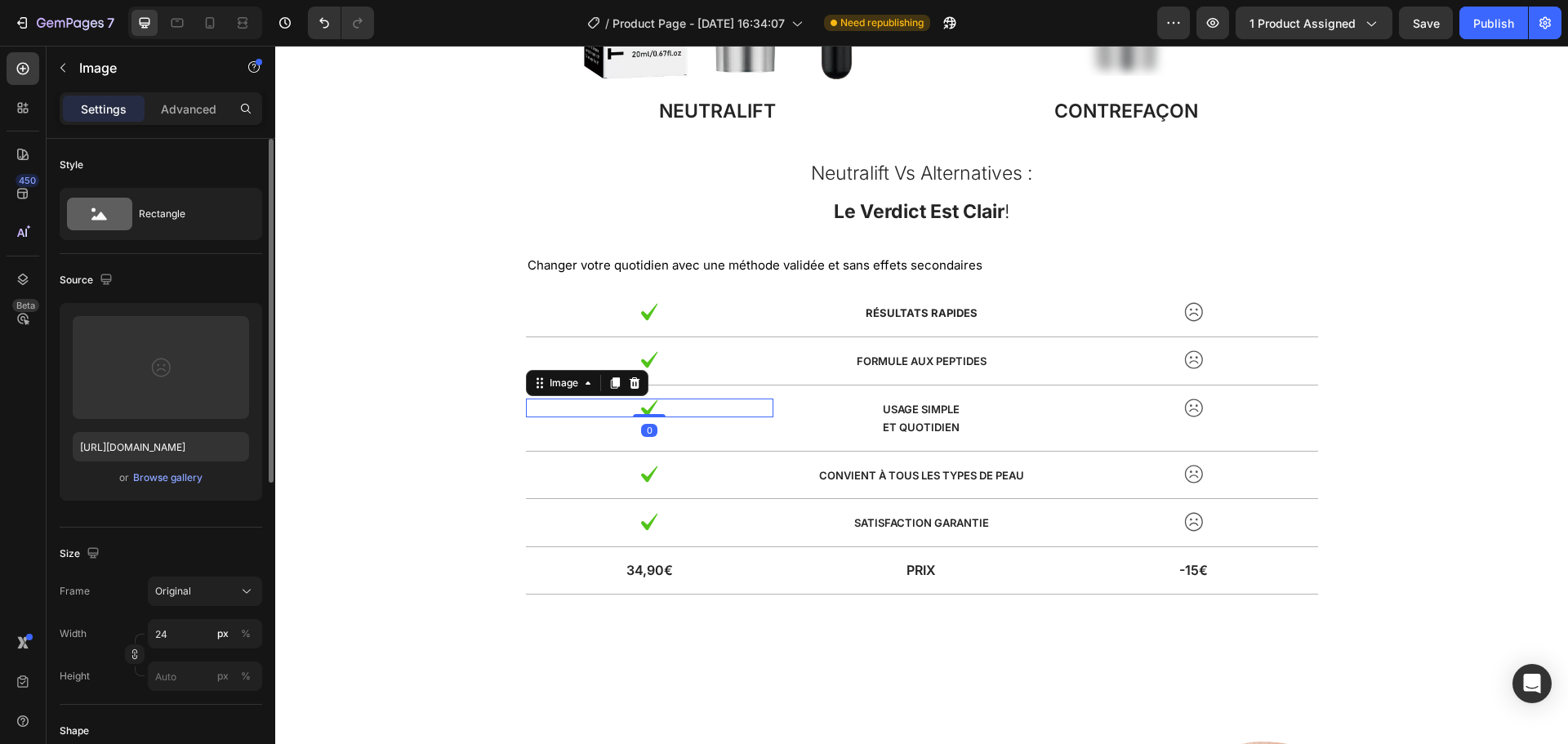
scroll to position [74, 0]
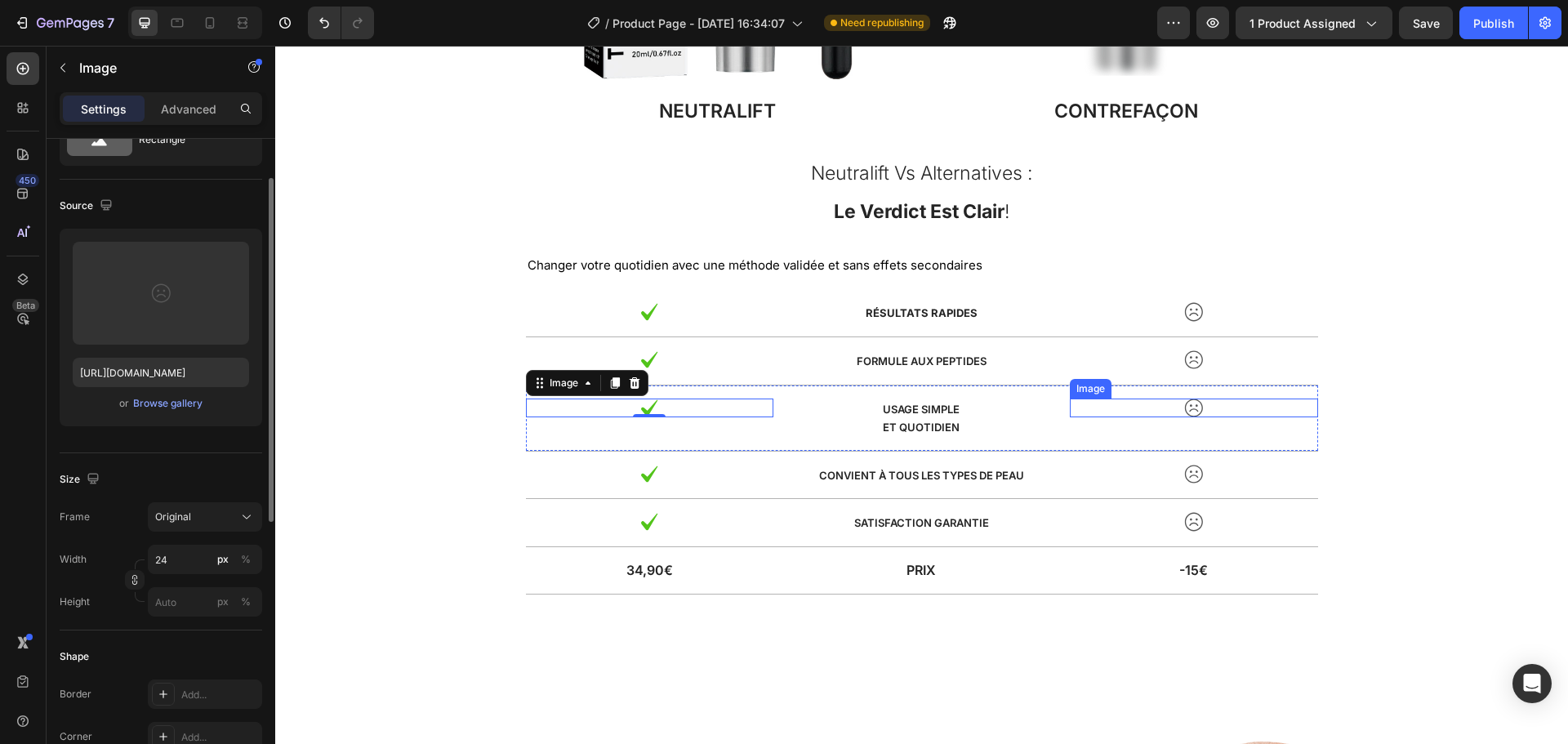
click at [1185, 405] on img at bounding box center [1194, 408] width 20 height 19
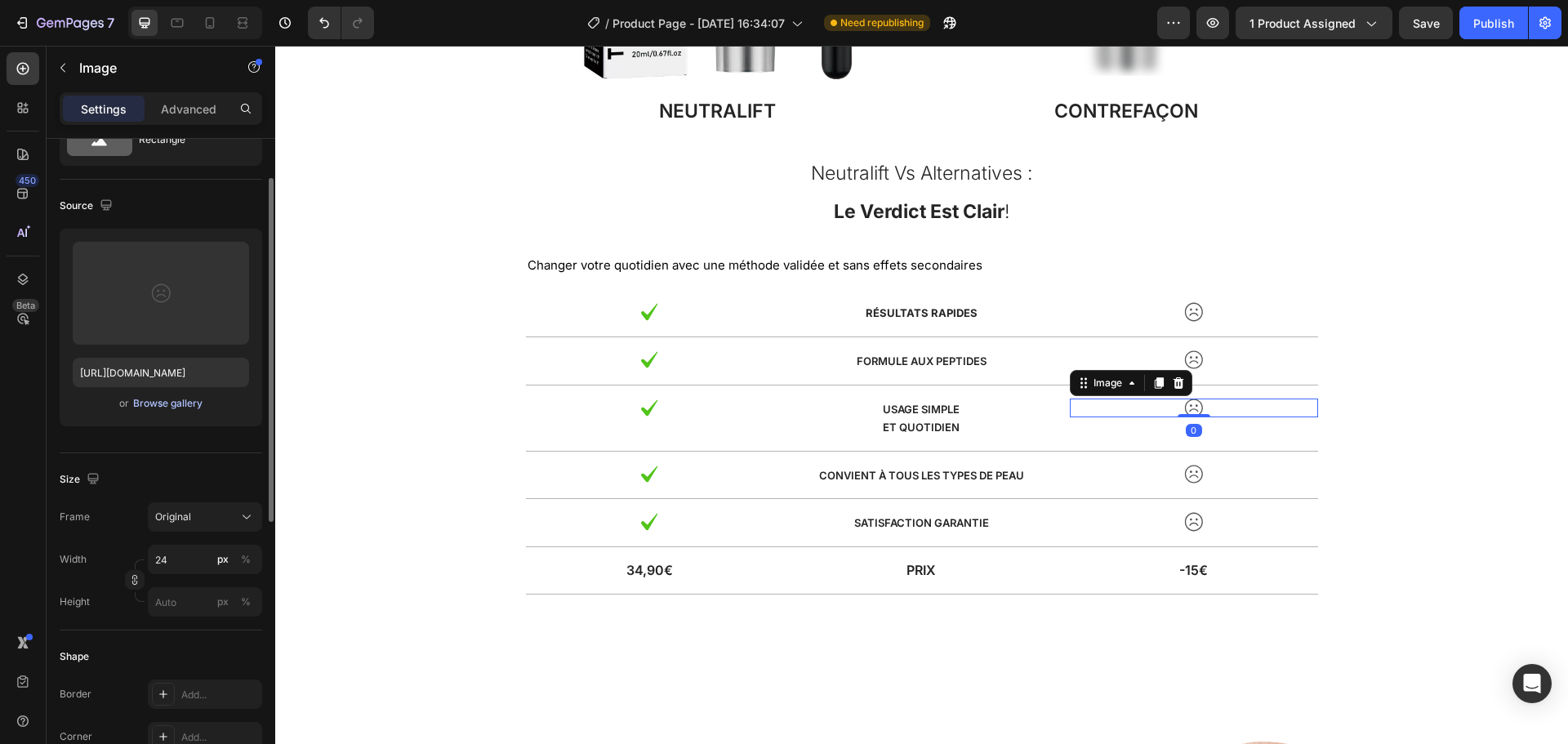
click at [158, 405] on div "Browse gallery" at bounding box center [167, 403] width 70 height 15
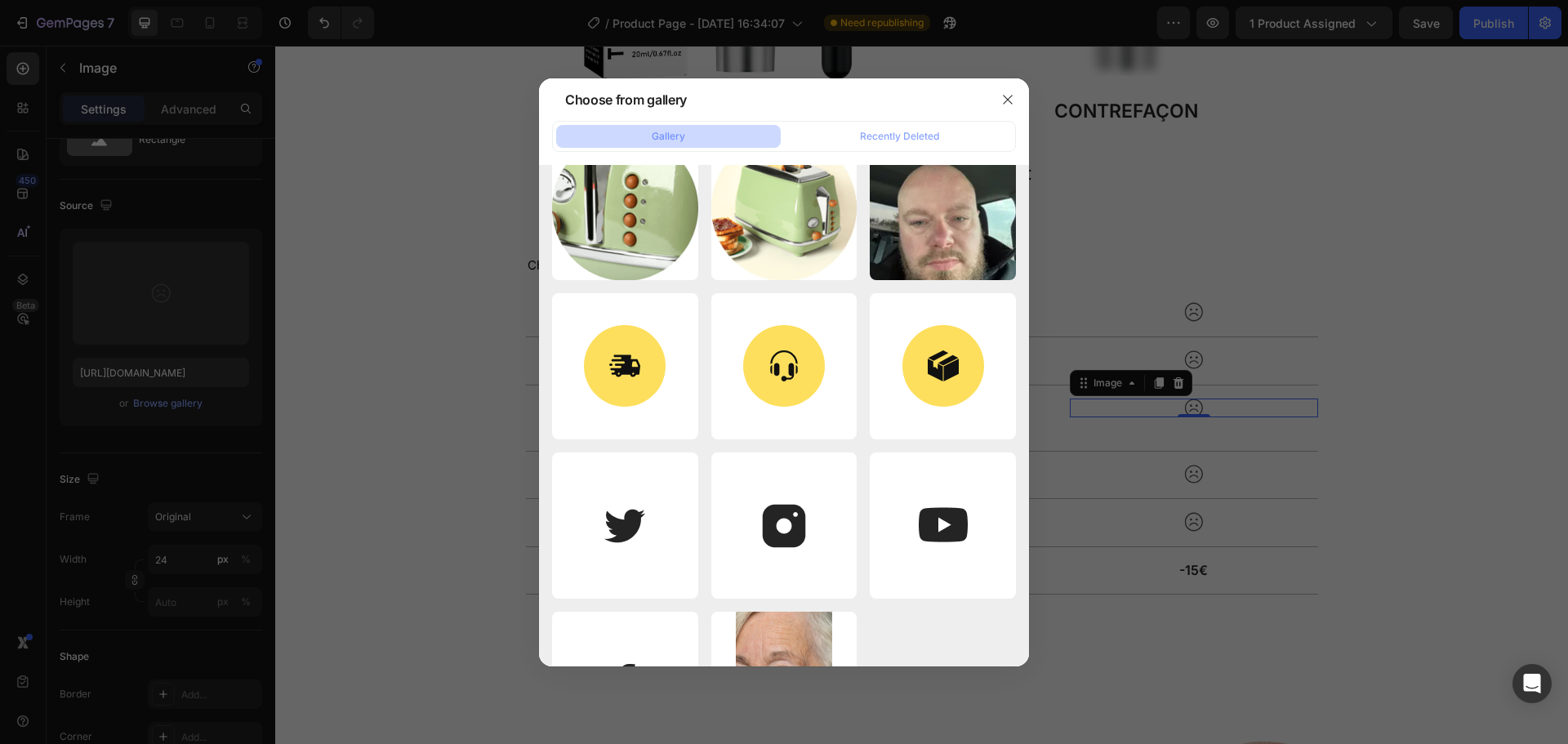
scroll to position [11275, 0]
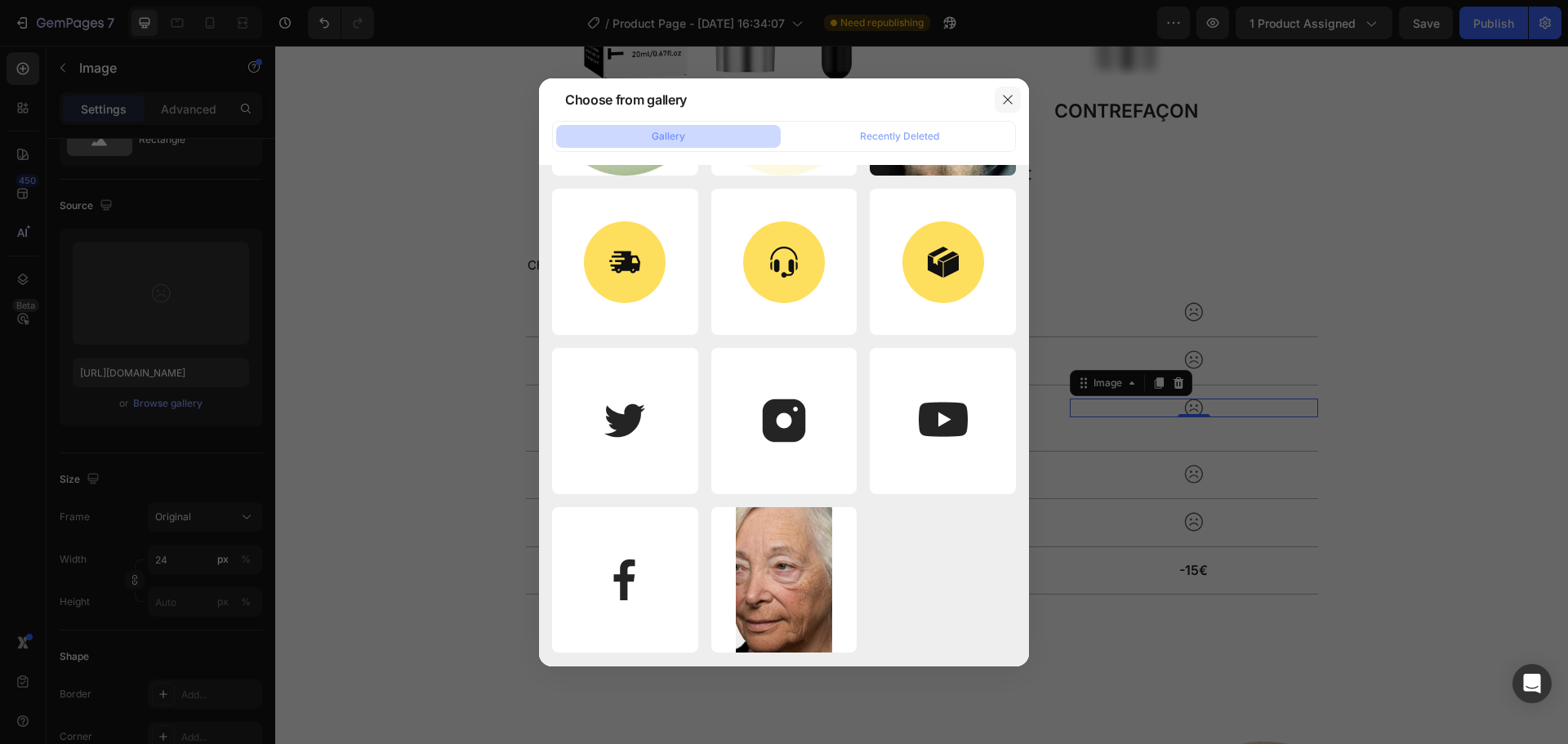
click at [1003, 100] on icon "button" at bounding box center [1008, 99] width 13 height 13
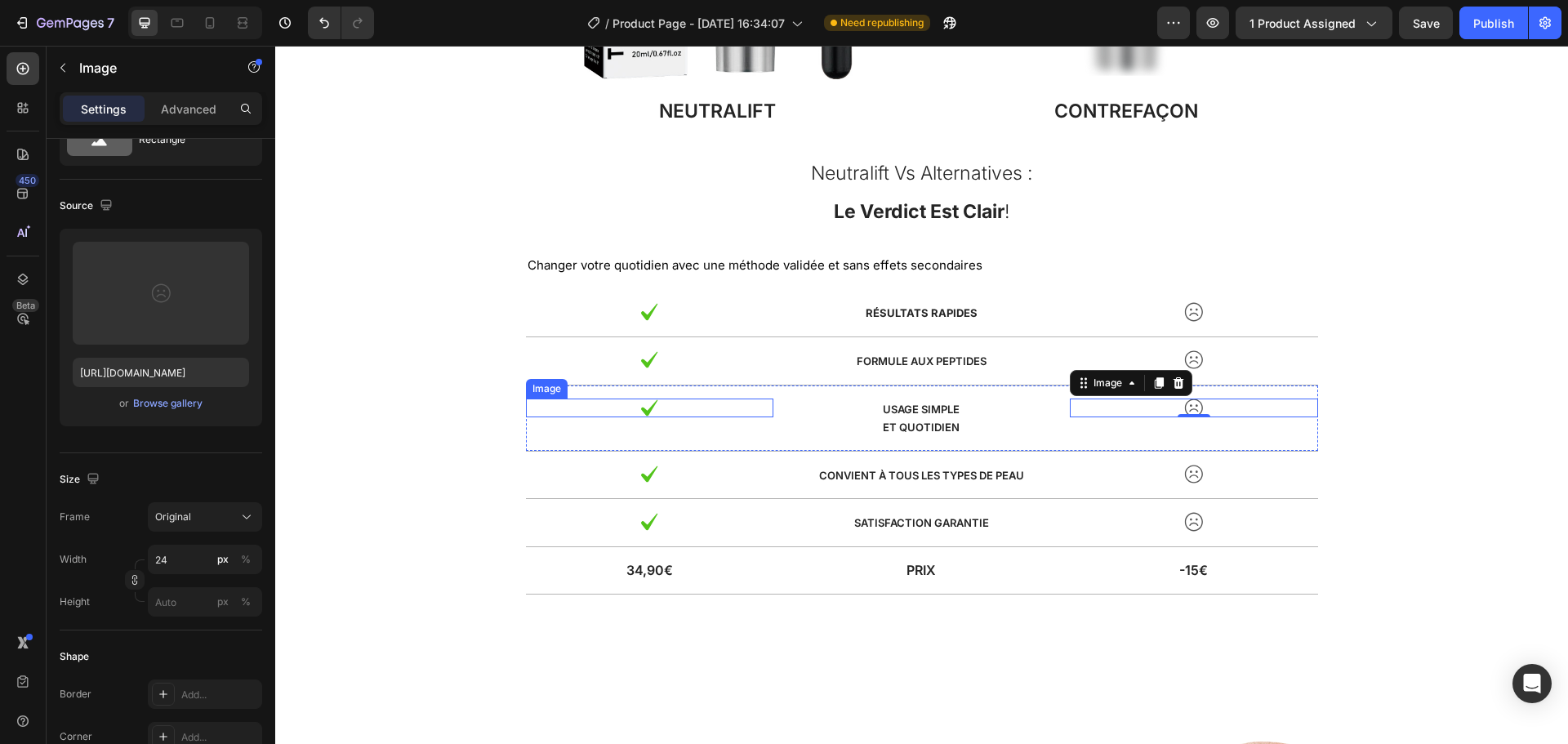
click at [642, 404] on img at bounding box center [648, 408] width 20 height 19
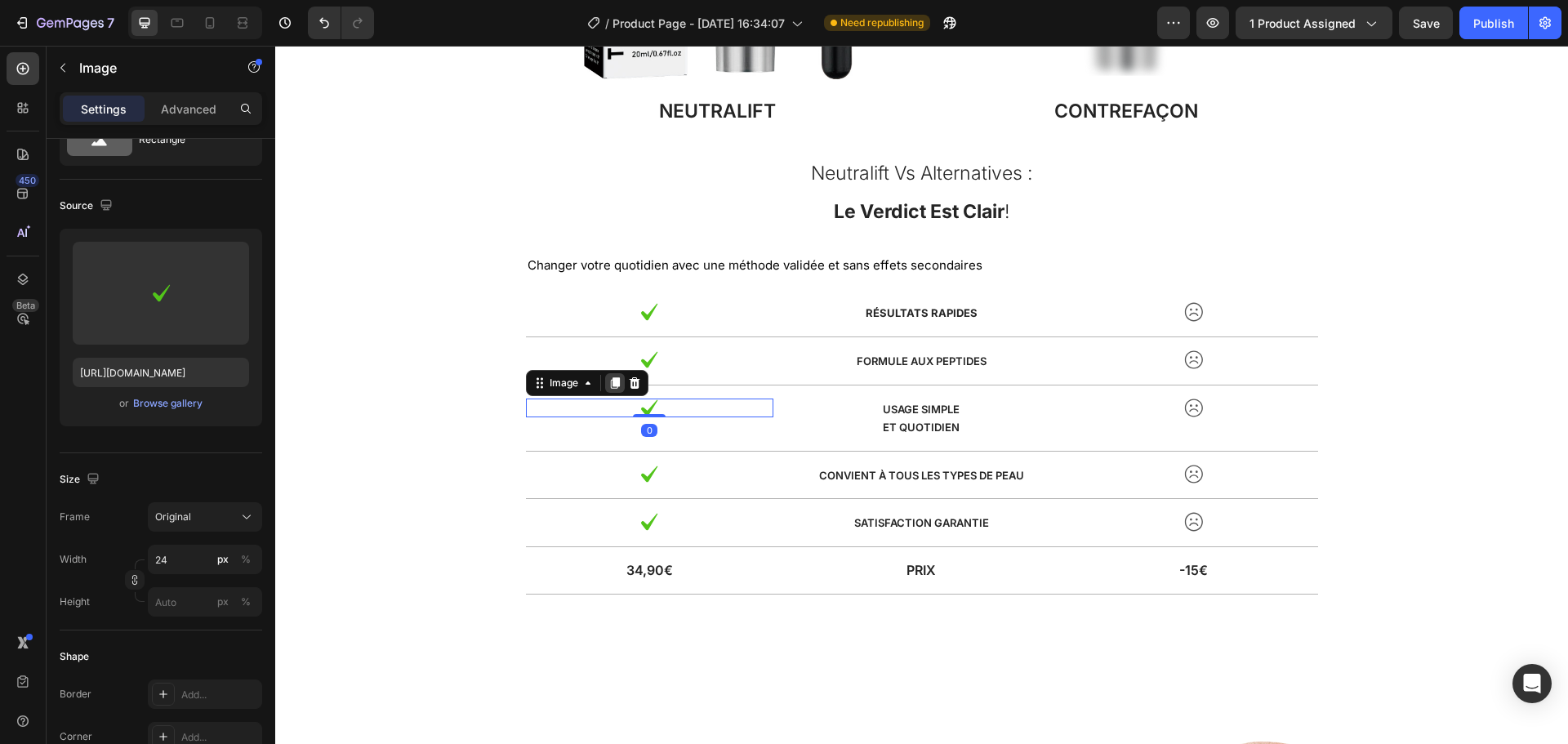
click at [613, 389] on icon at bounding box center [615, 383] width 13 height 13
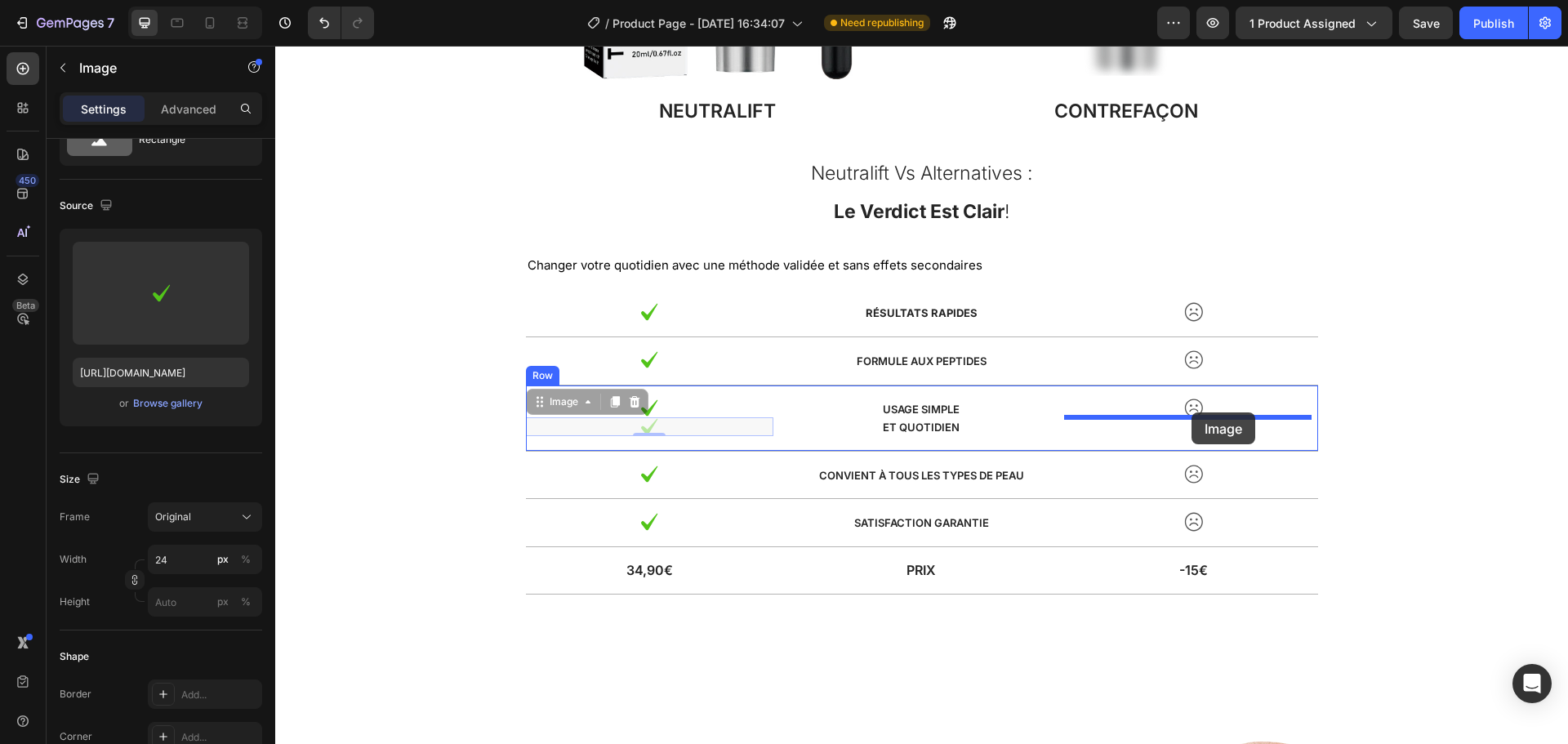
drag, startPoint x: 647, startPoint y: 426, endPoint x: 1192, endPoint y: 412, distance: 545.2
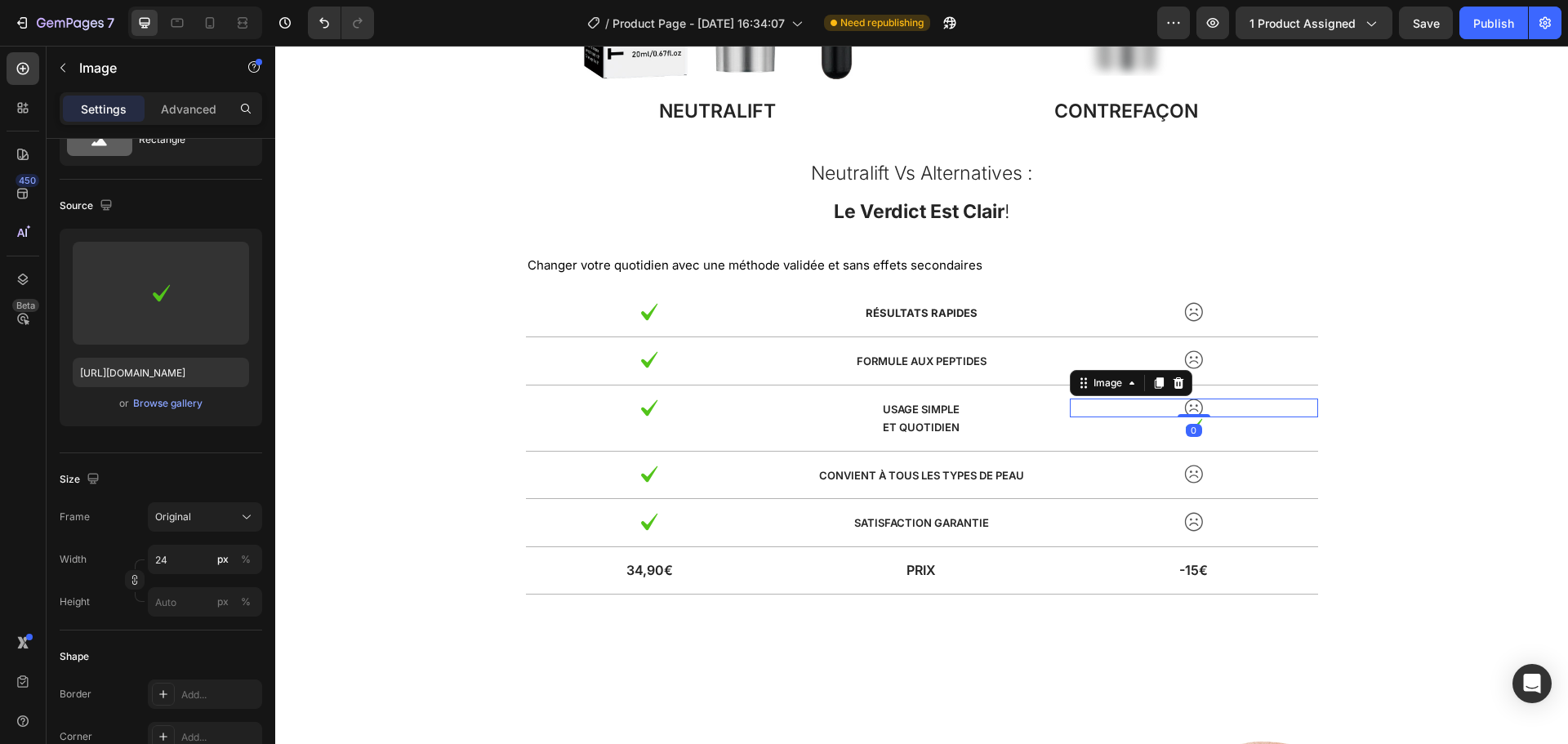
click at [1214, 409] on div at bounding box center [1194, 408] width 247 height 19
click at [1176, 385] on icon at bounding box center [1178, 383] width 10 height 11
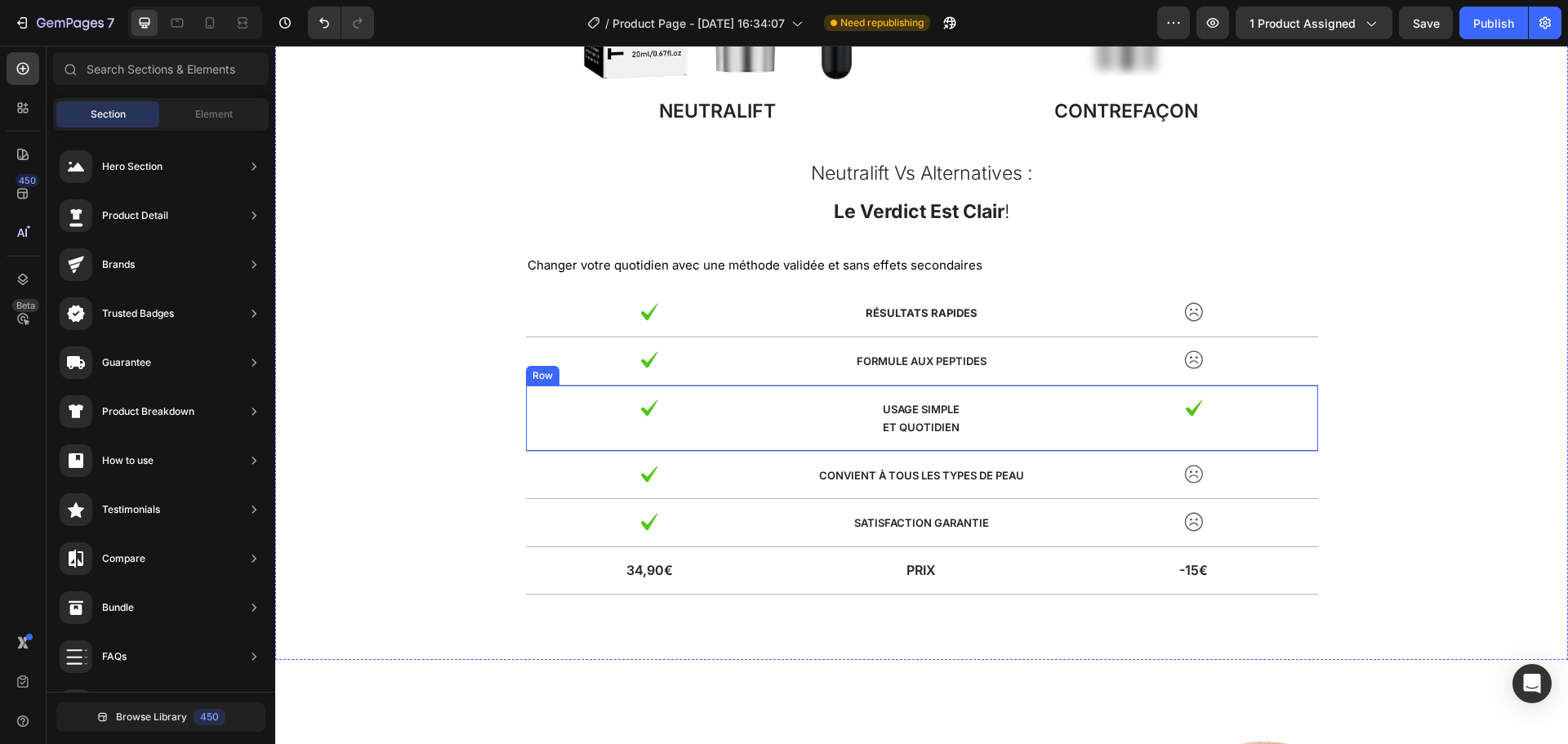
click at [1047, 396] on div "Image Usage simple et quotidien Text Block Image Row" at bounding box center [921, 418] width 792 height 66
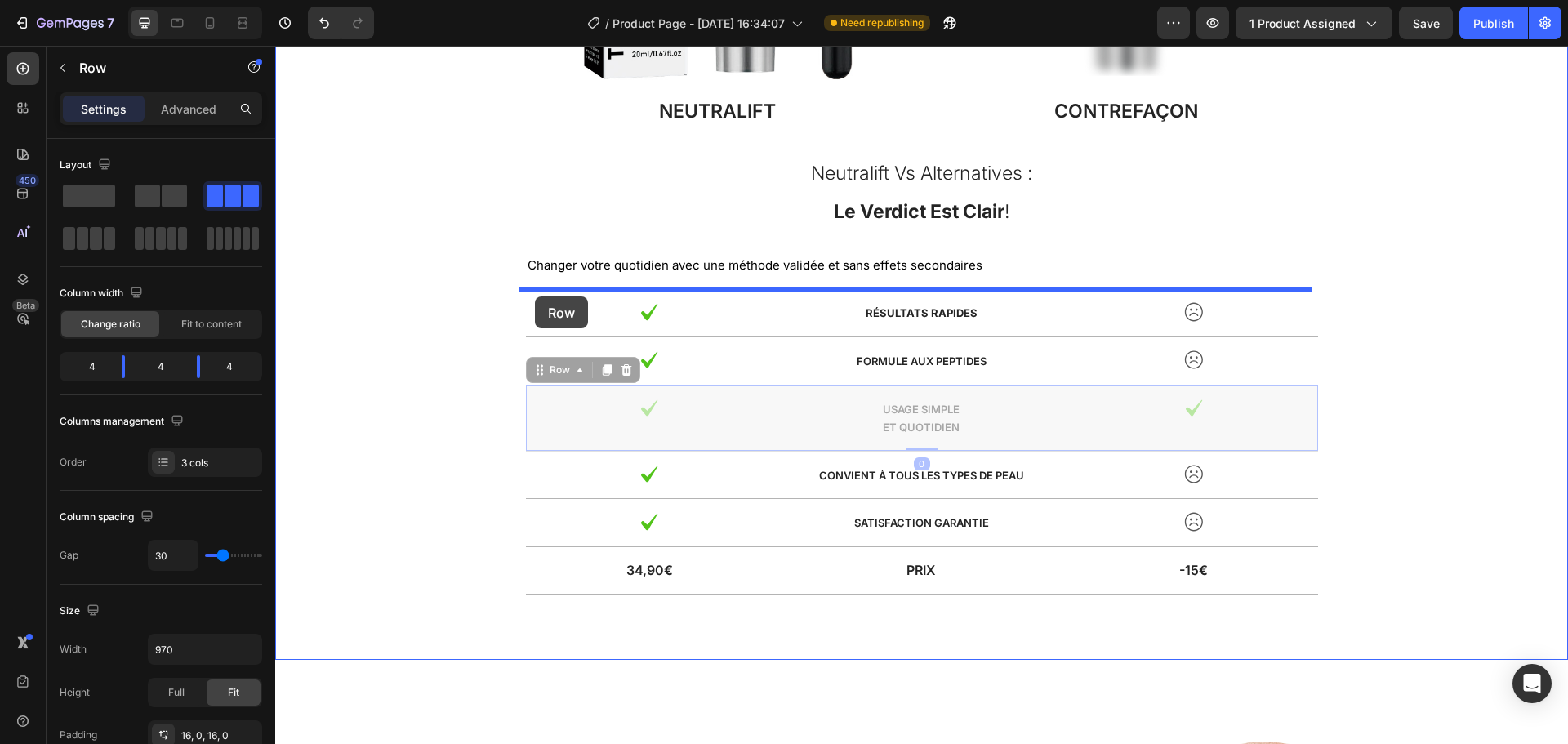
drag, startPoint x: 529, startPoint y: 371, endPoint x: 535, endPoint y: 296, distance: 75.2
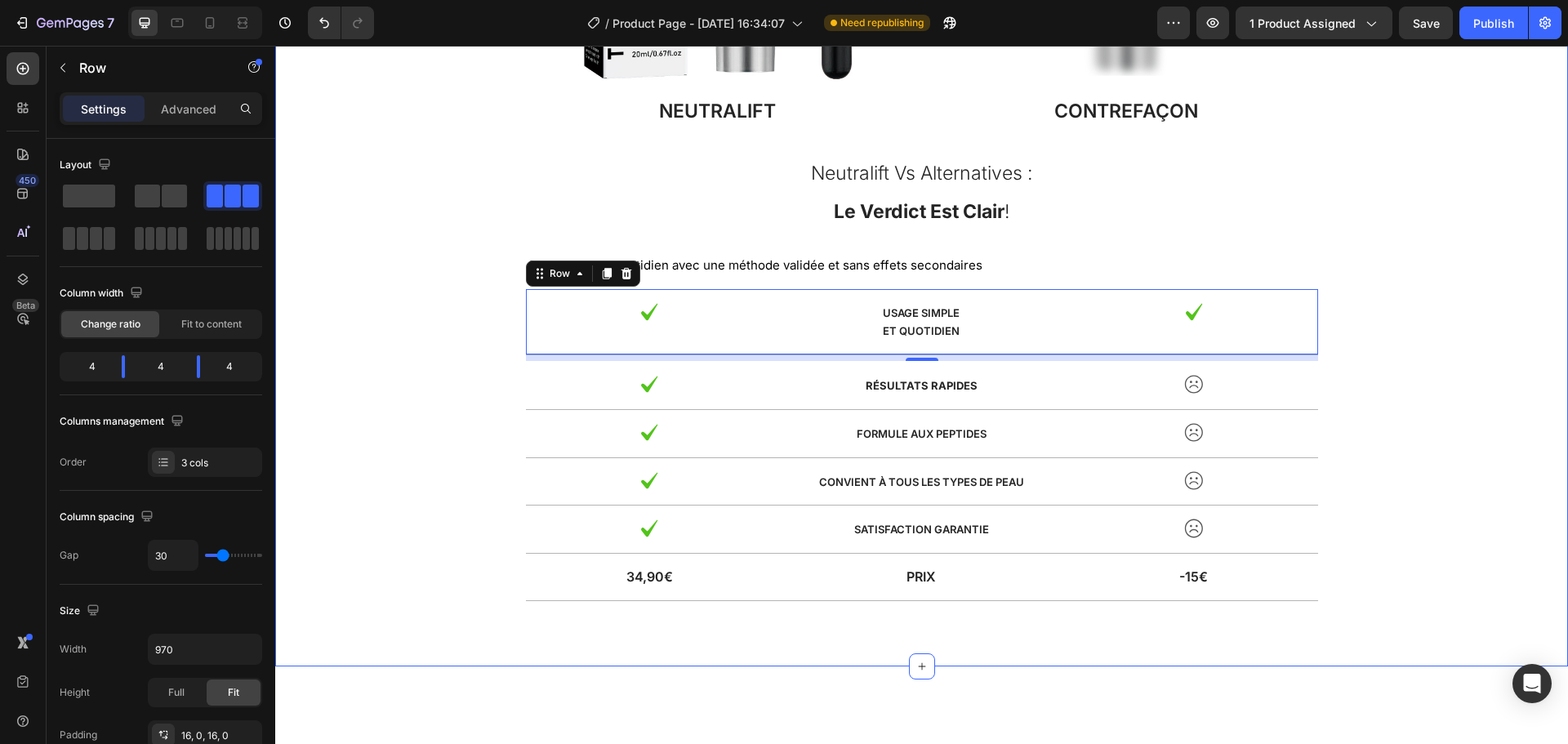
click at [382, 491] on div "Image NeutralIFT Text Block Image contrefaçon Text Block Row neutralift vs alte…" at bounding box center [921, 161] width 1268 height 907
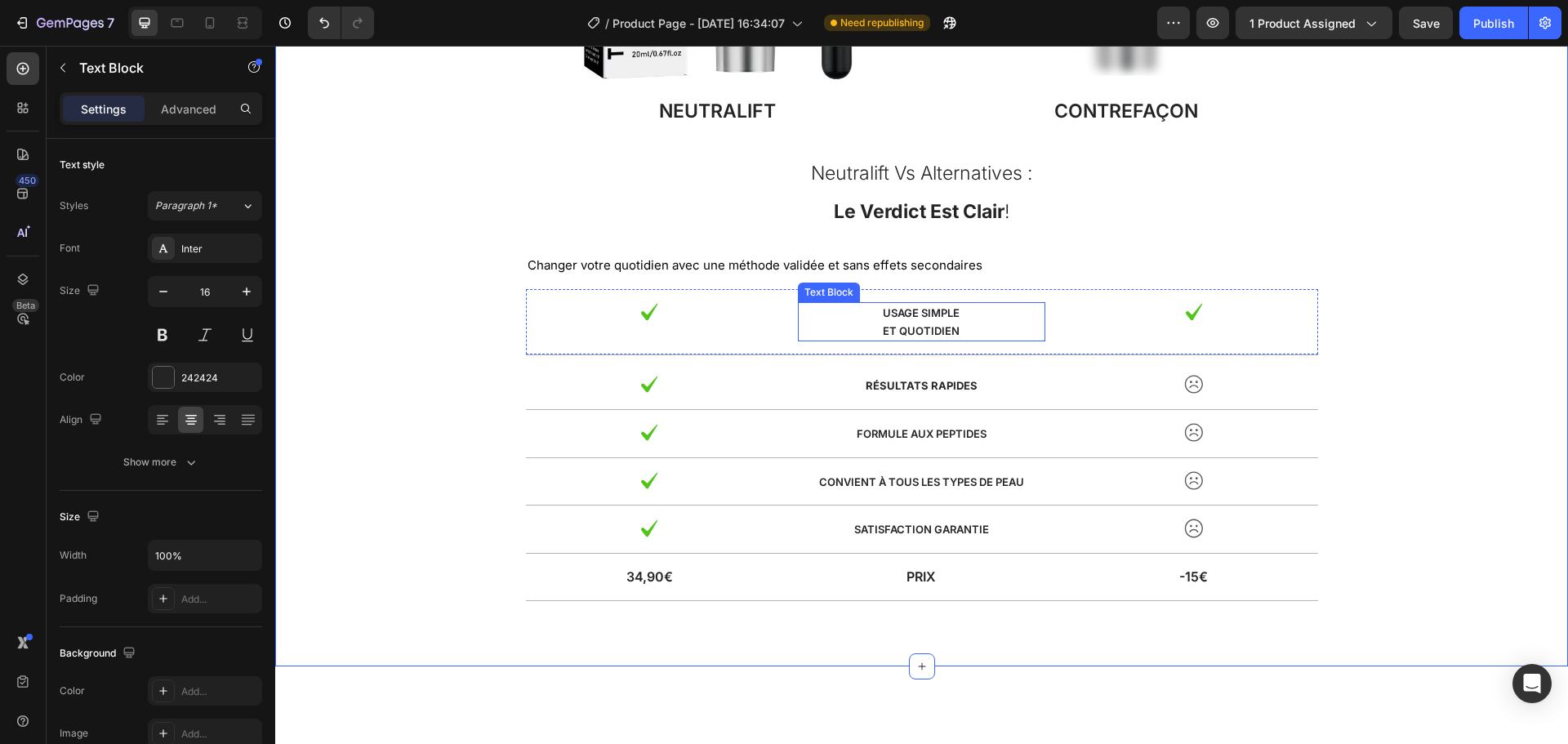
click at [973, 327] on p "et quotidien" at bounding box center [921, 330] width 244 height 18
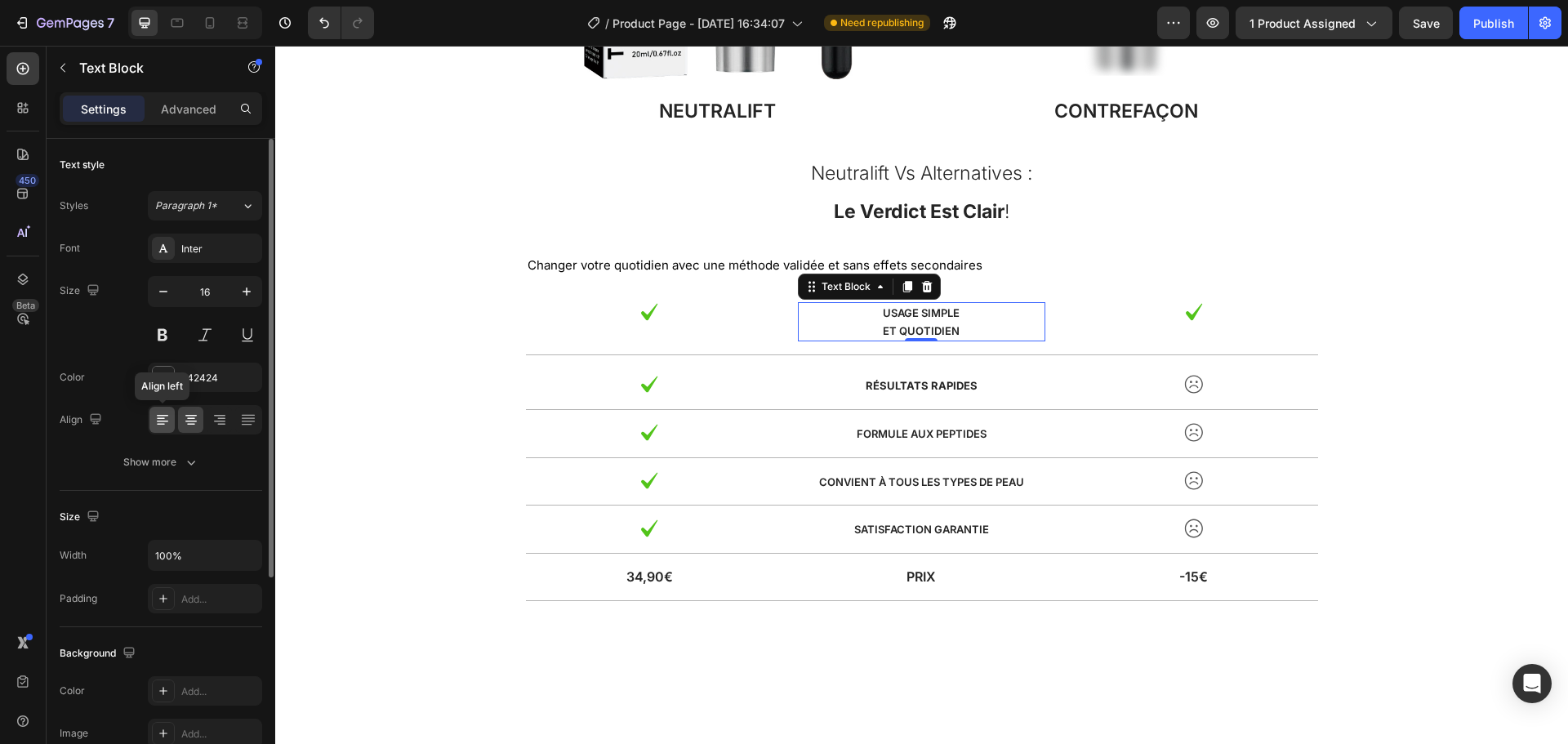
click at [164, 422] on icon at bounding box center [163, 422] width 11 height 2
click at [185, 420] on icon at bounding box center [191, 420] width 17 height 17
click at [882, 327] on span "et quotidien" at bounding box center [921, 331] width 77 height 13
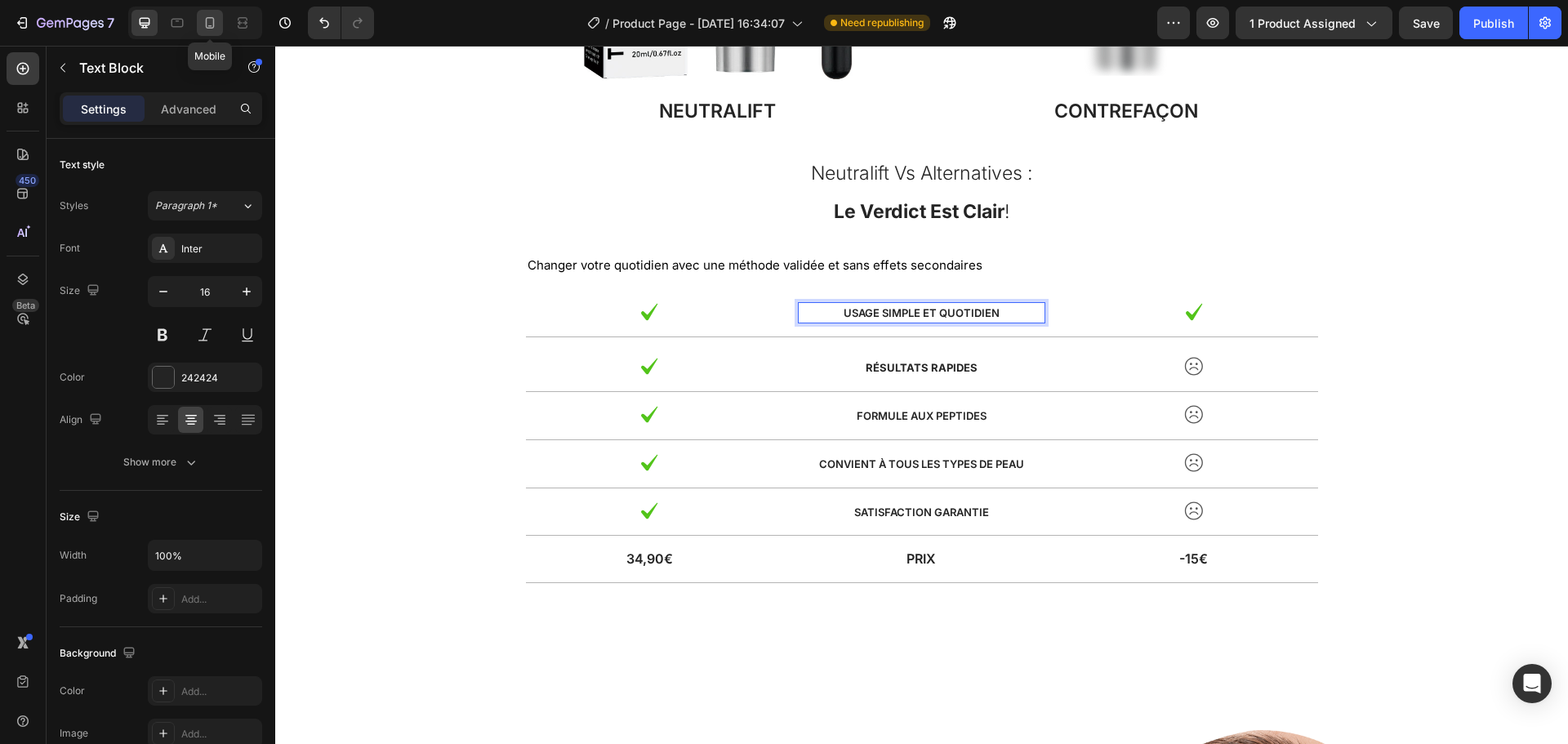
click at [206, 22] on icon at bounding box center [211, 22] width 9 height 11
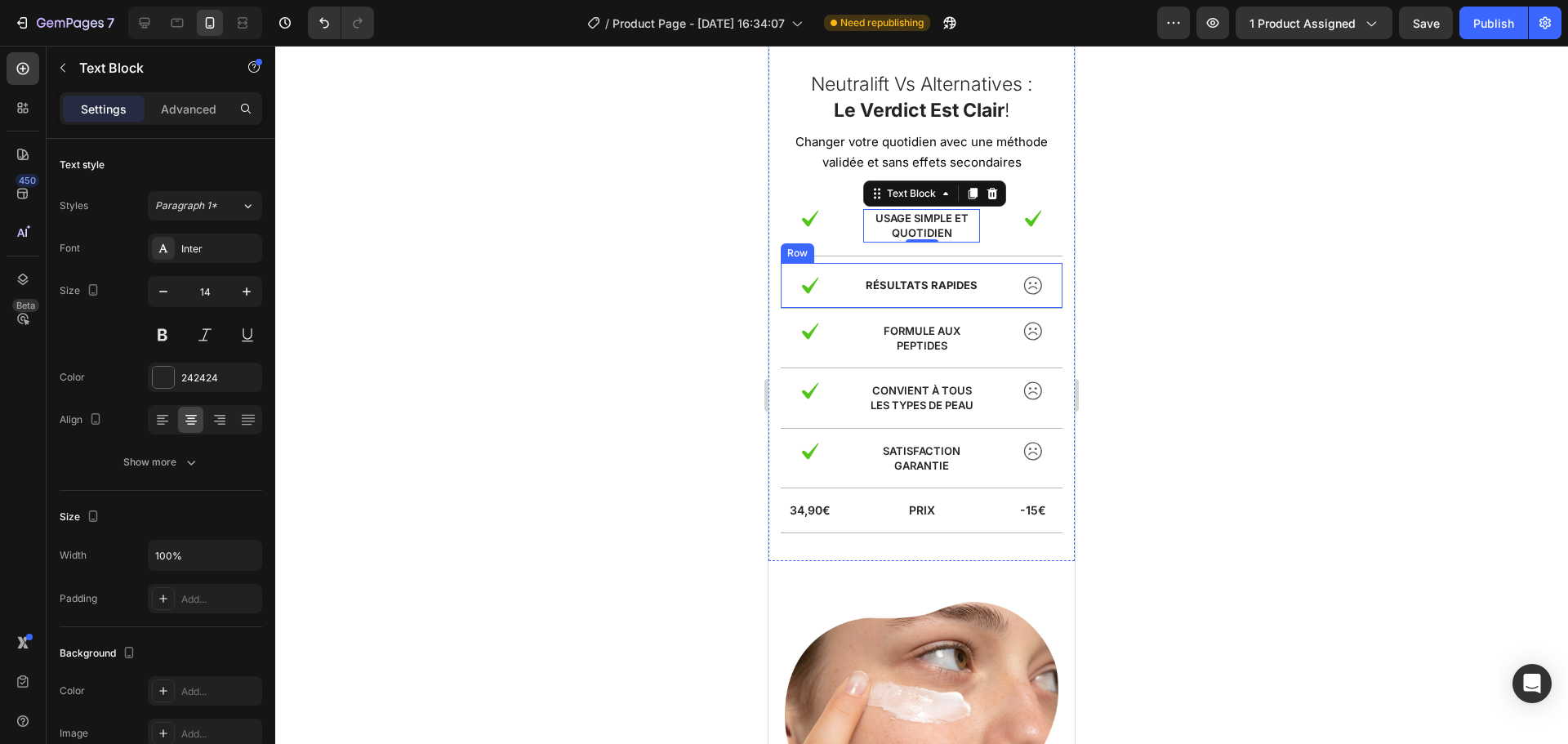
scroll to position [3856, 0]
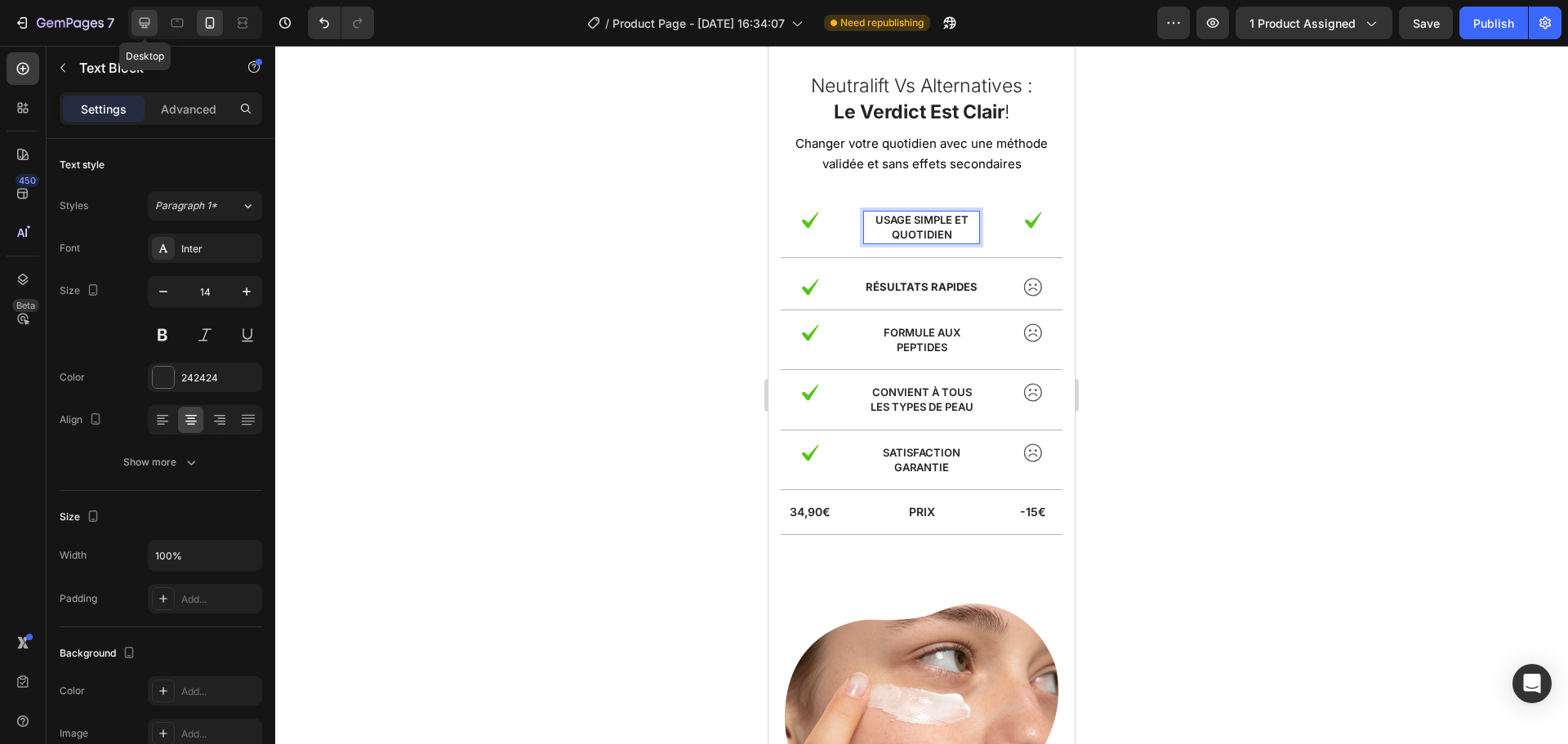
click at [143, 21] on icon at bounding box center [145, 23] width 17 height 17
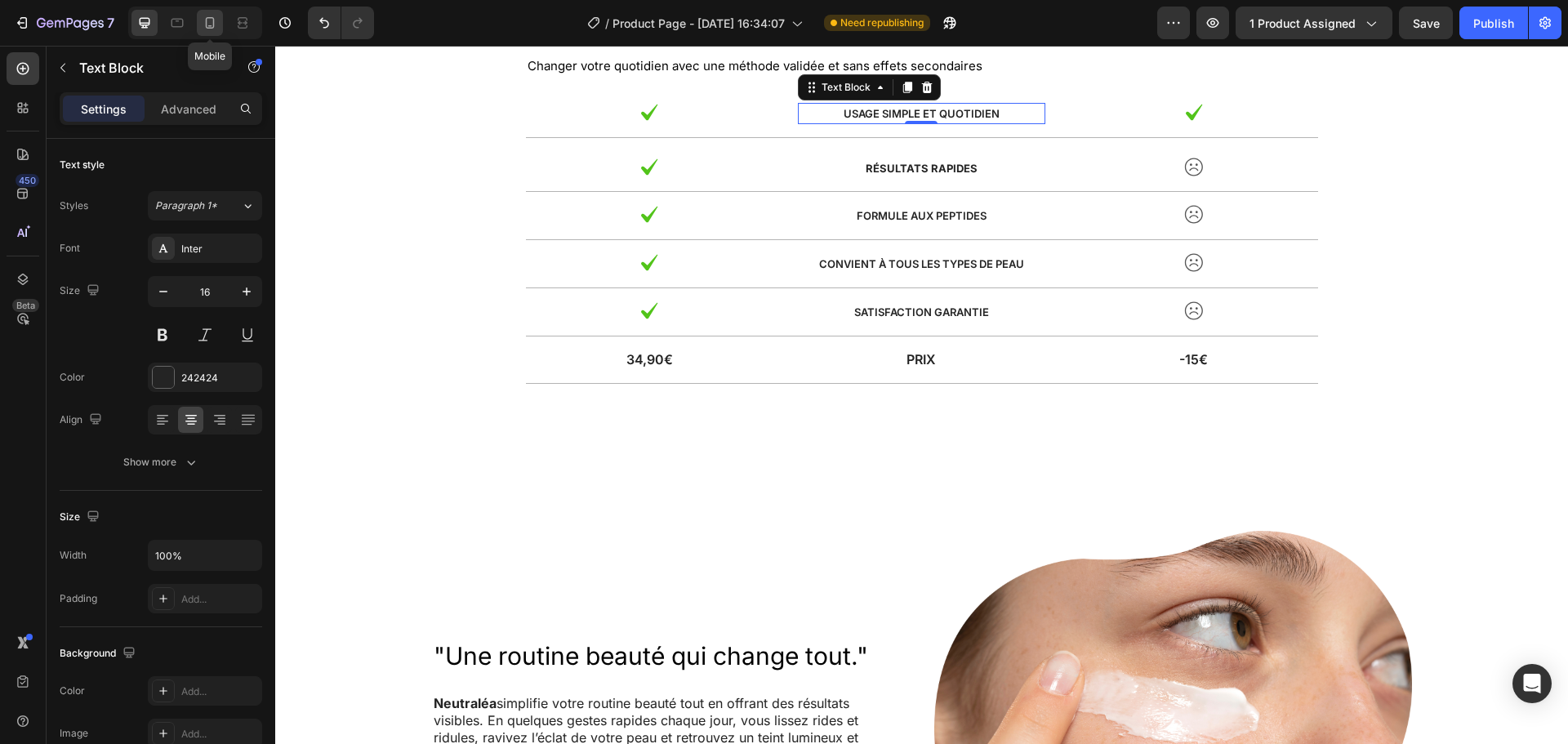
click at [206, 23] on icon at bounding box center [211, 22] width 9 height 11
type input "14"
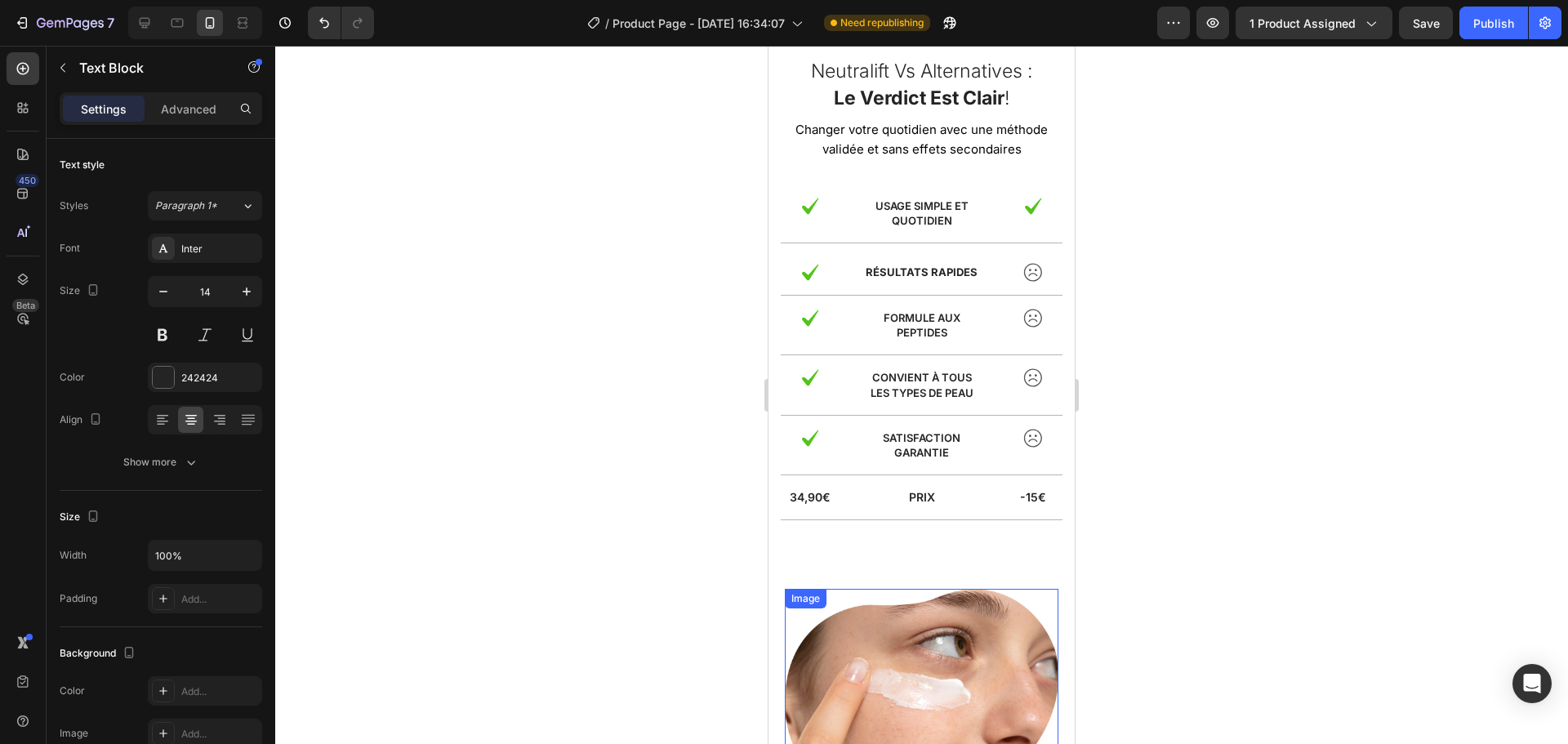
scroll to position [3687, 0]
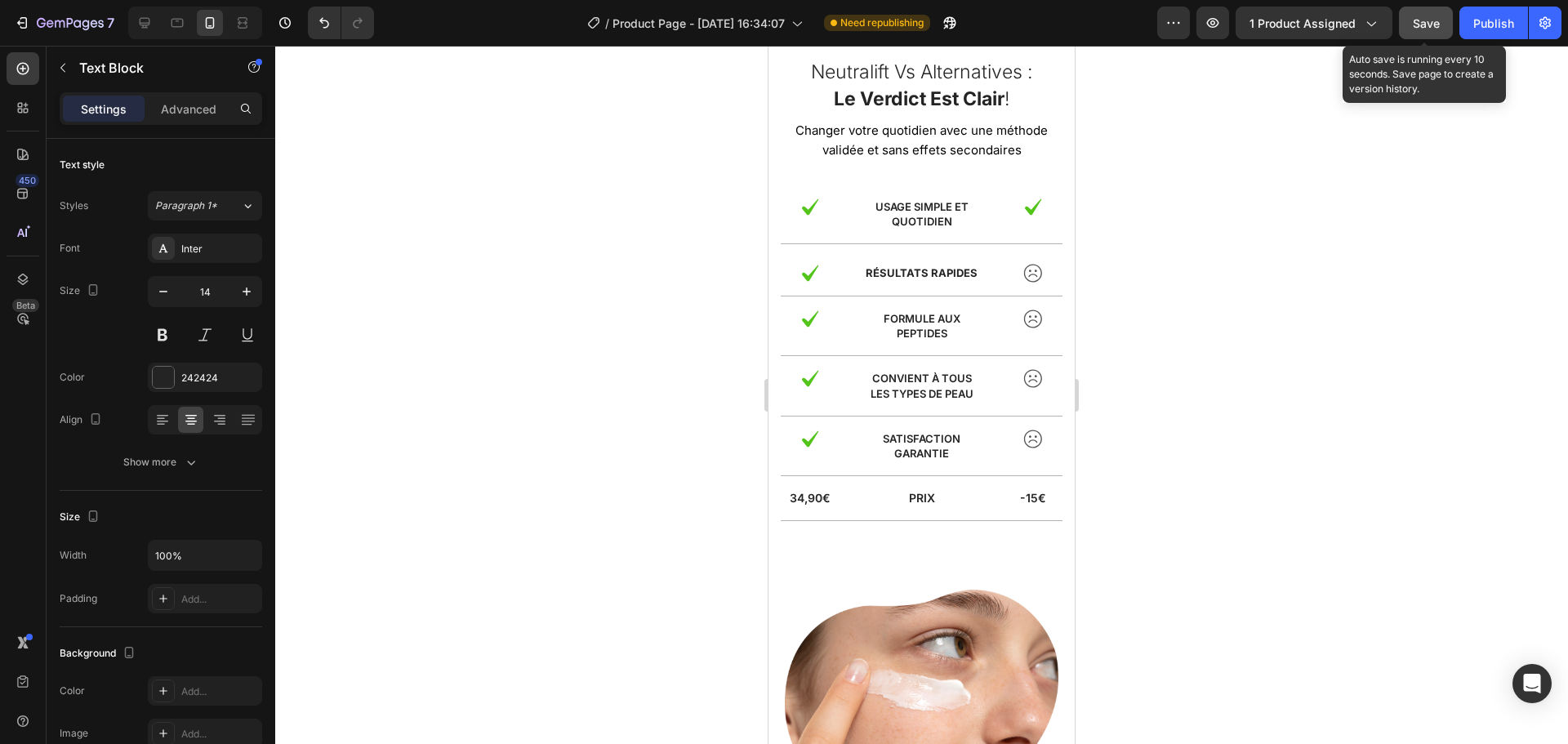
click at [1432, 33] on button "Save" at bounding box center [1426, 22] width 54 height 33
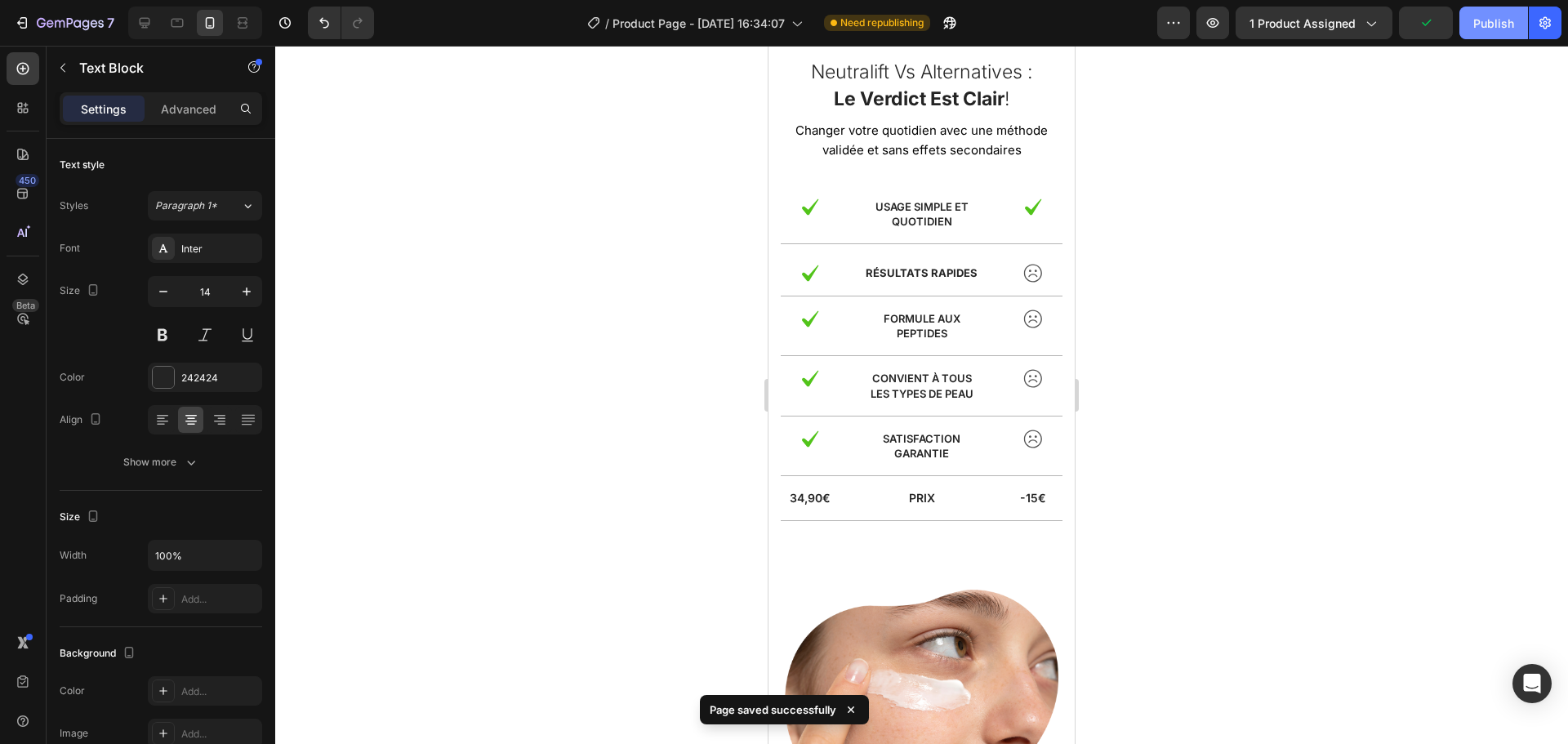
click at [1479, 22] on div "Publish" at bounding box center [1494, 23] width 41 height 17
